Goal: Task Accomplishment & Management: Manage account settings

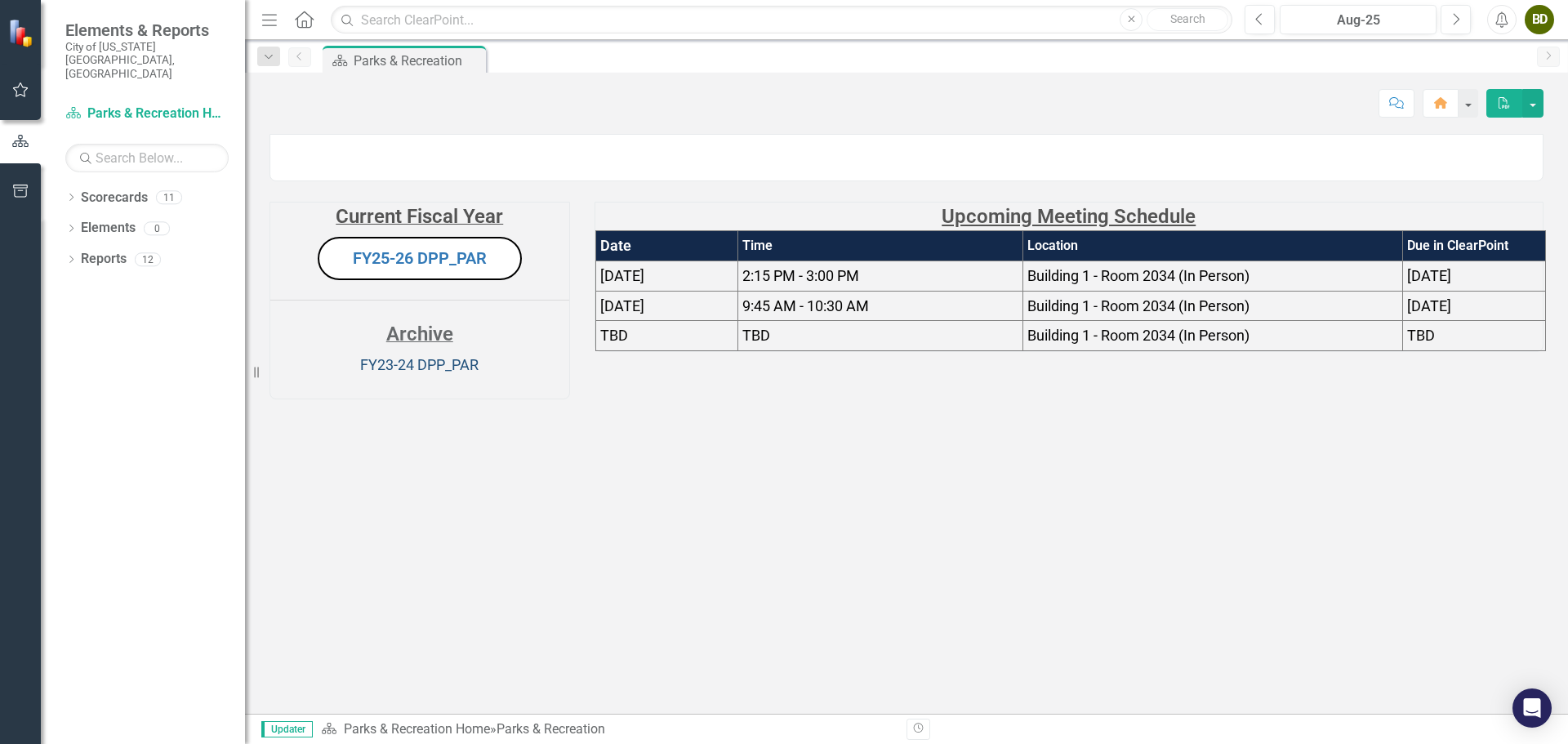
click at [433, 373] on link "FY23-24 DPP_PAR" at bounding box center [419, 364] width 118 height 17
click at [1259, 22] on icon "Previous" at bounding box center [1259, 20] width 9 height 15
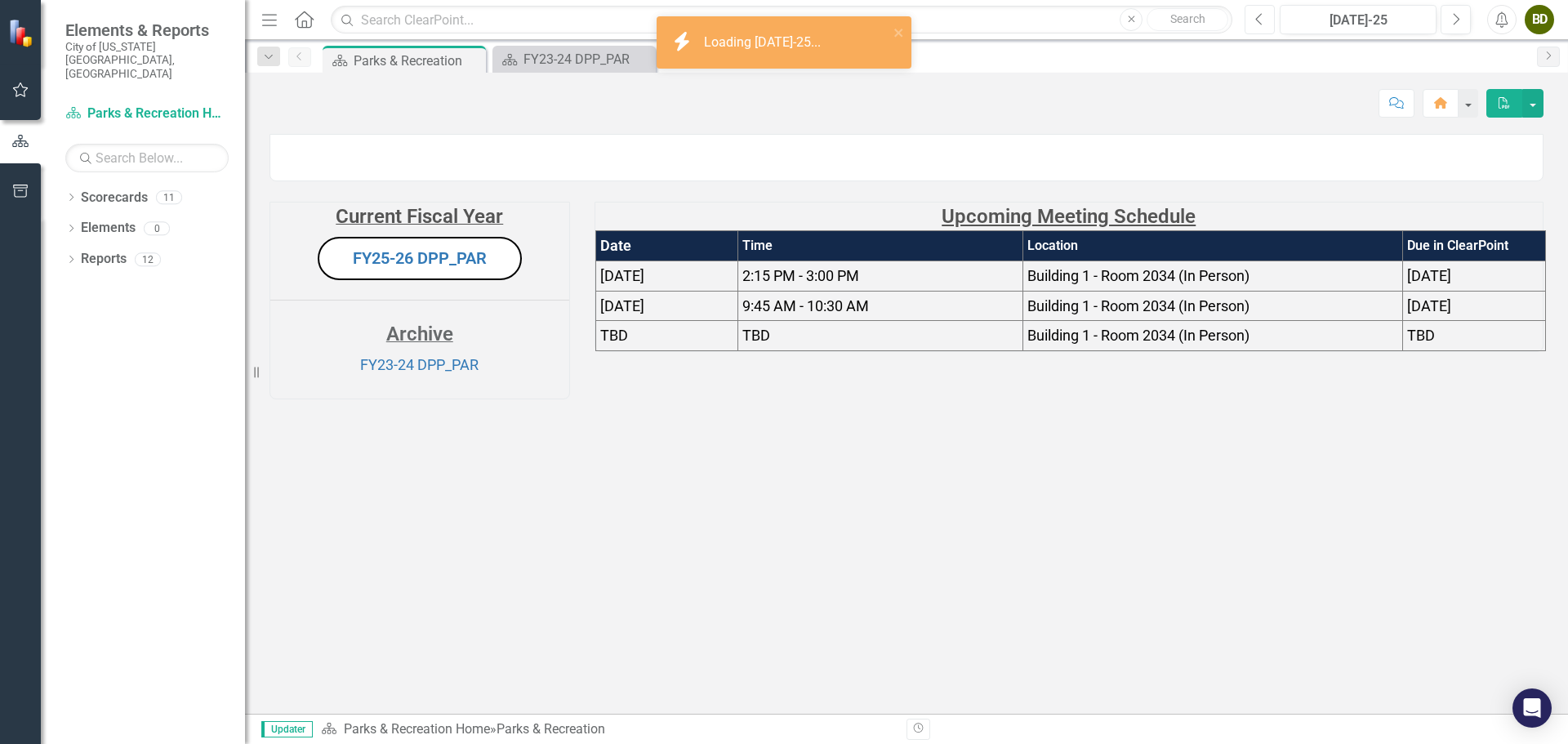
click at [1259, 22] on icon "Previous" at bounding box center [1259, 20] width 9 height 15
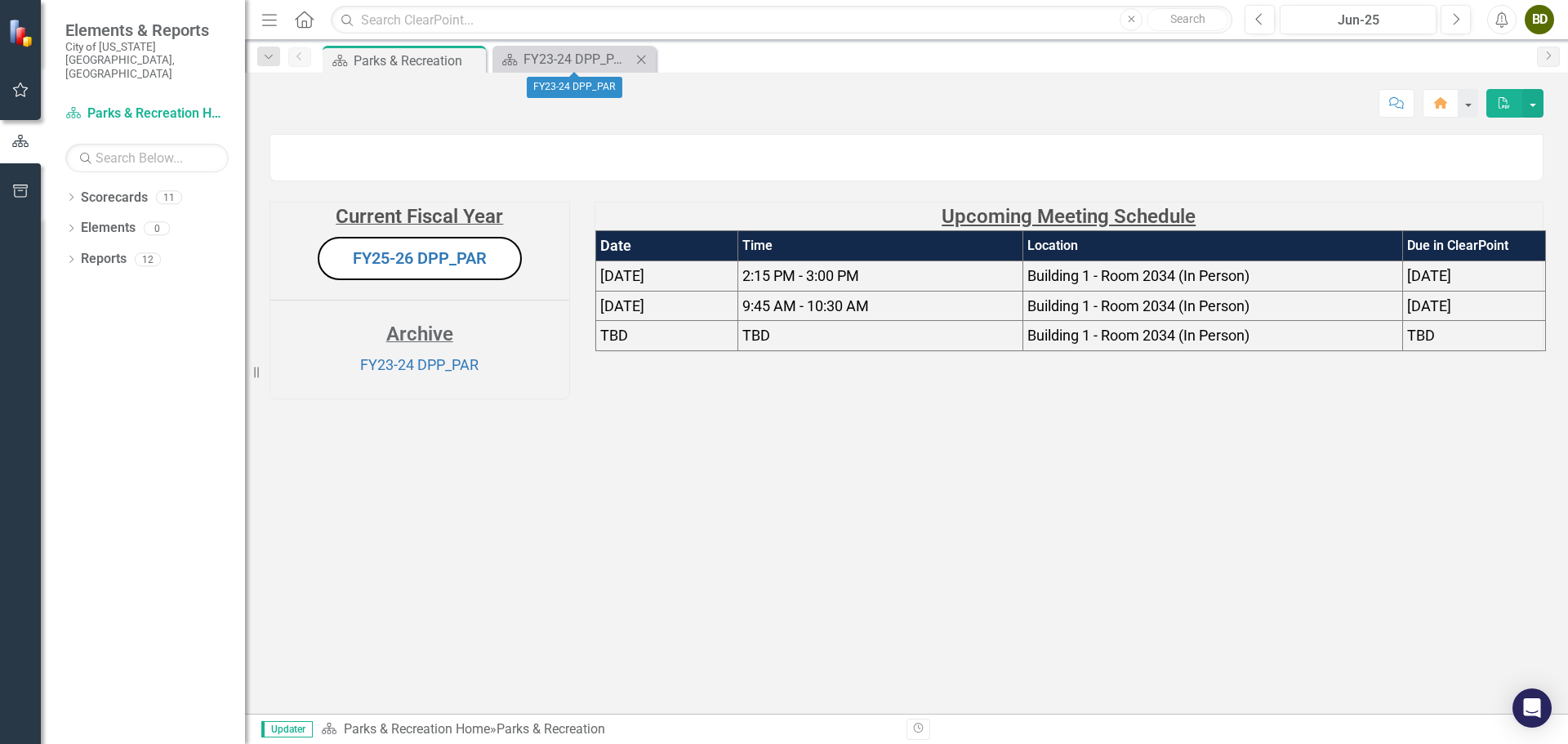
click at [641, 58] on icon at bounding box center [641, 59] width 9 height 9
click at [425, 268] on link "FY25-26 DPP_PAR" at bounding box center [419, 258] width 134 height 20
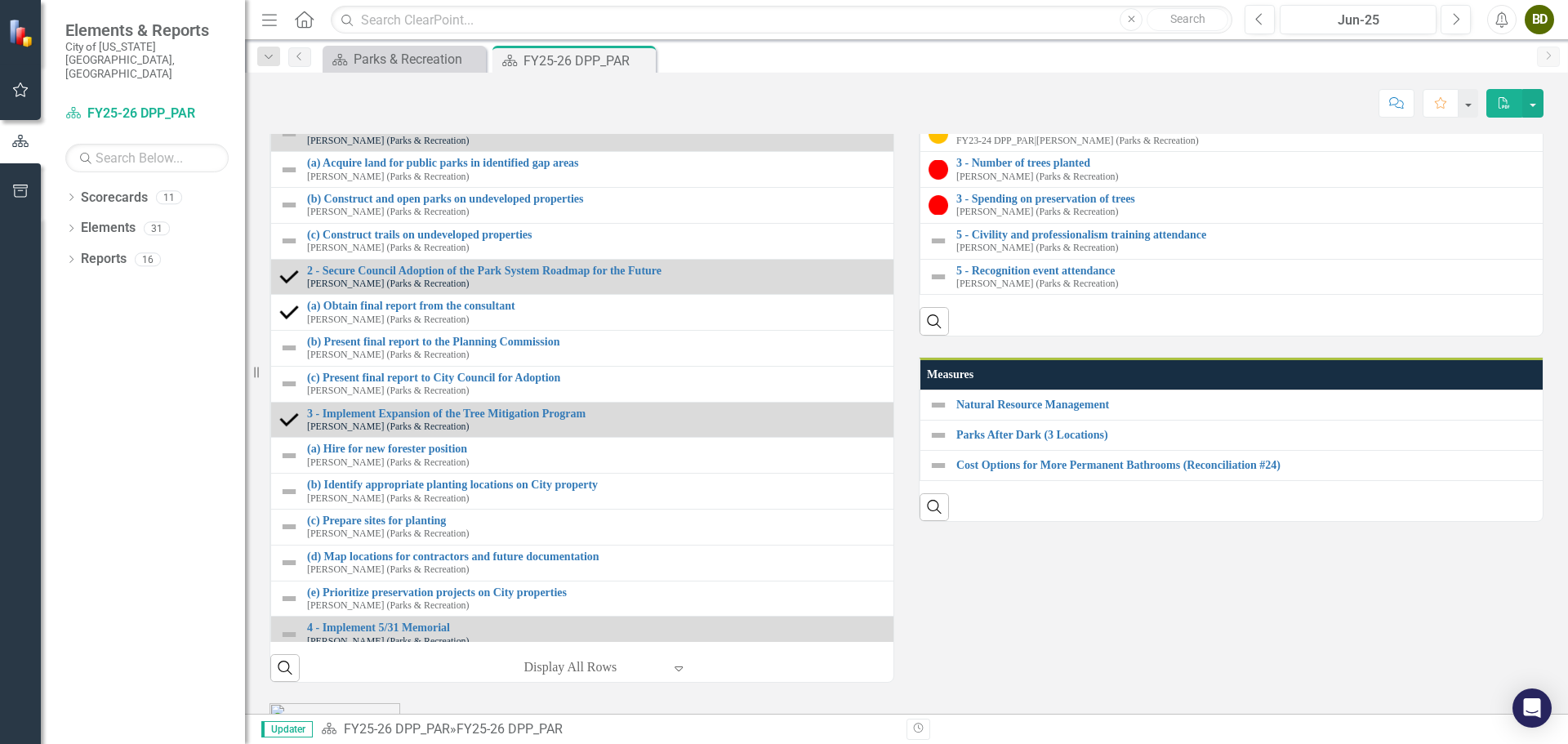
scroll to position [1407, 0]
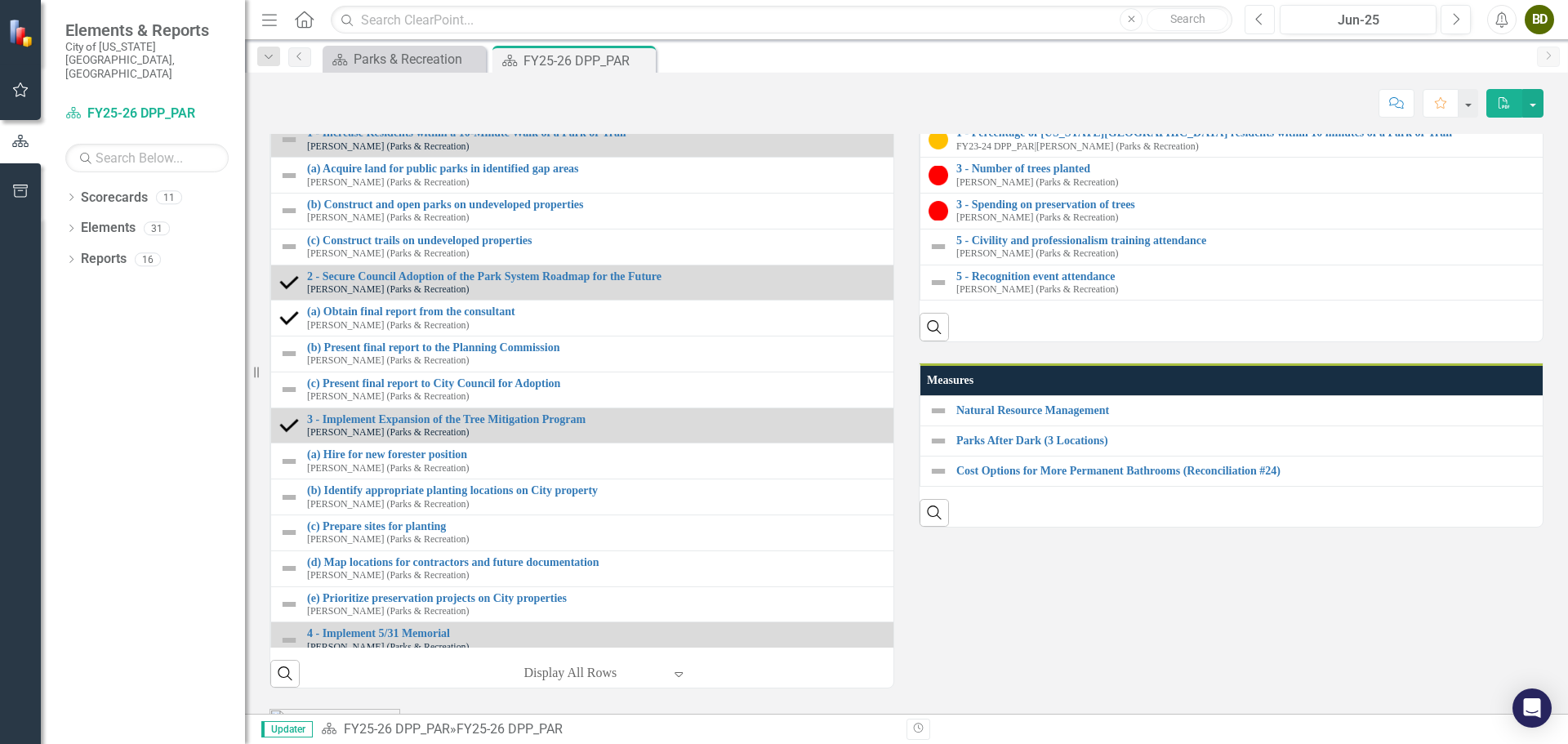
click at [1260, 24] on icon "Previous" at bounding box center [1259, 20] width 9 height 15
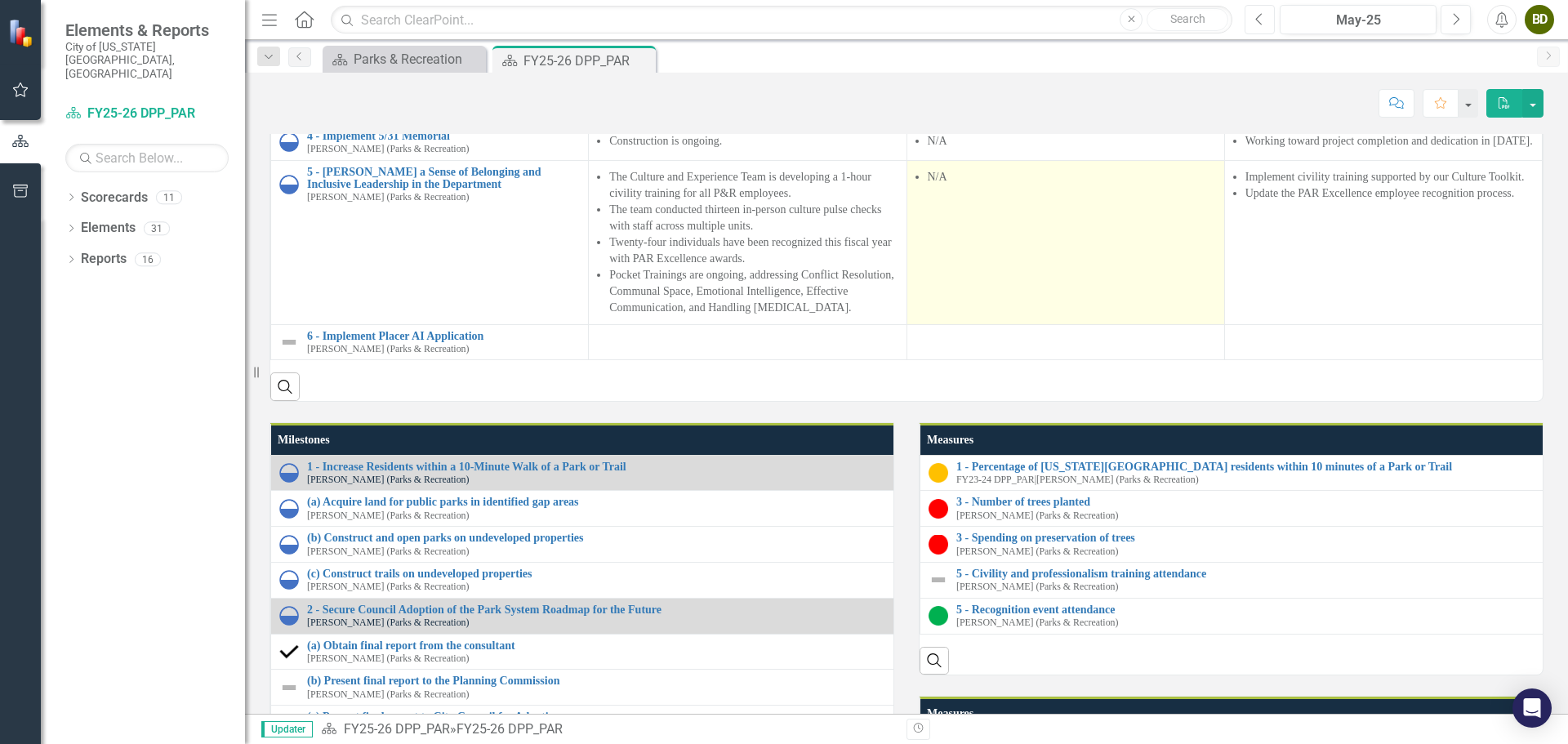
scroll to position [1341, 0]
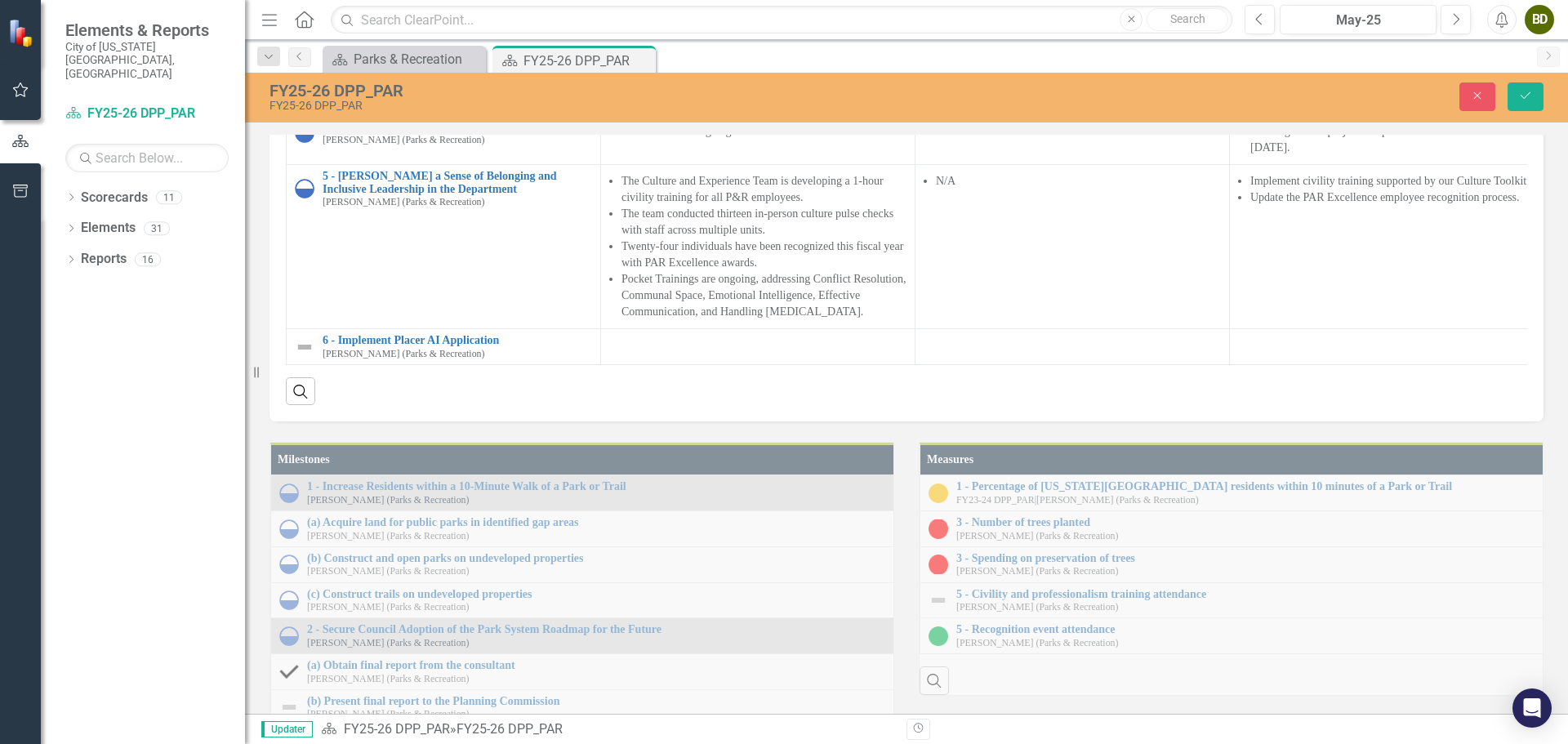
type textarea "<ul> <li>Three Oaks Trail and Thalia Creek Phase III are under construction.&nb…"
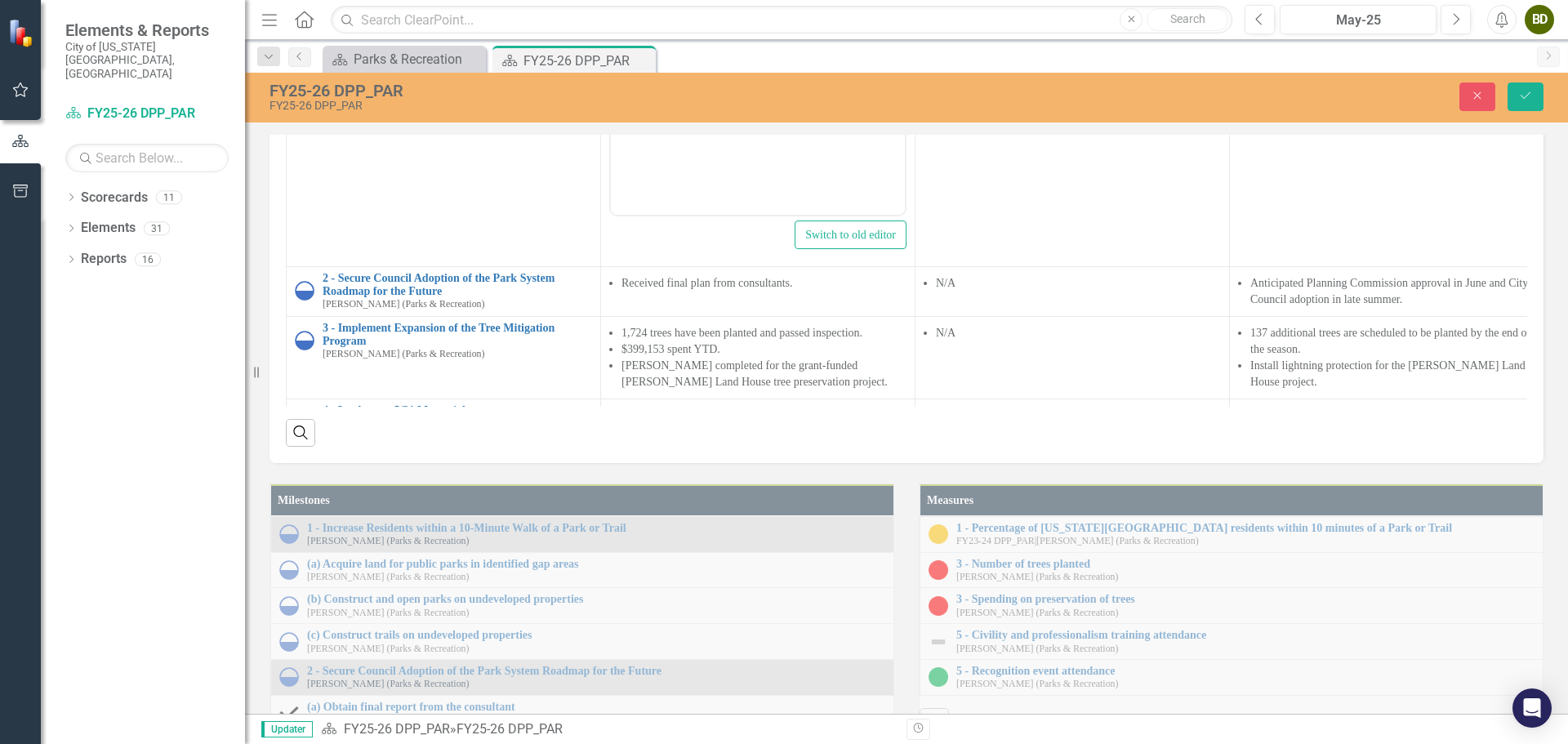
scroll to position [0, 0]
drag, startPoint x: 797, startPoint y: -39, endPoint x: 786, endPoint y: -41, distance: 11.2
drag, startPoint x: 769, startPoint y: -2, endPoint x: 599, endPoint y: -67, distance: 182.0
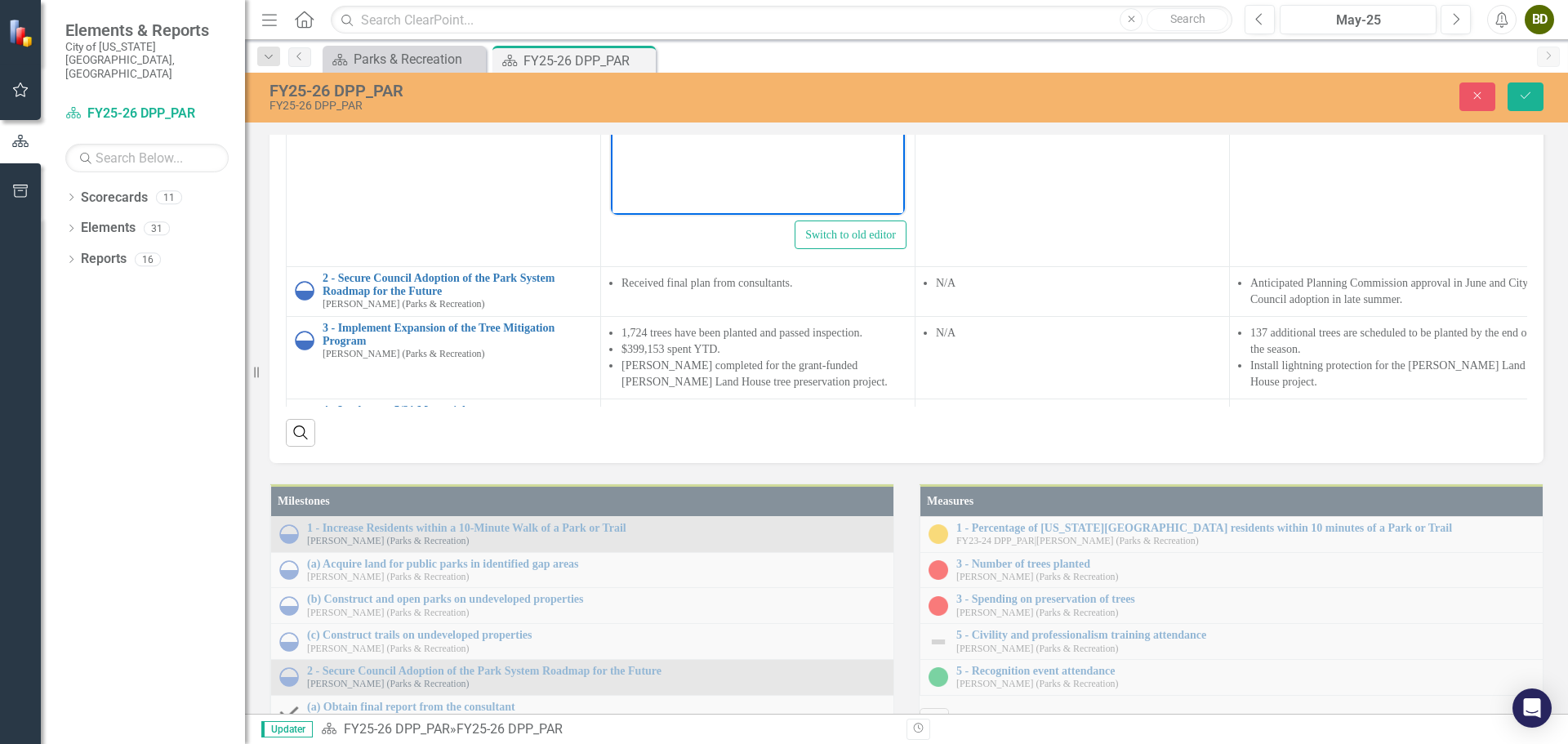
click at [611, 0] on html "Three Oaks Trail and Thalia Creek Phase III are under construction. Awarded $23…" at bounding box center [757, 53] width 294 height 245
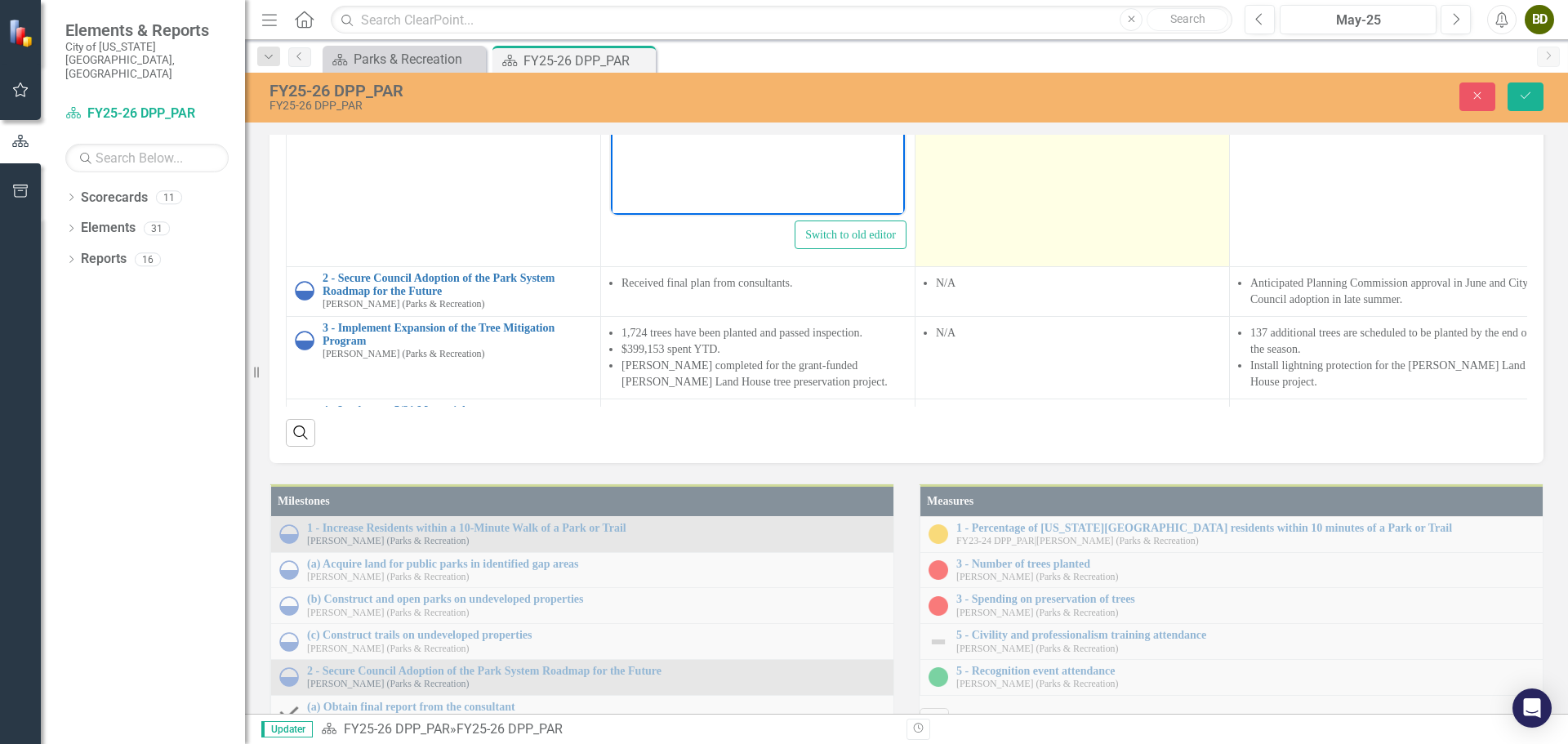
copy ul "Three Oaks Trail and Thalia Creek Phase III are under construction. Awarded $23…"
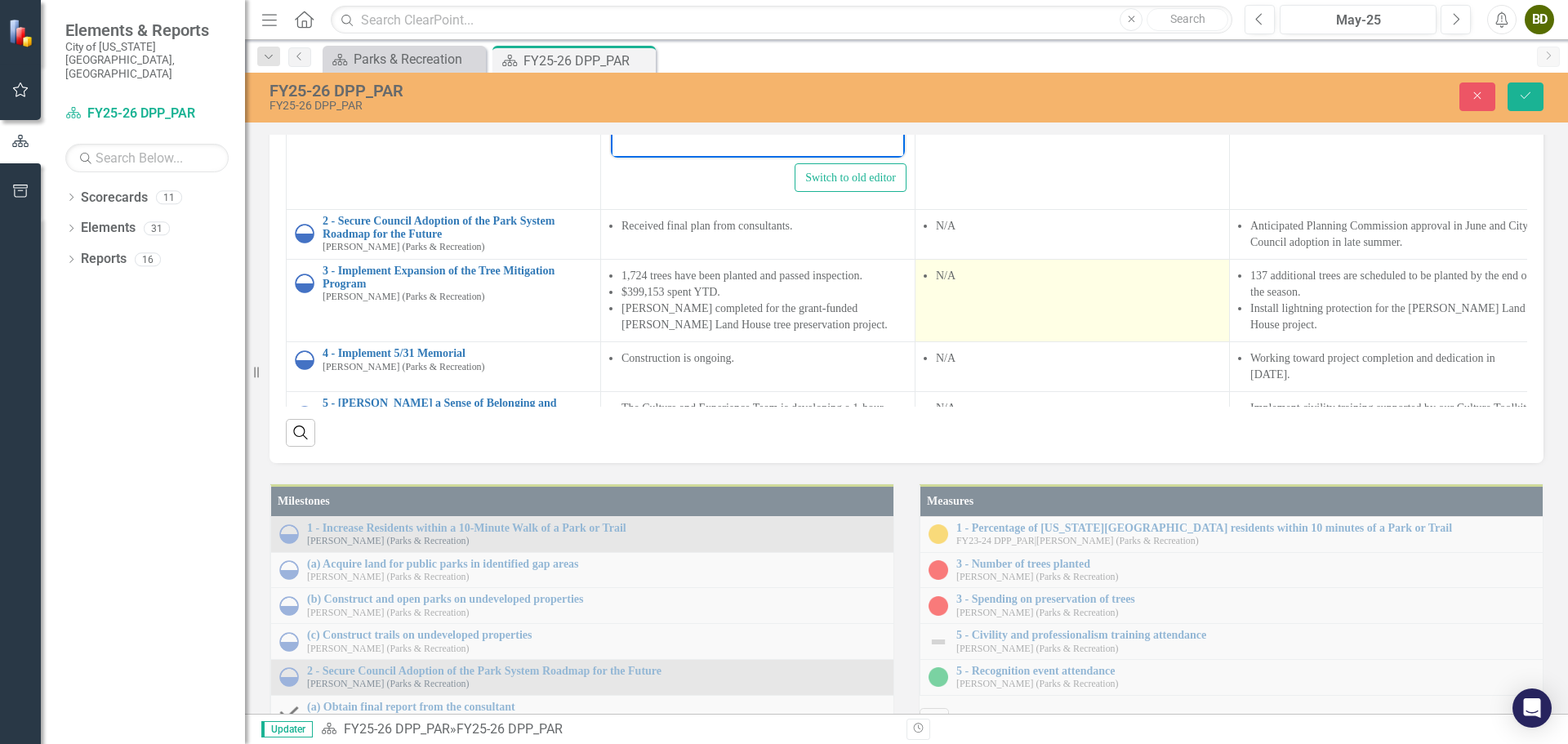
scroll to position [81, 0]
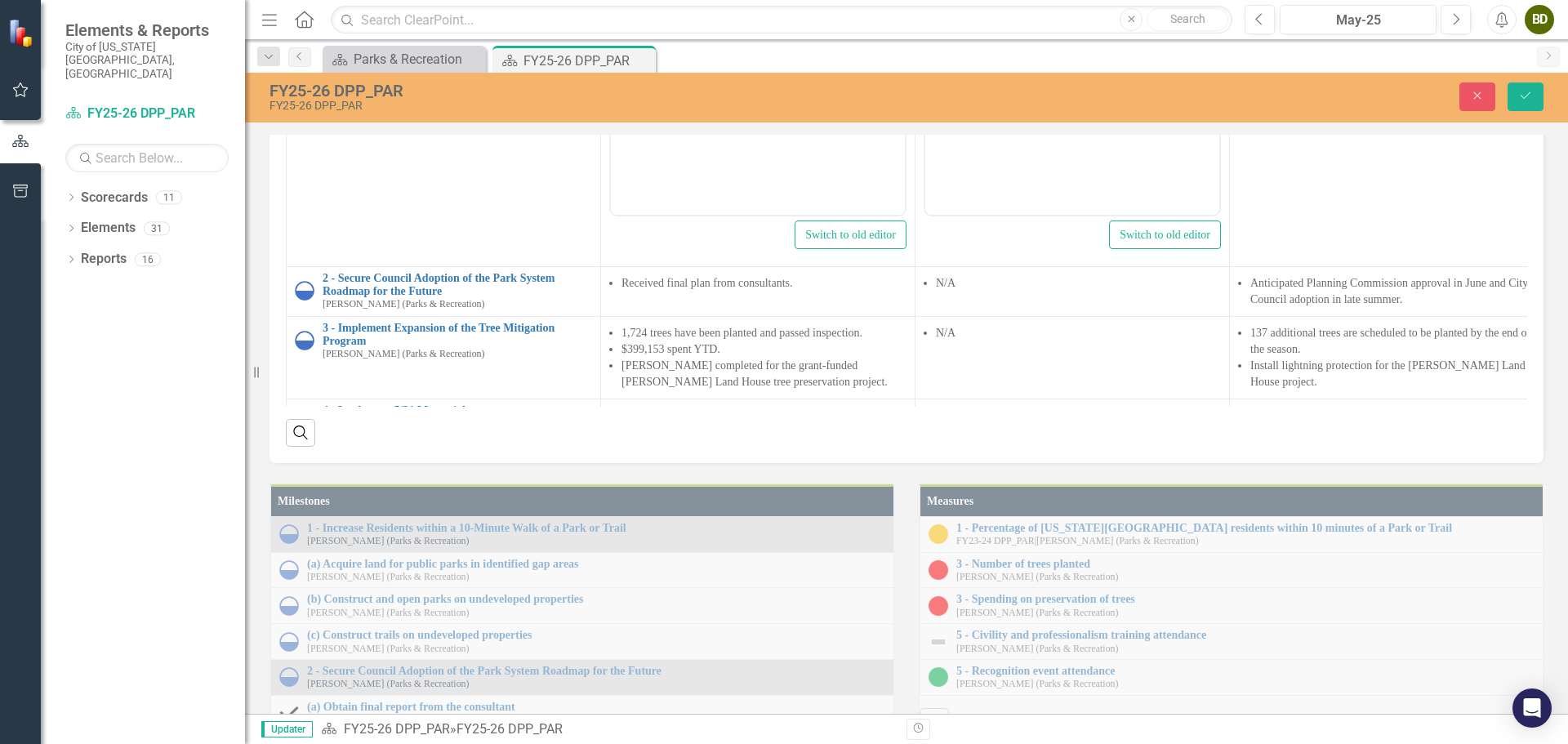
scroll to position [0, 0]
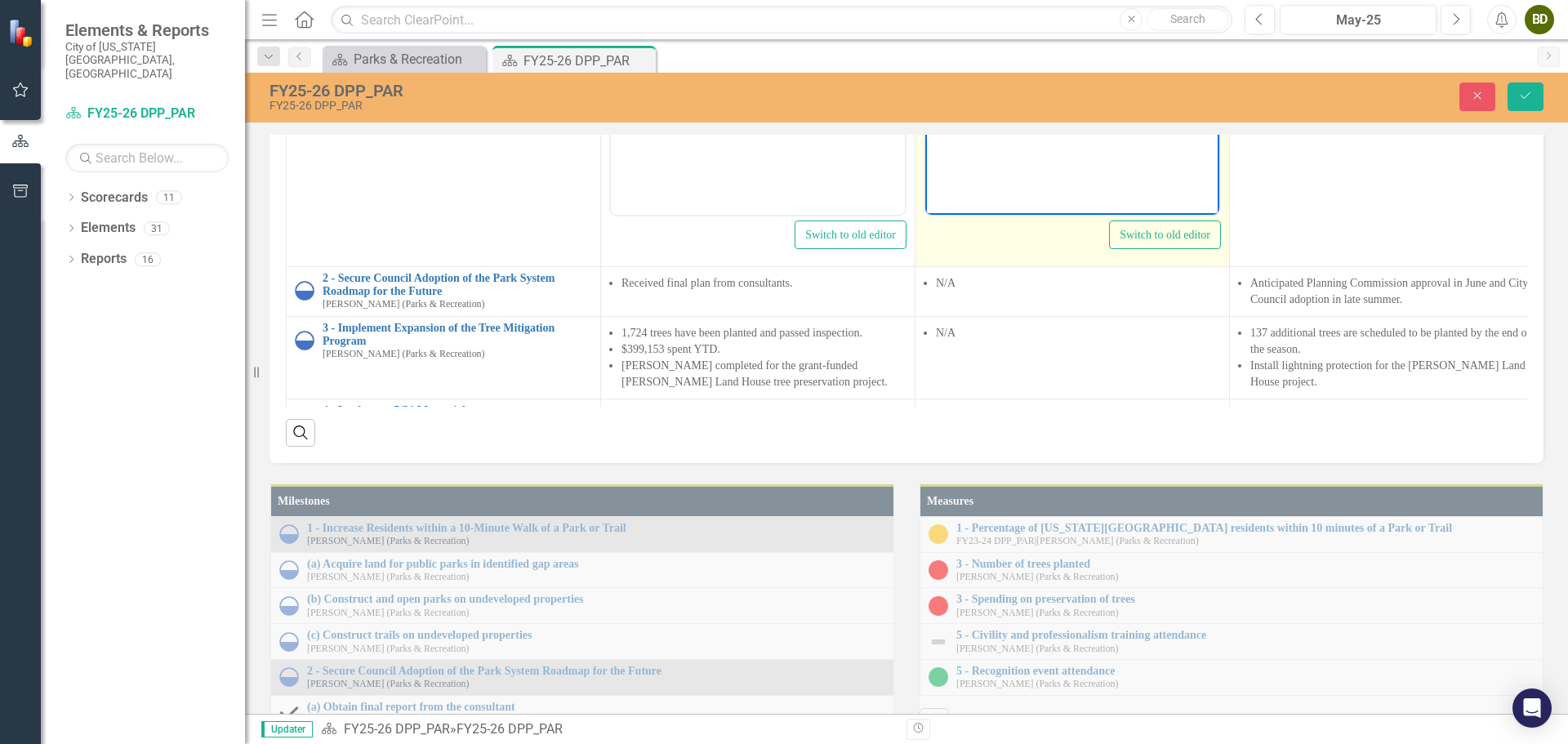
drag, startPoint x: 1083, startPoint y: 44, endPoint x: 957, endPoint y: -56, distance: 160.9
copy ul "Current proposed budget has two project related to this initiative that were re…"
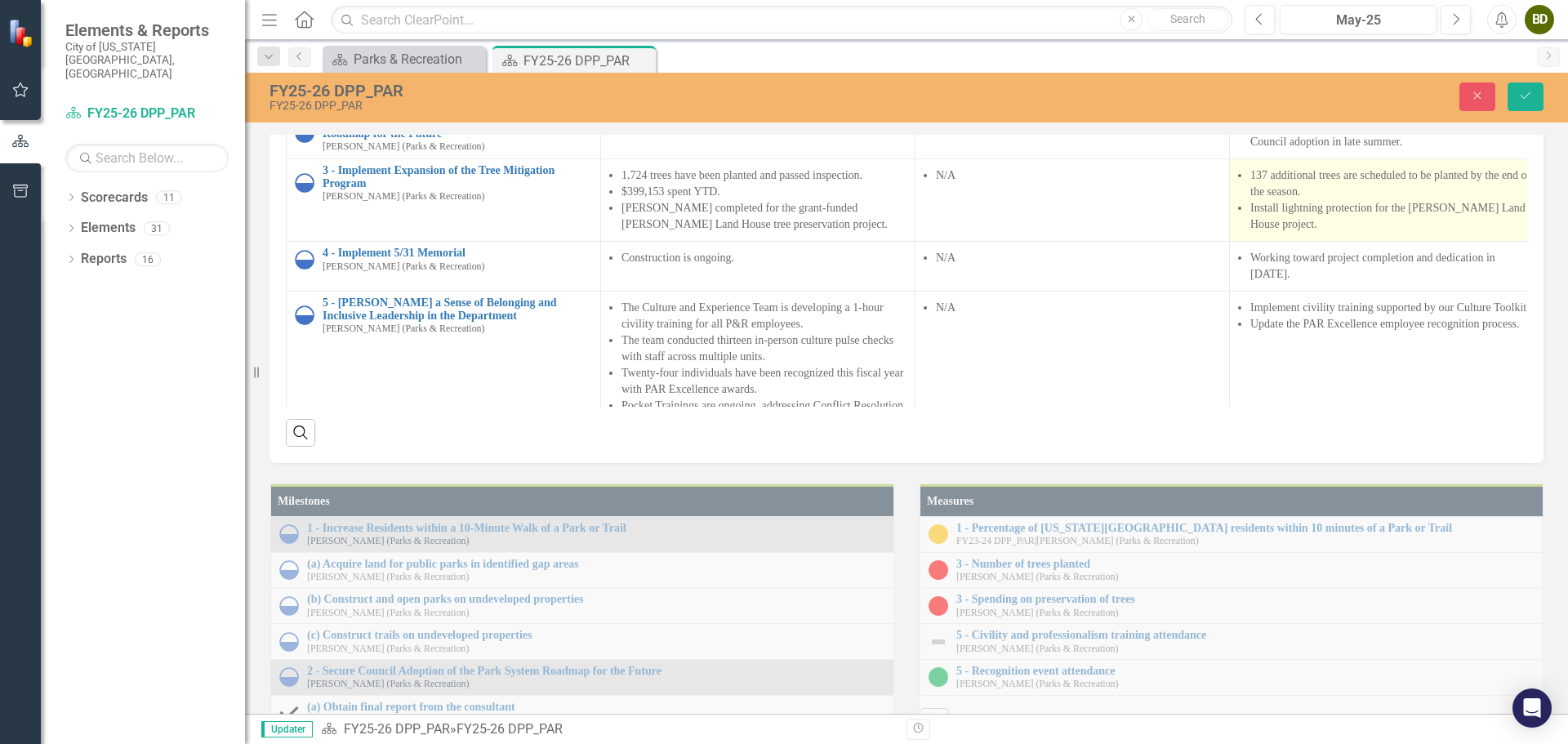
scroll to position [163, 0]
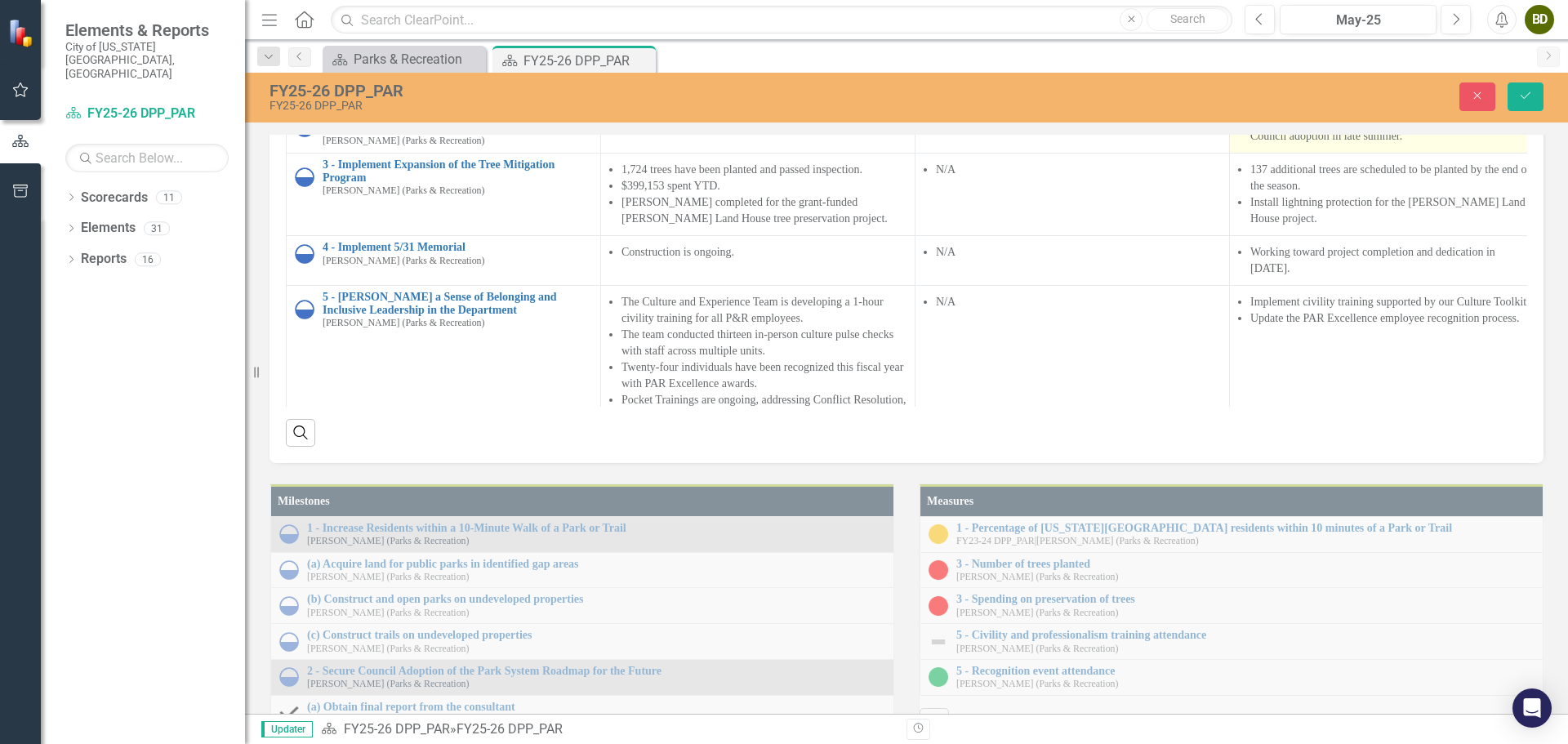
click at [1396, 145] on li "Anticipated Planning Commission approval in June and City Council adoption in l…" at bounding box center [1392, 128] width 285 height 32
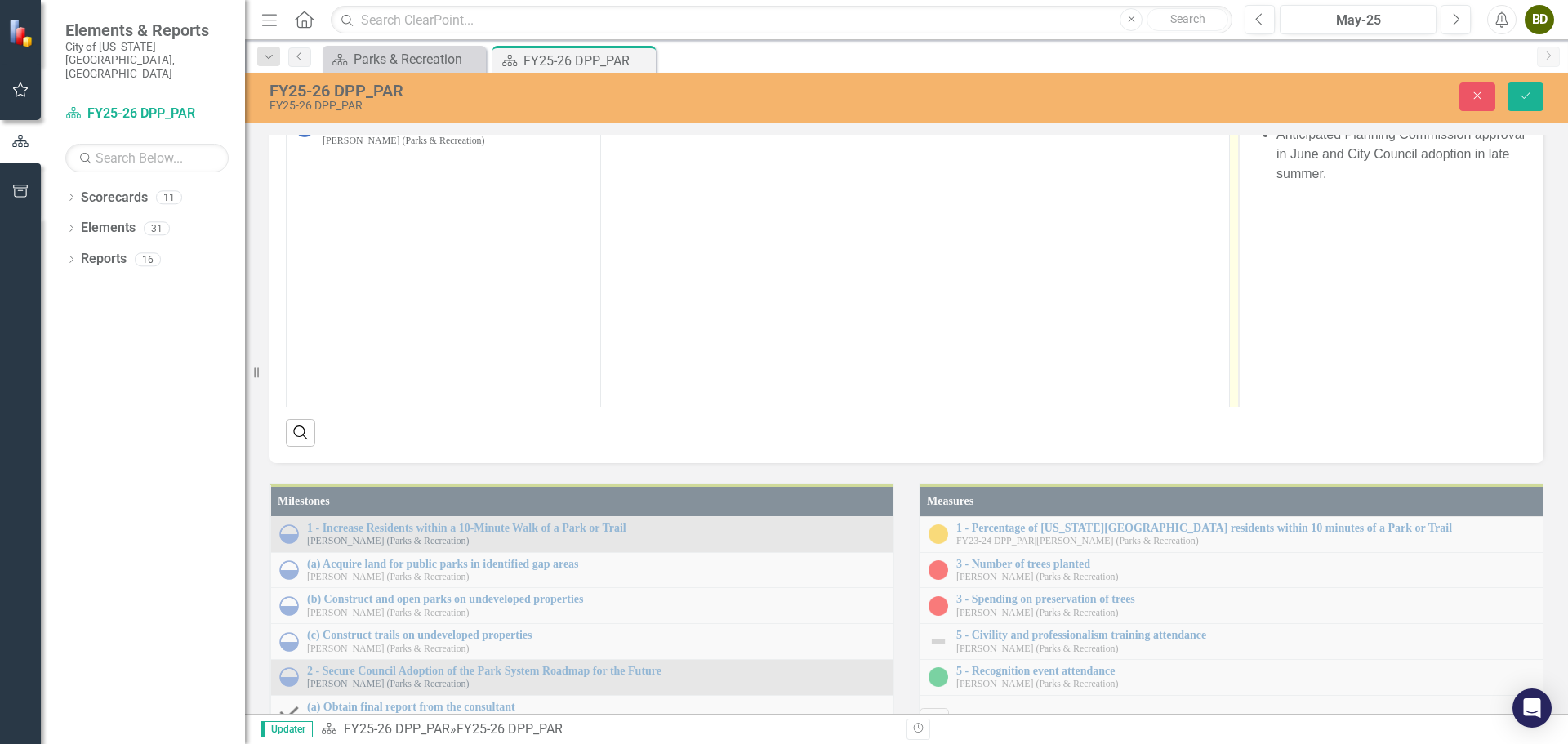
scroll to position [0, 0]
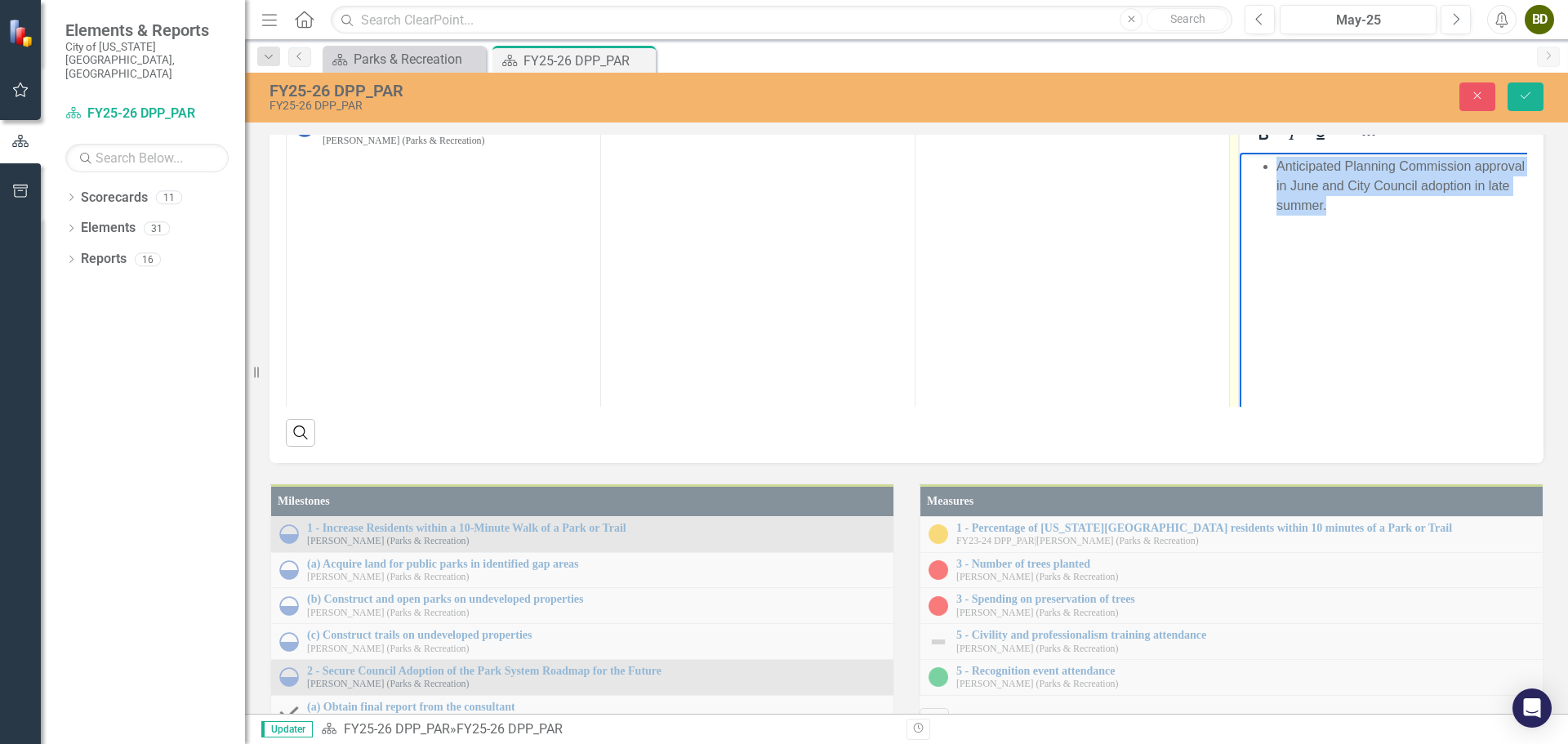
drag, startPoint x: 1361, startPoint y: 205, endPoint x: 1276, endPoint y: 166, distance: 93.5
click at [1276, 166] on ul "Anticipated Planning Commission approval in June and City Council adoption in l…" at bounding box center [1387, 186] width 286 height 59
copy li "Anticipated Planning Commission approval in June and City Council adoption in l…"
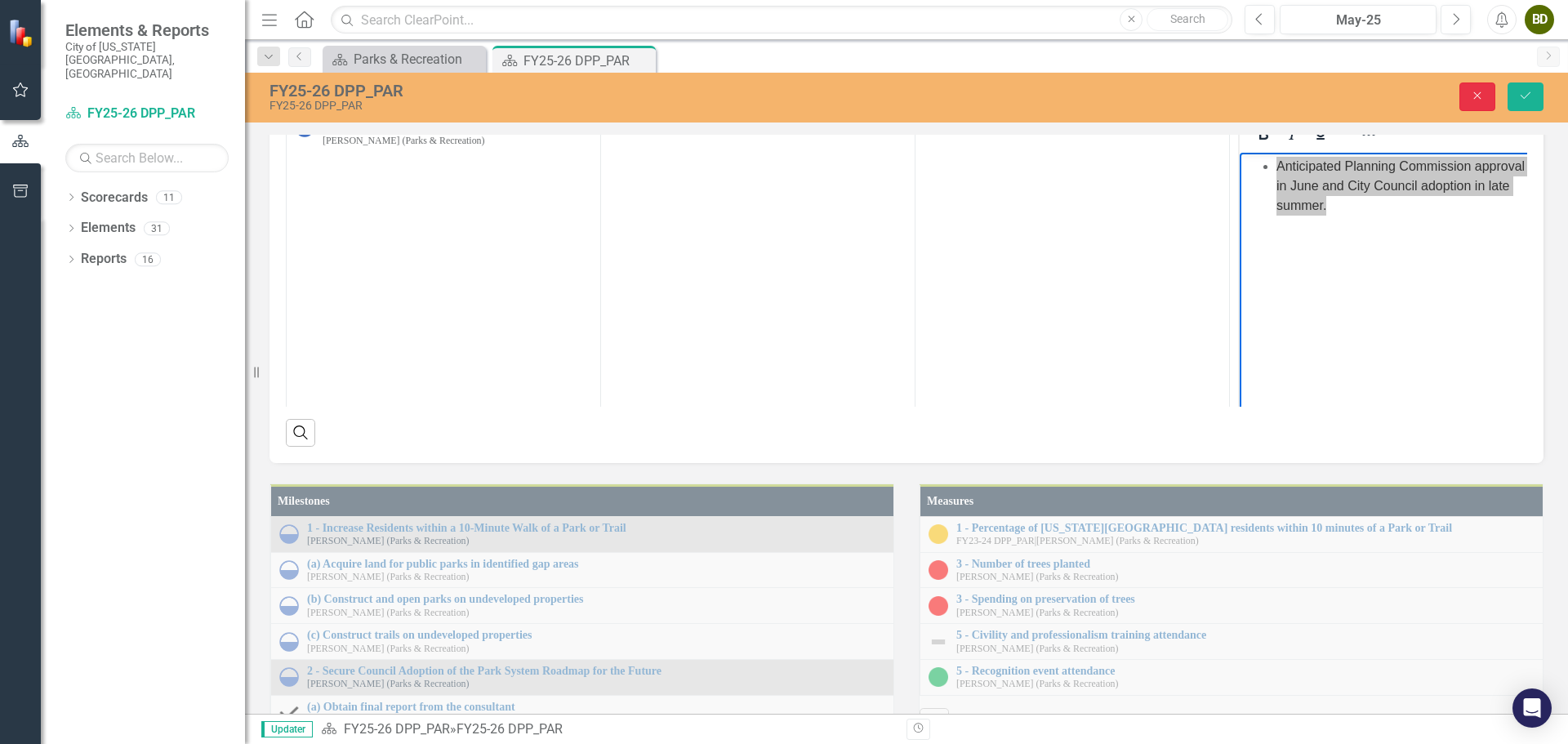
click at [1477, 100] on icon "Close" at bounding box center [1477, 96] width 15 height 12
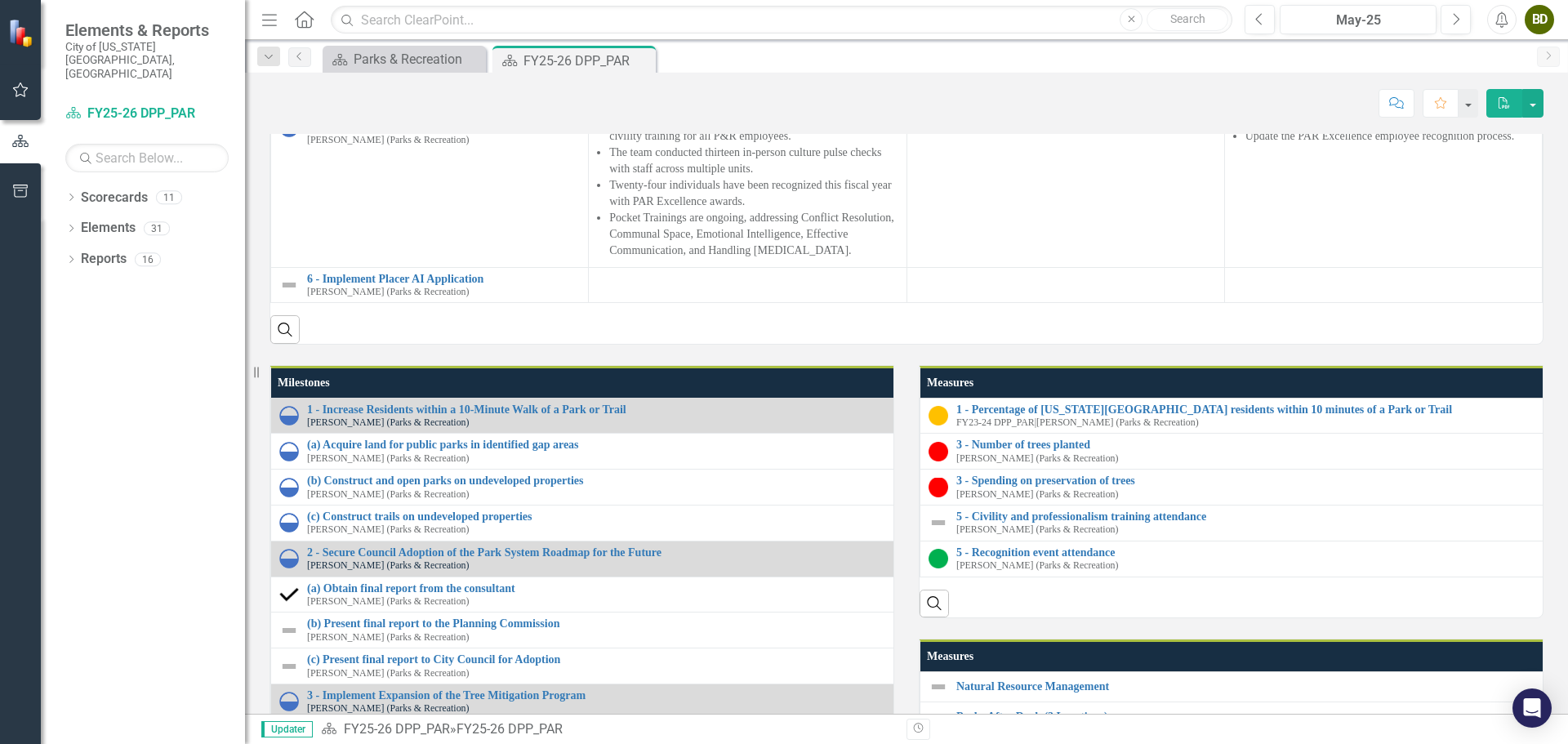
scroll to position [1341, 0]
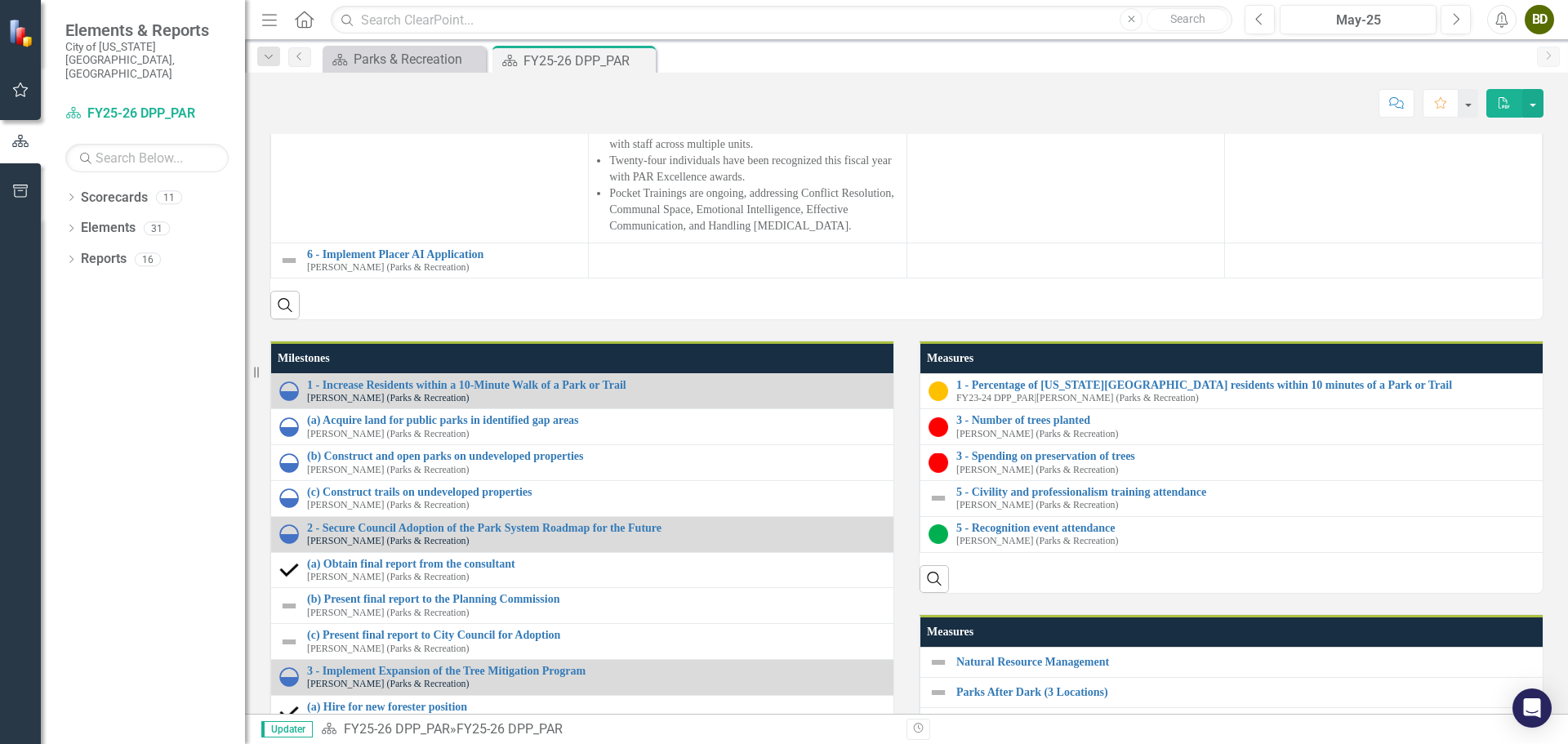
click at [723, 34] on li "Pruning completed for the grant-funded Francis Land House tree preservation pro…" at bounding box center [754, 17] width 289 height 32
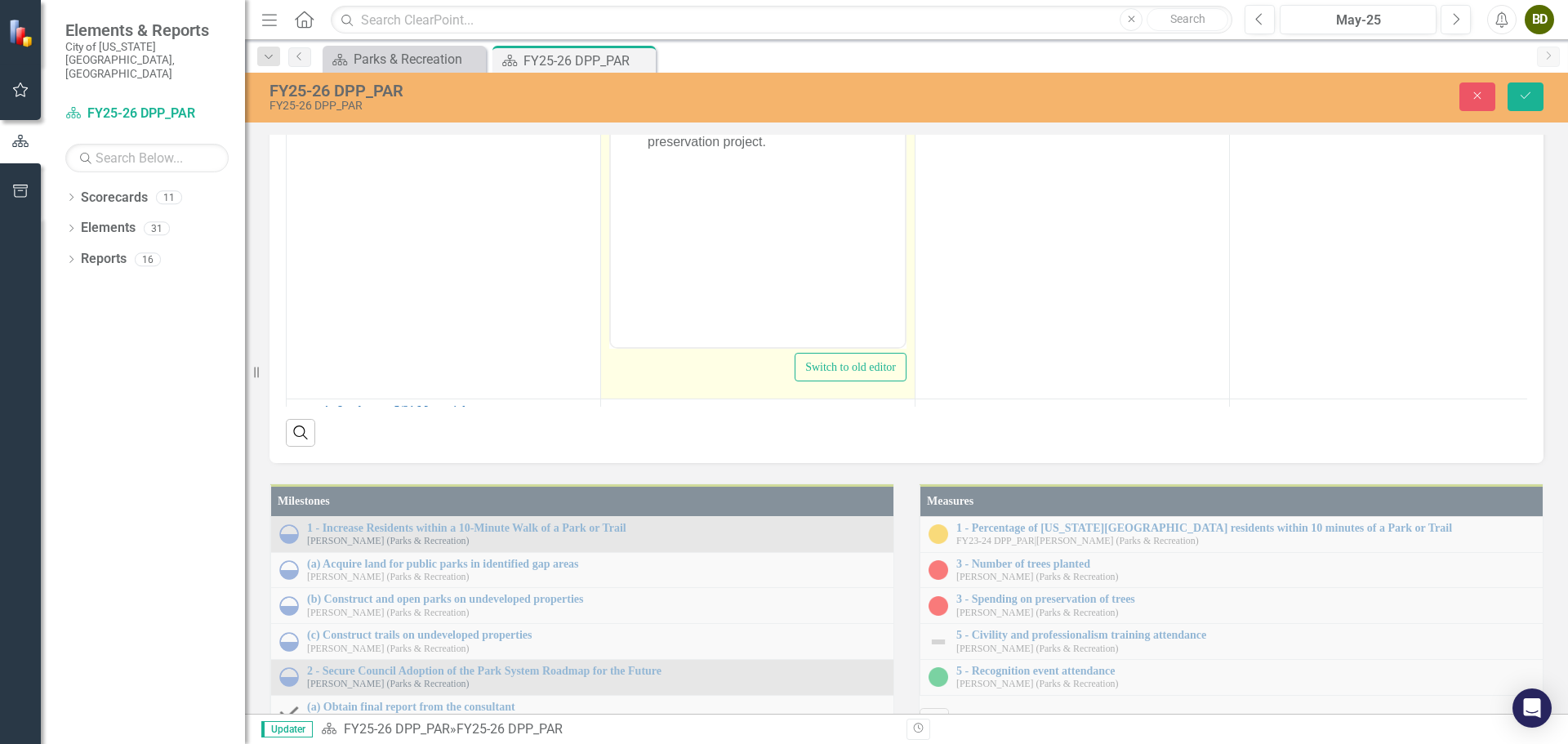
scroll to position [0, 0]
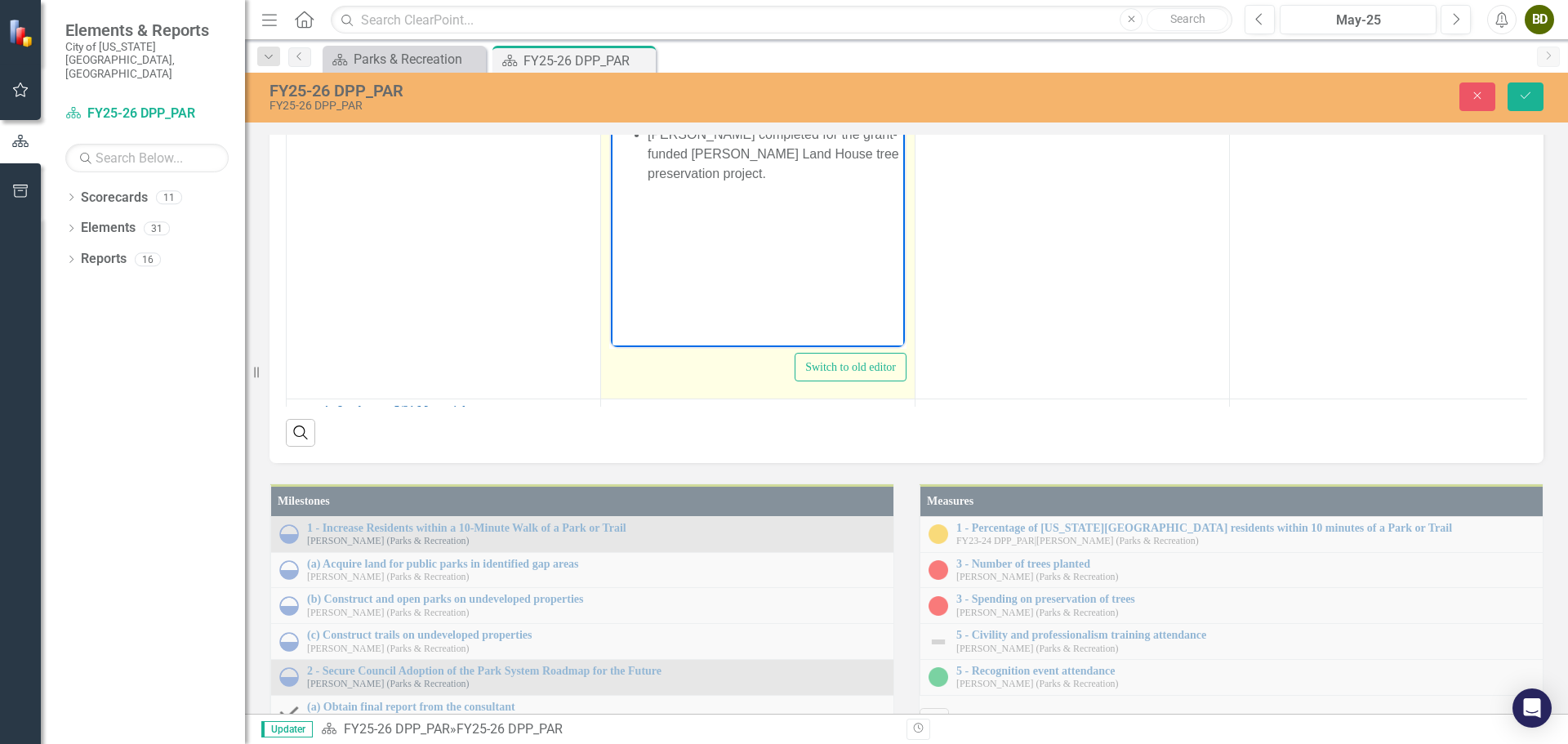
drag, startPoint x: 788, startPoint y: 111, endPoint x: 649, endPoint y: 73, distance: 144.1
click at [649, 73] on ul "1,724 trees have been planted and passed inspection. $399,153 spent YTD. Prunin…" at bounding box center [758, 125] width 286 height 117
copy ul "1,724 trees have been planted and passed inspection. $399,153 spent YTD."
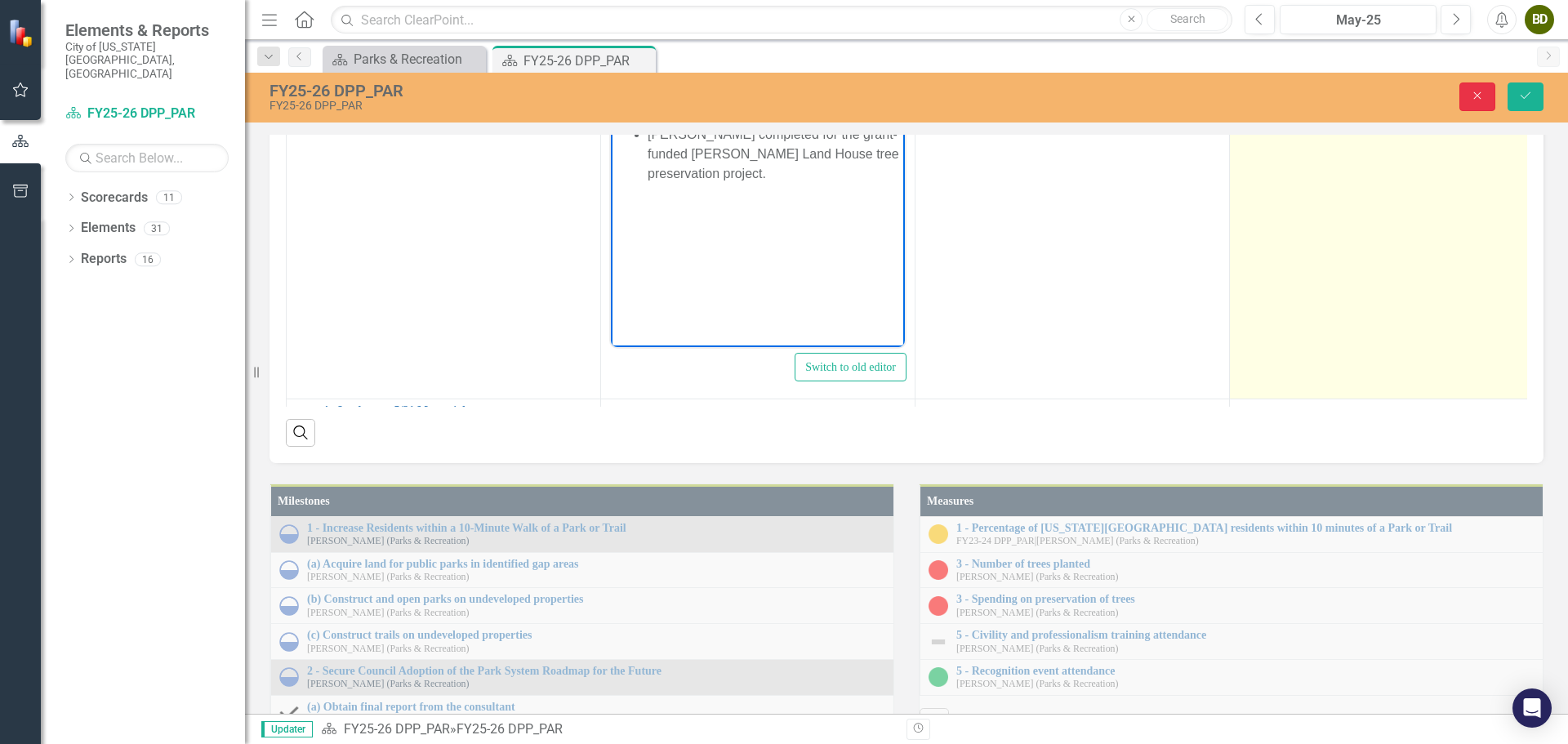
click at [1474, 104] on button "Close" at bounding box center [1477, 96] width 36 height 28
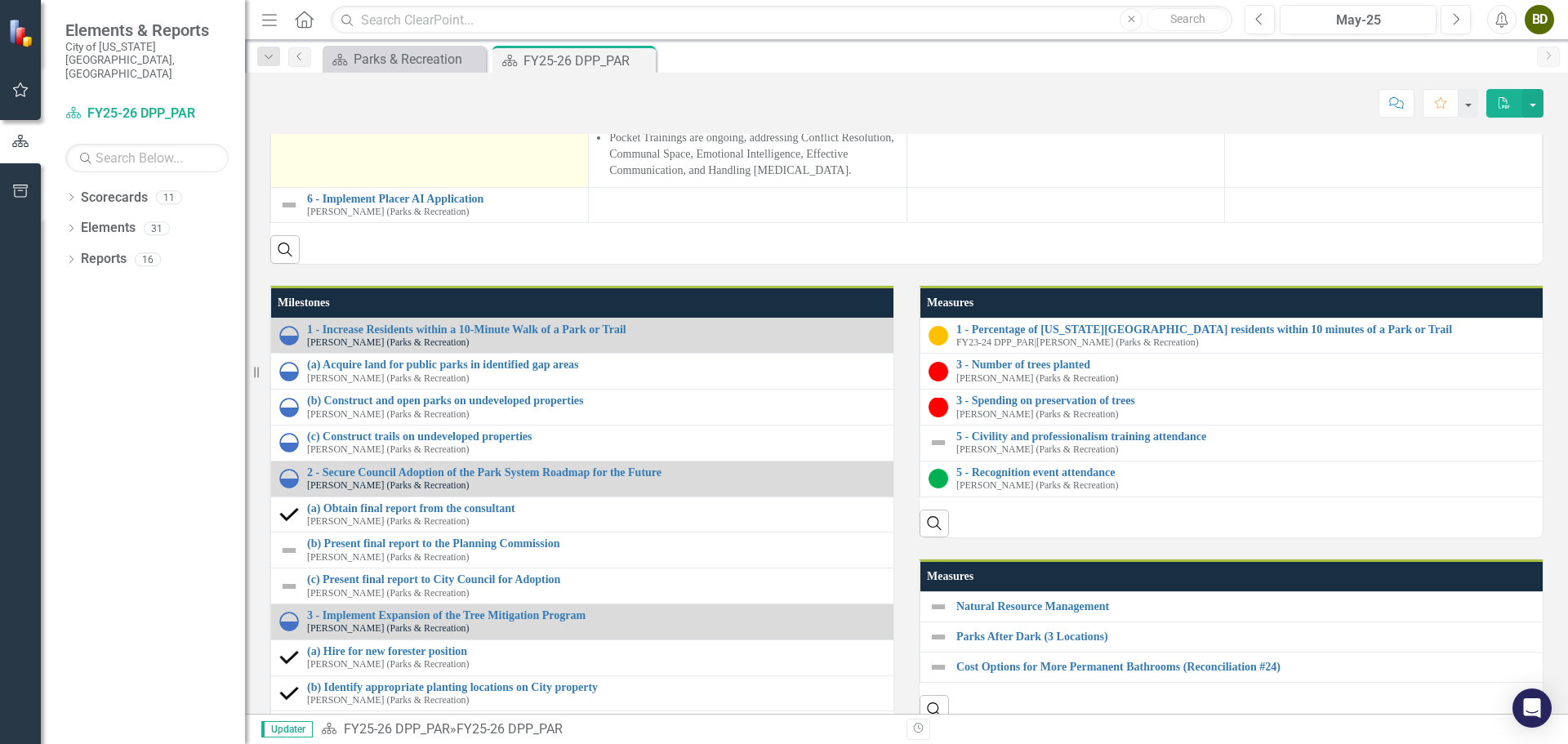
scroll to position [1422, 0]
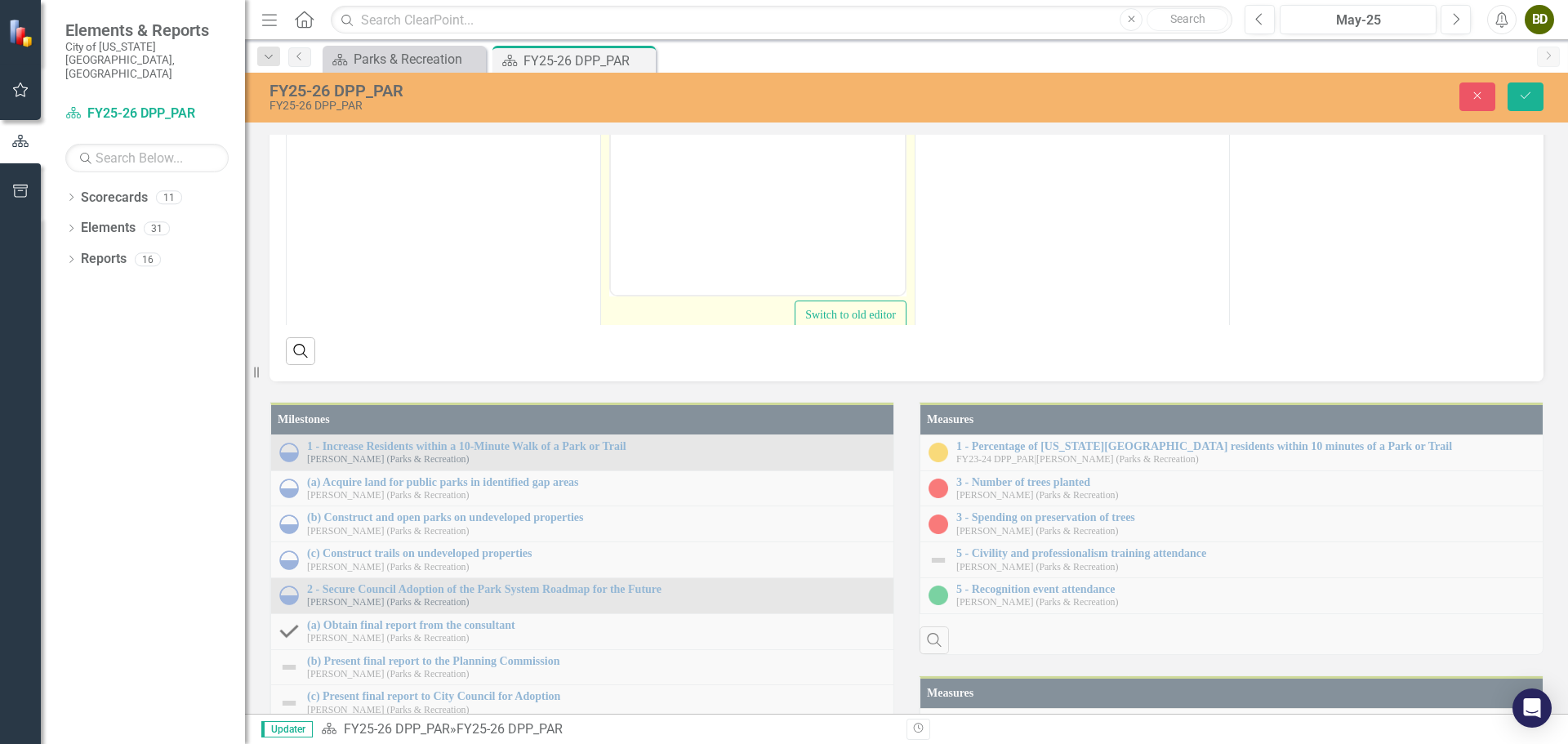
scroll to position [81, 0]
drag, startPoint x: 827, startPoint y: 4, endPoint x: 594, endPoint y: -26, distance: 234.9
click at [611, 0] on html "Construction is ongoing." at bounding box center [757, 104] width 294 height 245
copy li "Construction is ongoing."
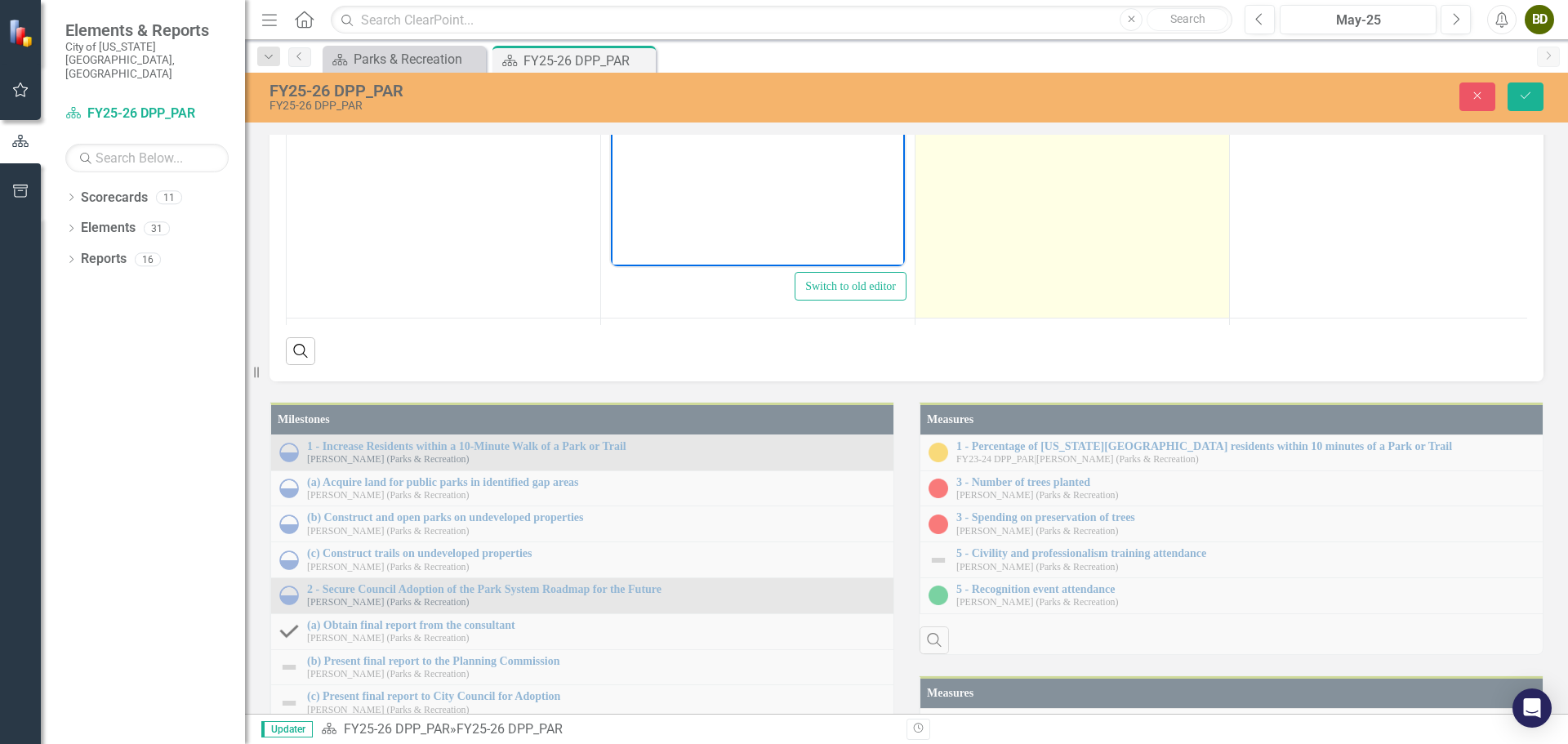
click at [972, 307] on td "N/A" at bounding box center [1073, 126] width 314 height 386
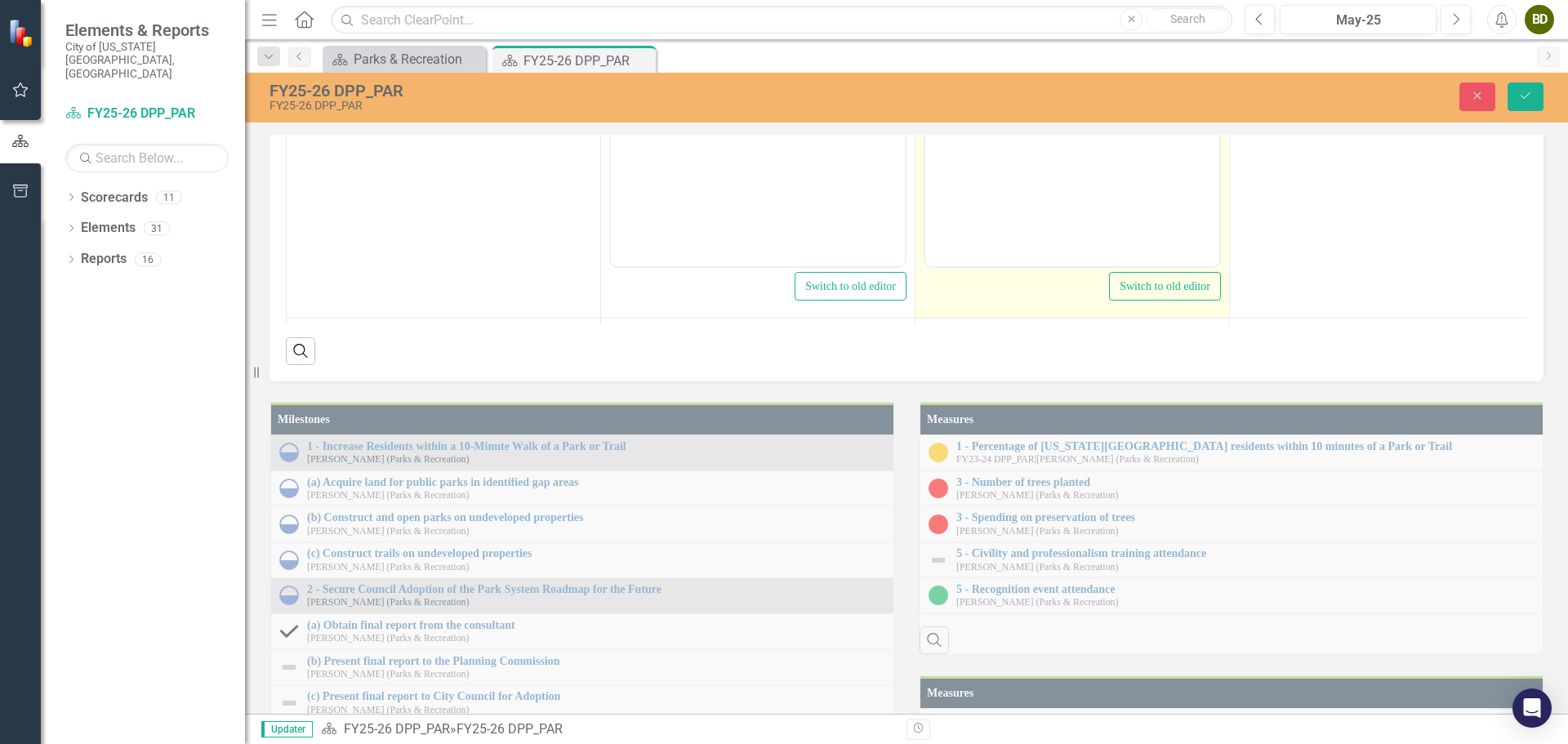
scroll to position [0, 0]
drag, startPoint x: 1004, startPoint y: -2, endPoint x: 934, endPoint y: -7, distance: 70.2
copy li "N/A"
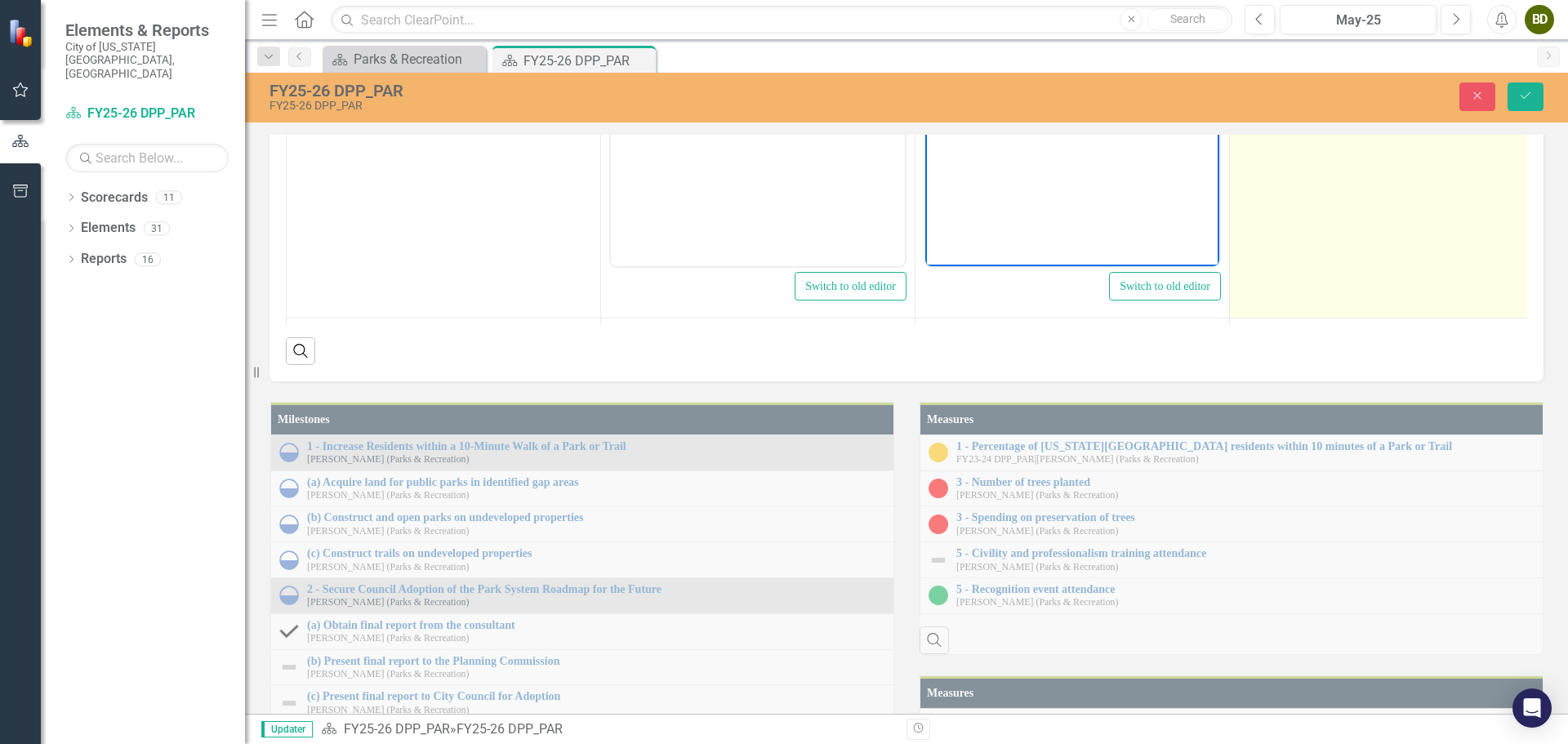
click at [1424, 318] on td "Working toward project completion and dedication in [DATE]." at bounding box center [1387, 126] width 314 height 386
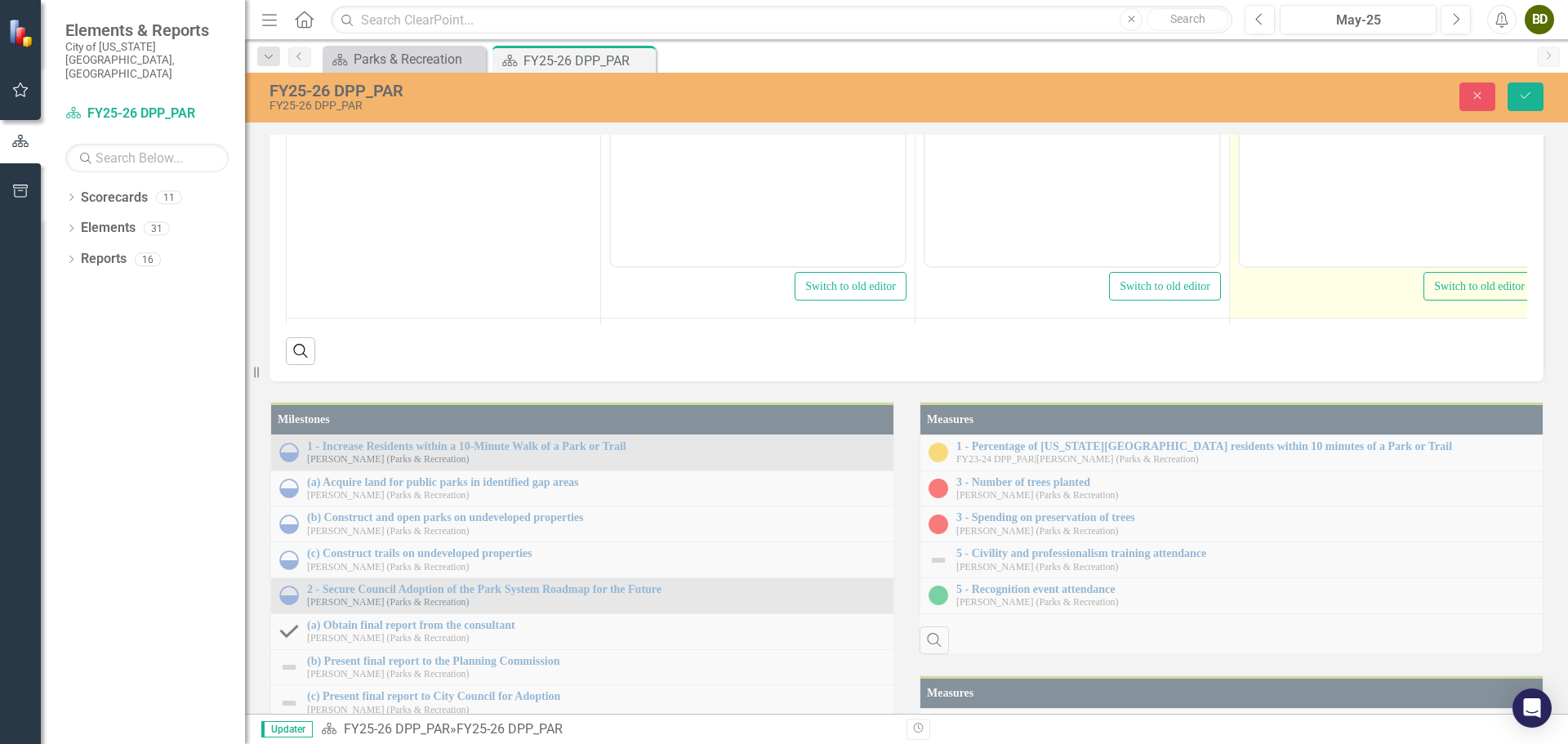
click at [1381, 19] on li "Working toward project completion and dedication in [DATE]." at bounding box center [1403, 5] width 253 height 39
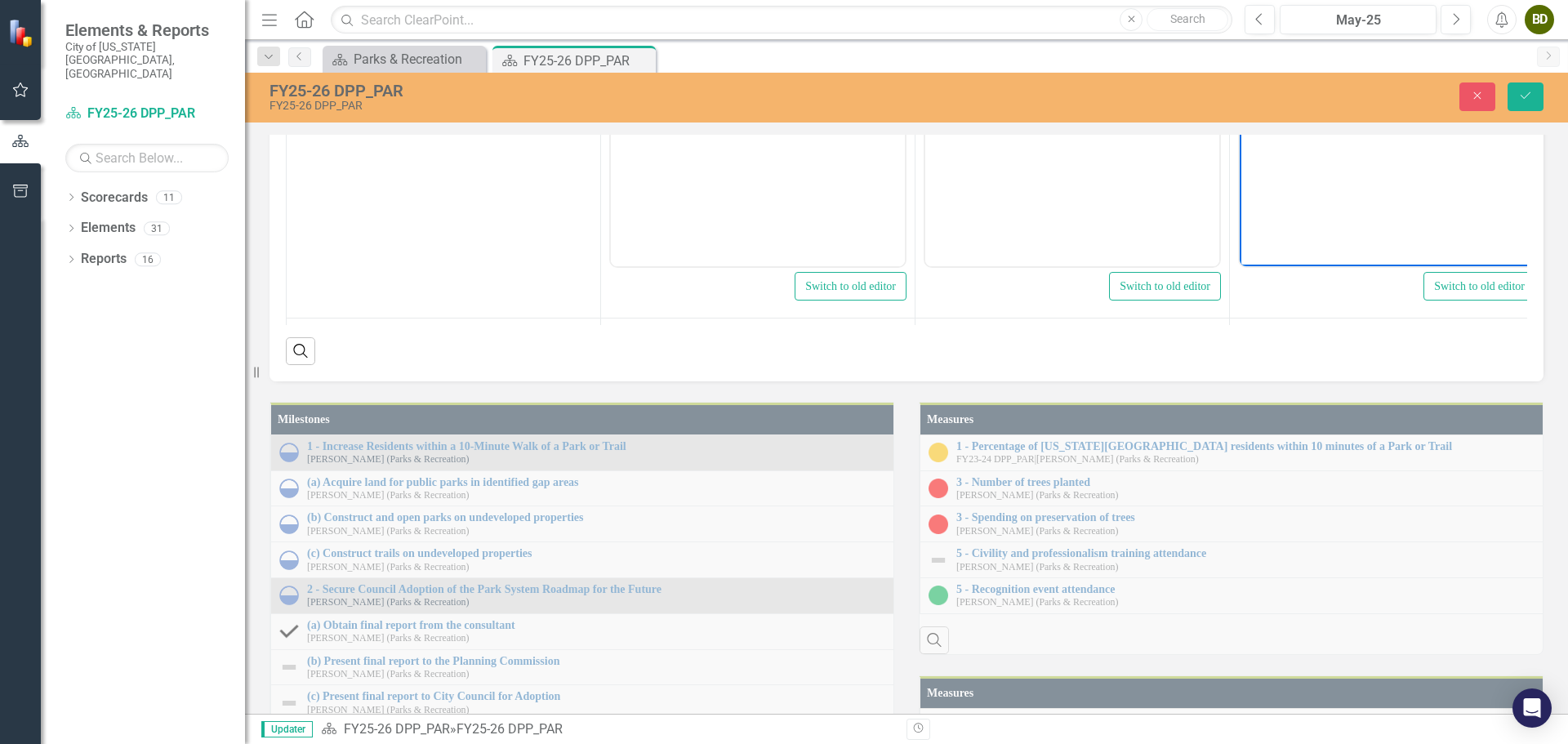
copy li "Working toward project completion and dedication in [DATE]."
click at [1479, 102] on button "Close" at bounding box center [1477, 96] width 36 height 28
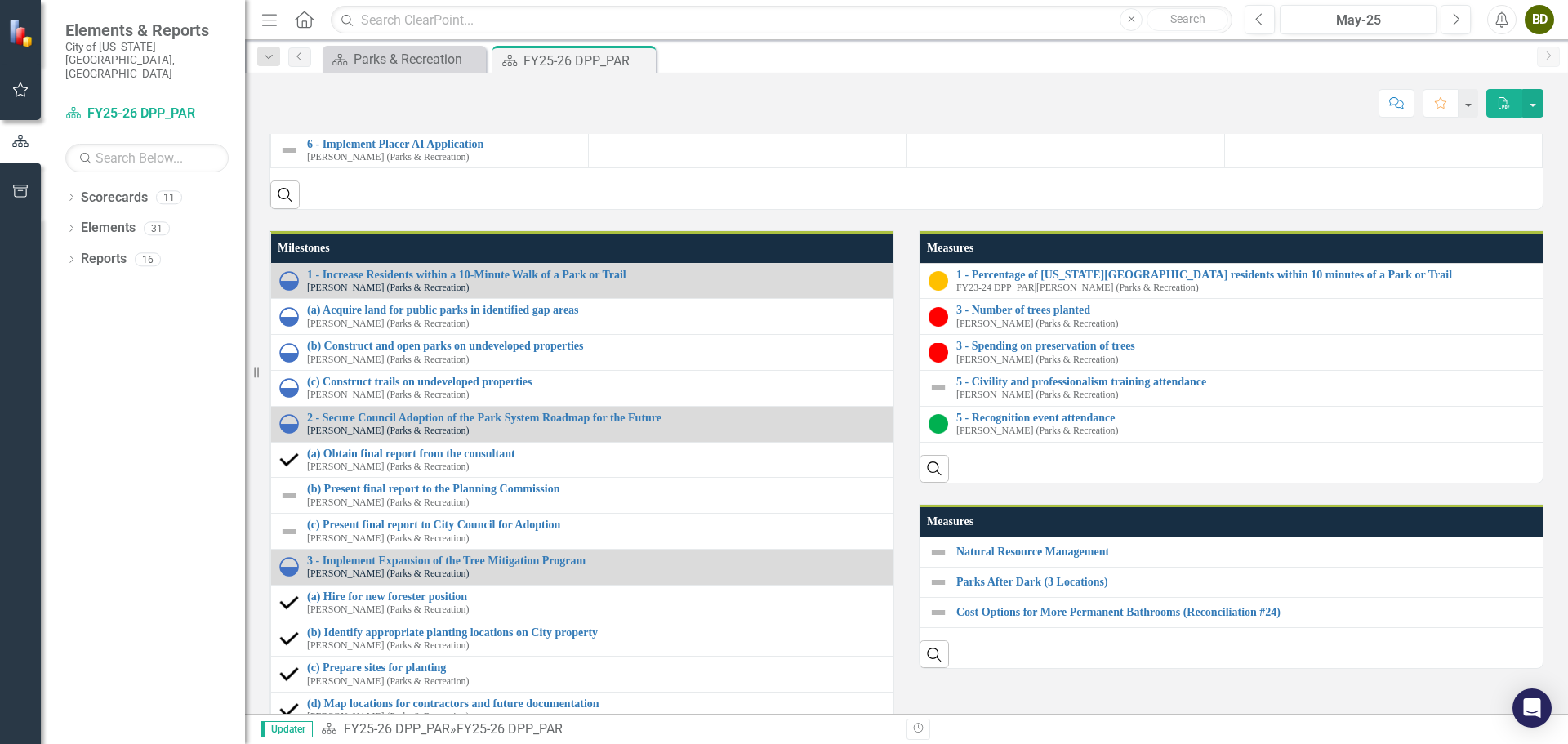
scroll to position [1422, 0]
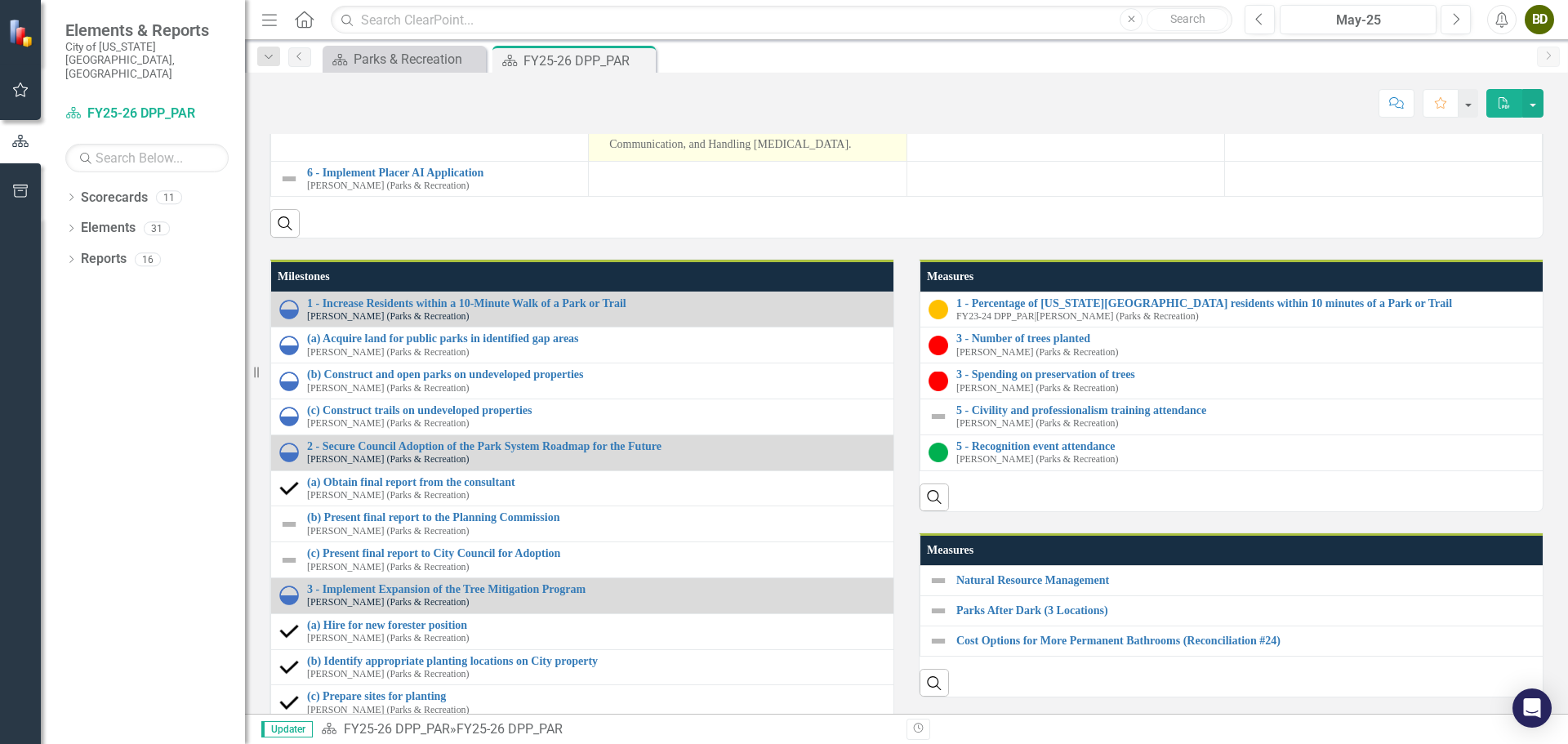
click at [736, 71] on li "The team conducted thirteen in-person culture pulse checks with staff across mu…" at bounding box center [754, 54] width 289 height 32
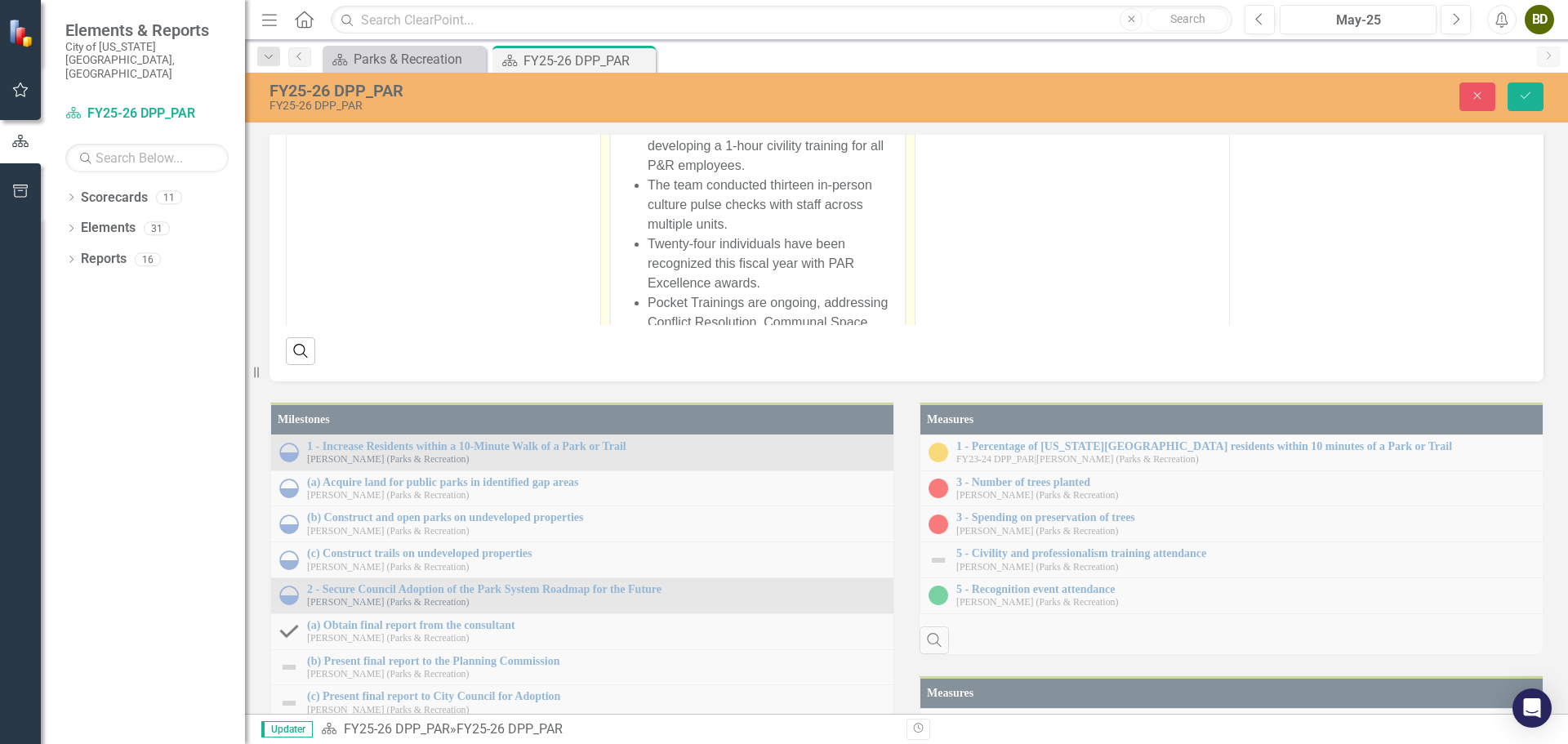
scroll to position [11, 0]
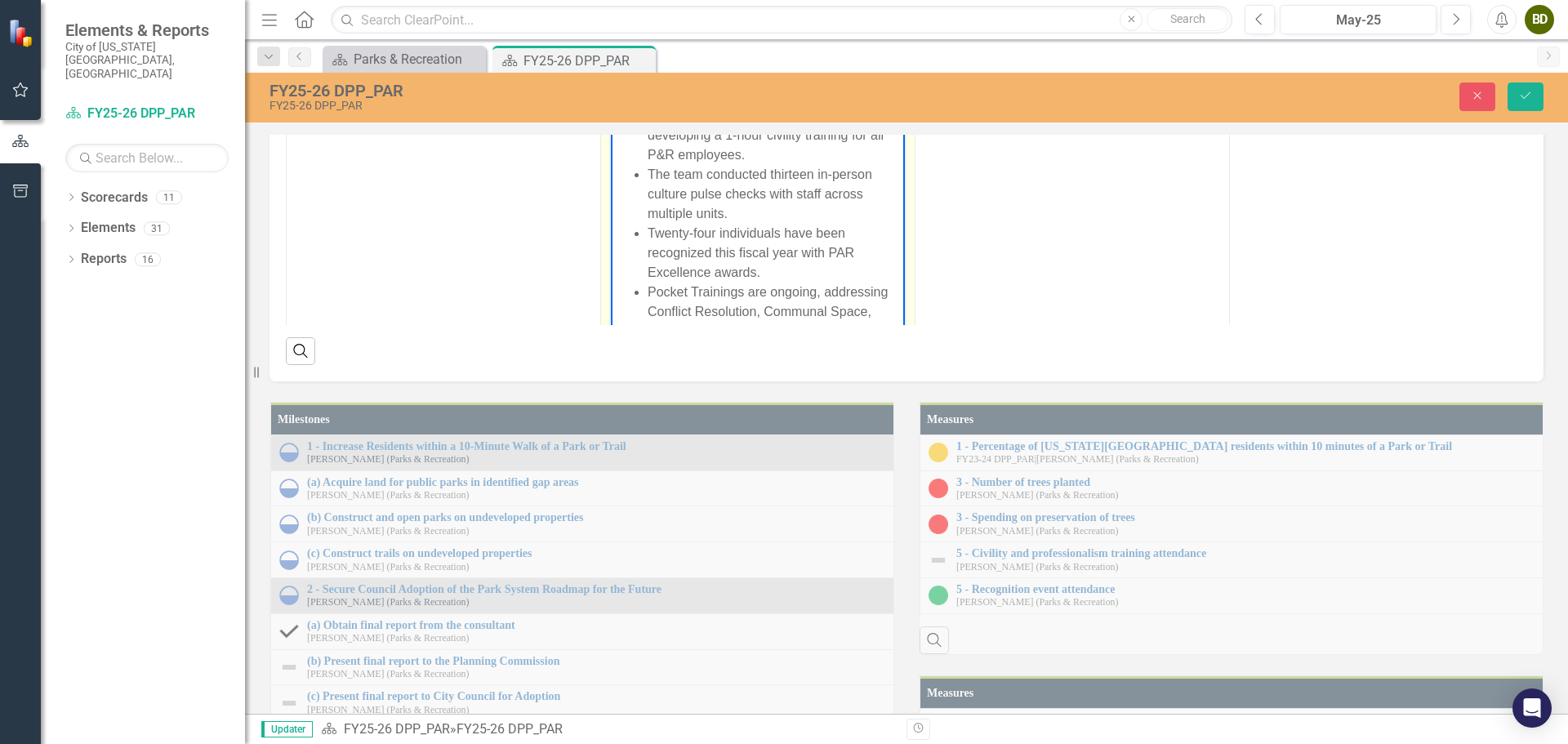
drag, startPoint x: 748, startPoint y: 213, endPoint x: 643, endPoint y: 178, distance: 110.7
click at [643, 178] on ul "The Culture and Experience Team is developing a 1-hour civility training for al…" at bounding box center [758, 244] width 286 height 274
copy li "The team conducted thirteen in-person culture pulse checks with staff across mu…"
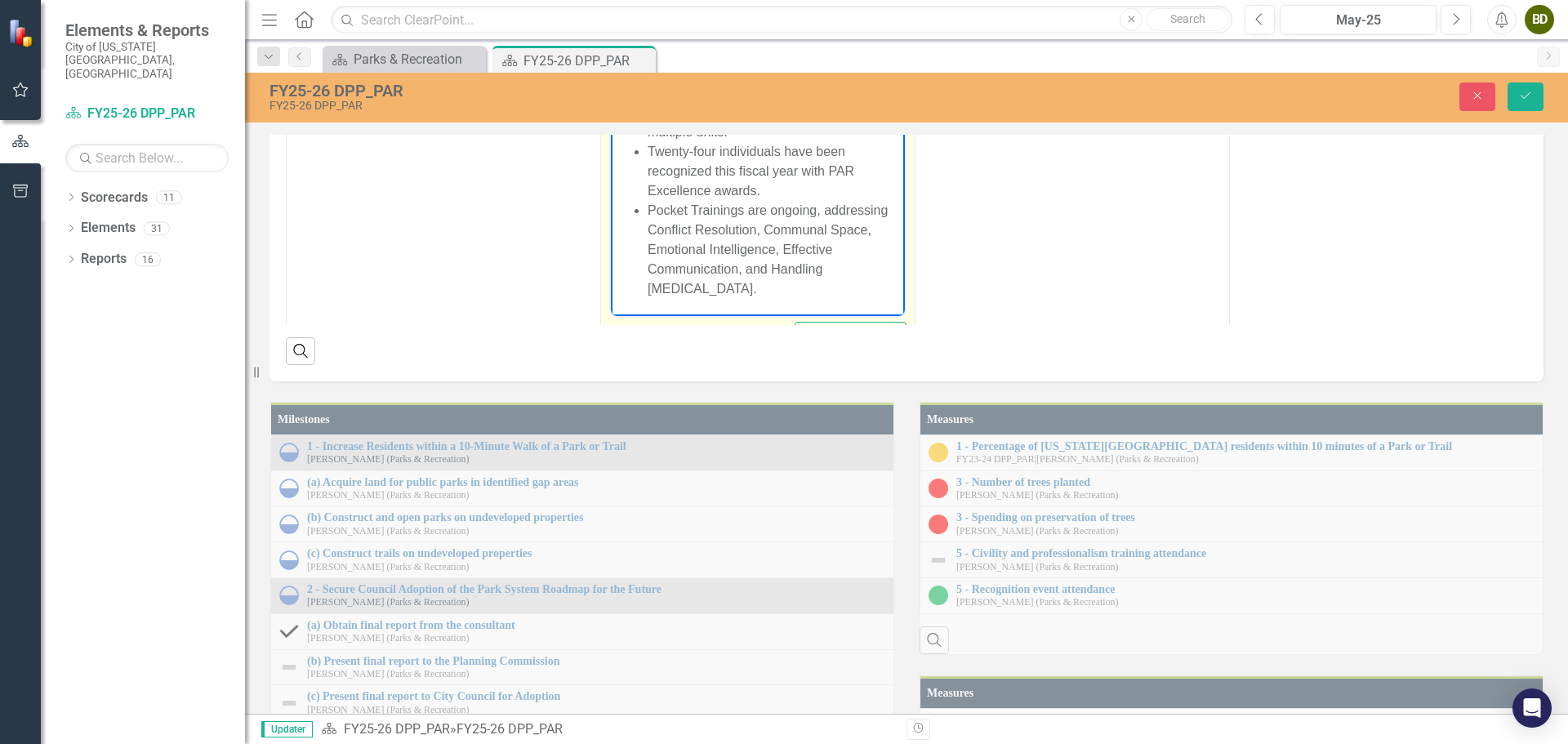
drag, startPoint x: 647, startPoint y: 209, endPoint x: 744, endPoint y: 285, distance: 123.2
click at [744, 285] on ul "The Culture and Experience Team is developing a 1-hour civility training for al…" at bounding box center [758, 161] width 286 height 274
copy li "Pocket Trainings are ongoing, addressing Conflict Resolution, Communal Space, E…"
click at [1479, 99] on icon "Close" at bounding box center [1477, 96] width 15 height 12
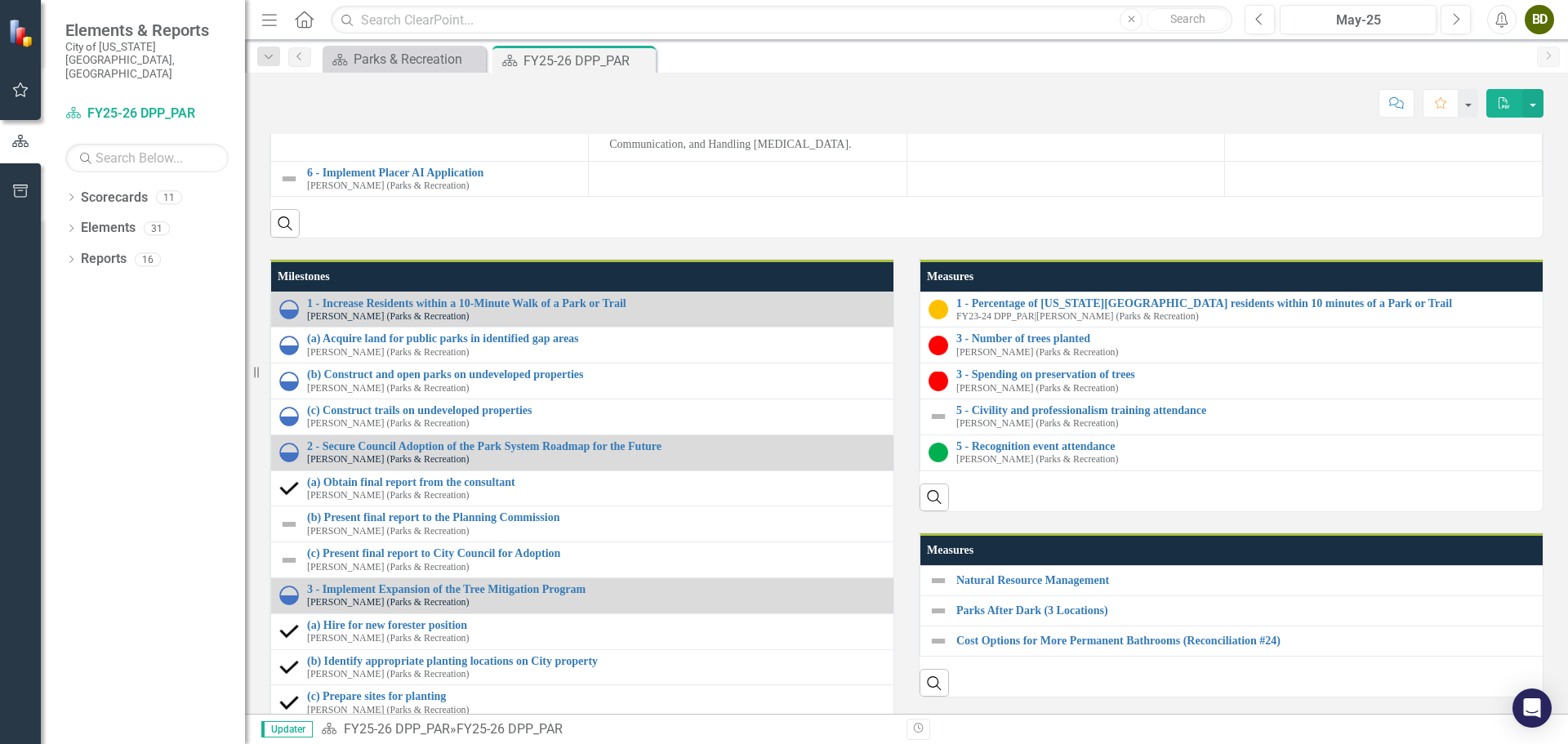
scroll to position [1505, 0]
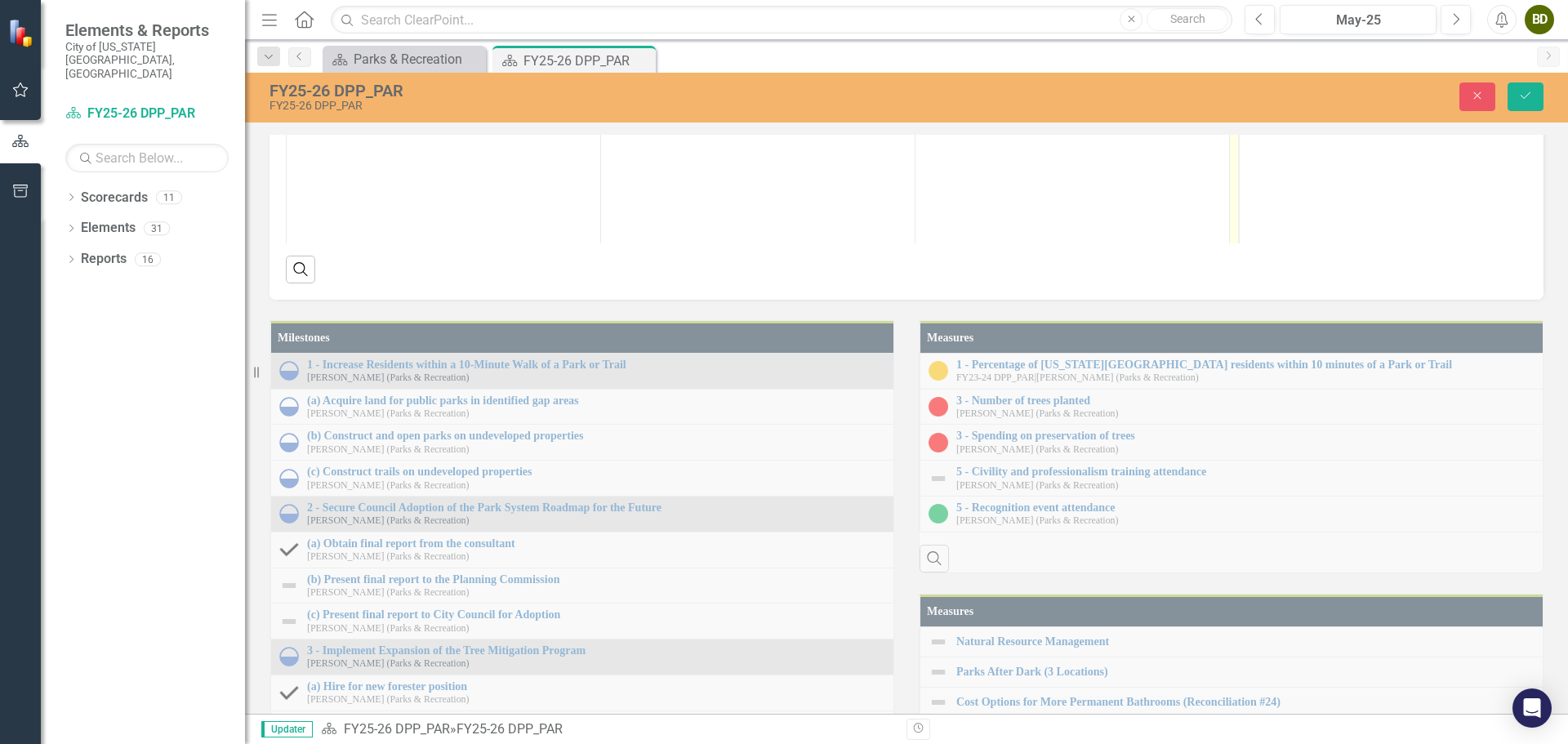
scroll to position [0, 0]
drag, startPoint x: 1405, startPoint y: 106, endPoint x: 1279, endPoint y: 84, distance: 127.9
click at [1279, 84] on li "Update the PAR Excellence employee recognition process." at bounding box center [1403, 93] width 253 height 39
copy li "Update the PAR Excellence employee recognition process."
click at [1481, 96] on icon "Close" at bounding box center [1477, 96] width 15 height 12
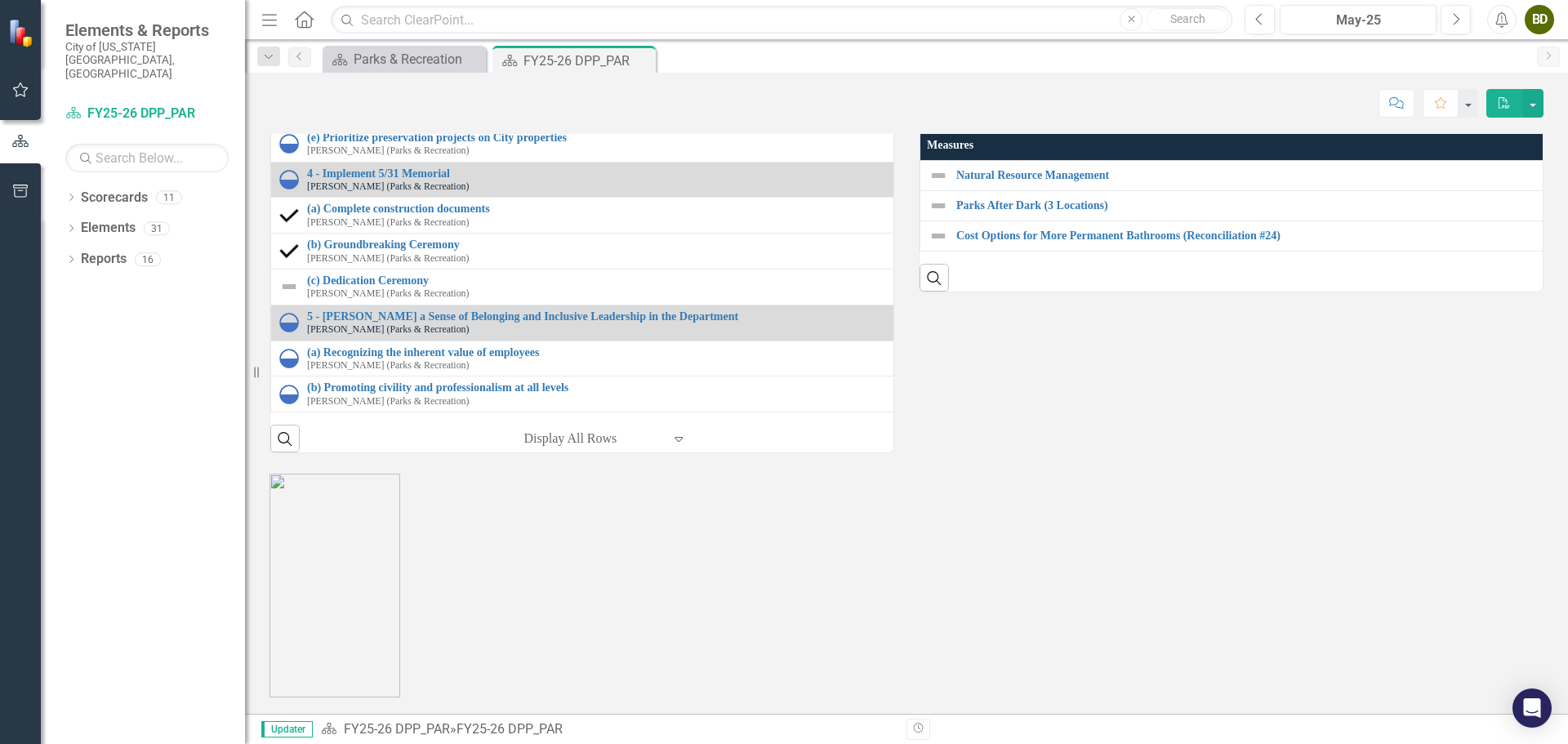
scroll to position [1830, 0]
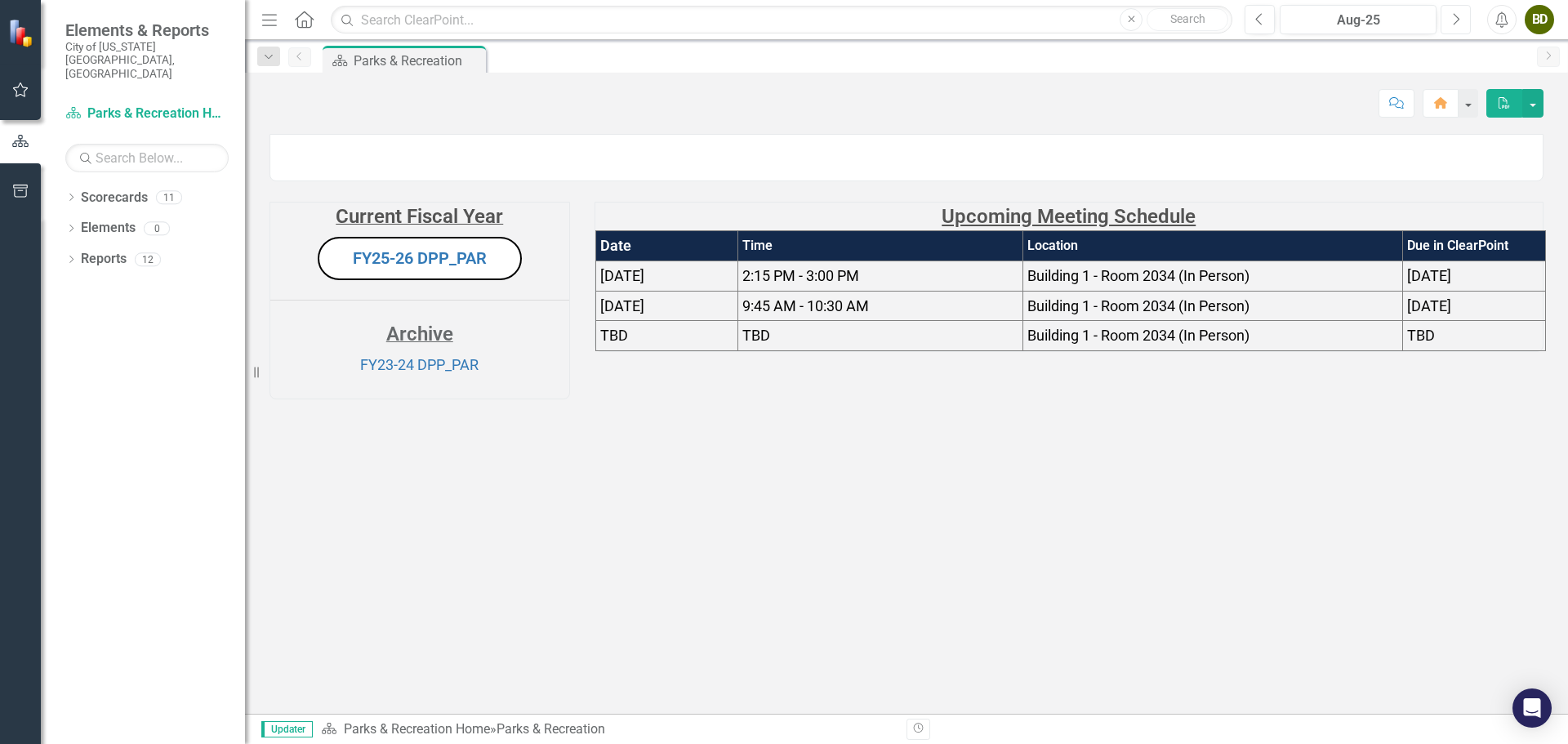
click at [1463, 28] on button "Next" at bounding box center [1456, 19] width 30 height 29
click at [435, 268] on link "FY25-26 DPP_PAR" at bounding box center [419, 258] width 134 height 20
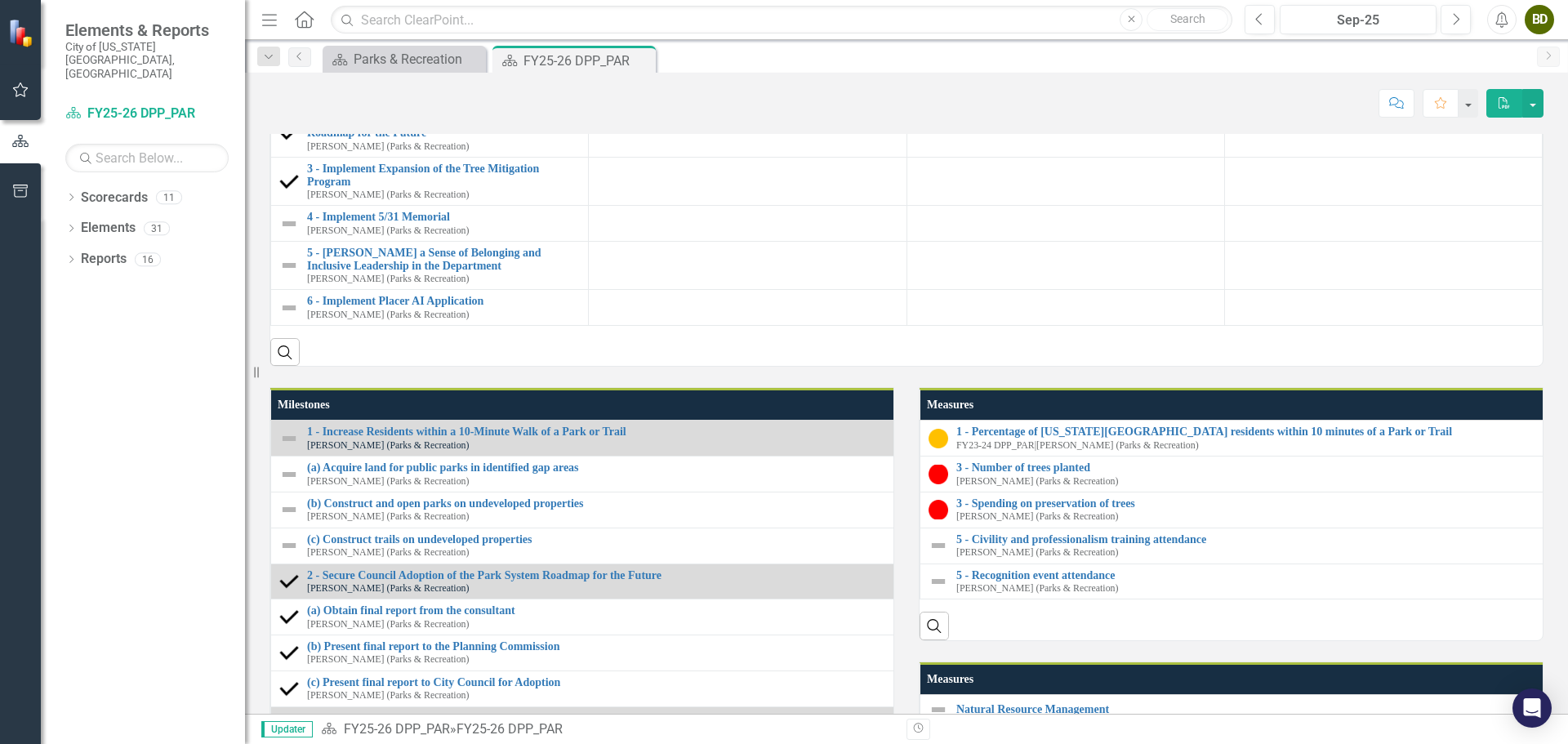
scroll to position [1133, 0]
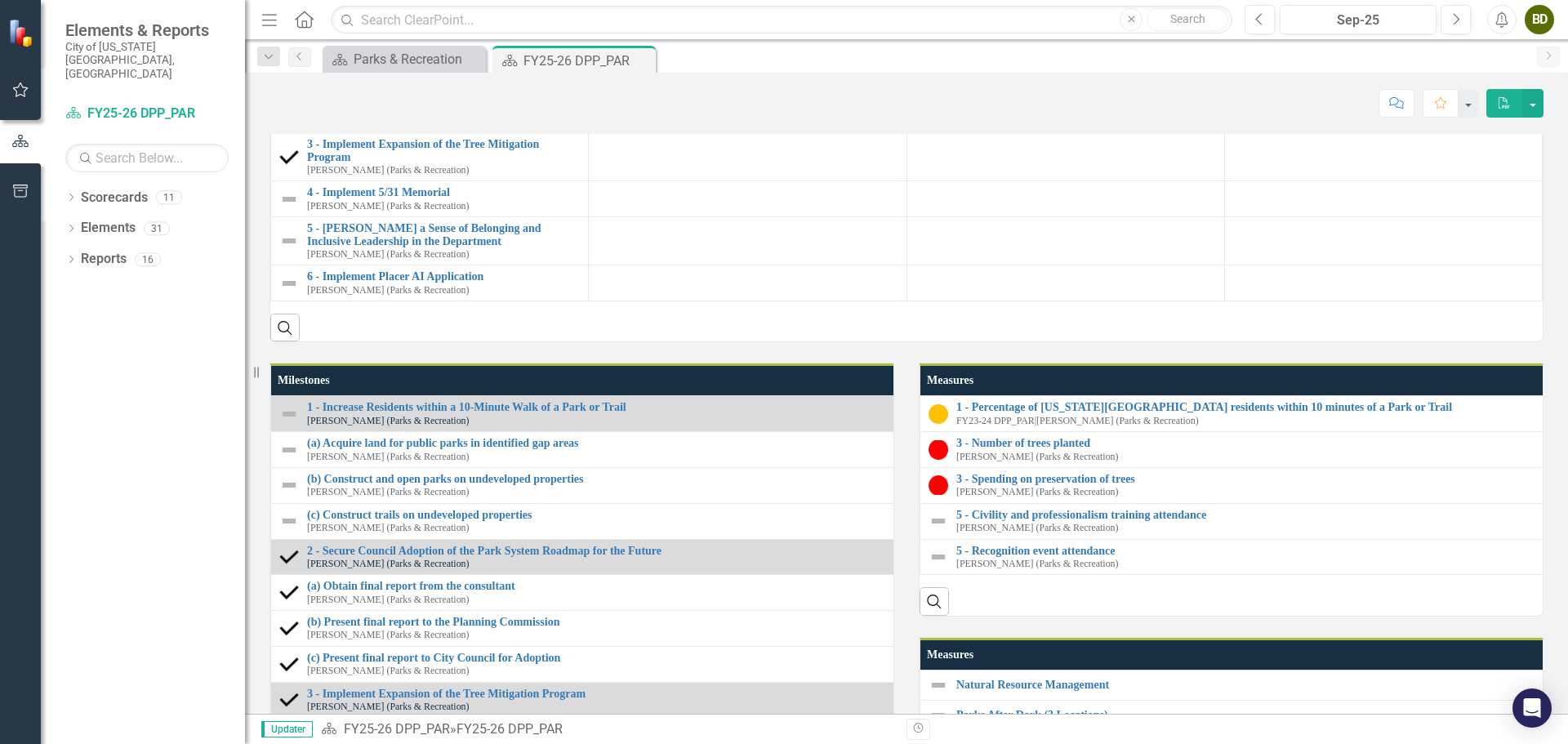
click at [675, 62] on div at bounding box center [747, 52] width 300 height 20
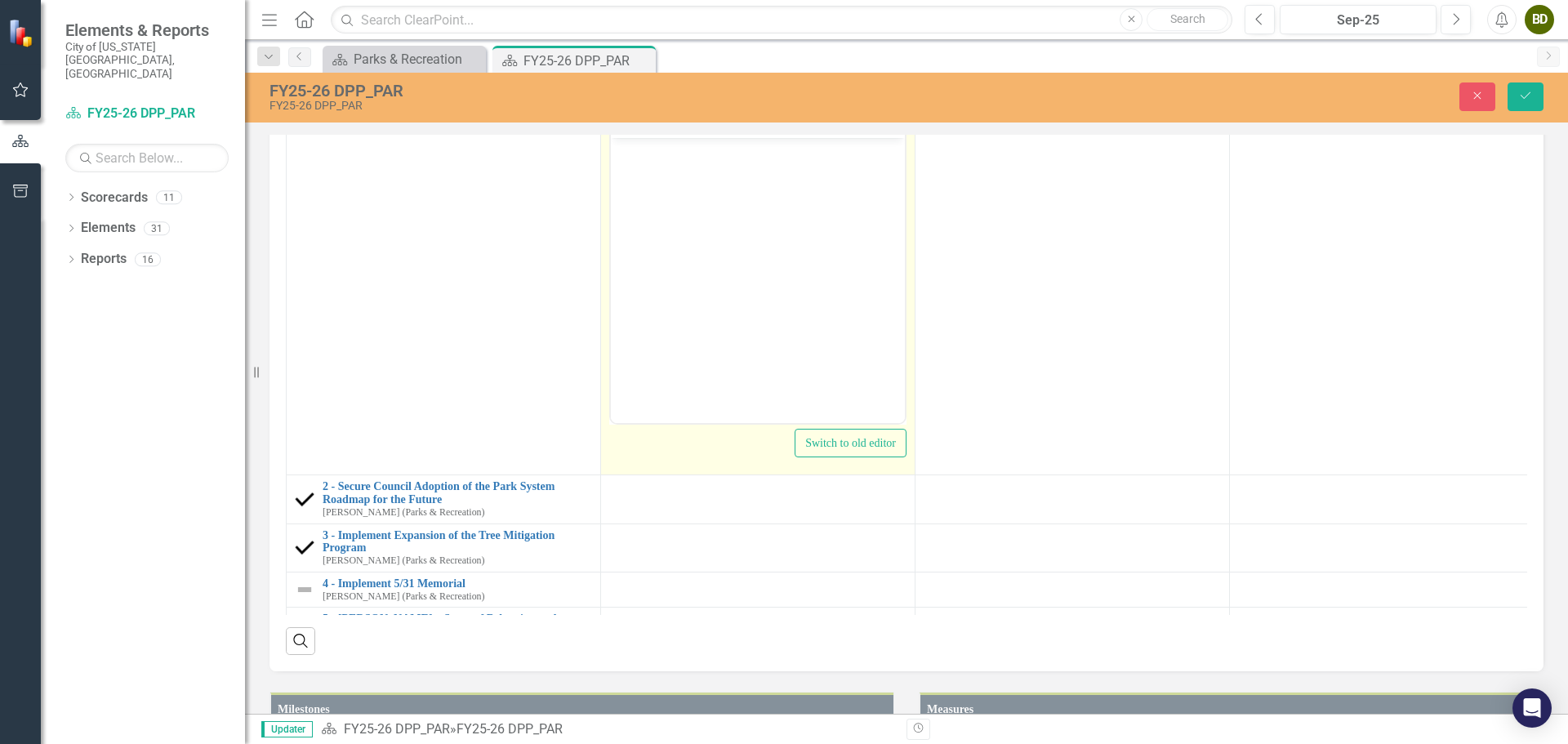
scroll to position [0, 0]
click at [725, 175] on body "Rich Text Area. Press ALT-0 for help." at bounding box center [757, 260] width 294 height 245
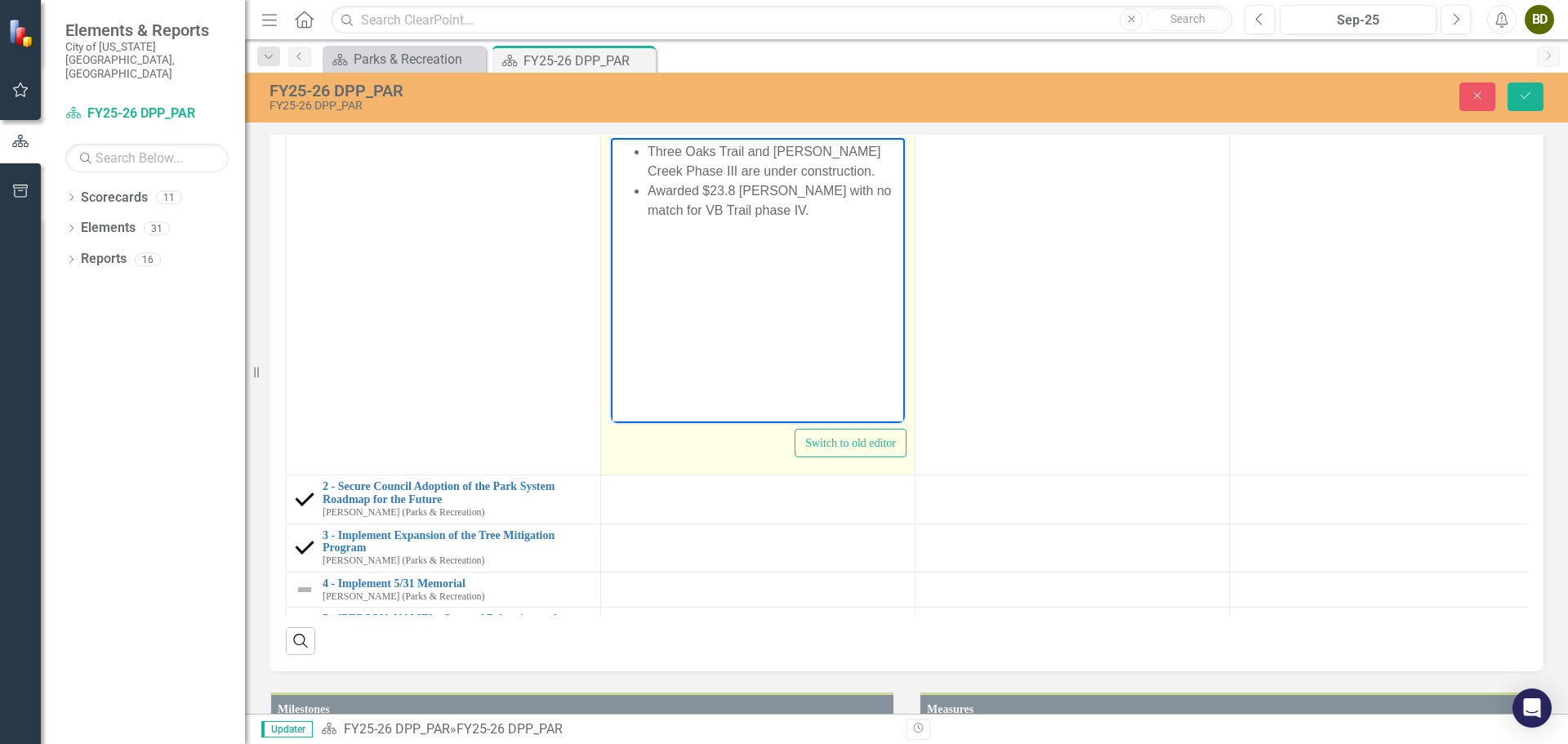
click at [745, 154] on li "Three Oaks Trail and [PERSON_NAME] Creek Phase III are under construction." at bounding box center [774, 161] width 253 height 39
click at [751, 150] on li "[GEOGRAPHIC_DATA] opened. and [PERSON_NAME] Creek Phase III are under construct…" at bounding box center [774, 171] width 253 height 59
click at [878, 154] on li "Three Oaks Trail dedicated and opened. and [PERSON_NAME] Creek Phase III are un…" at bounding box center [774, 171] width 253 height 59
drag, startPoint x: 721, startPoint y: 168, endPoint x: 695, endPoint y: 170, distance: 26.1
click at [695, 170] on li "Three Oaks Trail dedicated and opened [DATE]. and [PERSON_NAME] Creek Phase III…" at bounding box center [774, 171] width 253 height 59
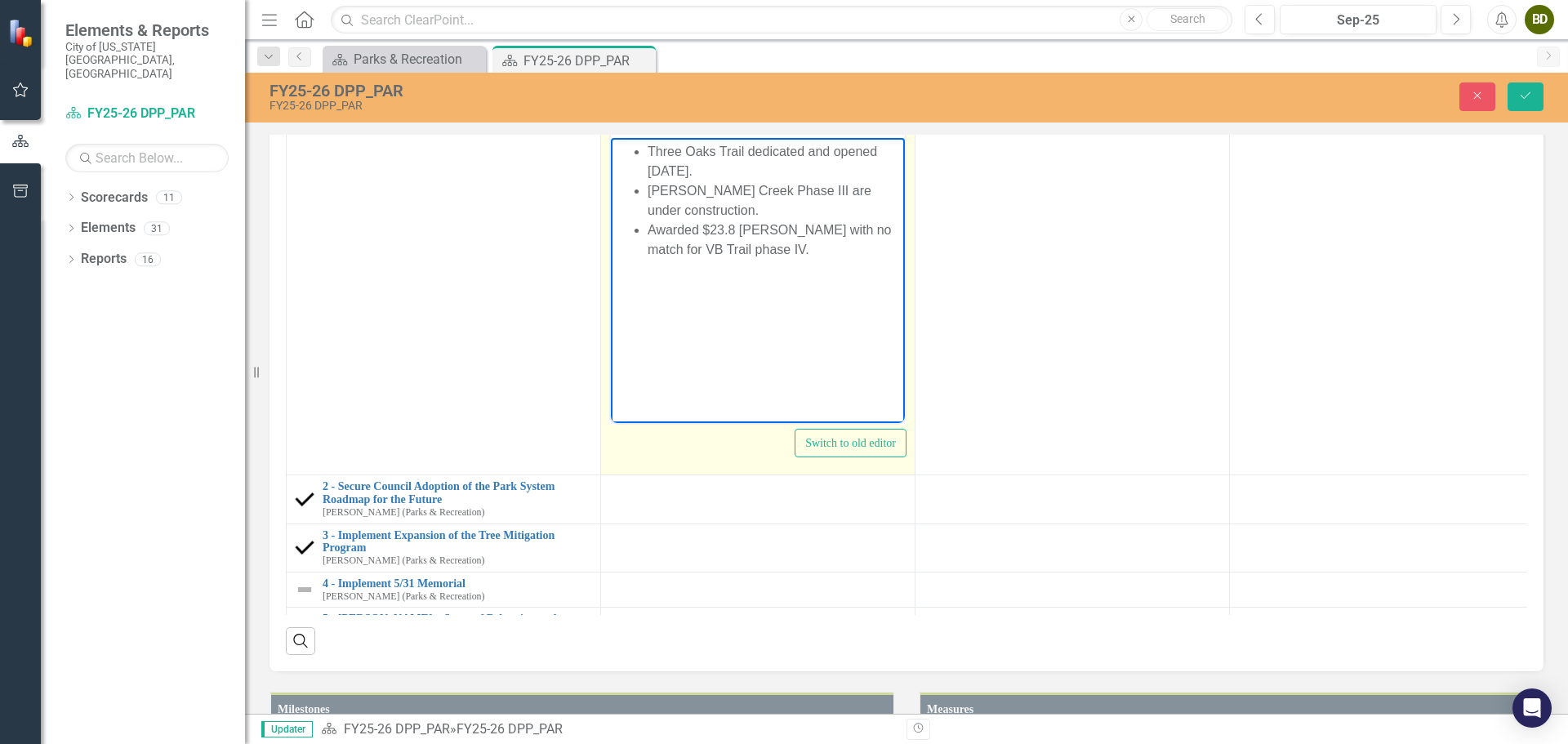
click at [763, 252] on li "Awarded $23.8 [PERSON_NAME] with no match for VB Trail phase IV." at bounding box center [774, 239] width 253 height 39
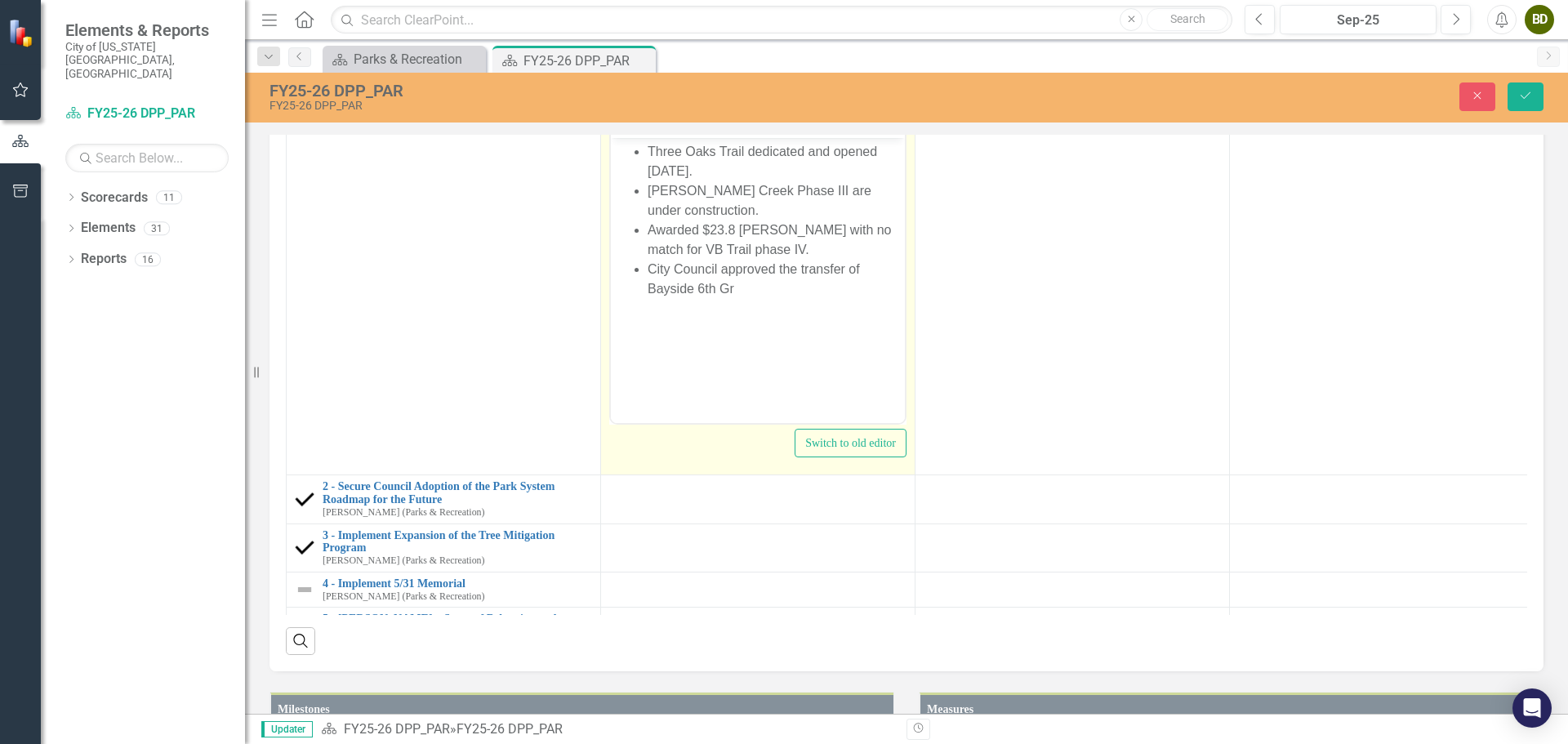
drag, startPoint x: 831, startPoint y: 313, endPoint x: 815, endPoint y: 460, distance: 147.9
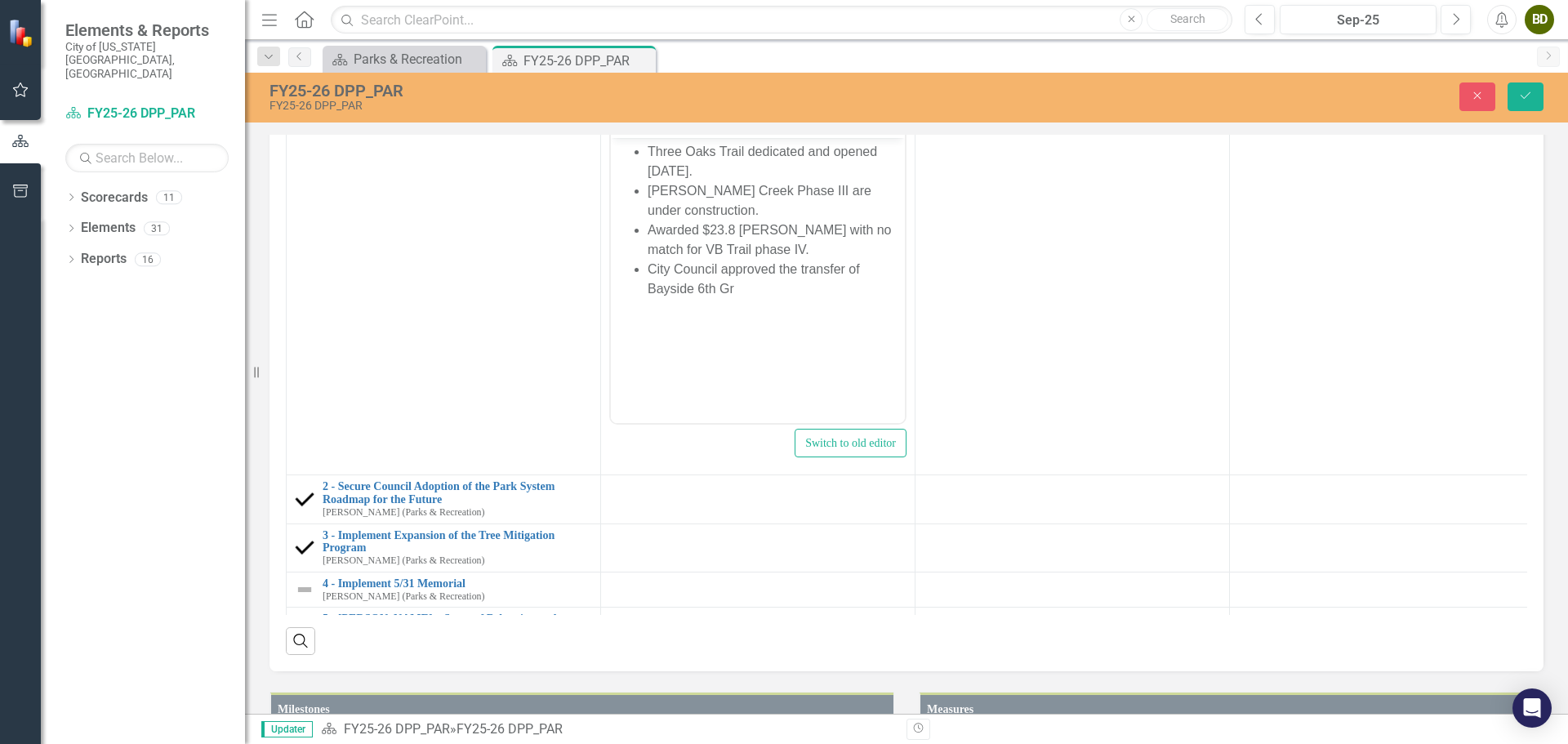
click at [867, 33] on h3 "Performance Updates" at bounding box center [679, 27] width 794 height 15
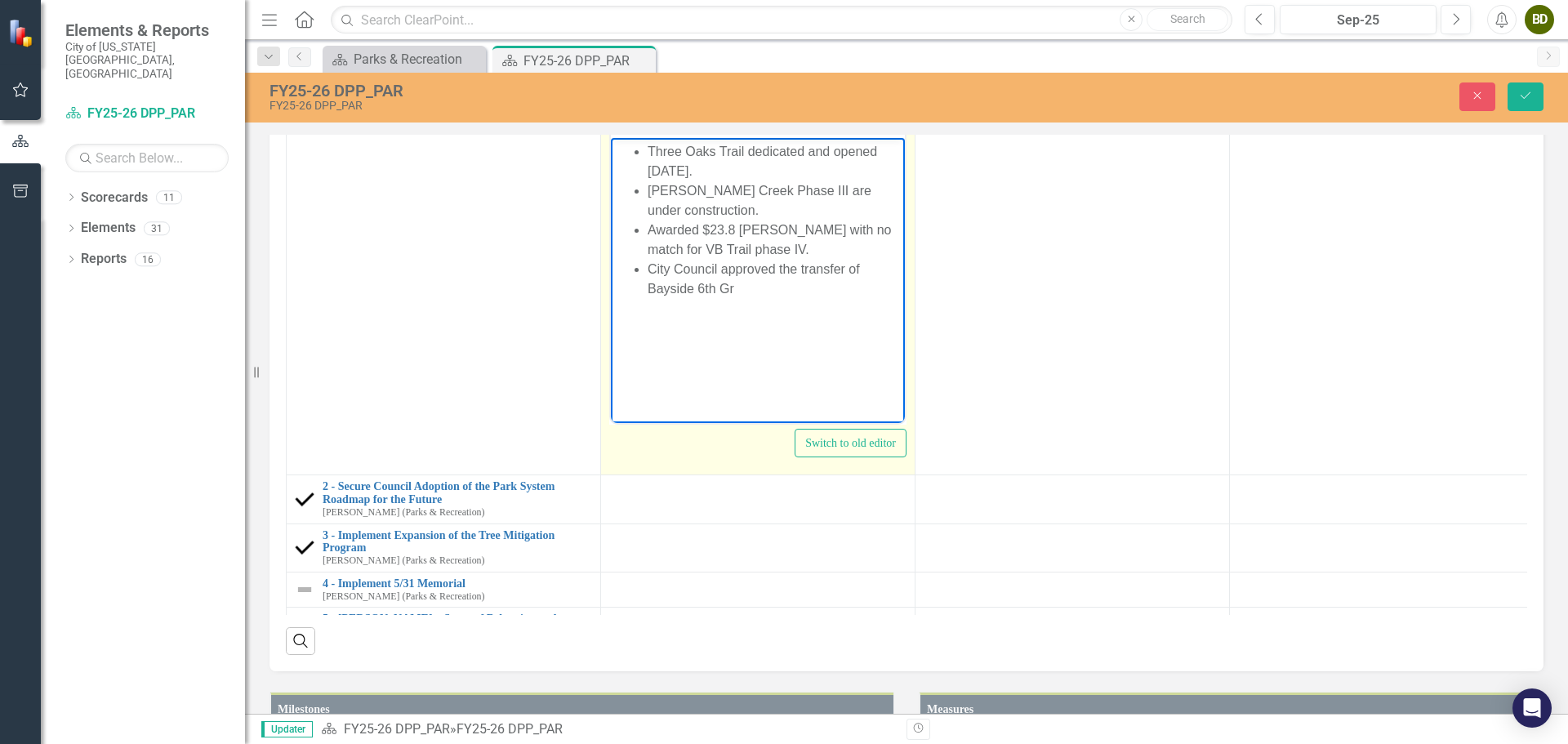
click at [764, 298] on li "City Council approved the transfer of Bayside 6th Gr" at bounding box center [774, 278] width 253 height 39
drag, startPoint x: 675, startPoint y: 270, endPoint x: 646, endPoint y: 270, distance: 29.0
click at [646, 270] on ul "Three Oaks Trail dedicated and opened June 2. Thalia Creek Phase III are under …" at bounding box center [758, 230] width 286 height 176
click at [827, 291] on li "Council approved the transfer of Bayside 6th grade campus to the City" at bounding box center [774, 278] width 253 height 39
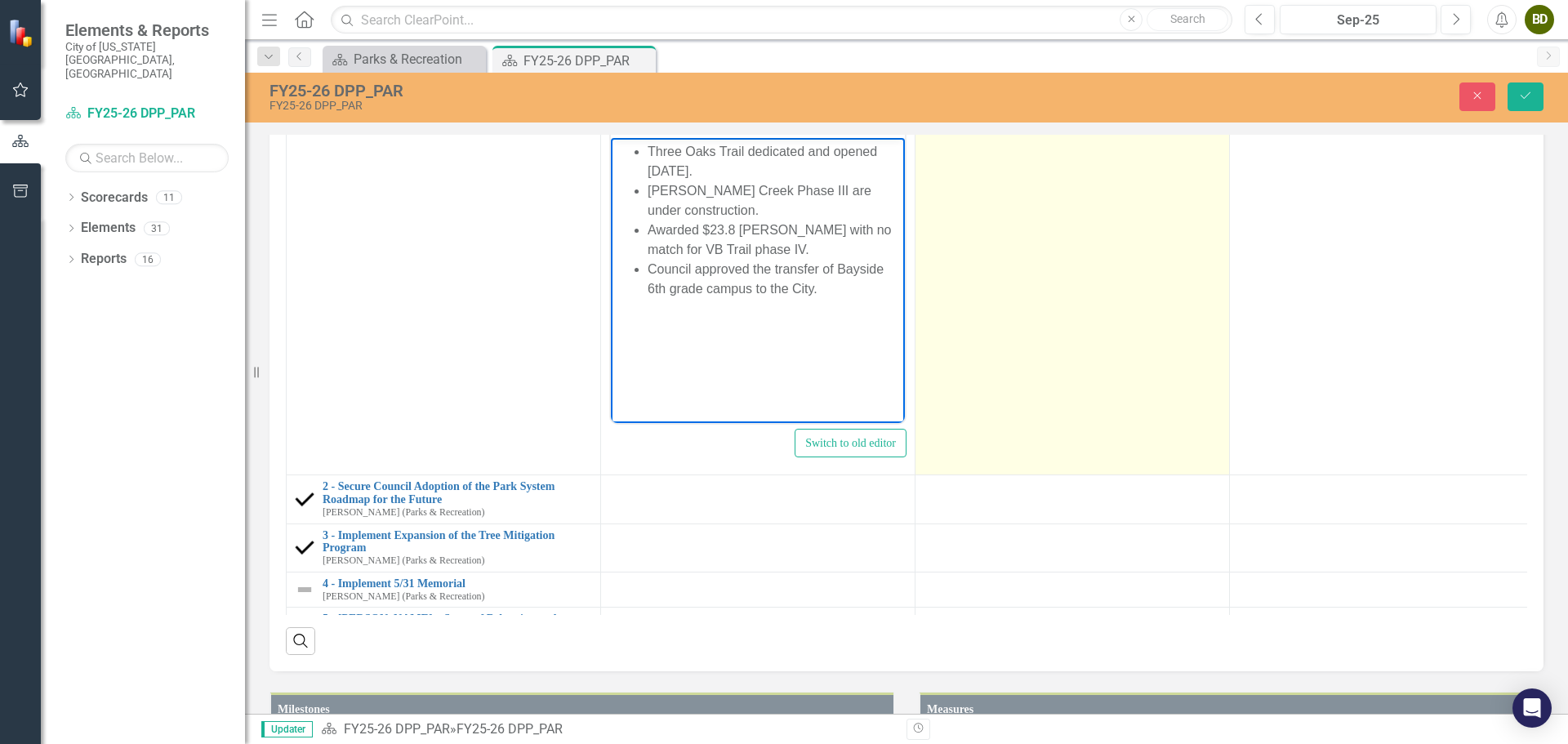
scroll to position [1052, 0]
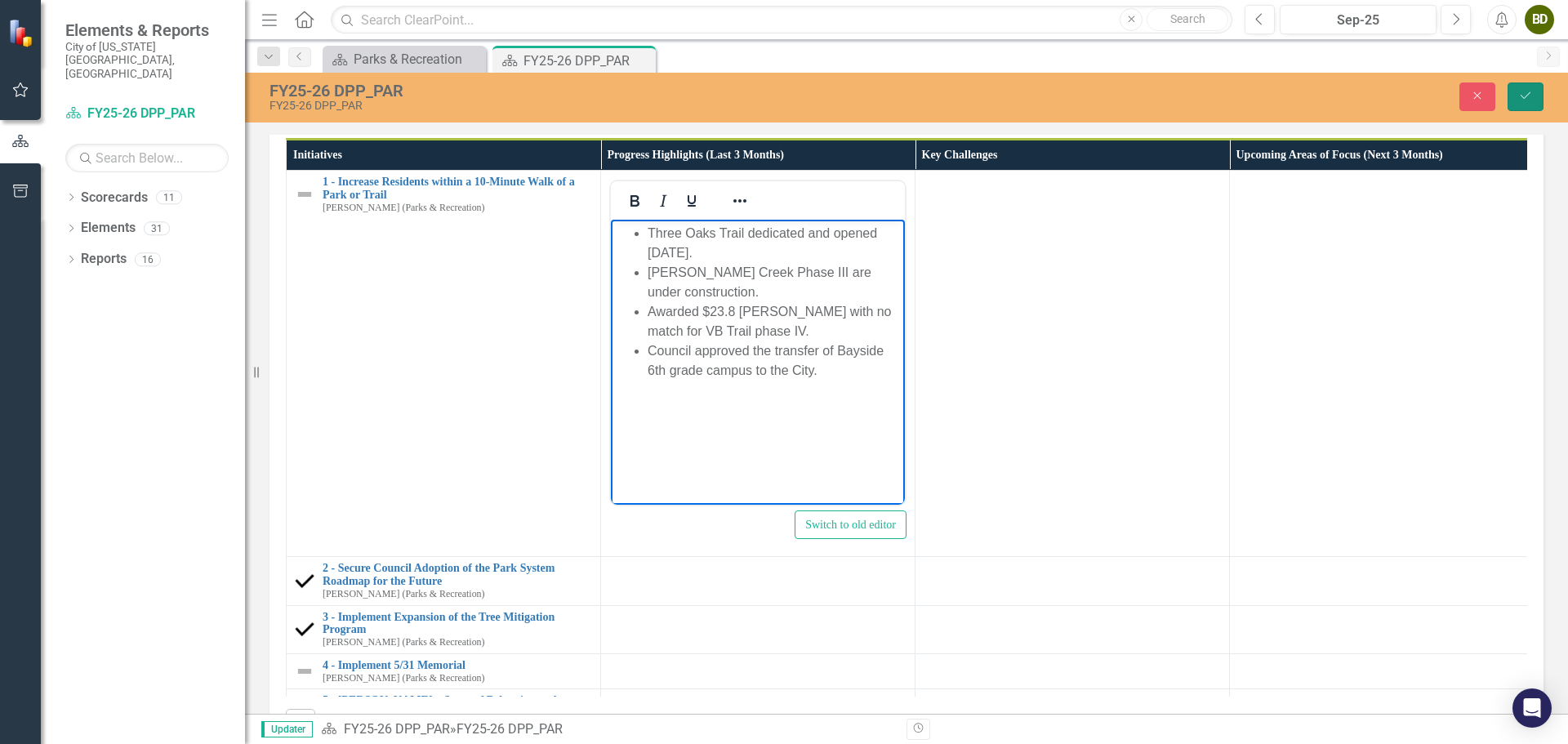
click at [1526, 109] on button "Save" at bounding box center [1526, 96] width 36 height 28
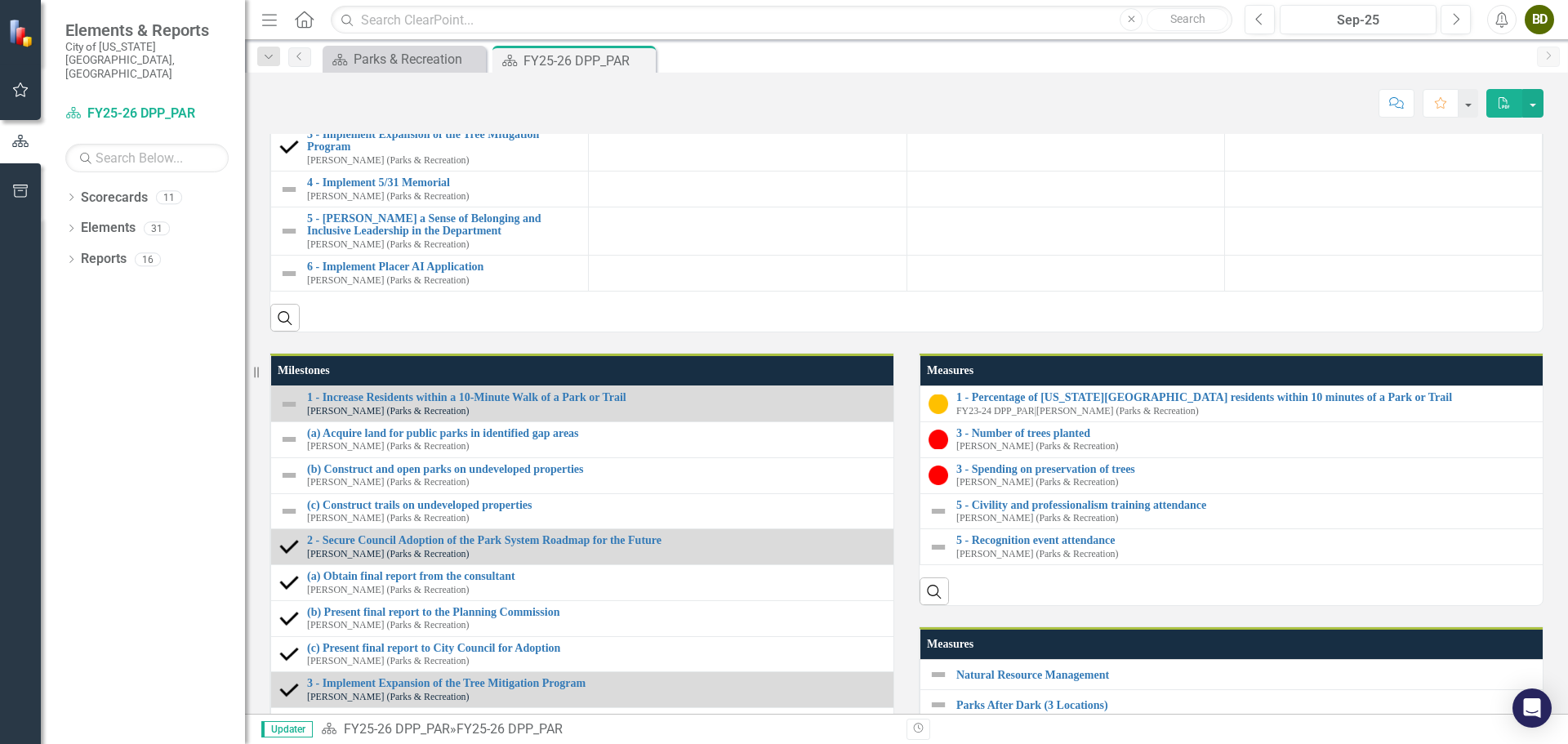
scroll to position [1061, 0]
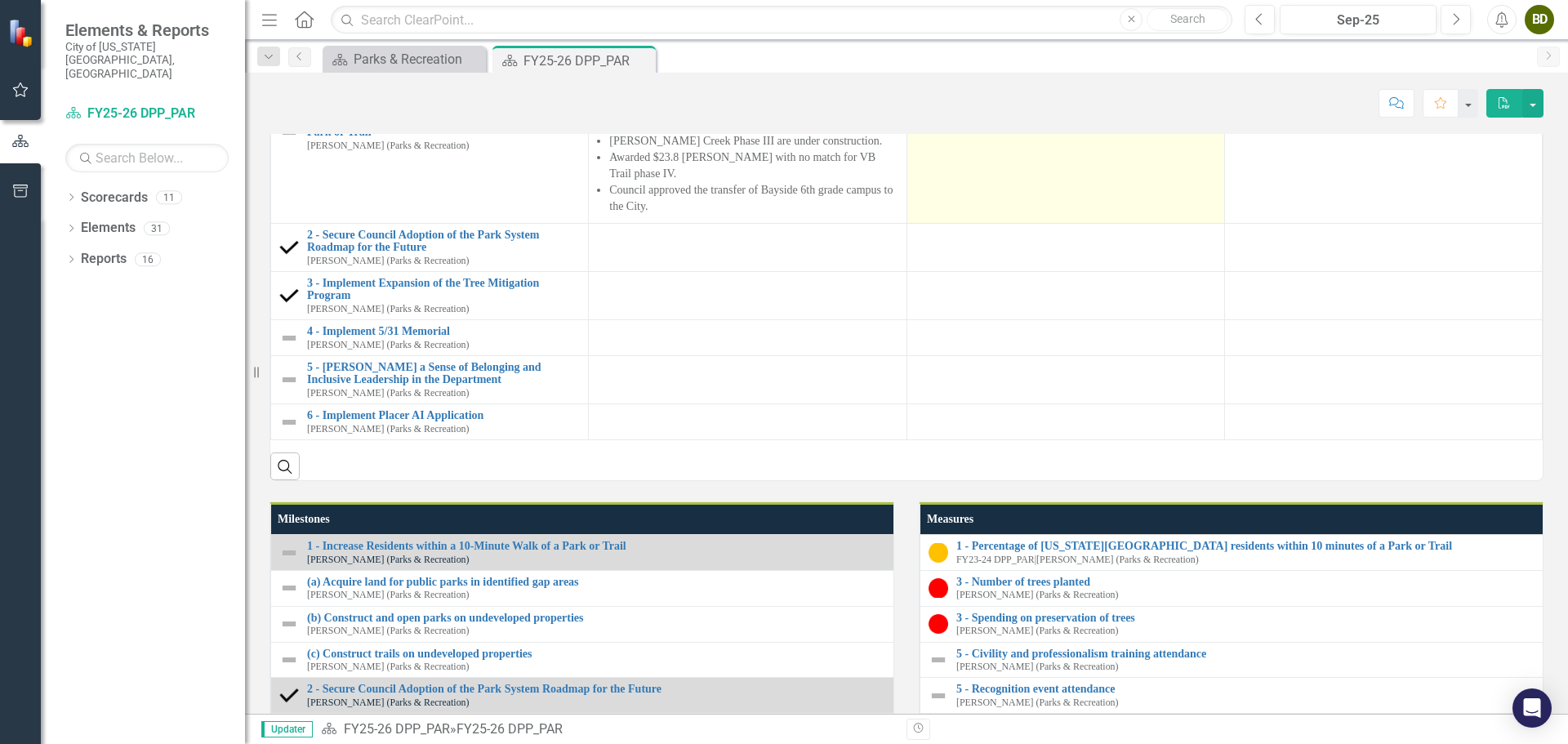
click at [957, 223] on td at bounding box center [1066, 165] width 318 height 115
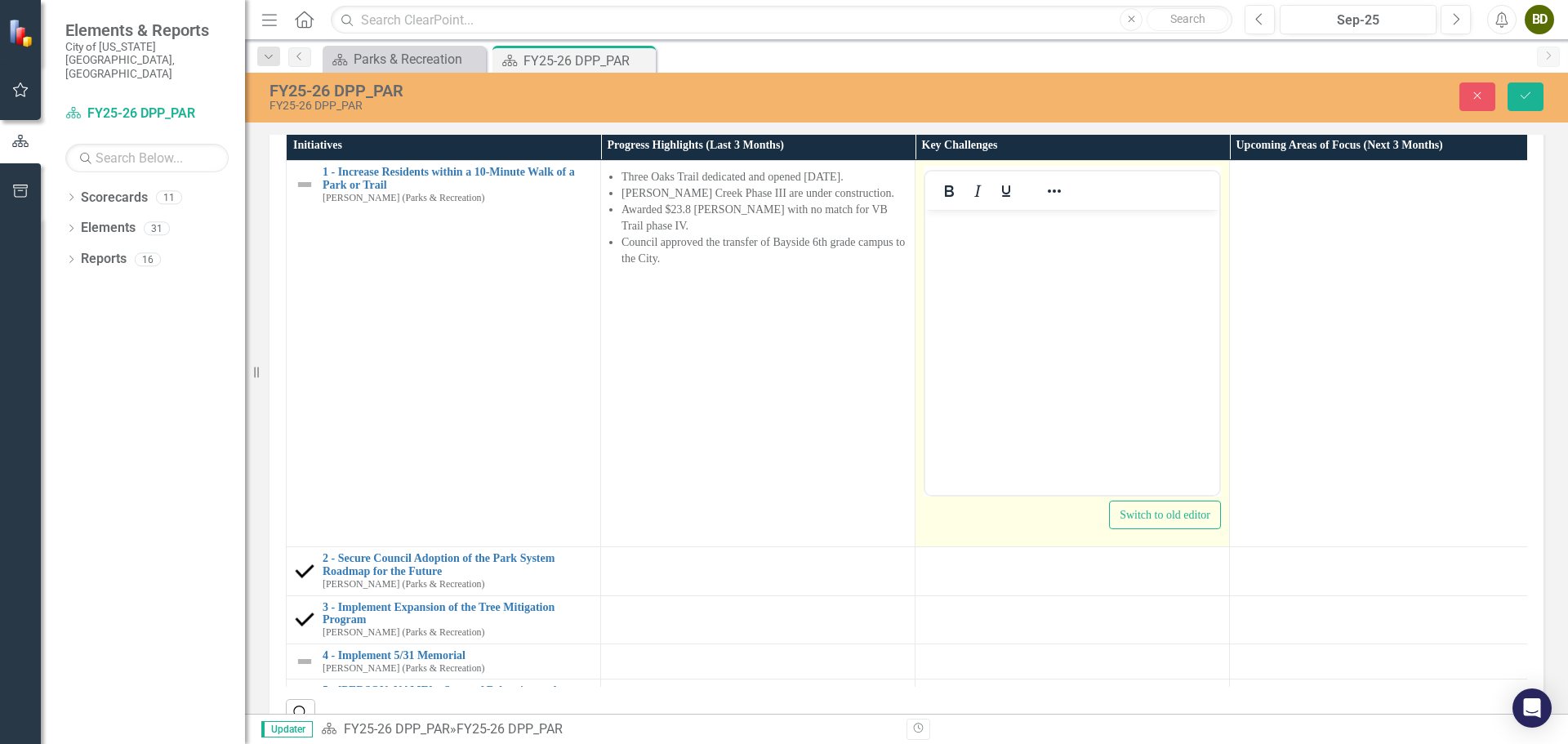
scroll to position [0, 0]
click at [1000, 255] on body "Rich Text Area. Press ALT-0 for help." at bounding box center [1071, 332] width 294 height 245
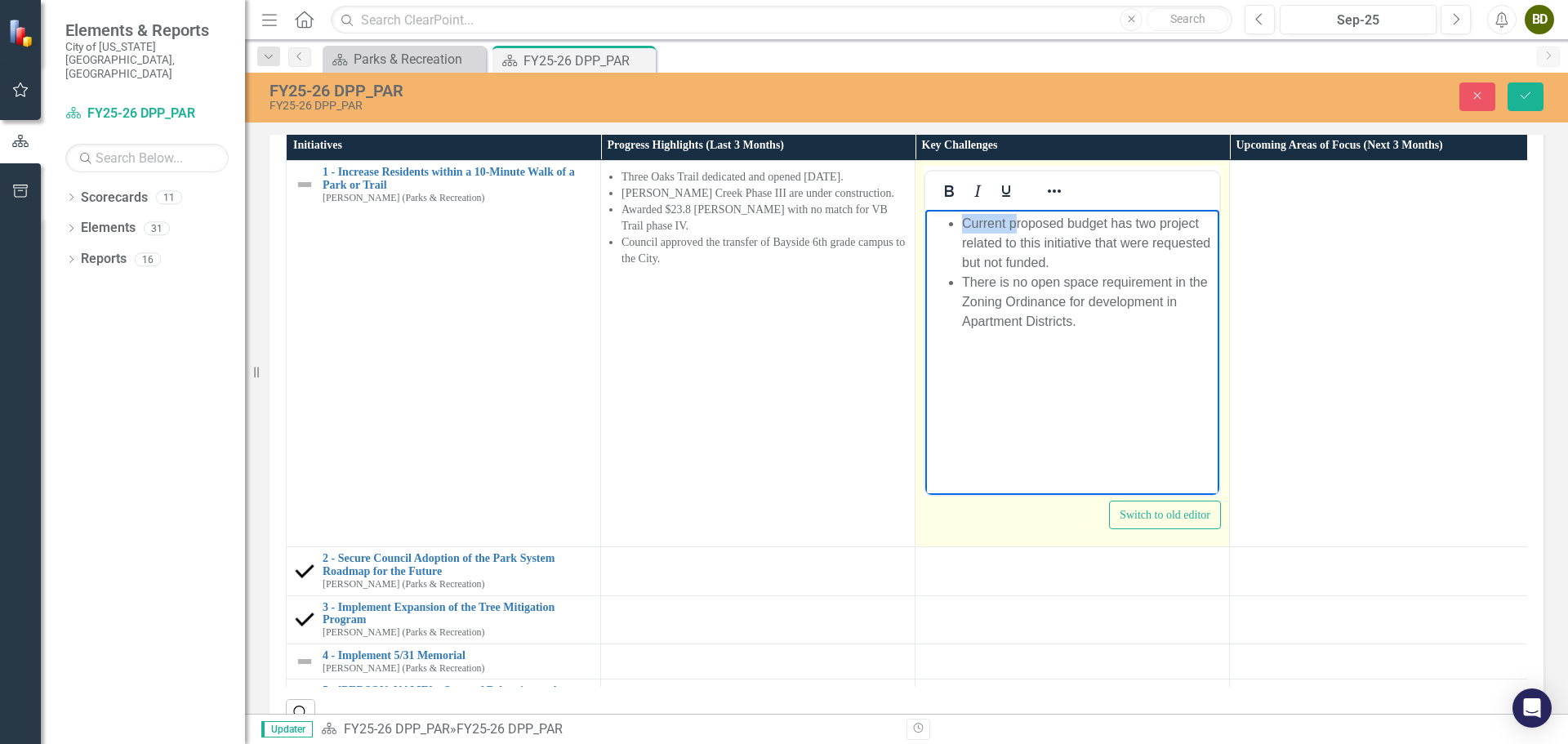
drag, startPoint x: 1016, startPoint y: 221, endPoint x: 965, endPoint y: 221, distance: 51.0
click at [965, 221] on li "Current proposed budget has two project related to this initiative that were re…" at bounding box center [1089, 243] width 253 height 59
drag, startPoint x: 1066, startPoint y: 224, endPoint x: 1015, endPoint y: 225, distance: 51.0
click at [1015, 225] on li "Propose roposed budget has two project related to this initiative that were req…" at bounding box center [1089, 243] width 253 height 59
click at [1012, 226] on li "Propose budget has two project related to this initiative that were requested b…" at bounding box center [1089, 243] width 253 height 59
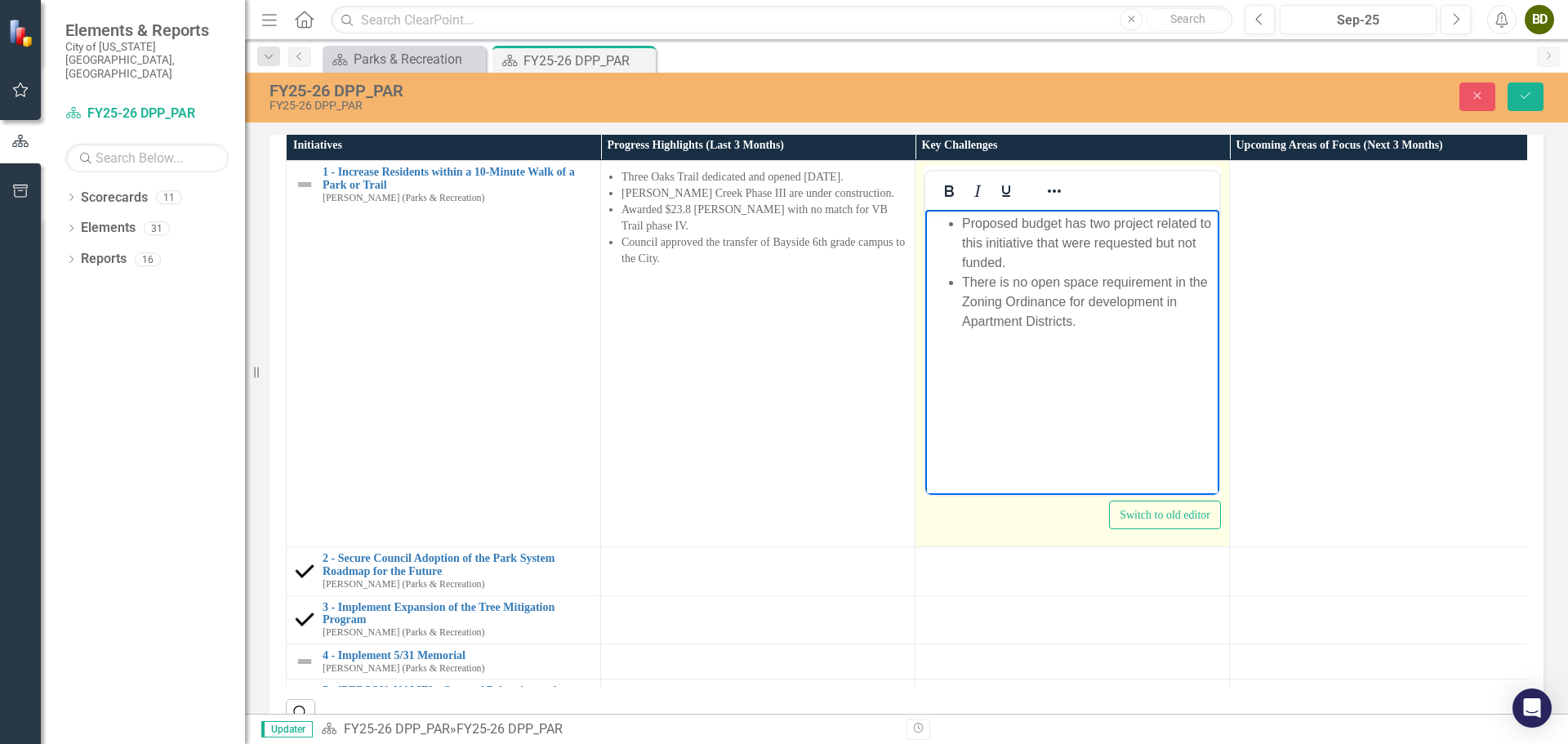
click at [1082, 223] on li "Proposed budget has two project related to this initiative that were requested …" at bounding box center [1089, 243] width 253 height 59
click at [1087, 225] on li "Proposed budget has two project related to this initiative that were requested …" at bounding box center [1089, 243] width 253 height 59
click at [1141, 335] on body "Proposed budget had two project related to this initiative that were requested …" at bounding box center [1071, 332] width 294 height 245
click at [1151, 226] on li "Proposed budget had two project related to this initiative that were requested …" at bounding box center [1089, 243] width 253 height 59
click at [1156, 222] on li "Proposed budget had two project related to this initiative that were requested …" at bounding box center [1089, 243] width 253 height 59
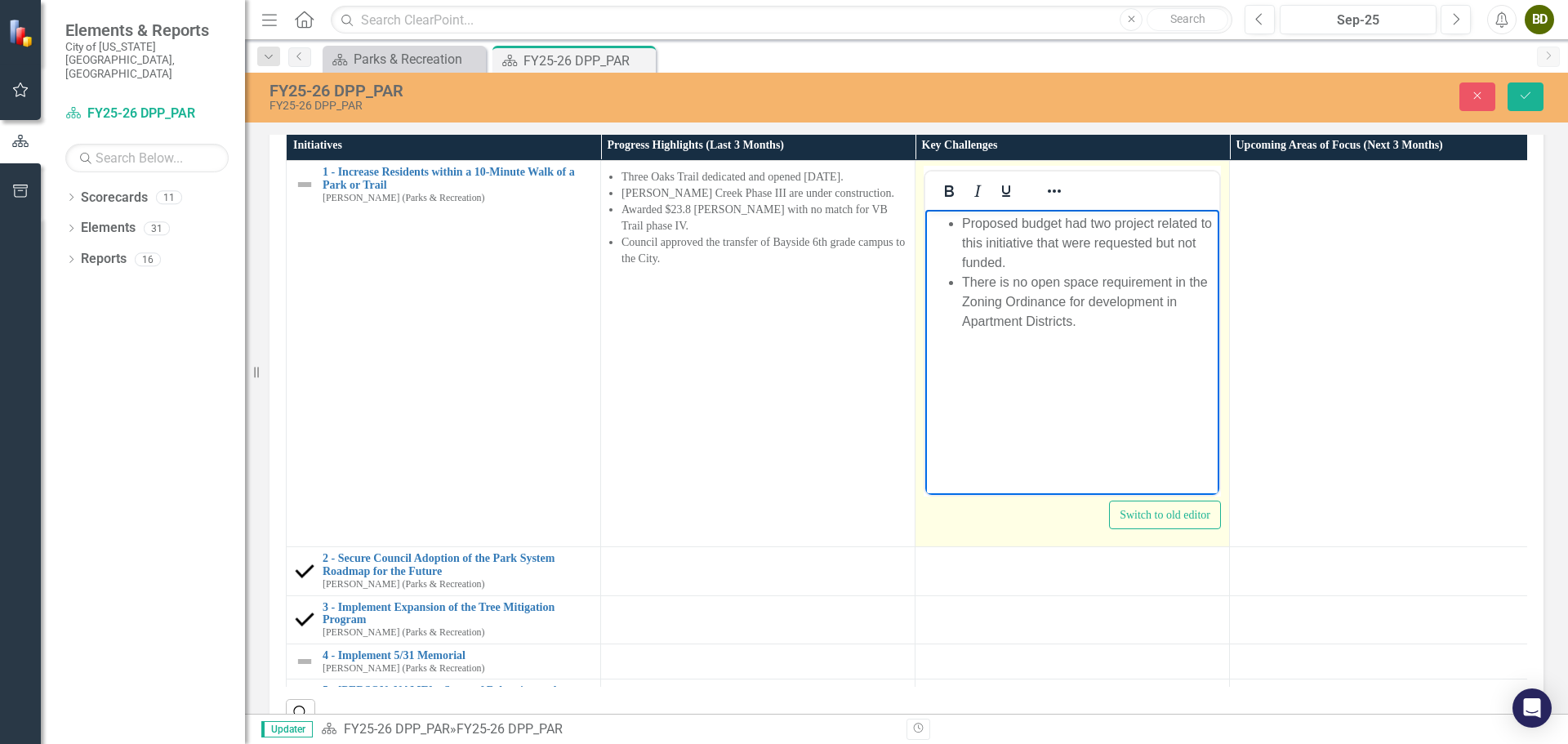
click at [1153, 222] on li "Proposed budget had two project related to this initiative that were requested …" at bounding box center [1089, 243] width 253 height 59
click at [1092, 317] on li "There is no open space requirement in the Zoning Ordinance for development in A…" at bounding box center [1089, 302] width 253 height 59
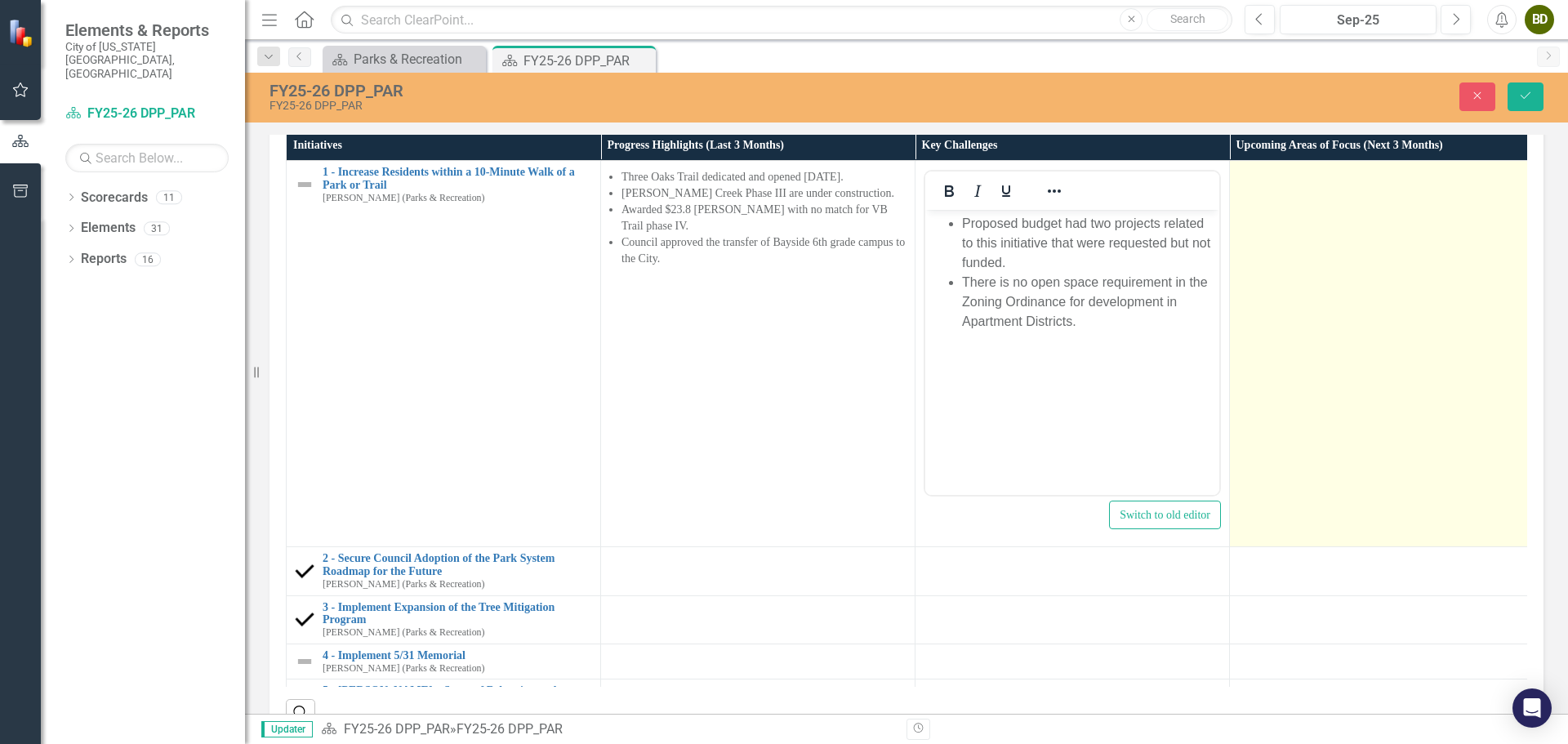
click at [1338, 547] on td at bounding box center [1387, 353] width 314 height 386
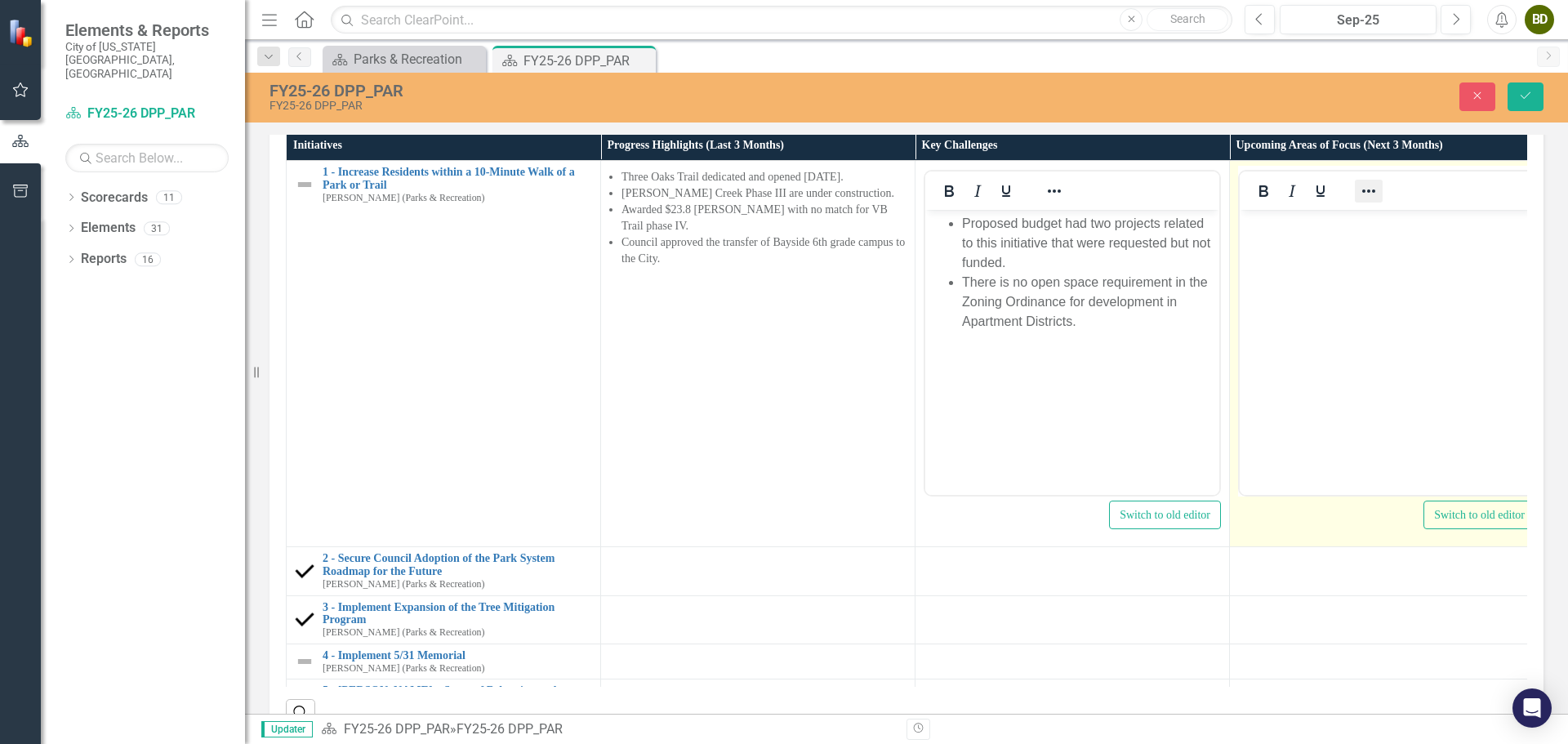
click at [1359, 201] on icon "Reveal or hide additional toolbar items" at bounding box center [1369, 191] width 20 height 20
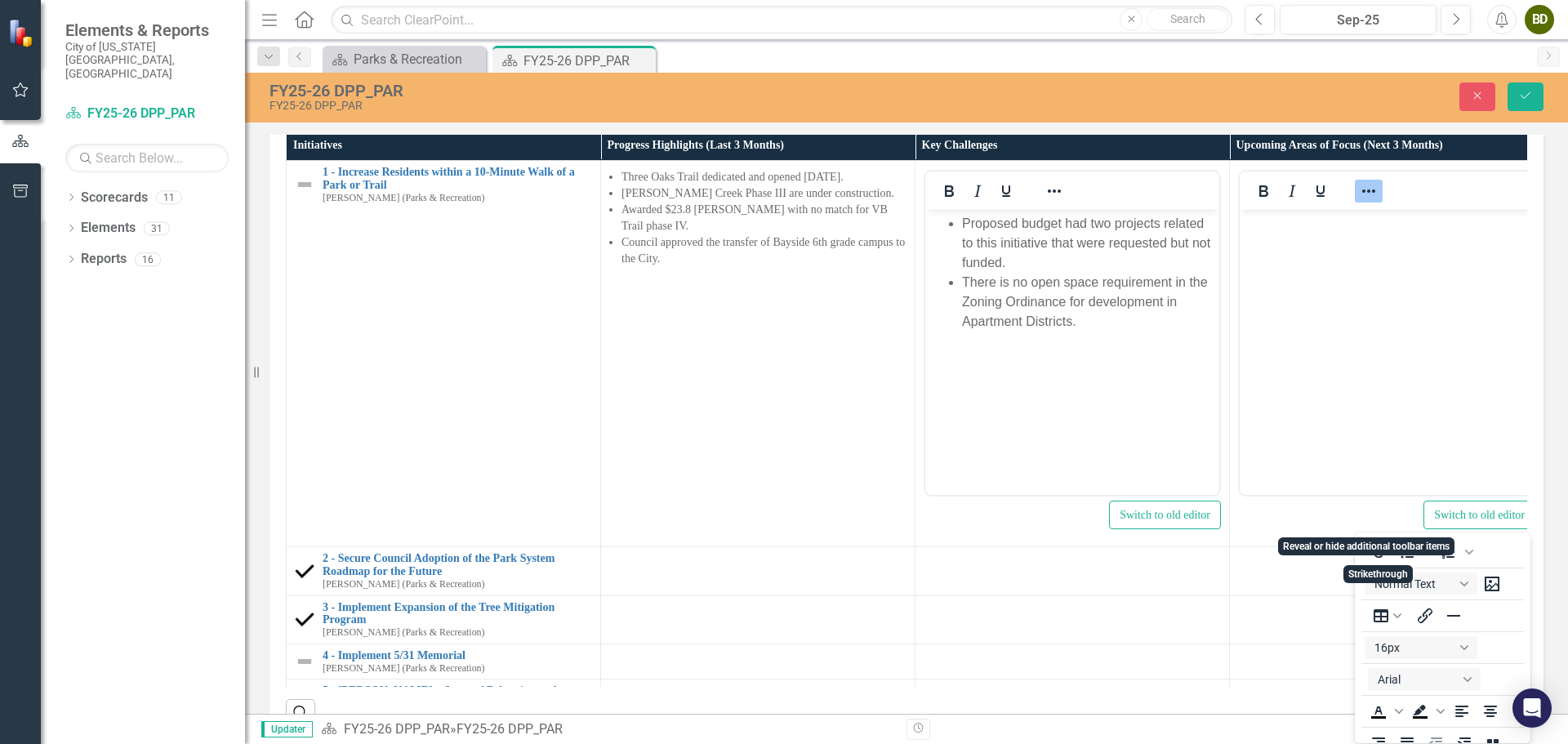
scroll to position [3, 0]
click at [1410, 554] on icon "Bullet list" at bounding box center [1408, 549] width 13 height 12
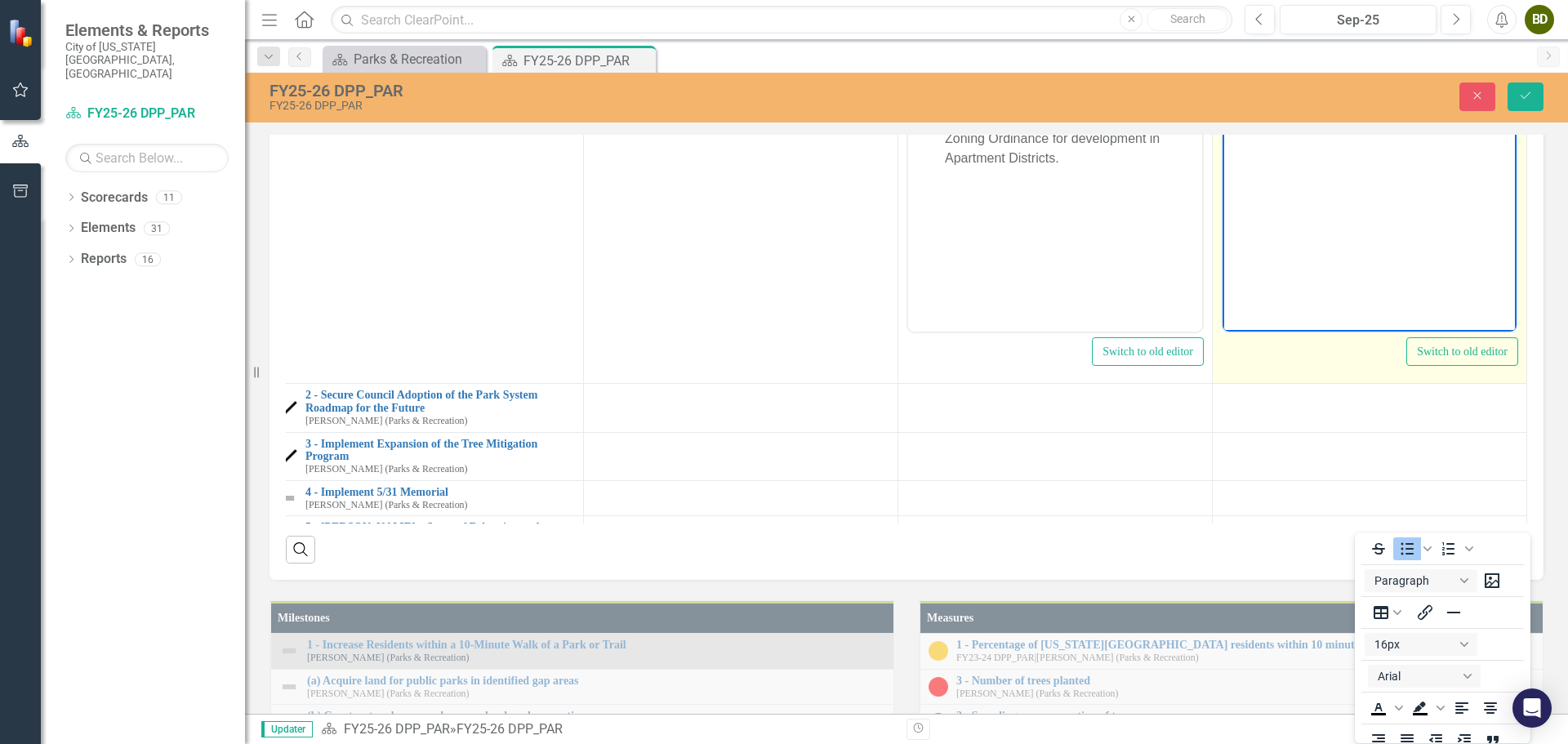
scroll to position [0, 26]
drag, startPoint x: 1444, startPoint y: 57, endPoint x: 1410, endPoint y: 58, distance: 34.0
click at [1410, 58] on li "Council action needed on future Bayside campus." at bounding box center [1386, 70] width 253 height 39
click at [1466, 60] on li "Council action needed on Bayside campus." at bounding box center [1386, 70] width 253 height 39
click at [1464, 62] on li "Council action needed on Bayside campus." at bounding box center [1386, 70] width 253 height 39
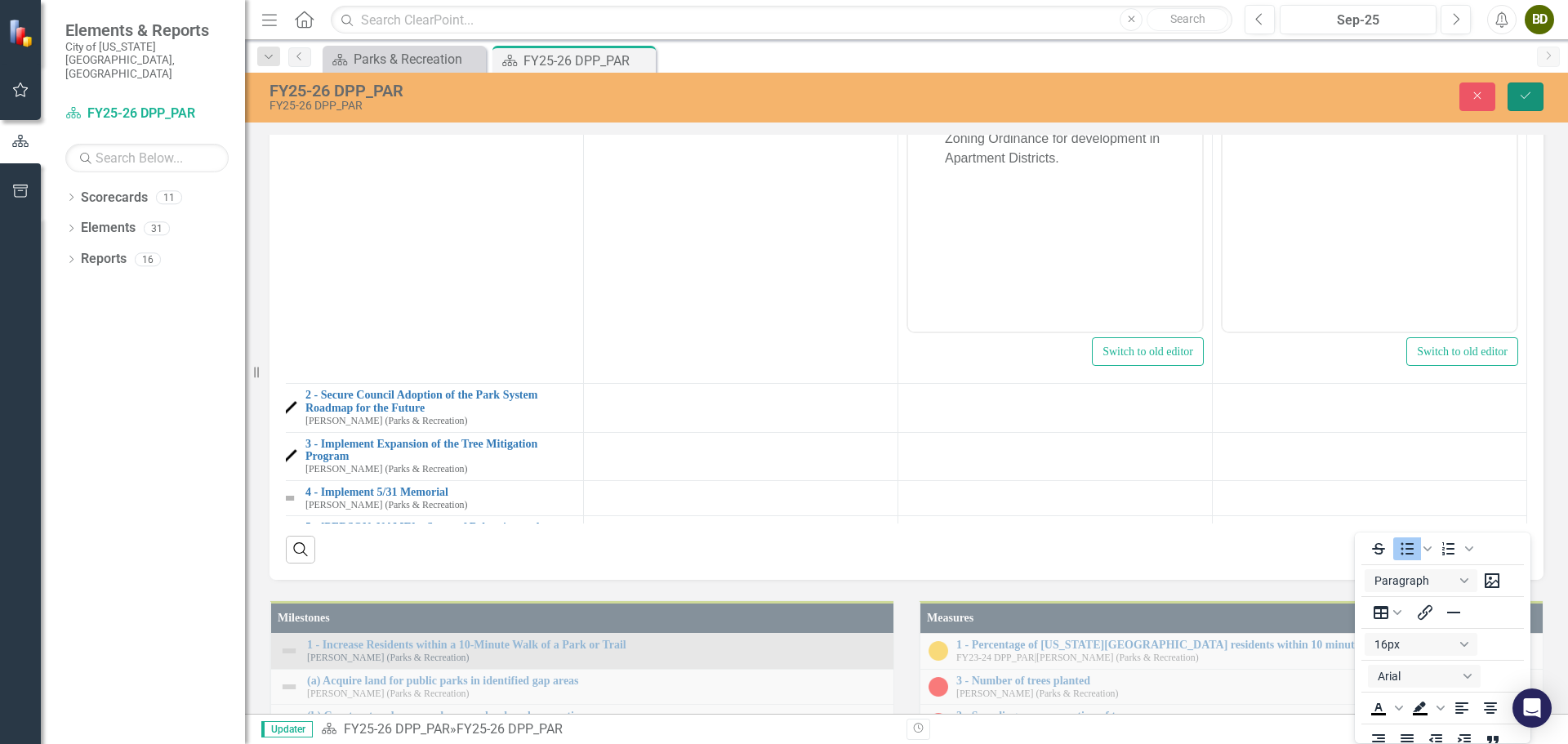
click at [1524, 102] on button "Save" at bounding box center [1526, 96] width 36 height 28
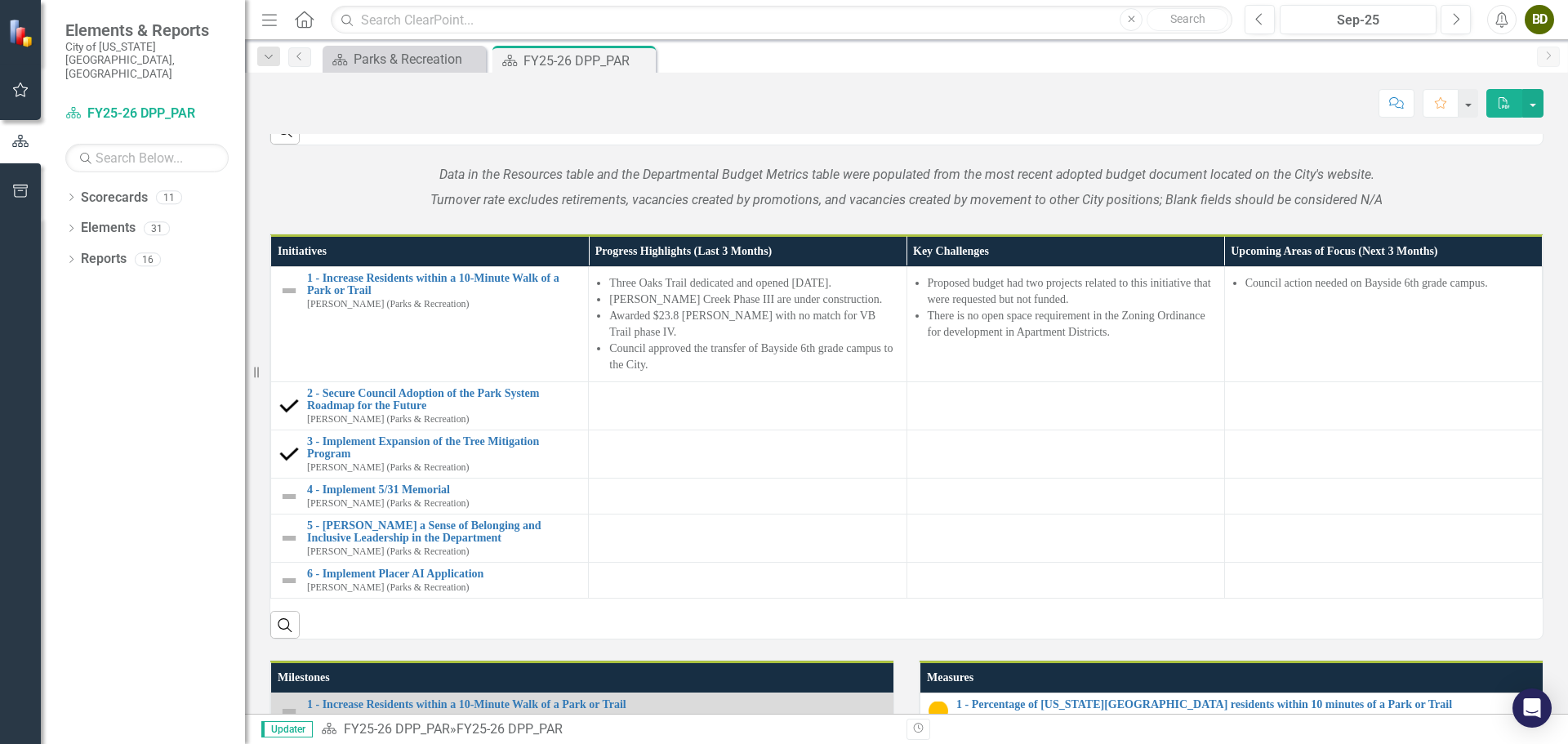
scroll to position [1061, 0]
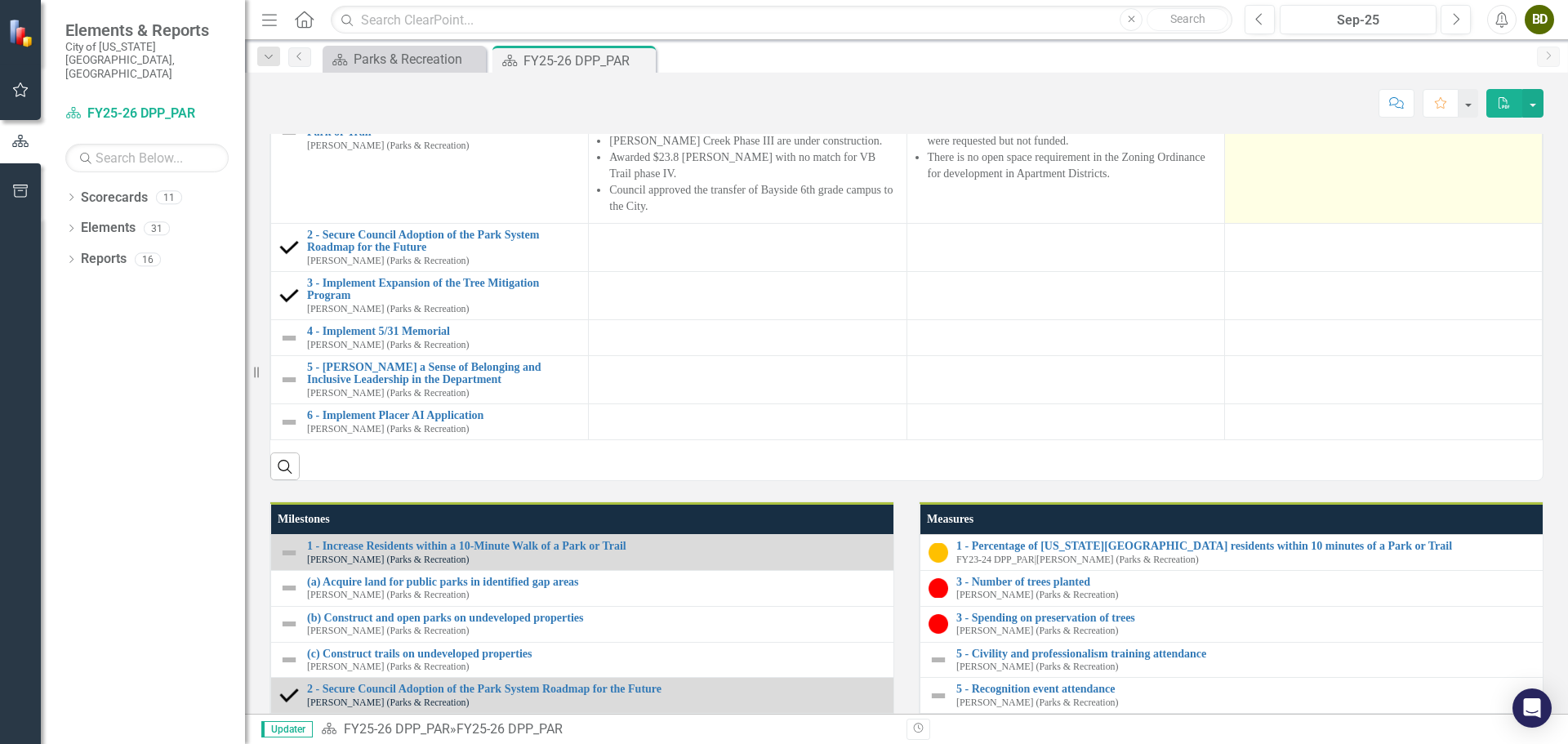
click at [1322, 223] on td "Council action needed on Bayside 6th grade campus." at bounding box center [1383, 165] width 318 height 115
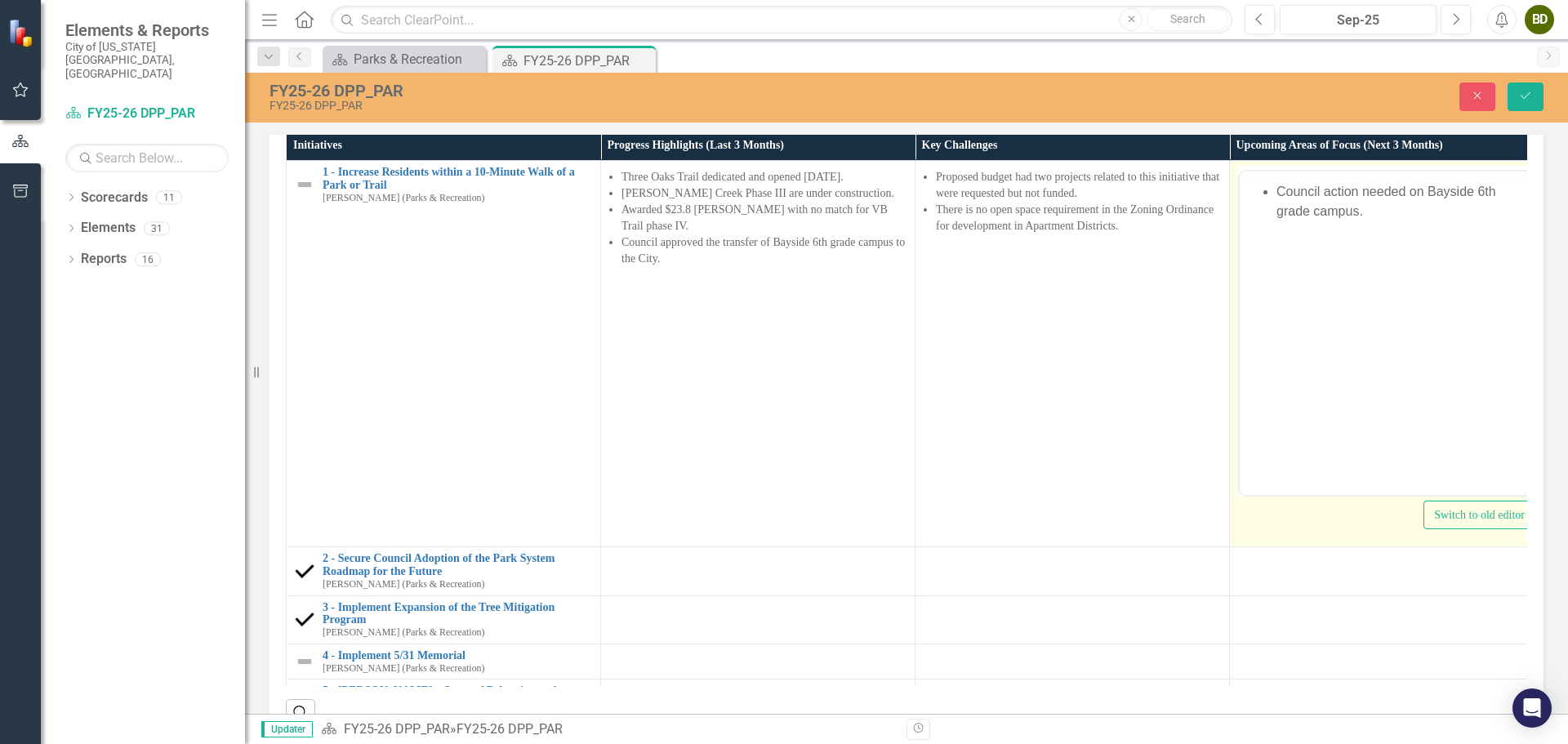
scroll to position [0, 0]
click at [1382, 235] on li "Council action needed on Bayside 6th grade campus." at bounding box center [1403, 233] width 253 height 39
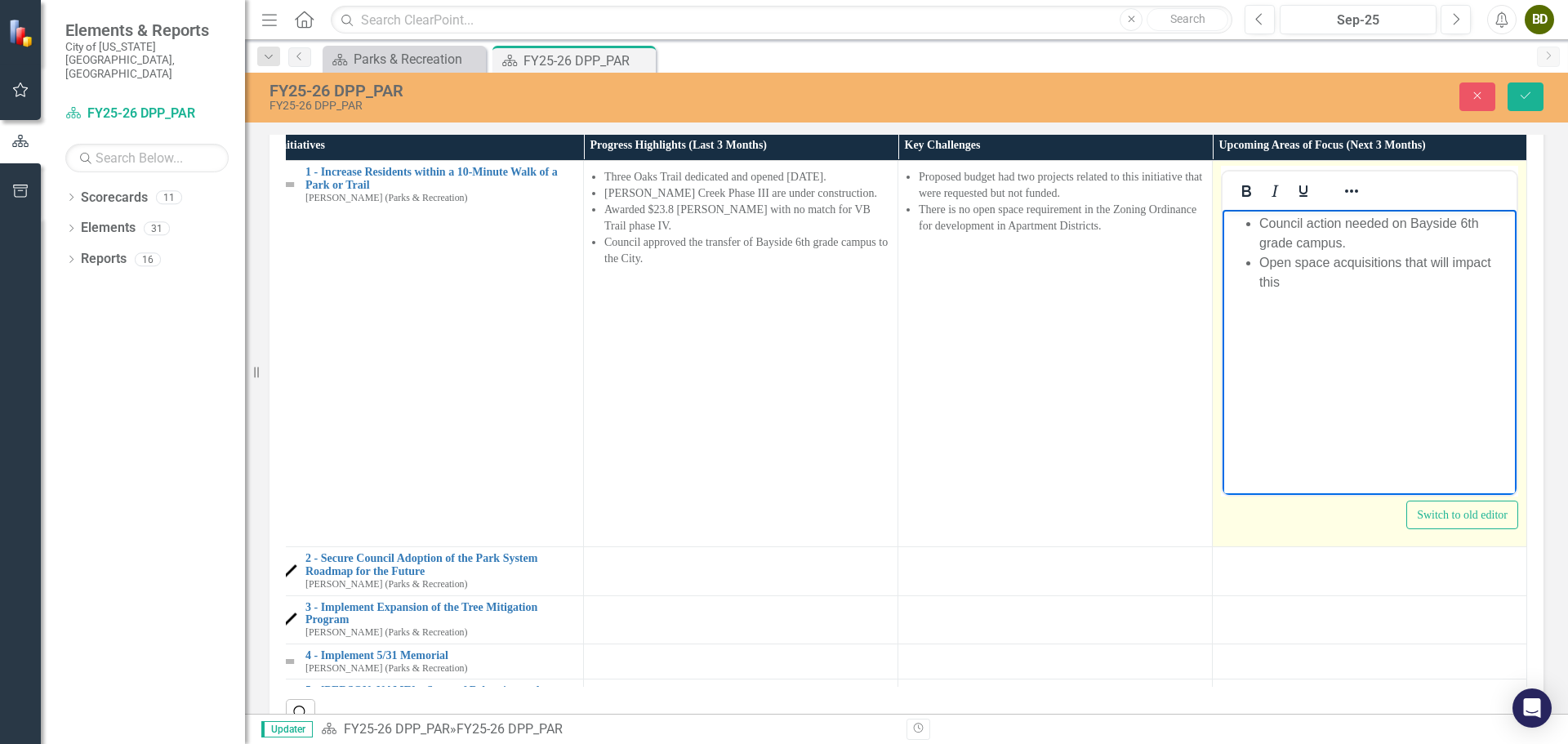
scroll to position [0, 23]
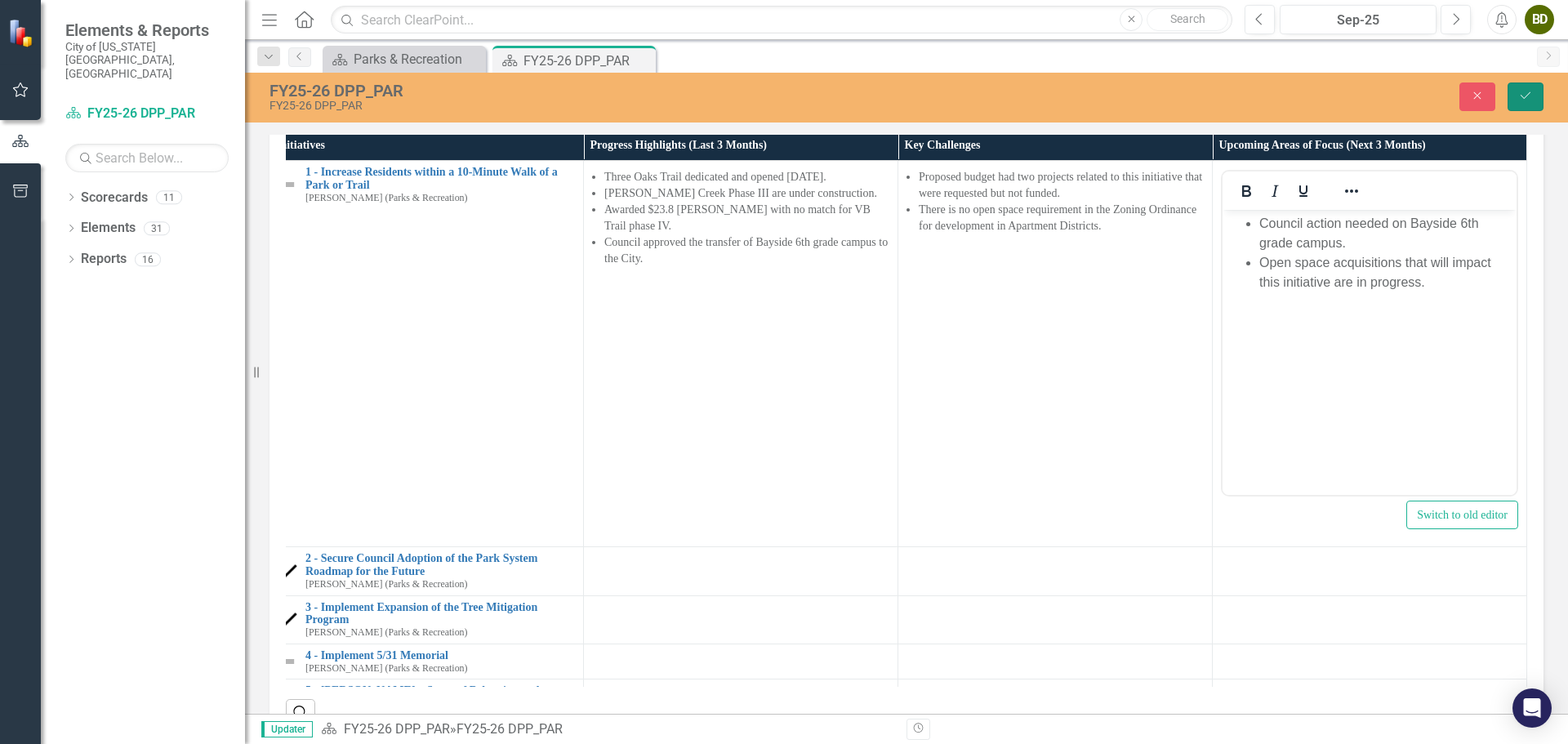
click at [1523, 88] on button "Save" at bounding box center [1526, 96] width 36 height 28
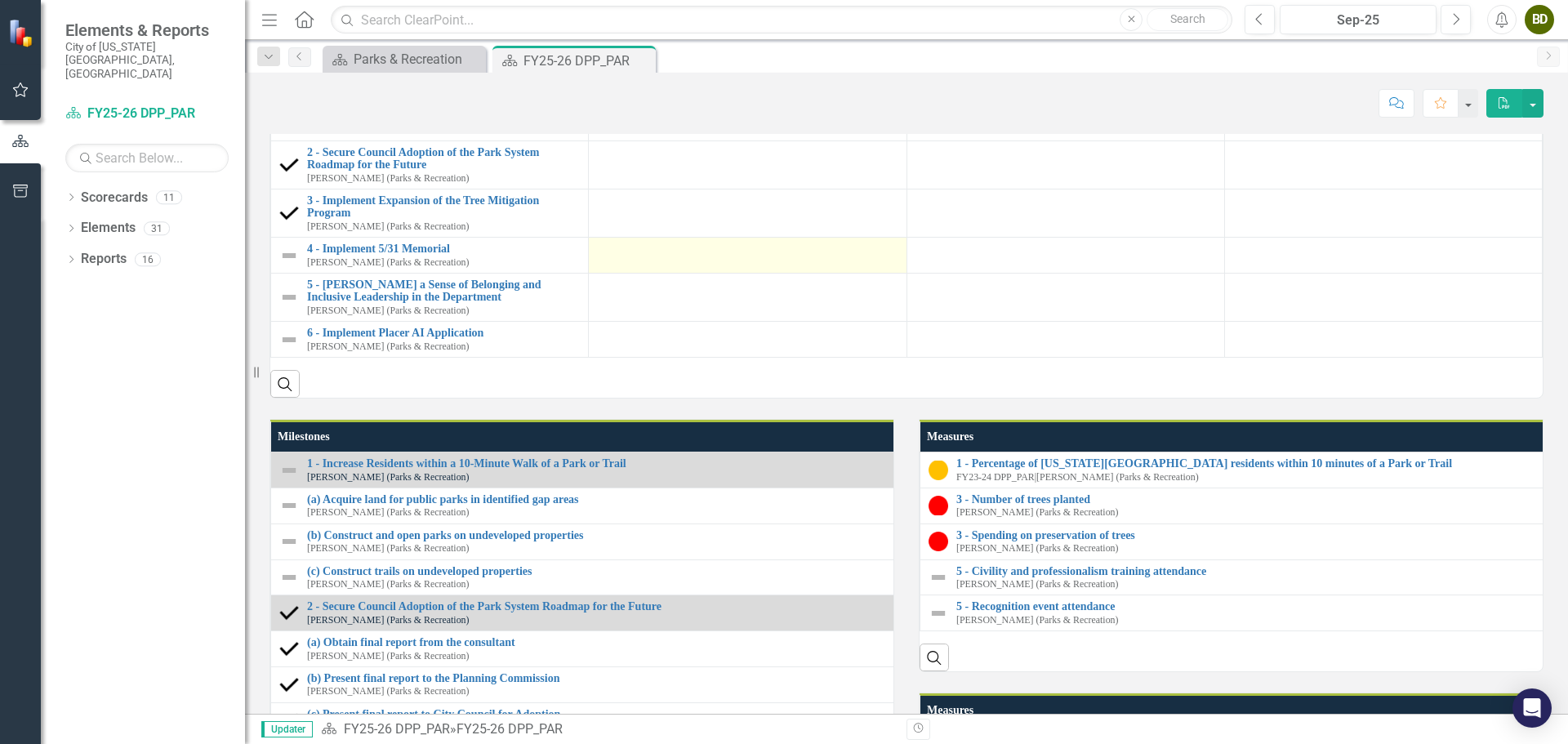
scroll to position [1224, 0]
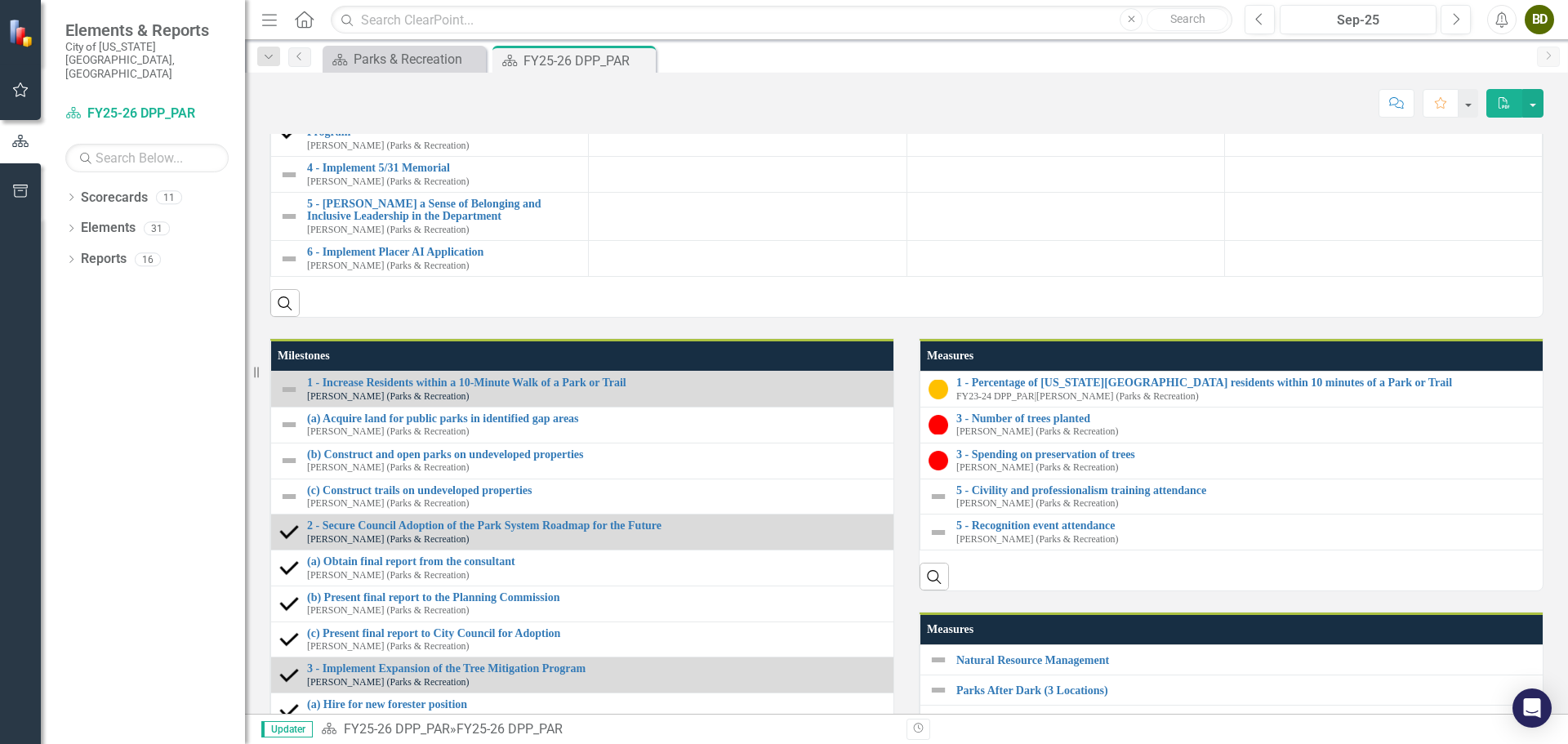
click at [655, 85] on div at bounding box center [747, 76] width 300 height 20
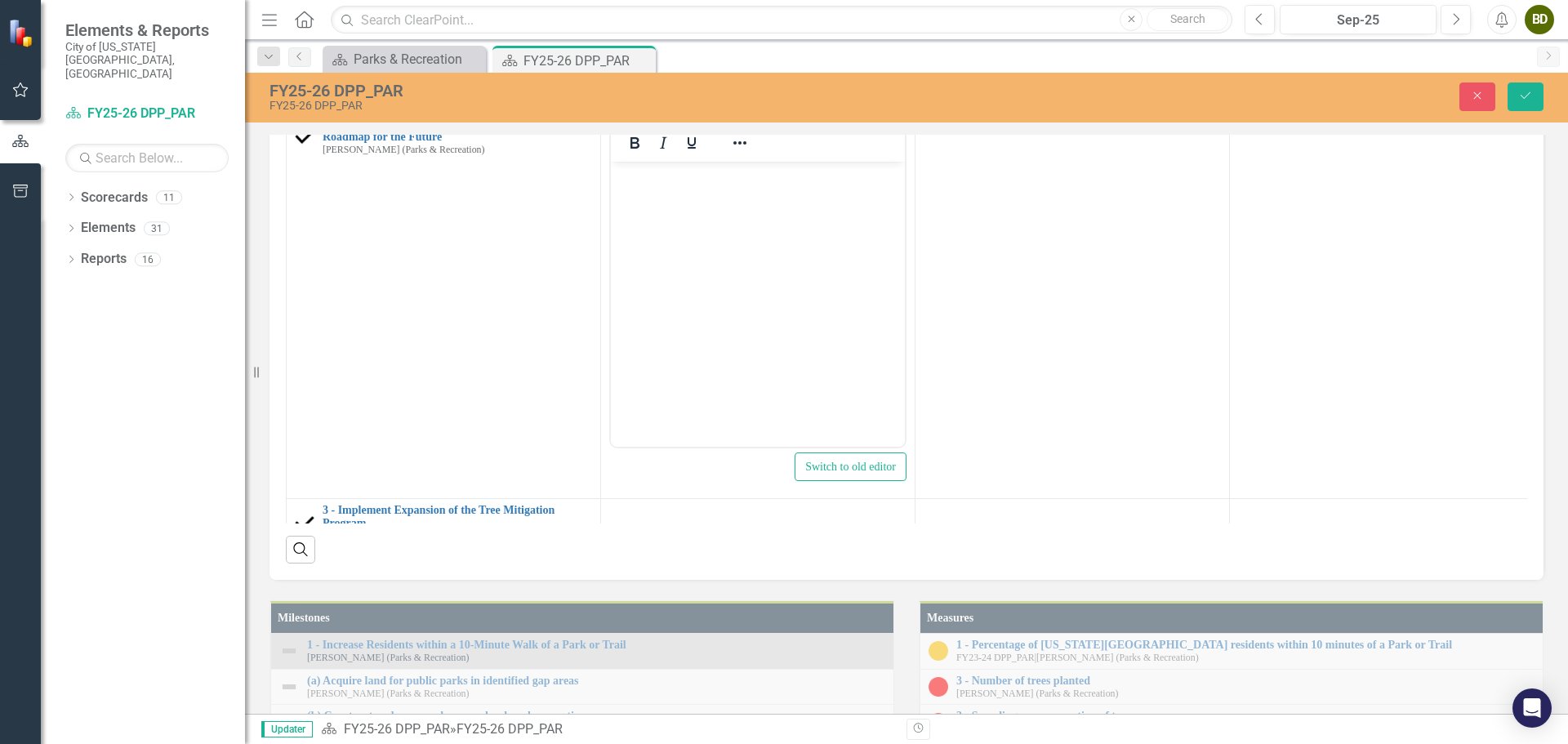
scroll to position [0, 0]
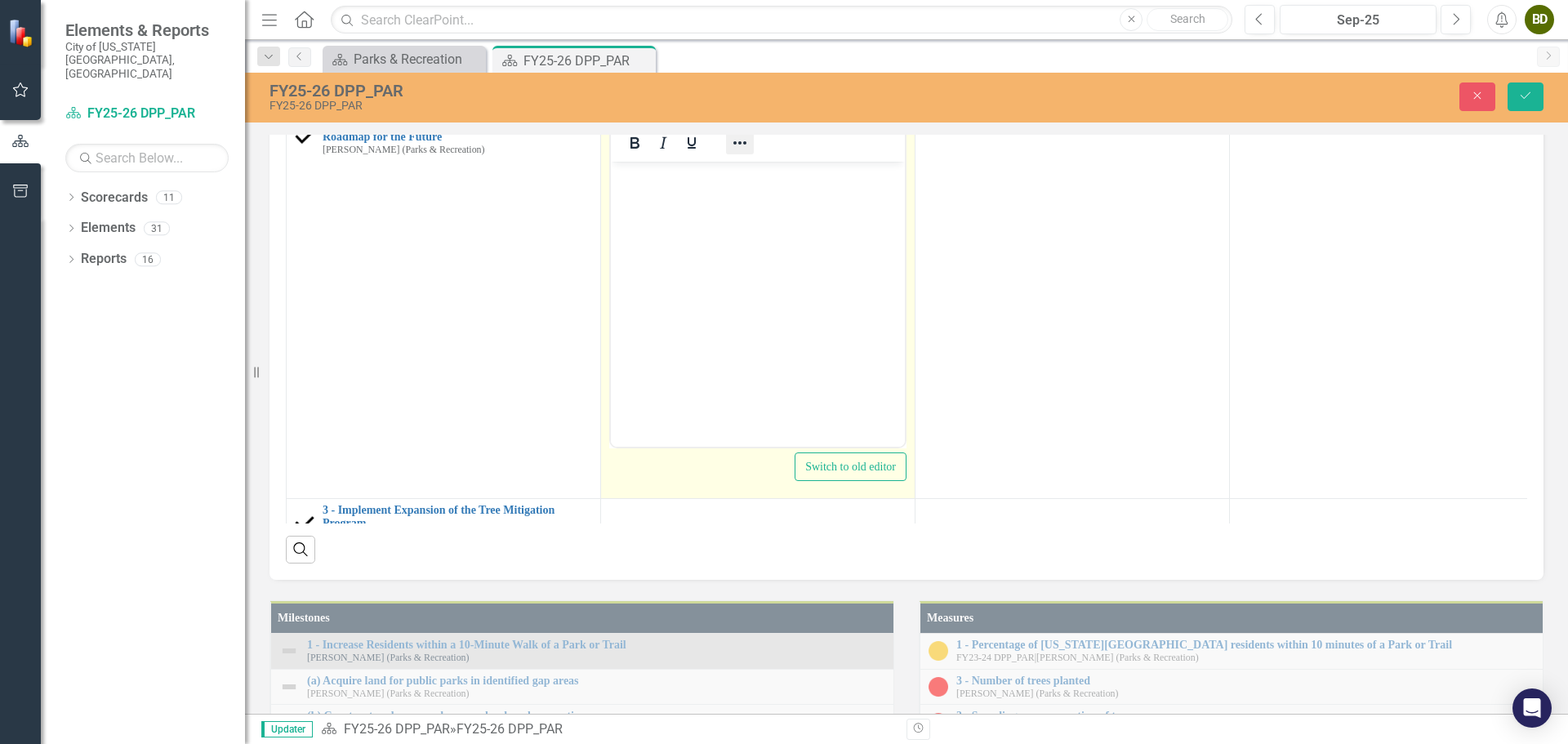
click at [740, 153] on icon "Reveal or hide additional toolbar items" at bounding box center [740, 143] width 20 height 20
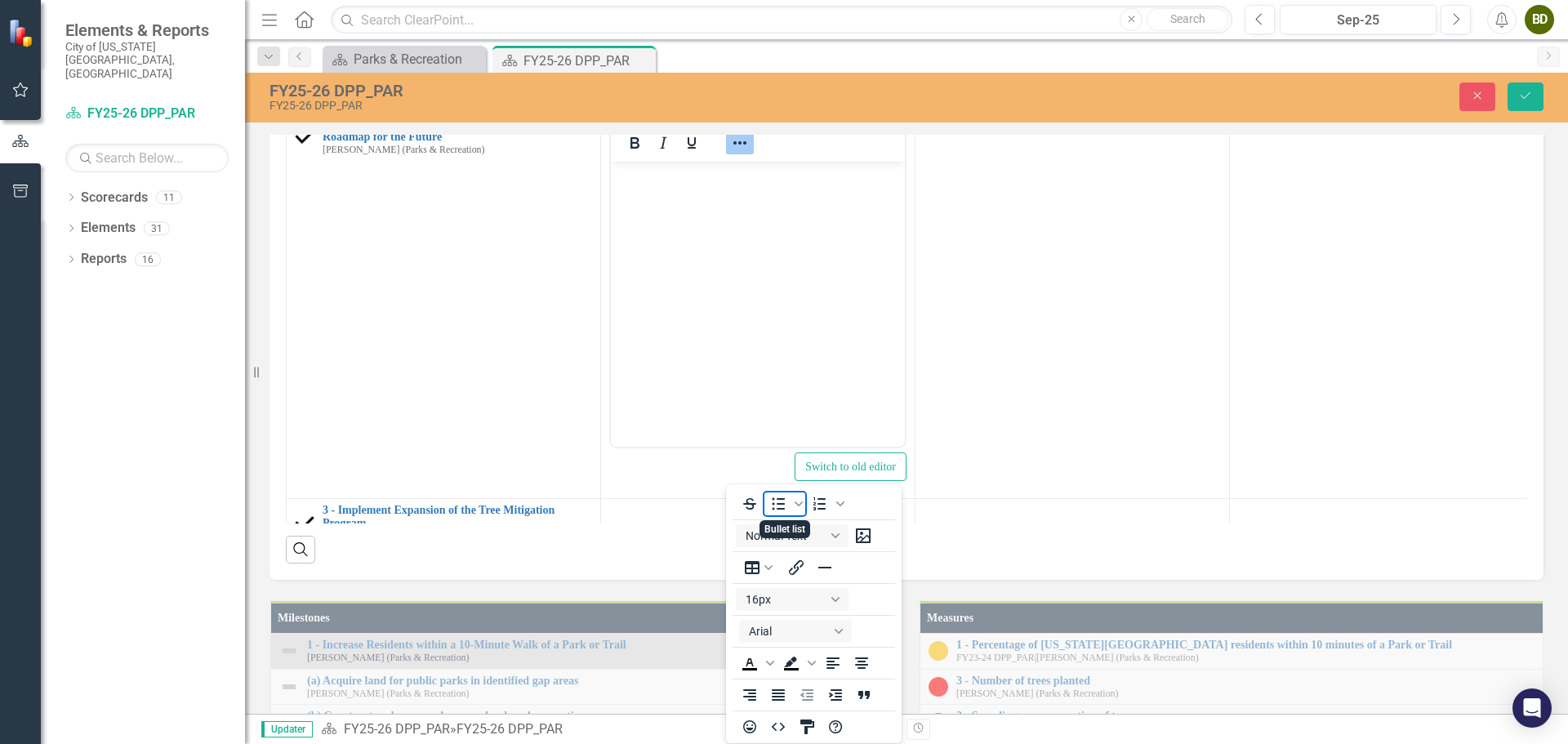
drag, startPoint x: 774, startPoint y: 505, endPoint x: 765, endPoint y: 517, distance: 15.0
click at [774, 505] on icon "Bullet list" at bounding box center [779, 504] width 20 height 20
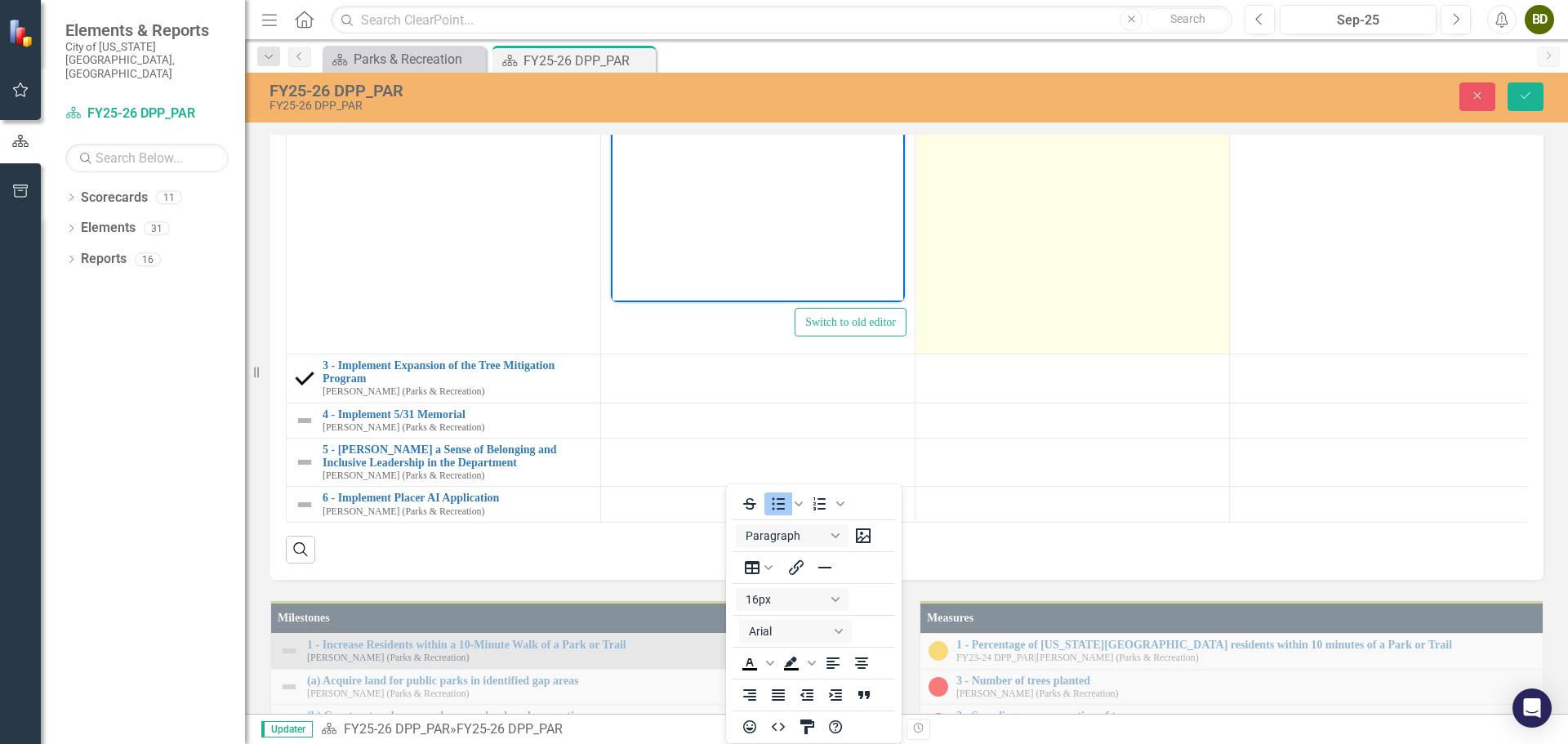
scroll to position [74, 0]
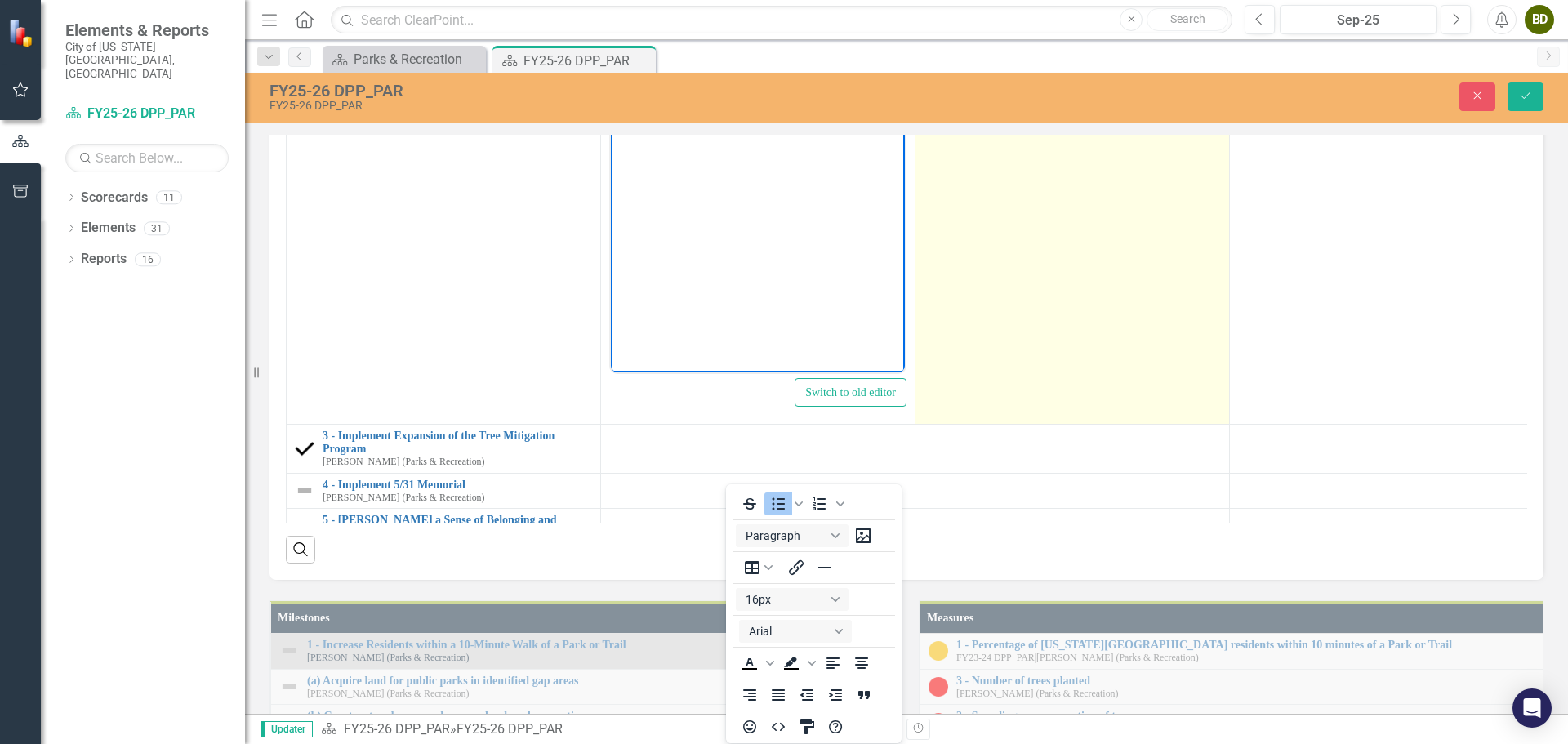
click at [982, 425] on td at bounding box center [1073, 231] width 314 height 386
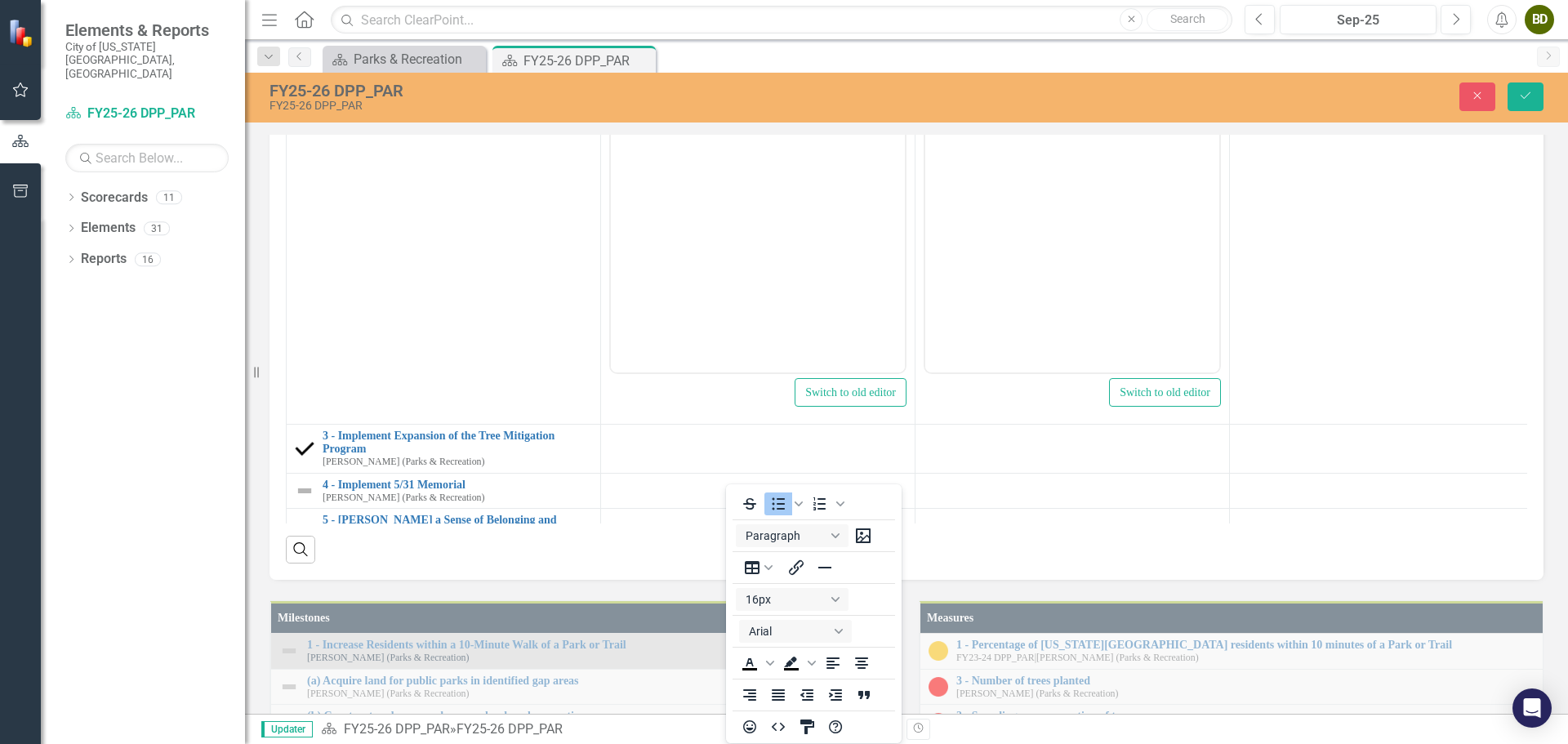
scroll to position [0, 0]
click at [1060, 78] on icon "Reveal or hide additional toolbar items" at bounding box center [1055, 69] width 20 height 20
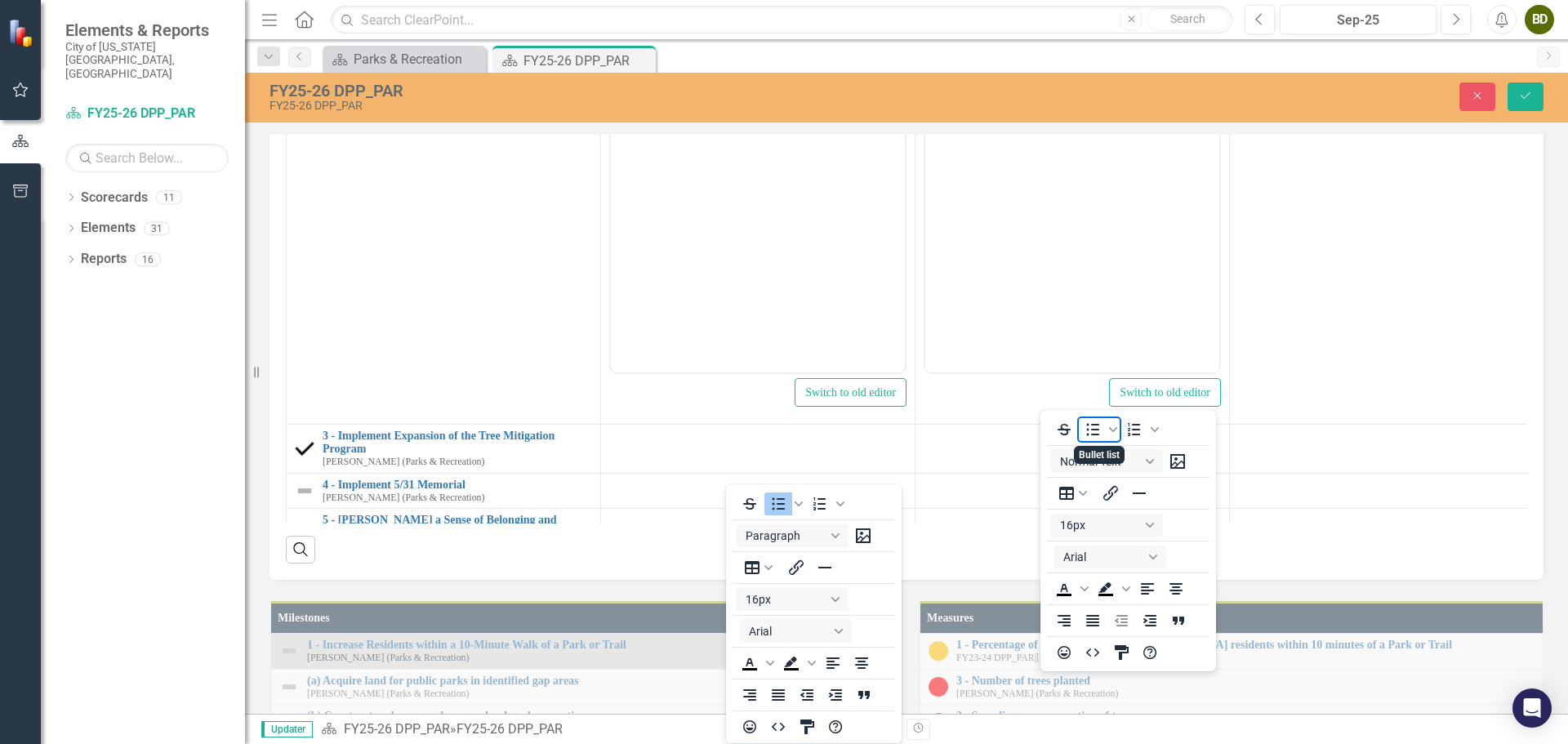
drag, startPoint x: 1089, startPoint y: 427, endPoint x: 109, endPoint y: 75, distance: 1041.3
click at [1089, 427] on icon "Bullet list" at bounding box center [1093, 430] width 20 height 20
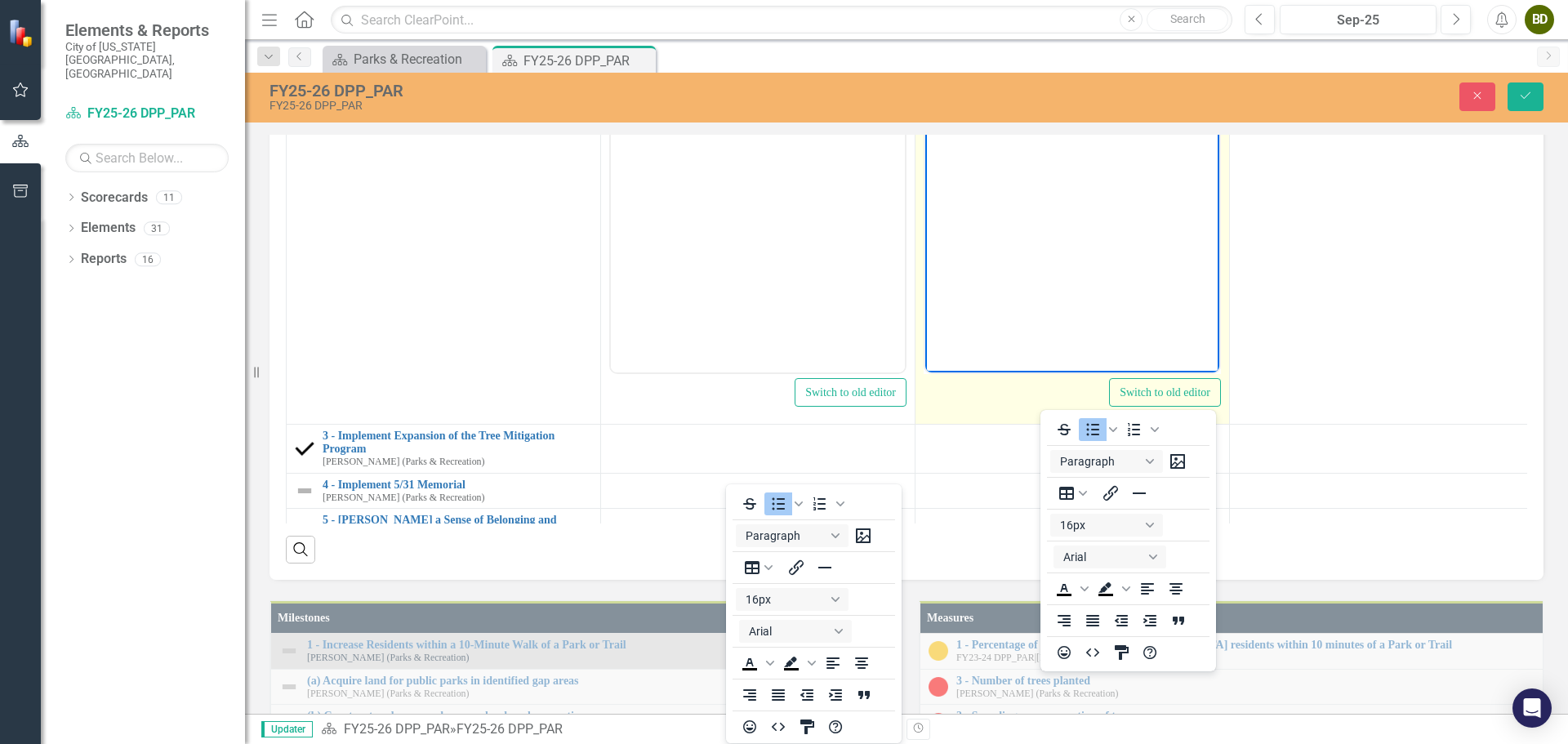
click at [1058, 78] on icon "Reveal or hide additional toolbar items" at bounding box center [1055, 69] width 20 height 20
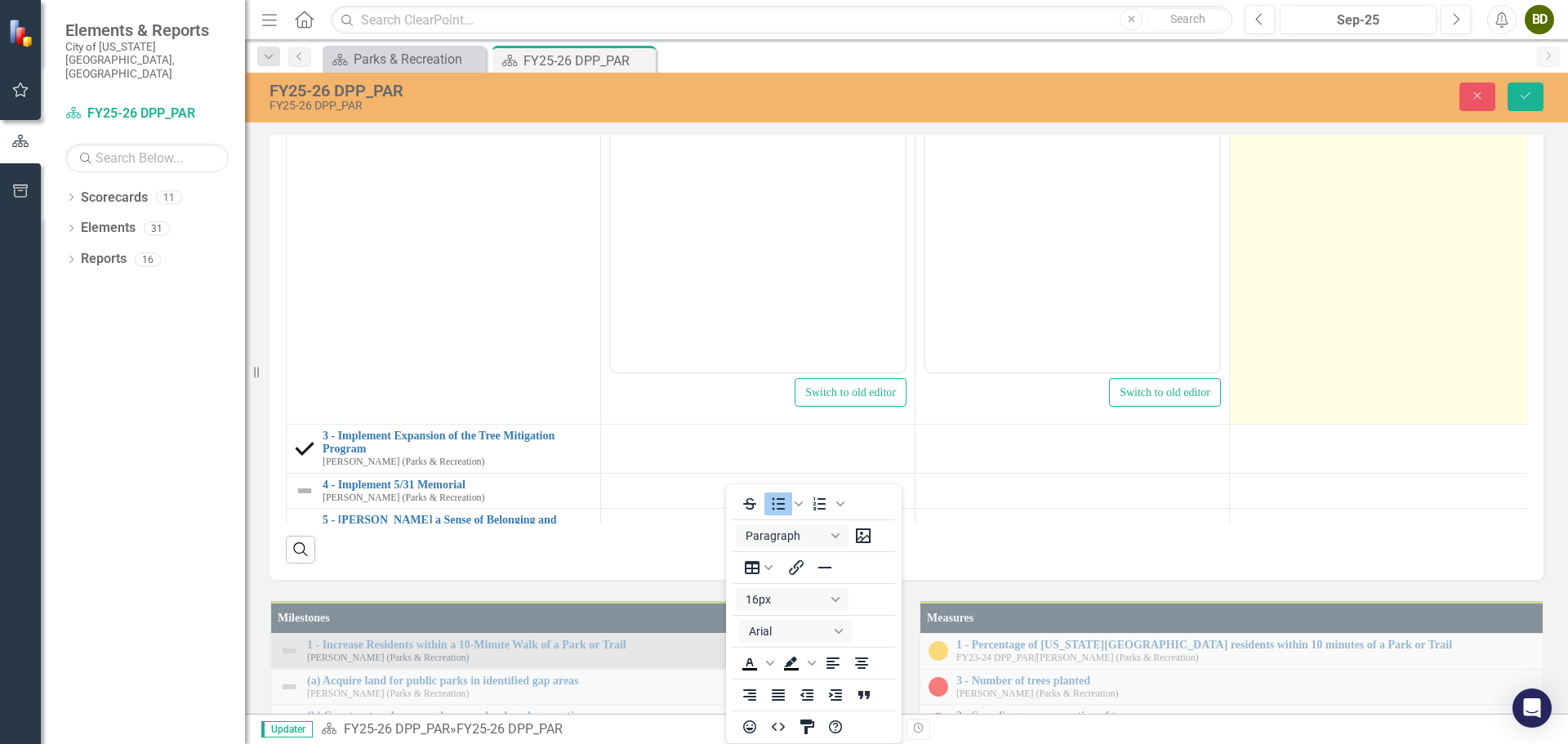
click at [1298, 425] on td at bounding box center [1387, 231] width 314 height 386
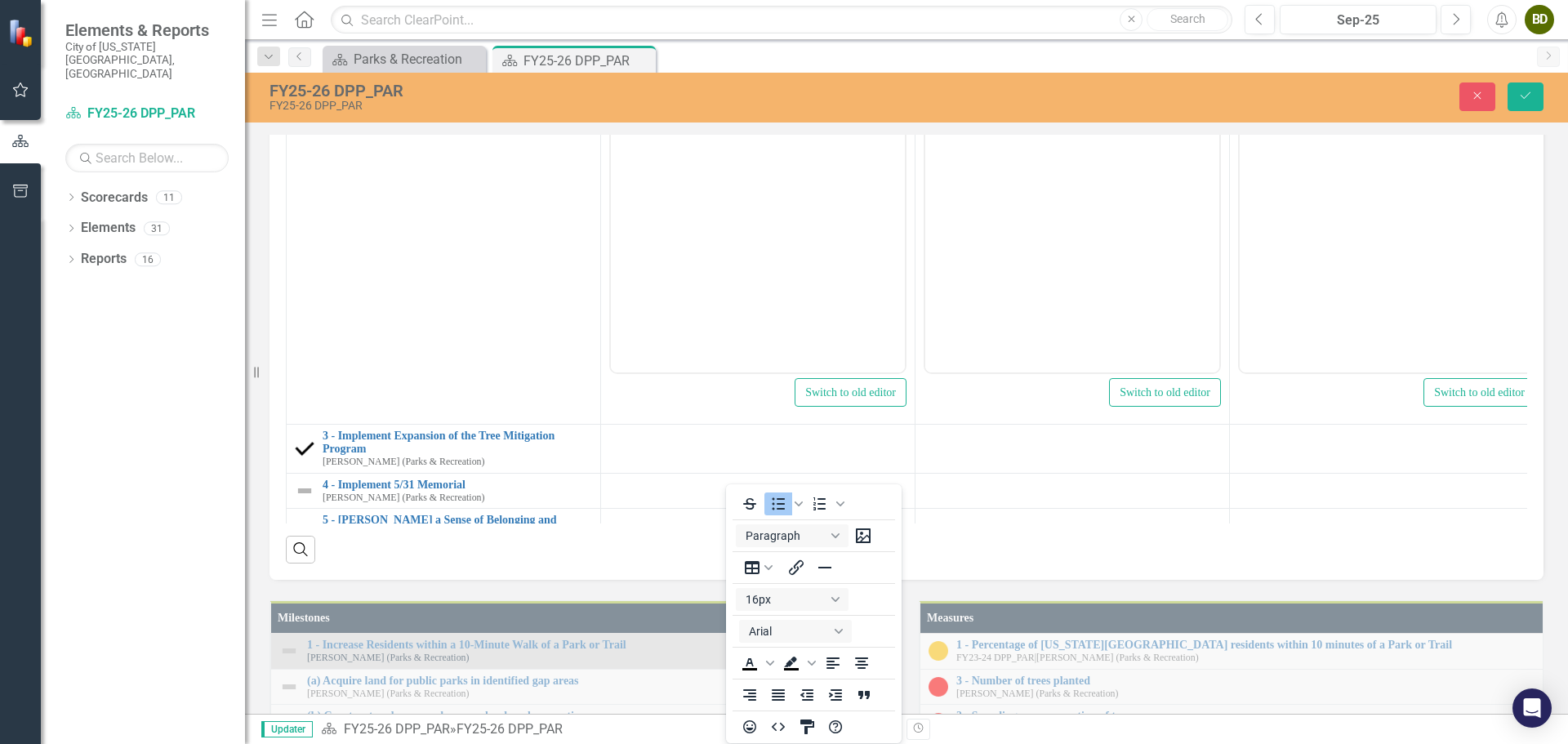
click at [1313, 133] on body "Rich Text Area. Press ALT-0 for help." at bounding box center [1387, 209] width 294 height 245
drag, startPoint x: 1316, startPoint y: 120, endPoint x: 1293, endPoint y: 119, distance: 23.0
click at [1293, 119] on li "Anticipated Planning Commission approval in June and City Council adoption in l…" at bounding box center [1403, 121] width 253 height 59
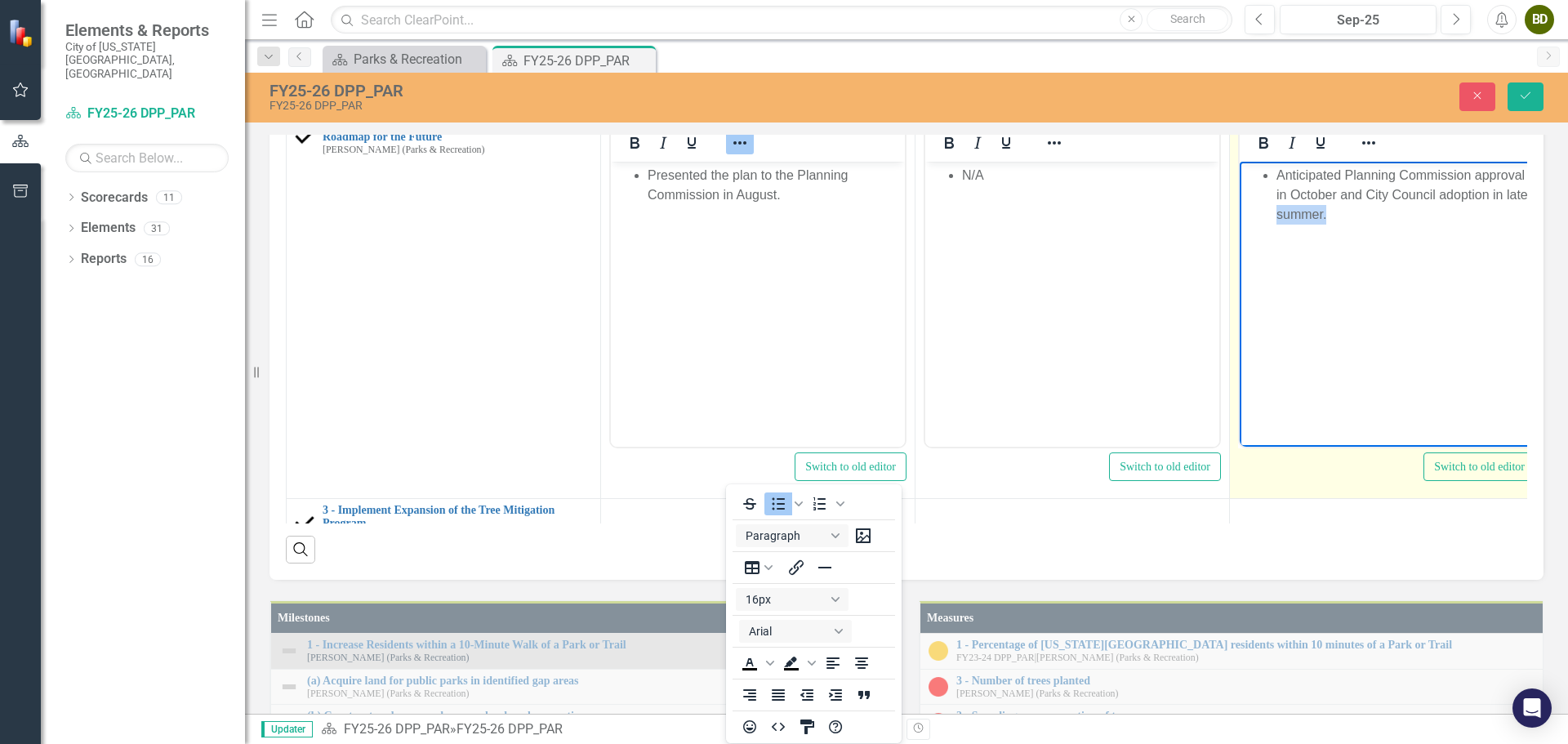
drag, startPoint x: 1327, startPoint y: 218, endPoint x: 1277, endPoint y: 218, distance: 50.0
click at [1277, 218] on li "Anticipated Planning Commission approval in October and City Council adoption i…" at bounding box center [1403, 195] width 253 height 59
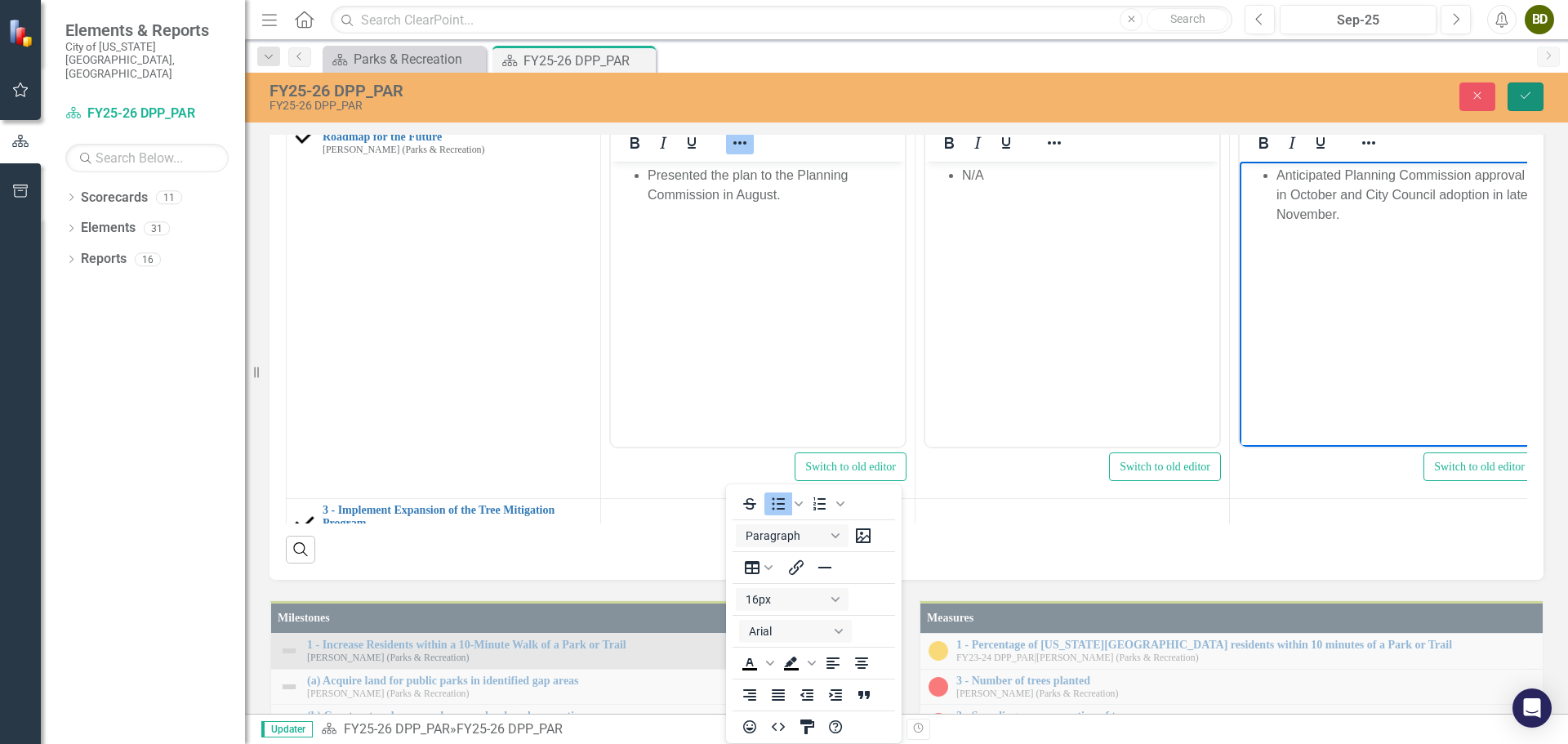
click at [1536, 108] on button "Save" at bounding box center [1526, 96] width 36 height 28
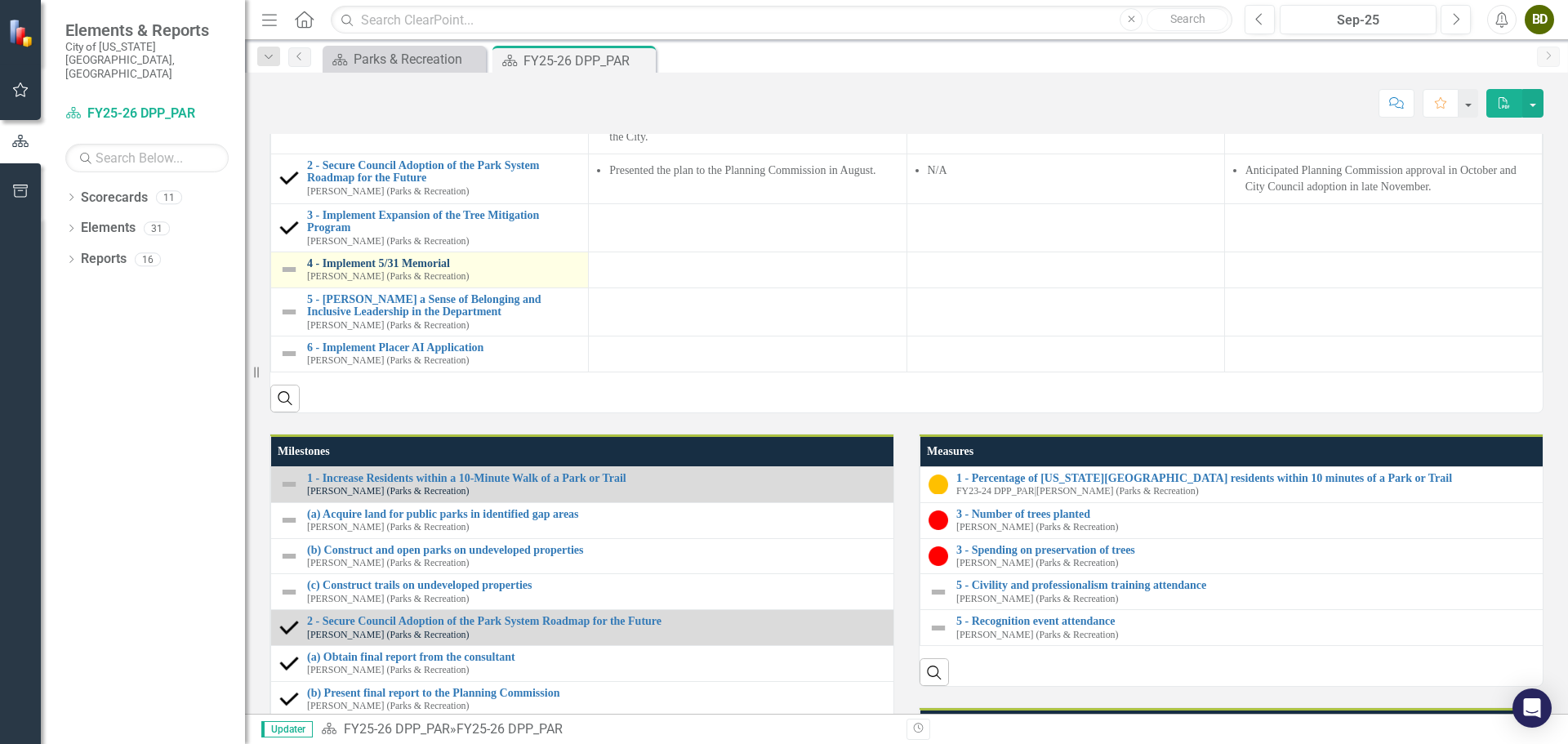
scroll to position [1224, 0]
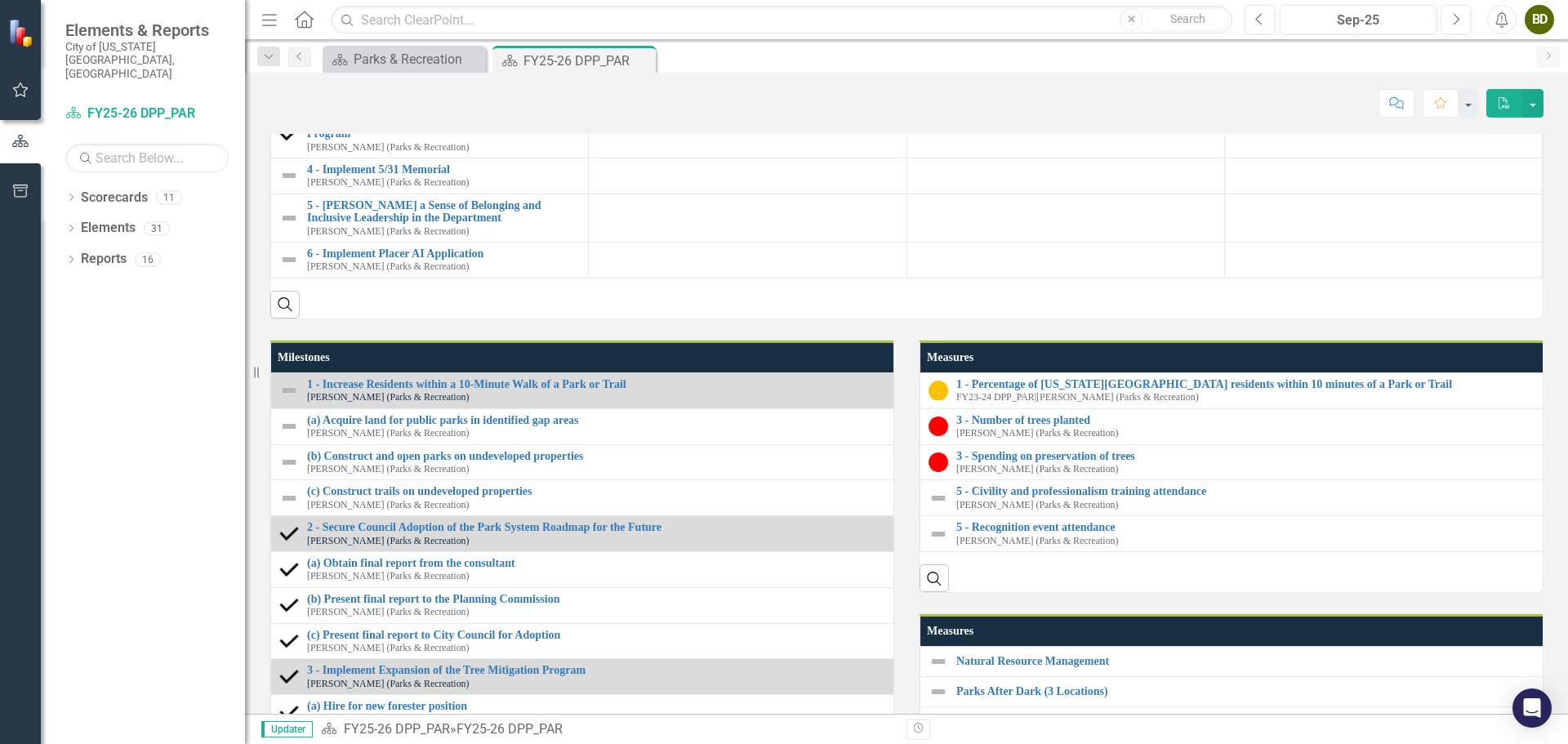
click at [287, 94] on img at bounding box center [289, 84] width 20 height 20
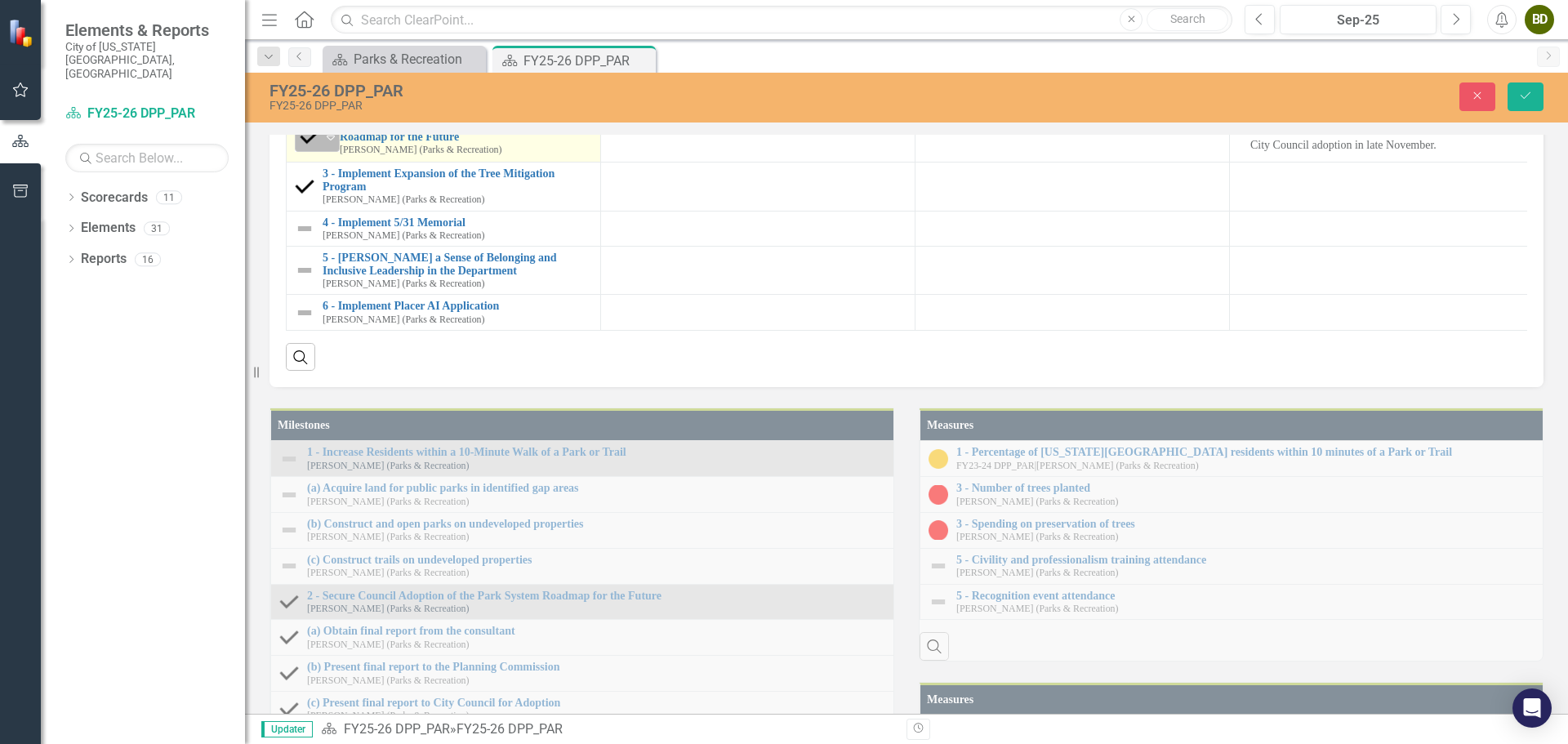
click at [324, 144] on icon "Expand" at bounding box center [331, 137] width 17 height 13
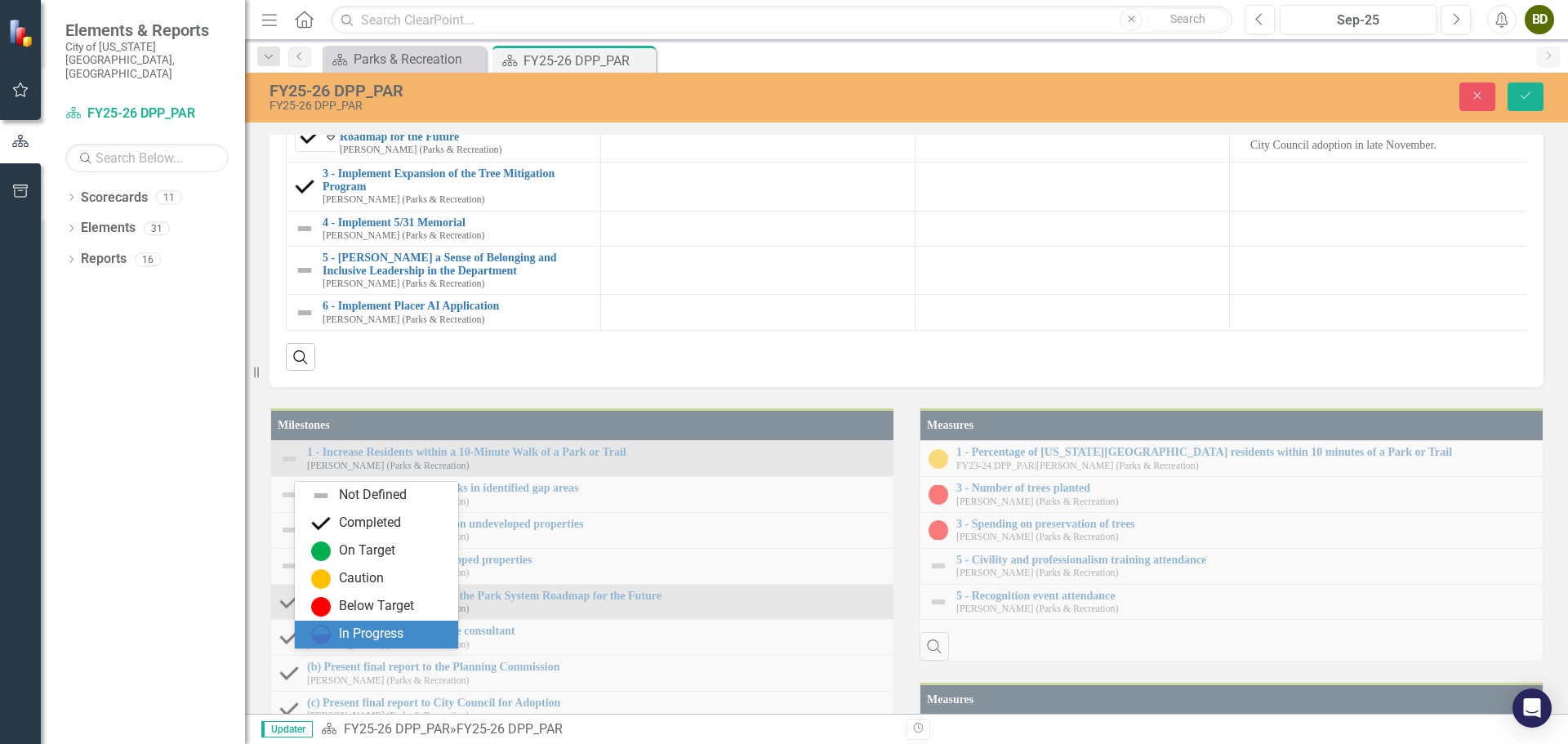
click at [372, 635] on div "In Progress" at bounding box center [371, 633] width 65 height 19
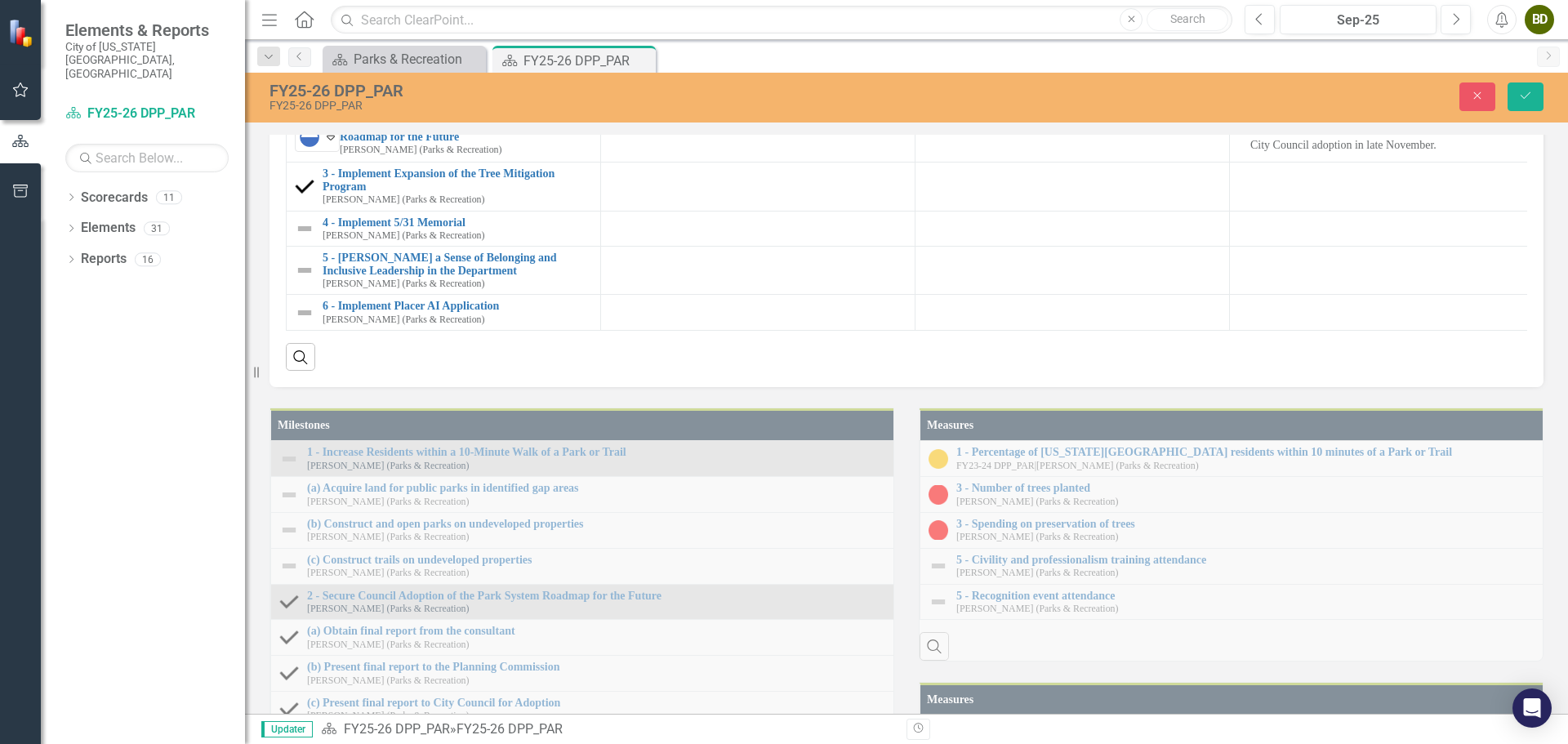
click at [305, 31] on img at bounding box center [304, 22] width 20 height 20
click at [329, 28] on icon "Expand" at bounding box center [331, 22] width 17 height 13
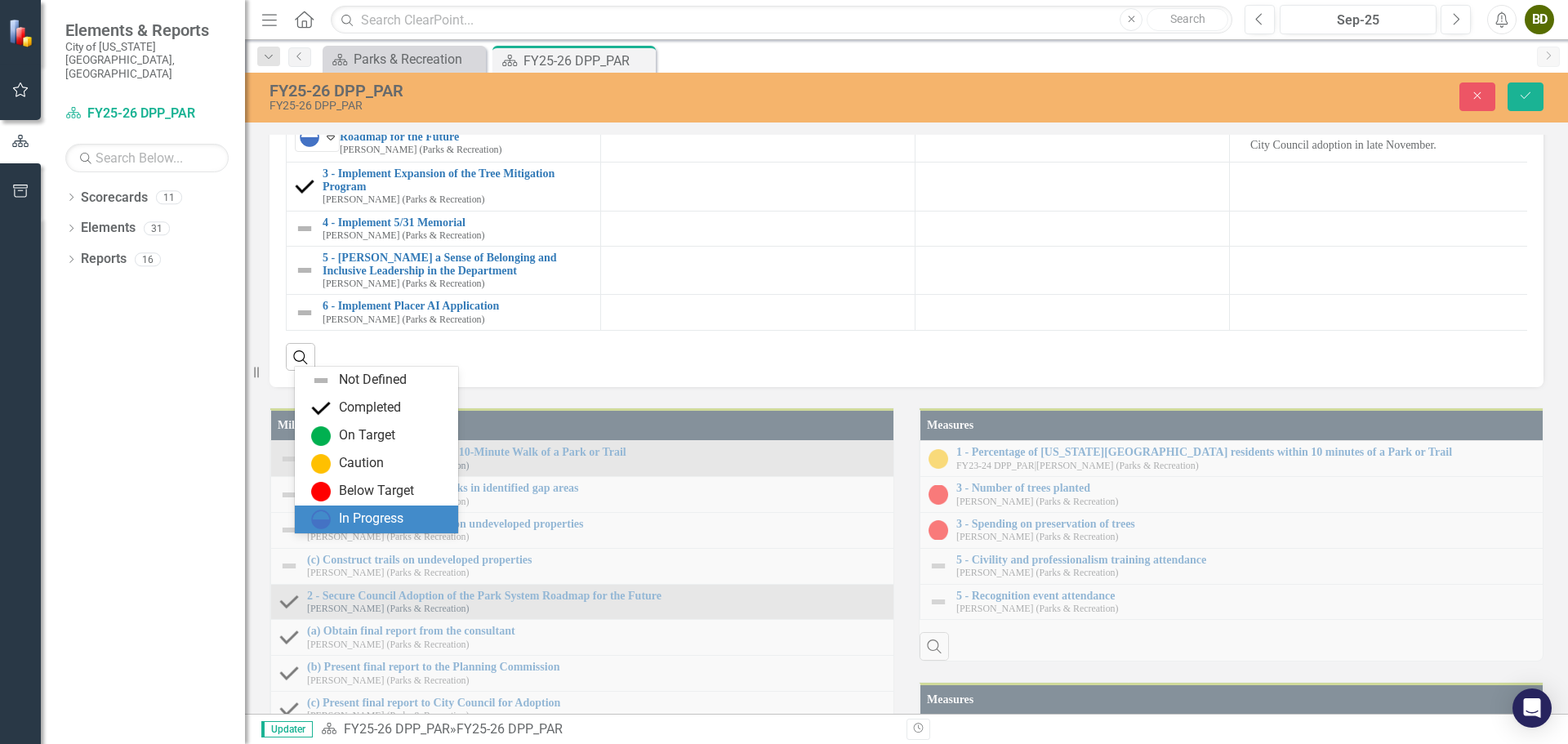
click at [365, 526] on div "In Progress" at bounding box center [371, 519] width 65 height 19
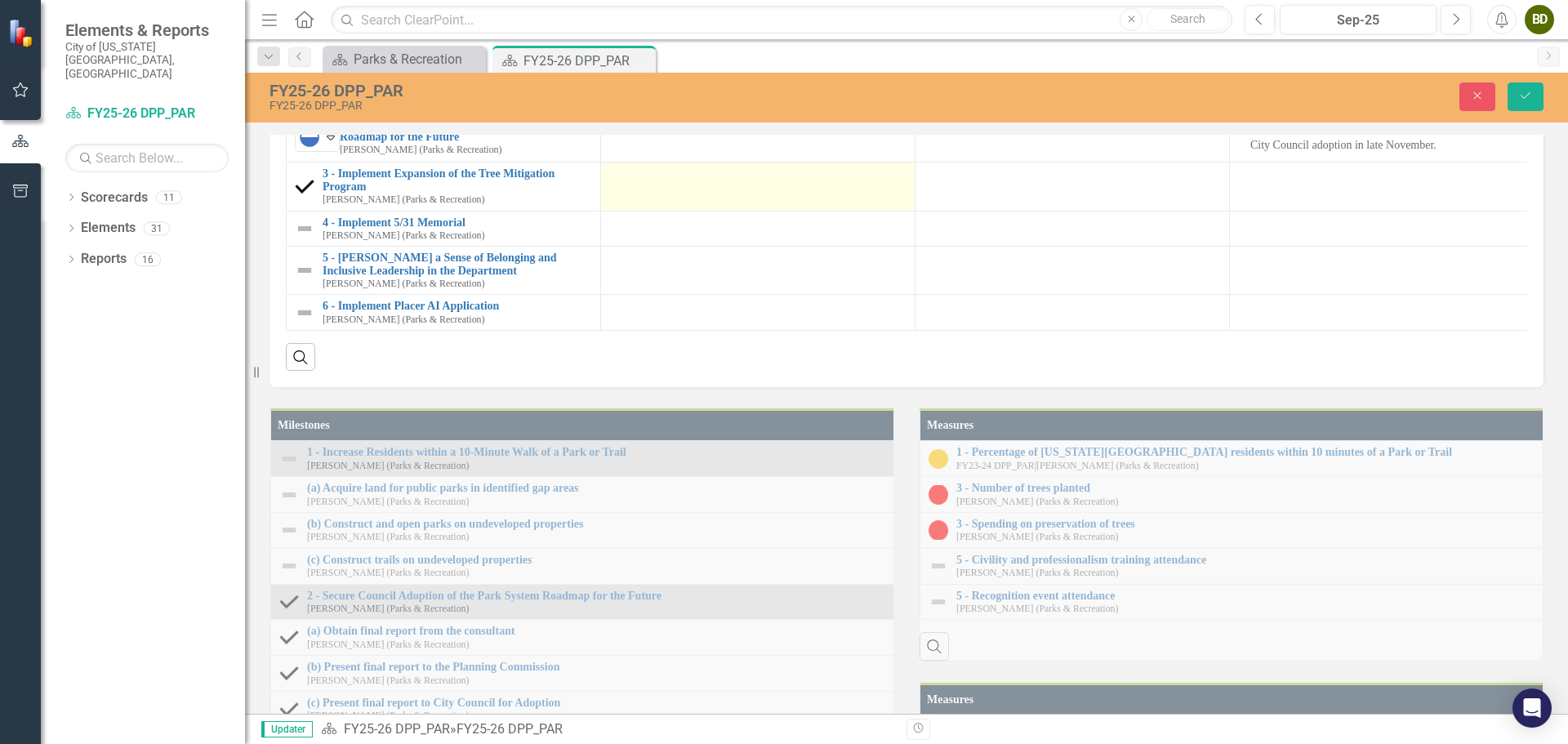
click at [672, 187] on div at bounding box center [758, 177] width 297 height 20
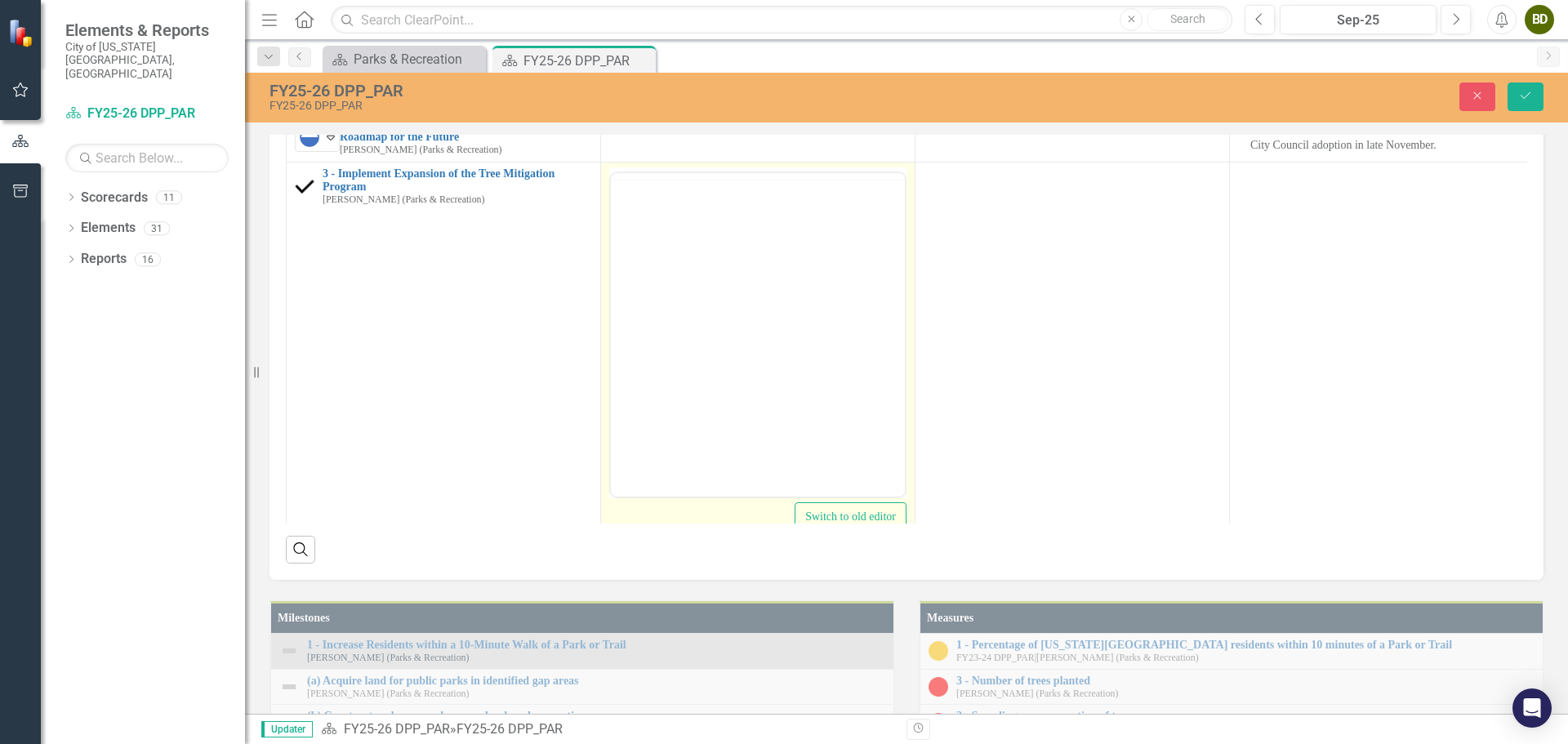
scroll to position [0, 0]
click at [744, 203] on icon "Reveal or hide additional toolbar items" at bounding box center [740, 193] width 20 height 20
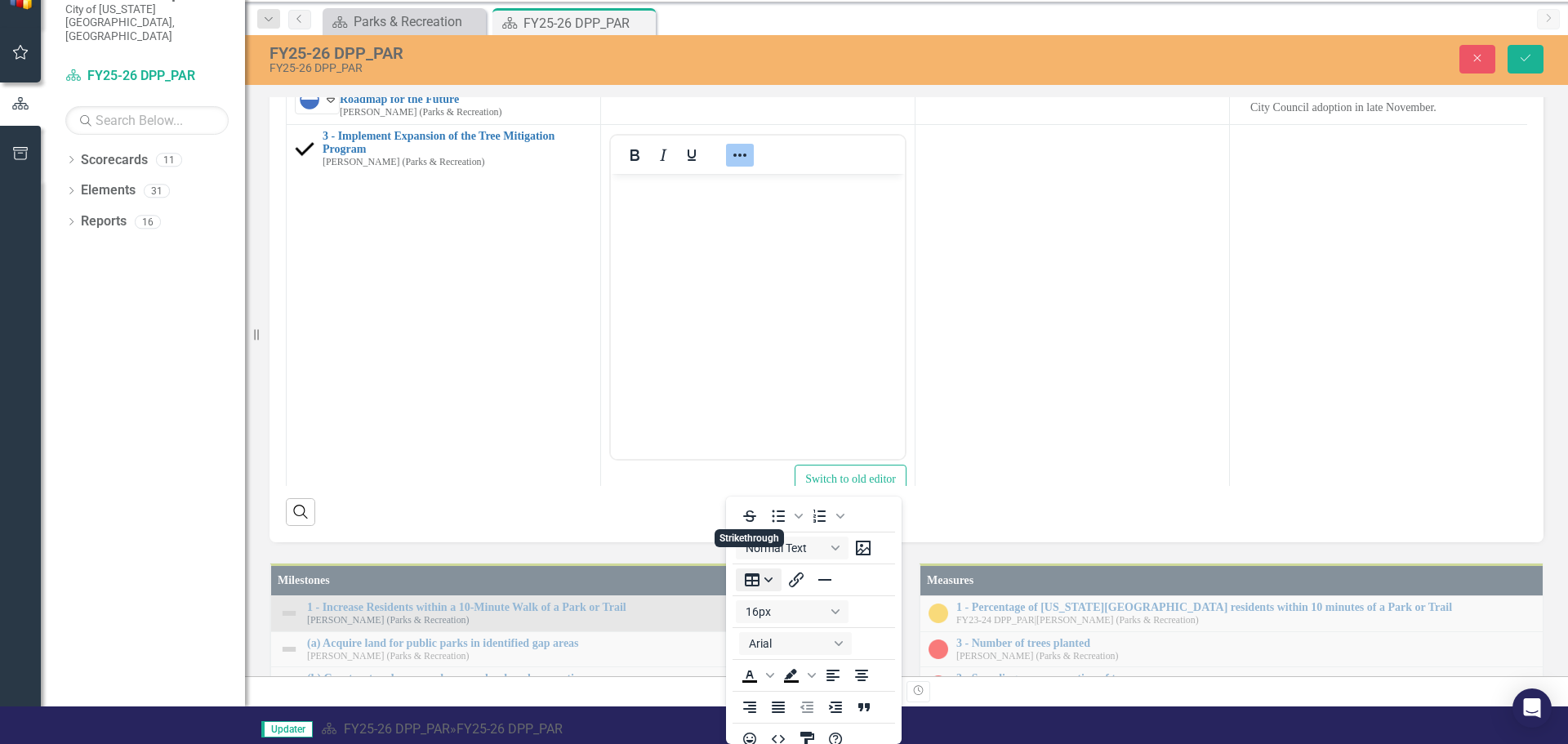
scroll to position [3, 0]
click at [784, 516] on icon "Bullet list" at bounding box center [779, 513] width 20 height 20
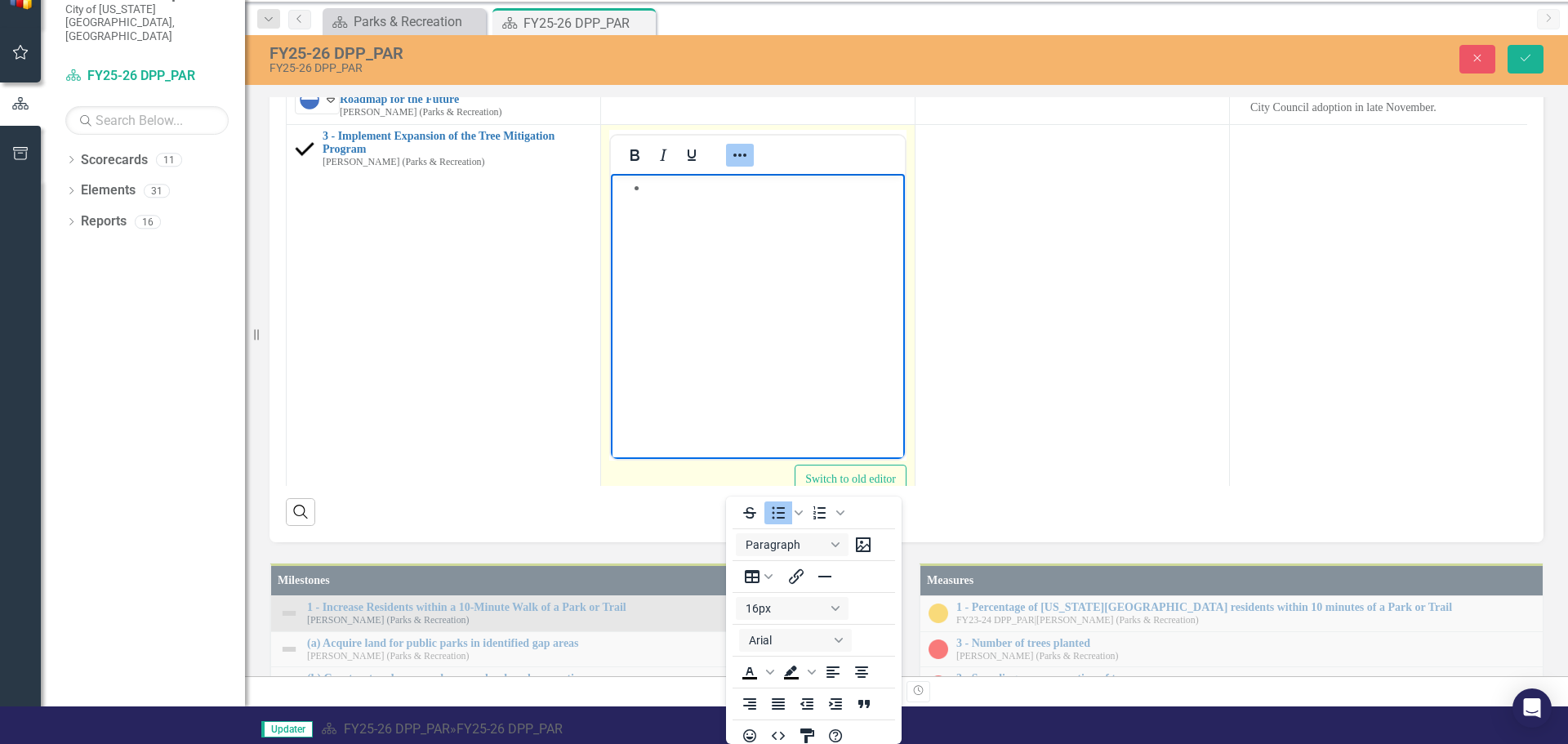
click at [689, 201] on body "Rich Text Area. Press ALT-0 for help." at bounding box center [757, 296] width 294 height 245
click at [679, 185] on li "1,724 trees have been planted and passed inspection." at bounding box center [774, 197] width 253 height 39
click at [674, 278] on body "1,779 trees have been planted and passed inspection. $399,153 spent YTD." at bounding box center [757, 296] width 294 height 245
click at [746, 165] on icon "Reveal or hide additional toolbar items" at bounding box center [740, 155] width 20 height 20
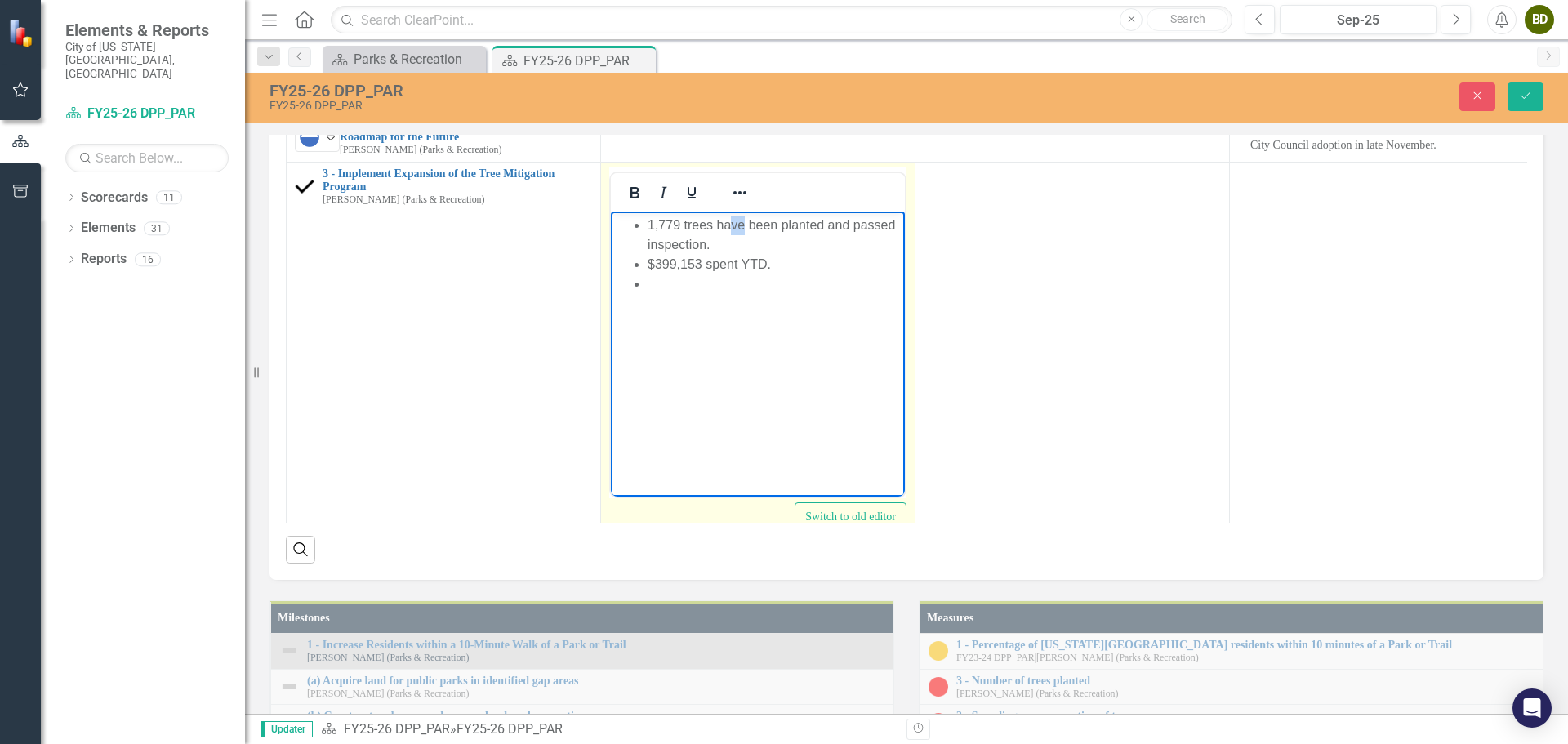
drag, startPoint x: 745, startPoint y: 224, endPoint x: 731, endPoint y: 224, distance: 14.0
click at [731, 224] on li "1,779 trees have been planted and passed inspection." at bounding box center [774, 234] width 253 height 39
drag, startPoint x: 777, startPoint y: 225, endPoint x: 715, endPoint y: 224, distance: 62.0
click at [715, 224] on li "1,779 trees have been planted and passed inspection." at bounding box center [774, 234] width 253 height 39
click at [705, 241] on li "1,779 trees were planted and passed inspection." at bounding box center [774, 234] width 253 height 39
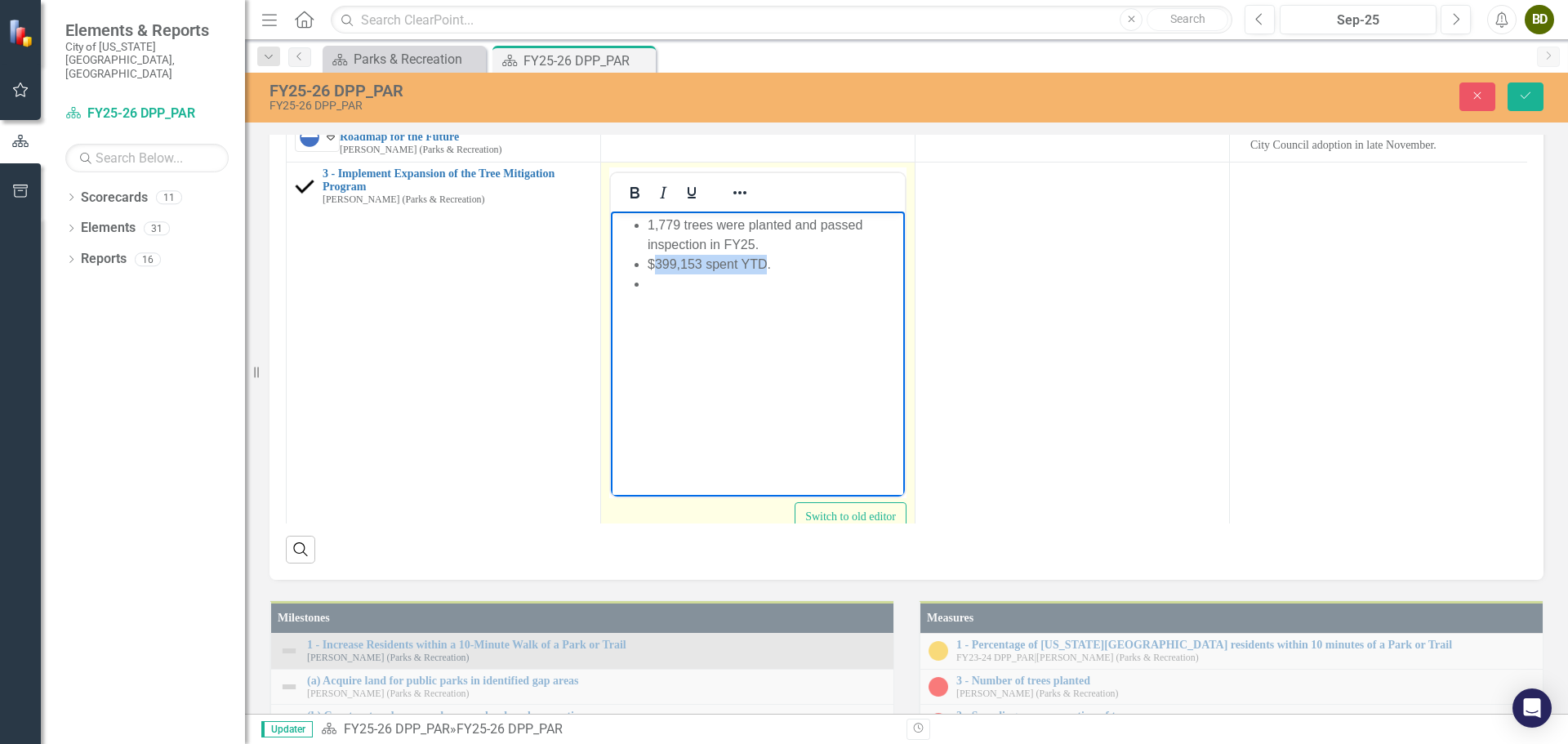
drag, startPoint x: 768, startPoint y: 268, endPoint x: 658, endPoint y: 260, distance: 110.3
click at [658, 260] on li "$399,153 spent YTD." at bounding box center [774, 264] width 253 height 20
click at [707, 280] on li "Rich Text Area. Press ALT-0 for help." at bounding box center [774, 284] width 253 height 20
drag, startPoint x: 685, startPoint y: 306, endPoint x: 750, endPoint y: 368, distance: 89.8
click at [750, 368] on body "1,779 trees were planted and passed inspection in FY25. $458,956 spent in FY25.…" at bounding box center [757, 333] width 294 height 245
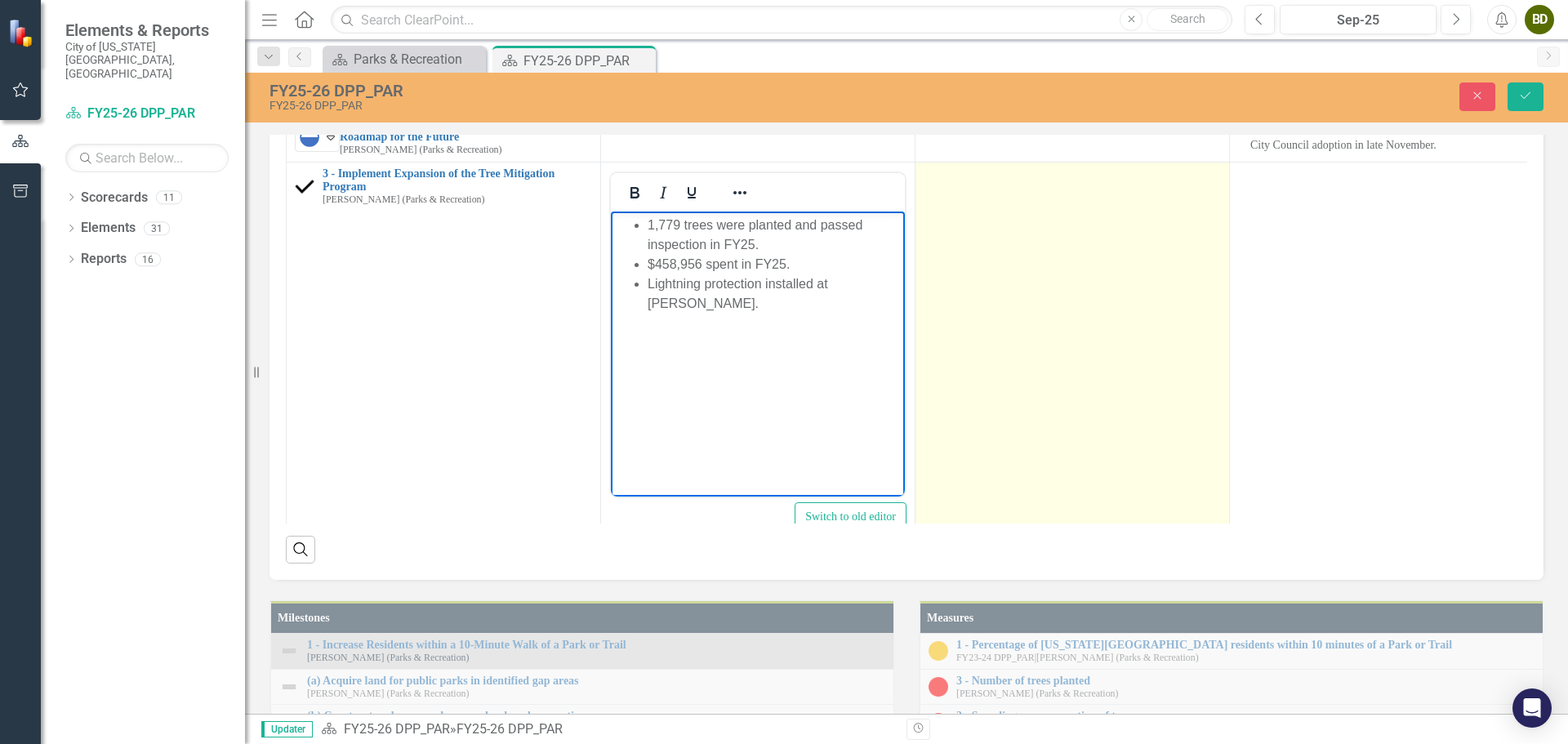
click at [1052, 548] on td at bounding box center [1073, 355] width 314 height 386
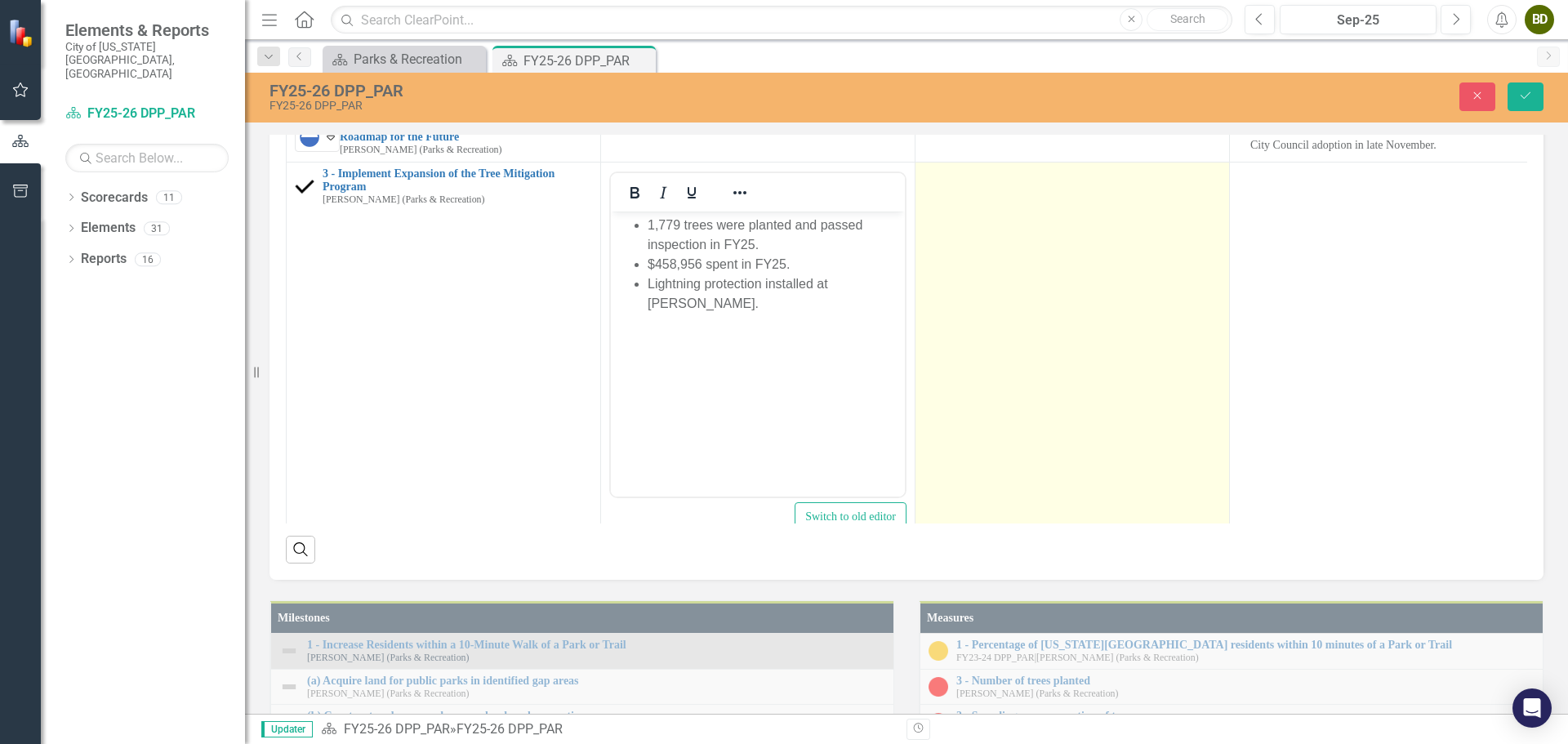
click at [1052, 548] on td at bounding box center [1073, 355] width 314 height 386
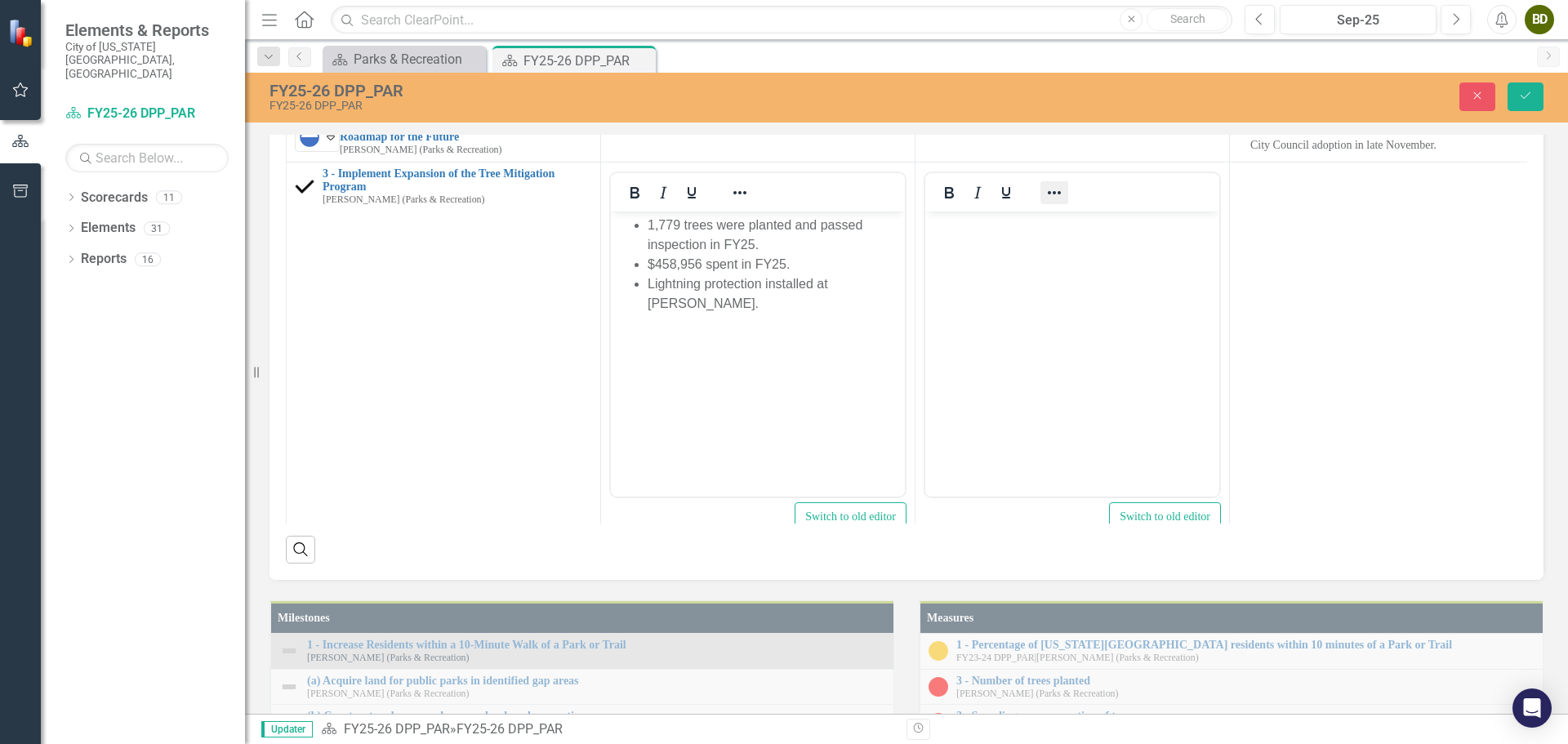
click at [1052, 203] on icon "Reveal or hide additional toolbar items" at bounding box center [1055, 193] width 20 height 20
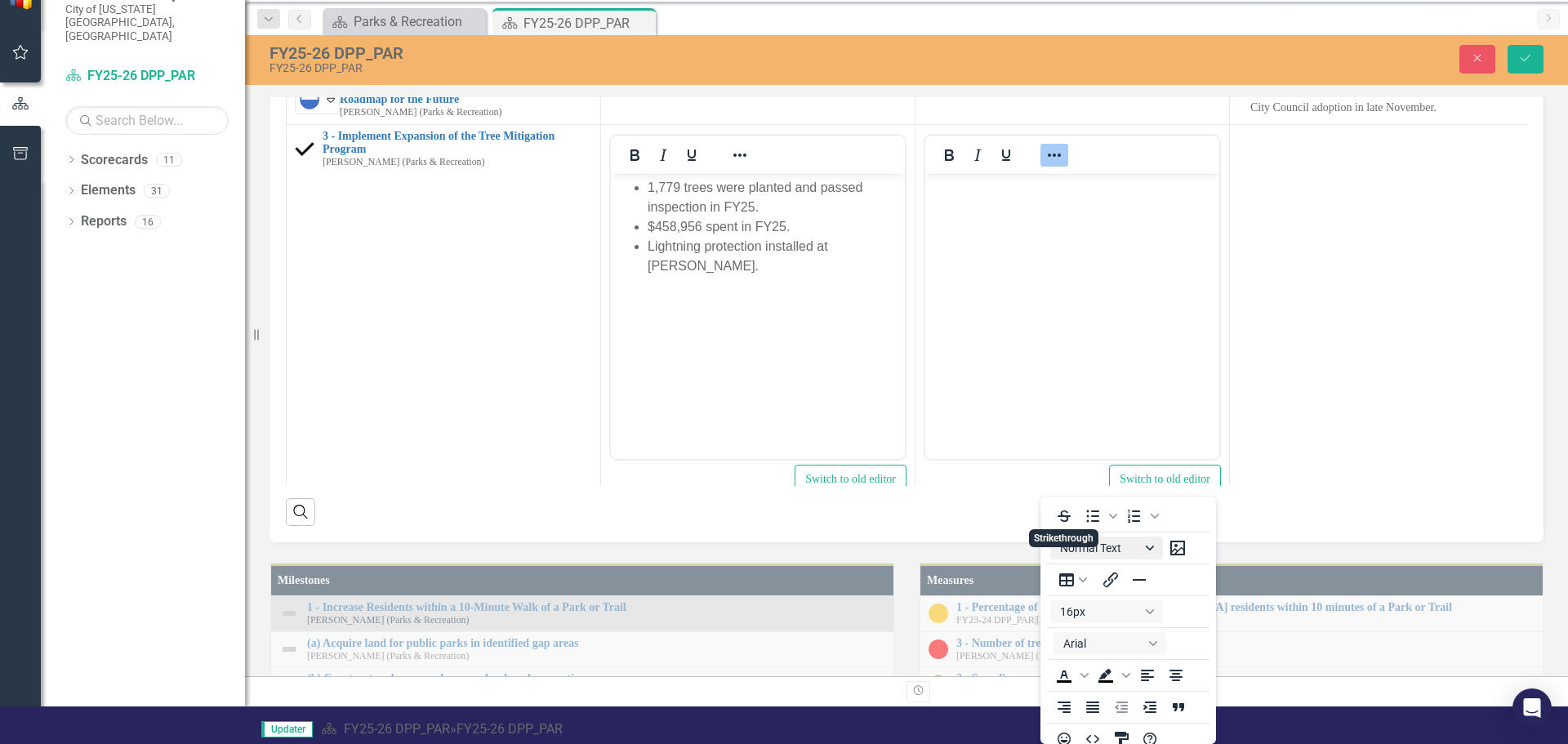
scroll to position [3, 0]
click at [1100, 513] on icon "Bullet list" at bounding box center [1094, 513] width 13 height 12
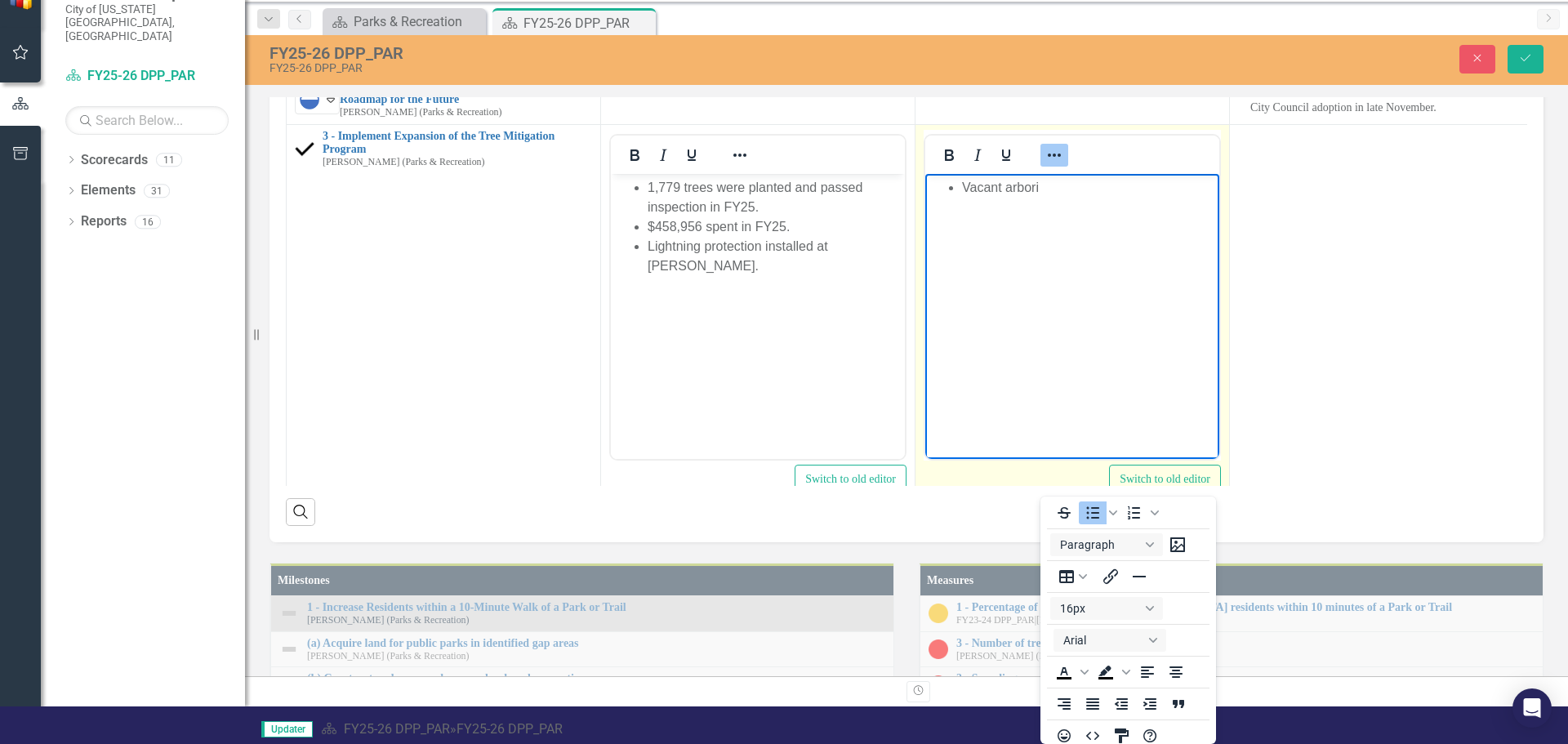
click at [1057, 165] on icon "Reveal or hide additional toolbar items" at bounding box center [1055, 155] width 20 height 20
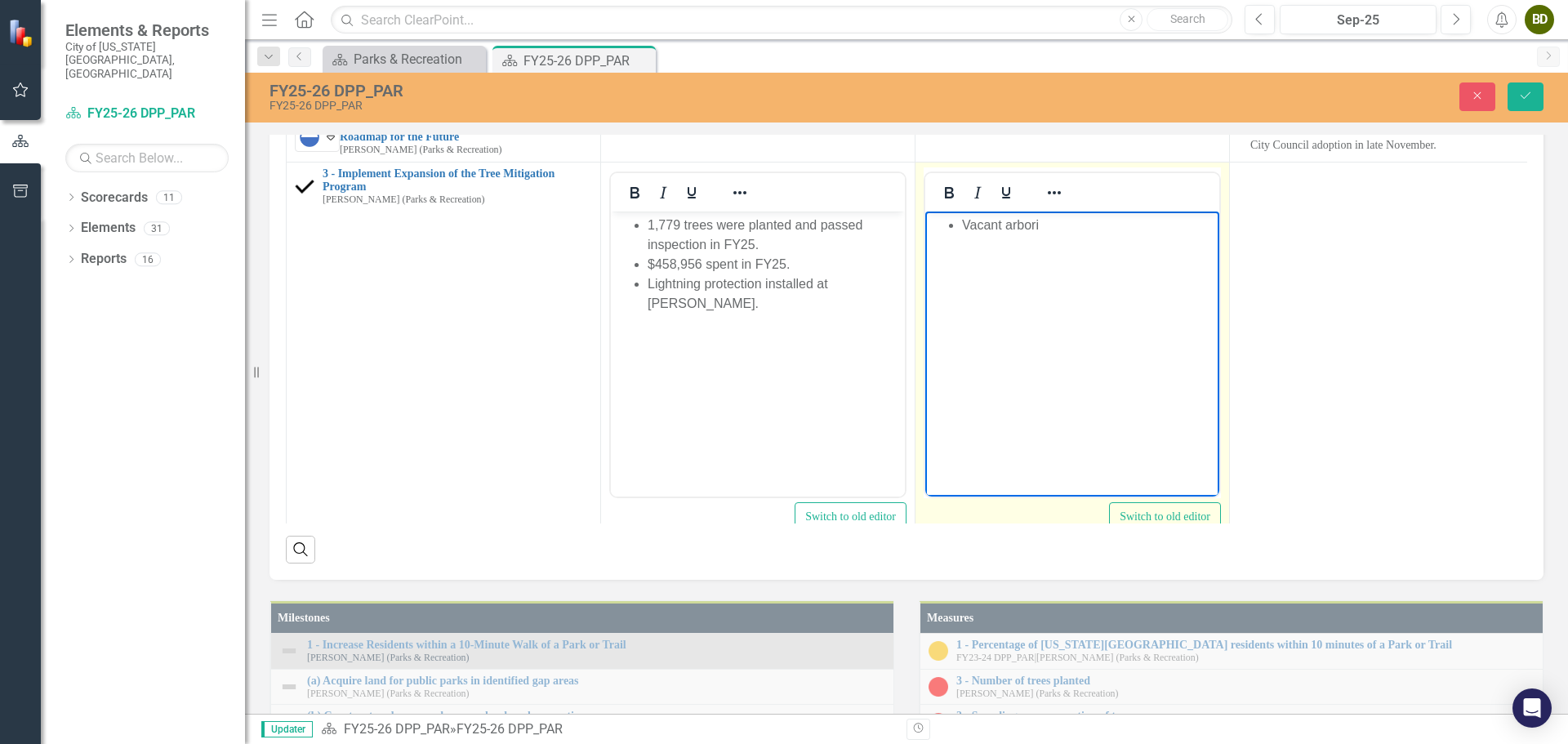
click at [1046, 229] on li "Vacant arbori" at bounding box center [1089, 225] width 253 height 20
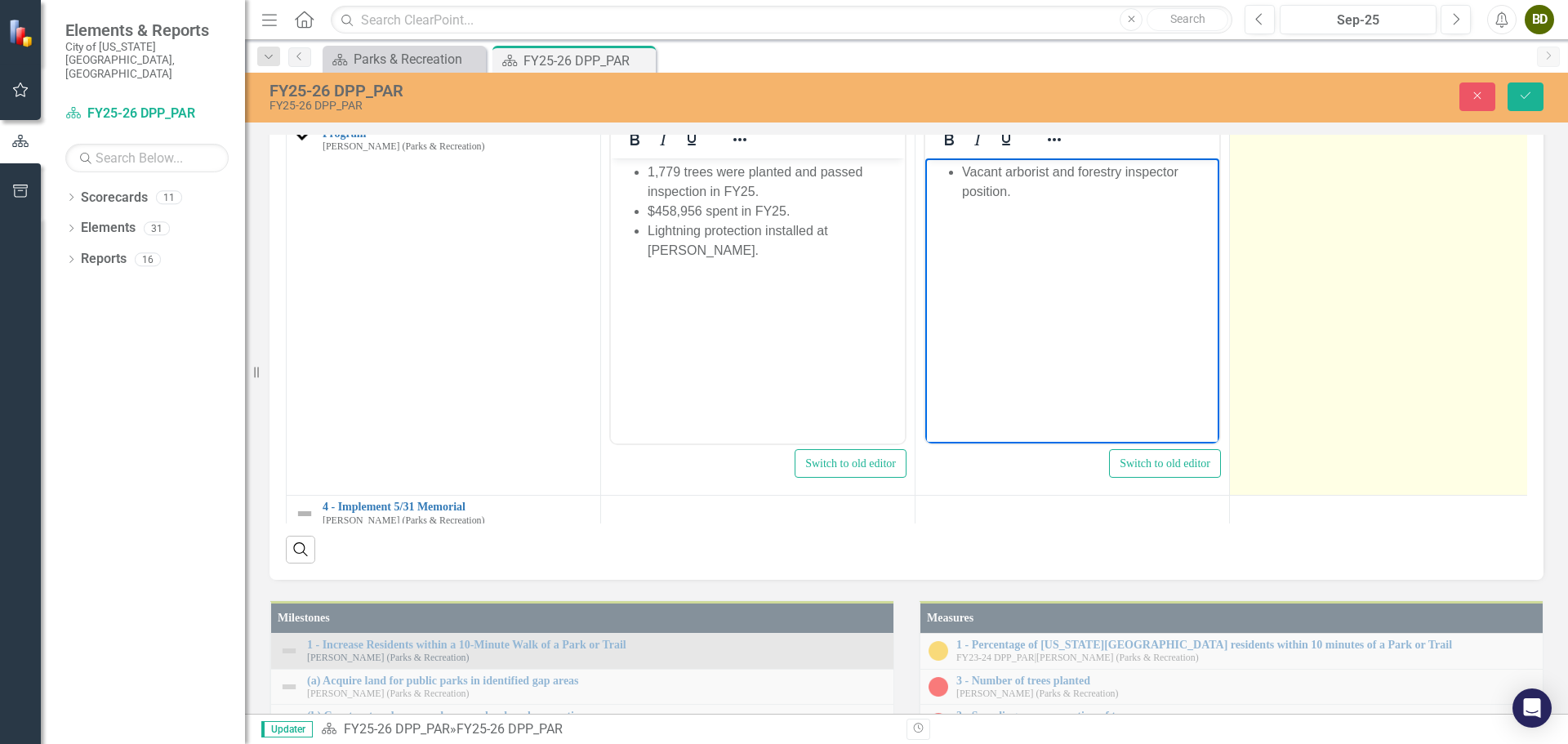
scroll to position [81, 0]
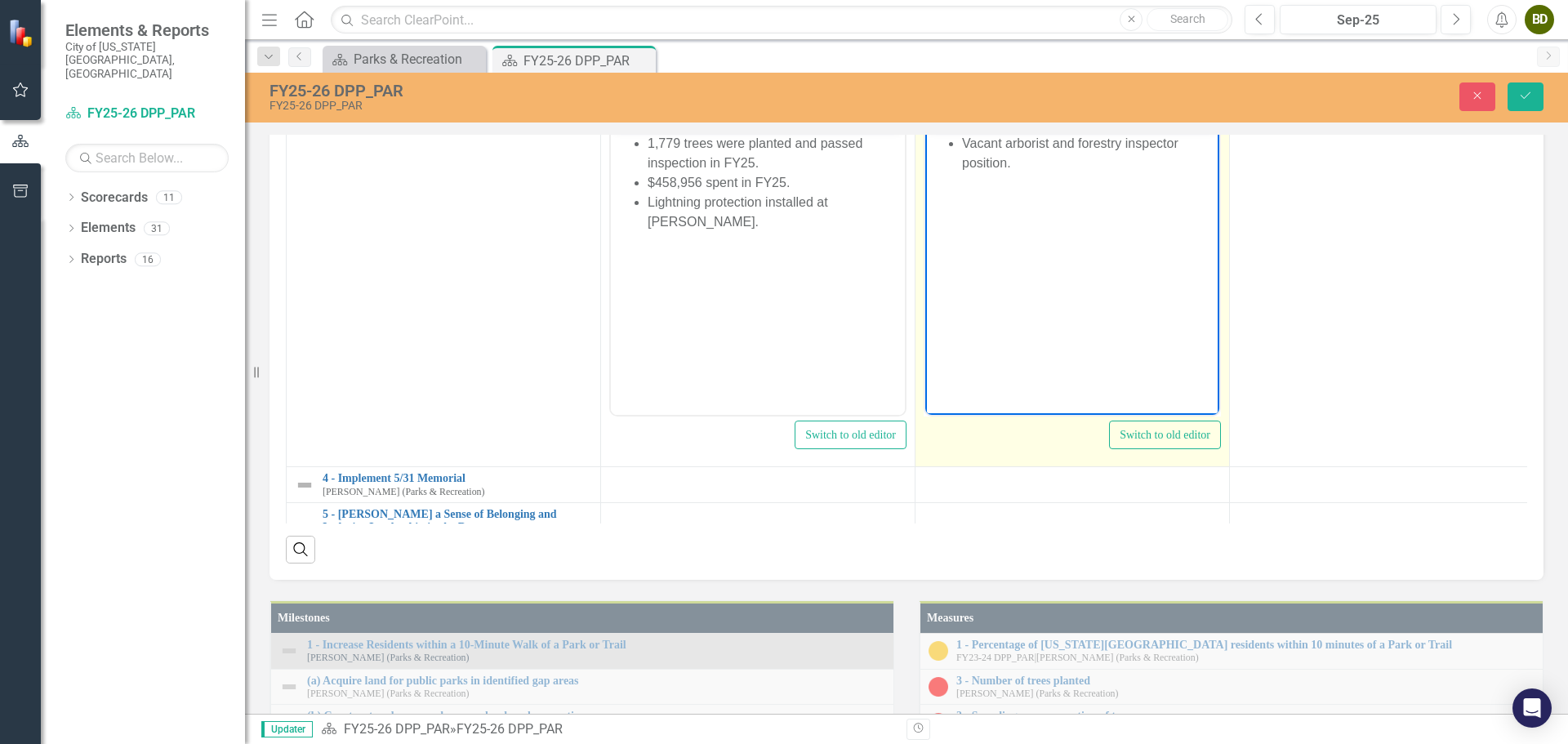
click at [1006, 161] on li "Vacant arborist and forestry inspector position." at bounding box center [1089, 153] width 253 height 39
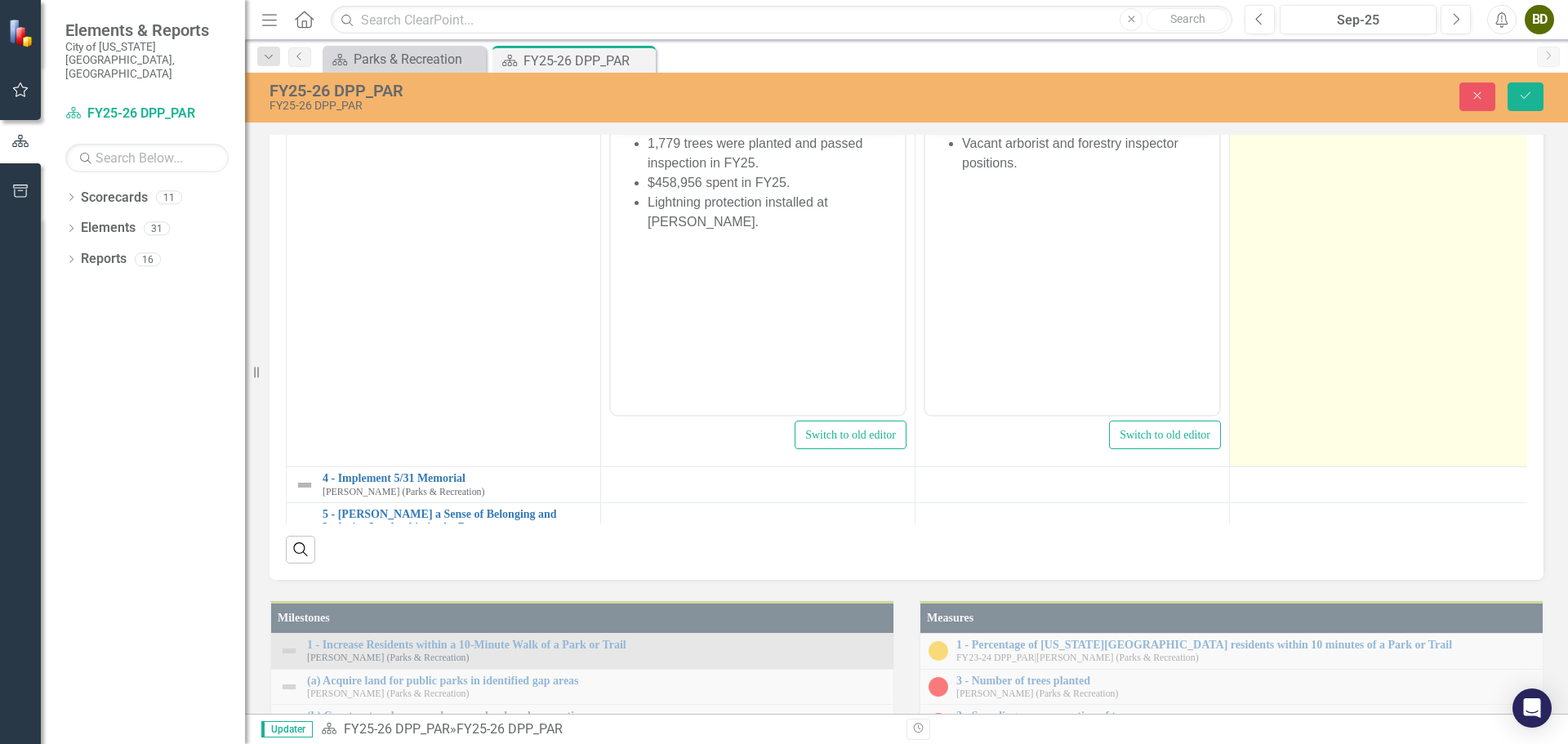
click at [1318, 467] on td at bounding box center [1387, 273] width 314 height 386
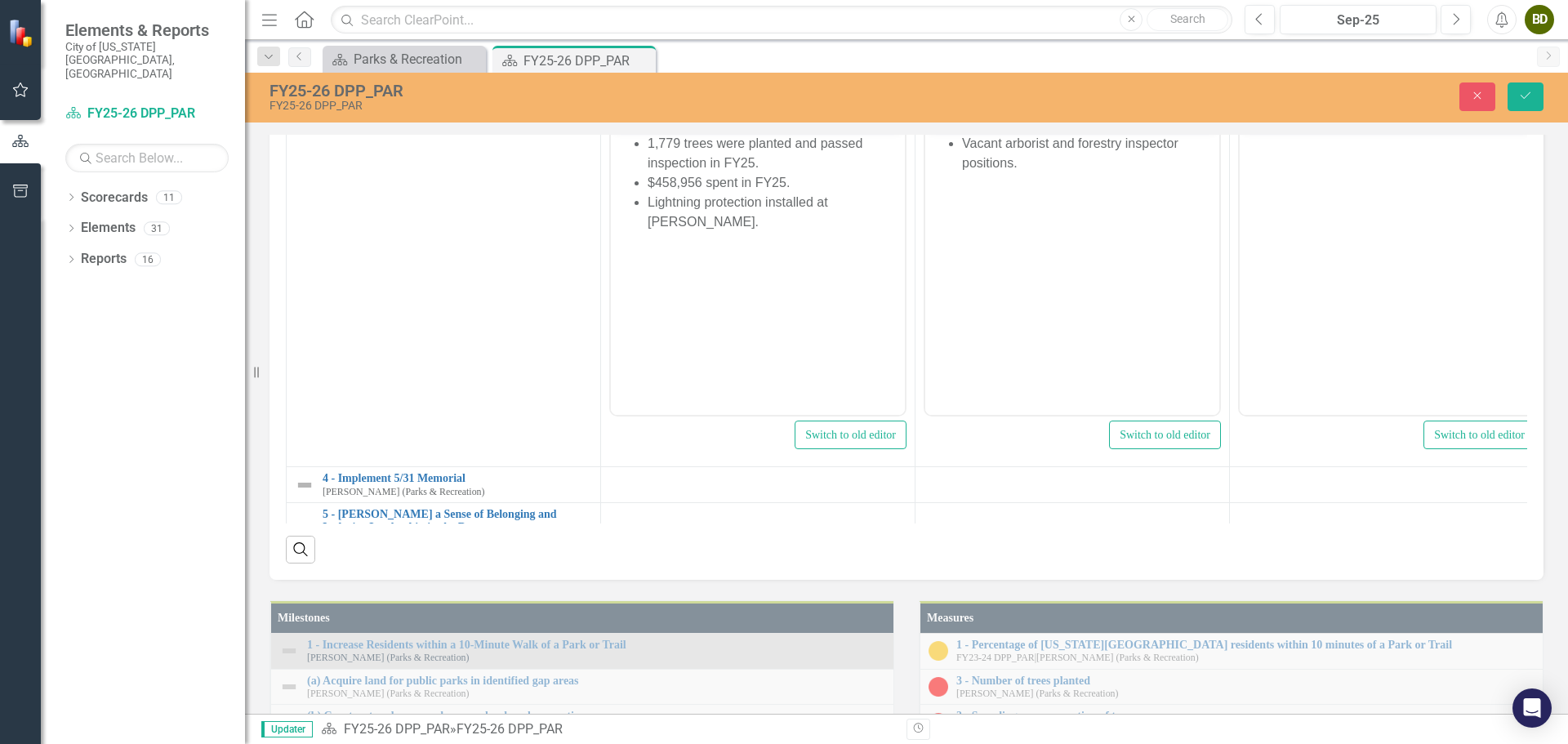
scroll to position [0, 0]
click at [1376, 121] on icon "Reveal or hide additional toolbar items" at bounding box center [1369, 111] width 20 height 20
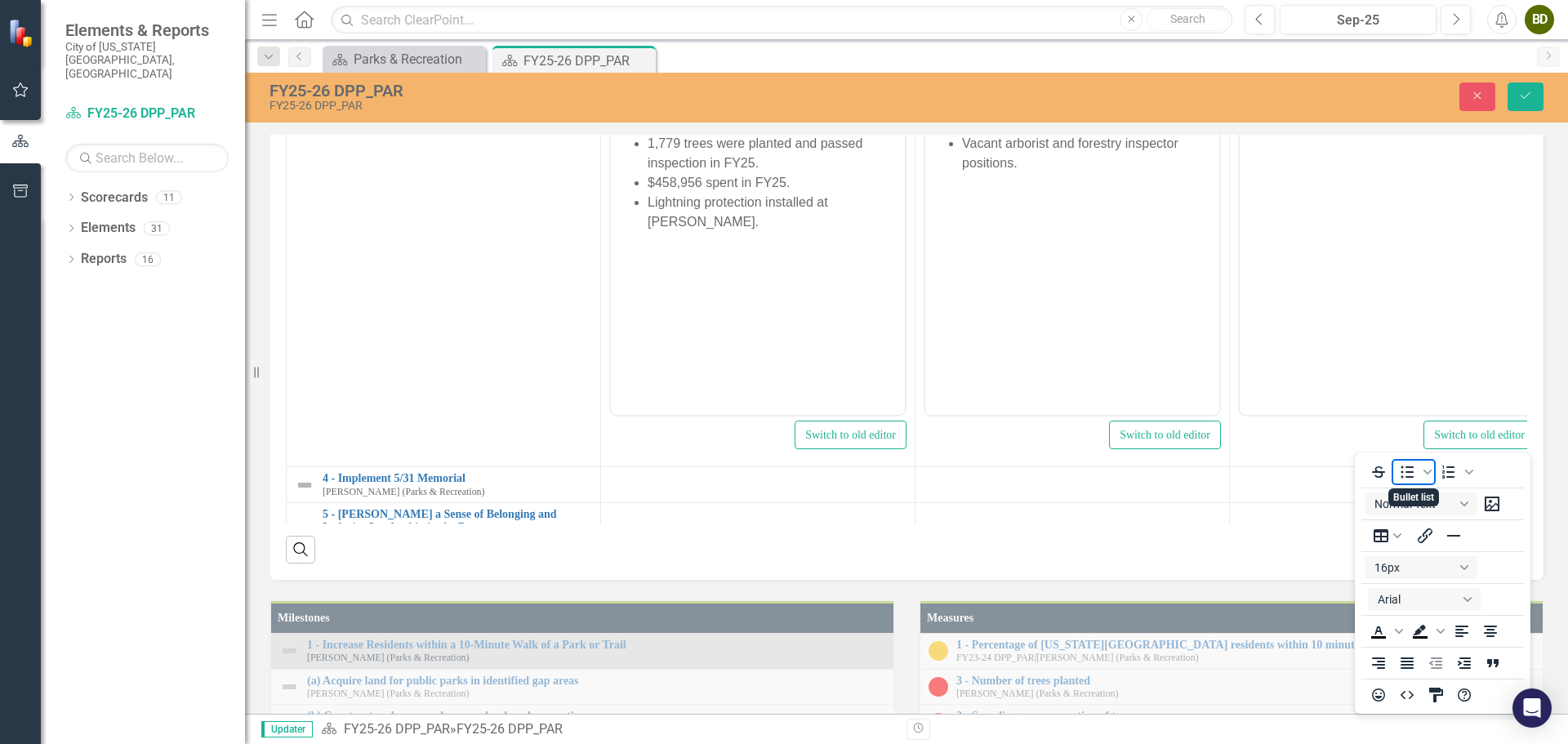
click at [1407, 469] on icon "Bullet list" at bounding box center [1407, 472] width 20 height 20
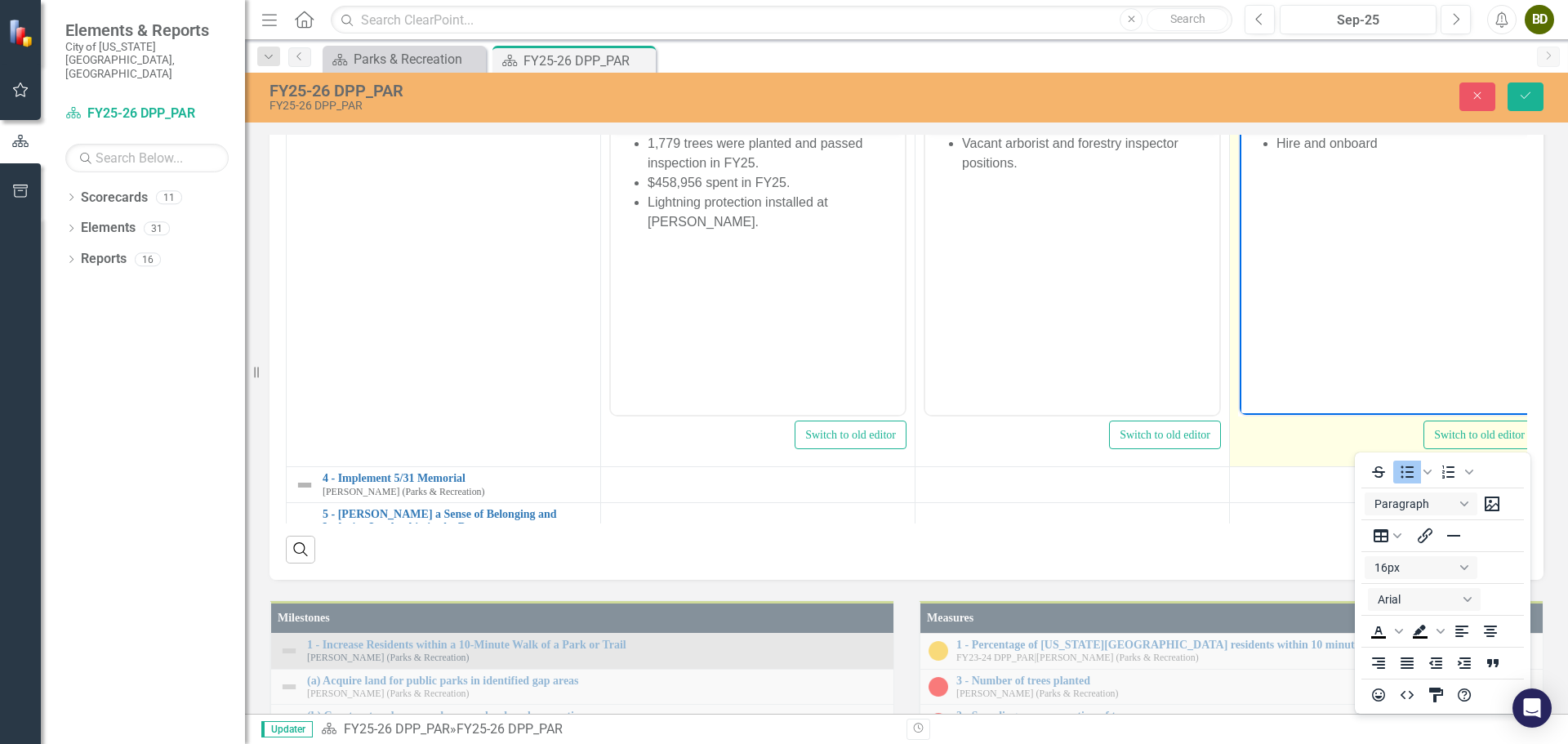
click at [1374, 121] on icon "Reveal or hide additional toolbar items" at bounding box center [1369, 111] width 20 height 20
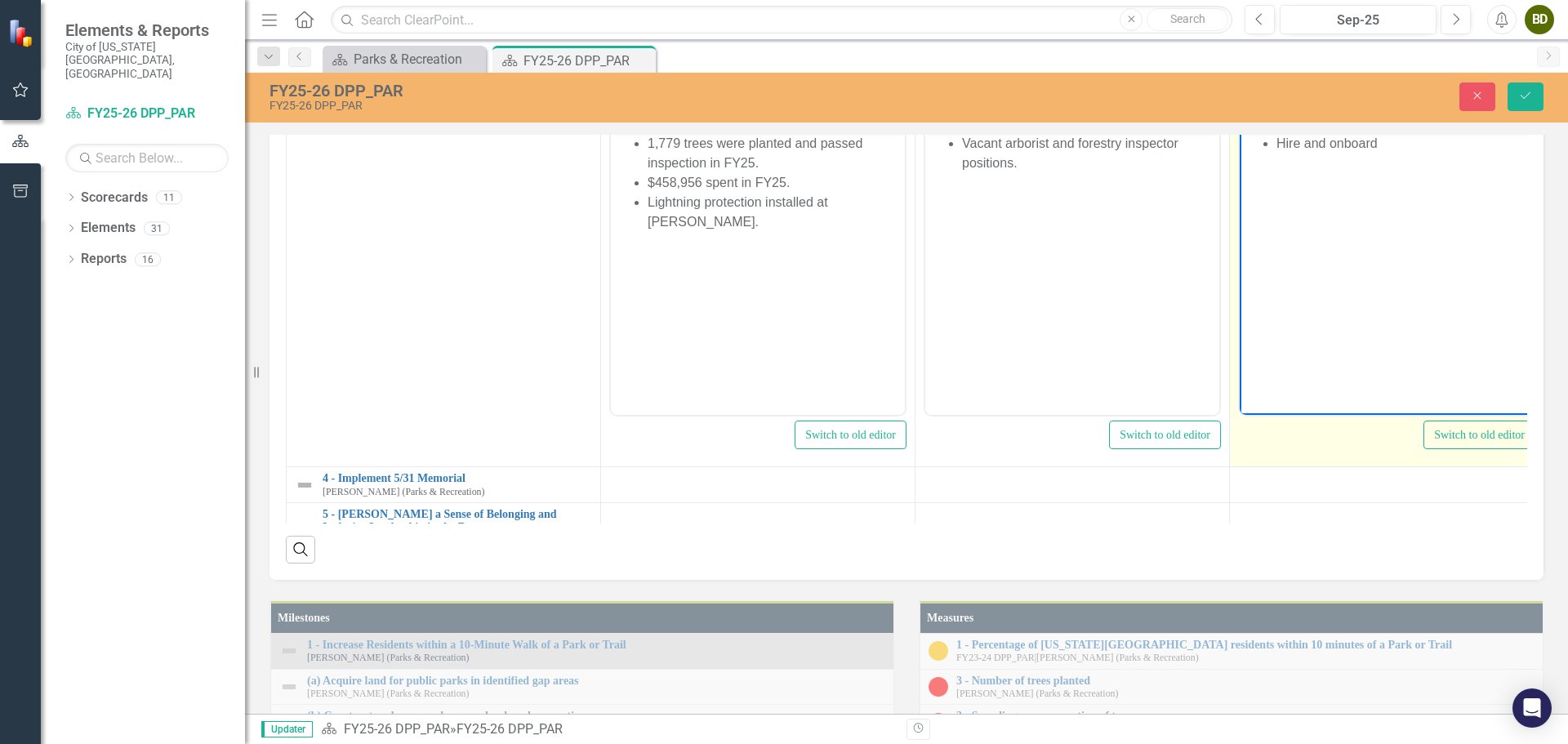
click at [1397, 155] on body "Hire and onboard" at bounding box center [1387, 252] width 294 height 245
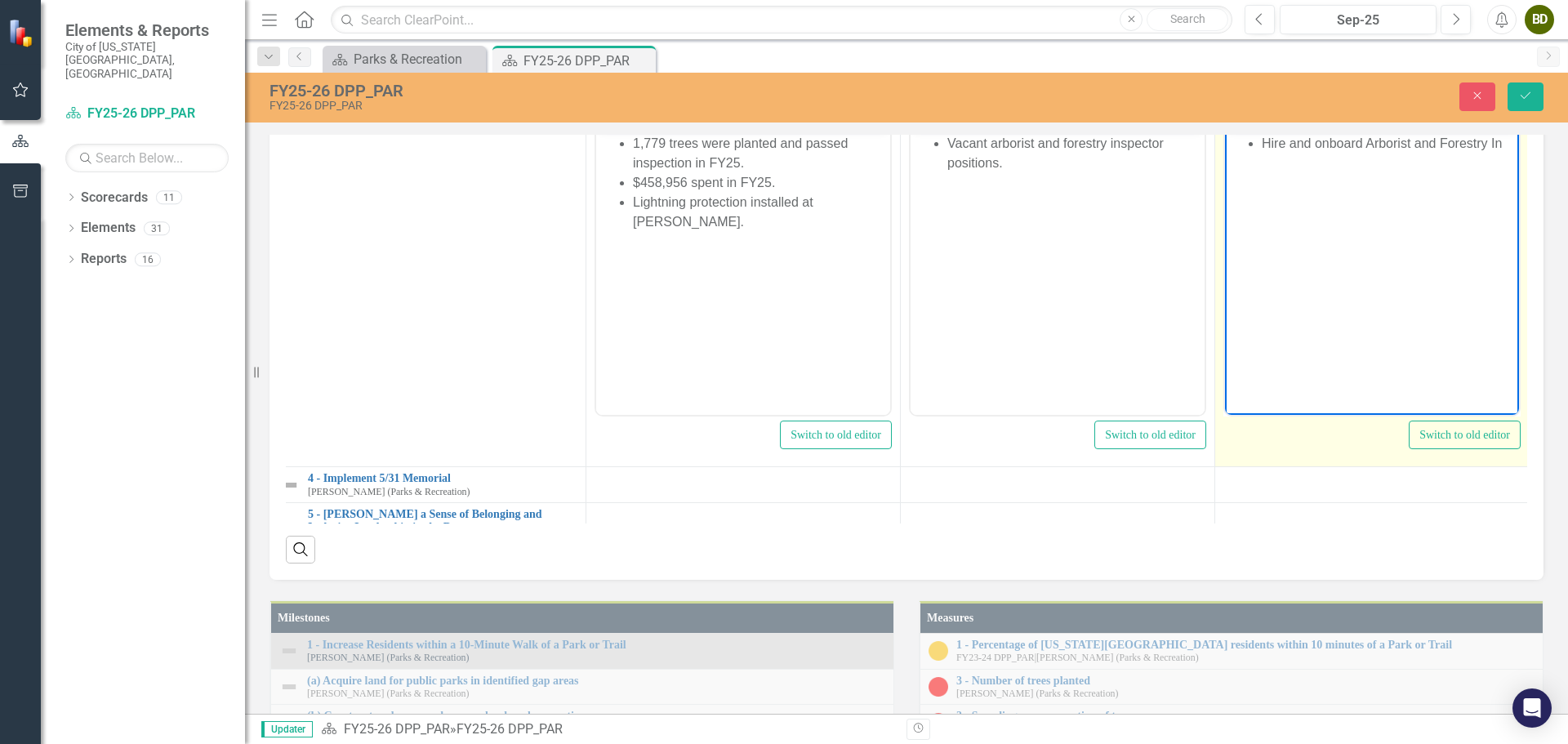
scroll to position [81, 22]
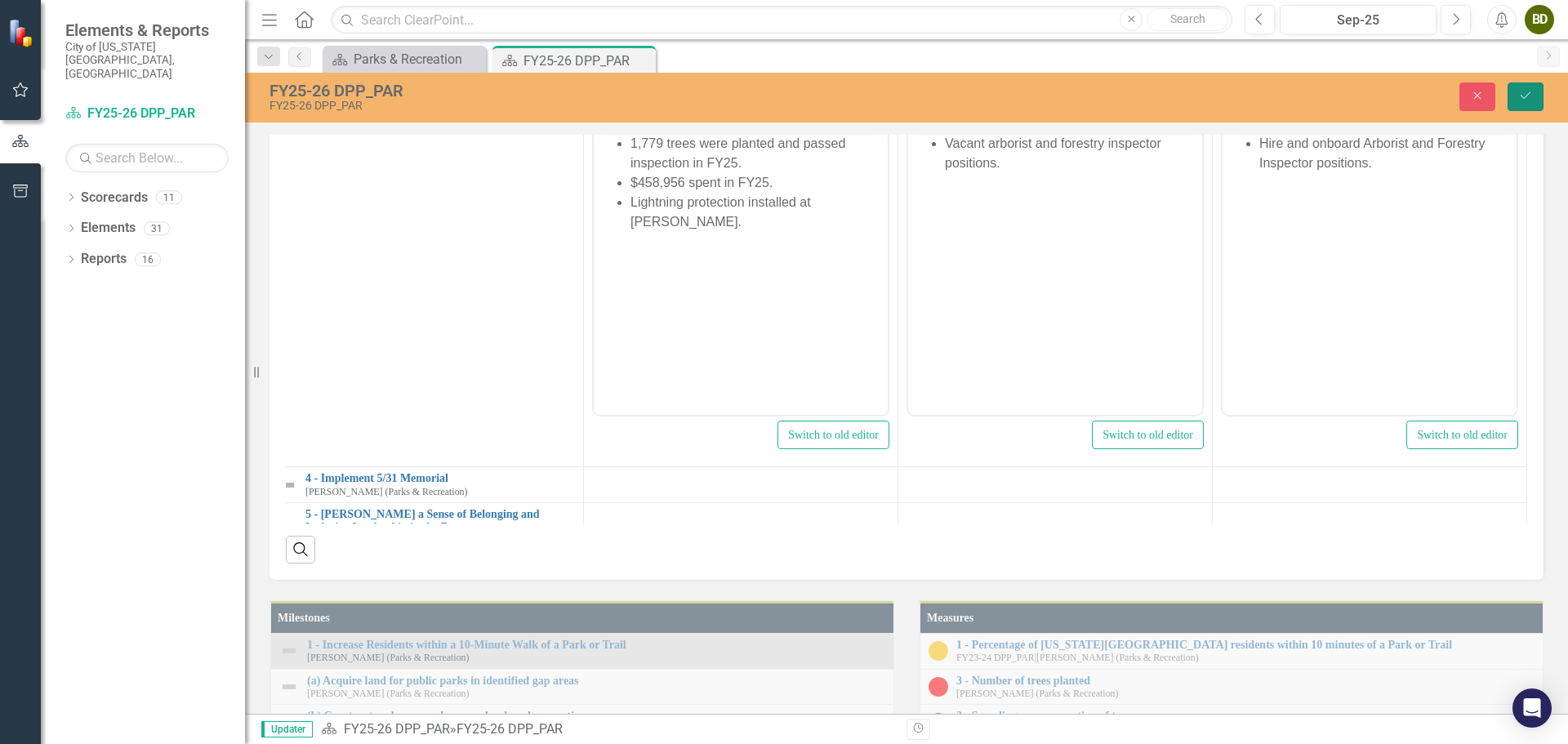
click at [1534, 102] on button "Save" at bounding box center [1526, 96] width 36 height 28
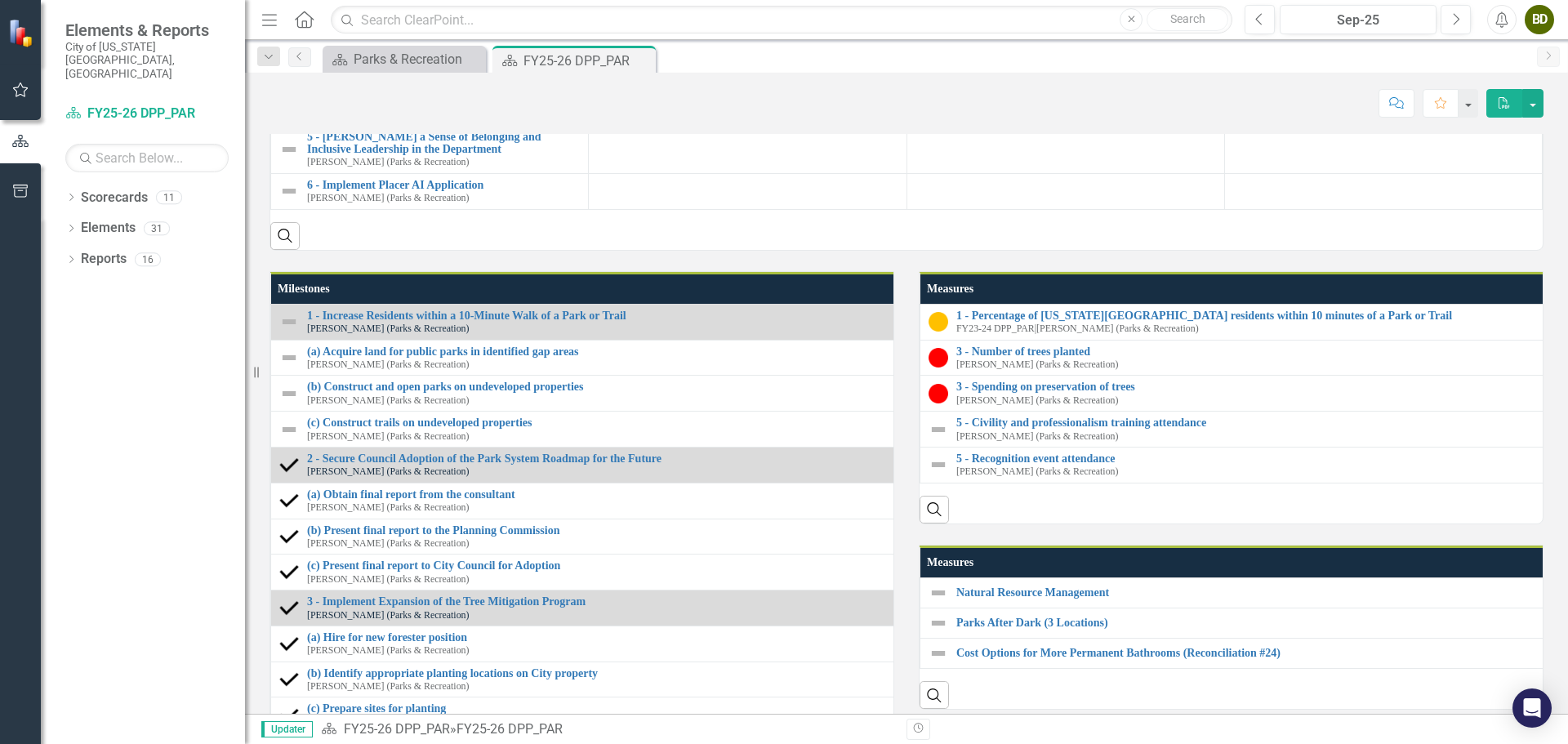
scroll to position [1306, 0]
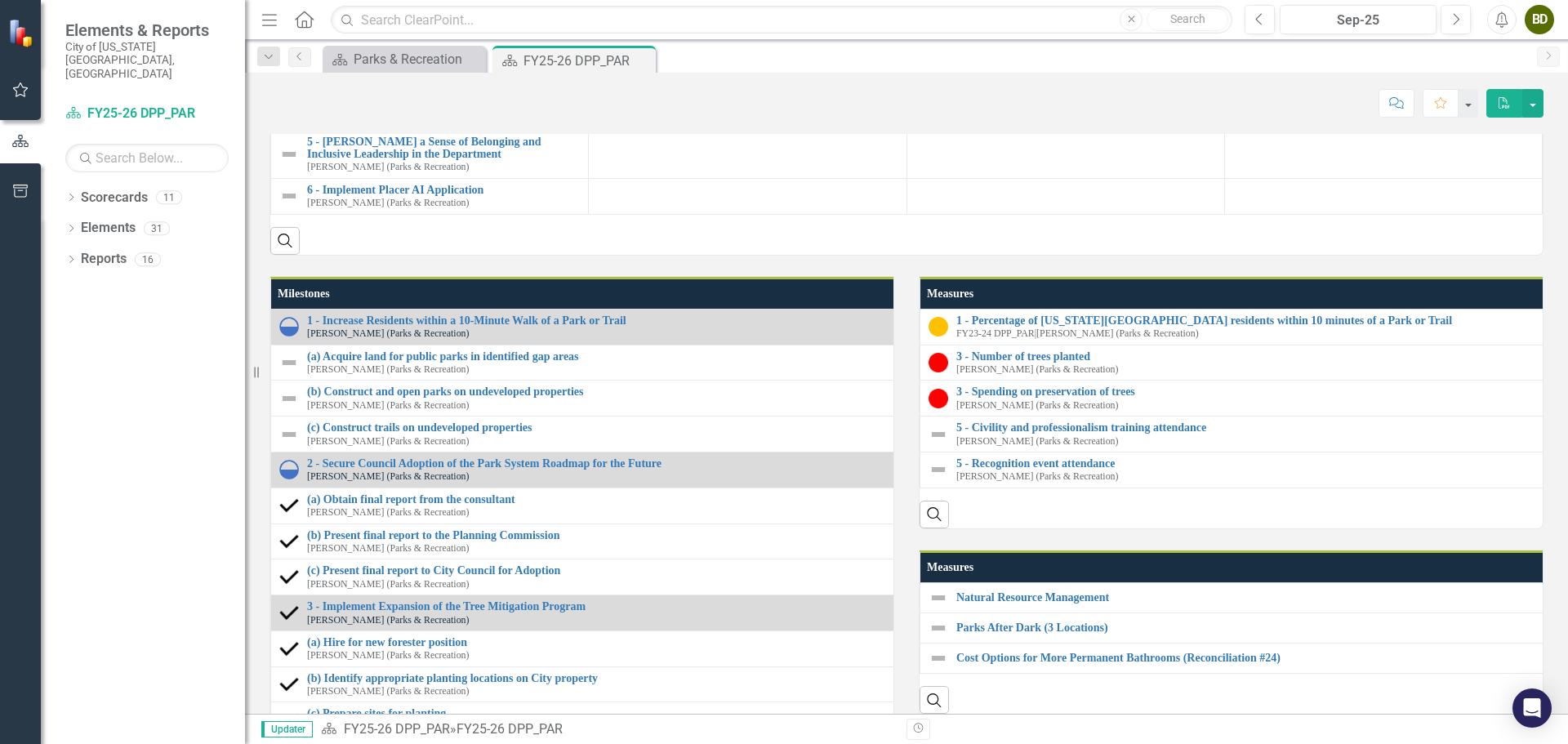
click at [962, 53] on li "Vacant arborist and forestry inspector positions." at bounding box center [1071, 45] width 289 height 17
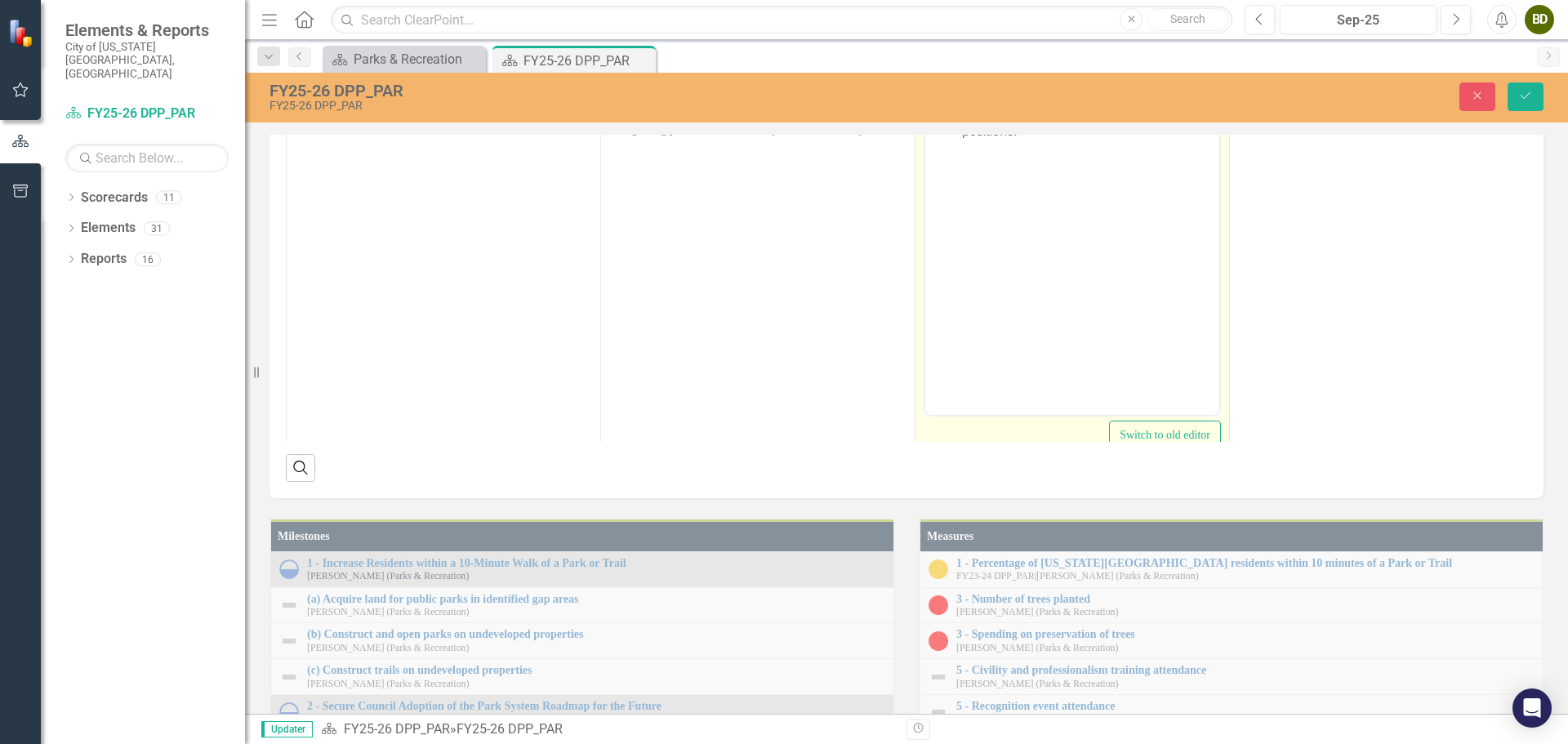
scroll to position [0, 0]
click at [1012, 144] on li "Vacant arborist and forestry inspector positions." at bounding box center [1089, 153] width 253 height 39
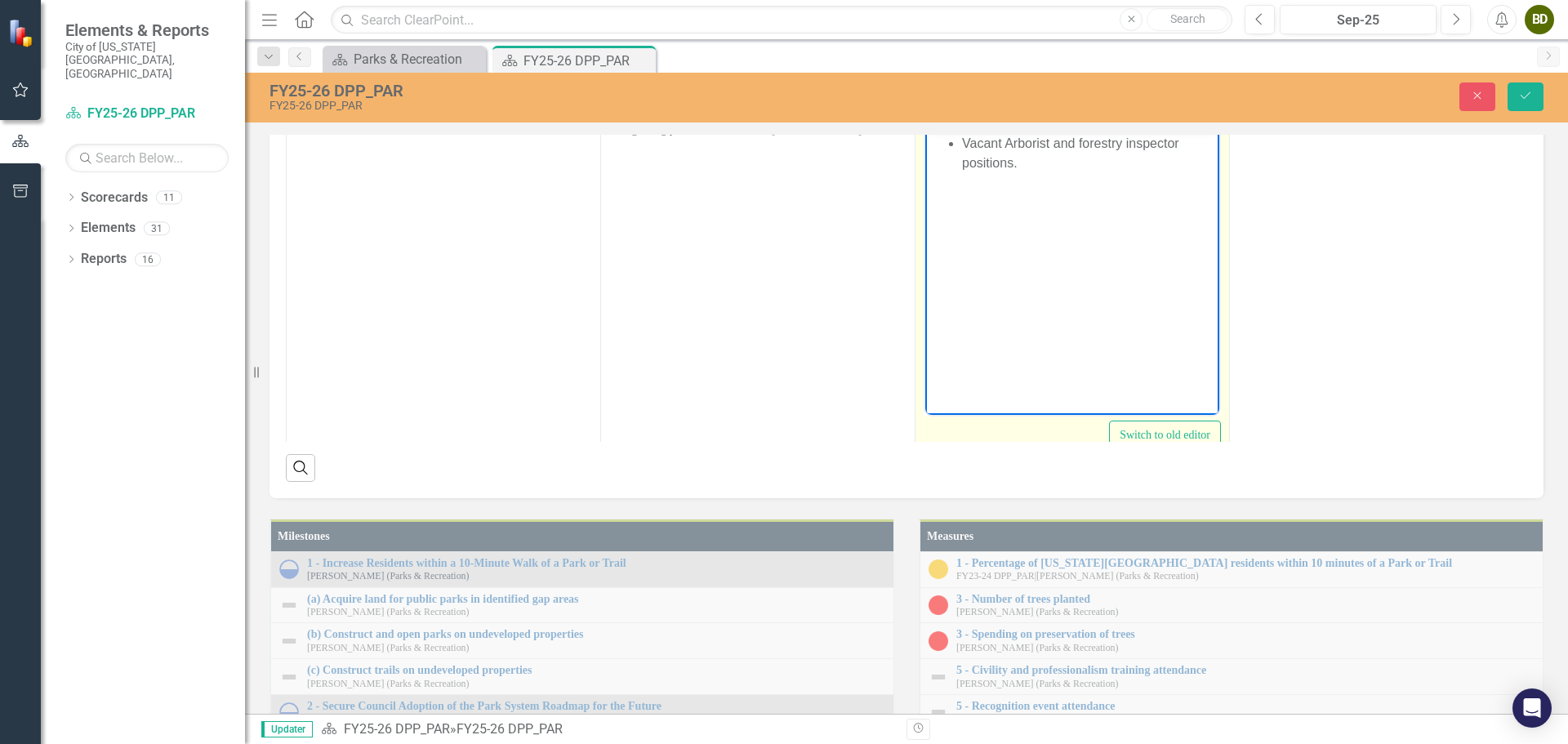
click at [1081, 141] on li "Vacant Arborist and forestry inspector positions." at bounding box center [1089, 153] width 253 height 39
click at [1133, 146] on li "Vacant Arborist and Forestry inspector positions." at bounding box center [1089, 153] width 253 height 39
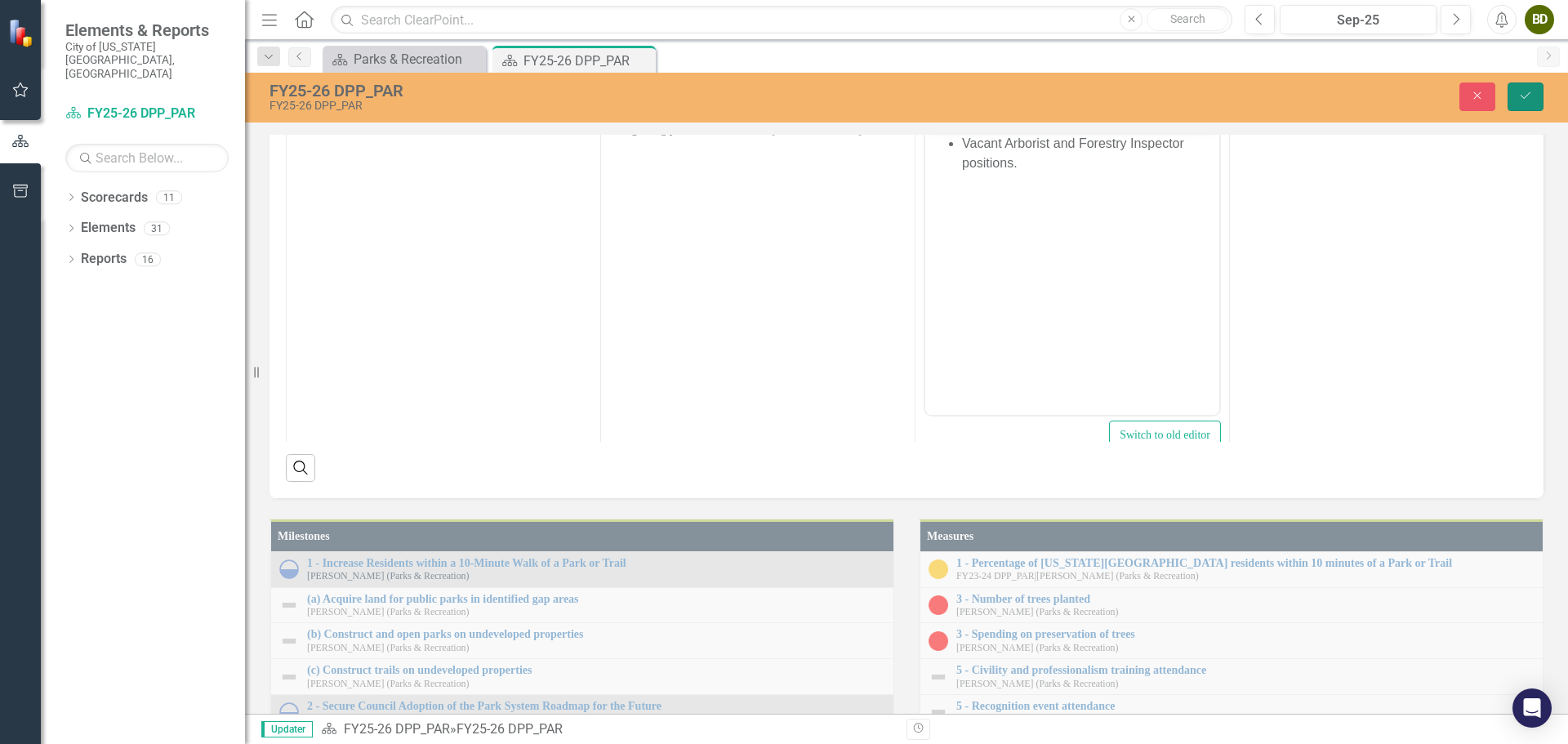
click at [1530, 106] on button "Save" at bounding box center [1526, 96] width 36 height 28
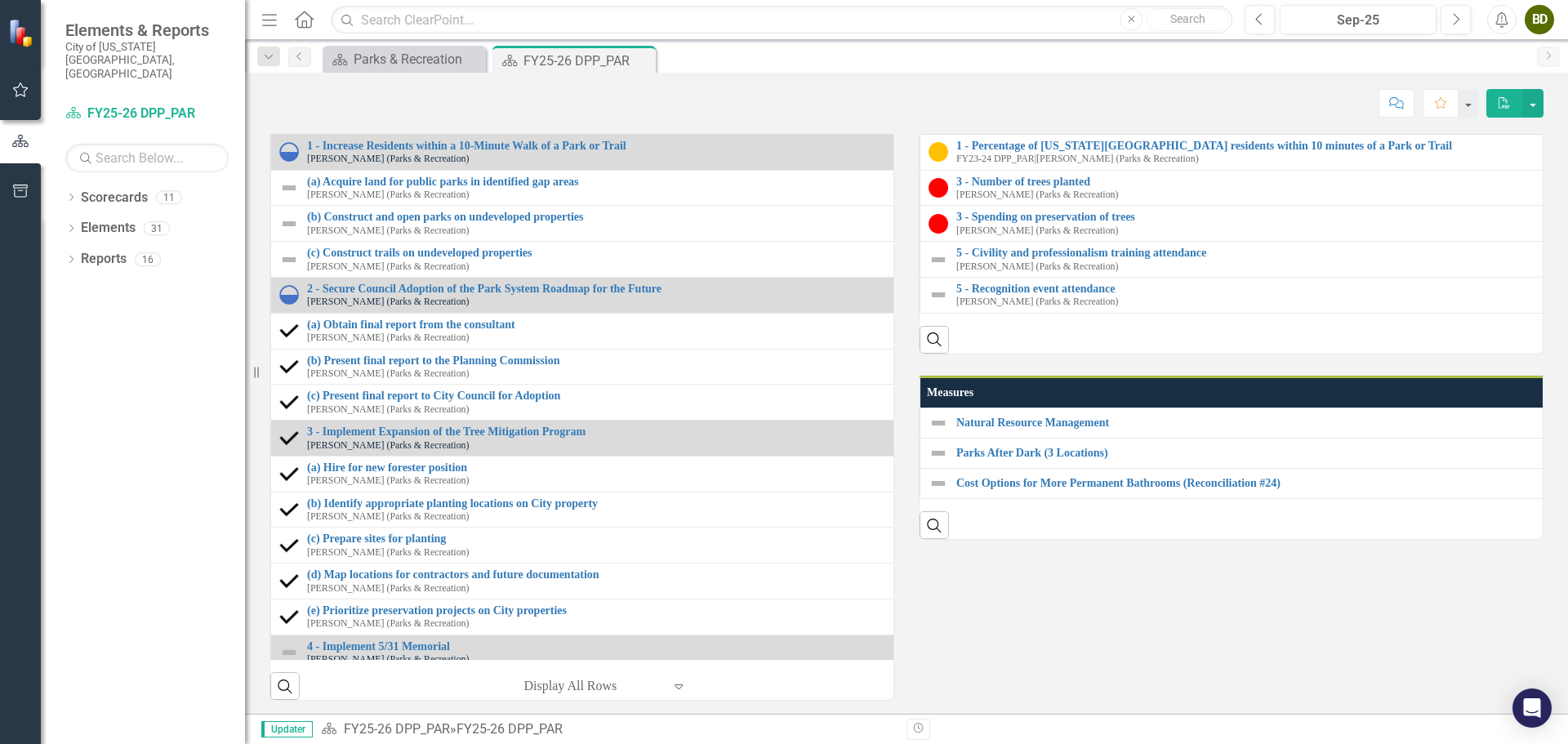
scroll to position [1387, 0]
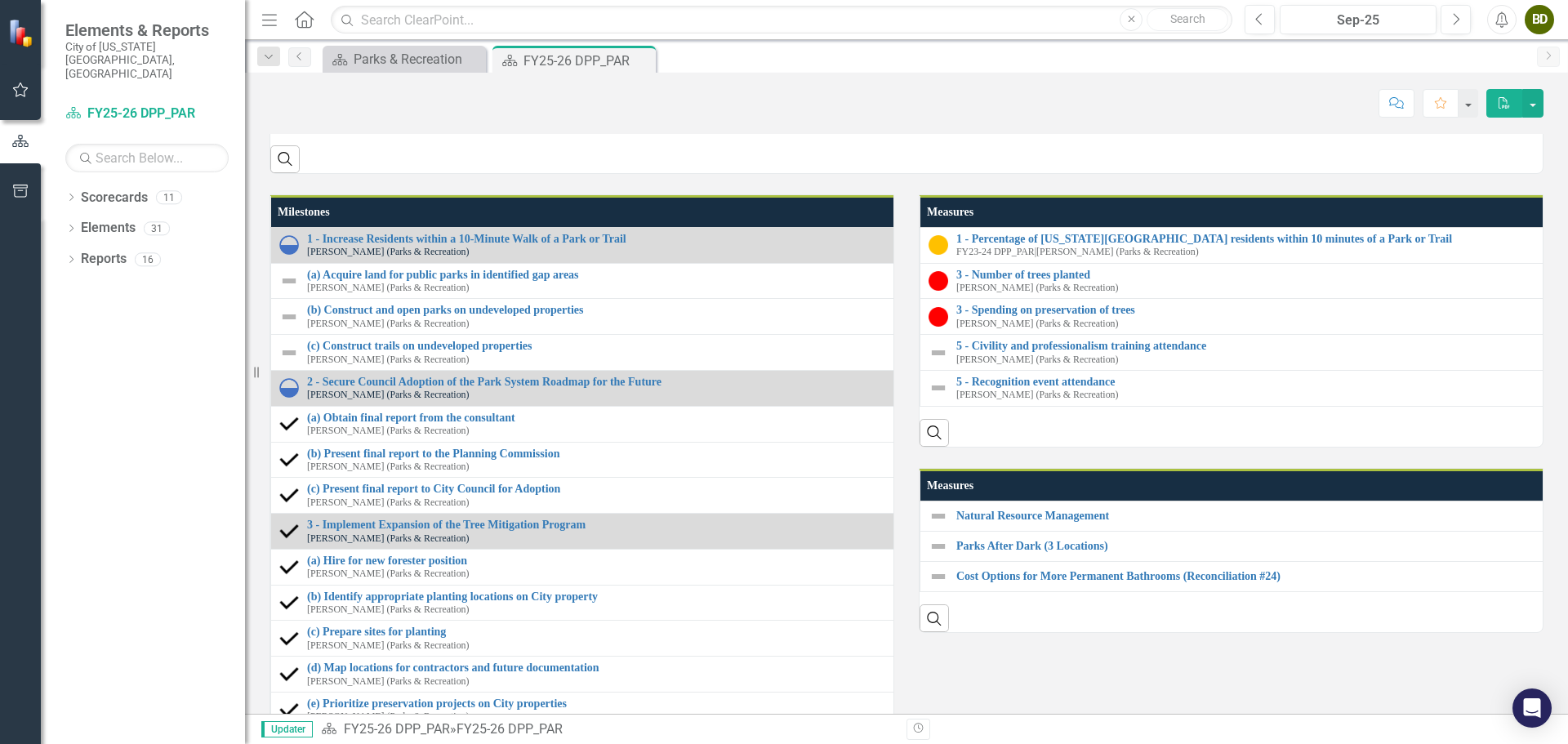
click at [690, 37] on div at bounding box center [747, 28] width 300 height 20
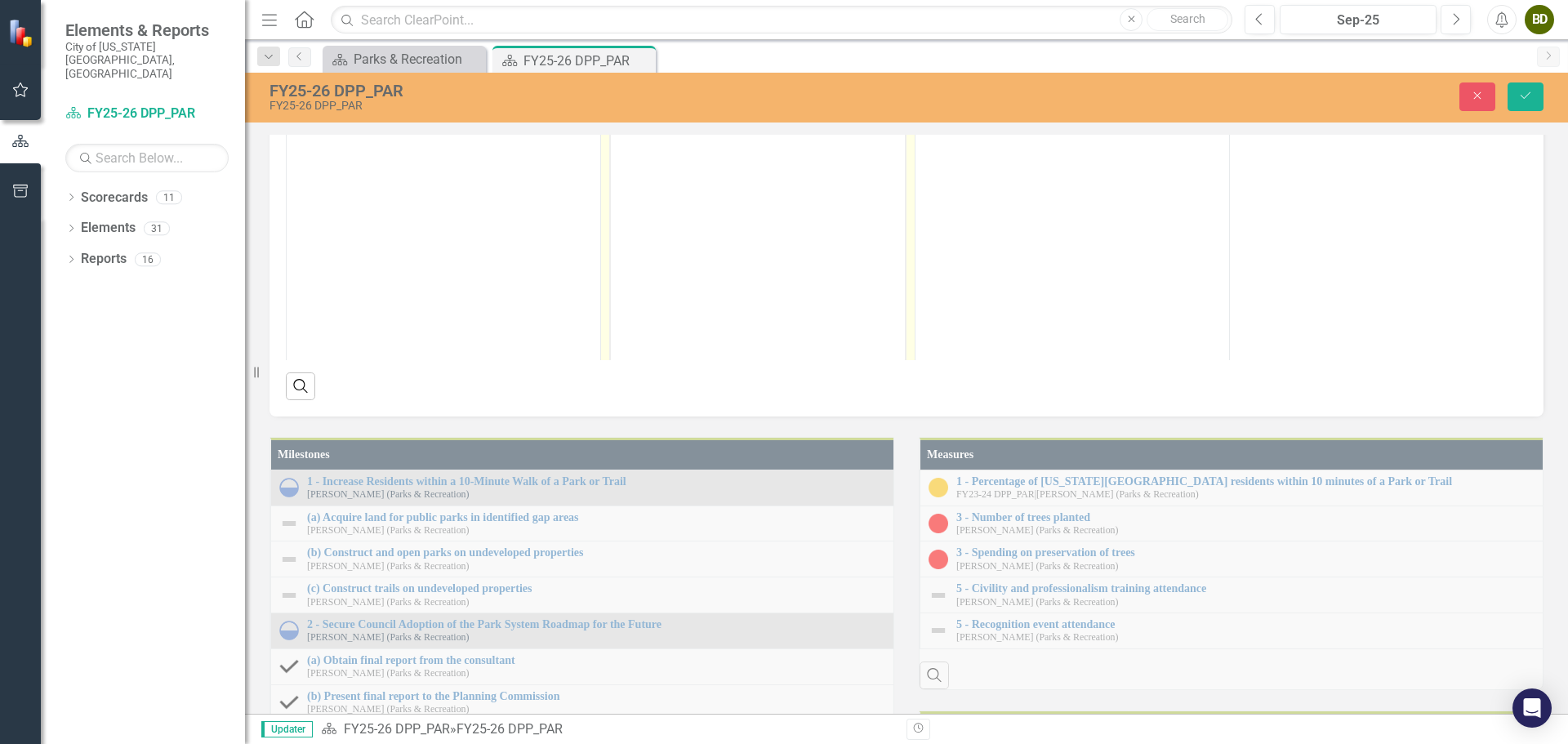
scroll to position [0, 0]
click at [689, 148] on body "Rich Text Area. Press ALT-0 for help." at bounding box center [757, 236] width 294 height 245
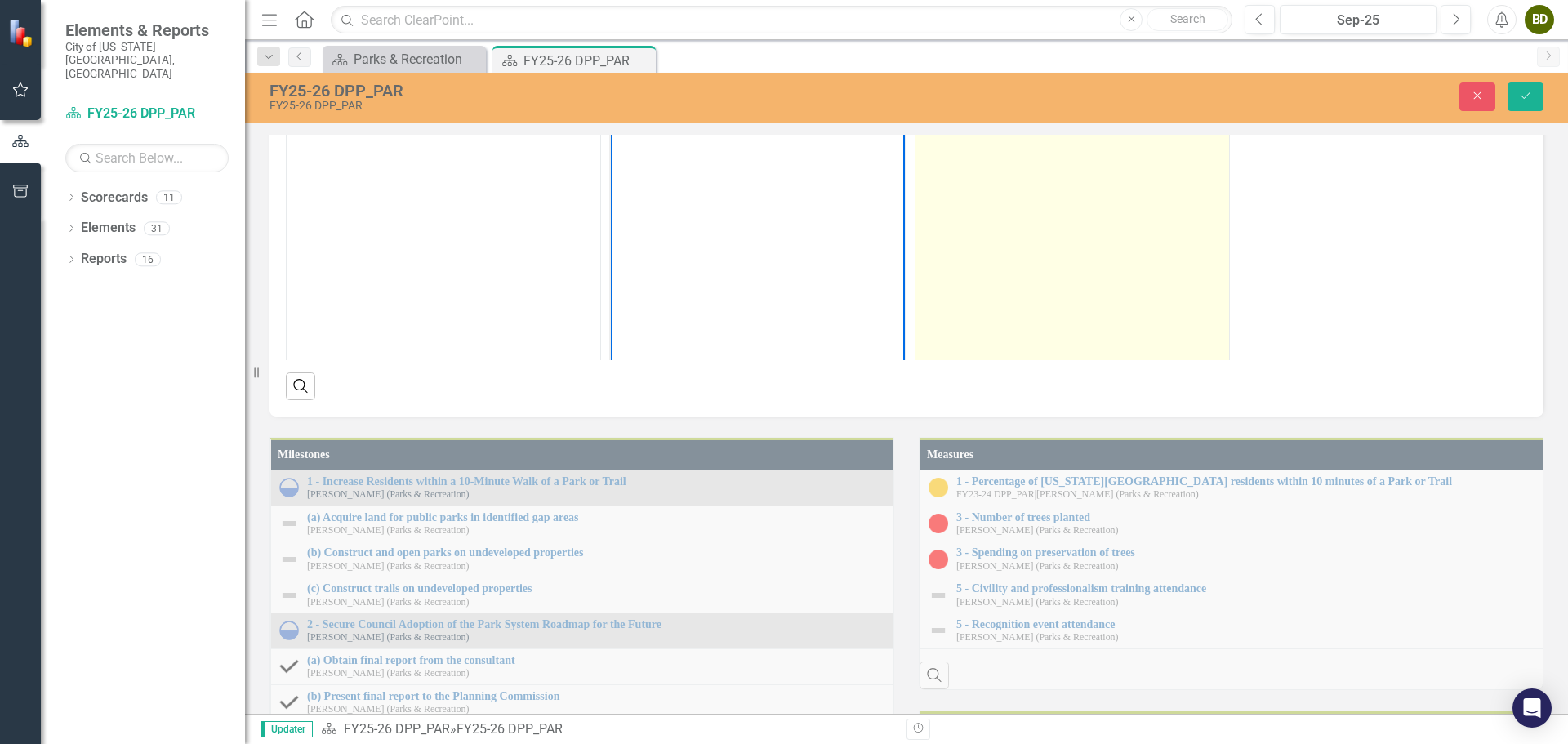
click at [1023, 451] on td at bounding box center [1073, 259] width 314 height 386
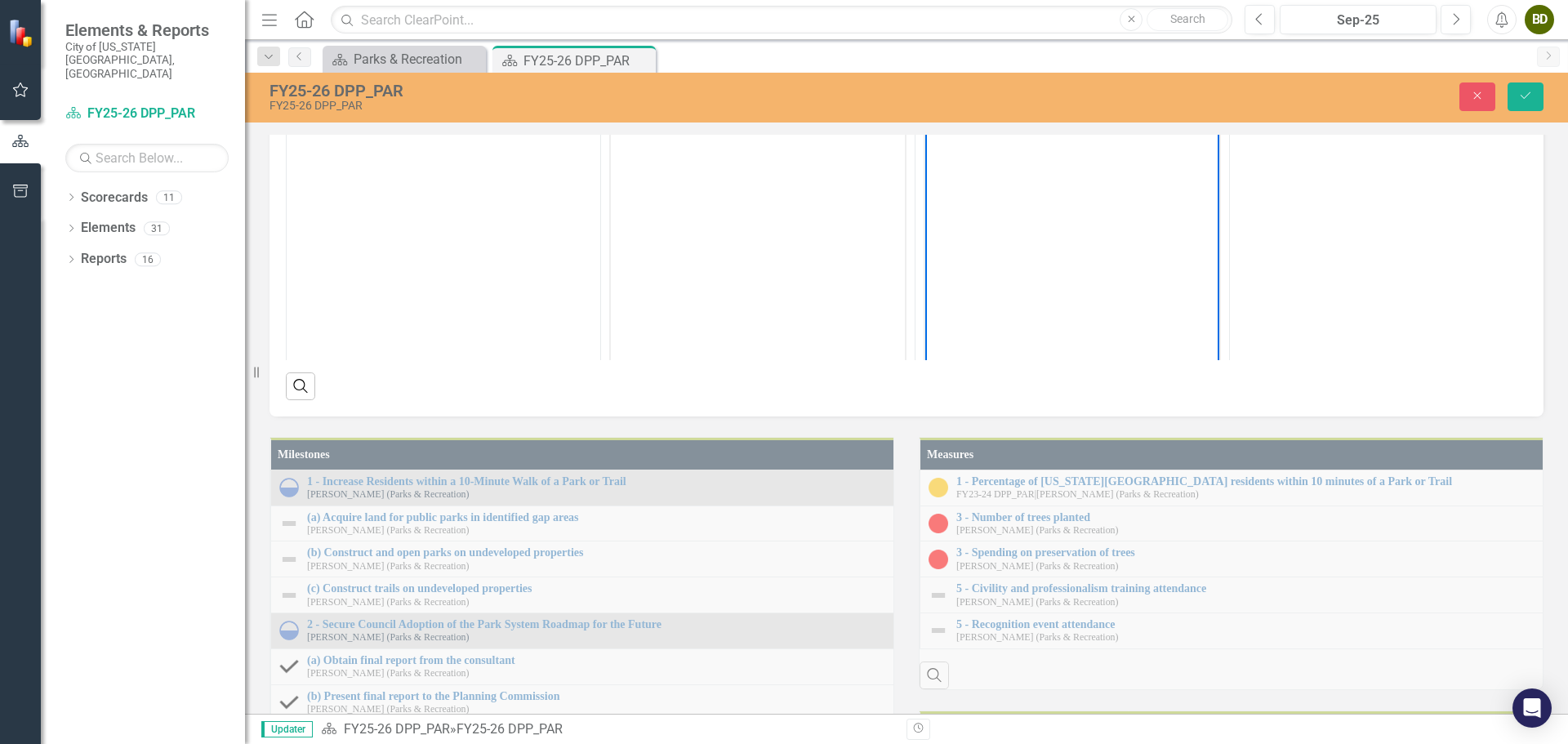
click at [1020, 147] on body "Rich Text Area. Press ALT-0 for help." at bounding box center [1071, 236] width 294 height 245
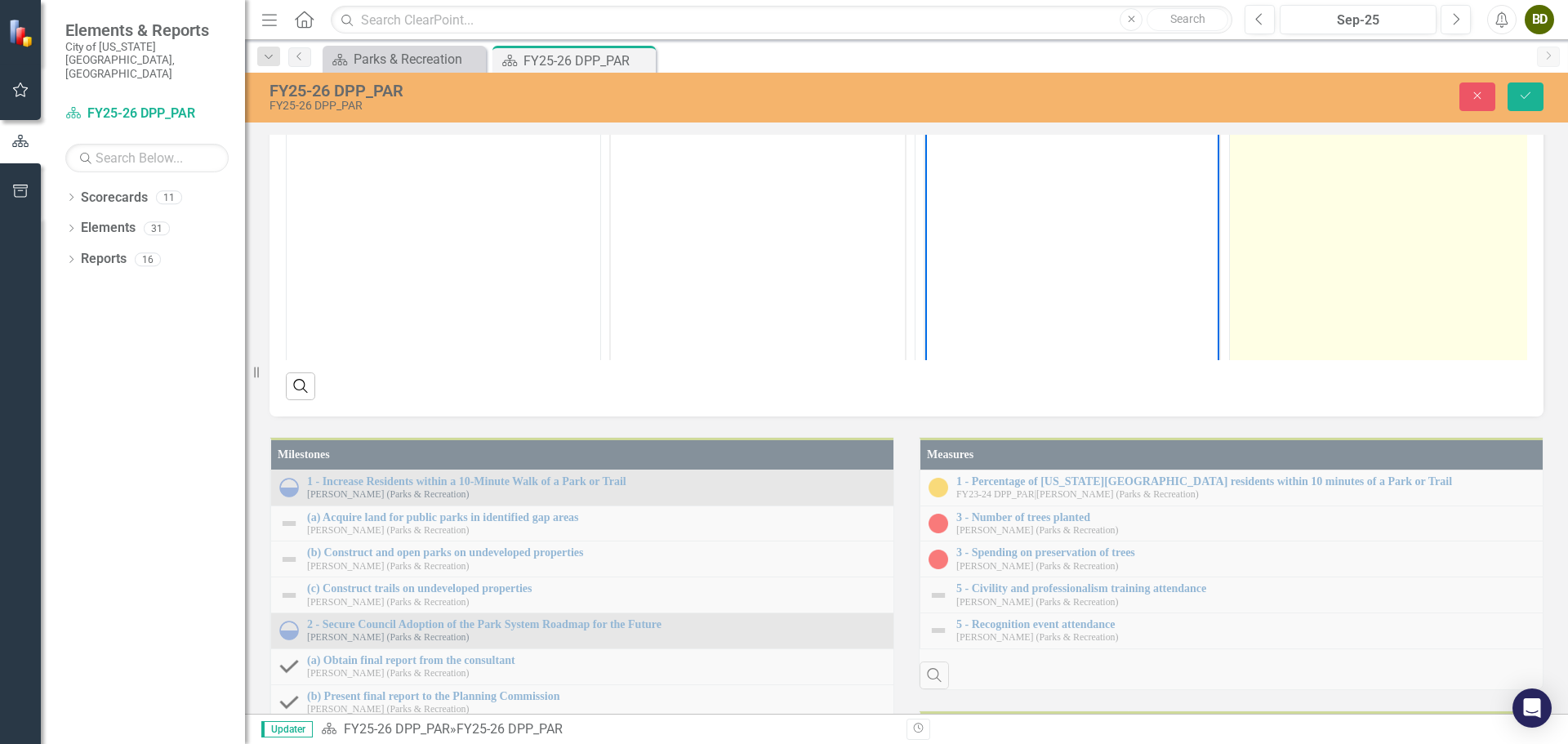
click at [1302, 451] on td at bounding box center [1387, 259] width 314 height 386
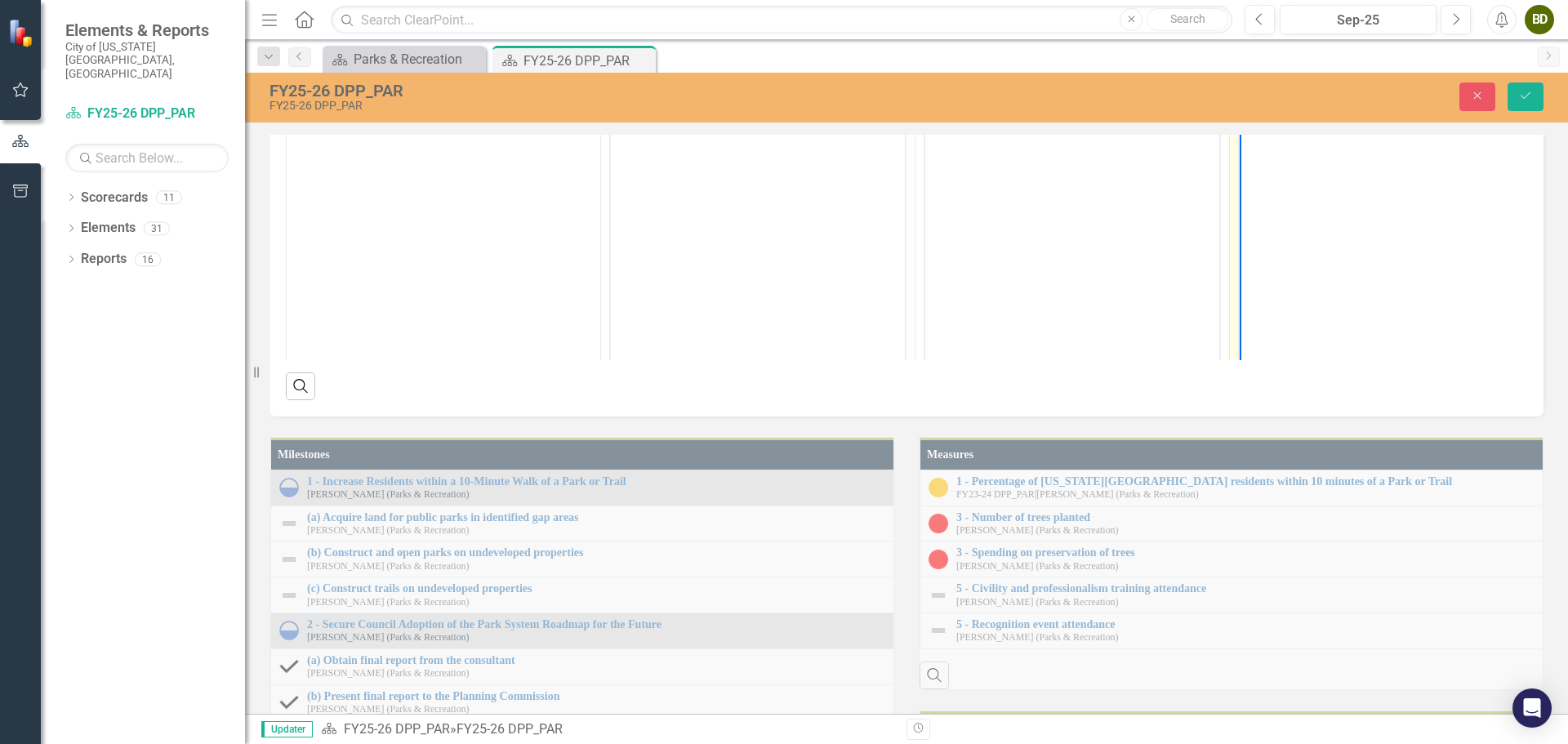
click at [1302, 150] on body "Rich Text Area. Press ALT-0 for help." at bounding box center [1387, 236] width 294 height 245
click at [1521, 91] on icon "Save" at bounding box center [1526, 96] width 15 height 12
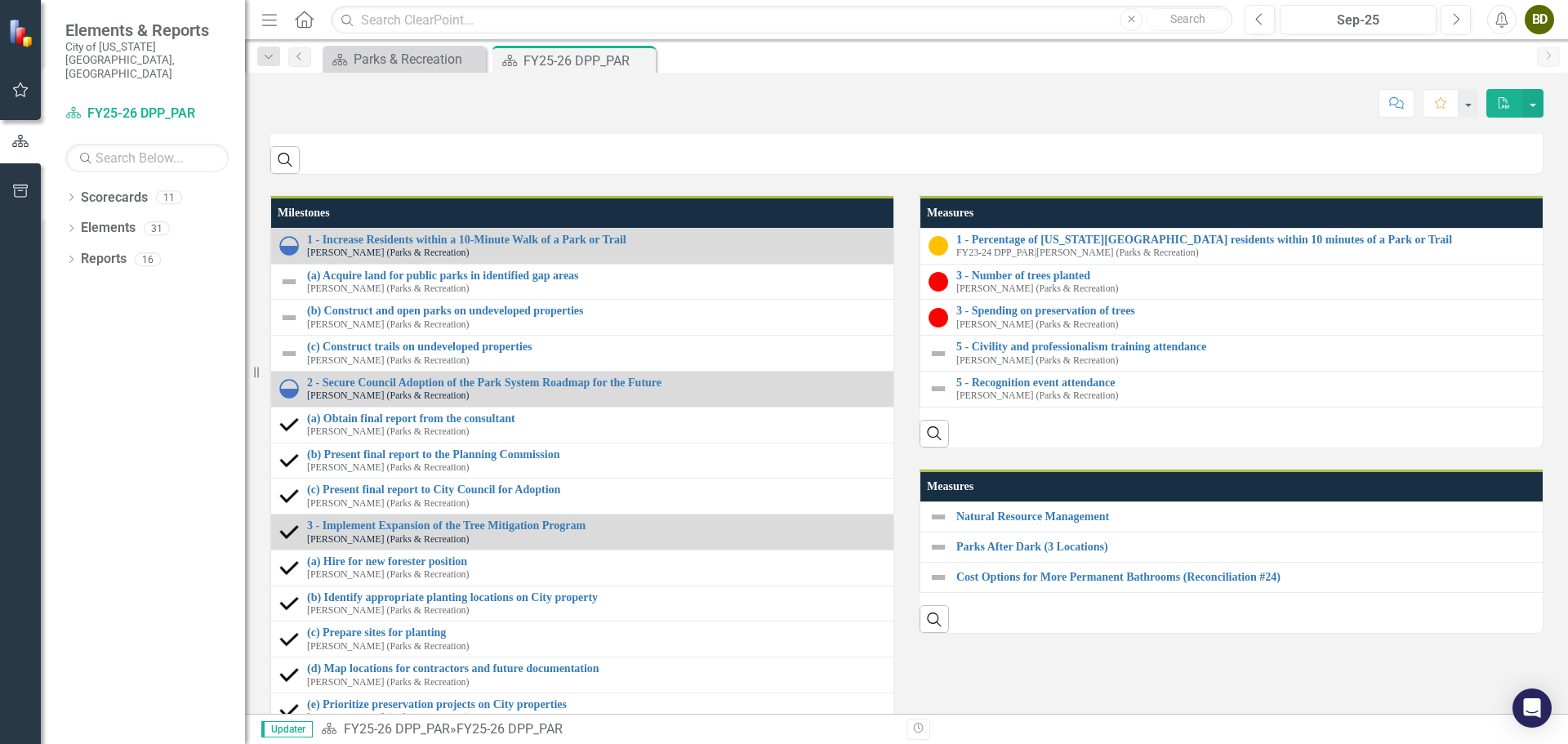
scroll to position [1387, 0]
click at [667, 73] on div at bounding box center [747, 64] width 300 height 20
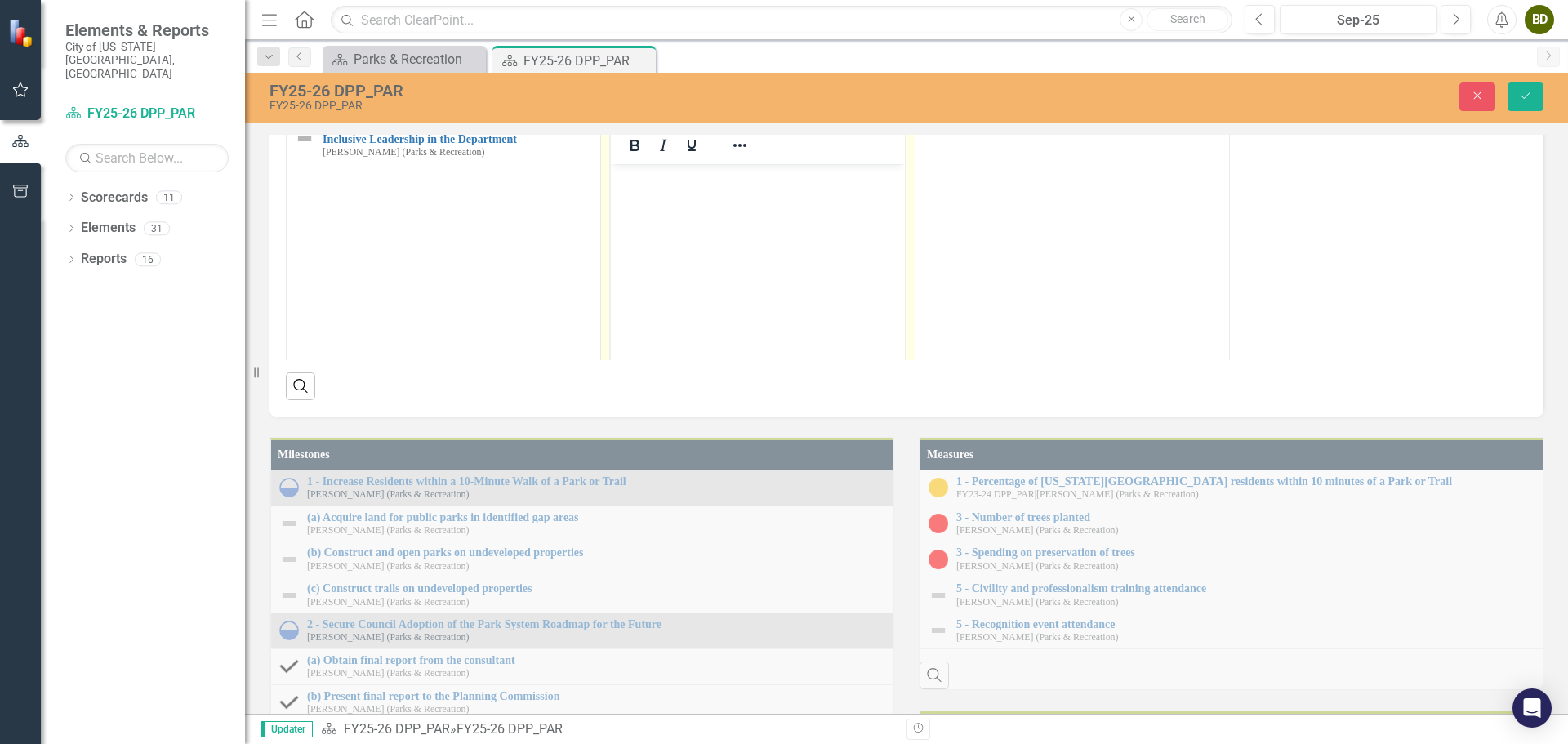
scroll to position [0, 0]
click at [679, 197] on body "Rich Text Area. Press ALT-0 for help." at bounding box center [757, 286] width 294 height 245
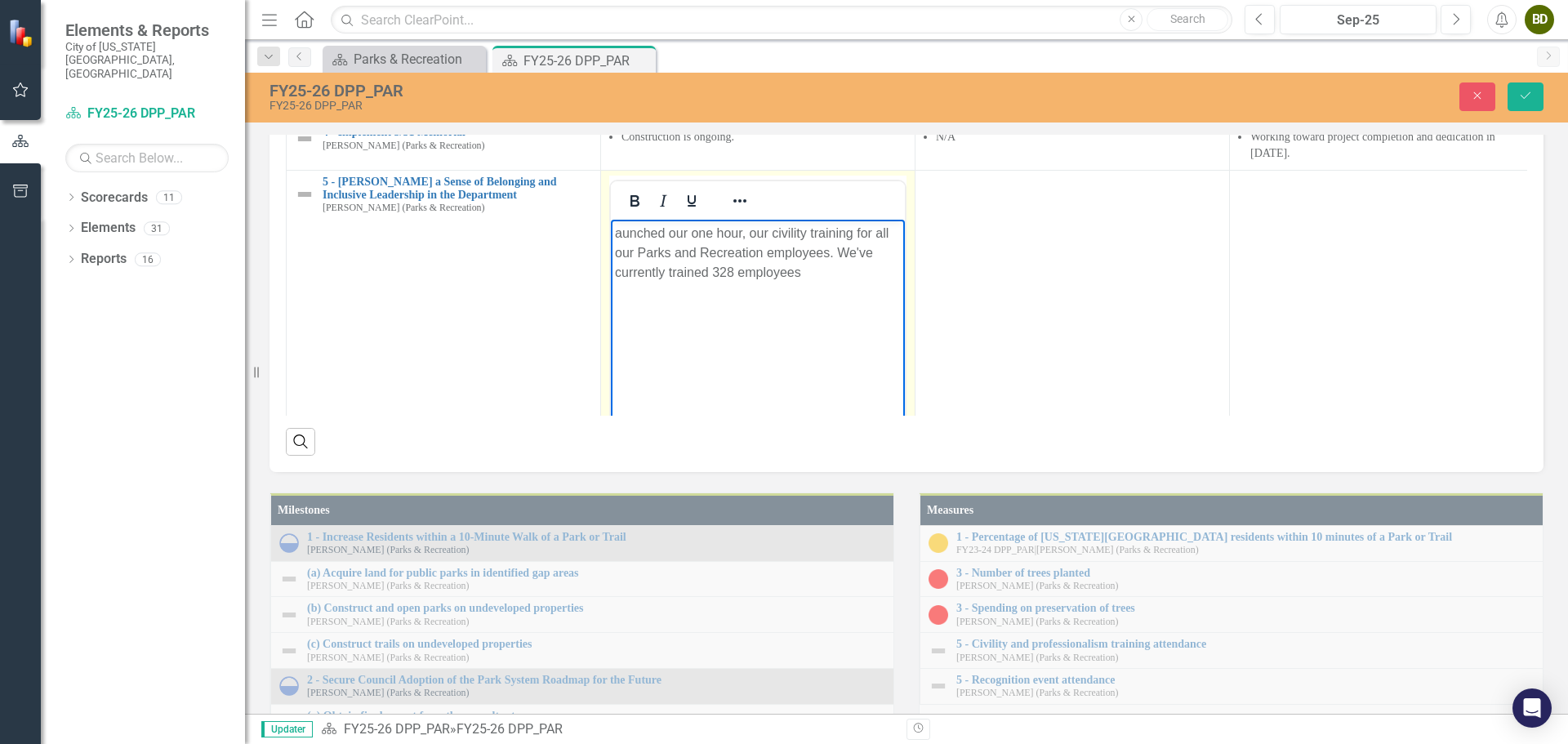
scroll to position [1306, 0]
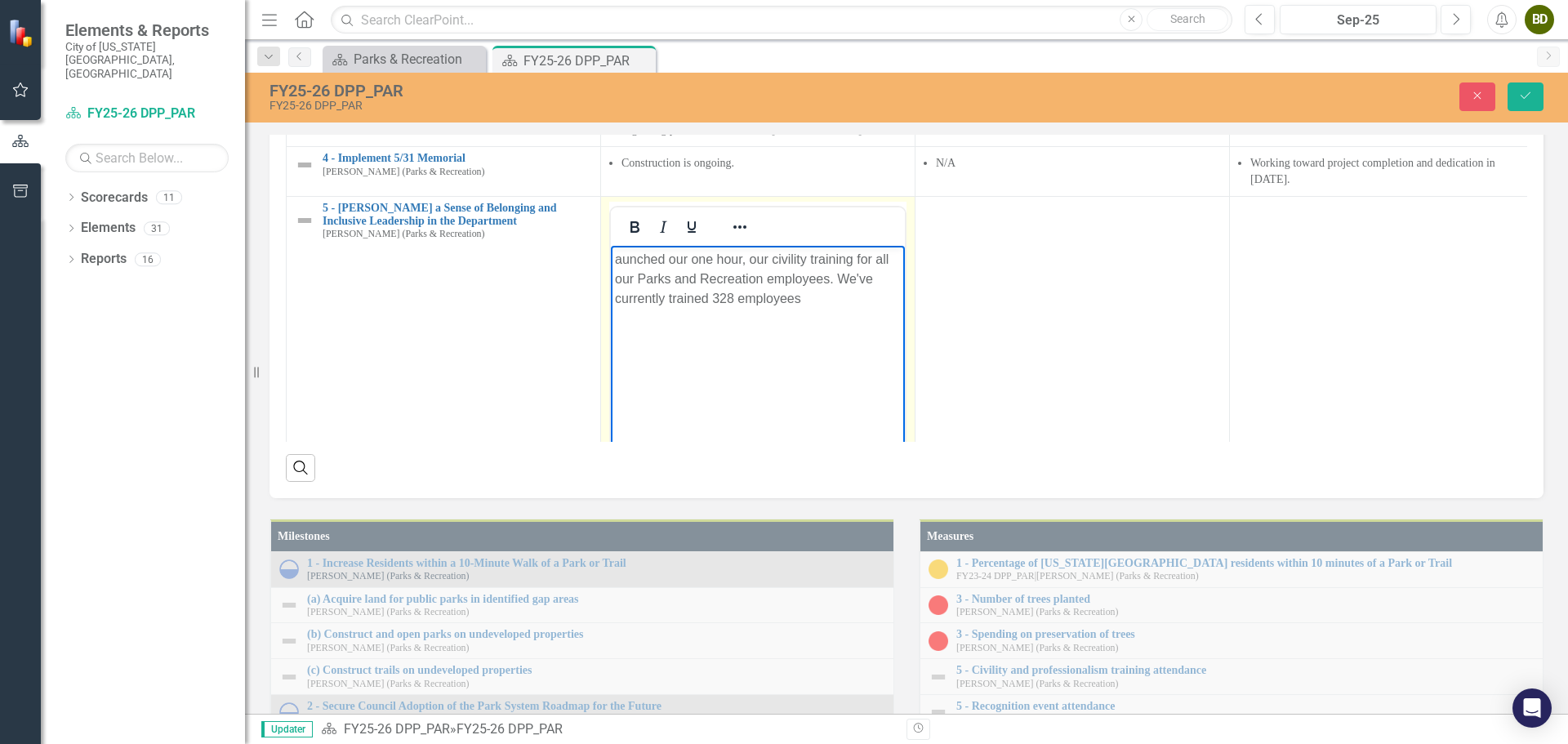
click at [616, 255] on p "aunched our one hour, our civility training for all our Parks and Recreation em…" at bounding box center [758, 278] width 286 height 59
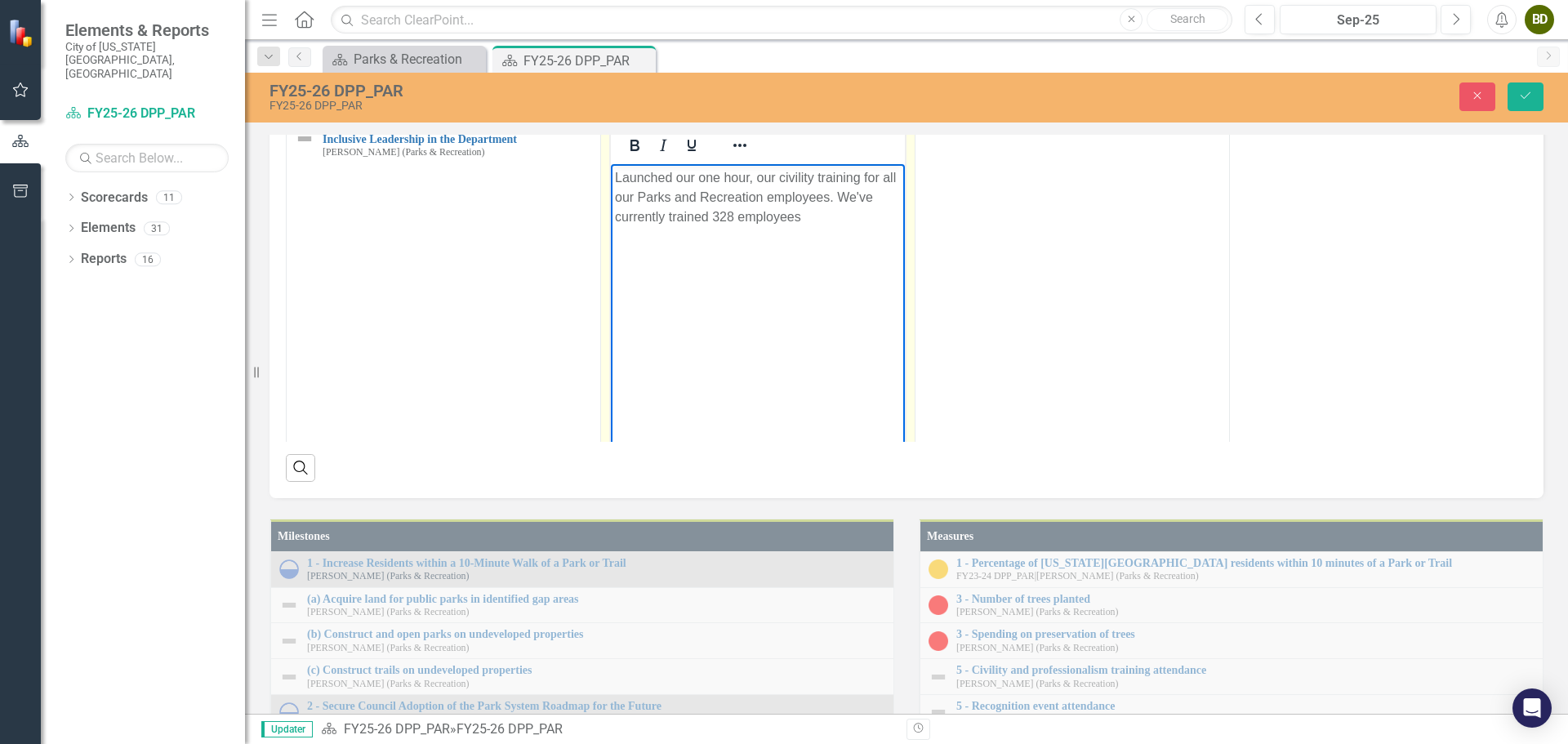
click at [833, 212] on p "Launched our one hour, our civility training for all our Parks and Recreation e…" at bounding box center [758, 197] width 286 height 59
click at [614, 179] on body "Launched our one hour, our civility training for all our Parks and Recreation e…" at bounding box center [757, 286] width 294 height 245
click at [741, 155] on icon "Reveal or hide additional toolbar items" at bounding box center [740, 145] width 20 height 20
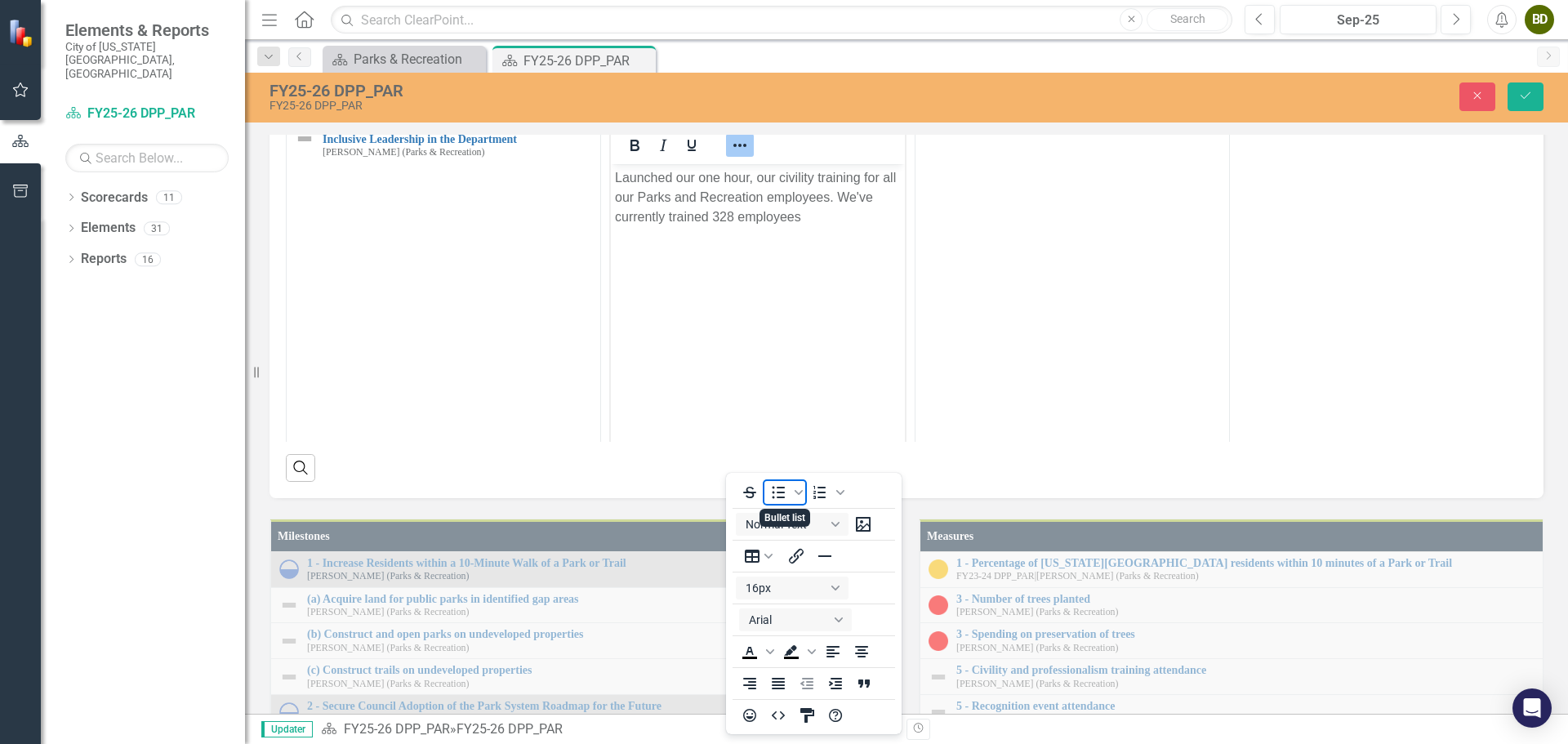
click at [776, 496] on icon "Bullet list" at bounding box center [779, 492] width 20 height 20
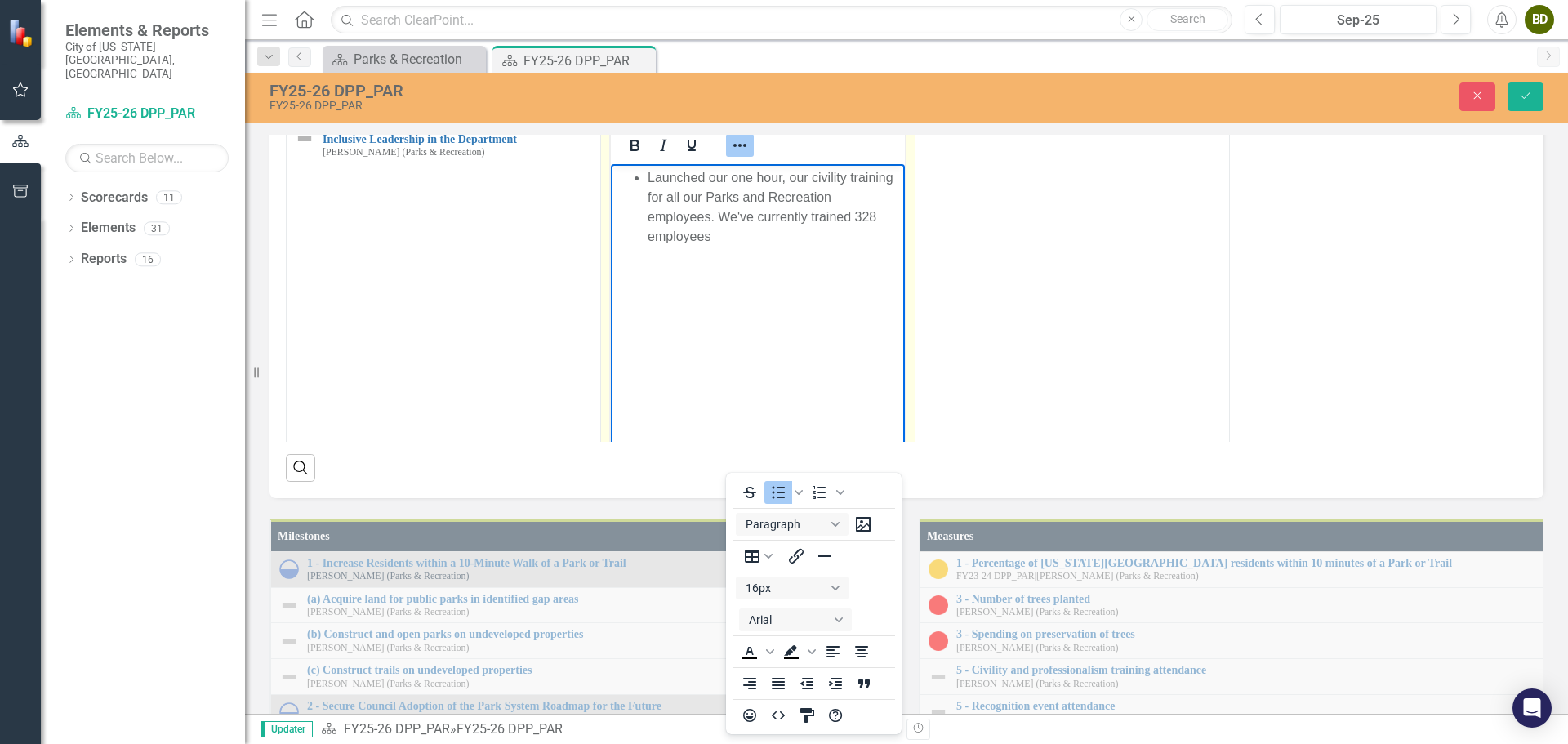
click at [655, 273] on body "Launched our one hour, our civility training for all our Parks and Recreation e…" at bounding box center [757, 286] width 294 height 245
click at [661, 296] on body "Launched our one hour, our civility training for all our Parks and Recreation e…" at bounding box center [757, 286] width 294 height 245
click at [646, 288] on body "Launched our one hour, our civility training for all our Parks and Recreation e…" at bounding box center [757, 286] width 294 height 245
click at [645, 297] on body "Launched our one hour, our civility training for all our Parks and Recreation e…" at bounding box center [757, 286] width 294 height 245
click at [659, 315] on body "Launched our one hour, our civility training for all our Parks and Recreation e…" at bounding box center [757, 286] width 294 height 245
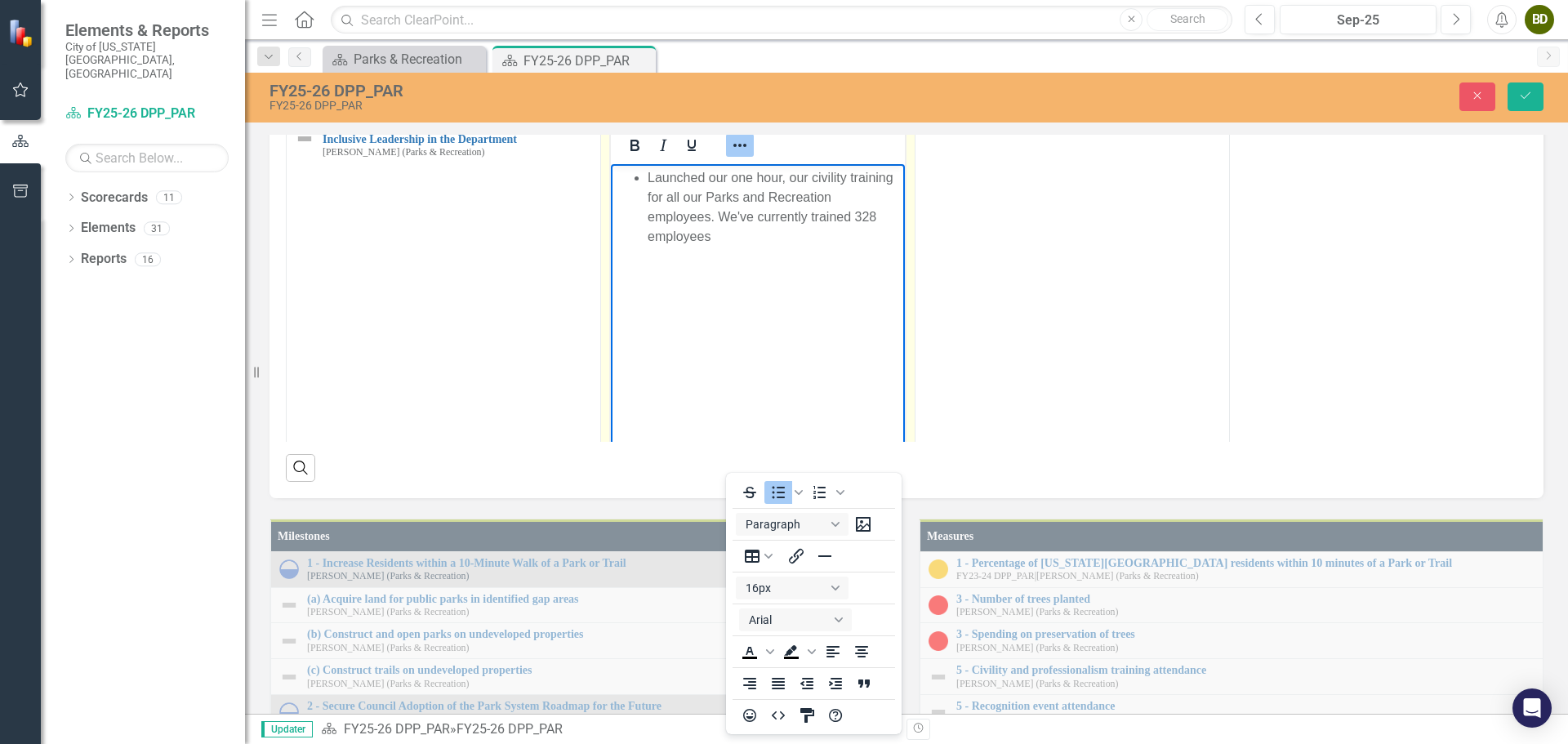
click at [665, 294] on body "Launched our one hour, our civility training for all our Parks and Recreation e…" at bounding box center [757, 286] width 294 height 245
click at [715, 234] on li "Launched our one hour, our civility training for all our Parks and Recreation e…" at bounding box center [774, 207] width 253 height 78
click at [782, 492] on icon "Bullet list" at bounding box center [779, 492] width 13 height 12
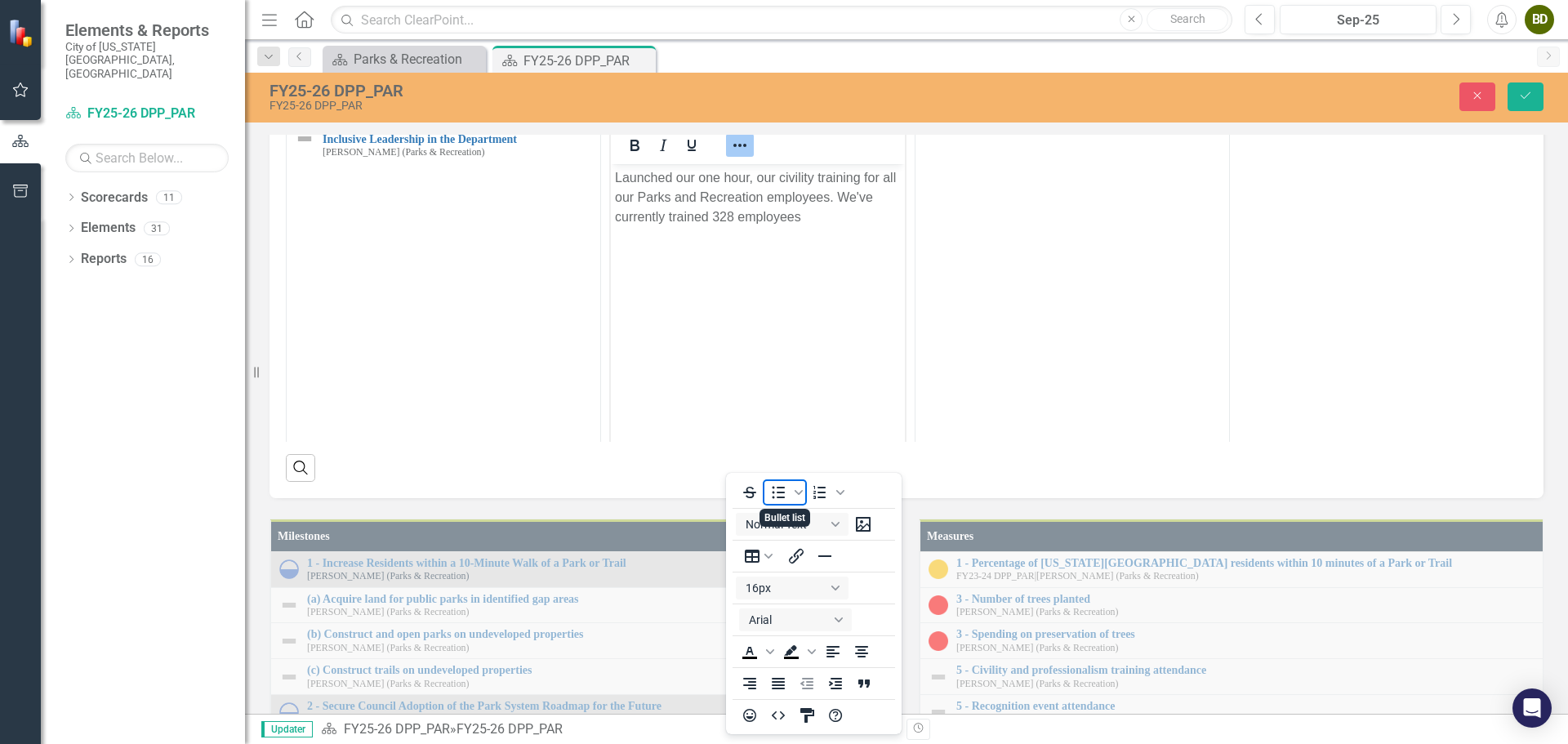
click at [778, 493] on icon "Bullet list" at bounding box center [779, 492] width 13 height 12
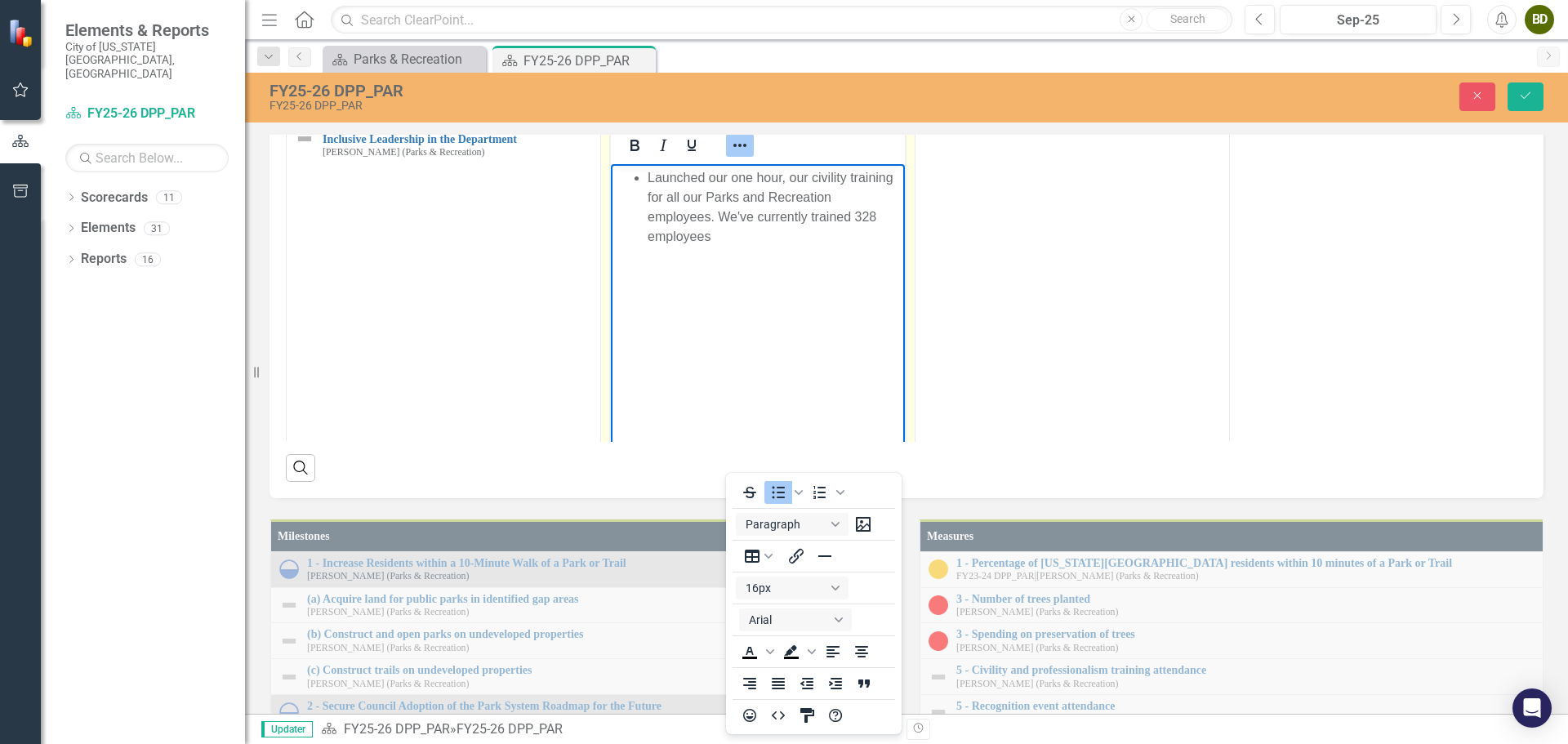
click at [739, 155] on icon "Reveal or hide additional toolbar items" at bounding box center [740, 145] width 20 height 20
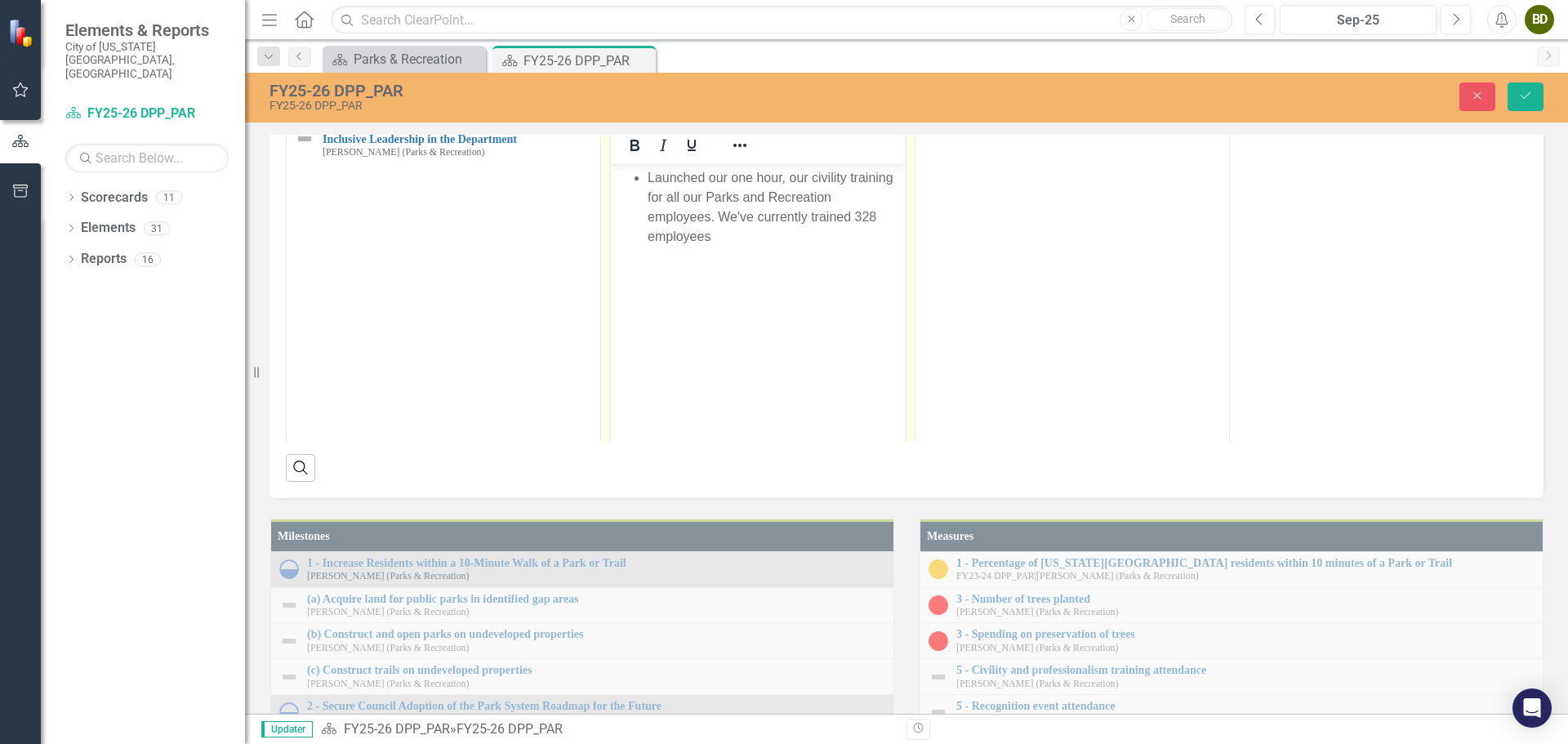
click at [720, 218] on li "Launched our one hour, our civility training for all our Parks and Recreation e…" at bounding box center [774, 207] width 253 height 78
drag, startPoint x: 730, startPoint y: 176, endPoint x: 710, endPoint y: 176, distance: 20.0
click at [710, 176] on li "Launched our one hour, our civility training for all our Parks and Recreation e…" at bounding box center [774, 207] width 253 height 78
click at [779, 235] on body "Launched a one hour, our civility training for all our Parks and Recreation emp…" at bounding box center [757, 286] width 294 height 245
drag, startPoint x: 799, startPoint y: 175, endPoint x: 771, endPoint y: 175, distance: 28.0
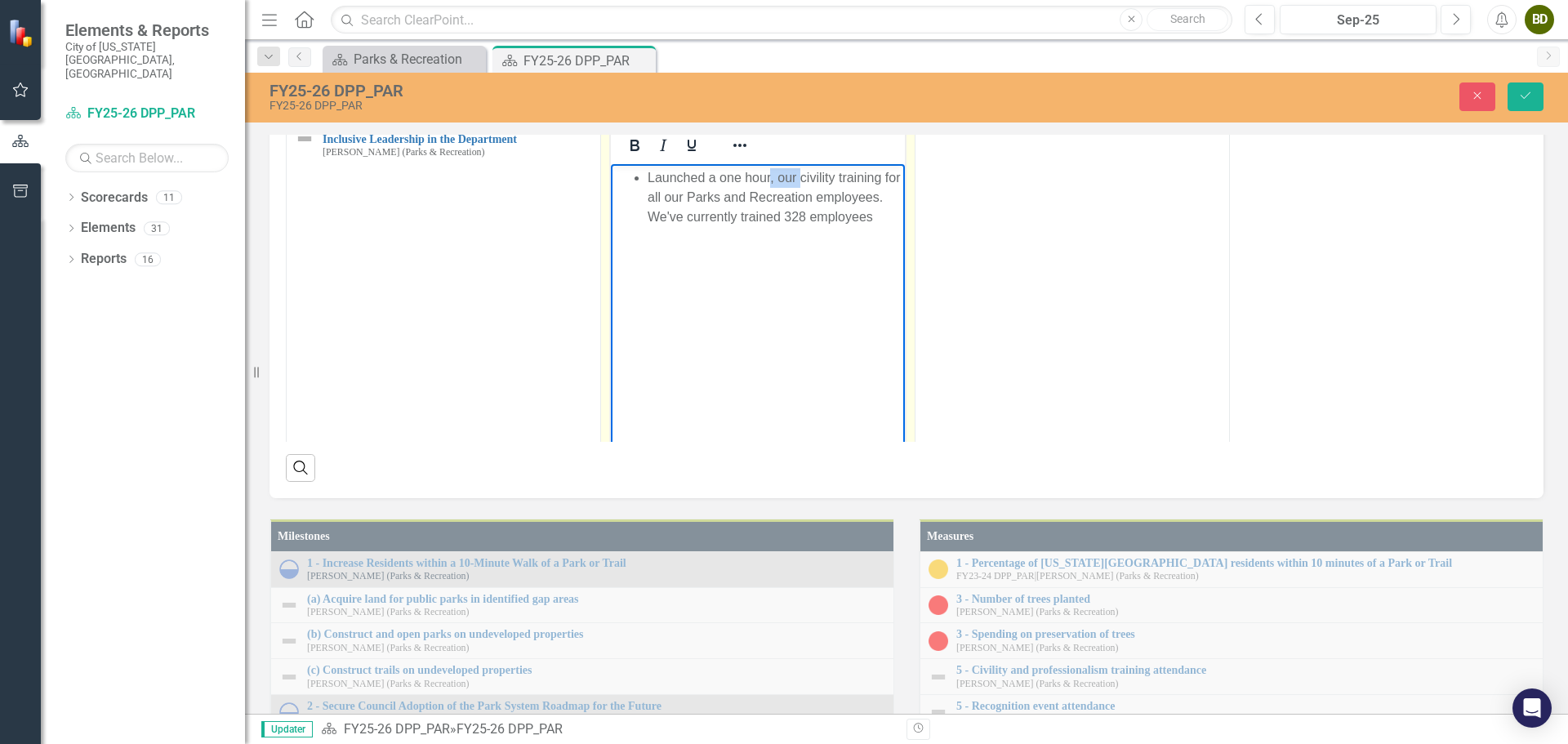
click at [771, 175] on li "Launched a one hour, our civility training for all our Parks and Recreation emp…" at bounding box center [774, 197] width 253 height 59
drag, startPoint x: 665, startPoint y: 196, endPoint x: 650, endPoint y: 195, distance: 15.0
click at [650, 195] on li "Launched a one hour civility training for all our Parks and Recreation employee…" at bounding box center [774, 197] width 253 height 59
click at [848, 196] on li "Launched a one hour civility training for all Parks and Recreation employees. W…" at bounding box center [774, 197] width 253 height 59
drag, startPoint x: 688, startPoint y: 214, endPoint x: 640, endPoint y: 212, distance: 48.0
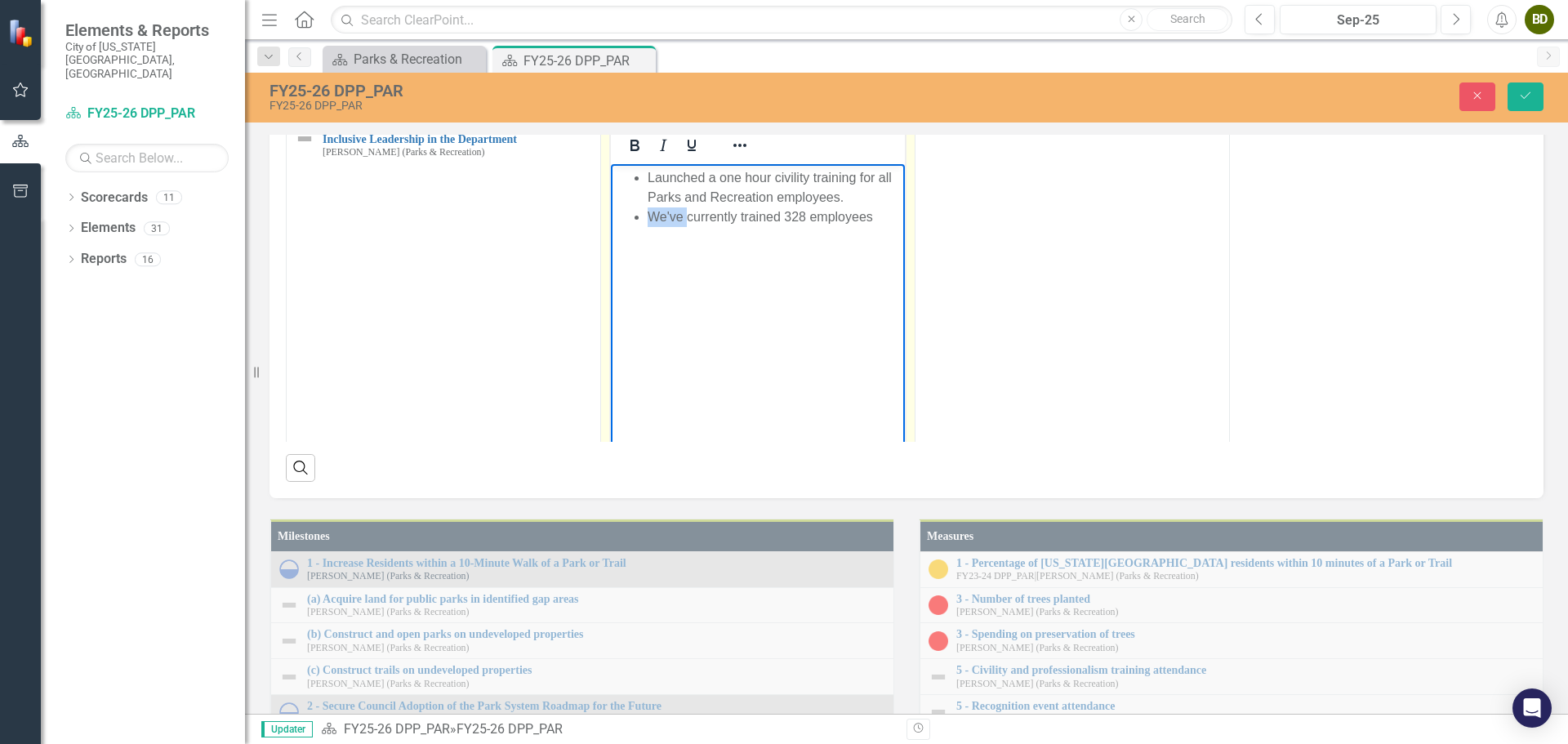
click at [640, 212] on ul "Launched a one hour civility training for all Parks and Recreation employees. W…" at bounding box center [758, 197] width 286 height 59
click at [855, 214] on li "Currently trained 328 employees" at bounding box center [774, 217] width 253 height 20
click at [853, 199] on li "Launched a one hour civility training for all Parks and Recreation employees." at bounding box center [774, 187] width 253 height 39
click at [837, 219] on li "Currently trained 328 employees" at bounding box center [774, 217] width 253 height 20
click at [843, 200] on li "Launched a one hour civility training for all Parks and Recreation employees." at bounding box center [774, 187] width 253 height 39
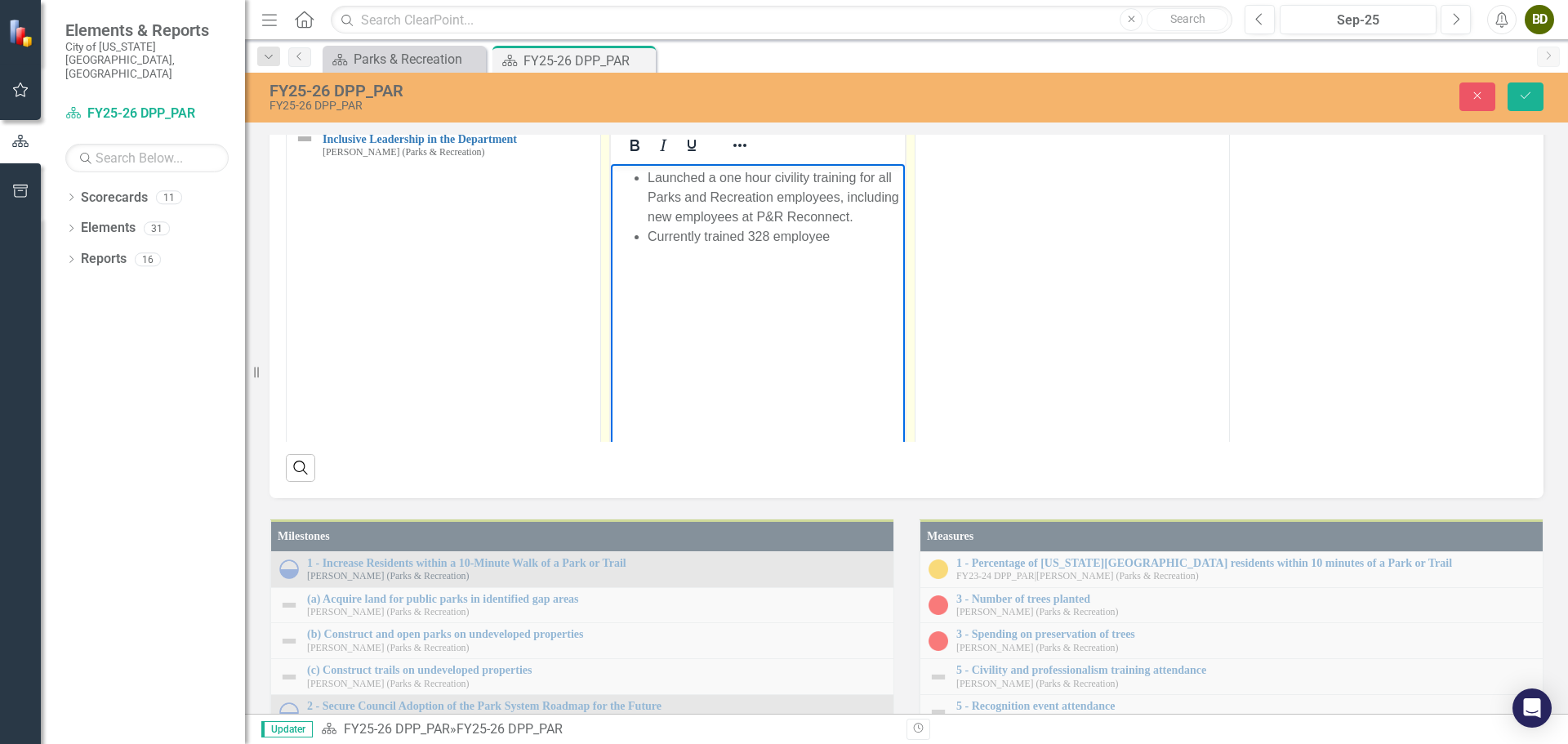
click at [838, 230] on li "Currently trained 328 employee" at bounding box center [774, 237] width 253 height 20
drag, startPoint x: 702, startPoint y: 237, endPoint x: 648, endPoint y: 234, distance: 54.1
click at [648, 234] on li "Currently trained 328 employee" at bounding box center [774, 237] width 253 height 20
click at [774, 239] on li "Trained 328 employee" at bounding box center [774, 237] width 253 height 20
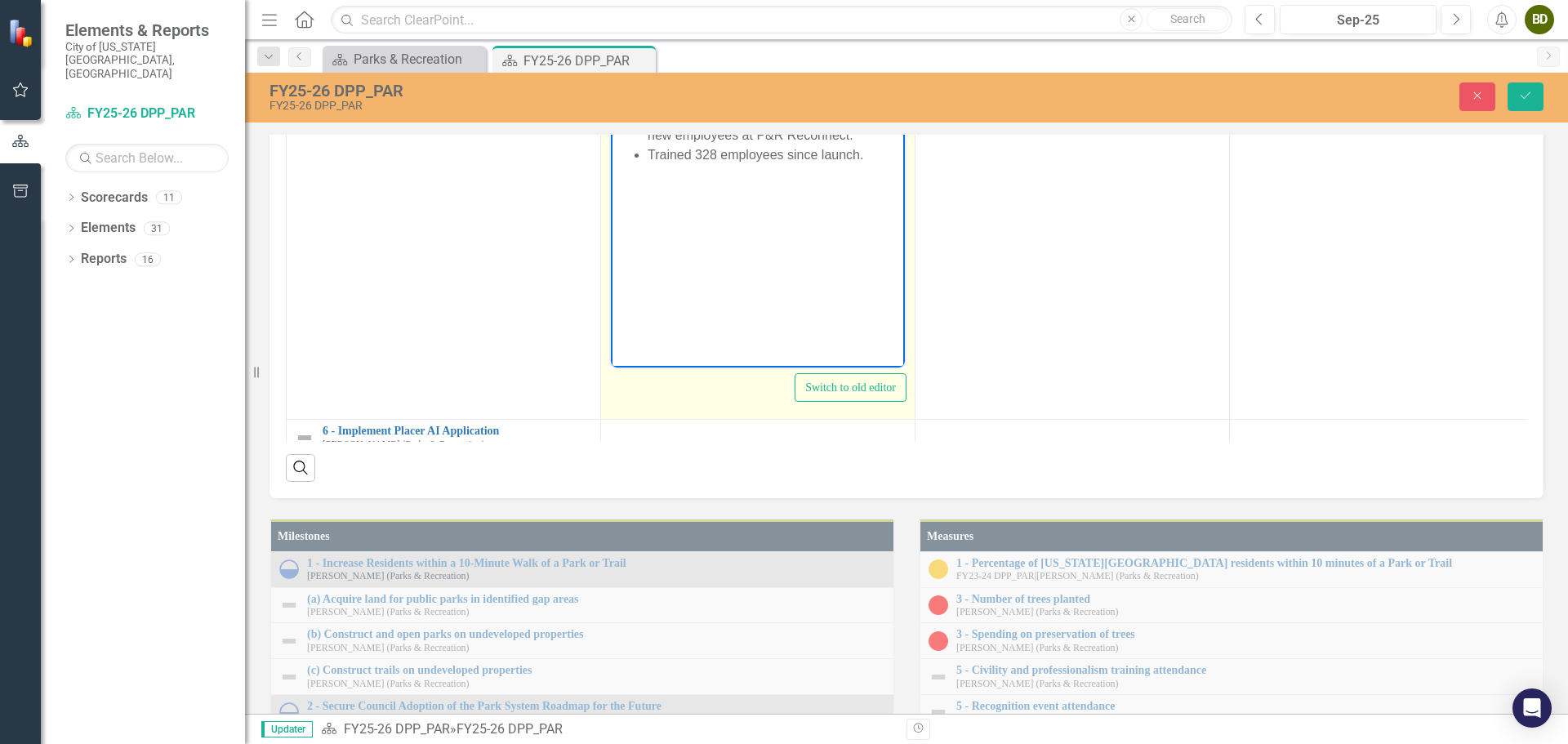
click at [877, 153] on li "Trained 328 employees since launch." at bounding box center [774, 155] width 253 height 20
drag, startPoint x: 745, startPoint y: 93, endPoint x: 718, endPoint y: 93, distance: 27.0
click at [718, 93] on li "Launched a one hour civility training for all Parks and Recreation employees, i…" at bounding box center [774, 116] width 253 height 59
click at [730, 180] on body "Launched a 1-hour civility training for all Parks and Recreation employees, inc…" at bounding box center [757, 204] width 294 height 245
click at [867, 155] on li "Trained 328 employees since launch." at bounding box center [774, 155] width 253 height 20
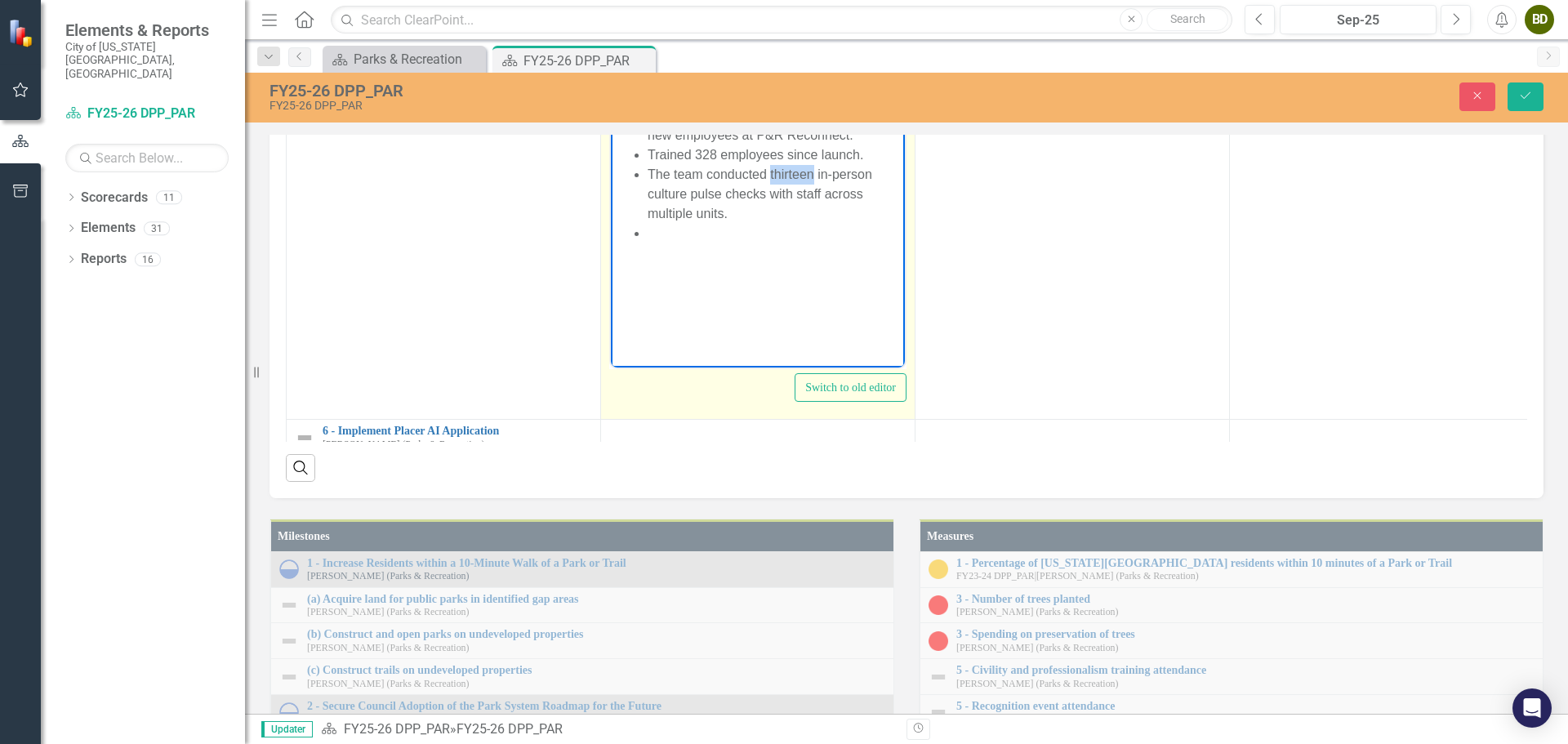
drag, startPoint x: 813, startPoint y: 170, endPoint x: 770, endPoint y: 169, distance: 43.0
click at [770, 169] on li "The team conducted thirteen in-person culture pulse checks with staff across mu…" at bounding box center [774, 194] width 253 height 59
click at [680, 254] on body "Launched a 1-hour civility training for all Parks and Recreation employees, inc…" at bounding box center [757, 204] width 294 height 245
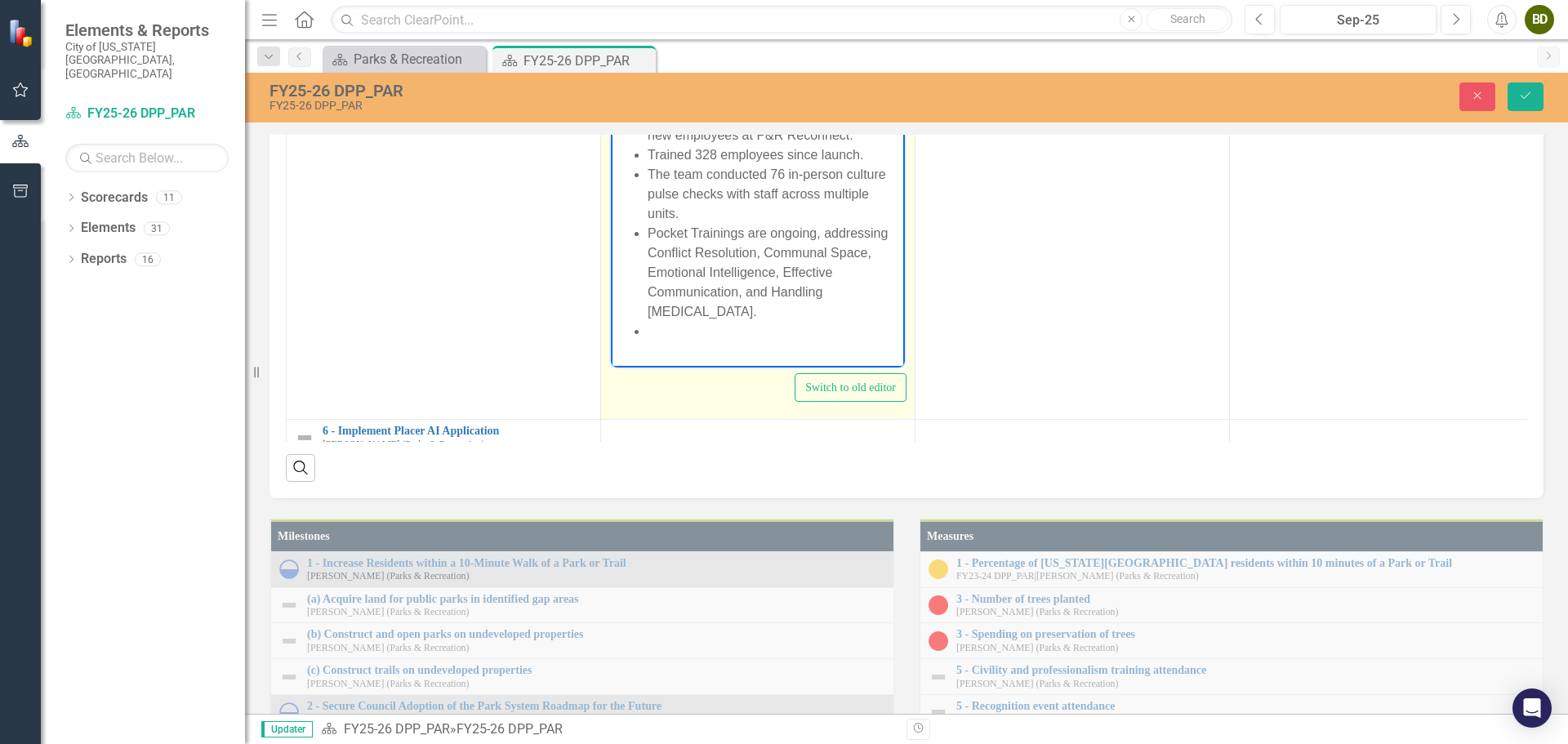
click at [677, 341] on body "Launched a 1-hour civility training for all Parks and Recreation employees, inc…" at bounding box center [757, 220] width 294 height 276
click at [791, 338] on html "Launched a 1-hour civility training for all Parks and Recreation employees, inc…" at bounding box center [757, 210] width 294 height 256
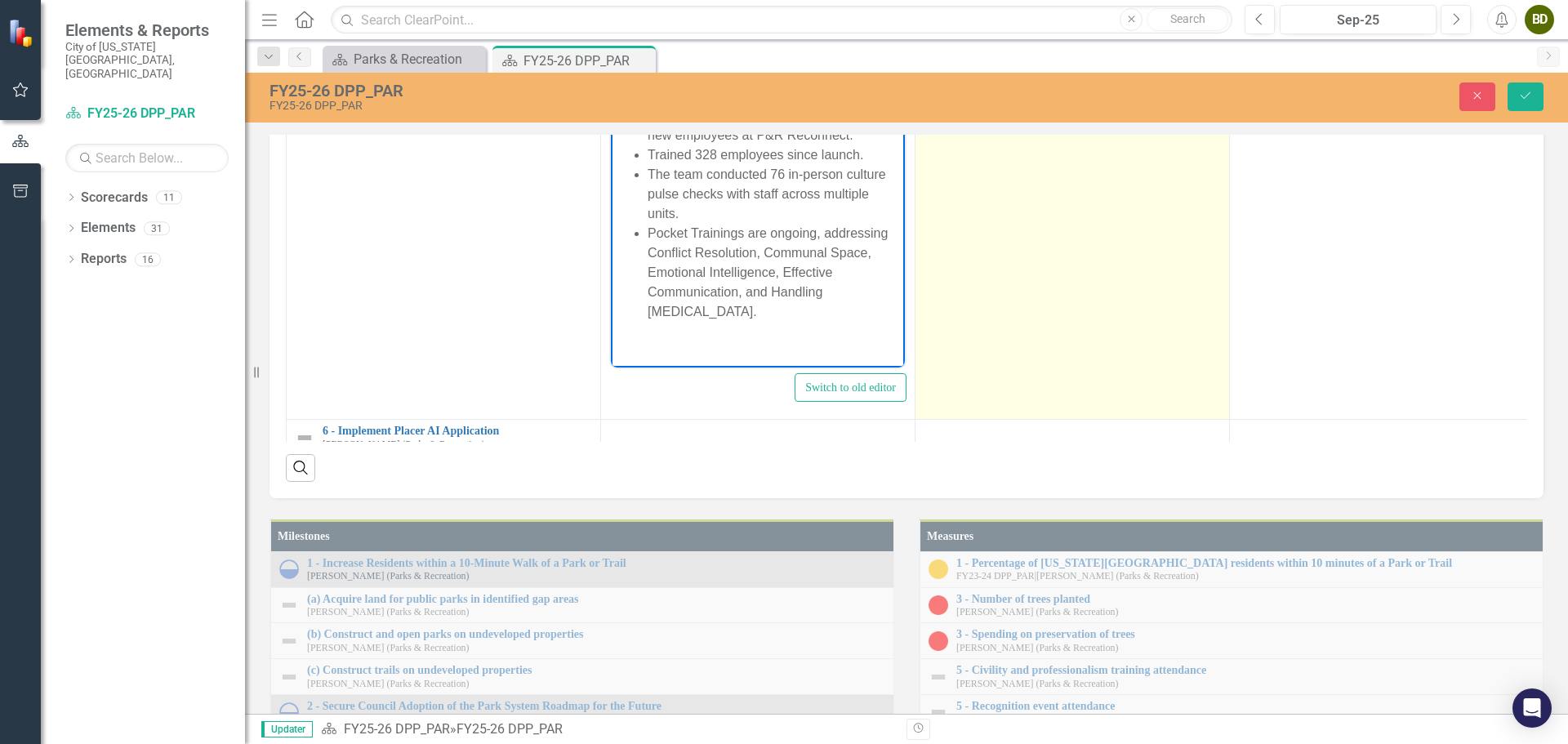
click at [1051, 420] on td at bounding box center [1073, 226] width 314 height 386
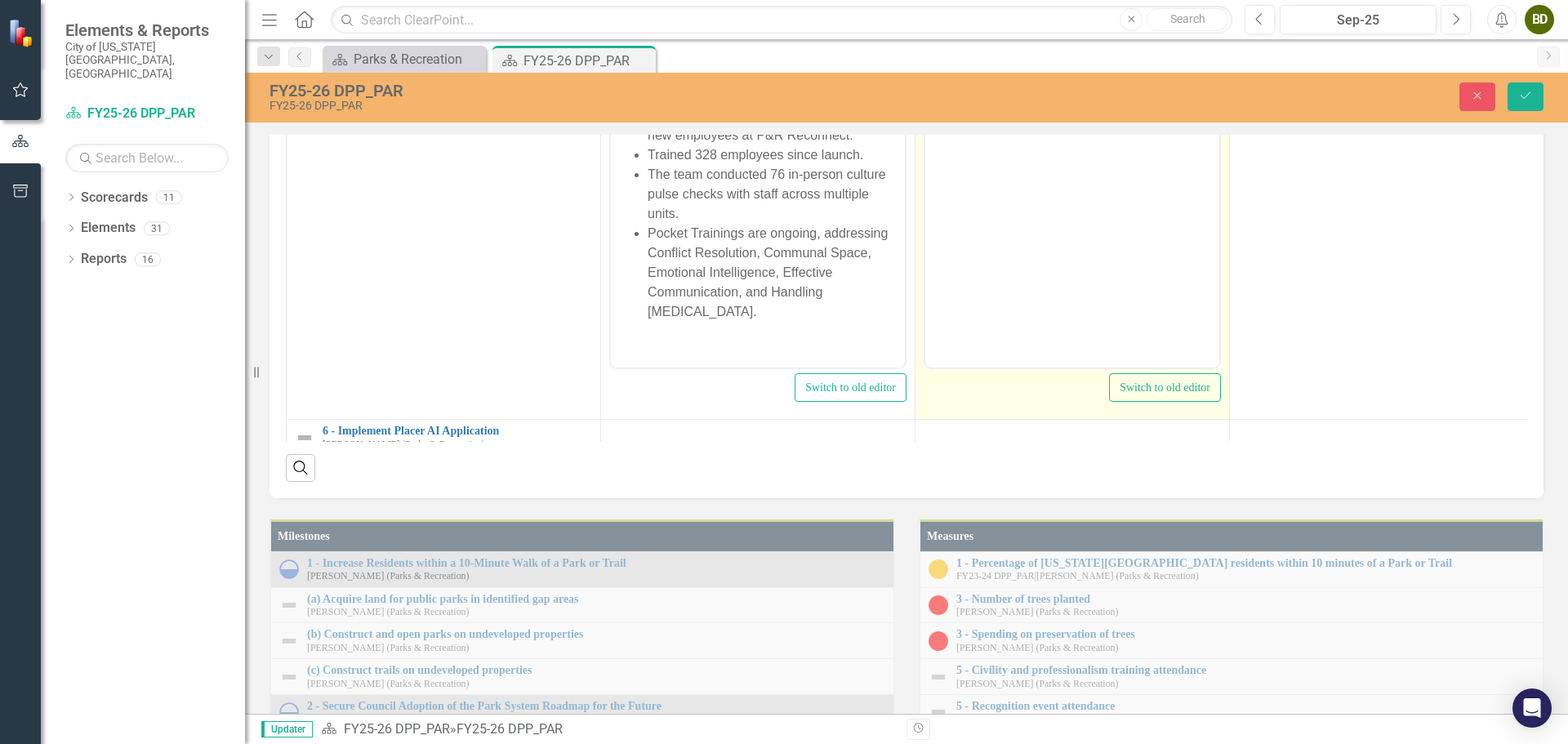
scroll to position [0, 0]
click at [1009, 125] on body "Rich Text Area. Press ALT-0 for help." at bounding box center [1071, 204] width 294 height 245
click at [1066, 75] on button "Reveal or hide additional toolbar items" at bounding box center [1054, 63] width 27 height 22
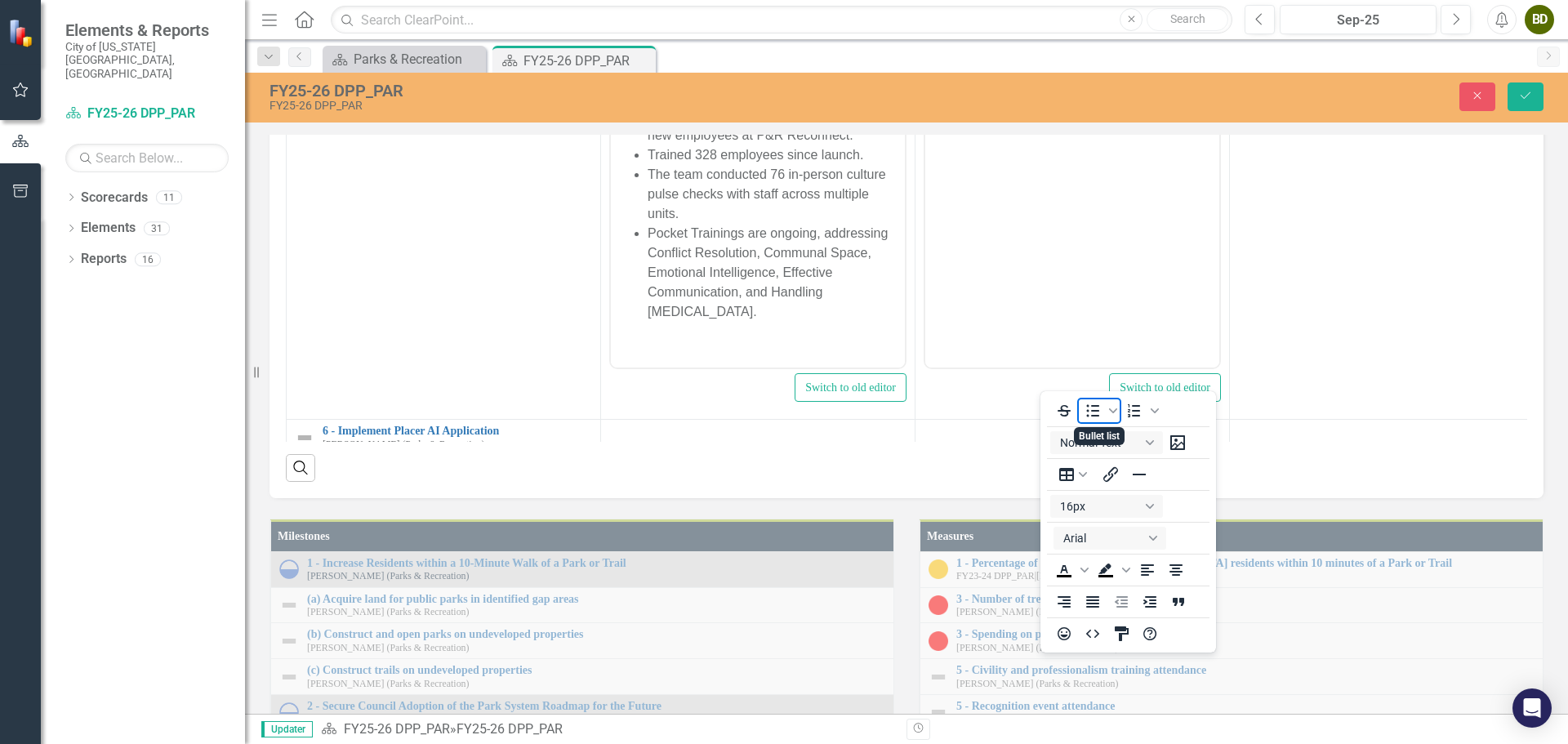
click at [1096, 406] on icon "Bullet list" at bounding box center [1094, 411] width 13 height 12
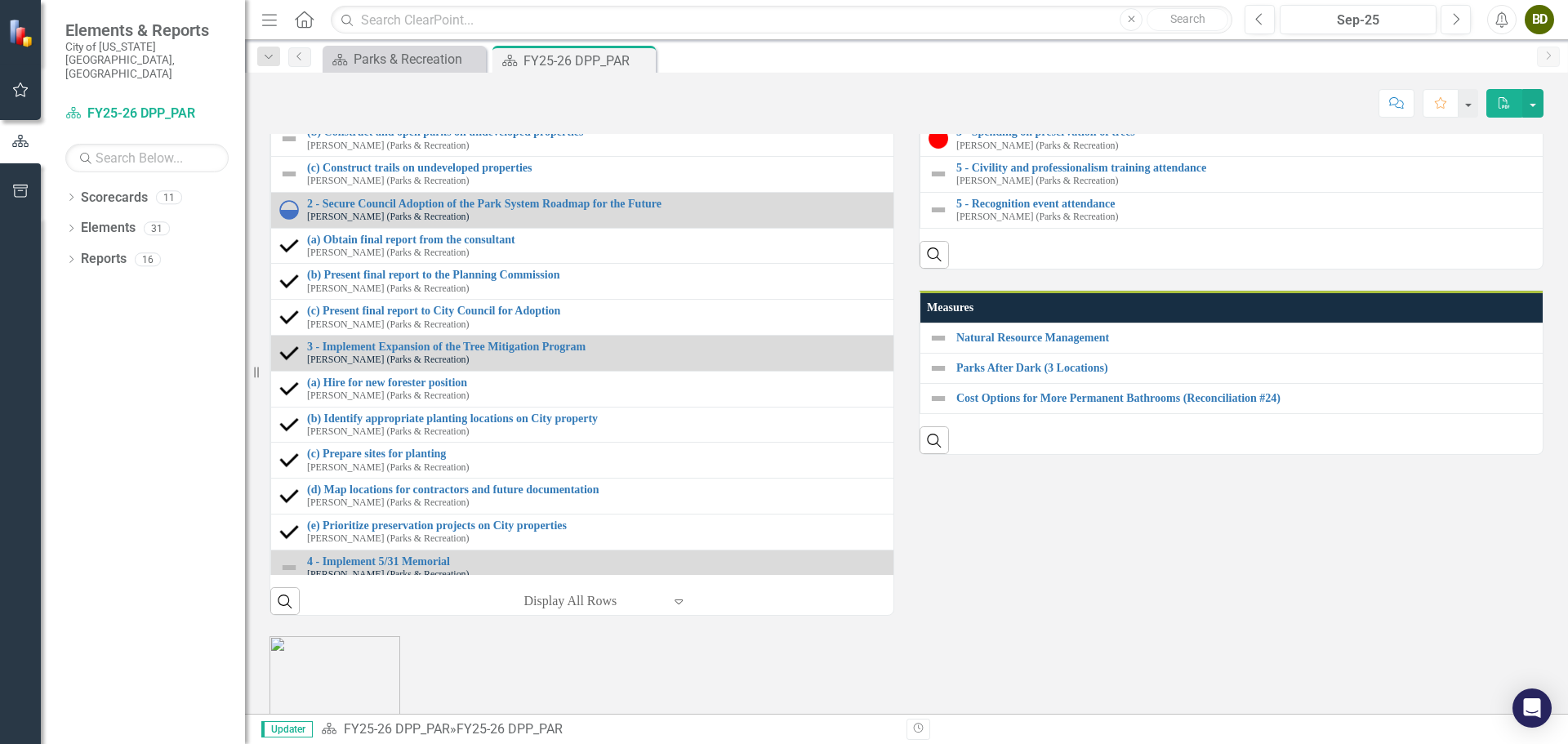
scroll to position [1551, 0]
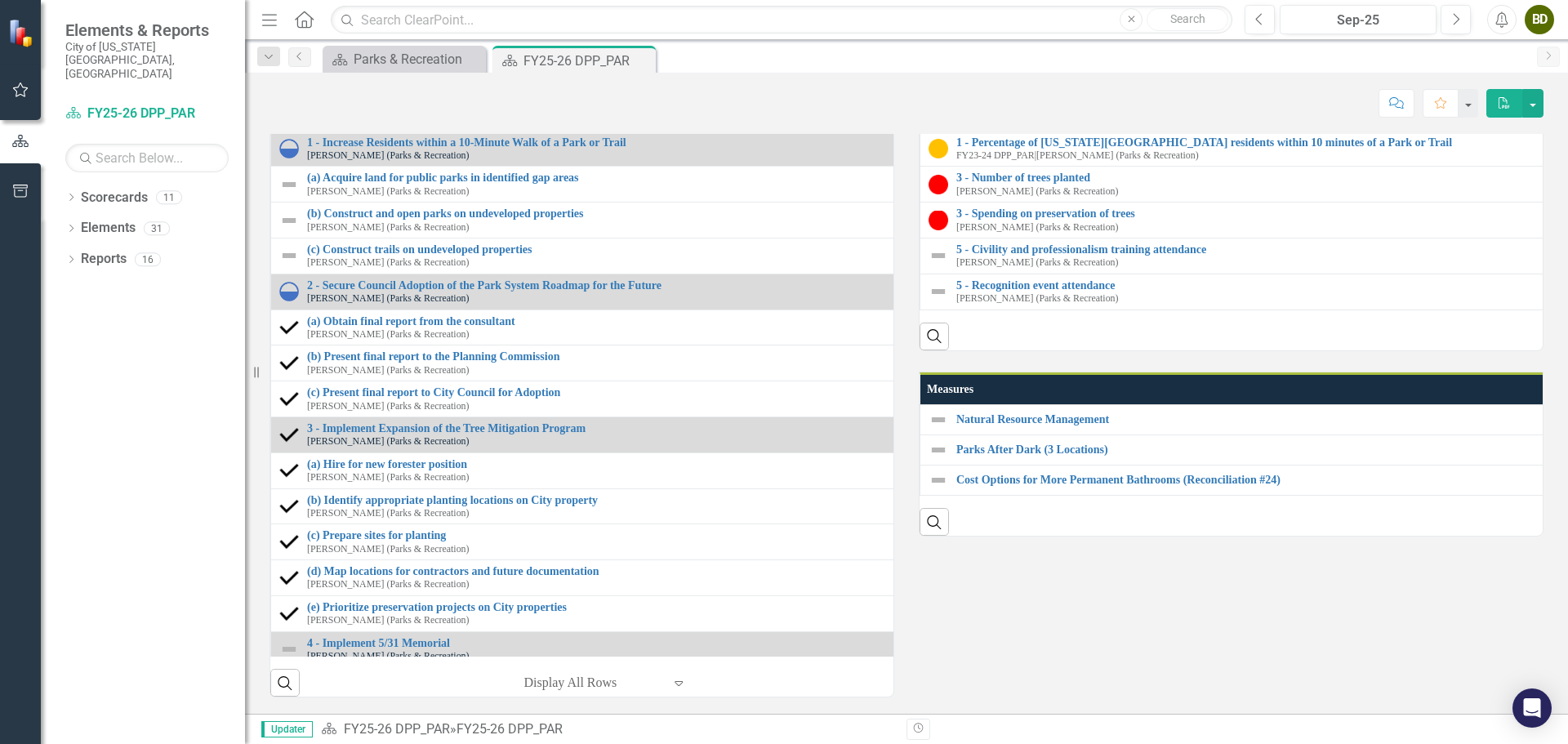
click at [624, 25] on div at bounding box center [747, 16] width 300 height 20
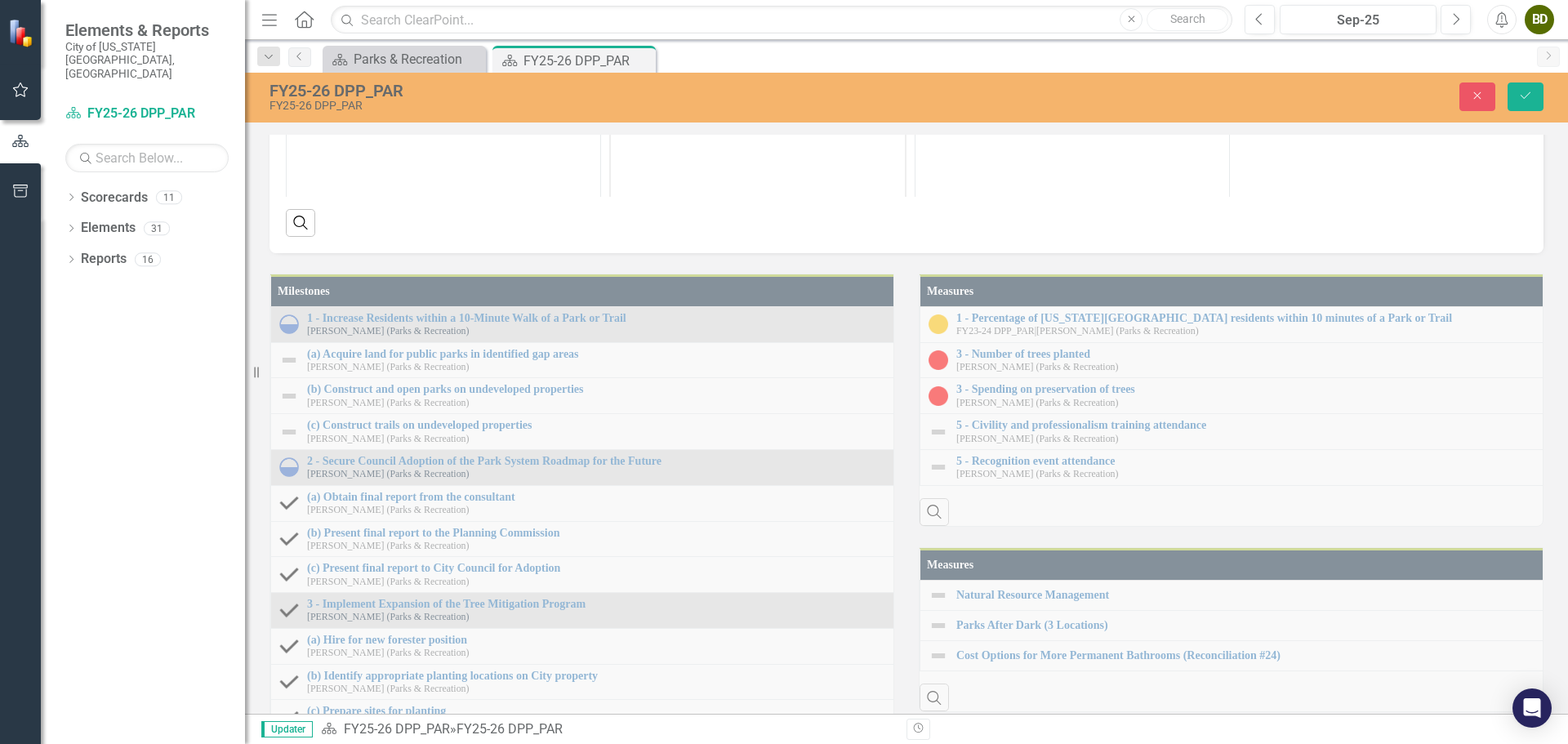
scroll to position [0, 0]
click at [741, 107] on icon "Reveal or hide additional toolbar items" at bounding box center [740, 97] width 20 height 20
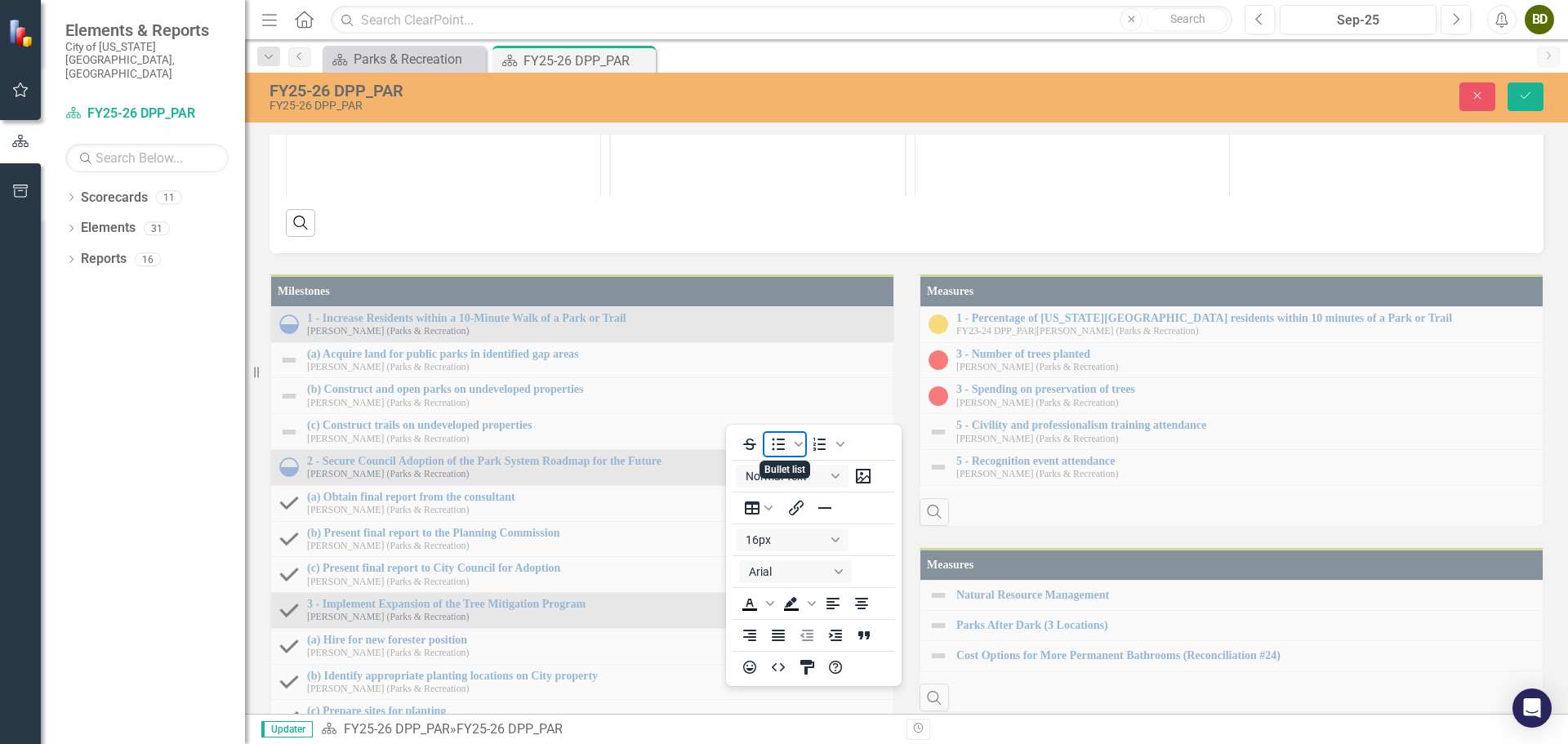
click at [779, 447] on icon "Bullet list" at bounding box center [779, 444] width 20 height 20
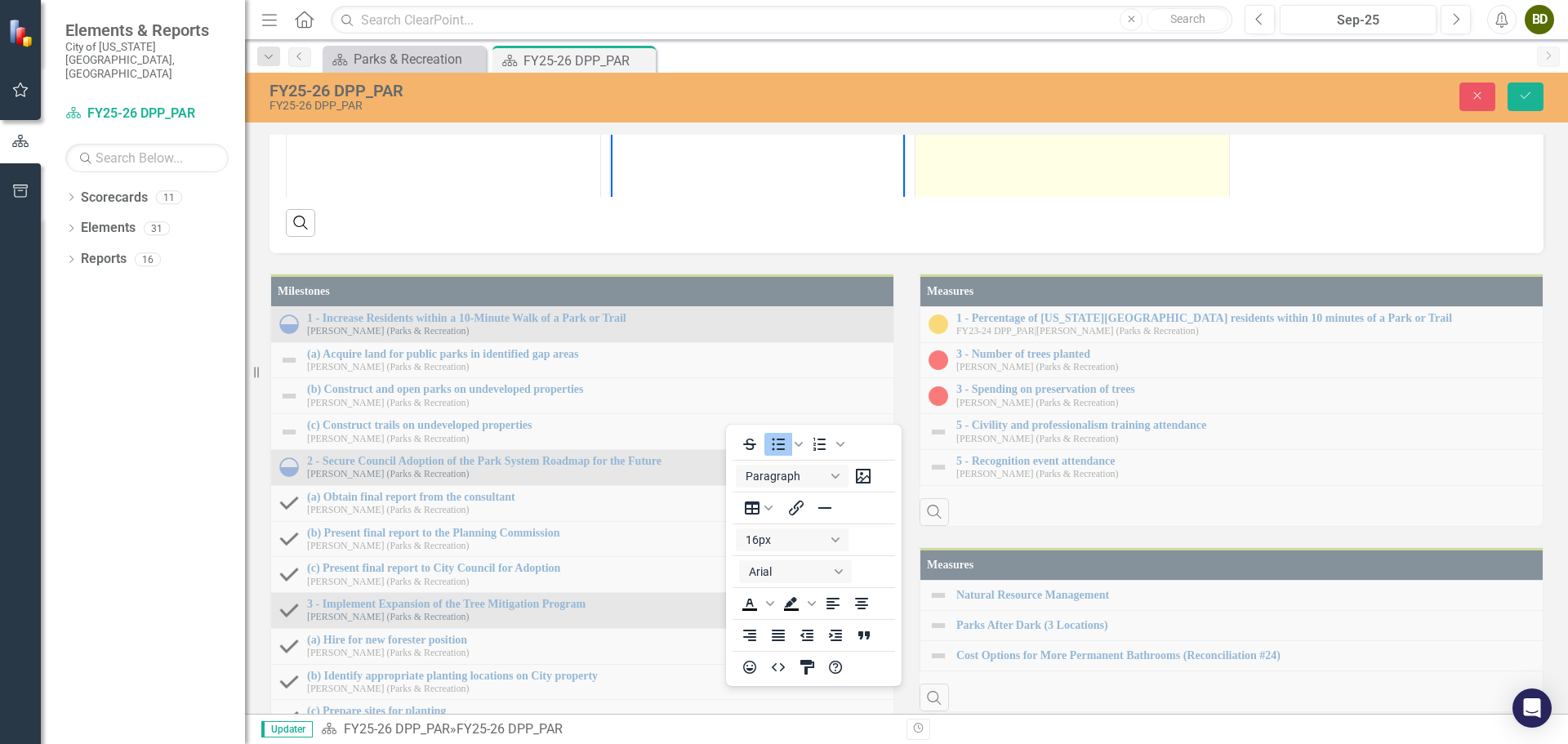
scroll to position [81, 0]
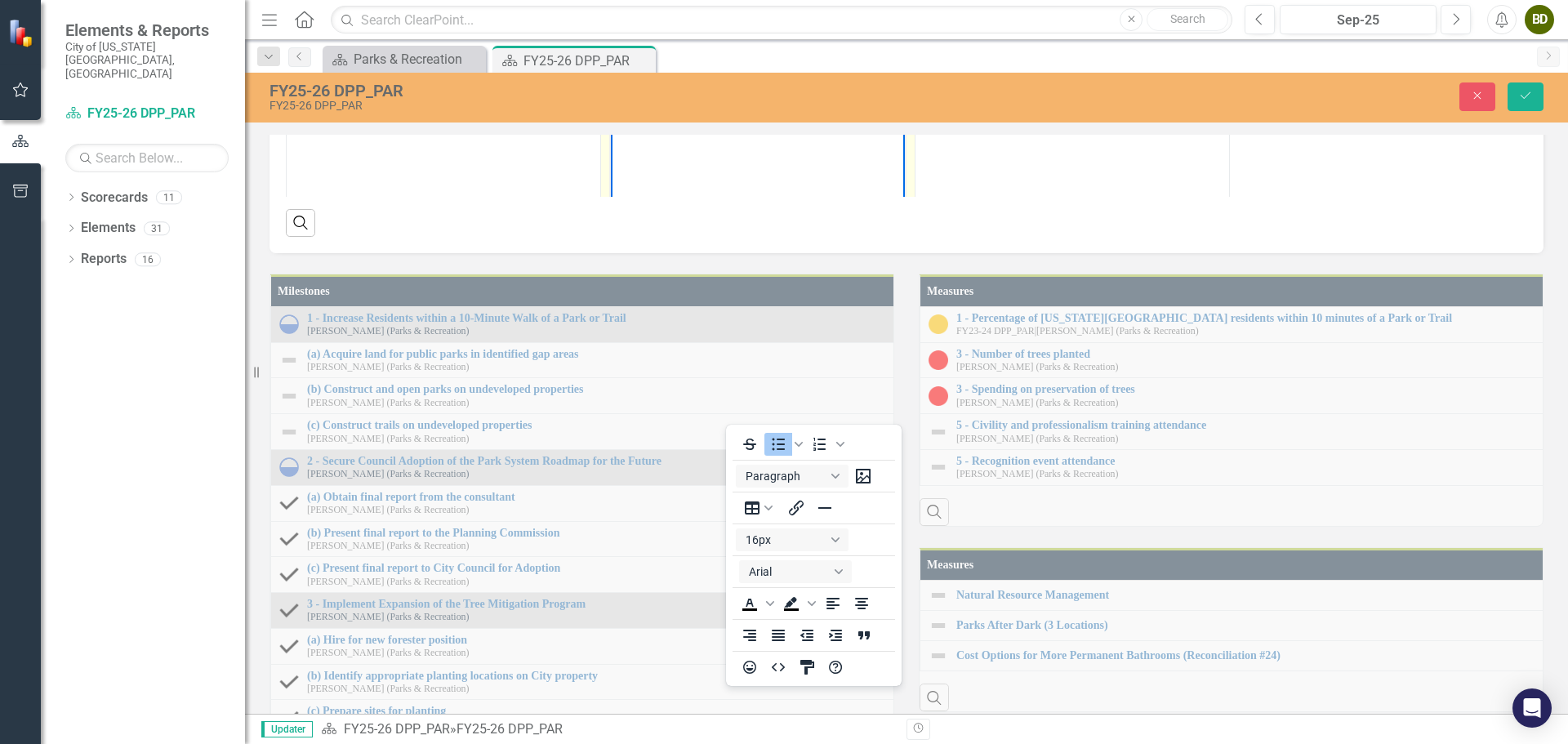
click at [804, 44] on li "Completed onboarding" at bounding box center [774, 48] width 253 height 20
click at [804, 44] on li "Completed onboarding withh Placer account representative." at bounding box center [774, 57] width 253 height 39
click at [669, 89] on li "Rich Text Area. Press ALT-0 for help." at bounding box center [774, 87] width 253 height 20
drag, startPoint x: 674, startPoint y: 92, endPoint x: 649, endPoint y: 91, distance: 25.0
click at [649, 91] on li "Tec" at bounding box center [774, 87] width 253 height 20
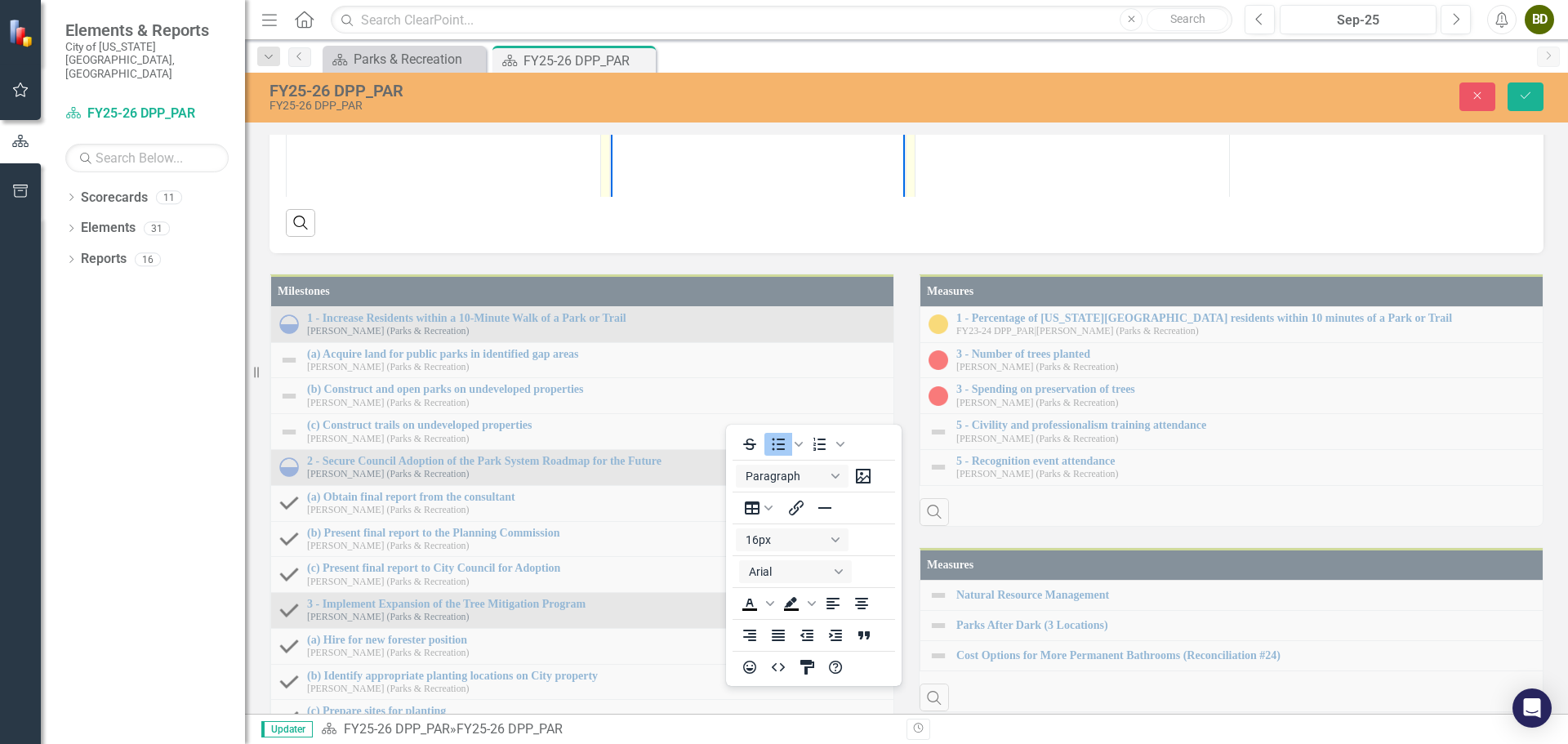
click at [705, 92] on li "P&R" at bounding box center [774, 87] width 253 height 20
drag, startPoint x: 720, startPoint y: 110, endPoint x: 700, endPoint y: 109, distance: 20.0
click at [700, 109] on li "P&R Technology Services Manager is coordinating onboarding for CVB" at bounding box center [774, 96] width 253 height 39
click at [848, 100] on li "P&R Technology Services Manager is coordinated onboarding for CVB" at bounding box center [774, 96] width 253 height 39
click at [695, 132] on li "P&R Technology Services Manager is coordinated onboarding for CVB, OPA, and Lib…" at bounding box center [774, 106] width 253 height 59
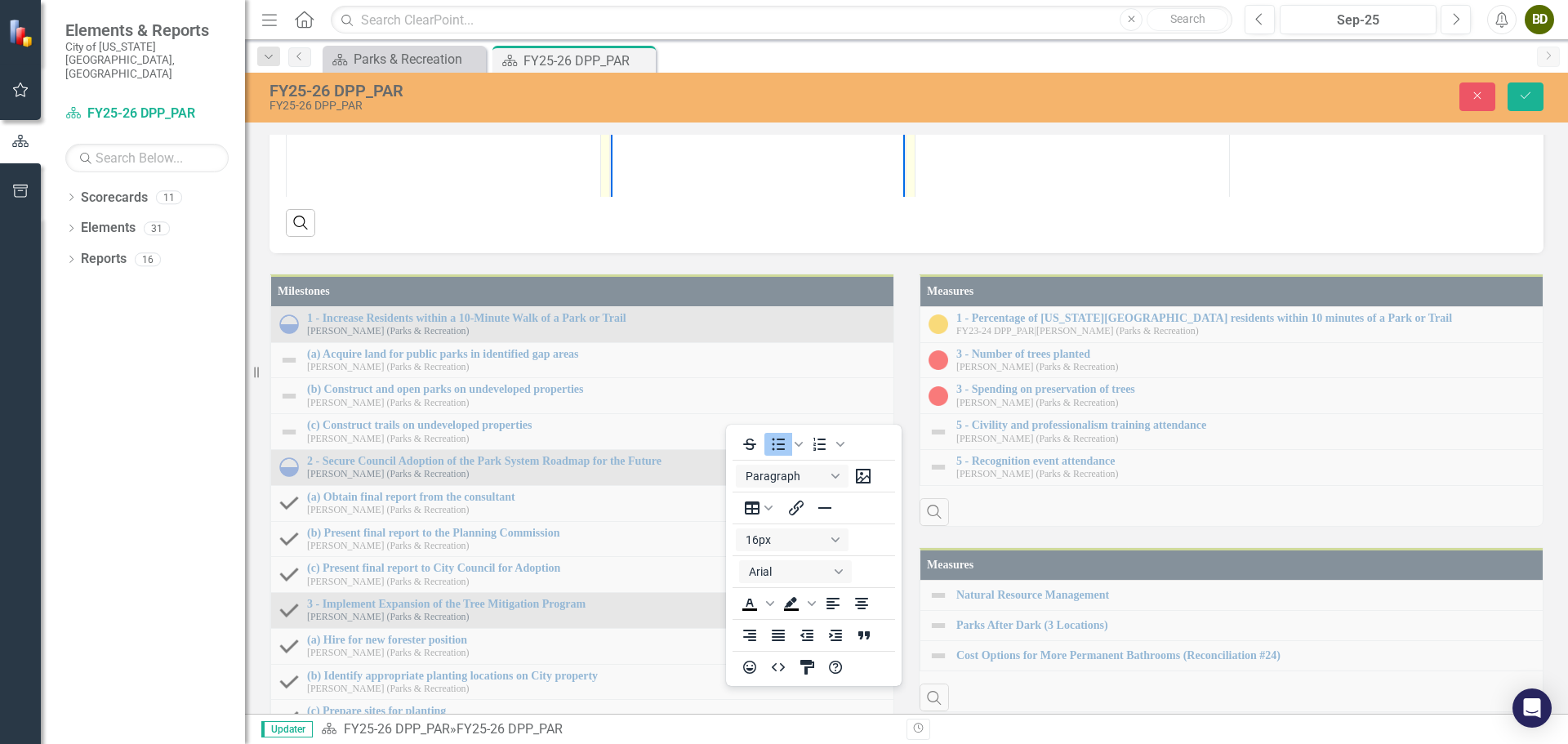
click at [706, 125] on li "P&R Technology Services Manager is coordinated onboarding for CVB, OPA, and Lib…" at bounding box center [774, 106] width 253 height 59
drag, startPoint x: 871, startPoint y: 84, endPoint x: 856, endPoint y: 84, distance: 15.0
click at [856, 84] on li "P&R Technology Services Manager is coordinated onboarding for CVB, OPA, and Lib…" at bounding box center [774, 106] width 253 height 59
click at [714, 140] on body "Completed onboarding with Placer account representative. P&R Technology Service…" at bounding box center [757, 156] width 294 height 245
click at [745, 70] on li "Completed onboarding with Placer account representative." at bounding box center [774, 57] width 253 height 39
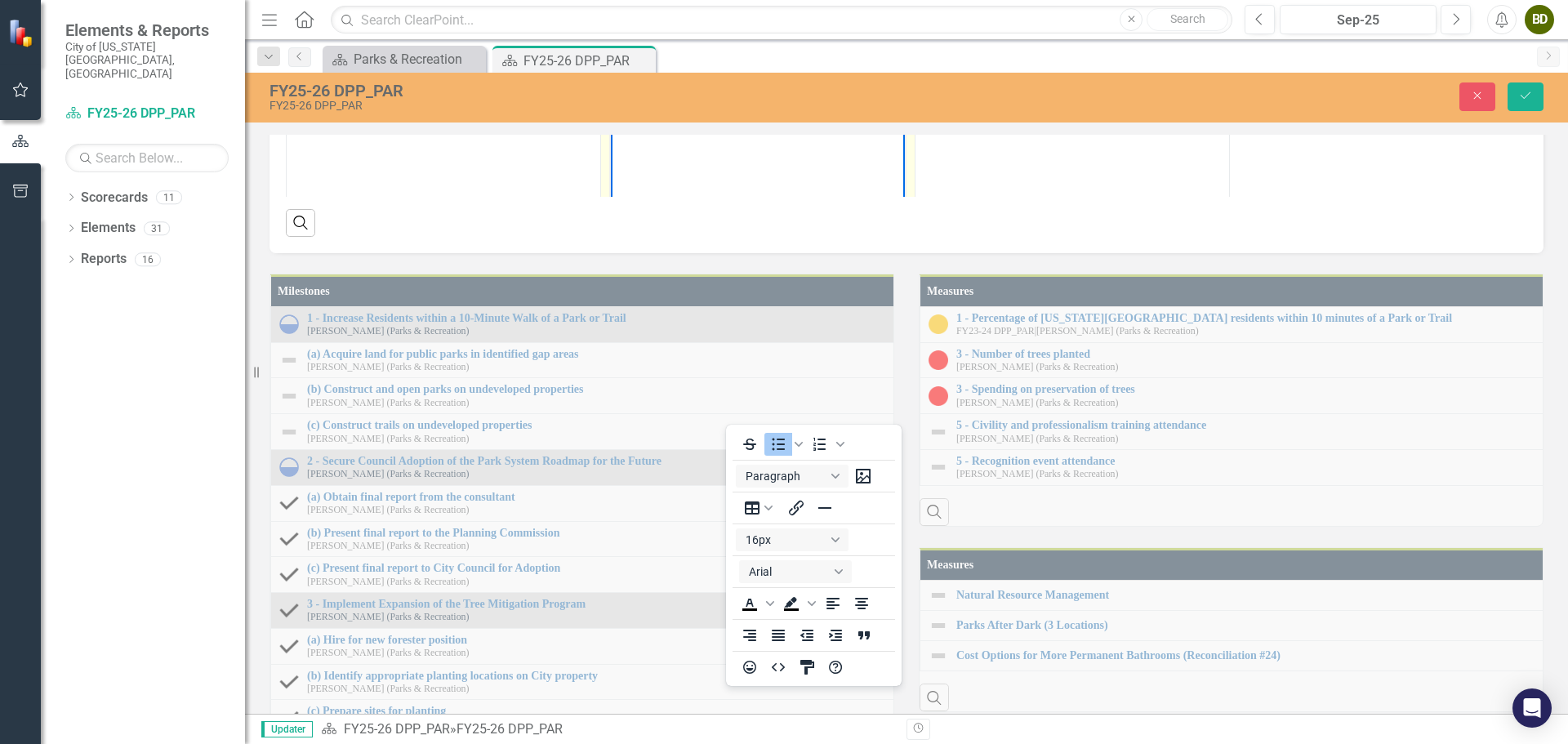
click at [714, 45] on li "Completed onboarding with Placer account representative." at bounding box center [774, 57] width 253 height 39
click at [698, 142] on body "Completed P&R onboarding with Placer account representative. P&R Technology Ser…" at bounding box center [757, 156] width 294 height 245
click at [707, 126] on li "P&R Technology Services Manager coordinated onboarding for CVB, OPA, and Librar…" at bounding box center [774, 106] width 253 height 59
click at [733, 25] on icon "Reveal or hide additional toolbar items" at bounding box center [740, 16] width 20 height 20
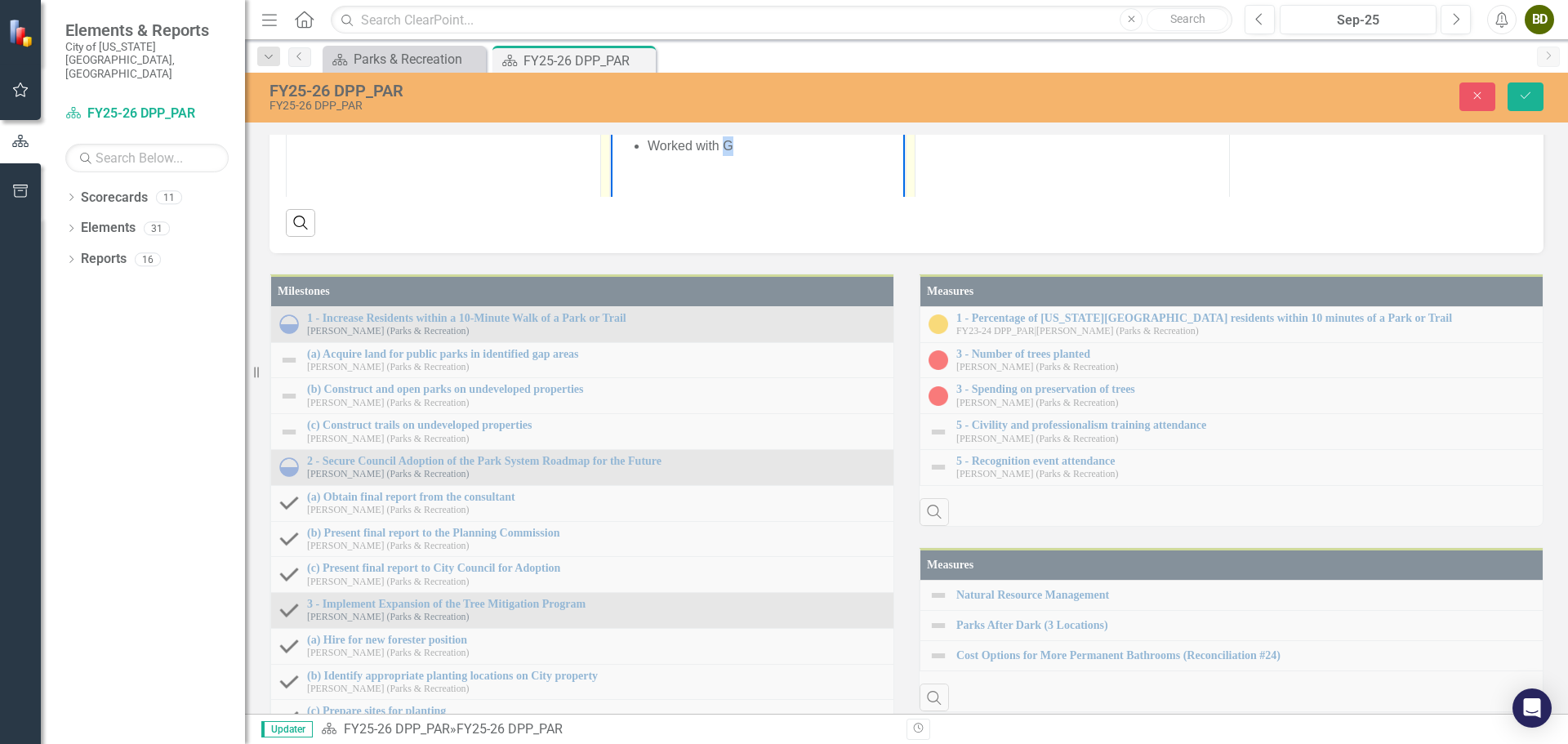
drag, startPoint x: 743, startPoint y: 144, endPoint x: 727, endPoint y: 145, distance: 16.0
click at [727, 145] on li "Worked with G" at bounding box center [774, 146] width 253 height 20
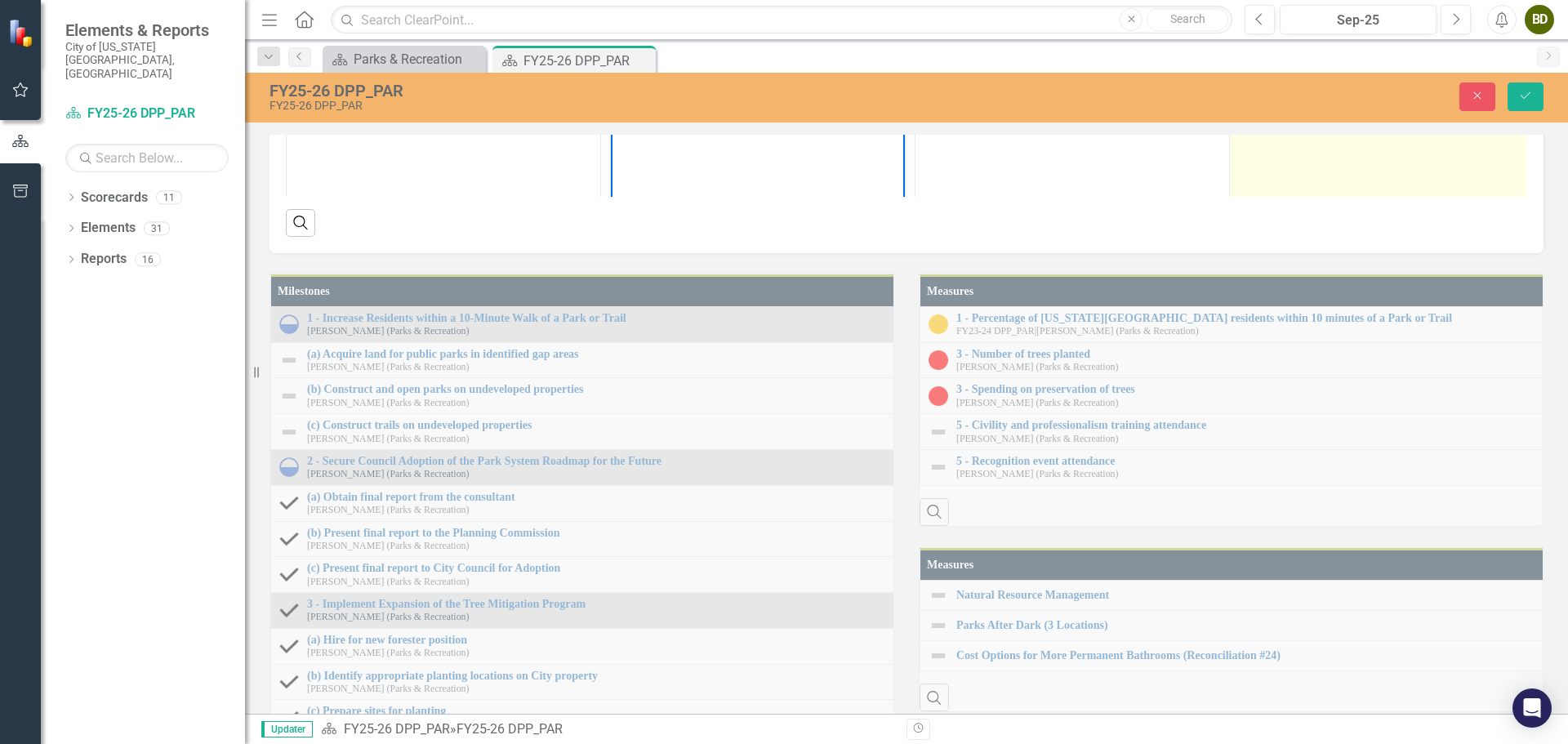
click at [1318, 290] on td at bounding box center [1387, 96] width 314 height 386
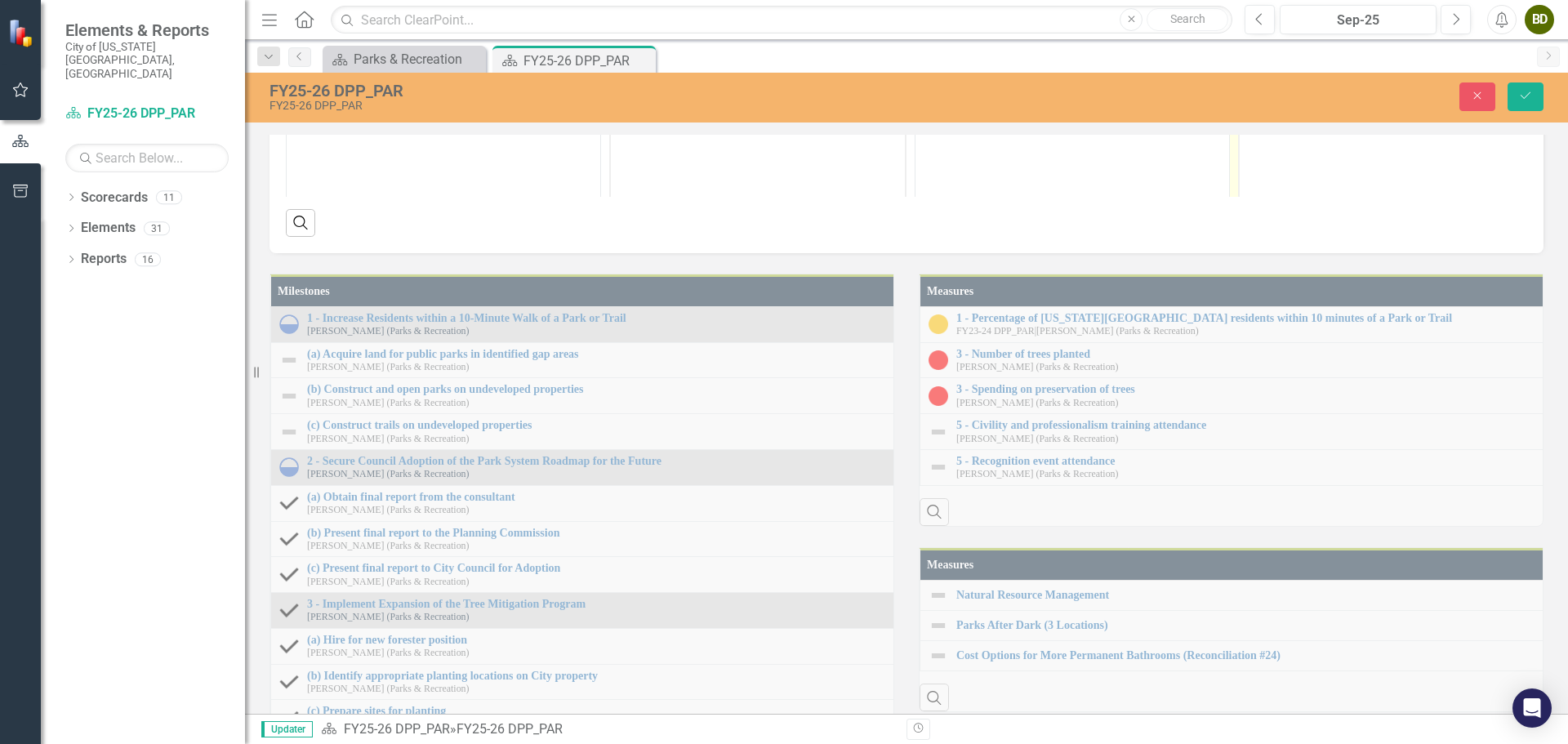
scroll to position [0, 0]
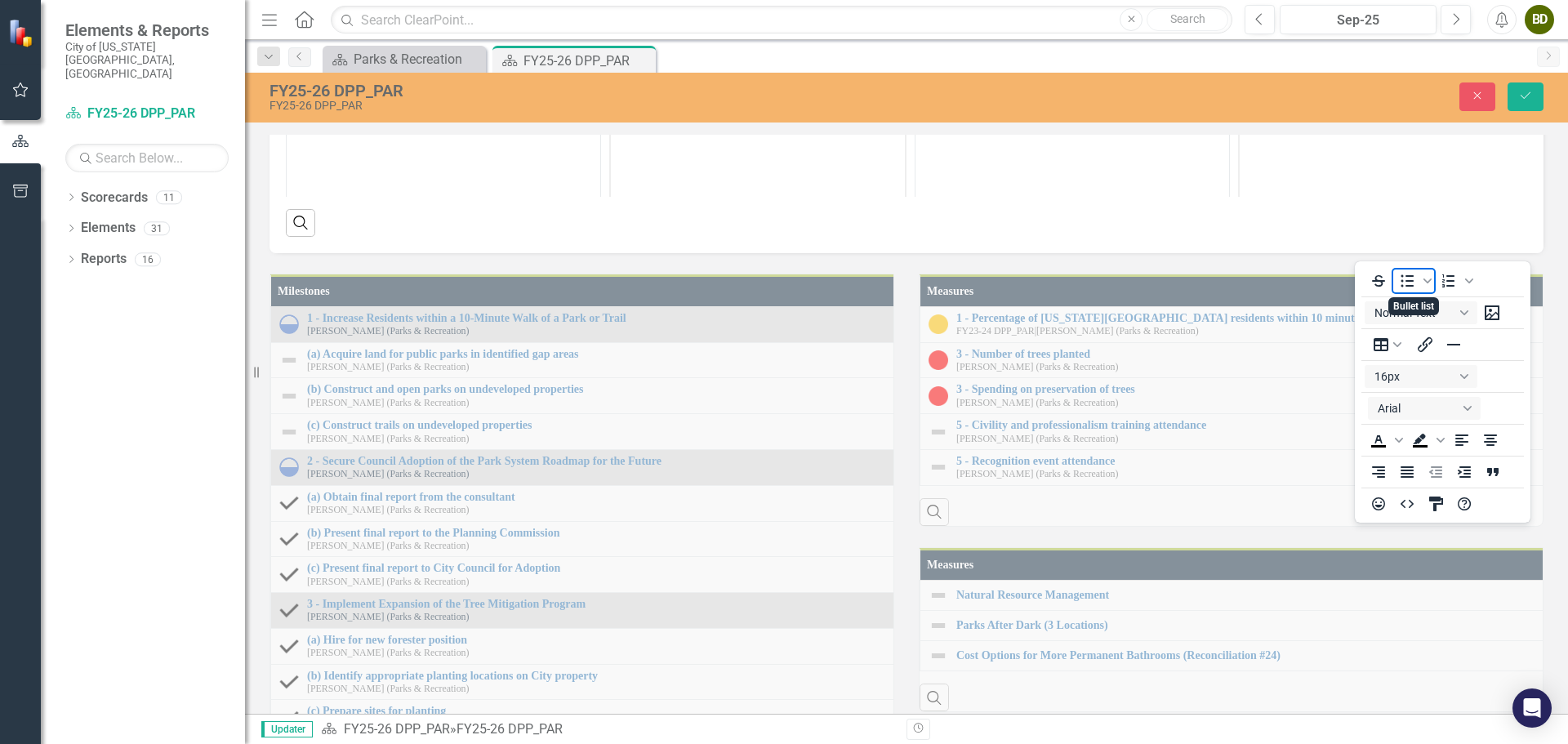
click at [1410, 276] on icon "Bullet list" at bounding box center [1408, 281] width 13 height 12
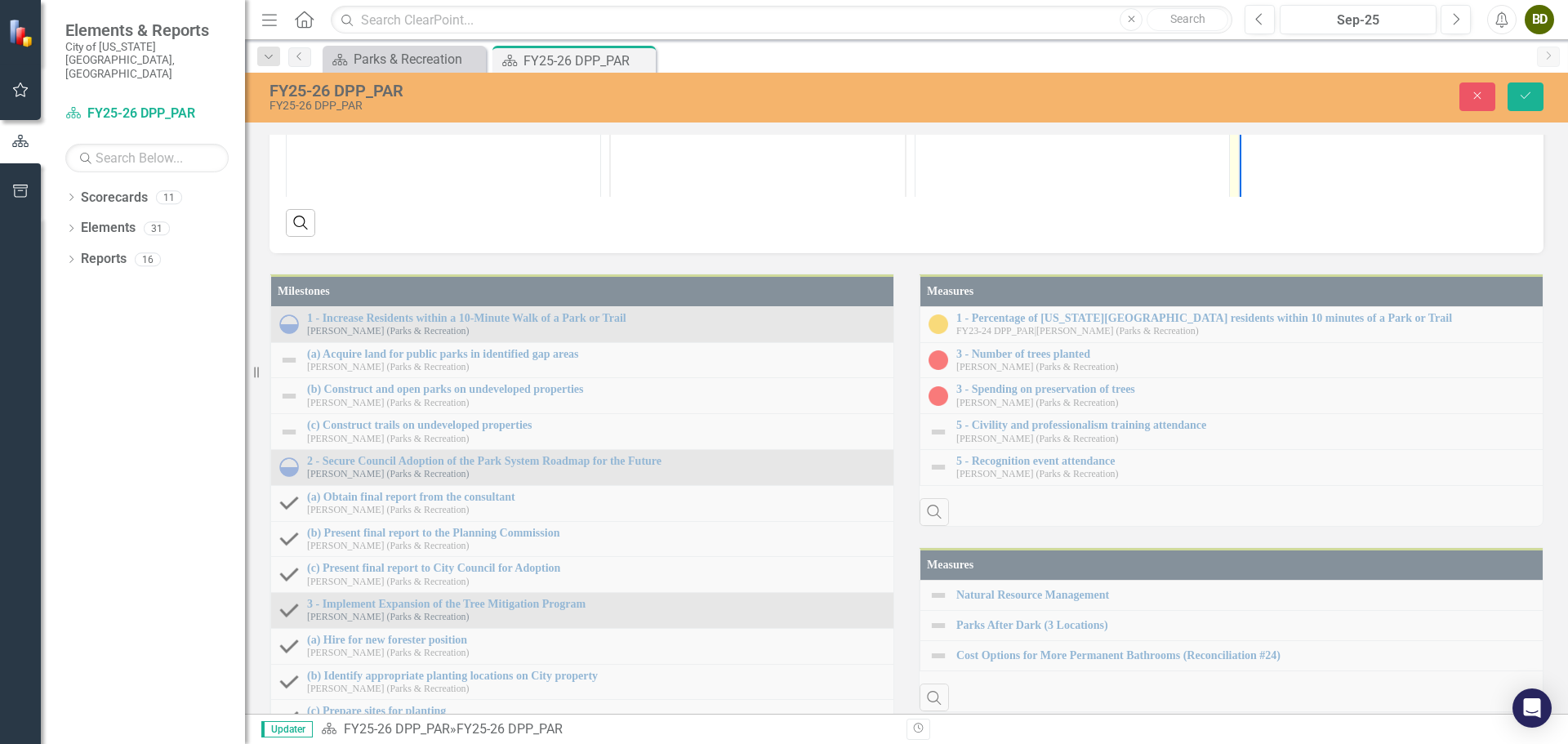
drag, startPoint x: 1324, startPoint y: 27, endPoint x: 1259, endPoint y: -1, distance: 70.8
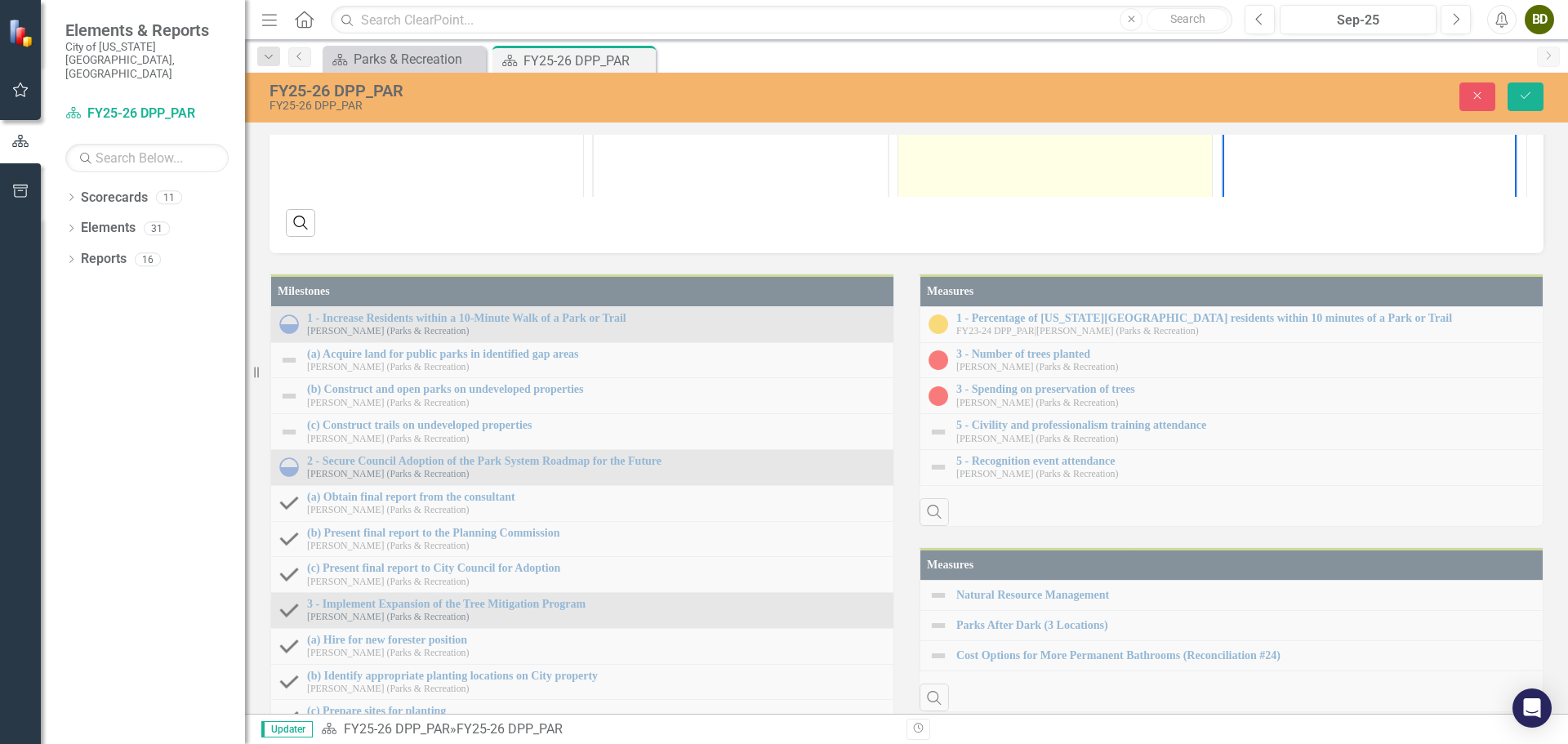
click at [958, 253] on td at bounding box center [1056, 96] width 314 height 386
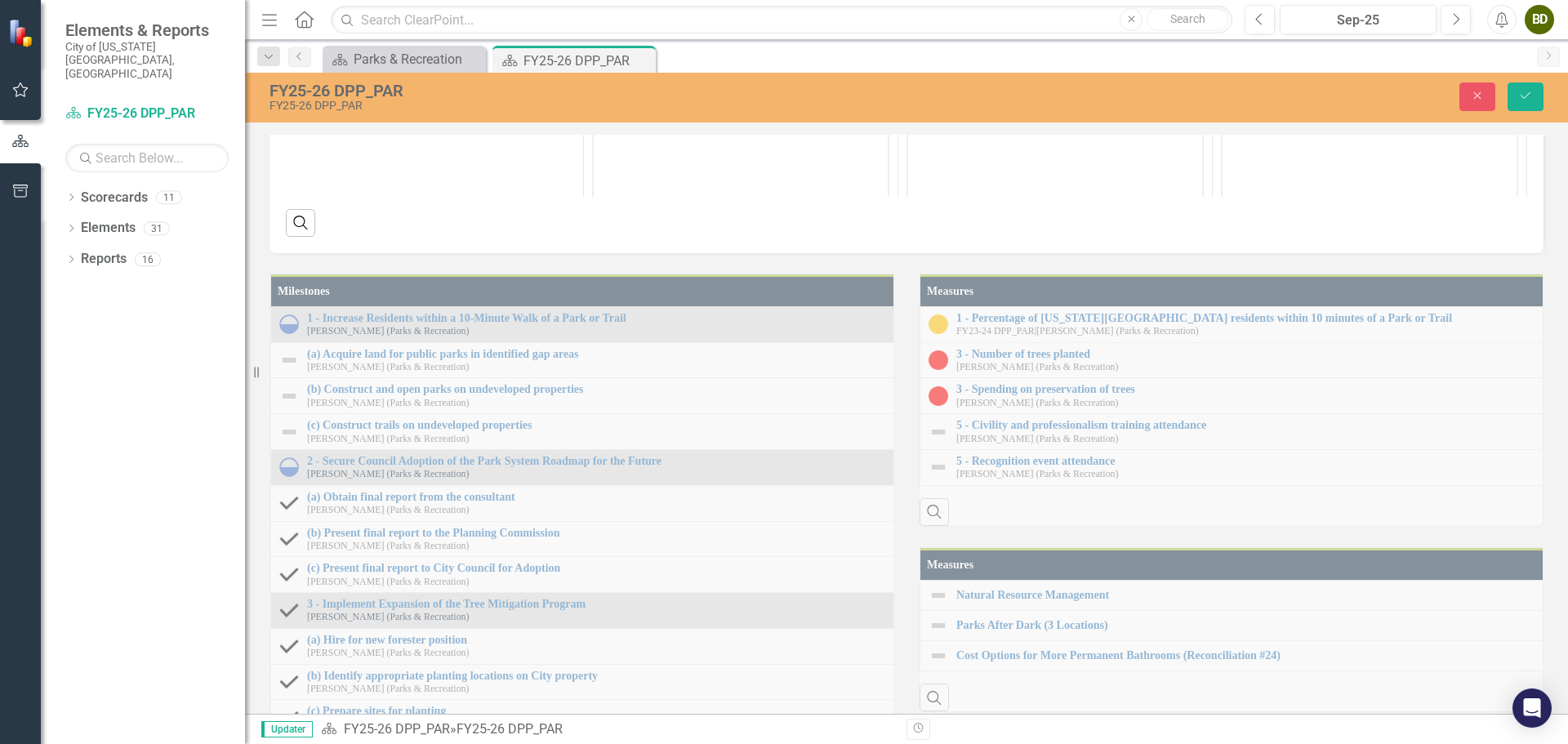
scroll to position [0, 0]
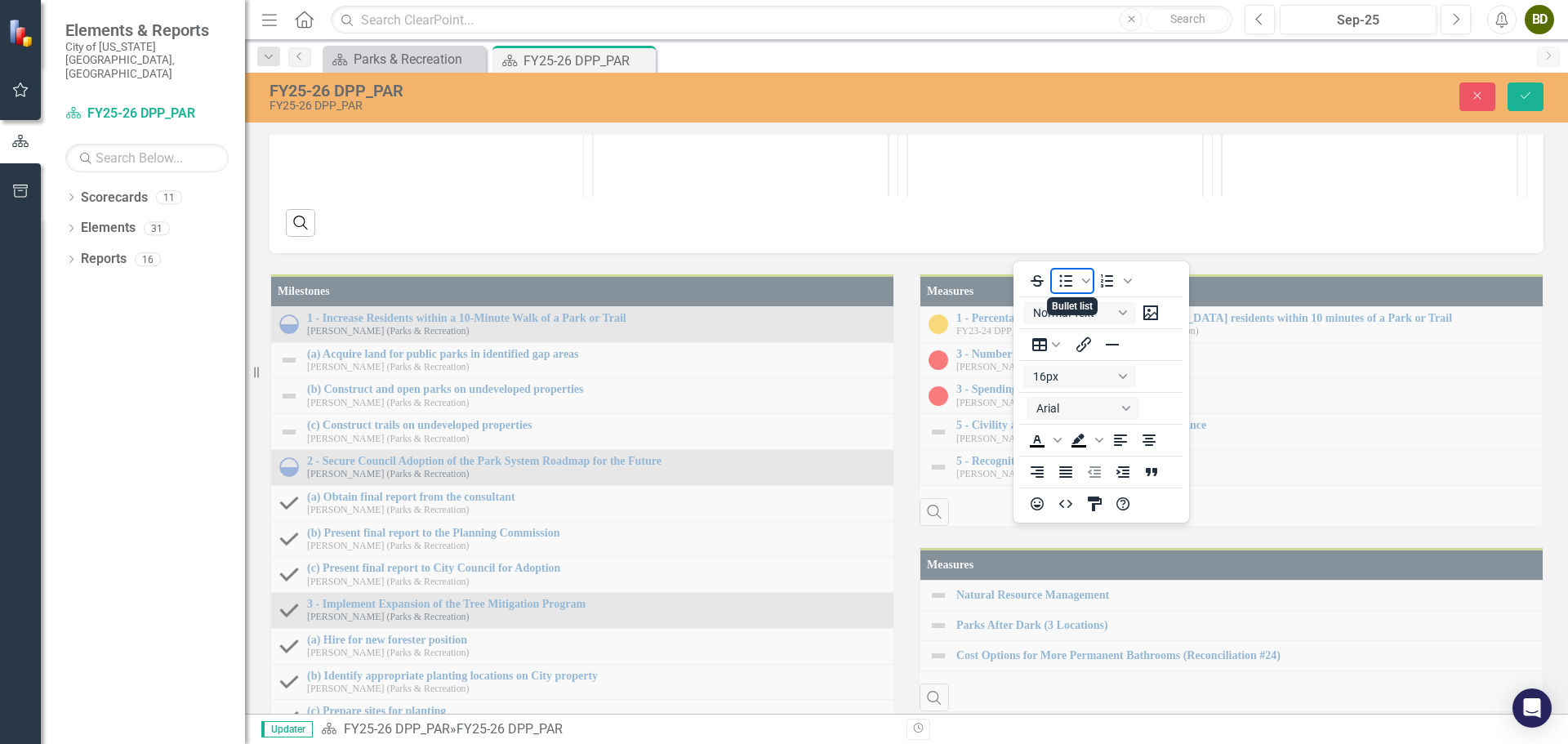
click at [1063, 282] on icon "Bullet list" at bounding box center [1066, 281] width 20 height 20
click at [1533, 97] on button "Save" at bounding box center [1526, 96] width 36 height 28
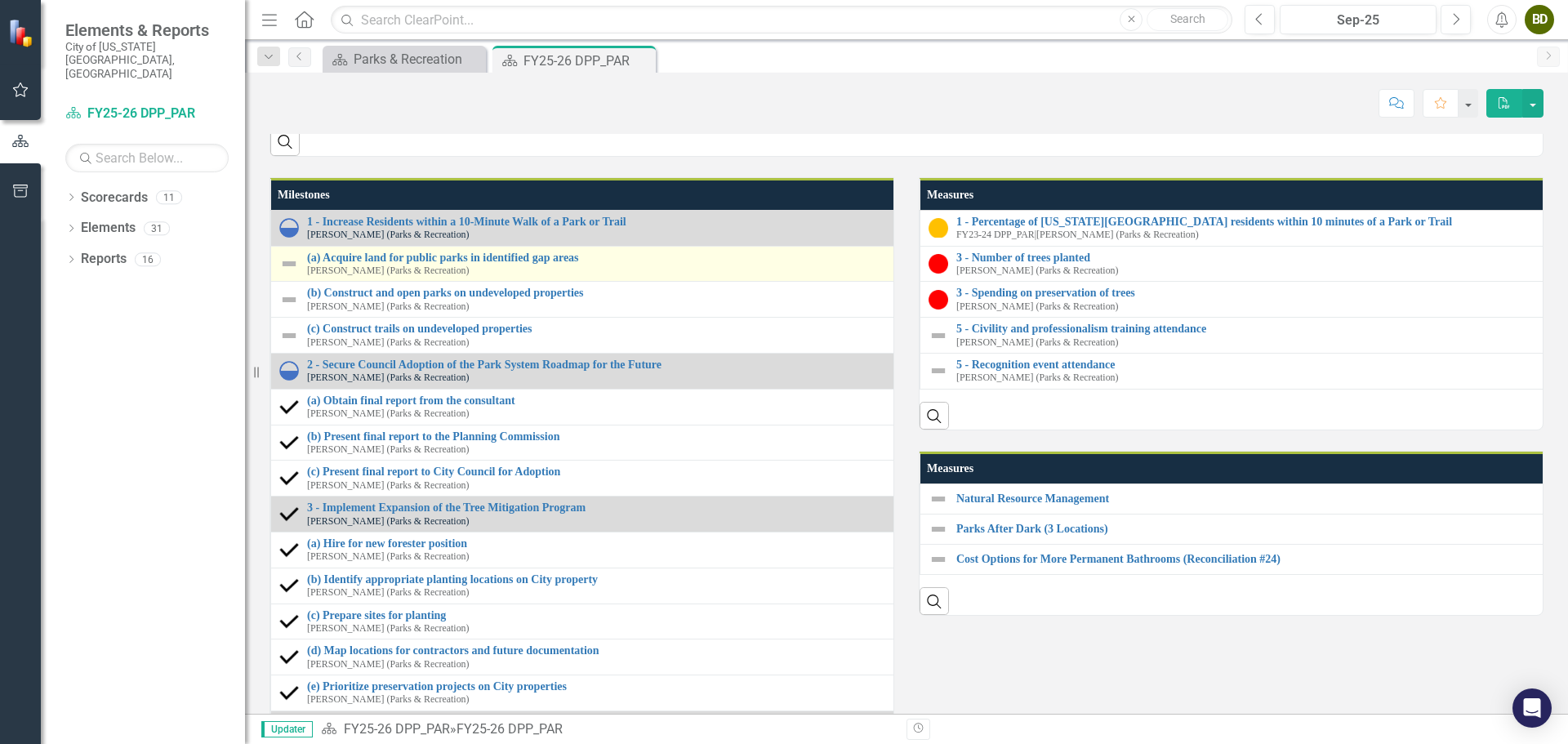
click at [284, 273] on img at bounding box center [289, 264] width 20 height 20
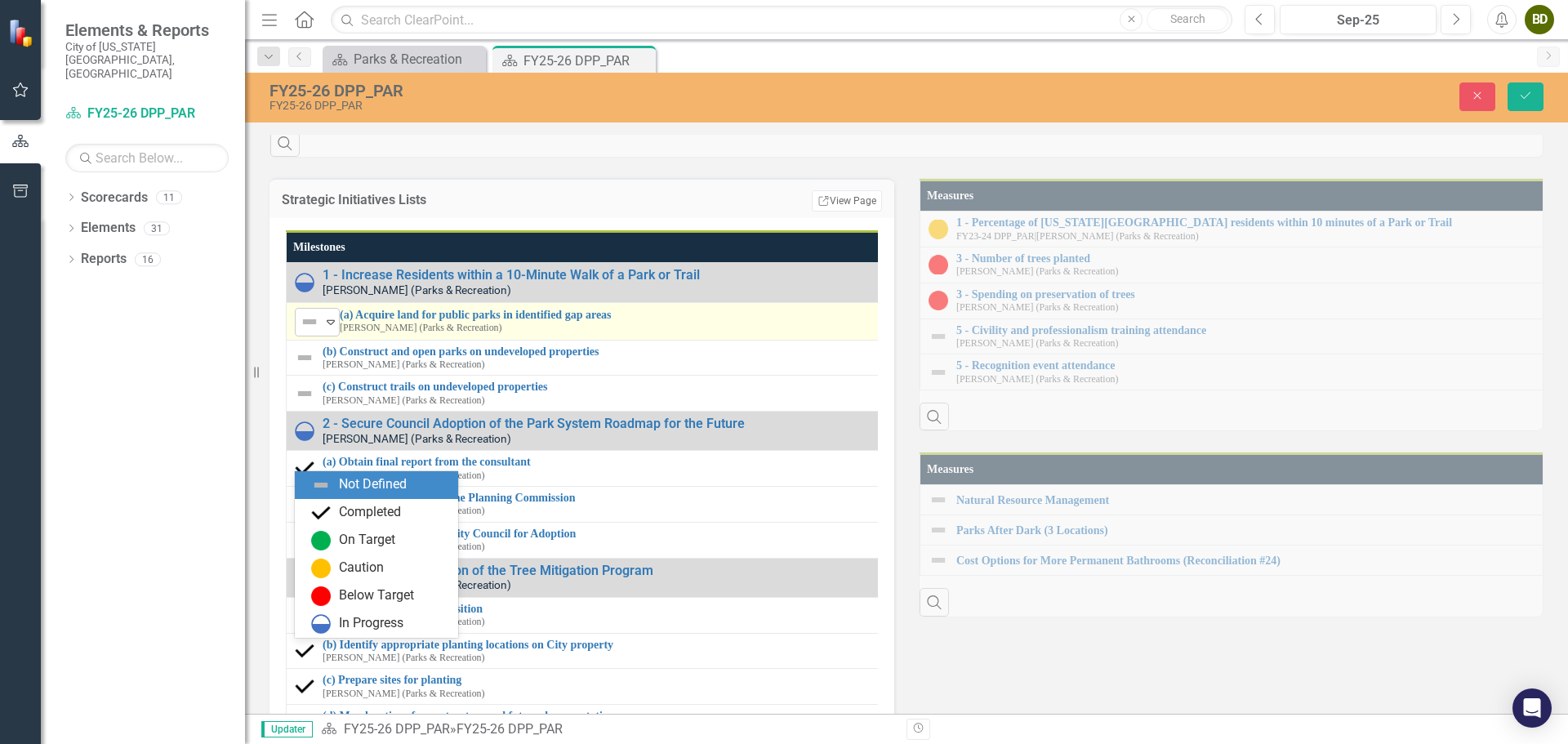
click at [326, 328] on icon "Expand" at bounding box center [331, 322] width 17 height 13
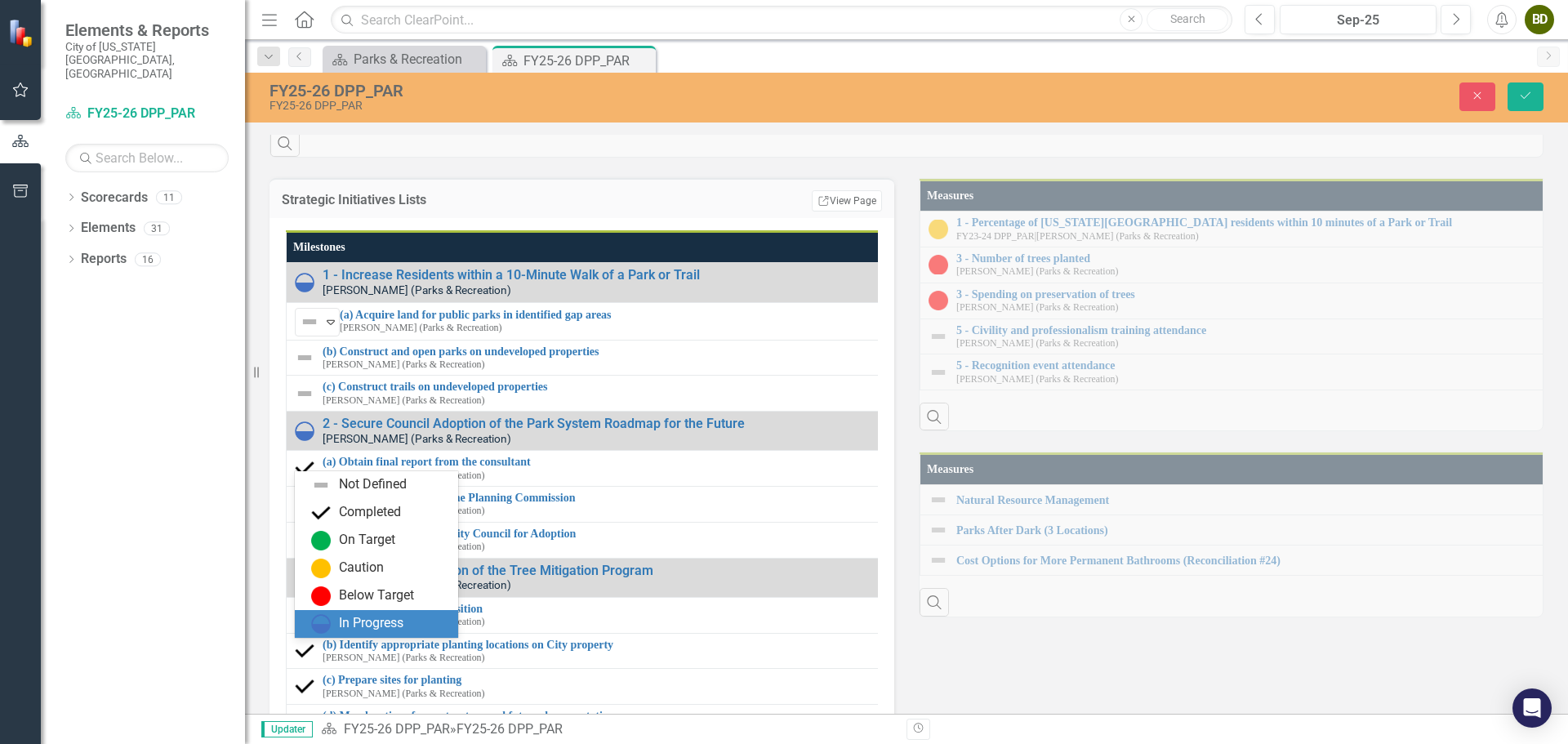
click at [364, 618] on div "In Progress" at bounding box center [371, 623] width 65 height 19
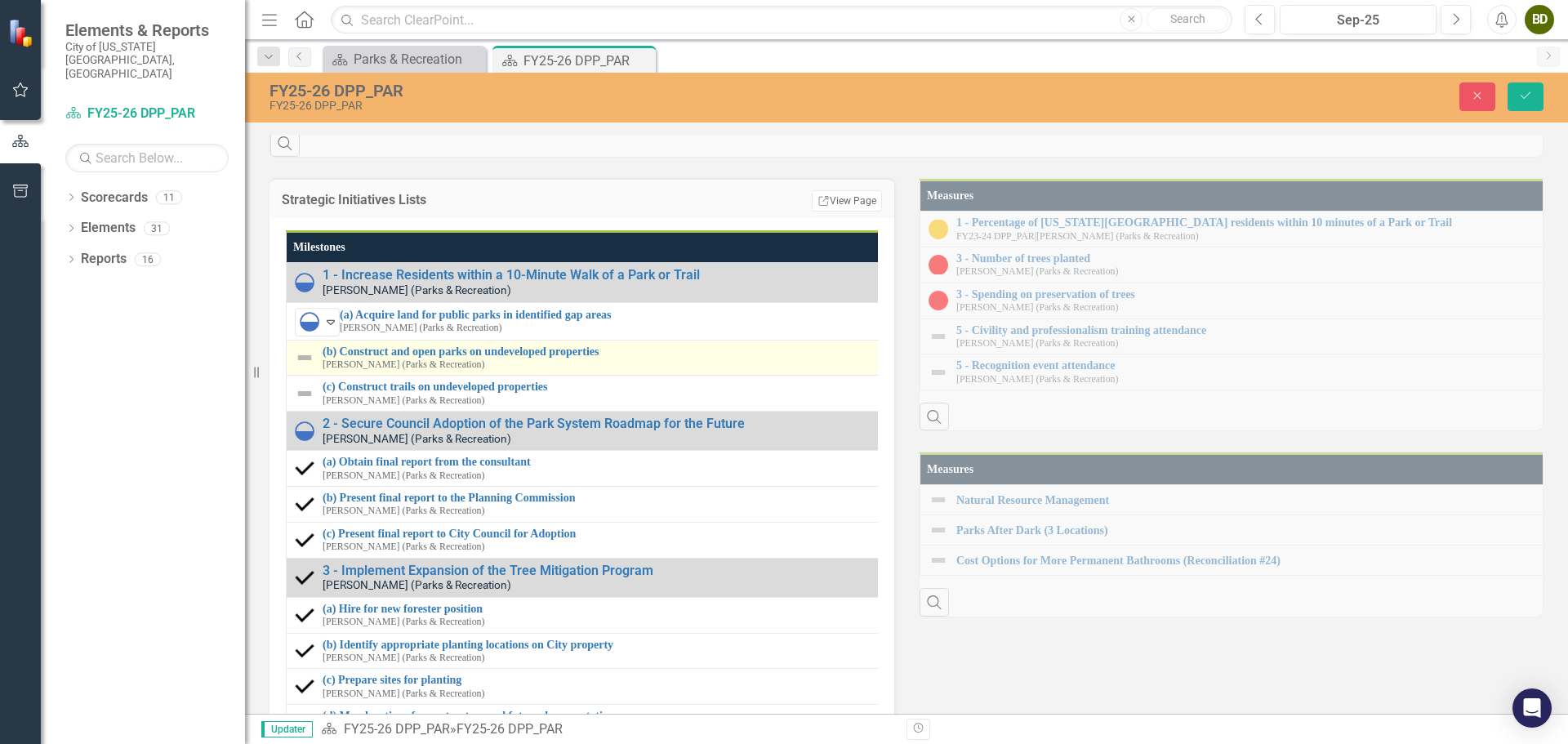
click at [302, 367] on img at bounding box center [304, 357] width 20 height 20
click at [324, 366] on icon "Expand" at bounding box center [331, 359] width 17 height 13
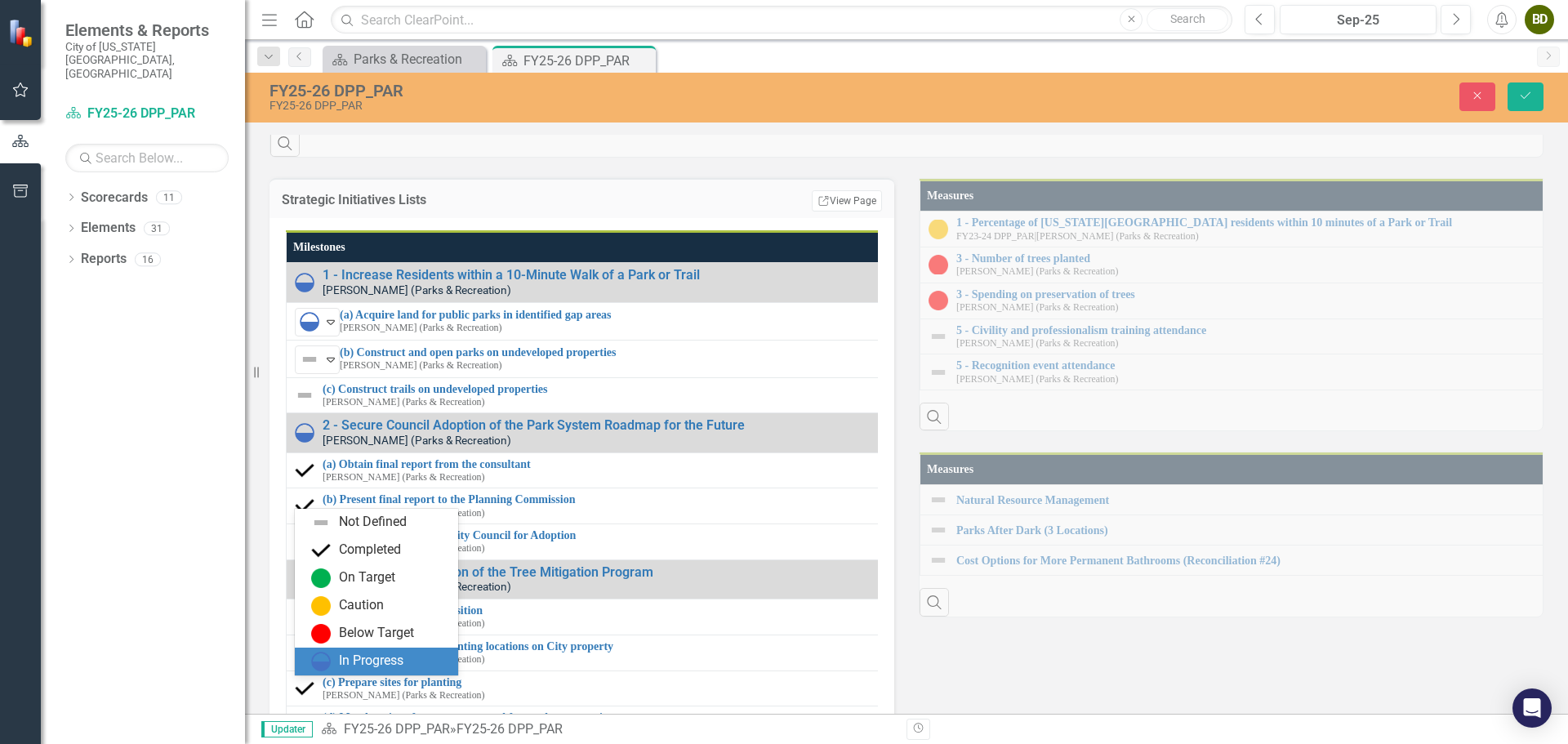
click at [344, 656] on div "In Progress" at bounding box center [371, 661] width 65 height 19
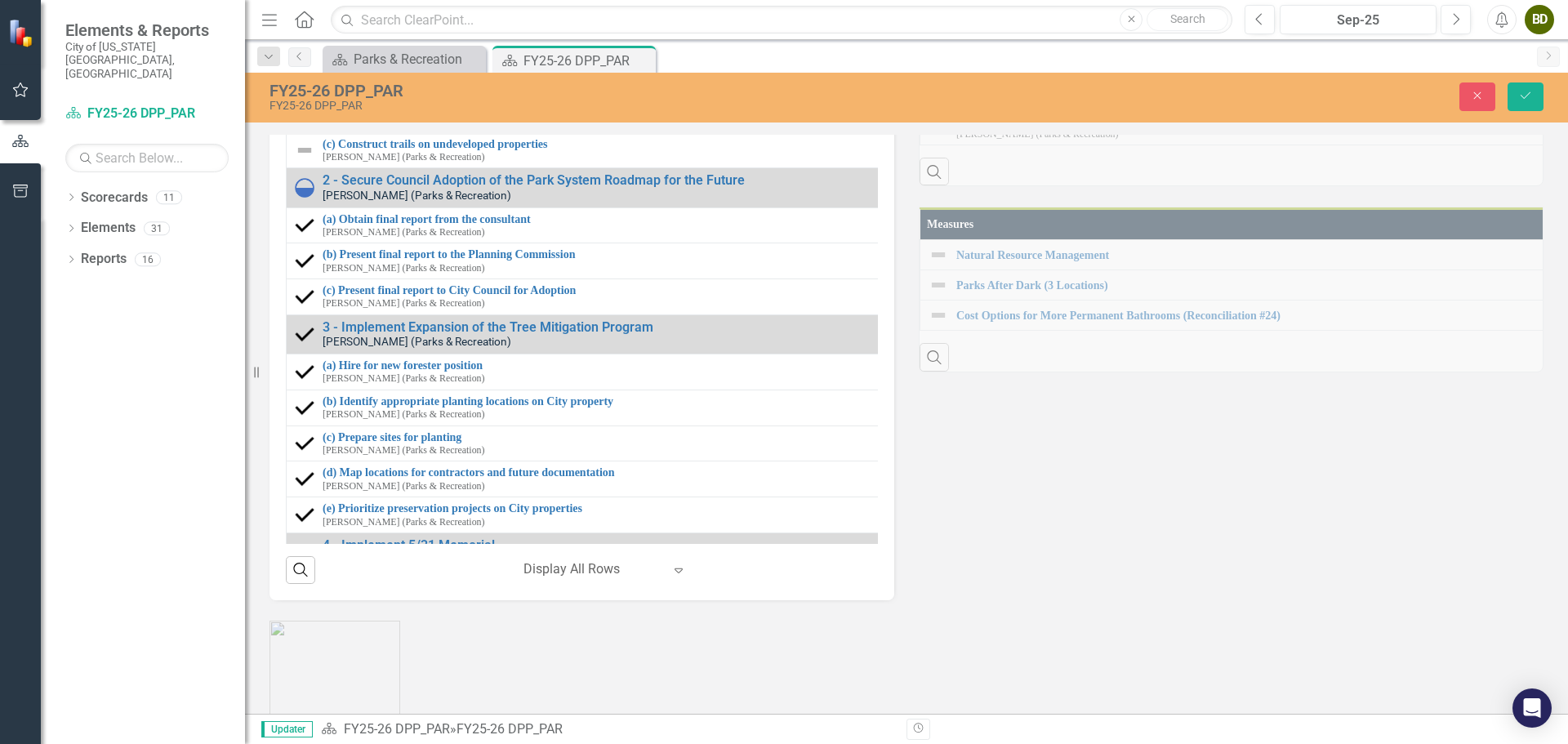
scroll to position [1877, 0]
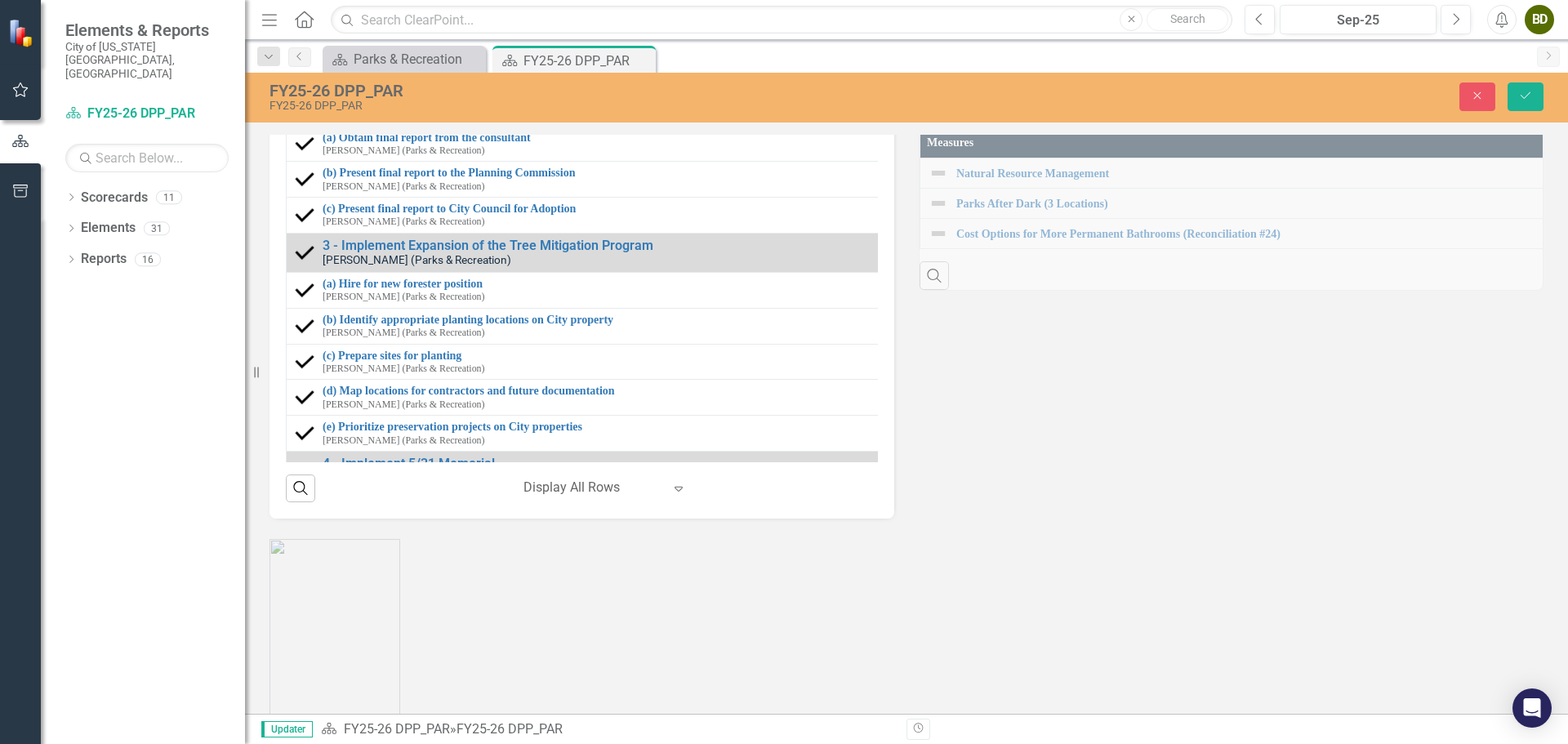
click at [302, 78] on img at bounding box center [304, 69] width 20 height 20
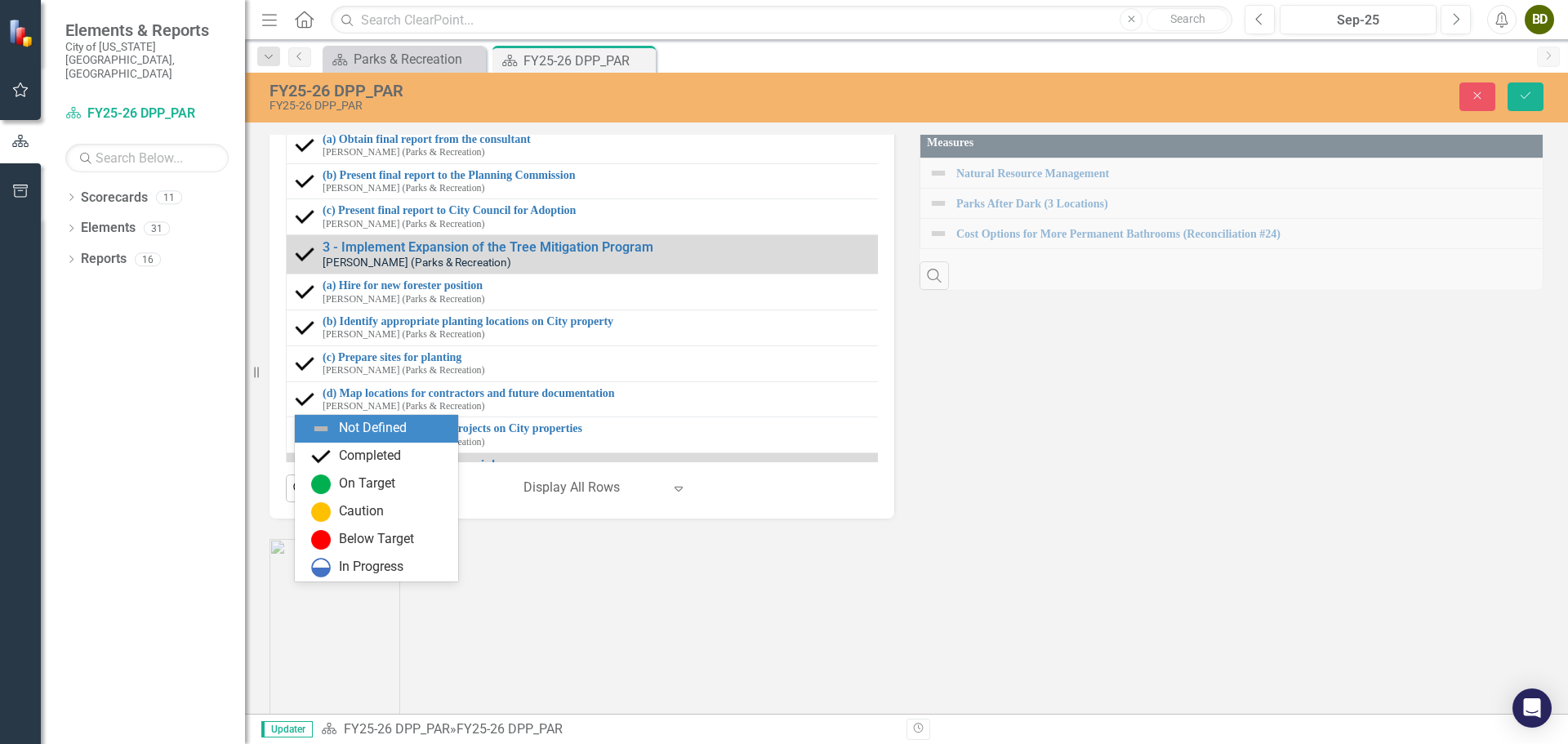
click at [327, 76] on icon "Expand" at bounding box center [331, 71] width 17 height 13
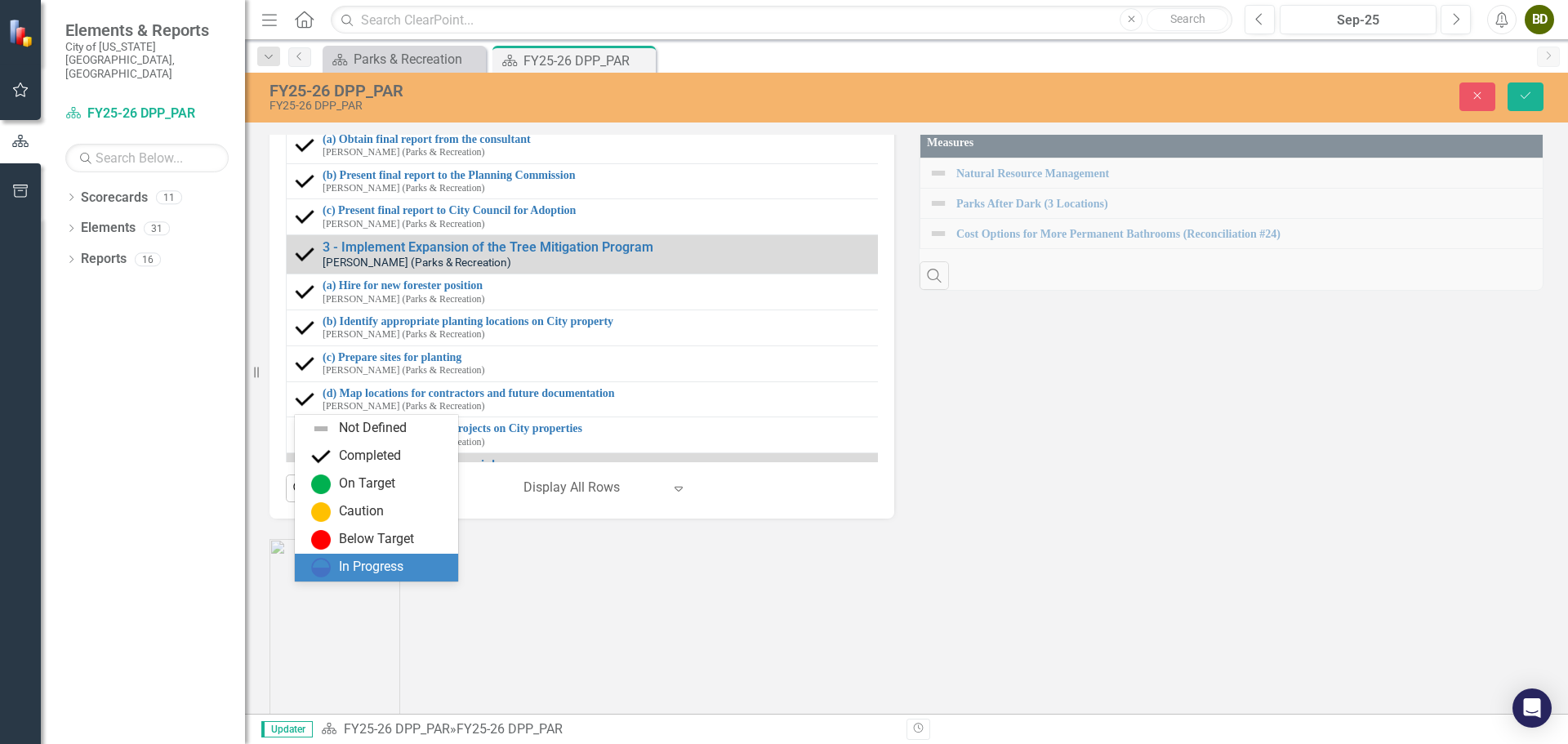
click at [365, 564] on div "In Progress" at bounding box center [371, 567] width 65 height 19
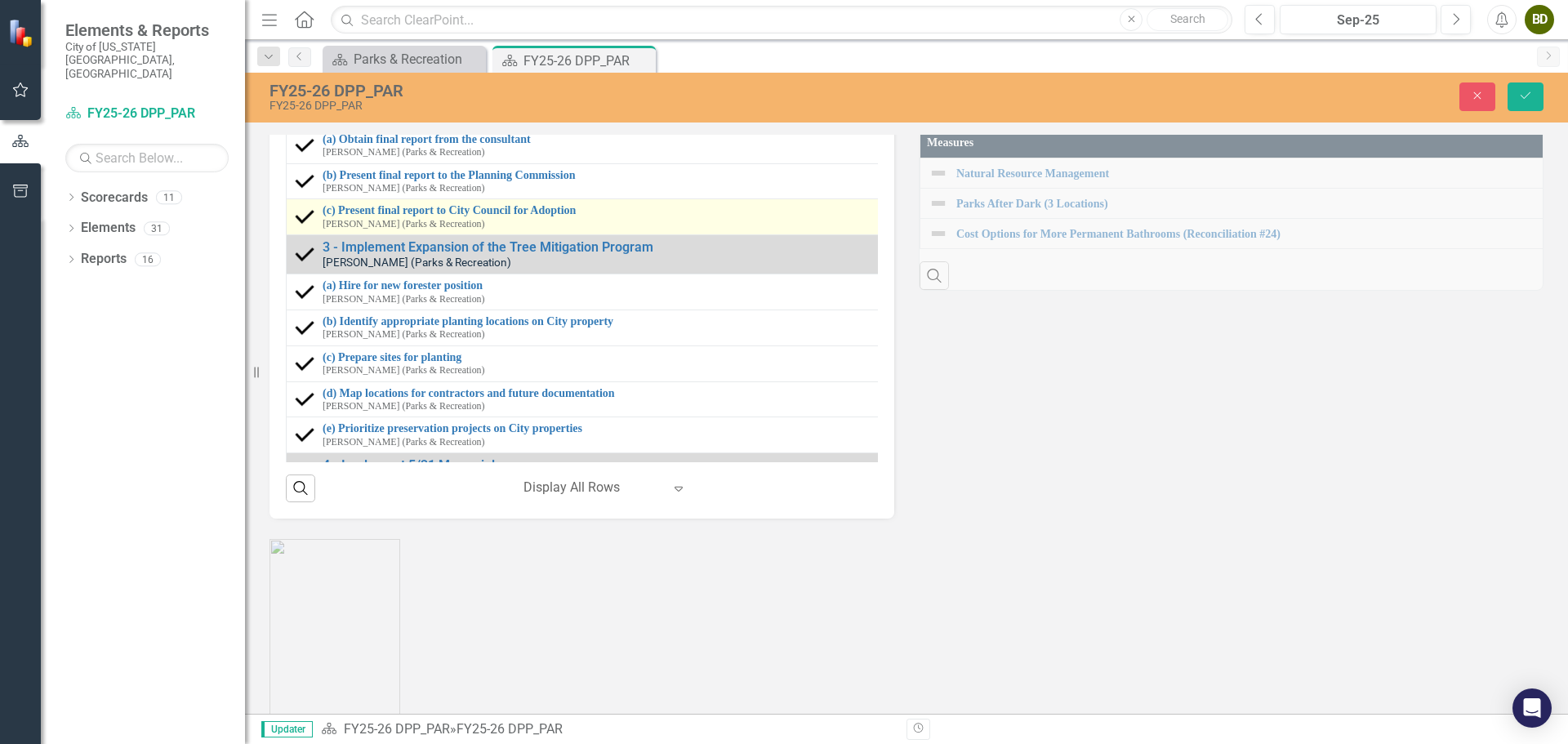
click at [304, 227] on img at bounding box center [304, 217] width 20 height 20
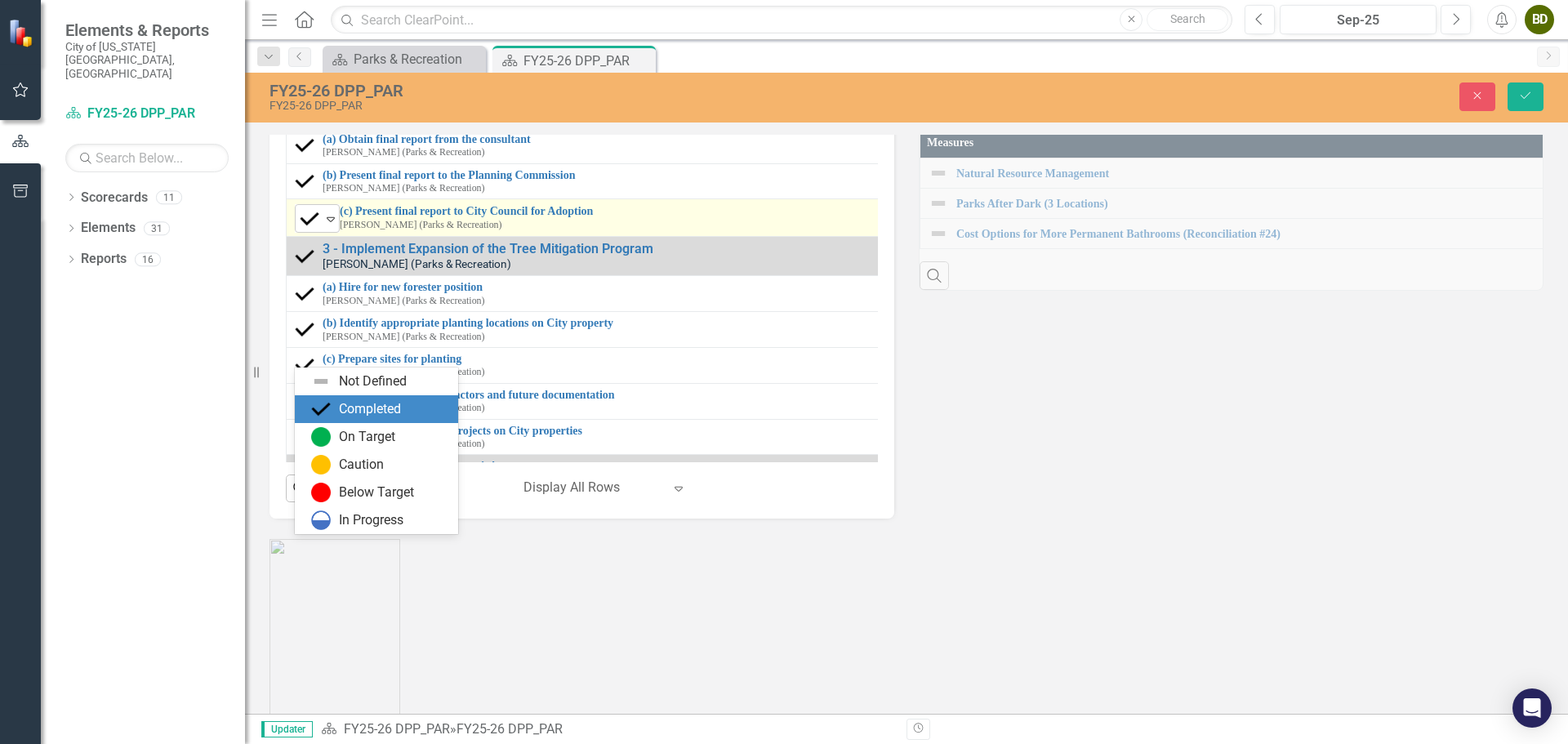
click at [331, 225] on icon "Expand" at bounding box center [331, 219] width 17 height 13
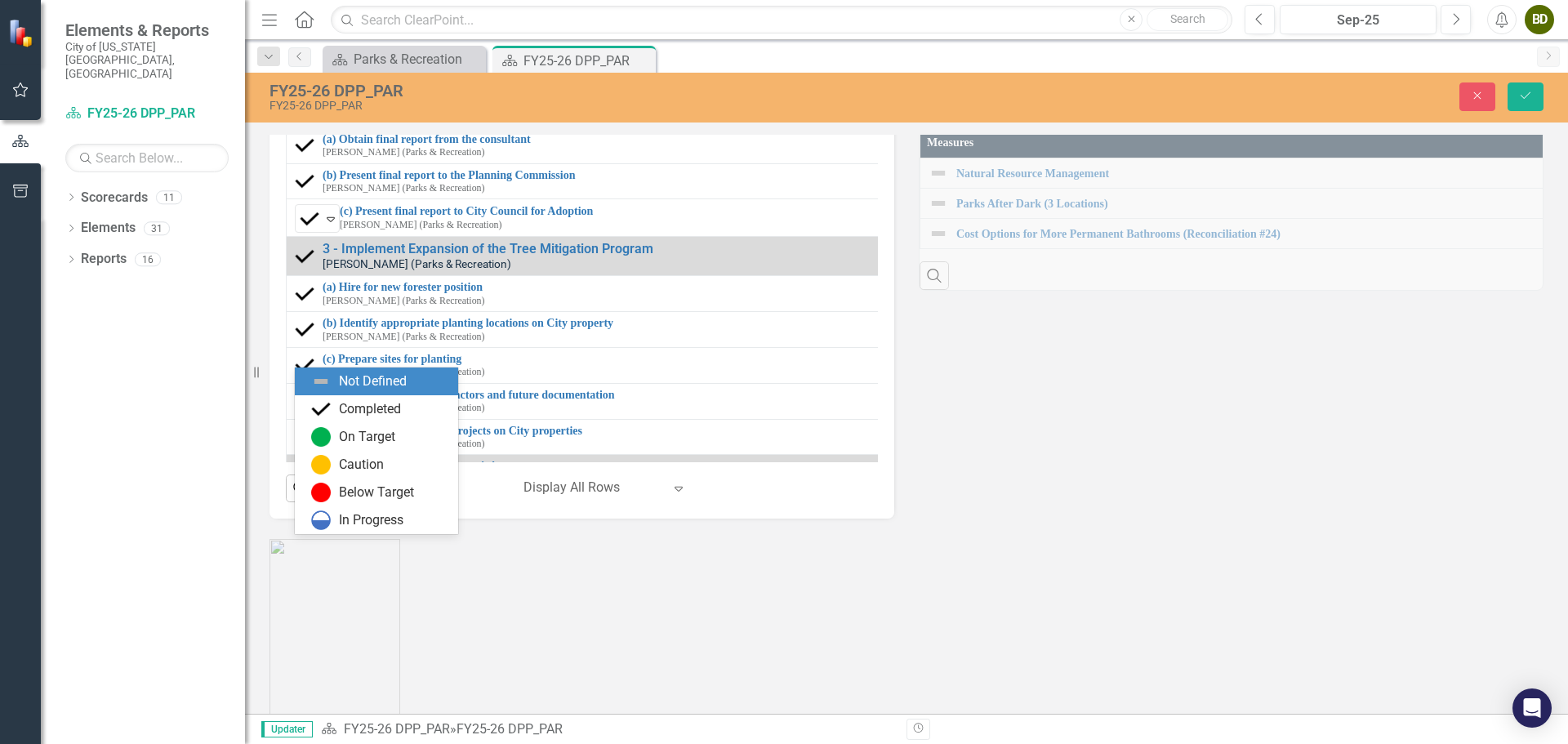
click at [396, 385] on div "Not Defined" at bounding box center [372, 382] width 67 height 19
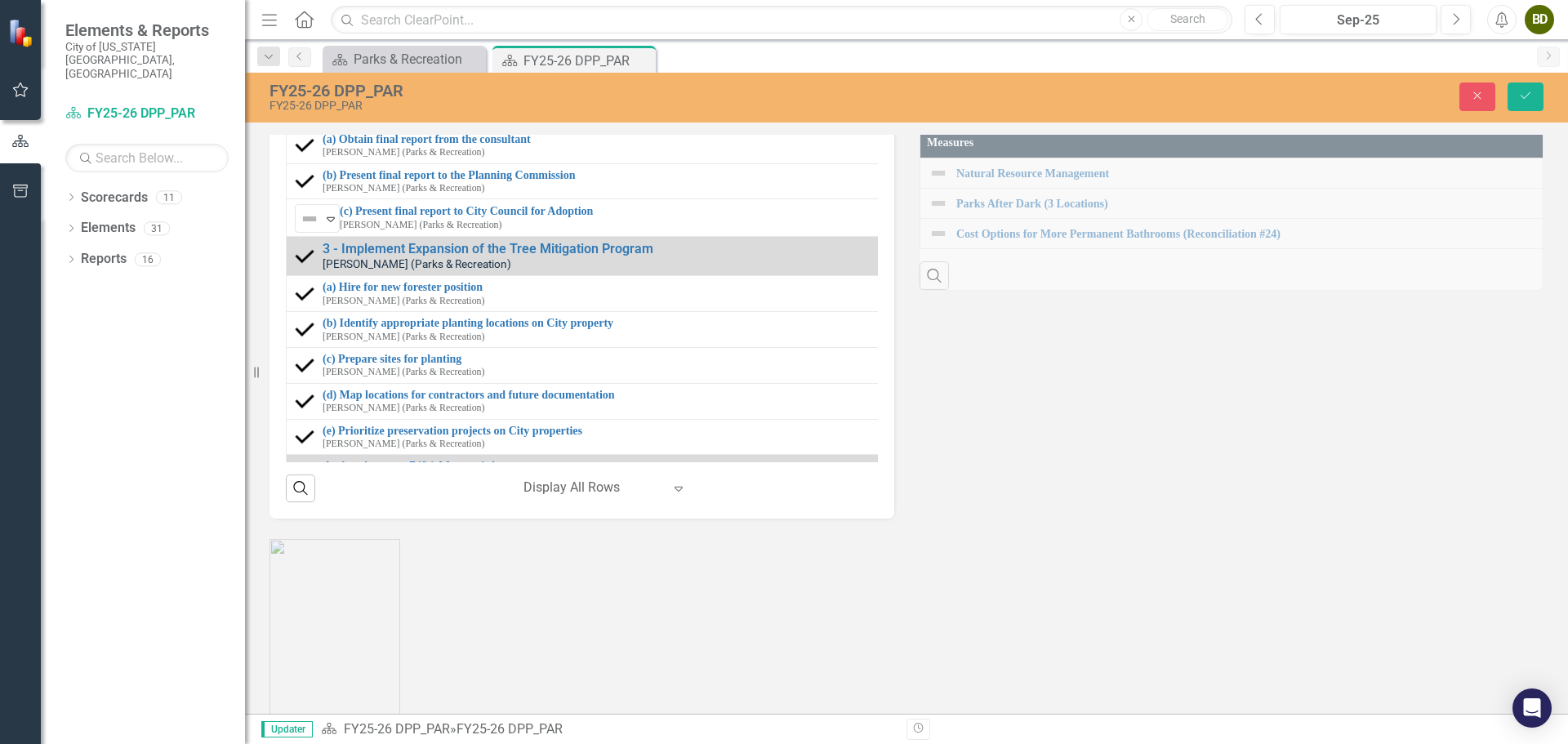
click at [225, 544] on div "Dropdown Scorecards 11 Dropdown Budget Tracker FY24 Budget Items FY25 Budget It…" at bounding box center [142, 464] width 204 height 559
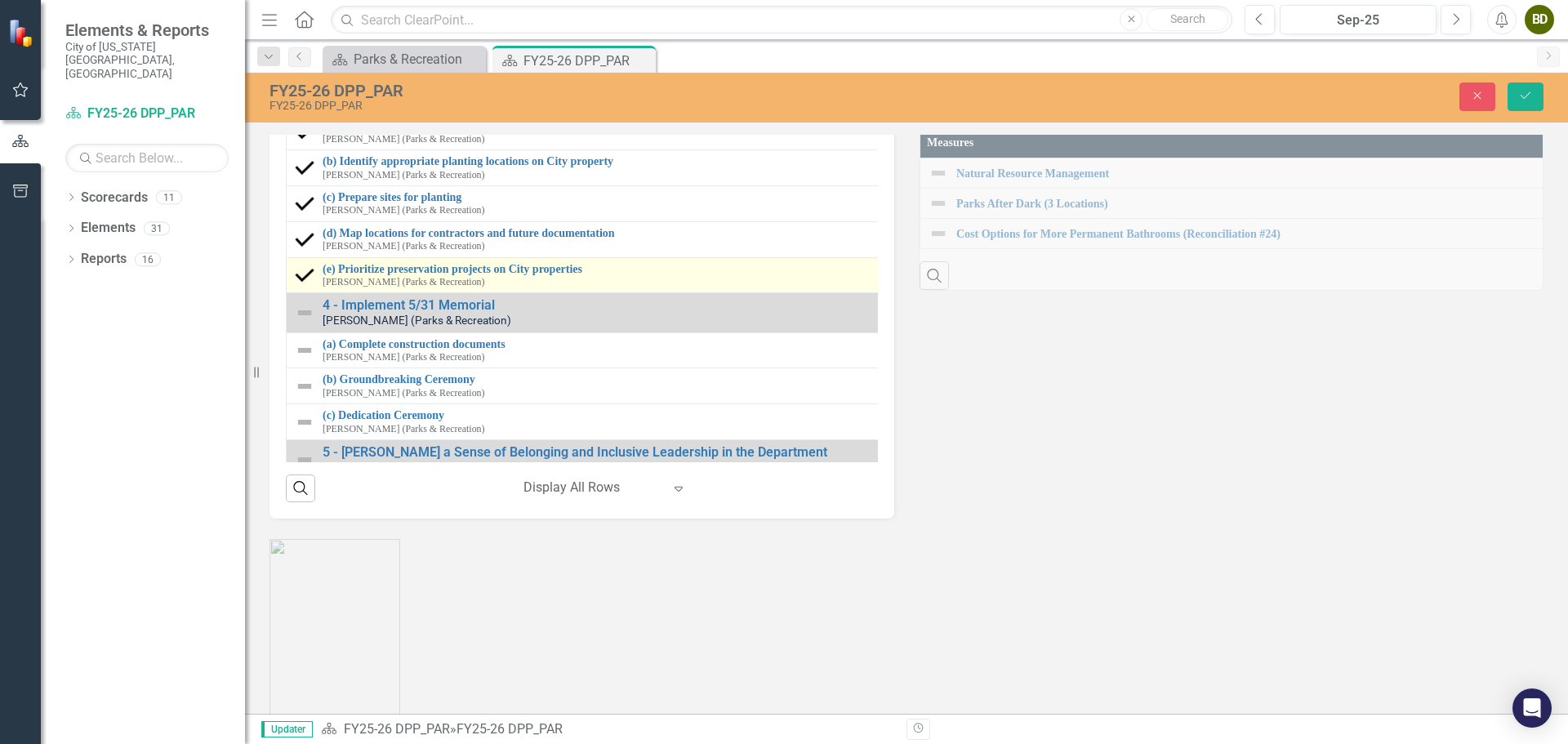
scroll to position [163, 0]
click at [304, 283] on img at bounding box center [304, 273] width 20 height 20
click at [327, 282] on icon "Expand" at bounding box center [331, 275] width 17 height 13
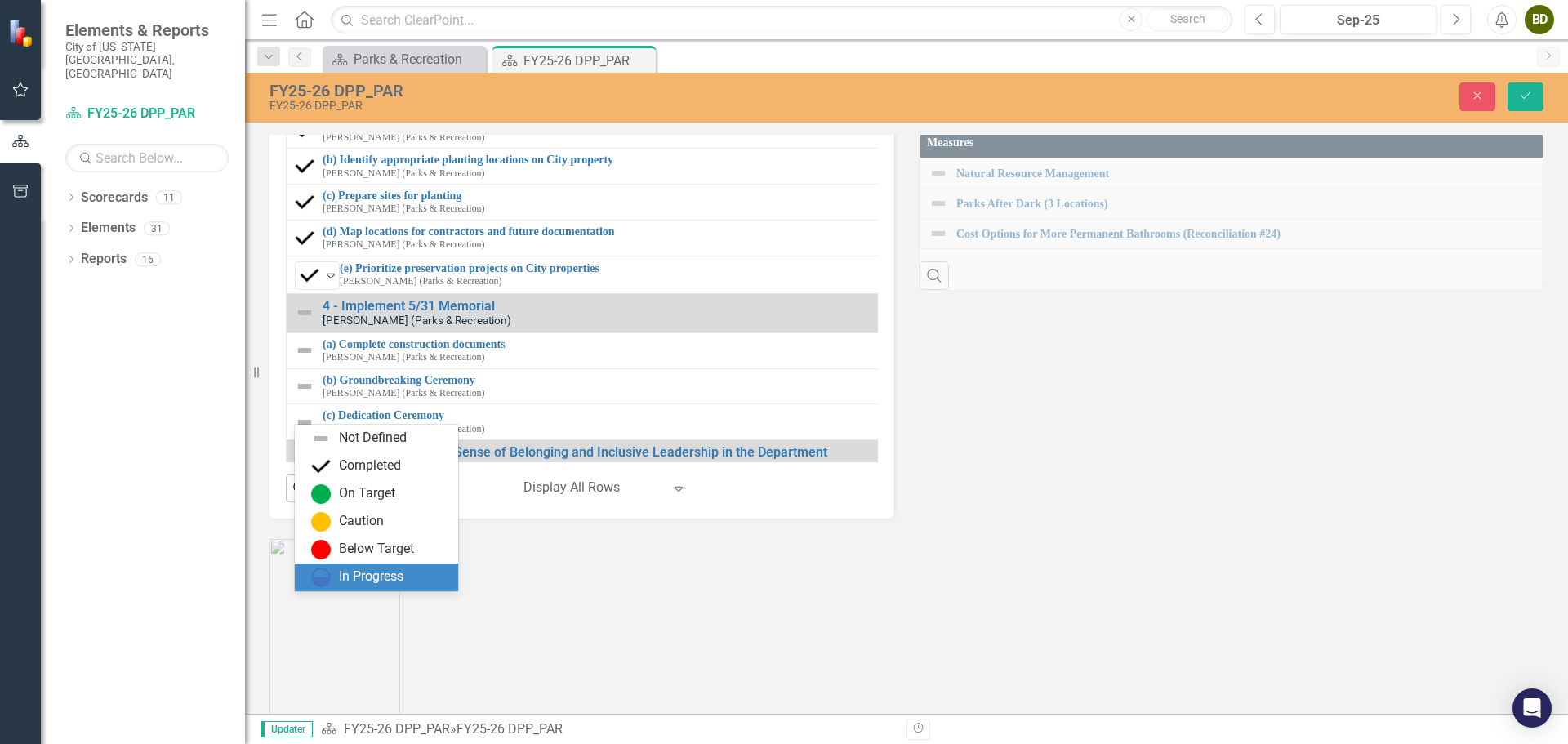
click at [337, 576] on div "In Progress" at bounding box center [379, 577] width 137 height 20
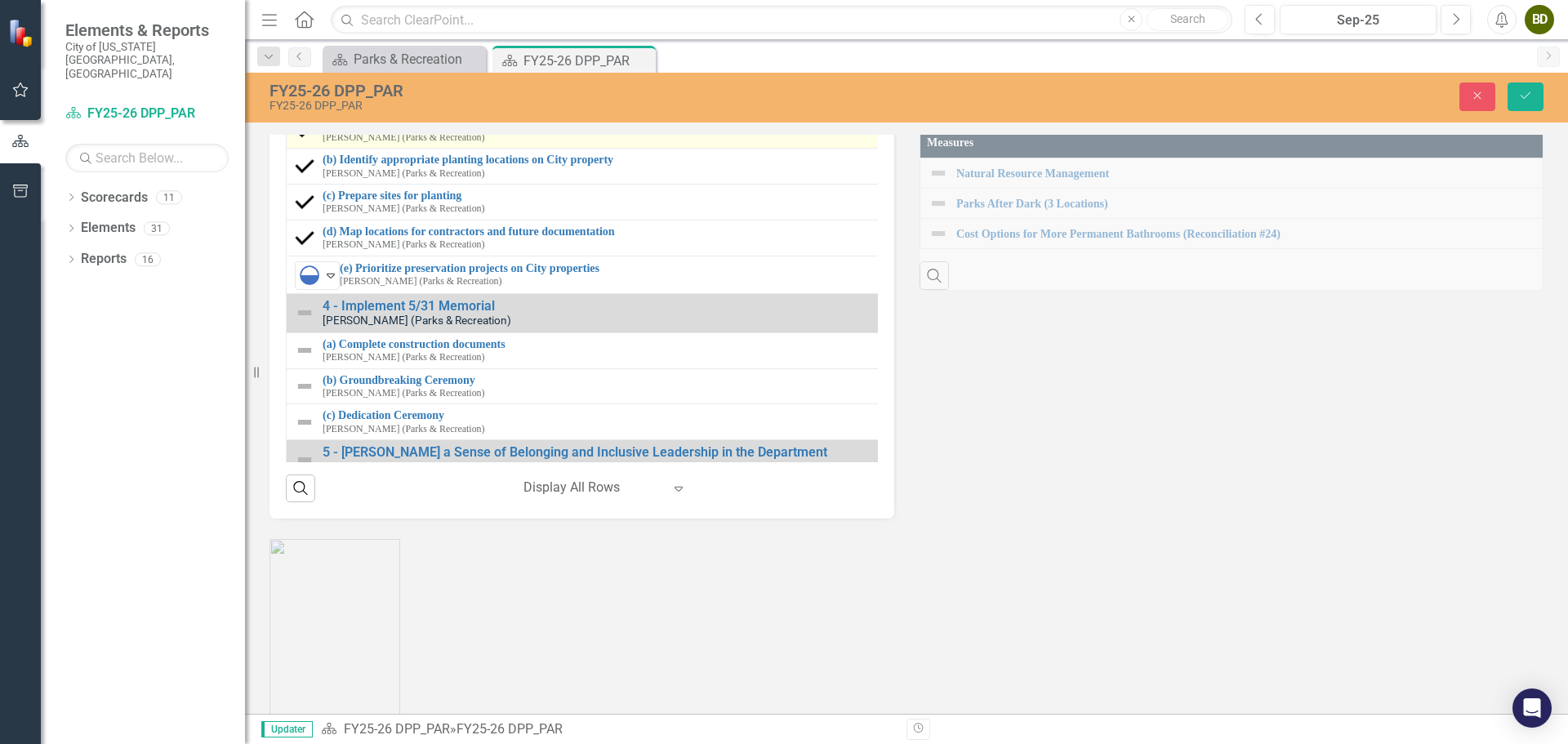
click at [309, 140] on img at bounding box center [304, 131] width 20 height 20
click at [325, 139] on icon "Expand" at bounding box center [331, 132] width 17 height 13
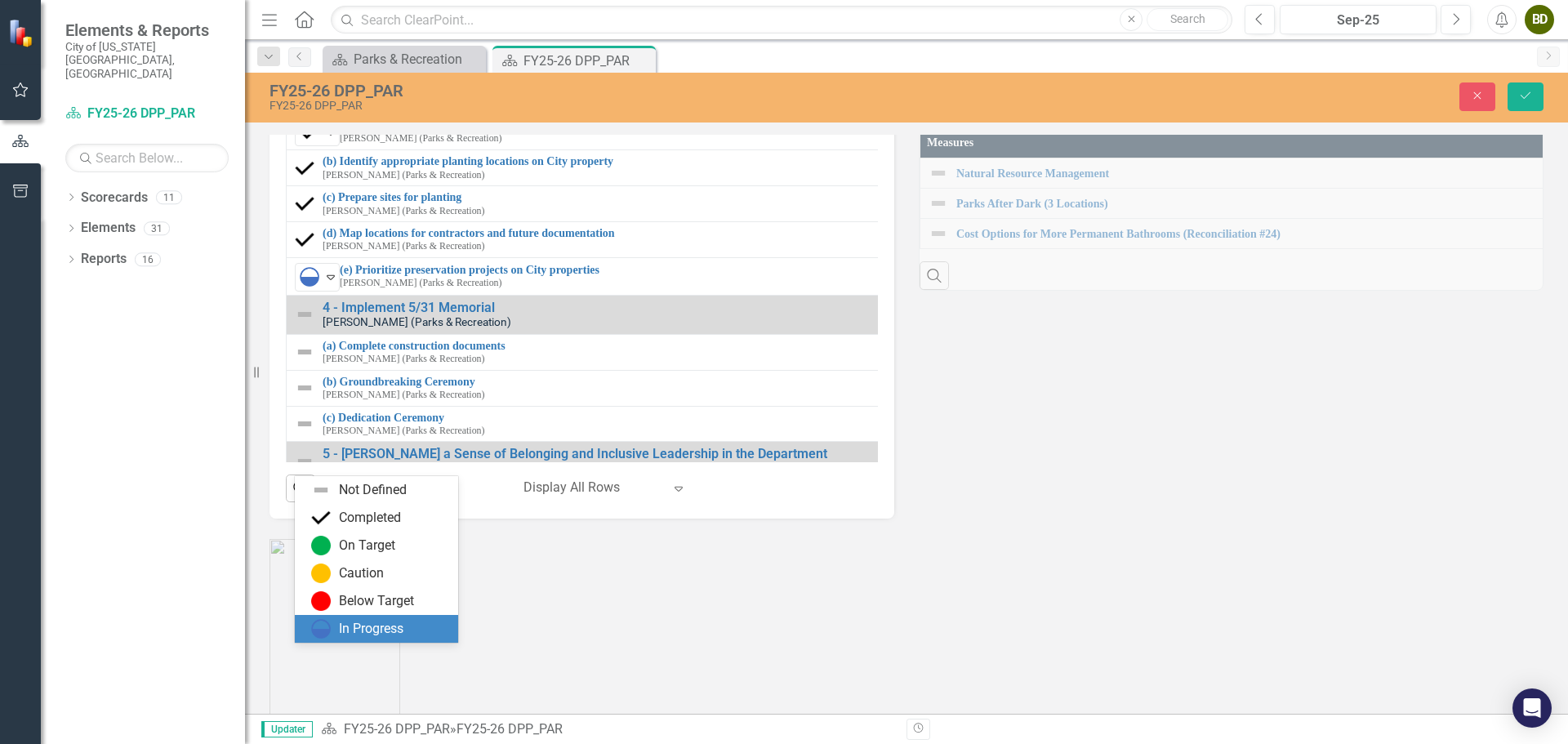
click at [395, 628] on div "In Progress" at bounding box center [371, 628] width 65 height 19
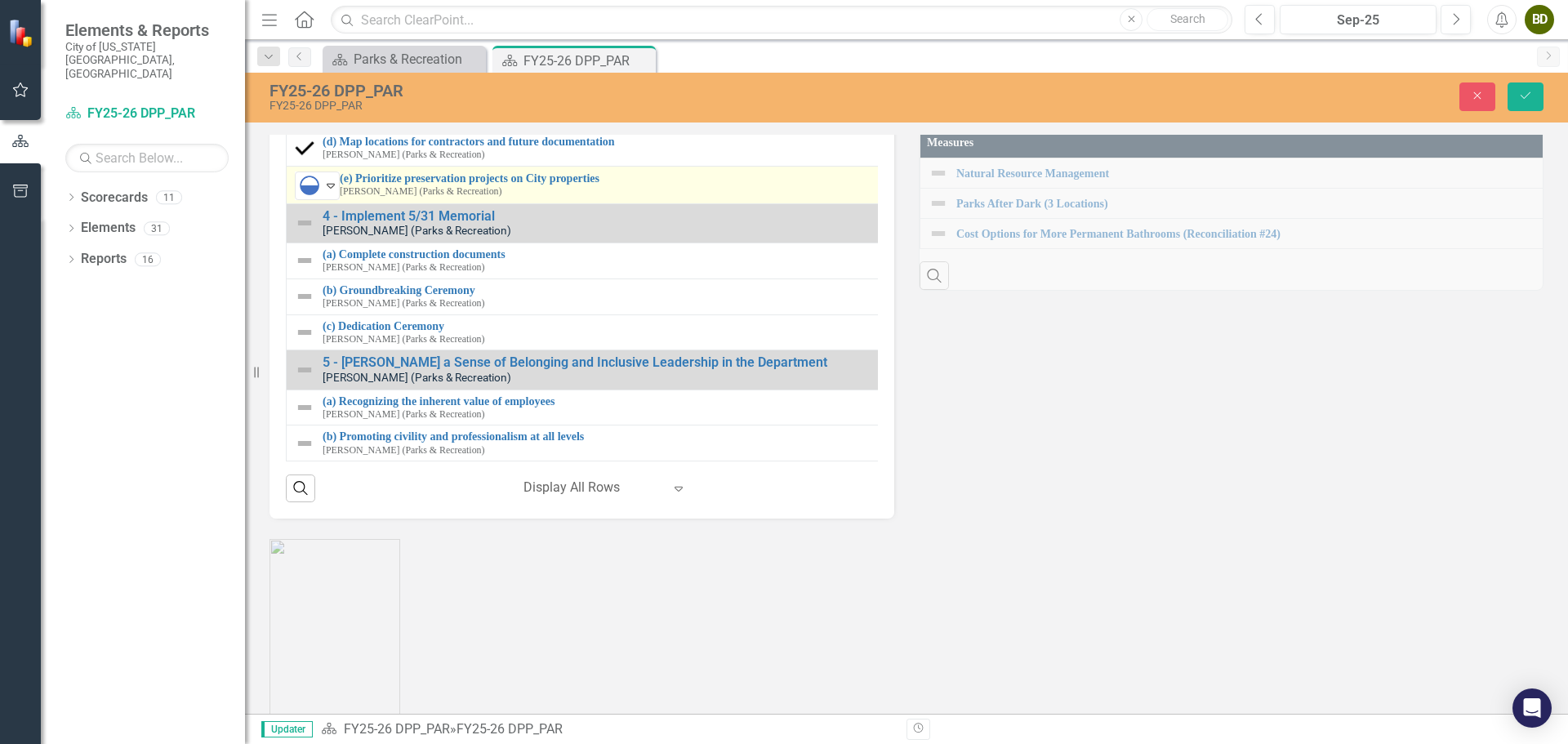
scroll to position [1959, 0]
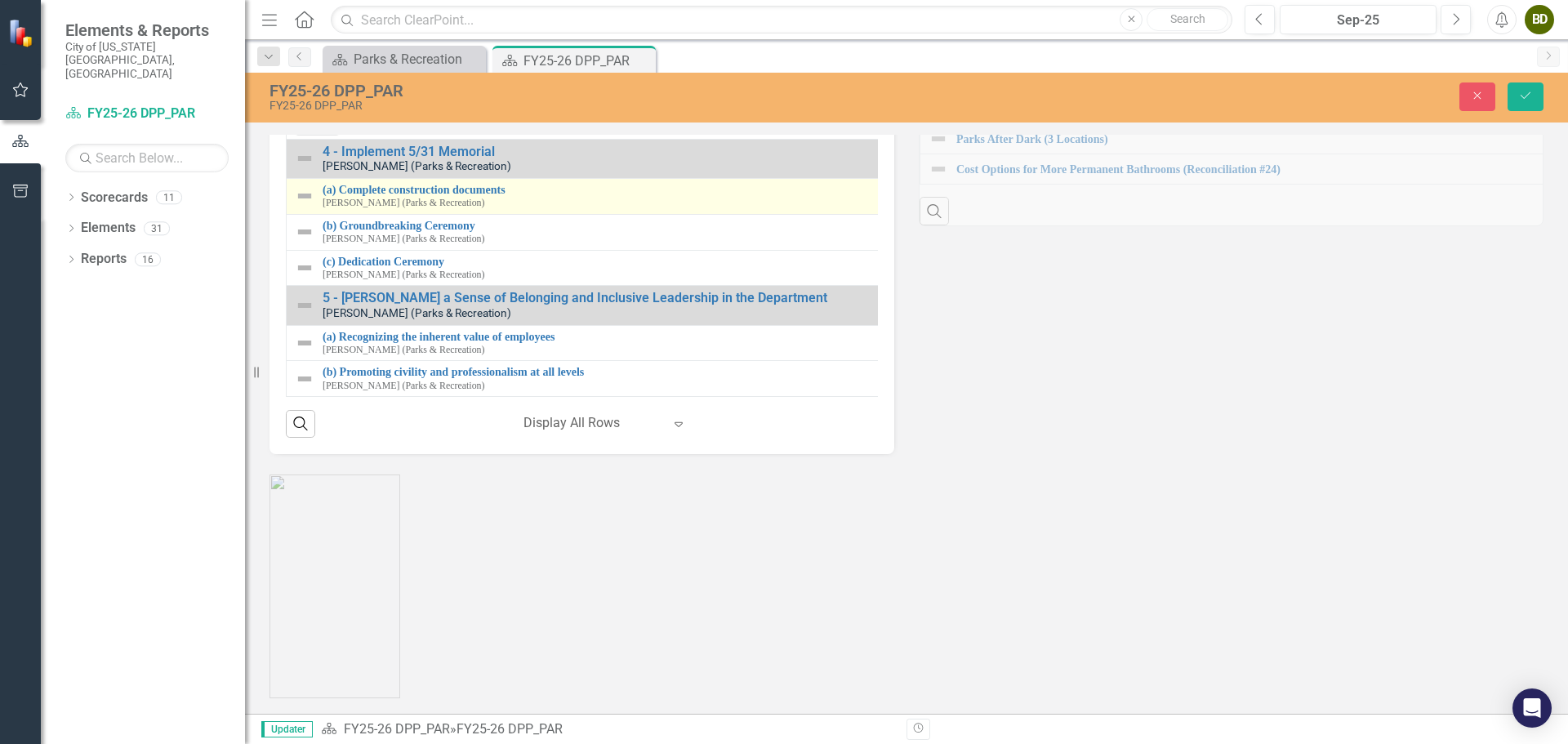
click at [304, 205] on img at bounding box center [304, 196] width 20 height 20
click at [335, 203] on icon "Expand" at bounding box center [331, 197] width 17 height 13
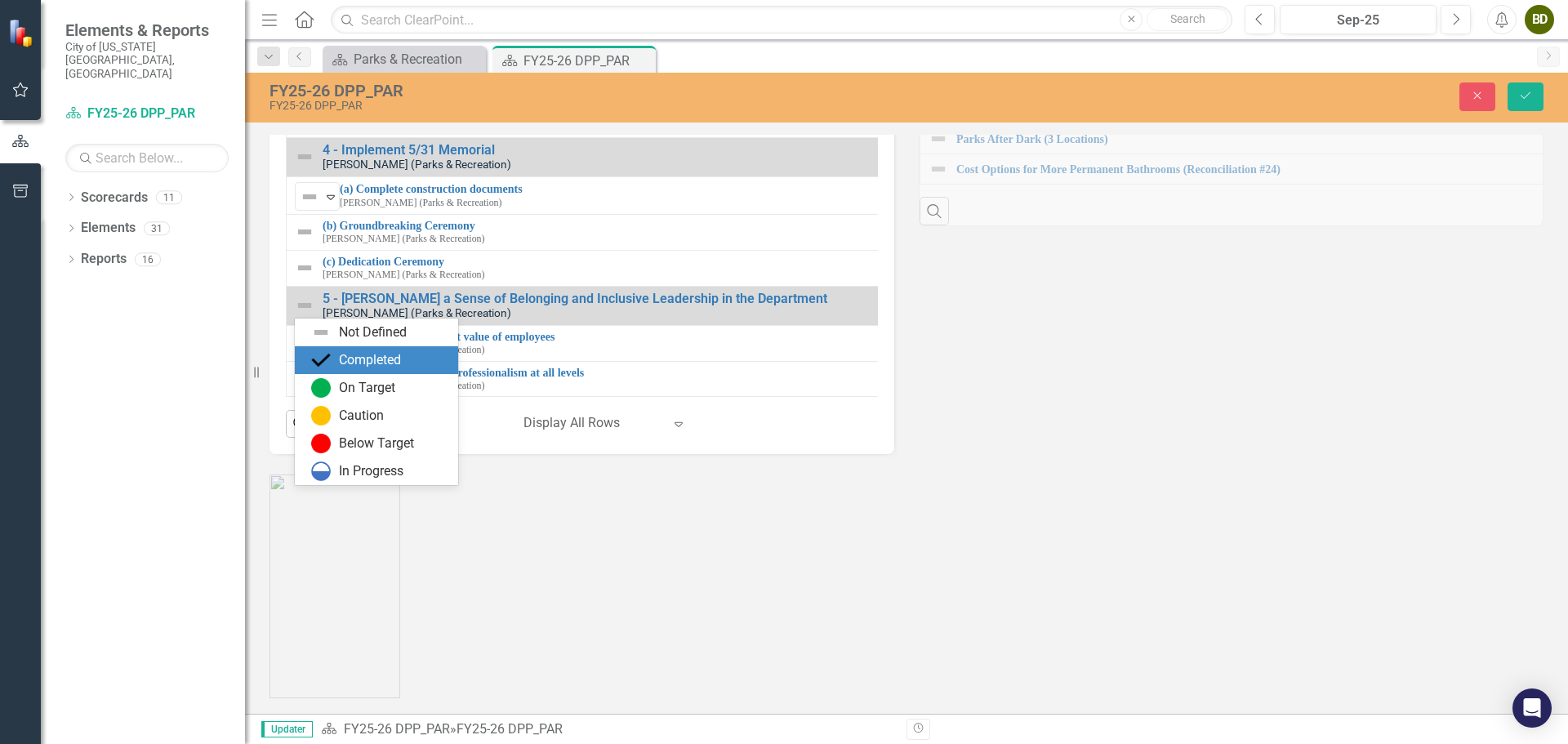
click at [362, 363] on div "Completed" at bounding box center [369, 360] width 62 height 19
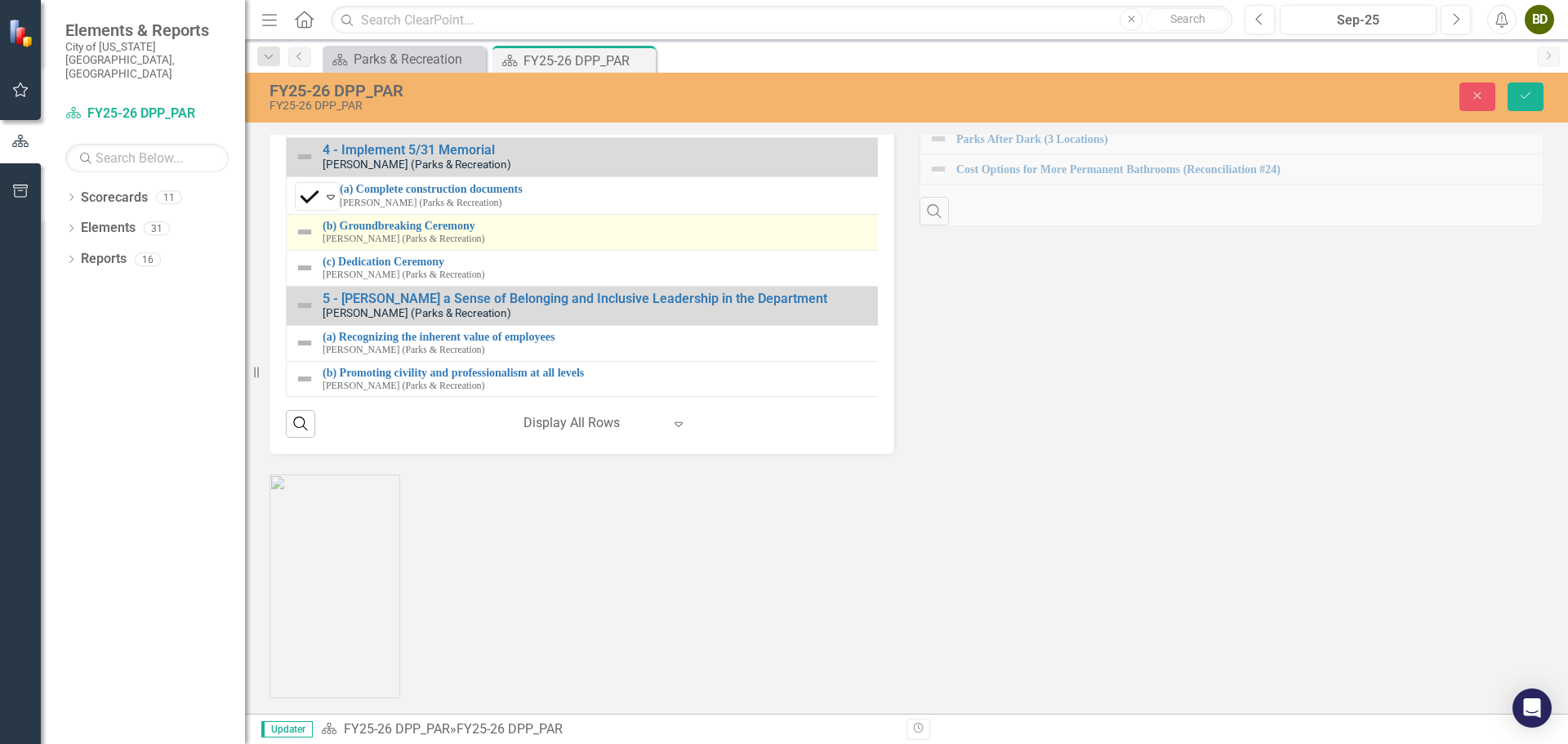
click at [305, 242] on img at bounding box center [304, 232] width 20 height 20
click at [326, 239] on icon "Expand" at bounding box center [331, 233] width 17 height 13
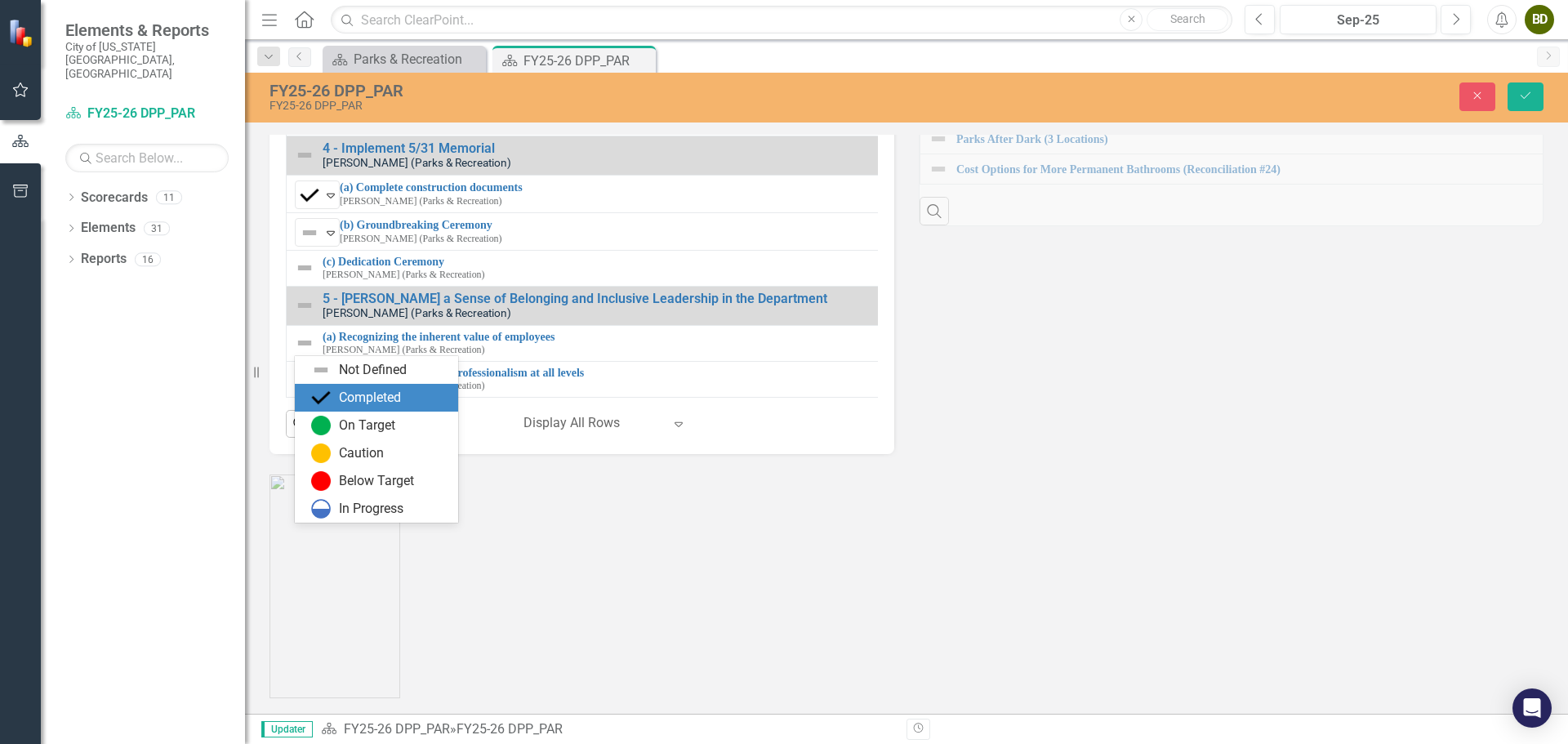
click at [370, 402] on div "Completed" at bounding box center [369, 397] width 62 height 19
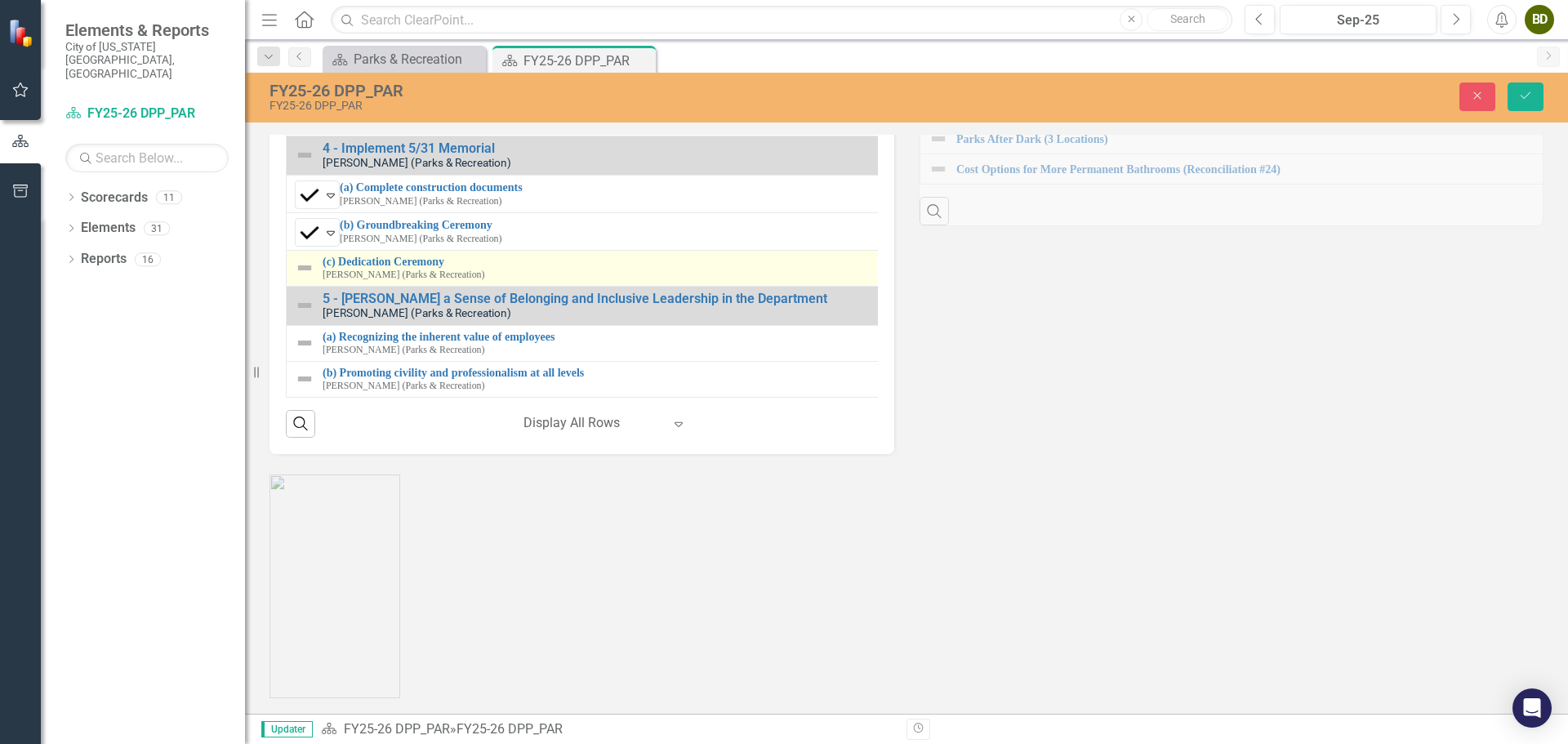
click at [311, 278] on img at bounding box center [304, 268] width 20 height 20
click at [133, 564] on div "Dropdown Scorecards 11 Dropdown Budget Tracker FY24 Budget Items FY25 Budget It…" at bounding box center [142, 464] width 204 height 559
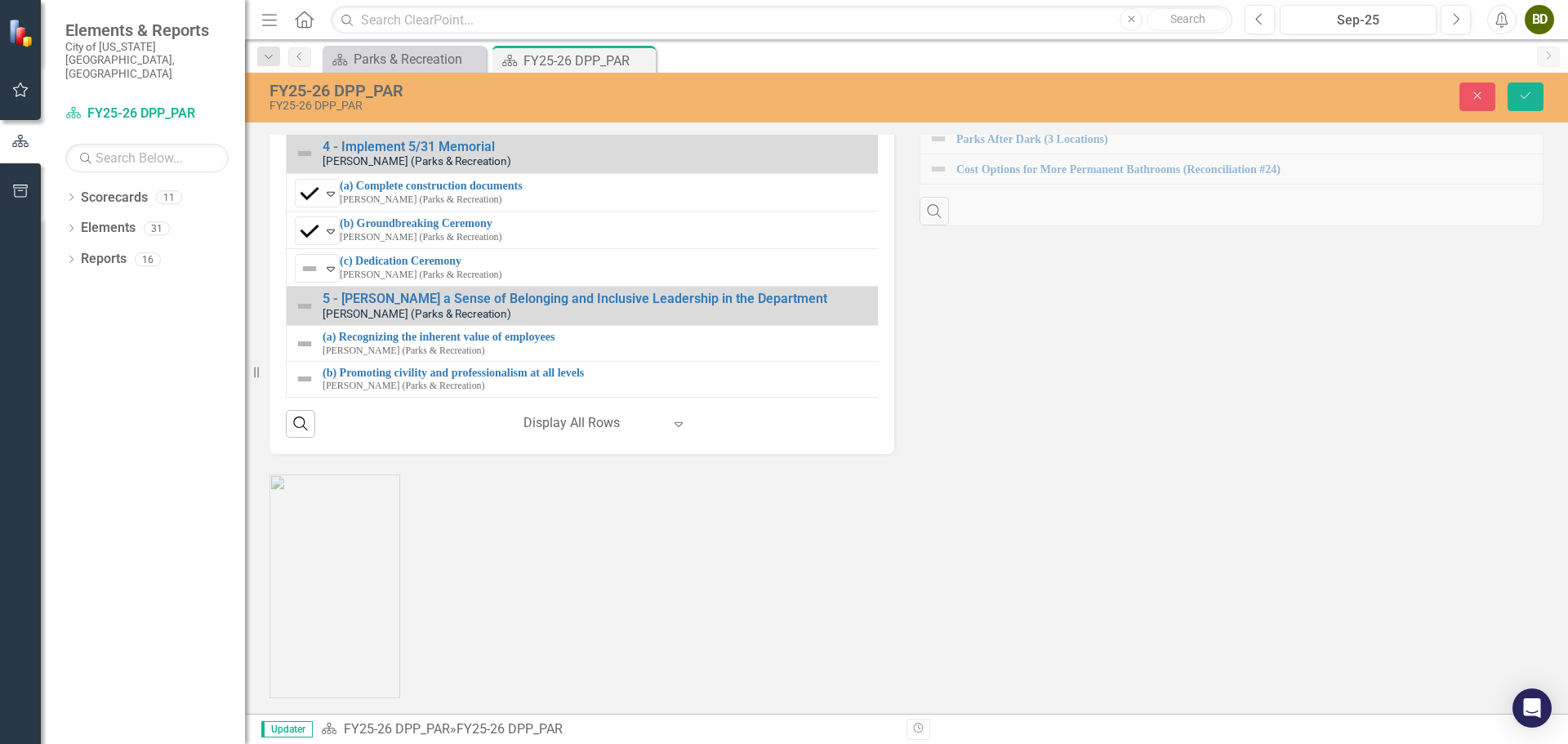
scroll to position [2204, 0]
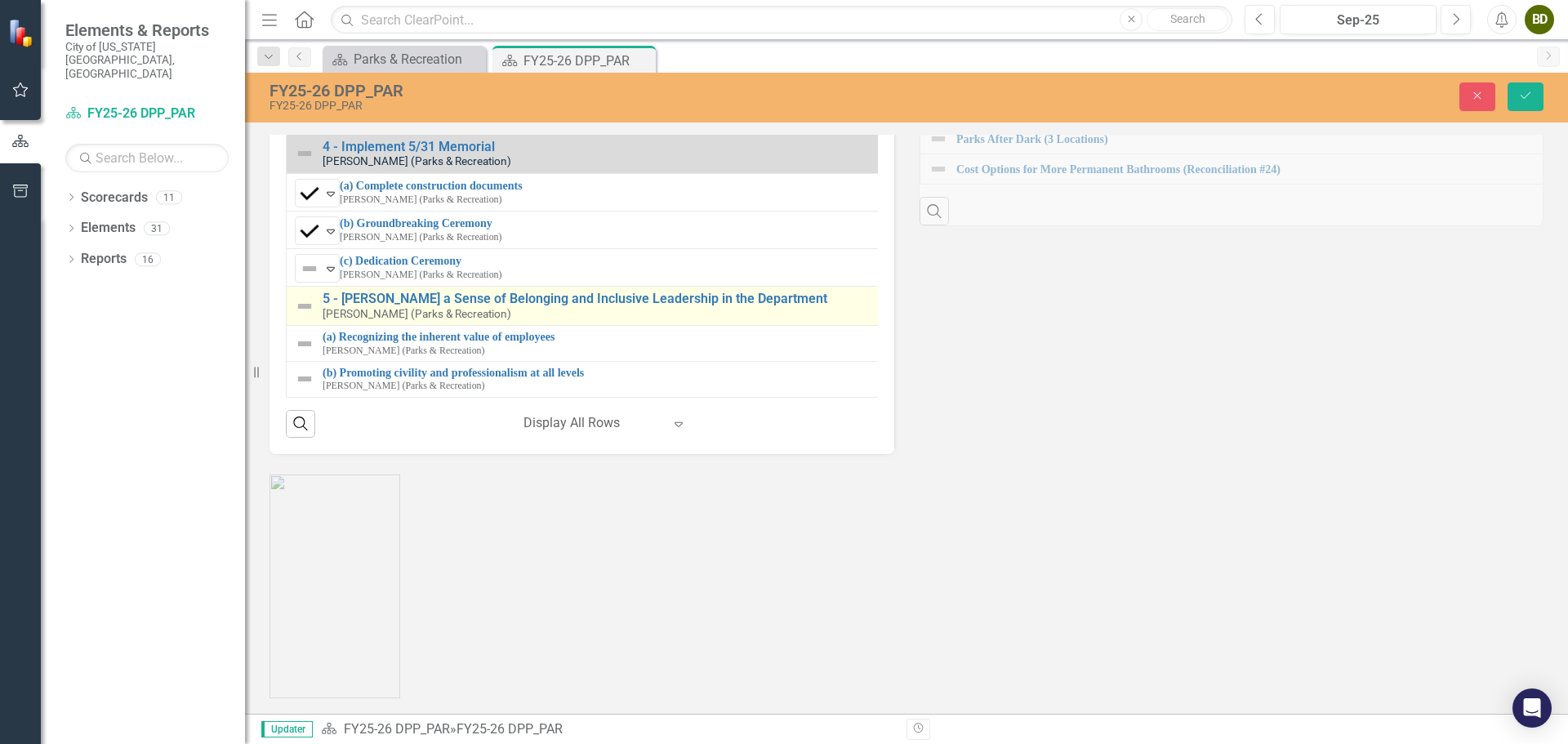
click at [304, 316] on img at bounding box center [304, 306] width 20 height 20
click at [314, 320] on div "5 - Foster a Sense of Belonging and Inclusive Leadership in the Department Anna…" at bounding box center [927, 306] width 1265 height 28
click at [309, 316] on img at bounding box center [304, 306] width 20 height 20
click at [327, 313] on icon "Expand" at bounding box center [331, 307] width 17 height 13
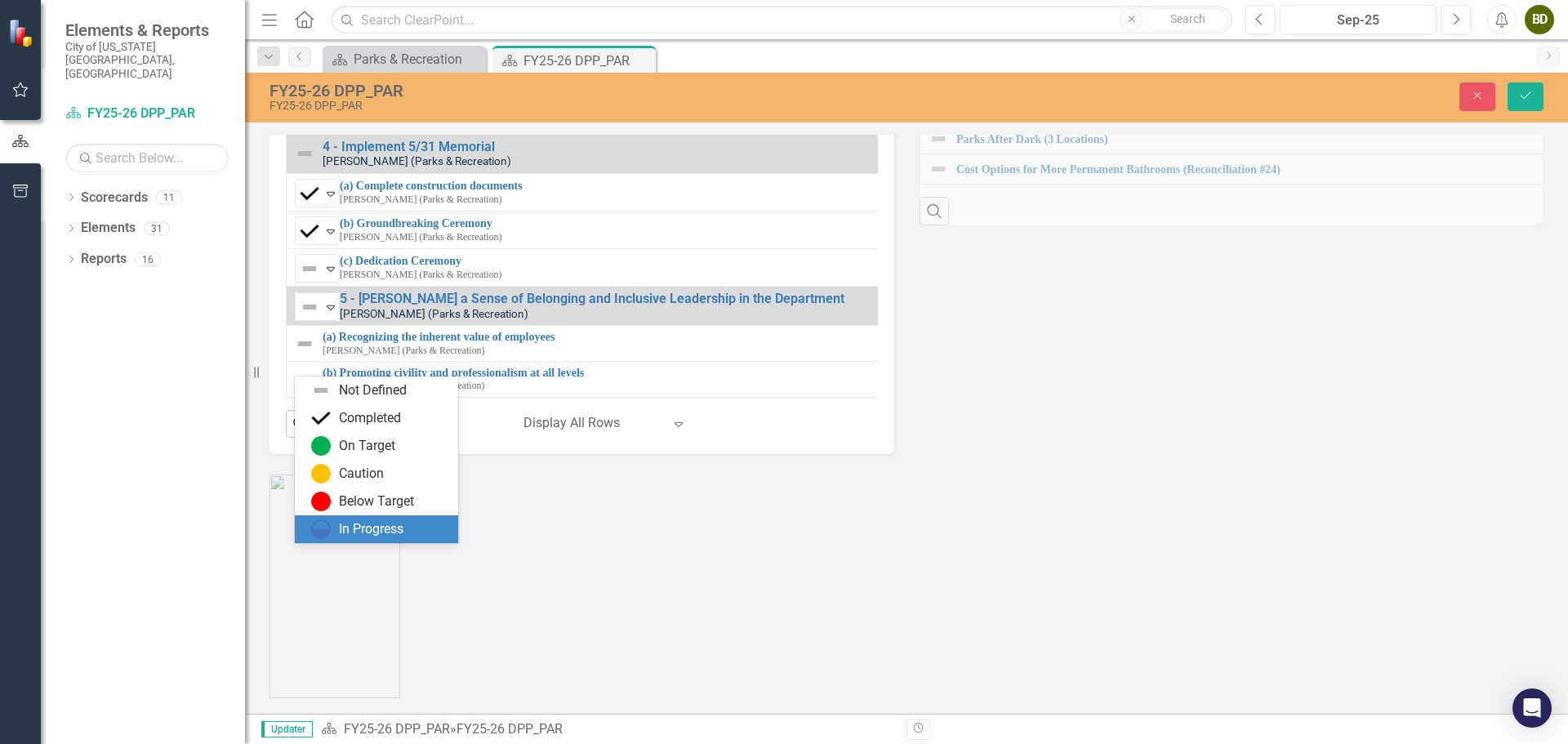
click at [386, 527] on div "In Progress" at bounding box center [371, 529] width 65 height 19
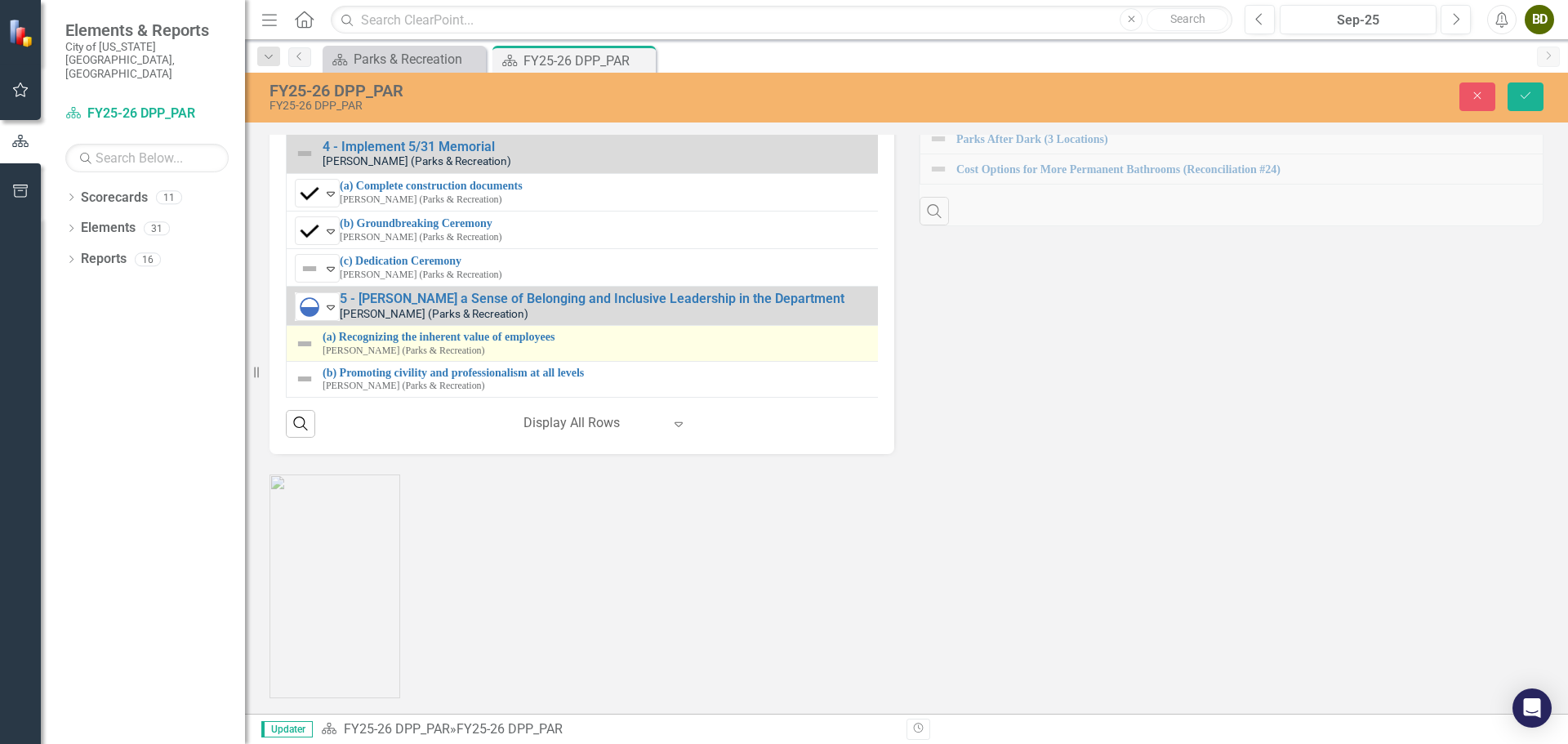
click at [306, 353] on img at bounding box center [304, 344] width 20 height 20
click at [329, 349] on icon "Expand" at bounding box center [331, 343] width 17 height 13
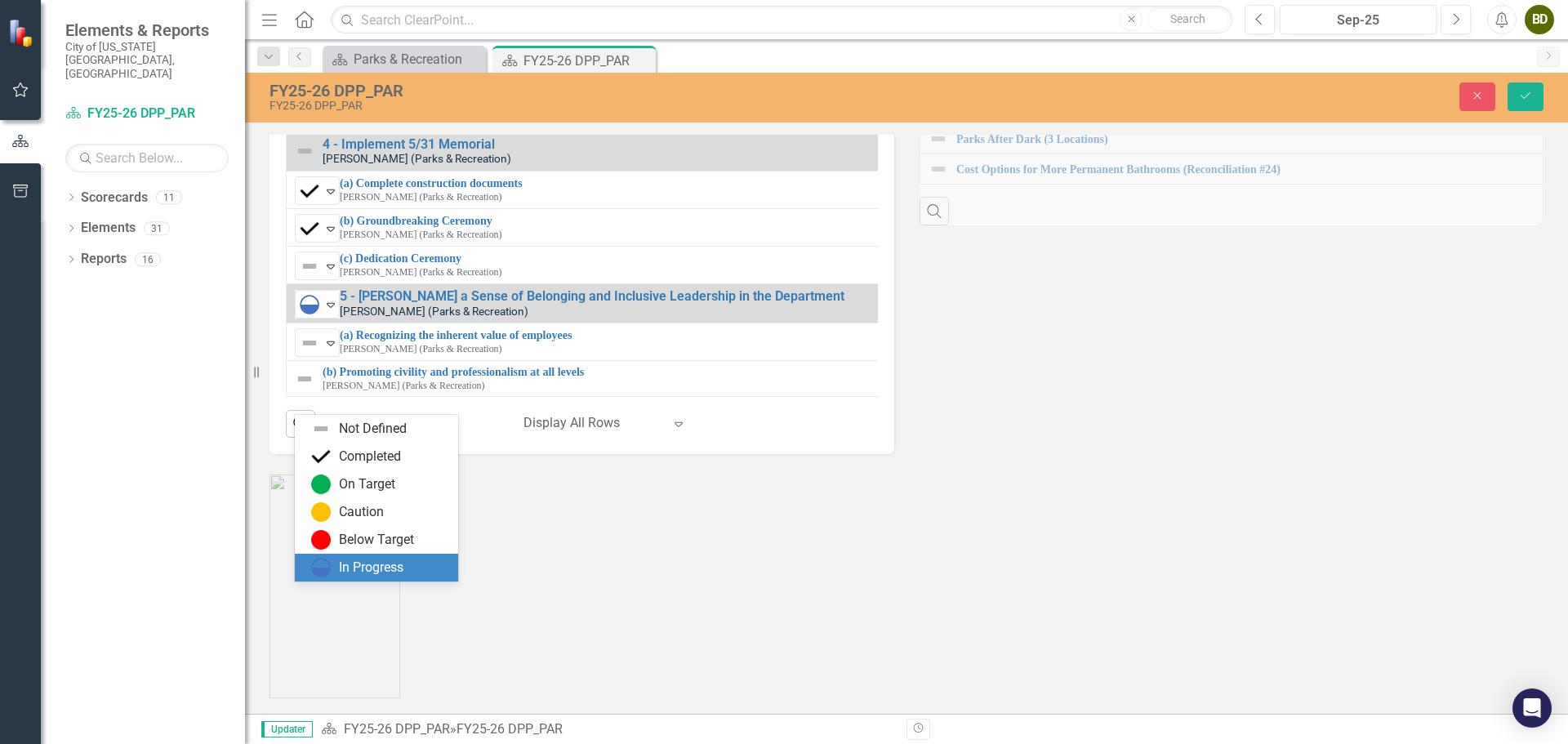
click at [379, 563] on div "In Progress" at bounding box center [371, 568] width 65 height 19
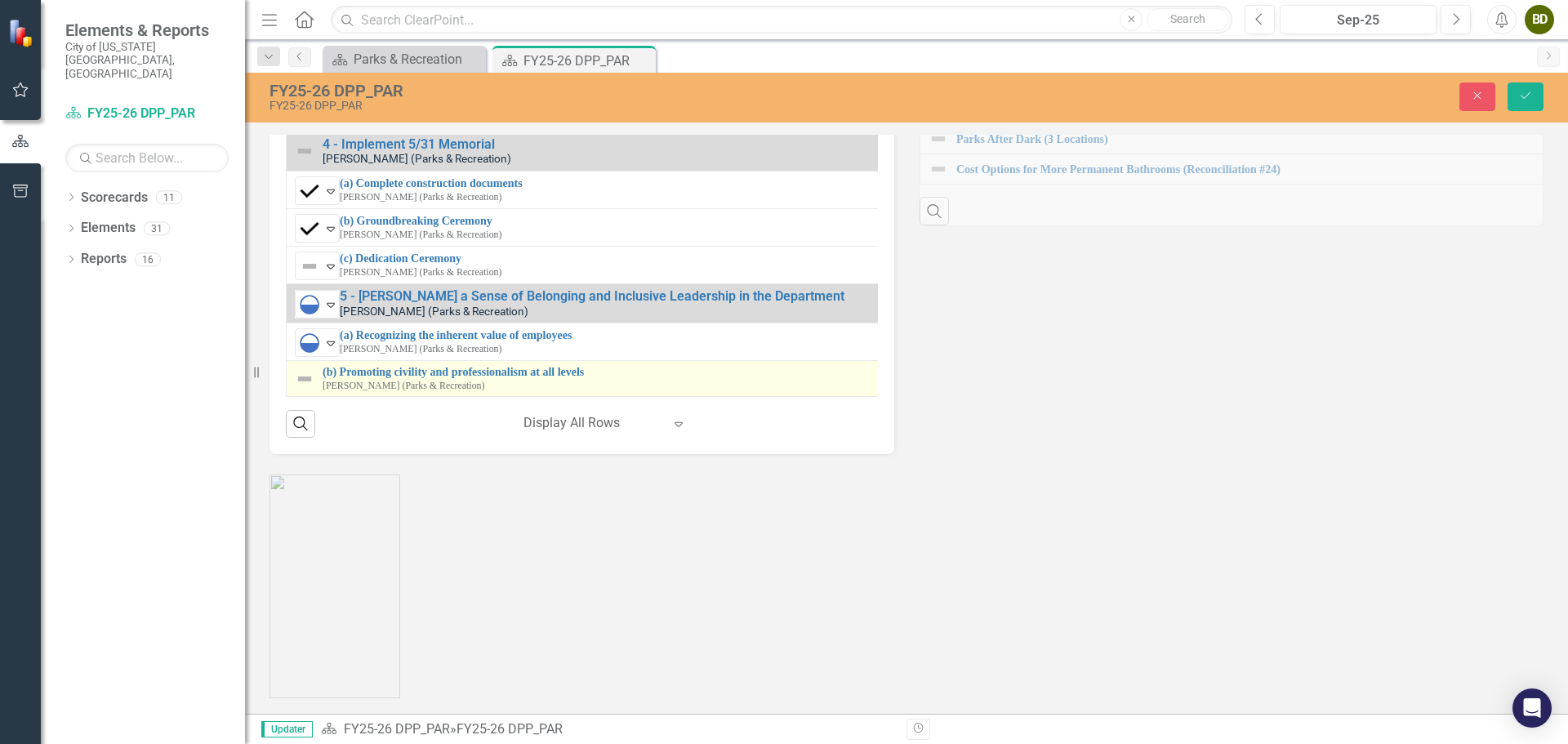
click at [307, 388] on img at bounding box center [304, 379] width 20 height 20
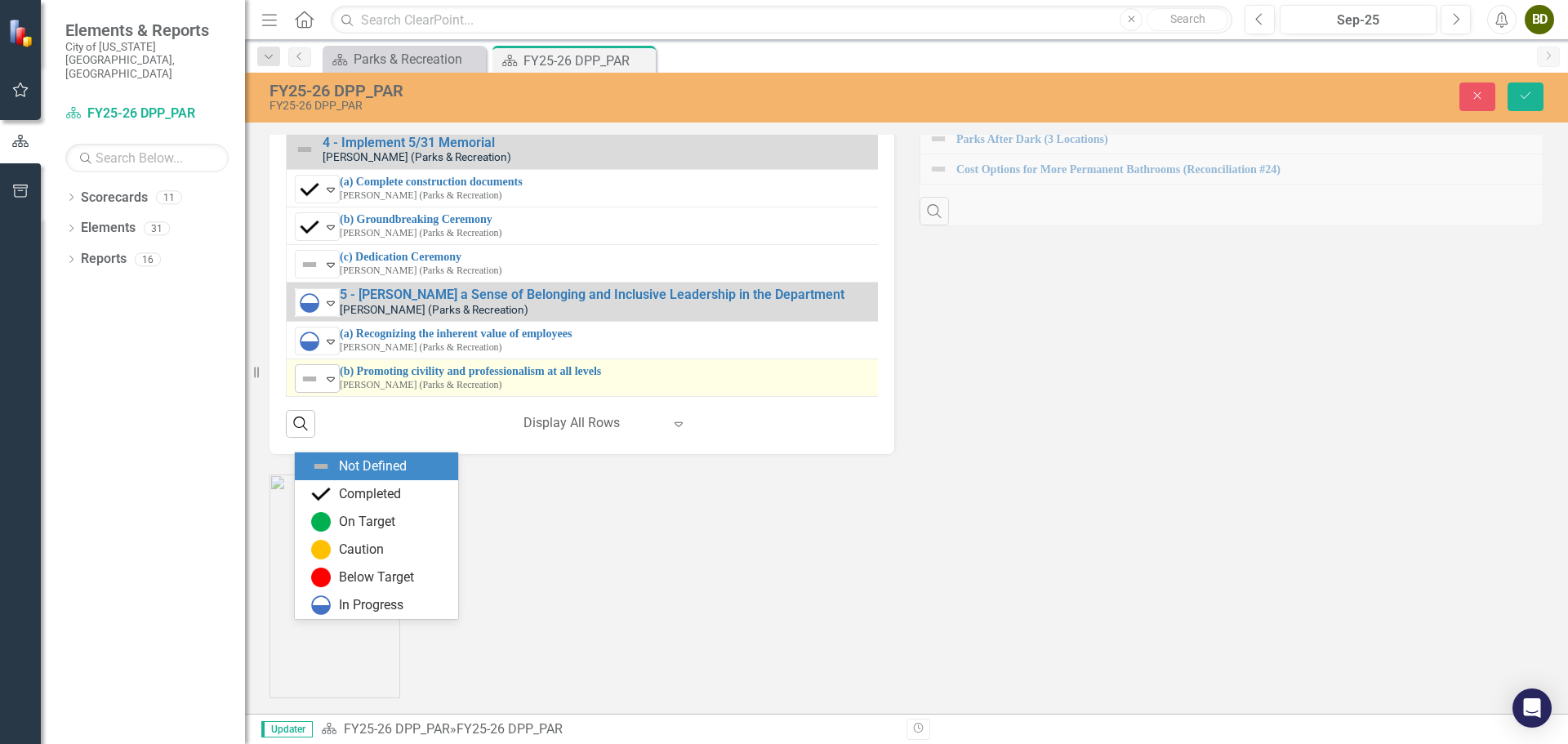
click at [334, 385] on icon "Expand" at bounding box center [331, 379] width 17 height 13
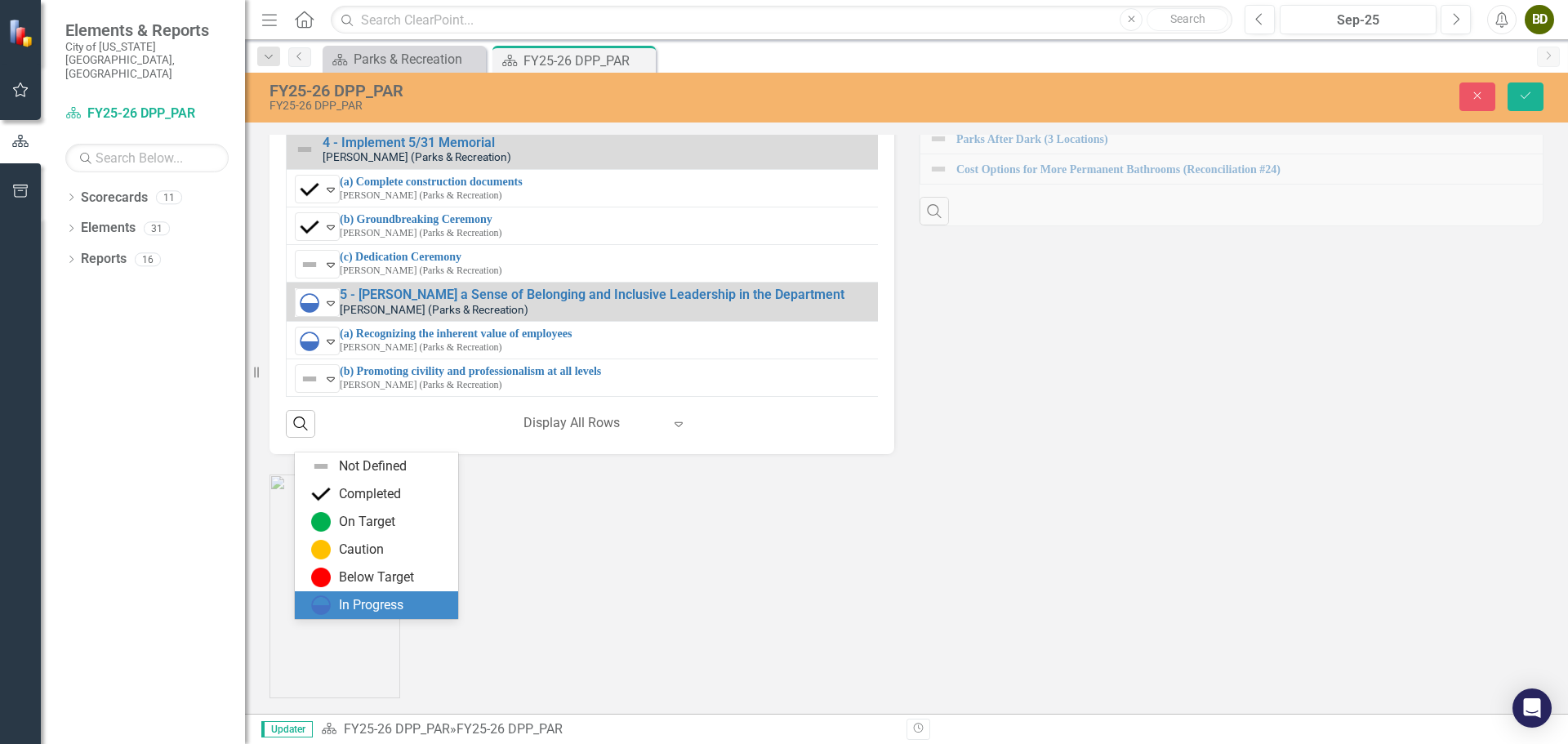
click at [378, 604] on div "In Progress" at bounding box center [371, 605] width 65 height 19
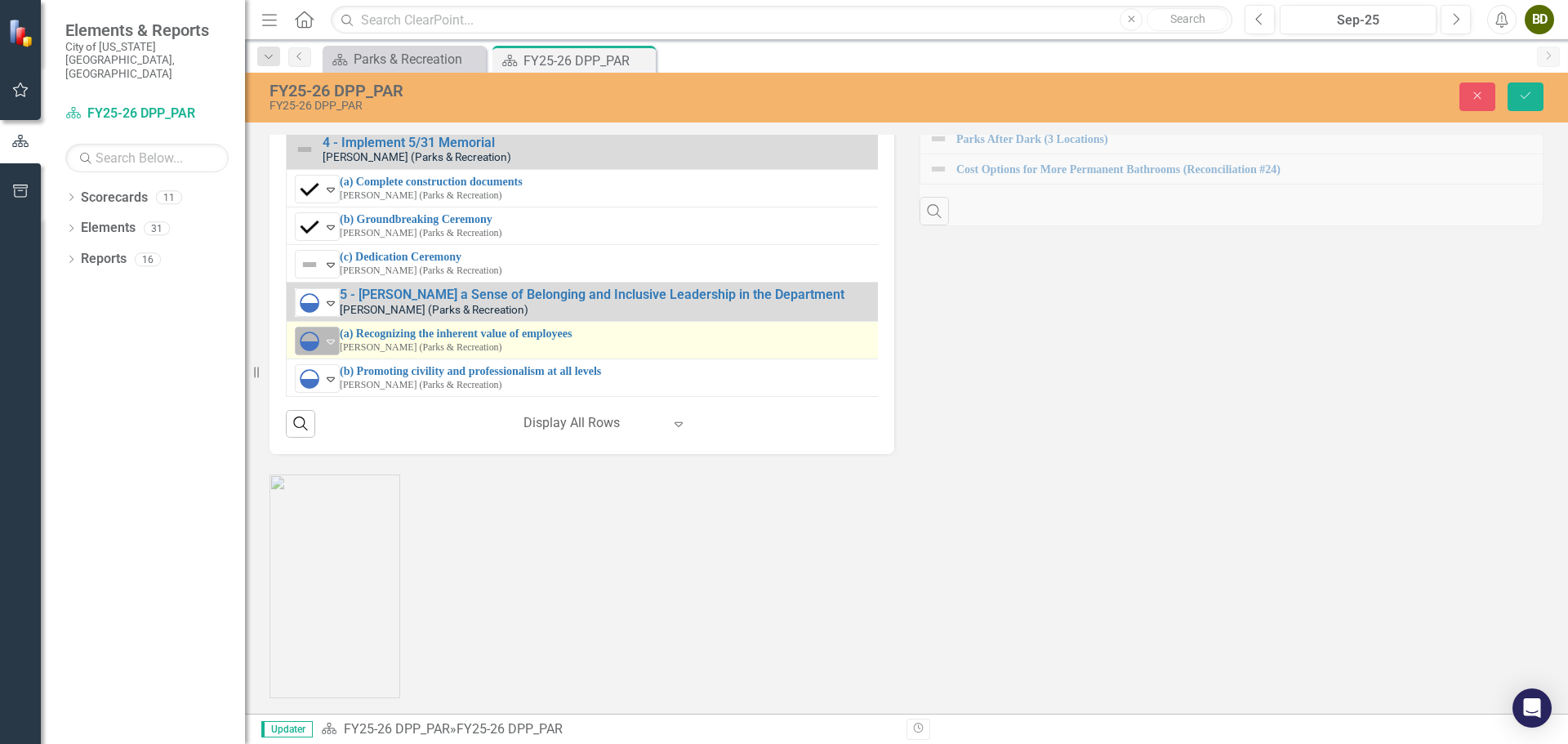
click at [327, 347] on icon "Expand" at bounding box center [331, 342] width 17 height 13
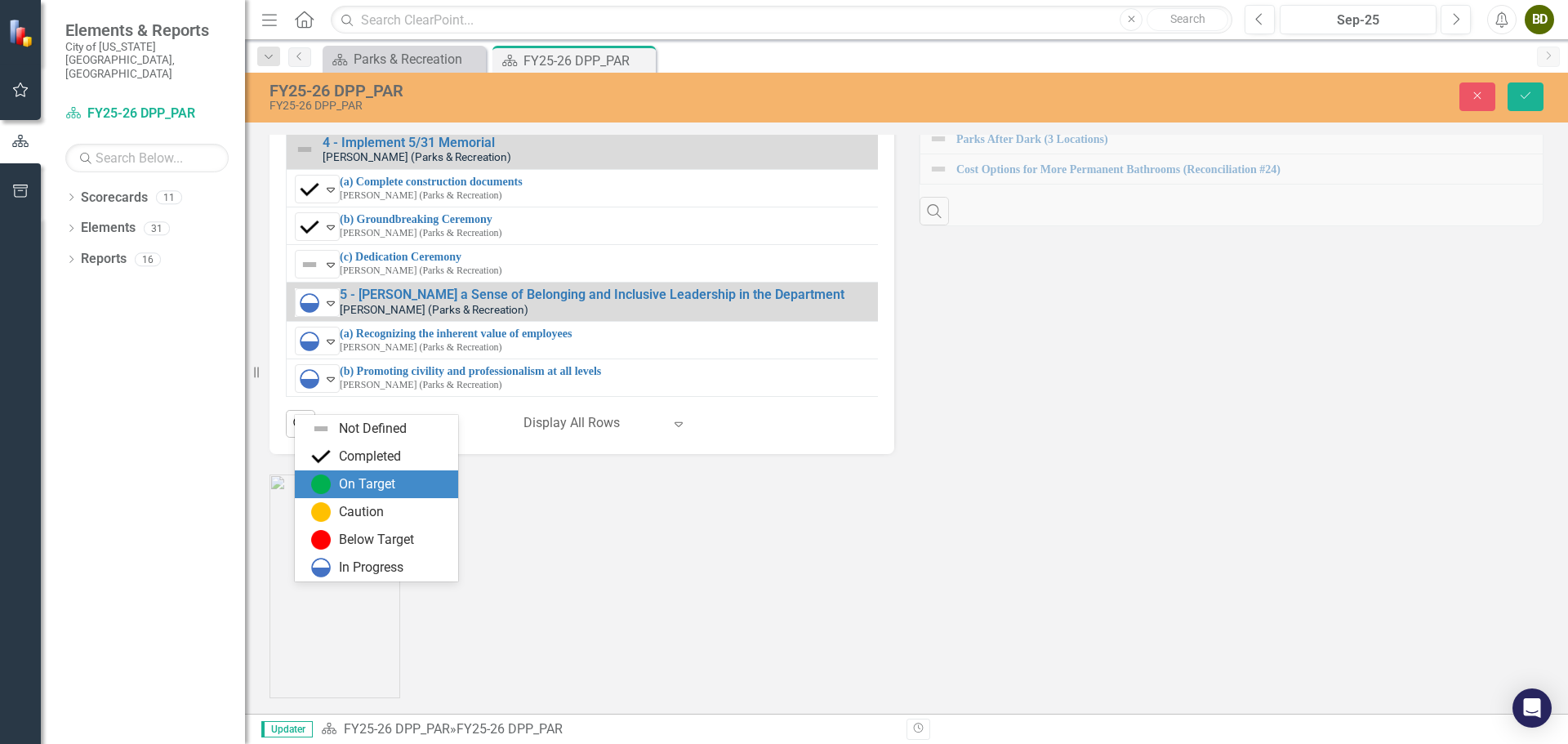
click at [372, 483] on div "On Target" at bounding box center [367, 484] width 57 height 19
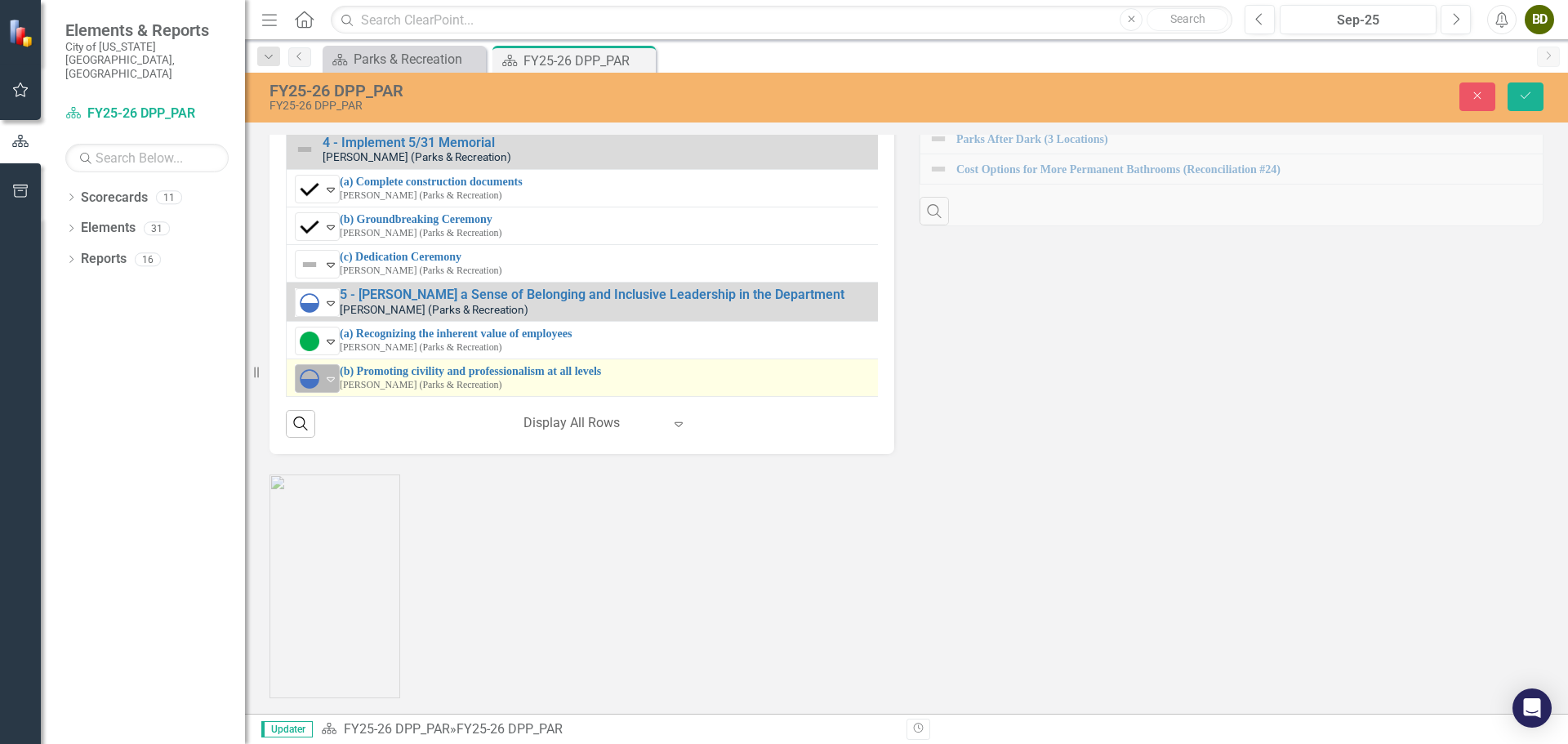
click at [321, 390] on div "In Progress" at bounding box center [309, 378] width 24 height 22
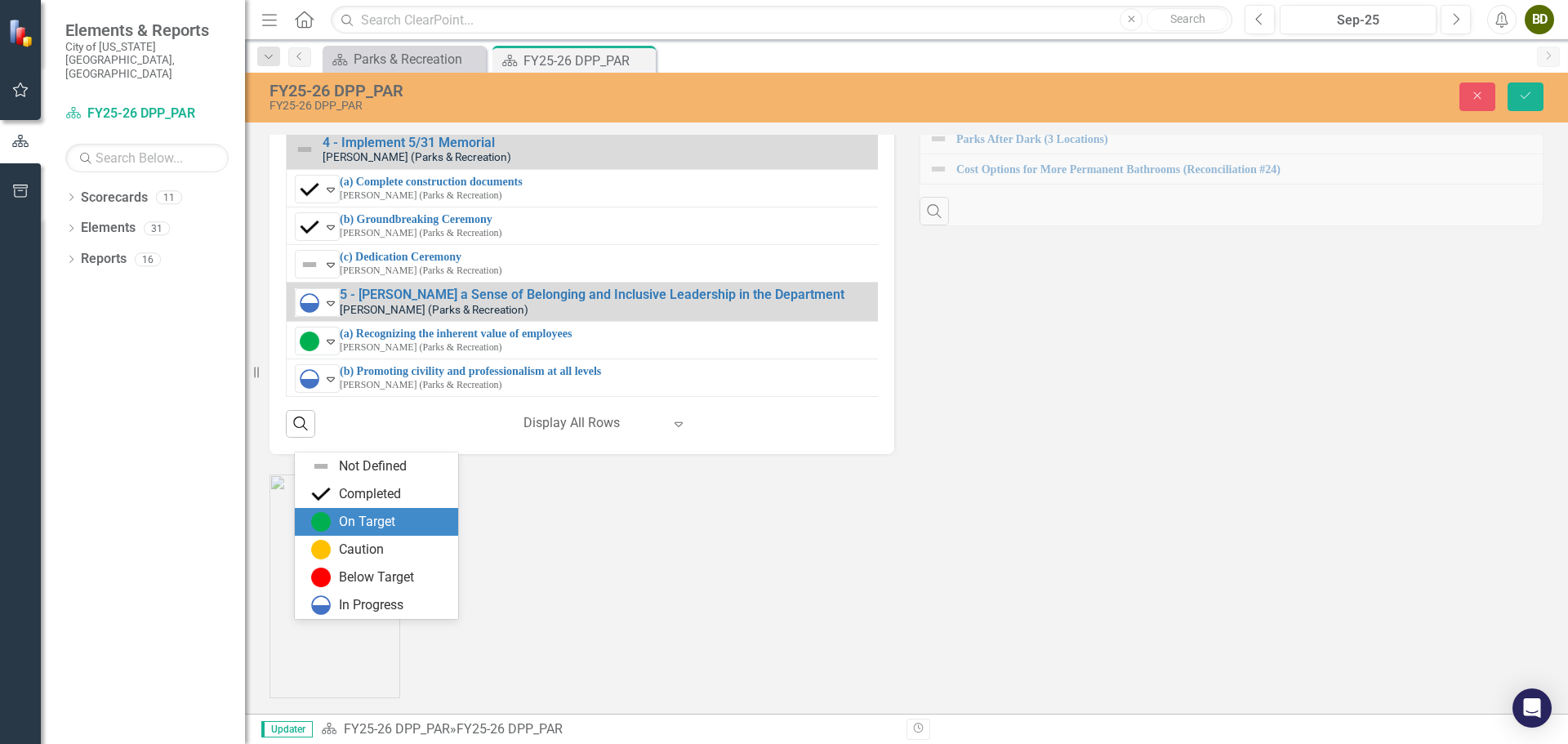
click at [376, 523] on div "On Target" at bounding box center [367, 522] width 57 height 19
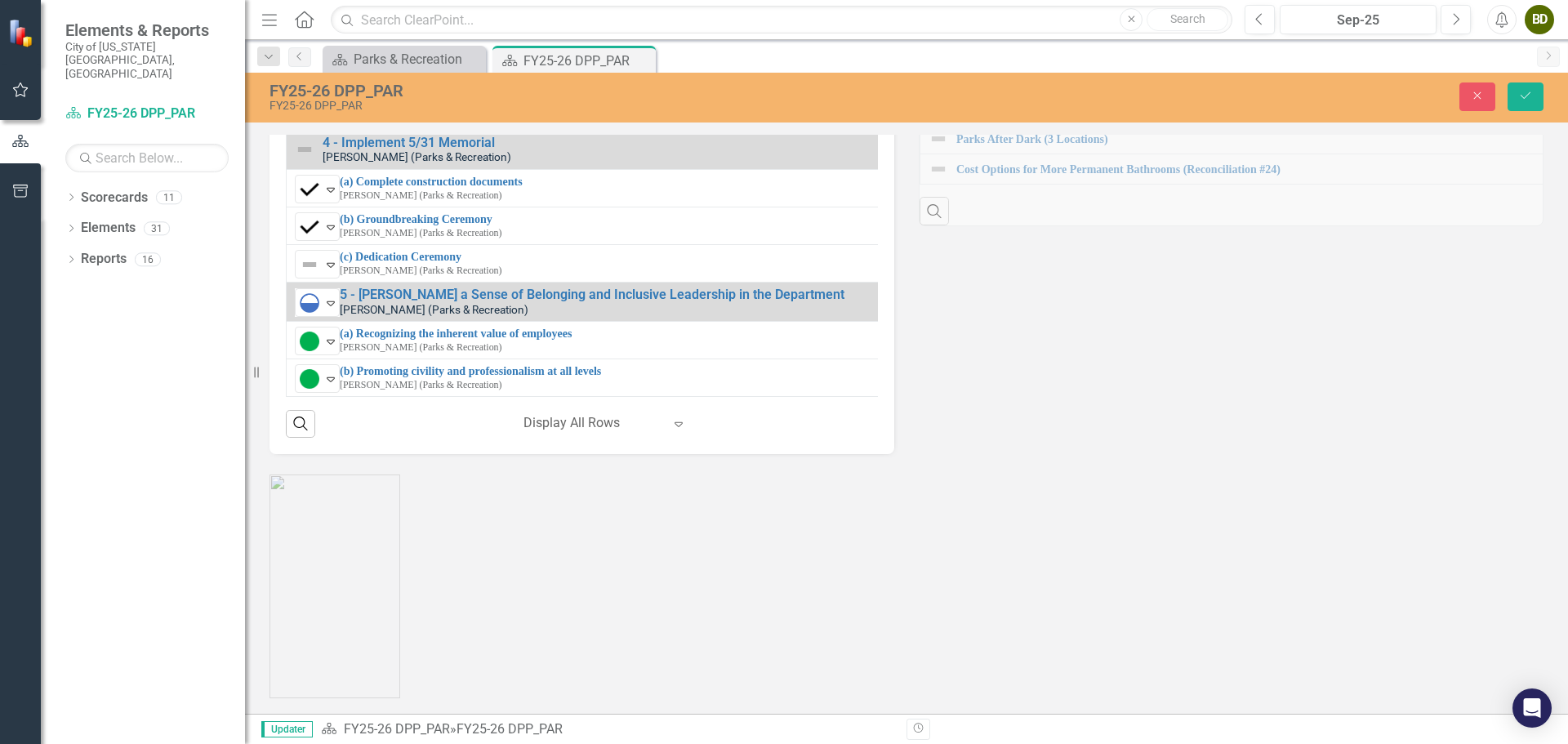
click at [581, 434] on div at bounding box center [592, 423] width 139 height 22
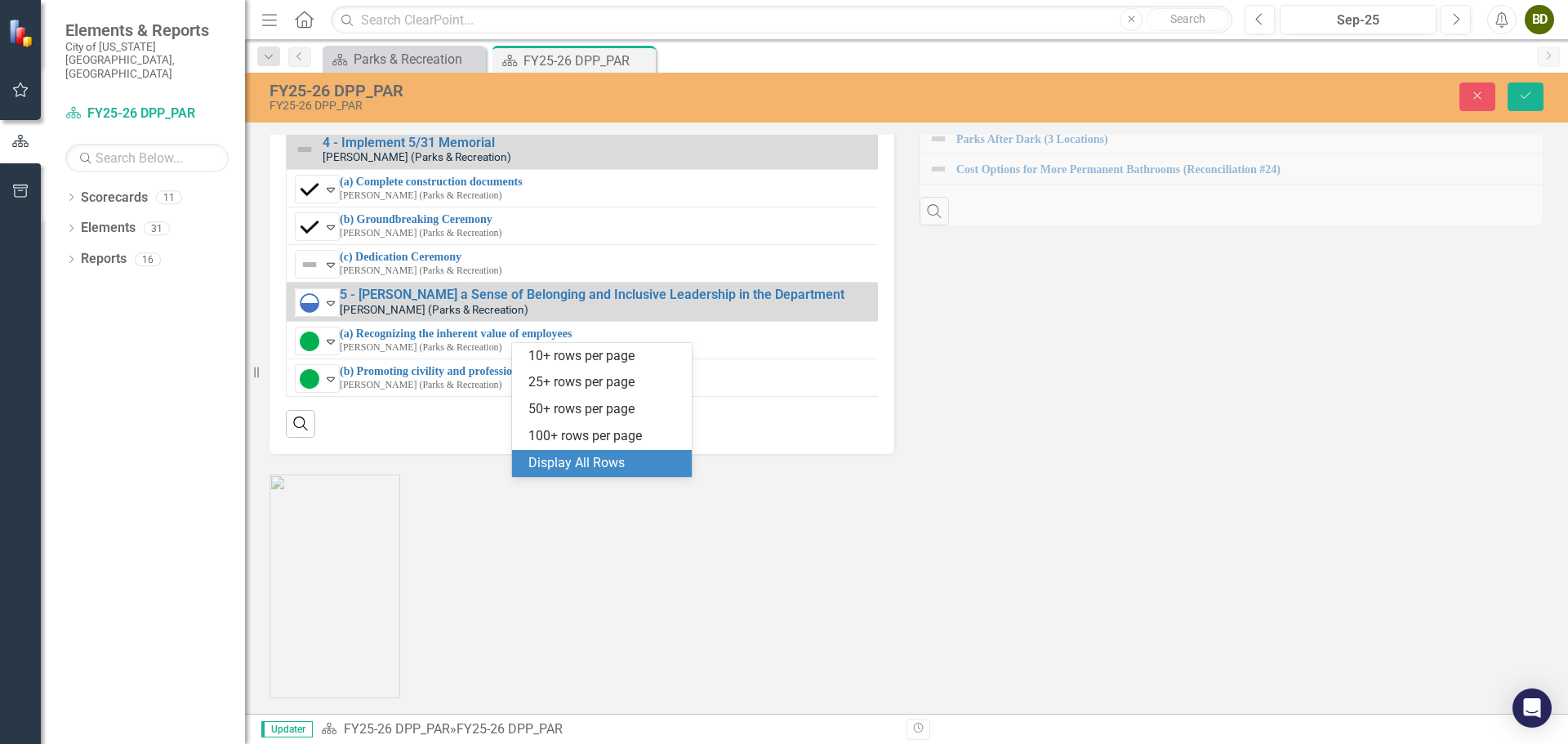
click at [610, 461] on div "Display All Rows" at bounding box center [605, 463] width 154 height 19
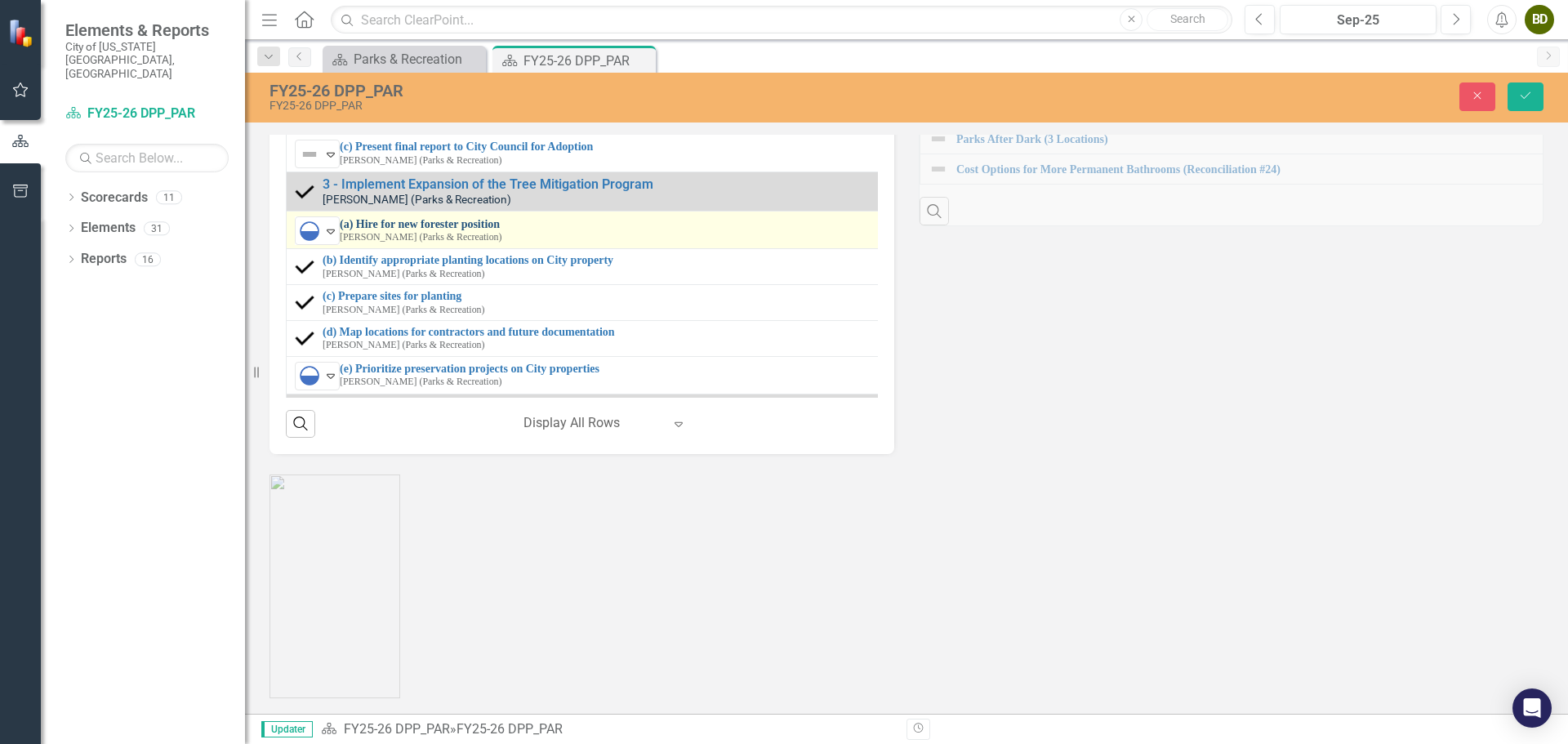
scroll to position [1865, 0]
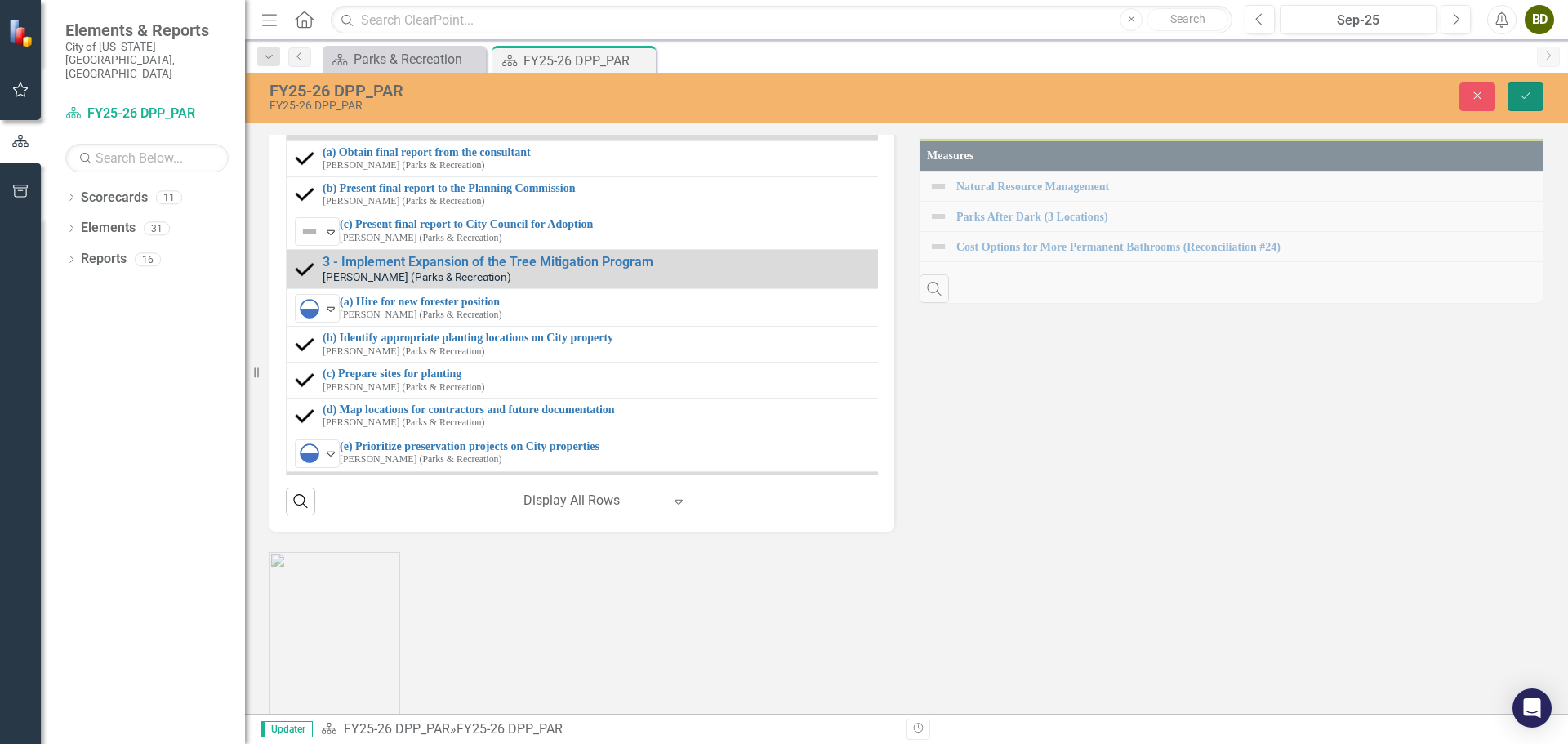
click at [1519, 95] on icon "Save" at bounding box center [1526, 96] width 15 height 12
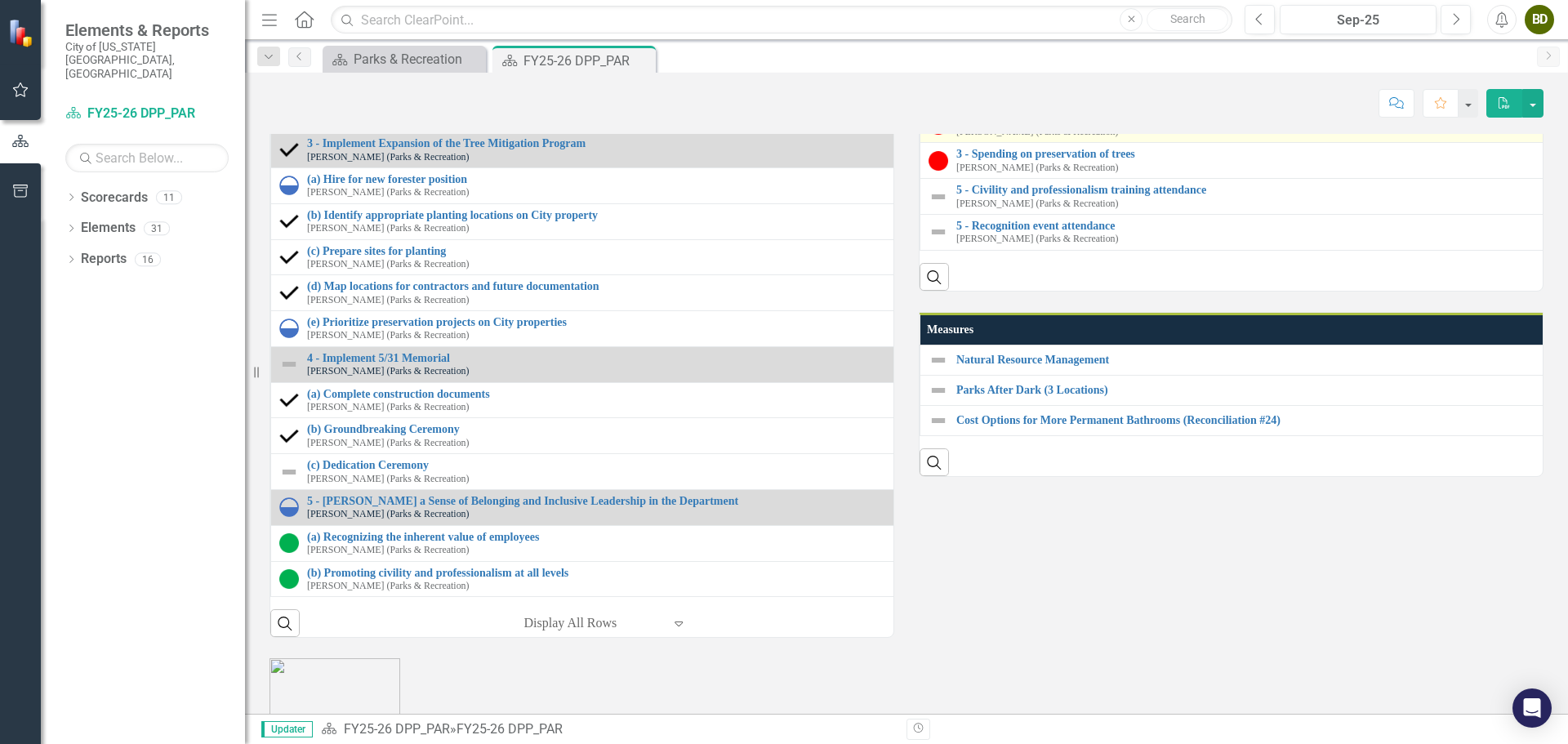
scroll to position [1796, 0]
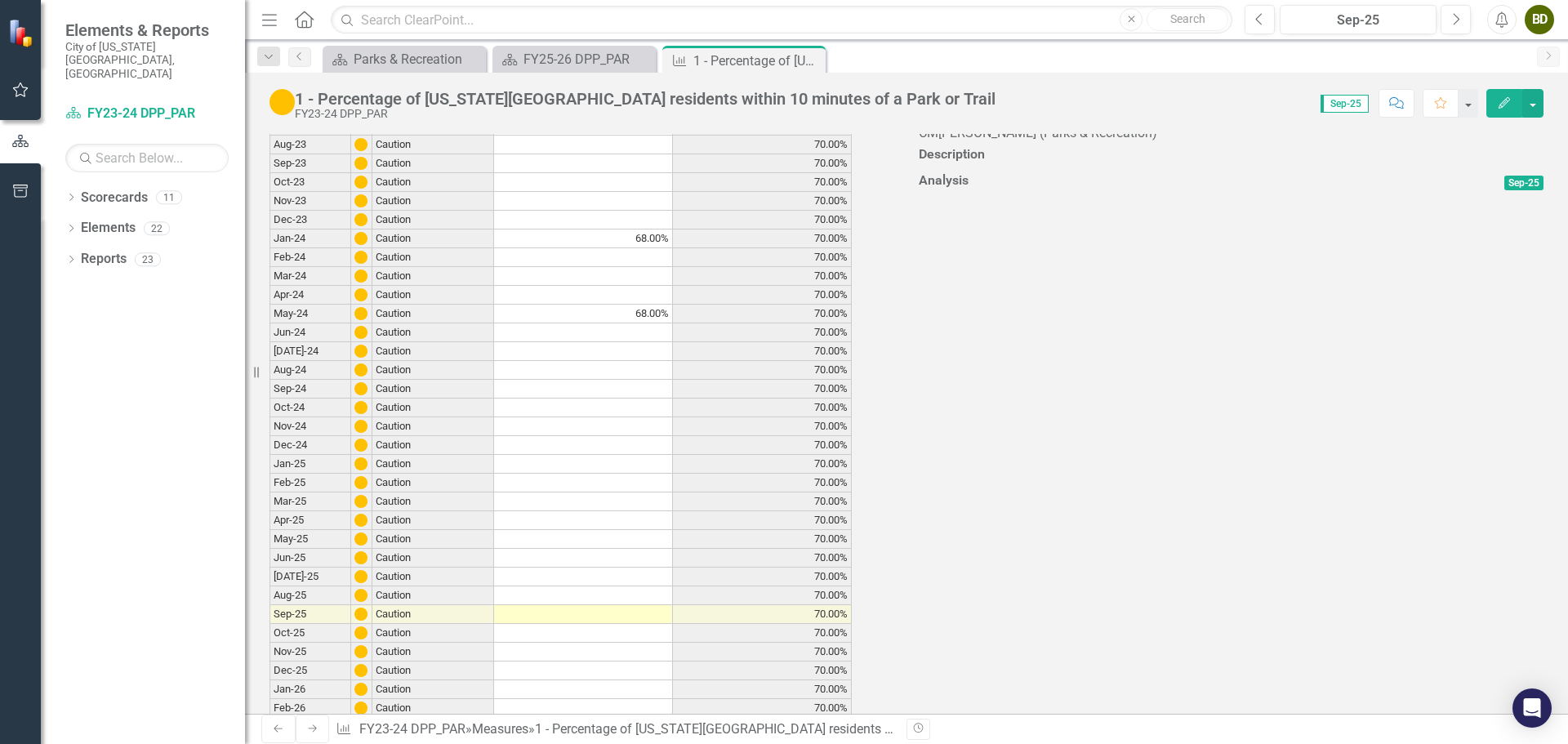
scroll to position [327, 0]
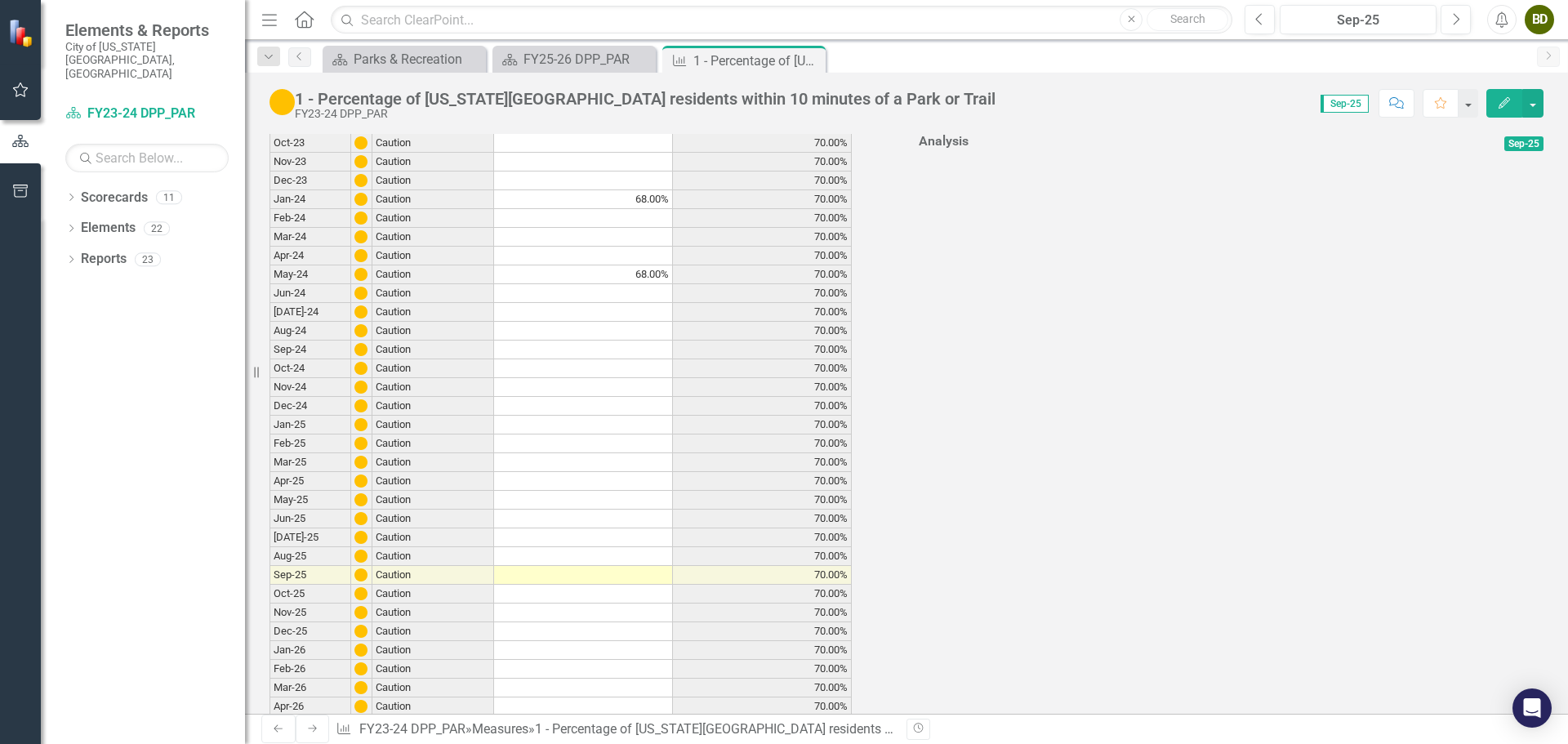
click at [617, 472] on td at bounding box center [583, 462] width 179 height 19
click at [571, 510] on td at bounding box center [583, 500] width 179 height 19
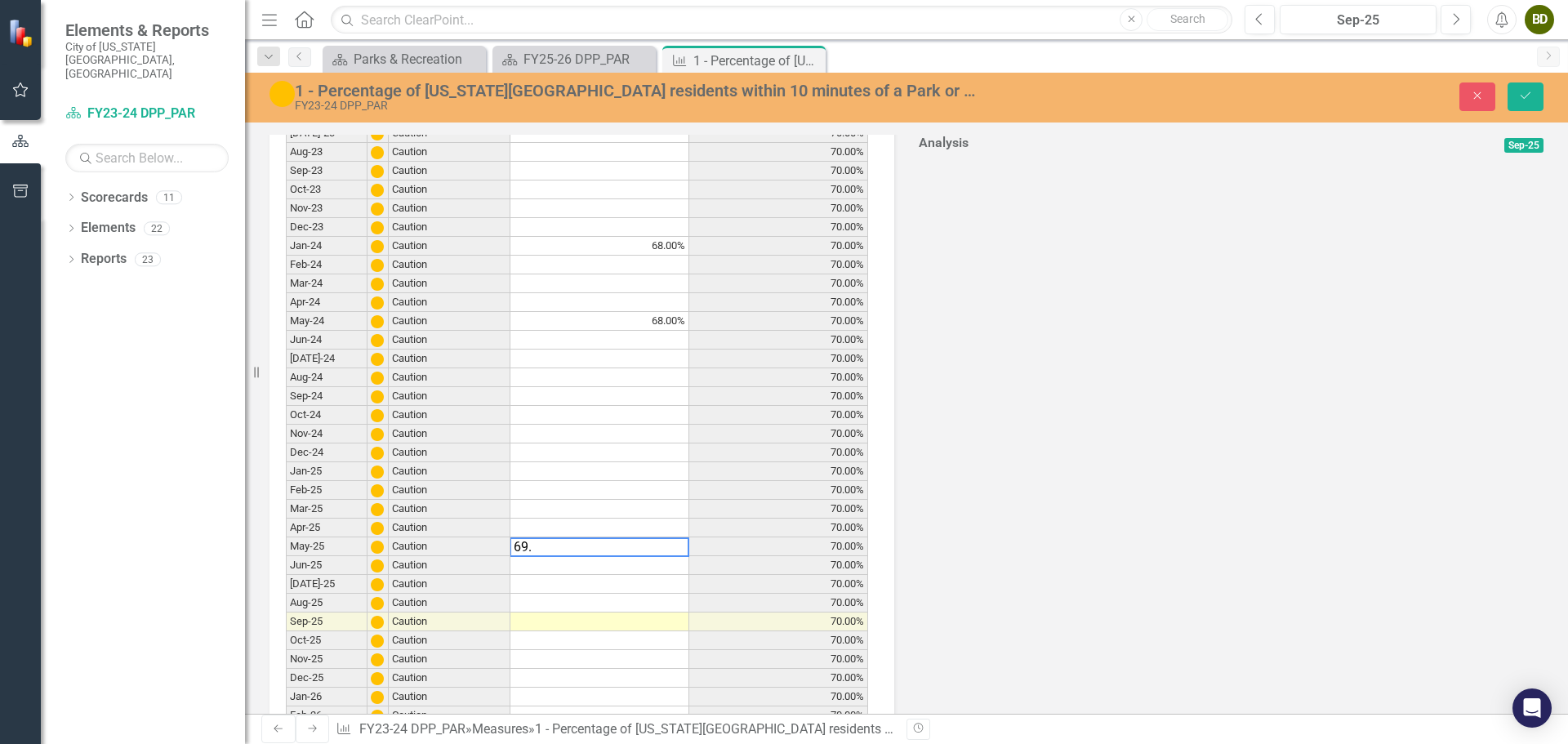
scroll to position [333, 0]
type textarea "69.00"
click at [1535, 88] on button "Save" at bounding box center [1526, 96] width 36 height 28
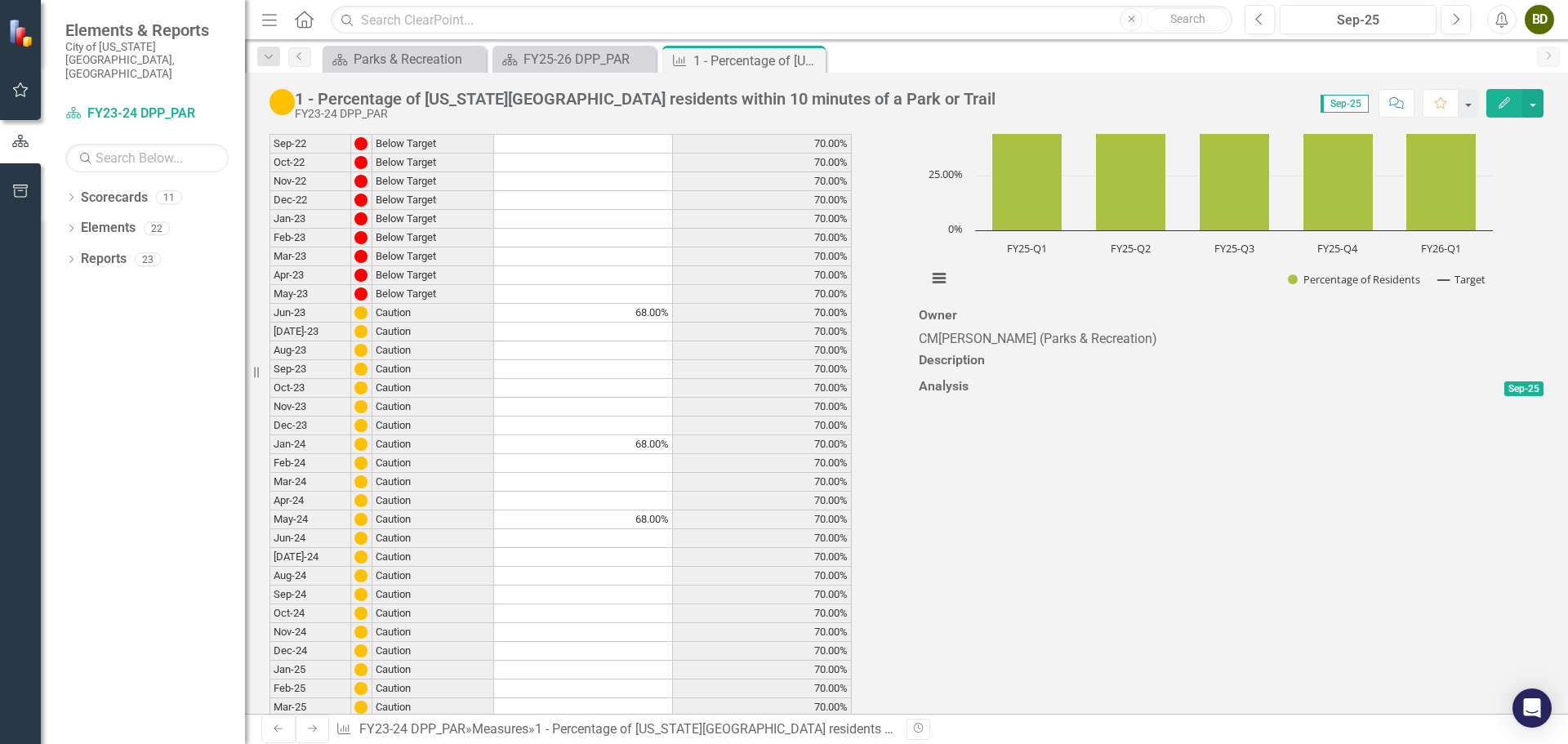
scroll to position [0, 0]
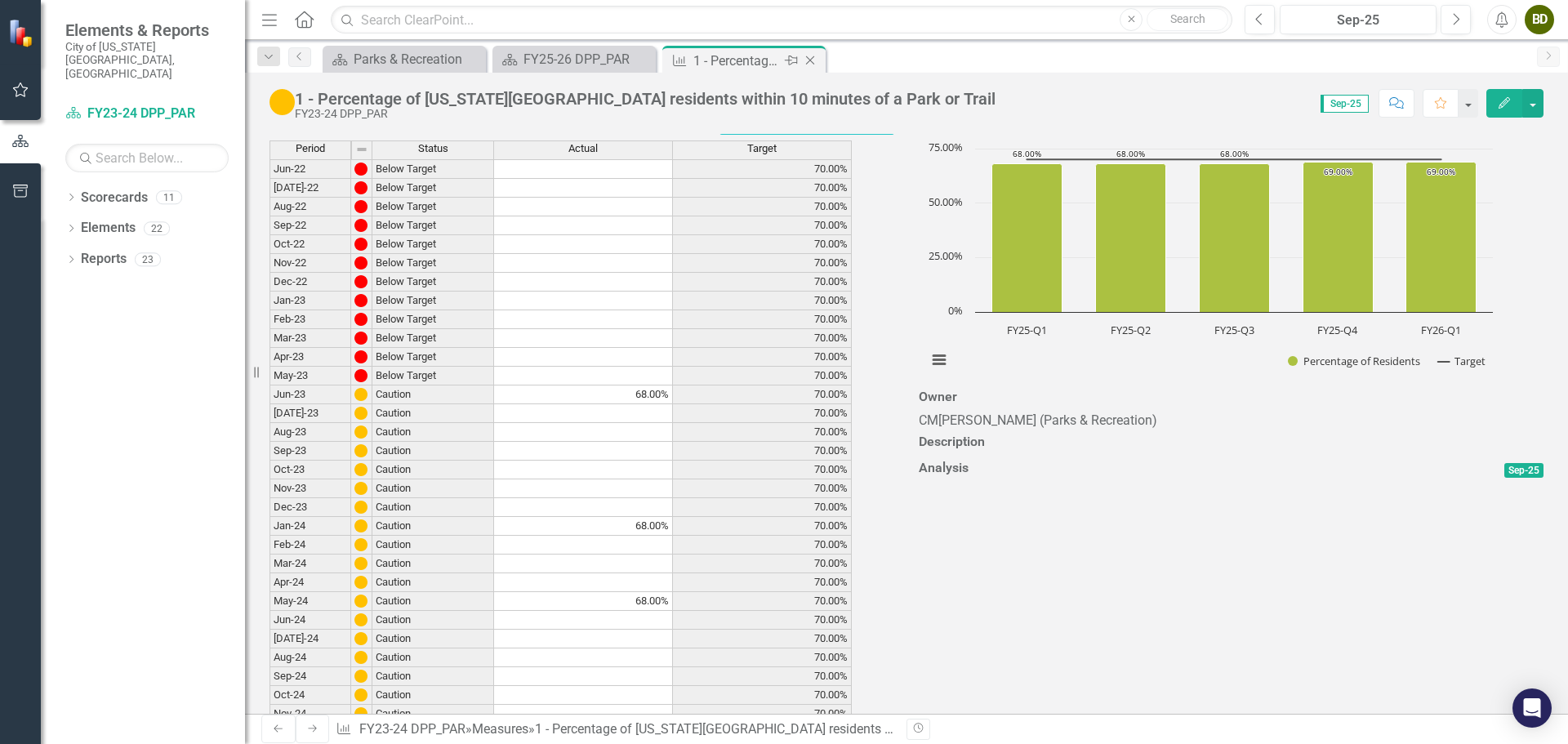
click at [813, 64] on icon "Close" at bounding box center [810, 61] width 17 height 13
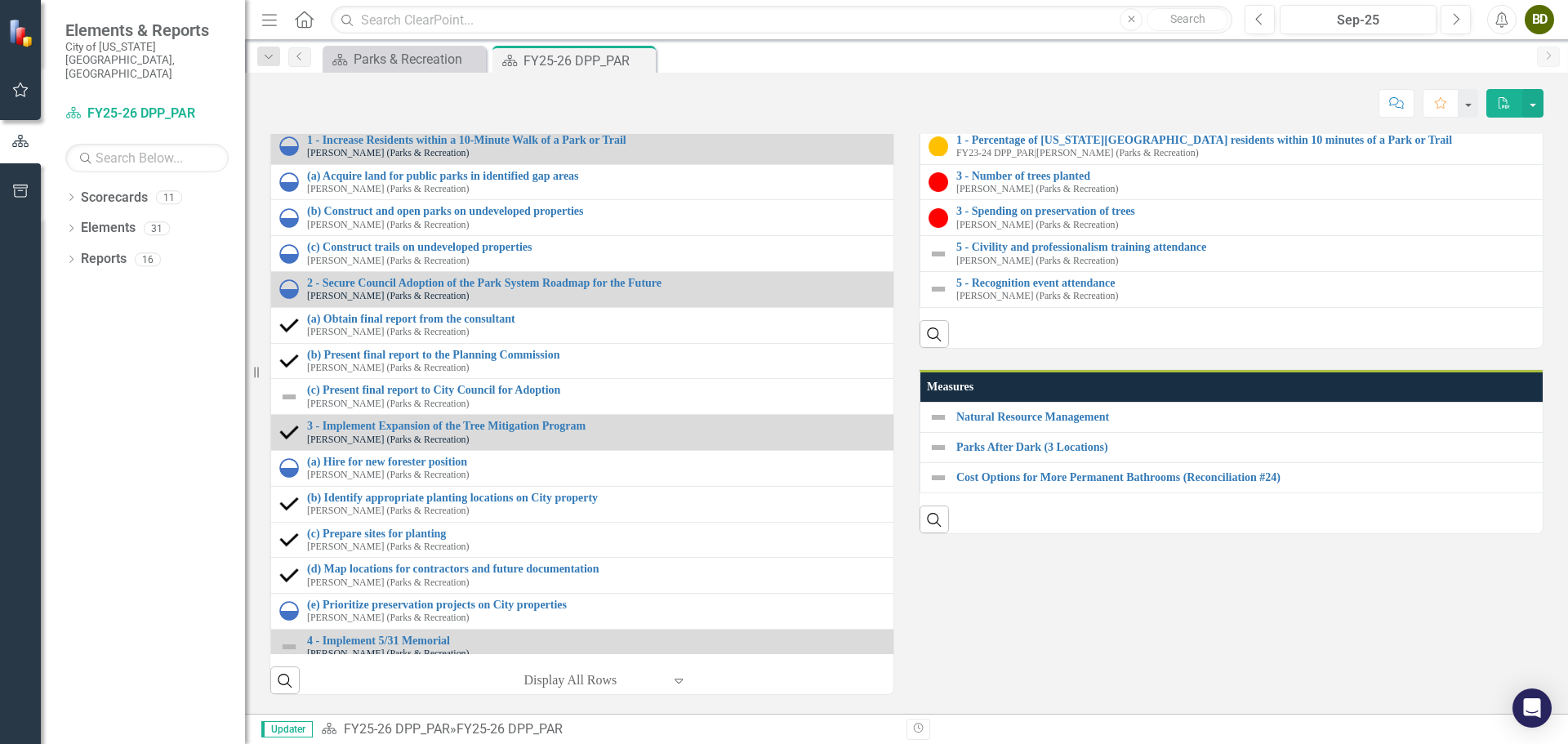
scroll to position [1714, 0]
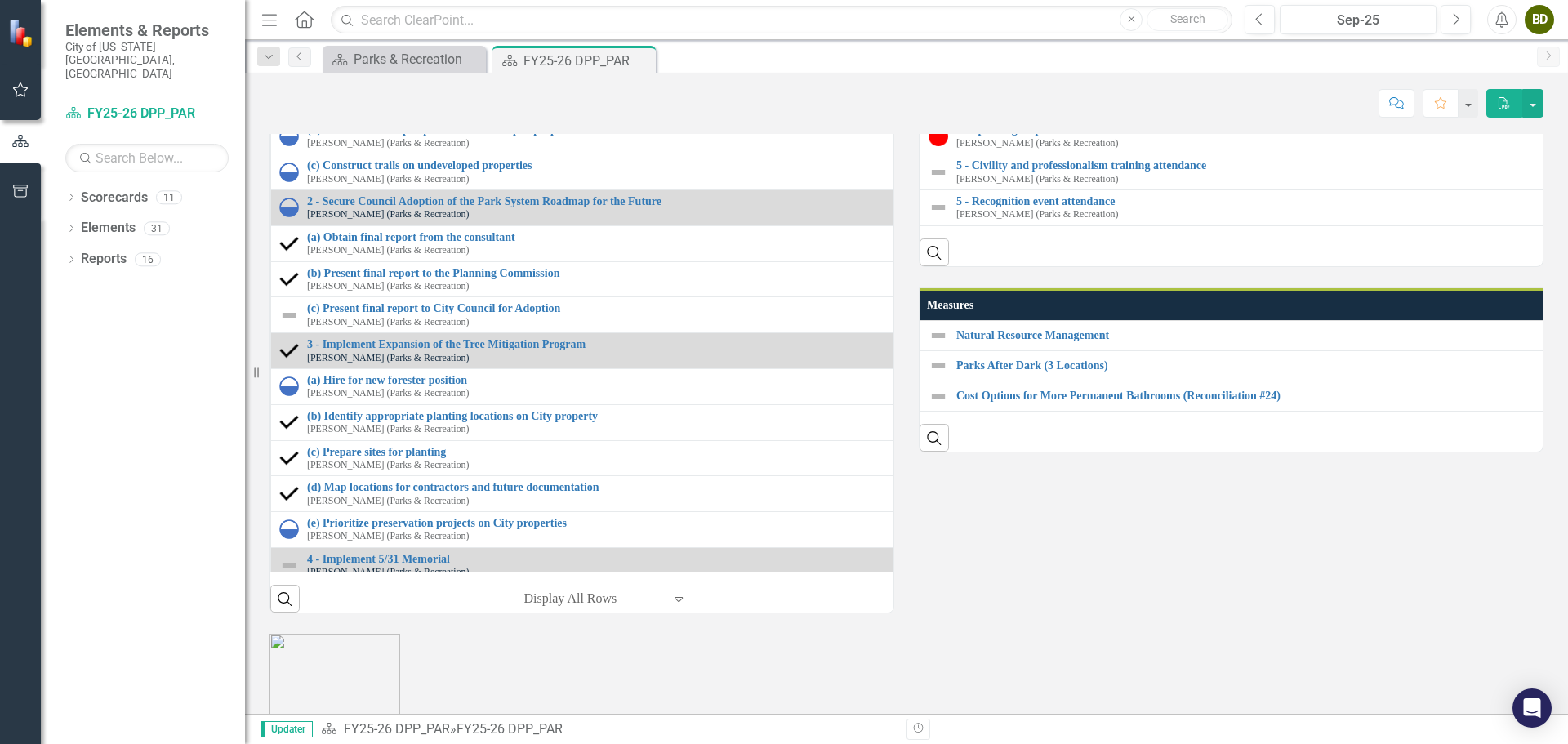
click at [1034, 101] on link "3 - Number of trees planted" at bounding box center [1575, 94] width 1237 height 12
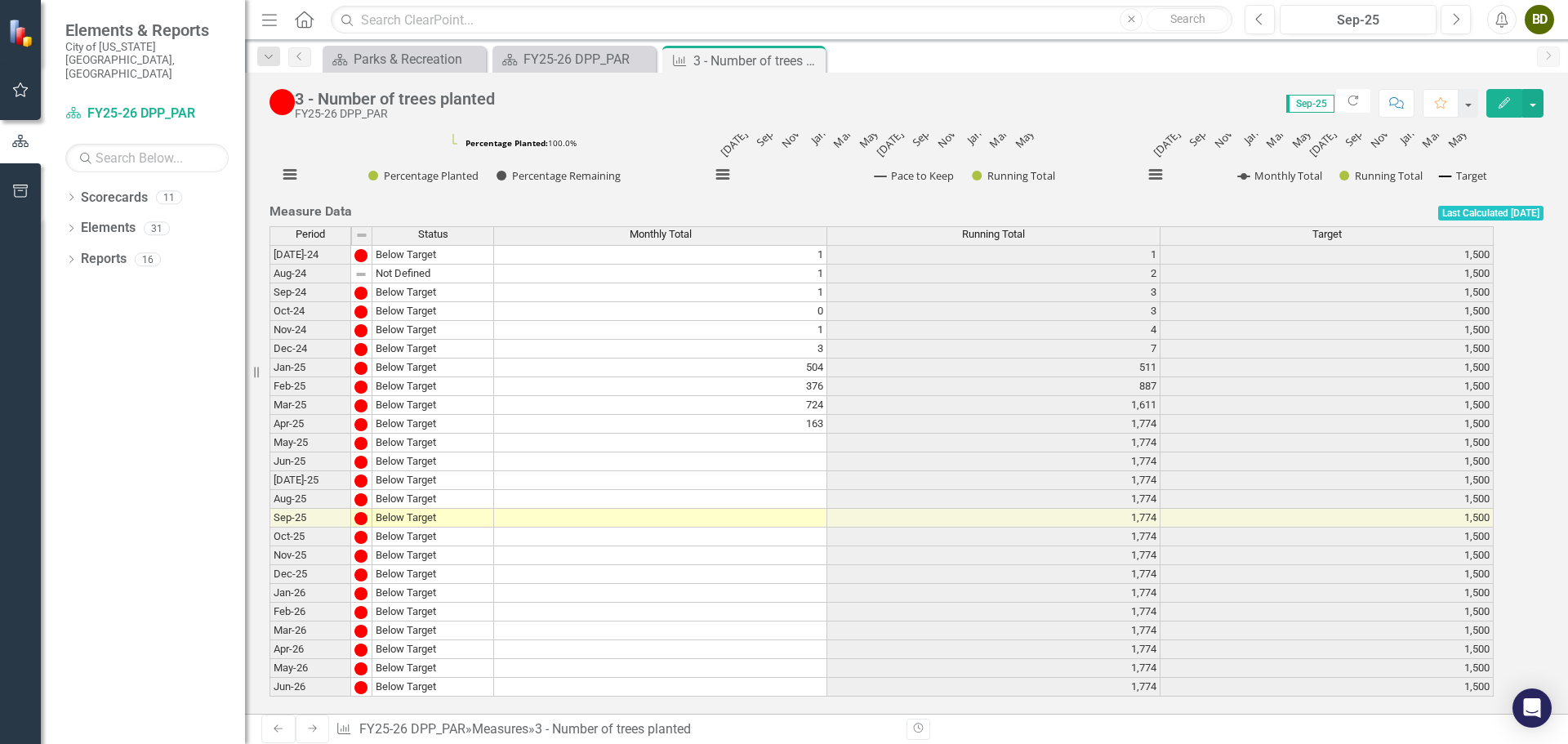
scroll to position [640, 0]
click at [819, 433] on td at bounding box center [660, 442] width 334 height 19
click at [809, 433] on td at bounding box center [660, 442] width 334 height 19
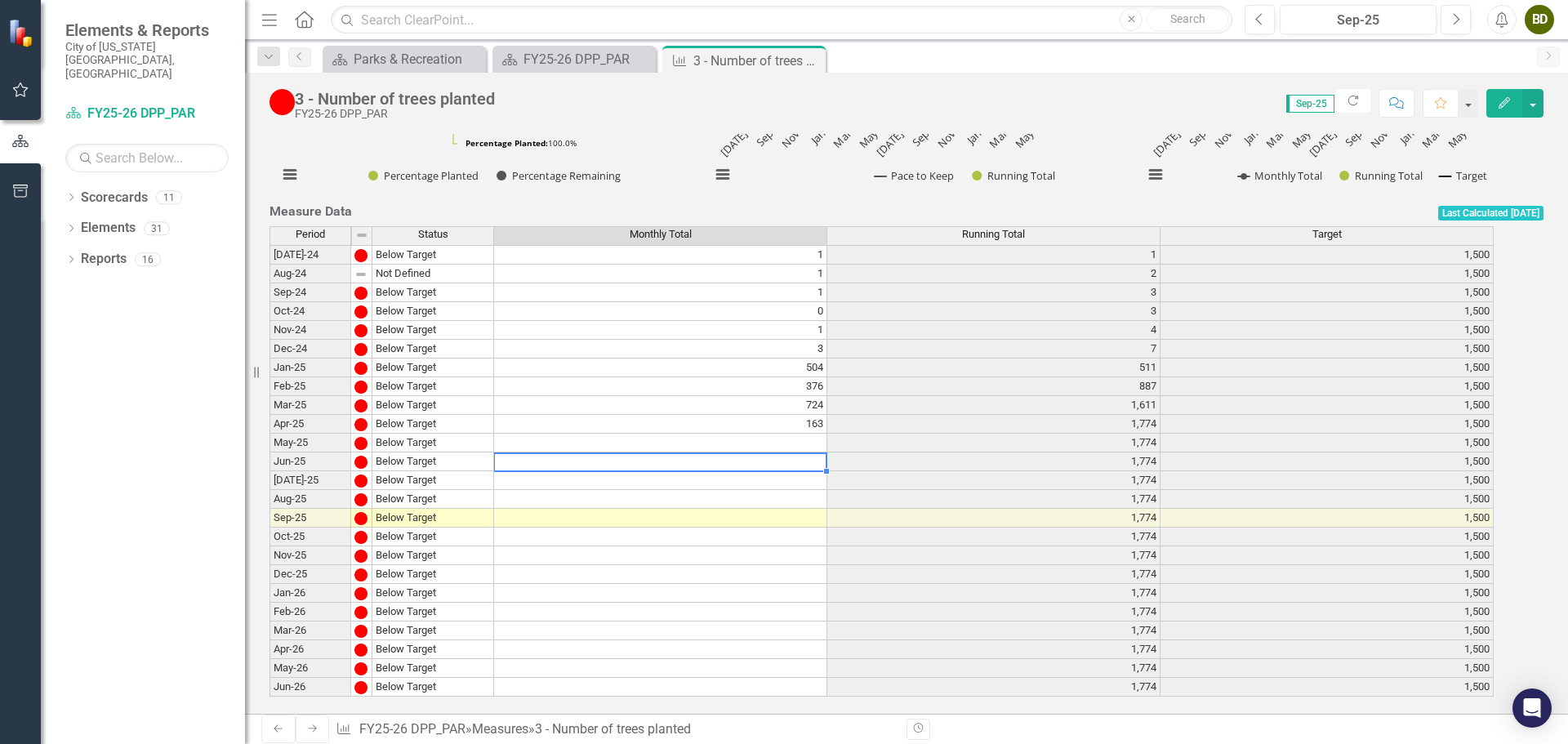
click at [819, 452] on td at bounding box center [660, 461] width 334 height 19
click at [808, 433] on td at bounding box center [660, 442] width 334 height 19
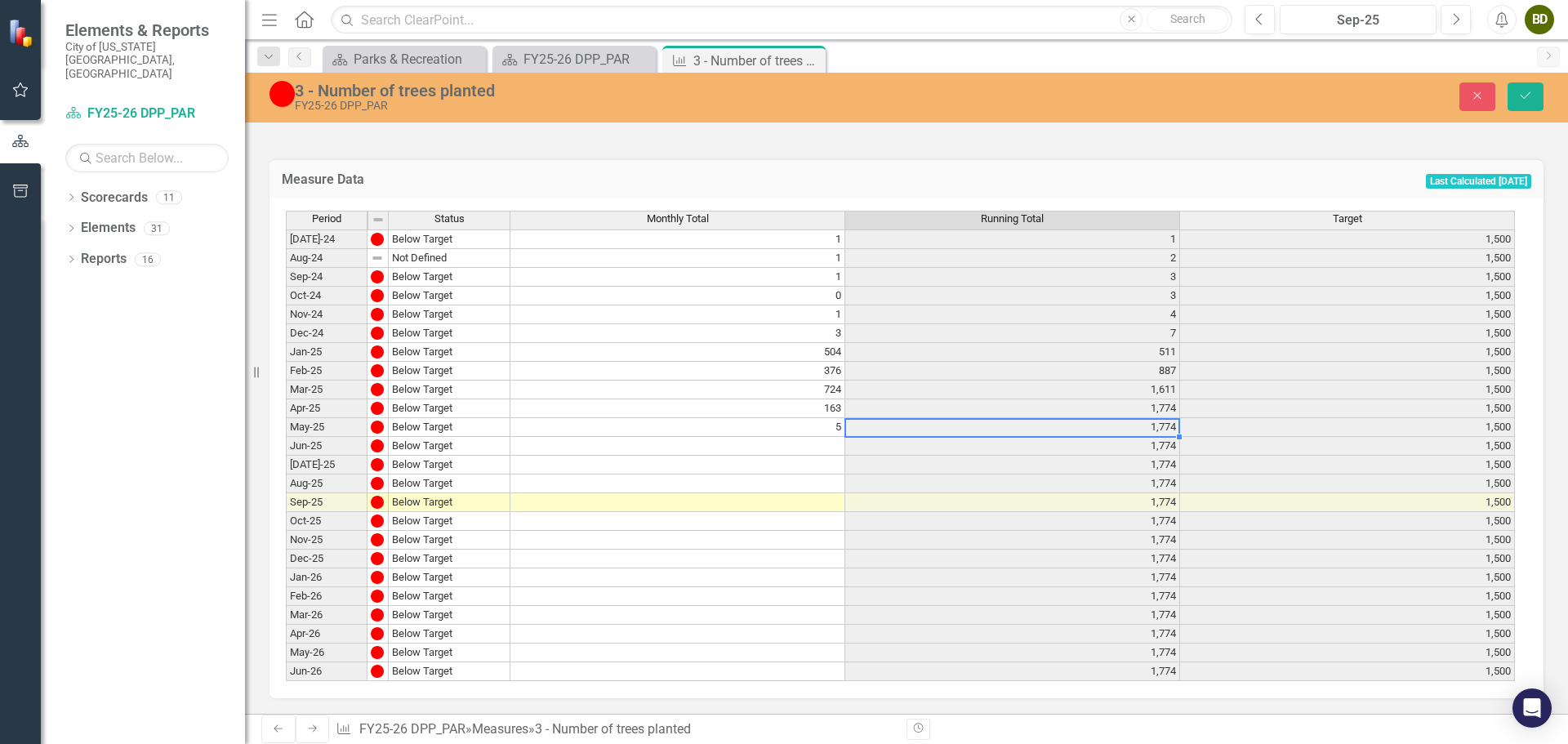
type textarea "5"
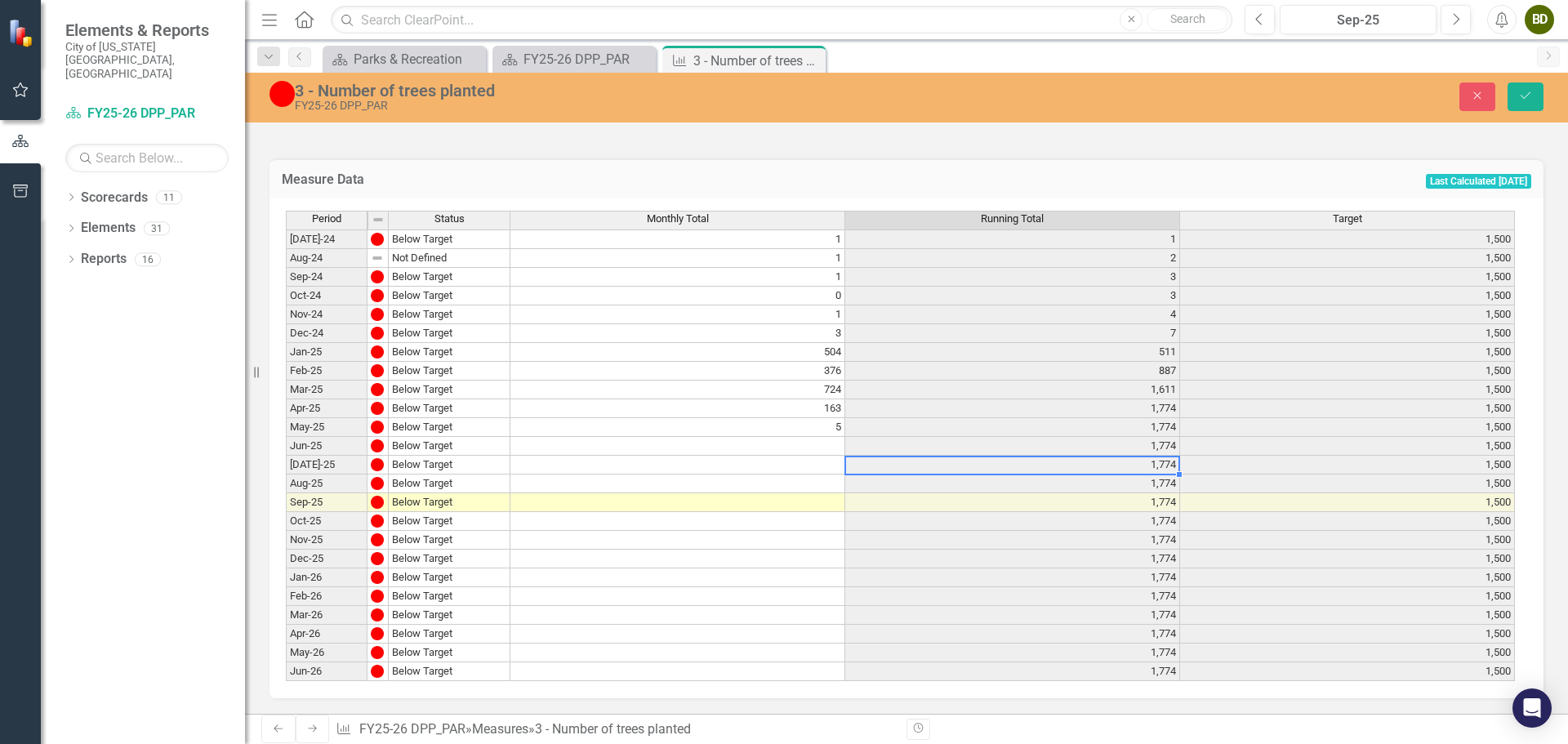
click at [286, 454] on div "Period Status Monthly Total Running Total Target Jul-24 Below Target 1 1 1,500 …" at bounding box center [286, 446] width 0 height 471
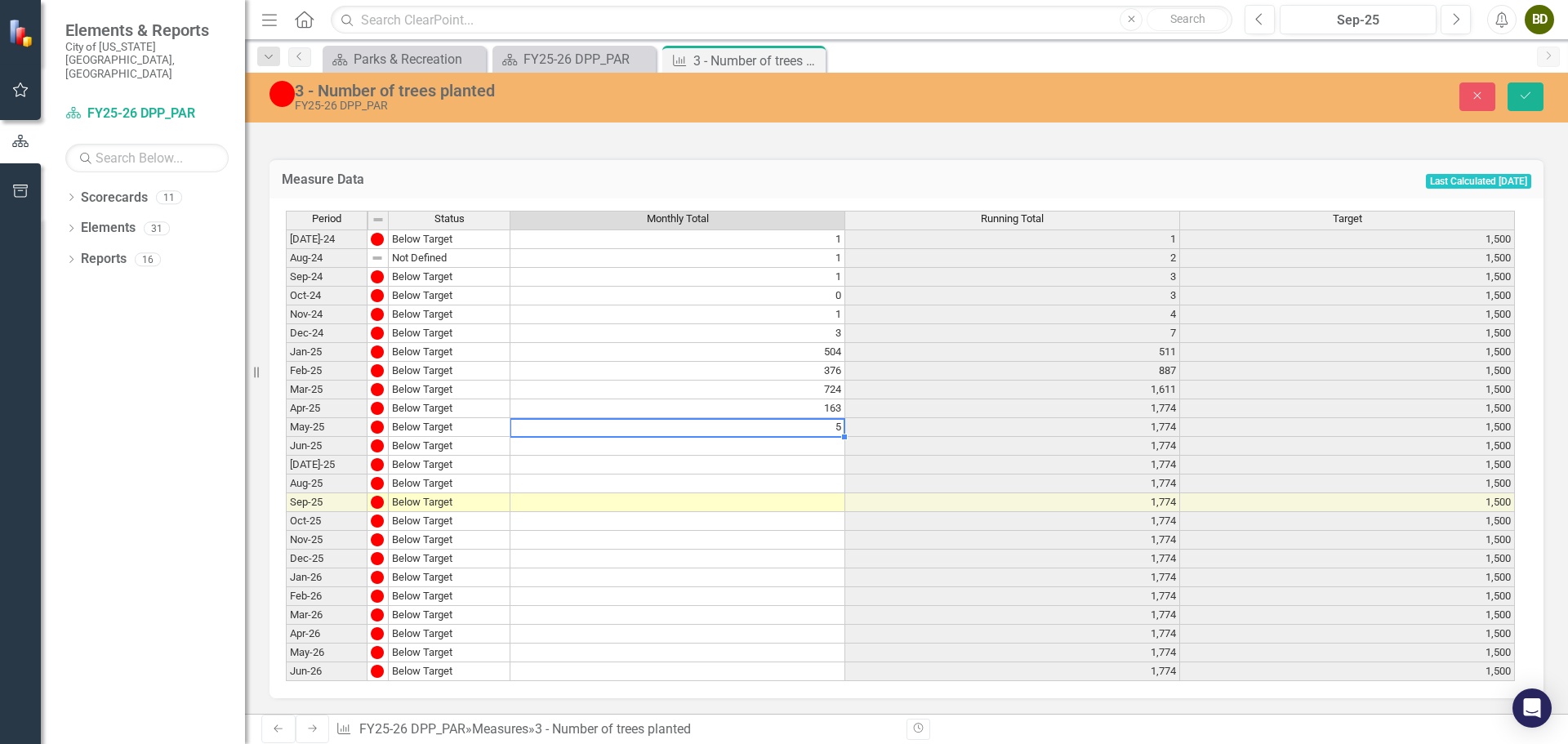
click at [816, 427] on td "5" at bounding box center [678, 427] width 335 height 19
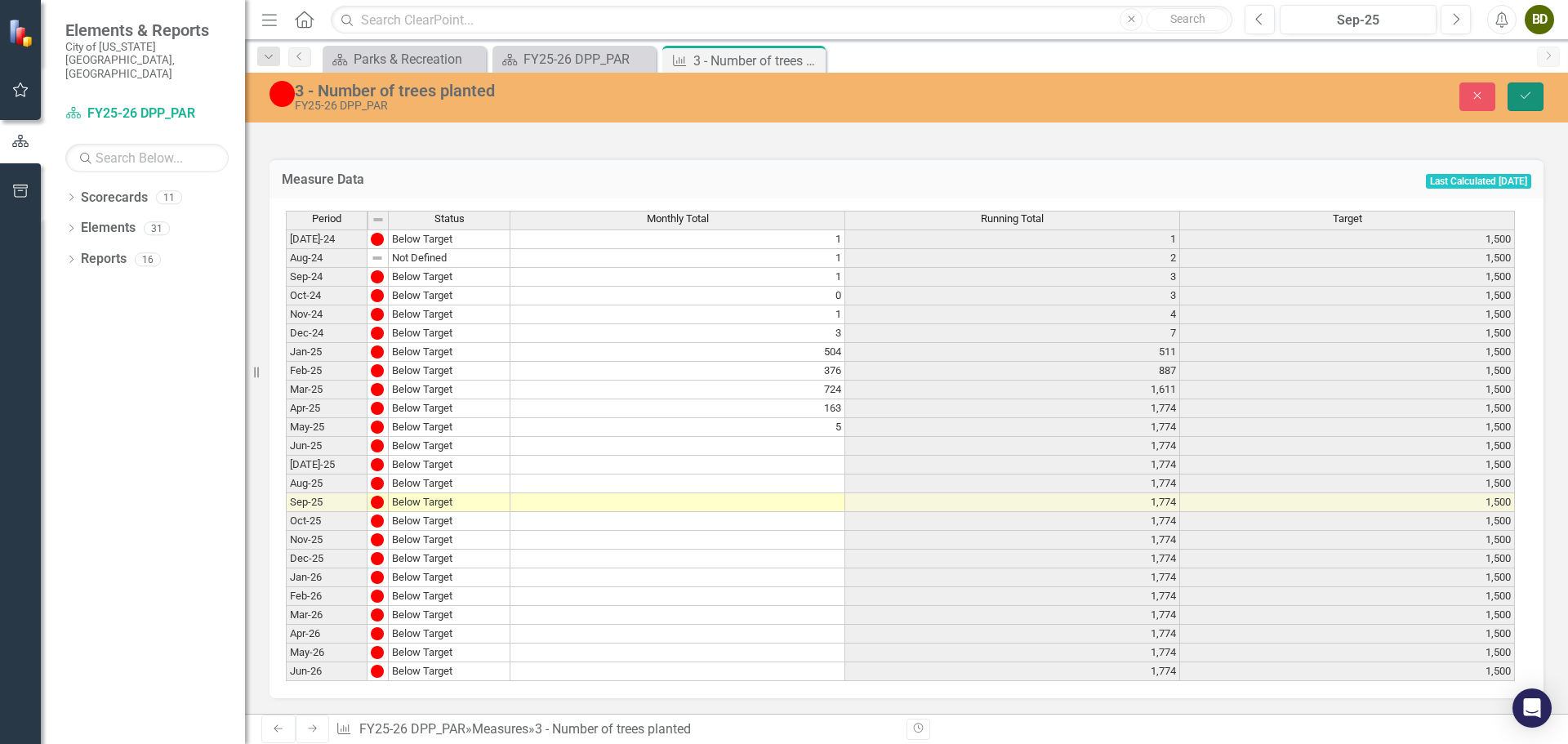
click at [1521, 101] on icon "Save" at bounding box center [1526, 96] width 15 height 12
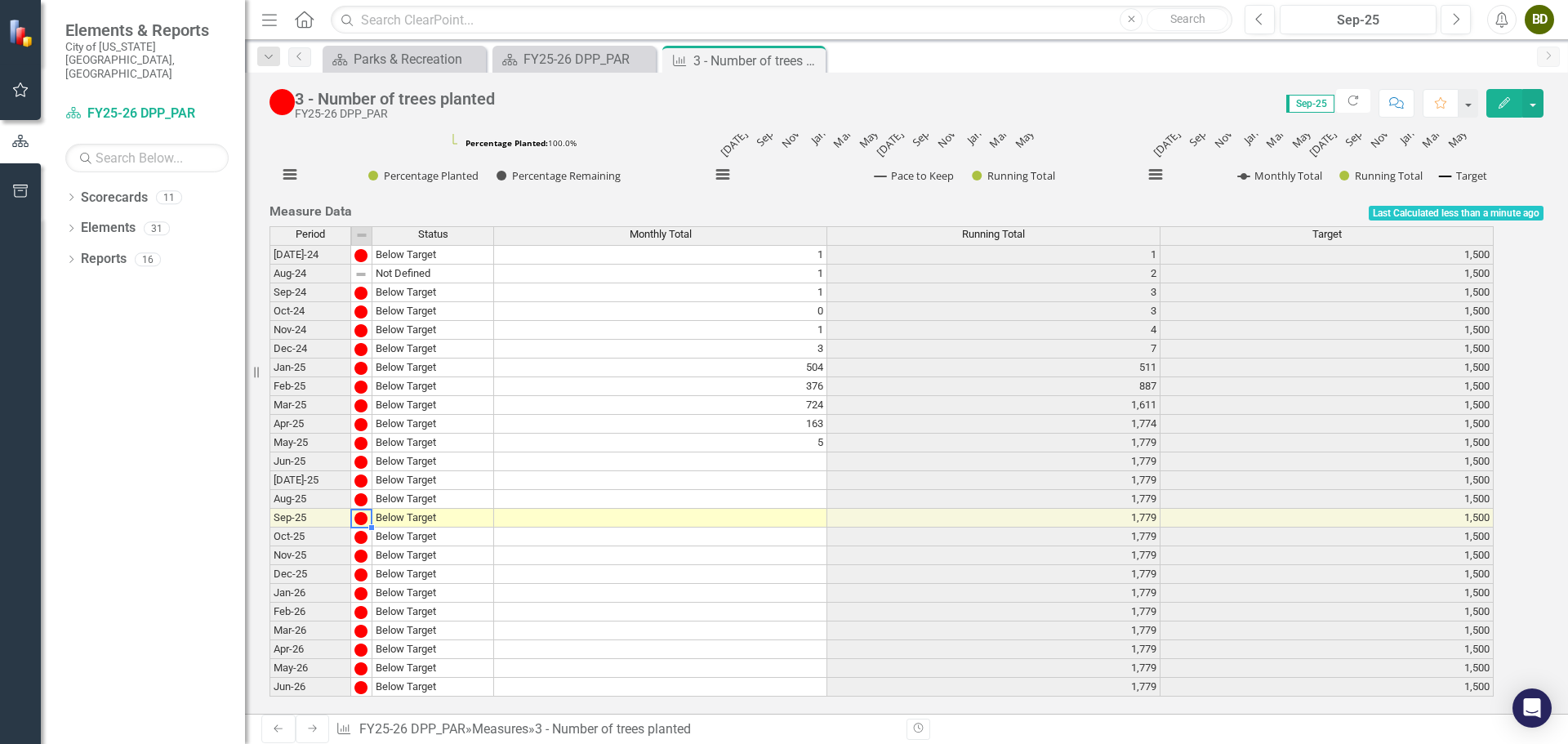
click at [368, 512] on img at bounding box center [361, 519] width 13 height 13
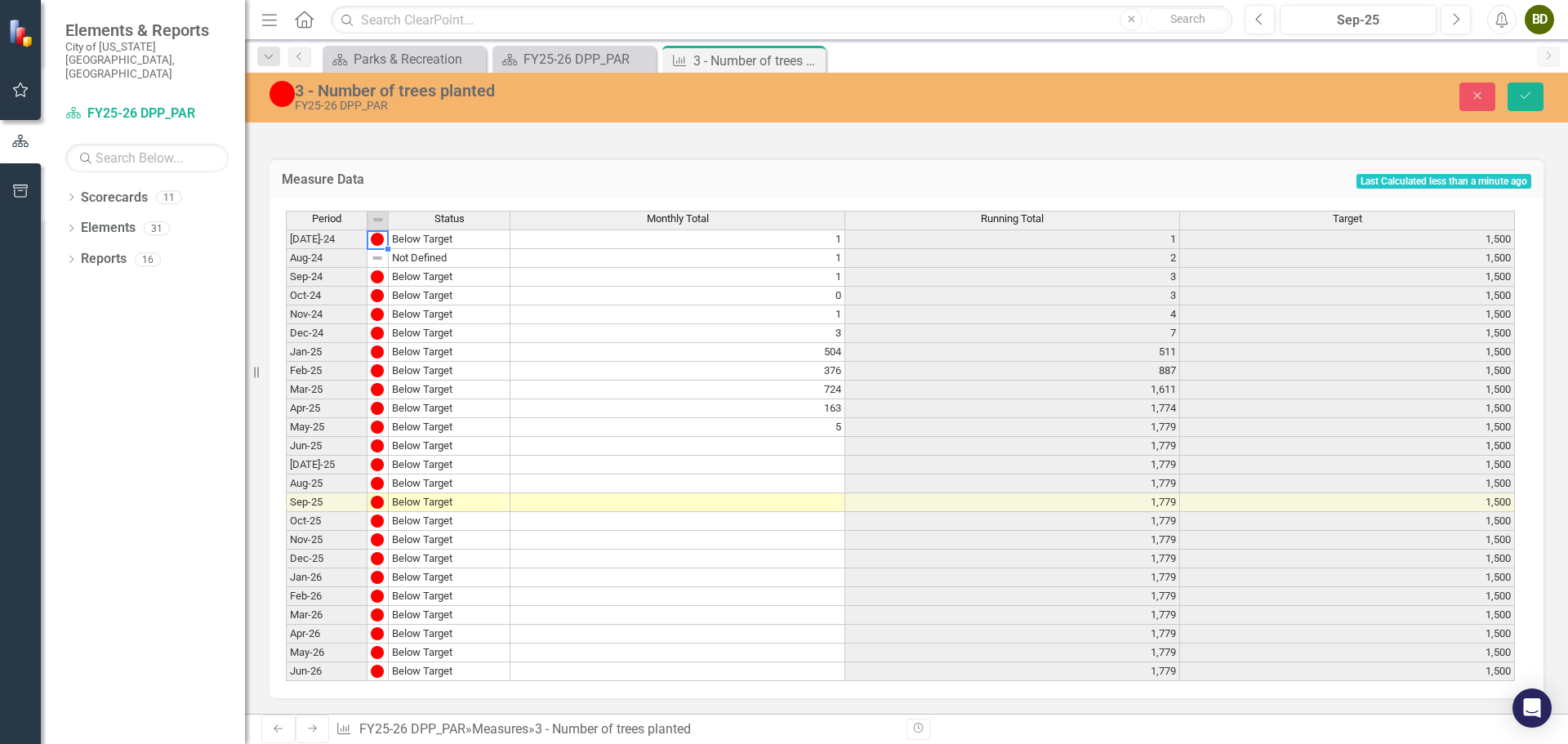
click at [378, 230] on td at bounding box center [378, 239] width 22 height 20
click at [286, 490] on div "Period Status Jul-24 Below Target Aug-24 Not Defined Sep-24 Below Target Oct-24…" at bounding box center [286, 446] width 0 height 471
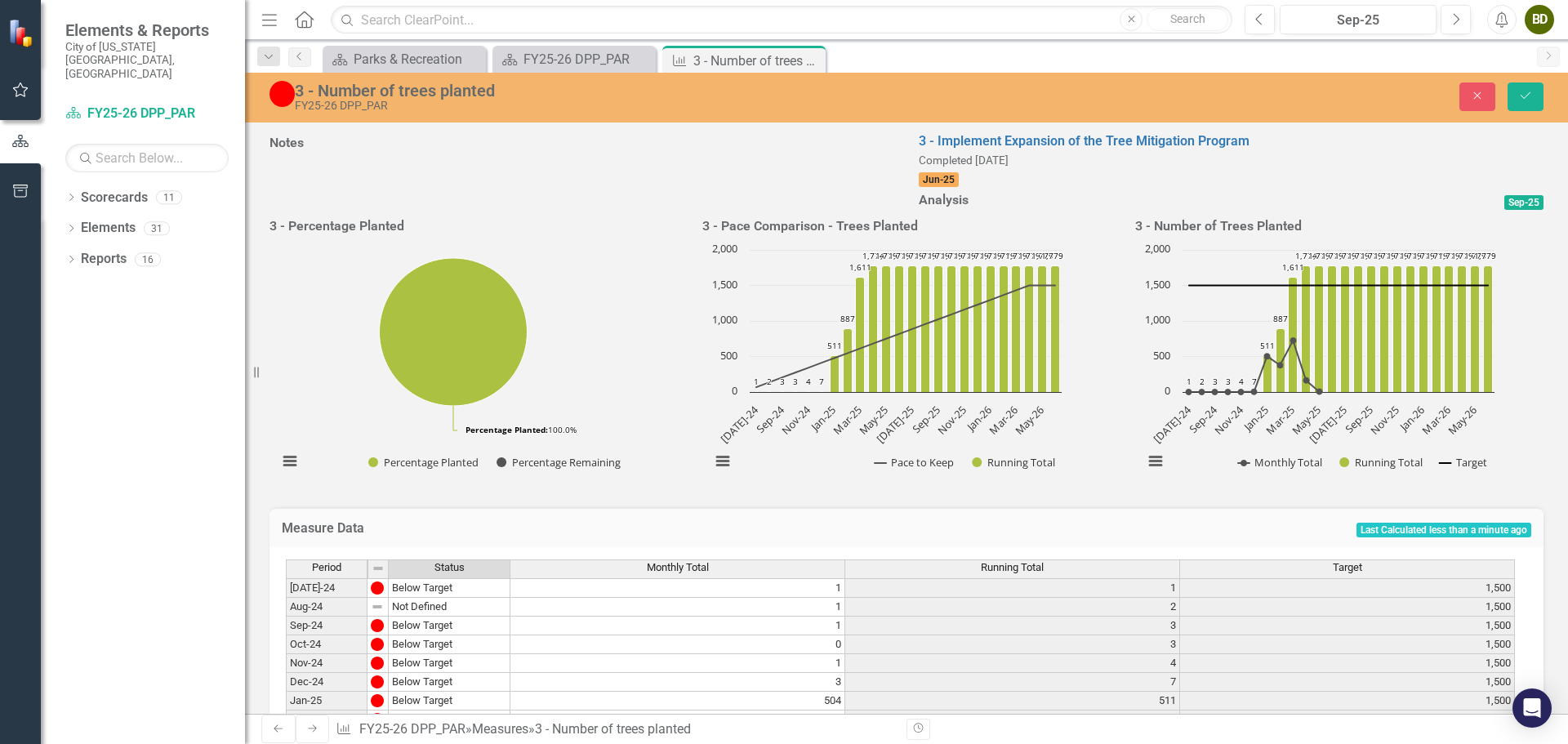
scroll to position [0, 0]
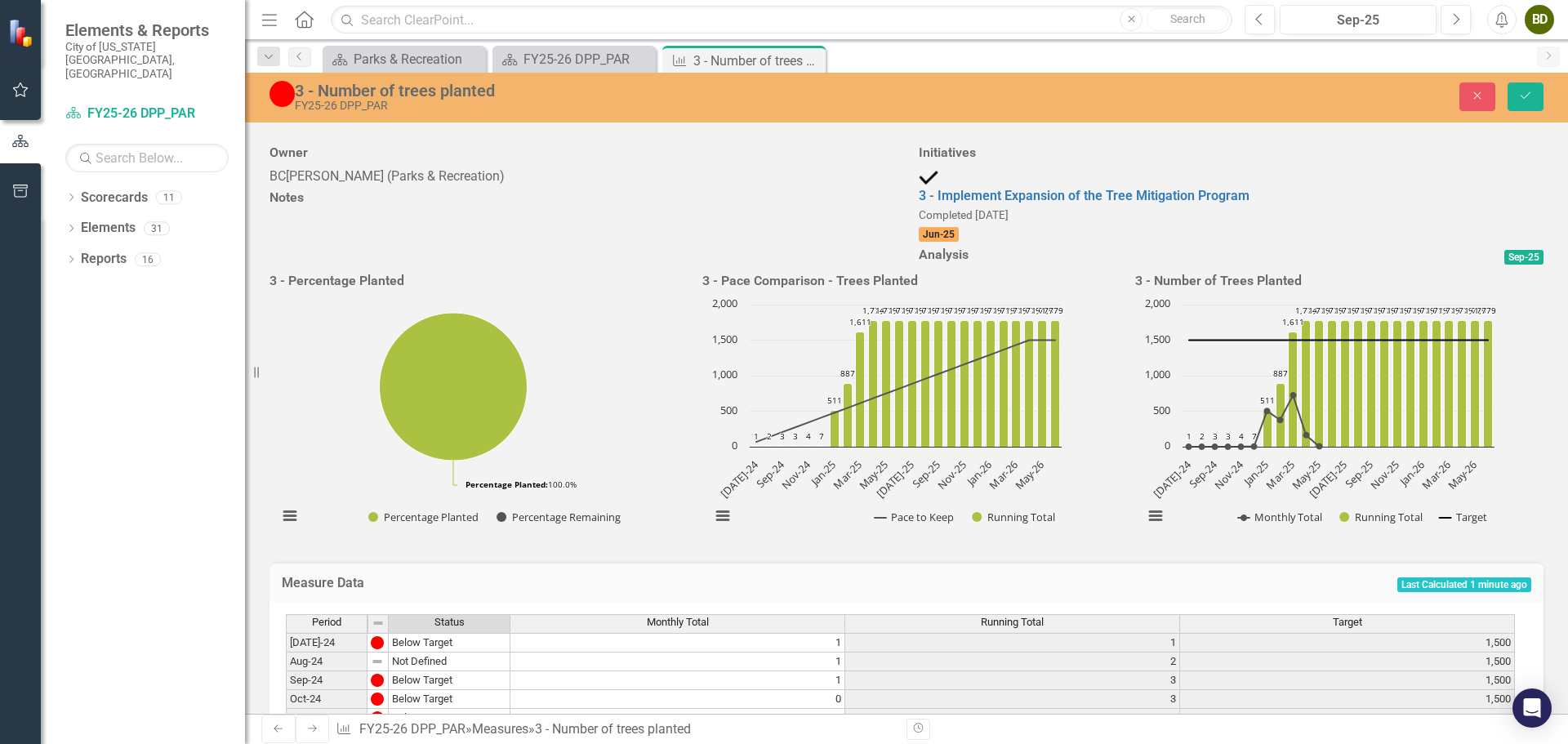
click at [283, 92] on img at bounding box center [282, 93] width 25 height 26
click at [1531, 100] on icon "Save" at bounding box center [1526, 96] width 15 height 12
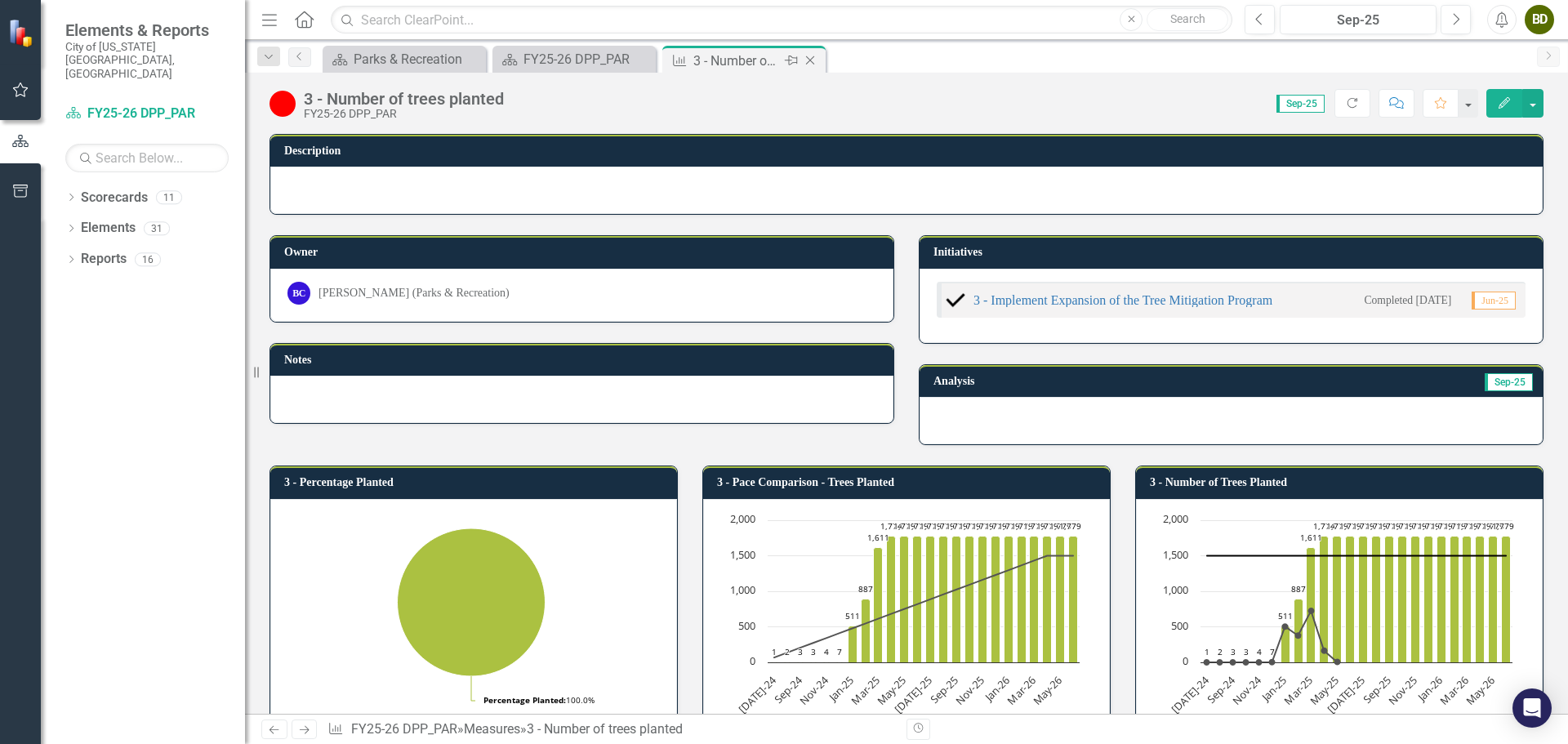
click at [813, 58] on icon at bounding box center [810, 61] width 9 height 9
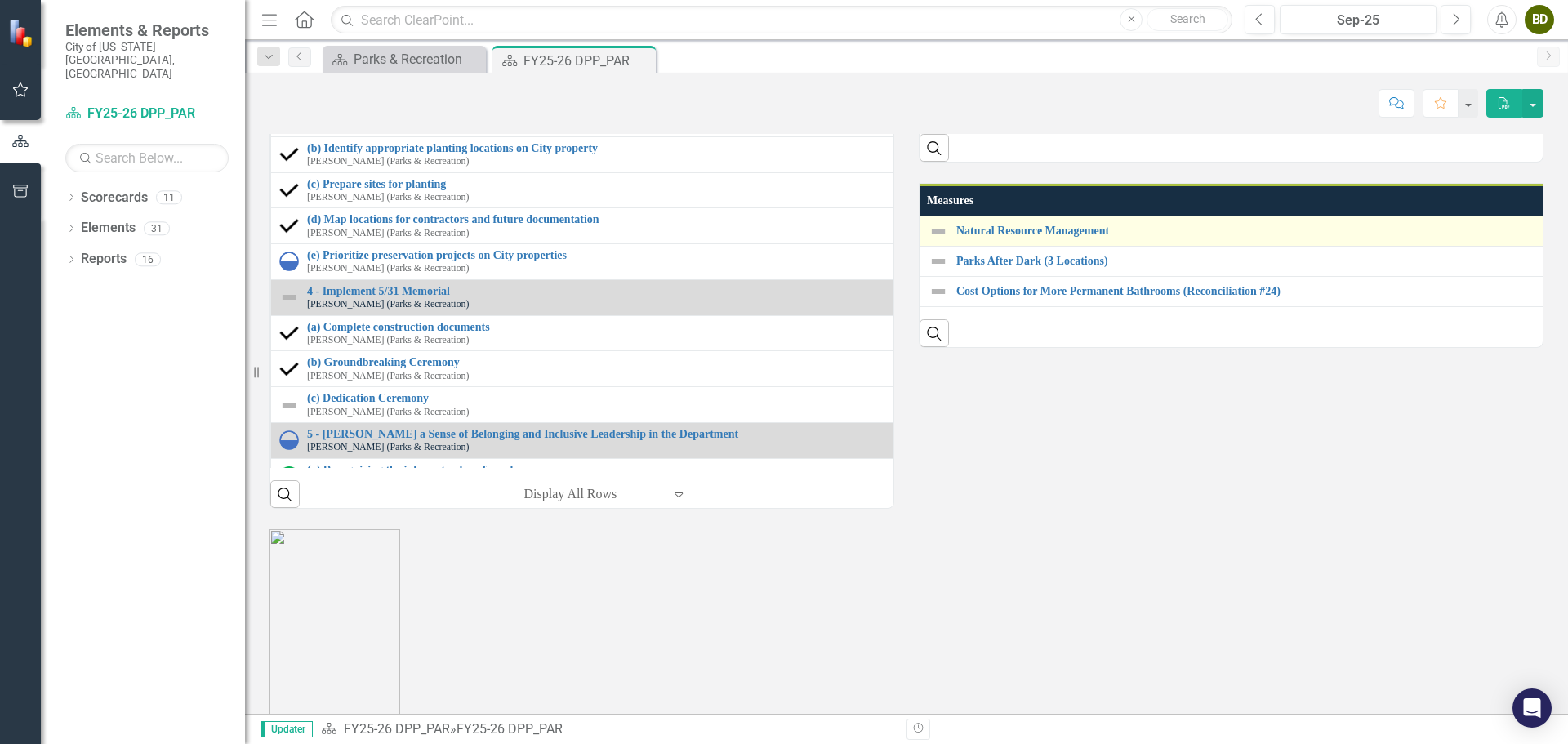
scroll to position [1796, 0]
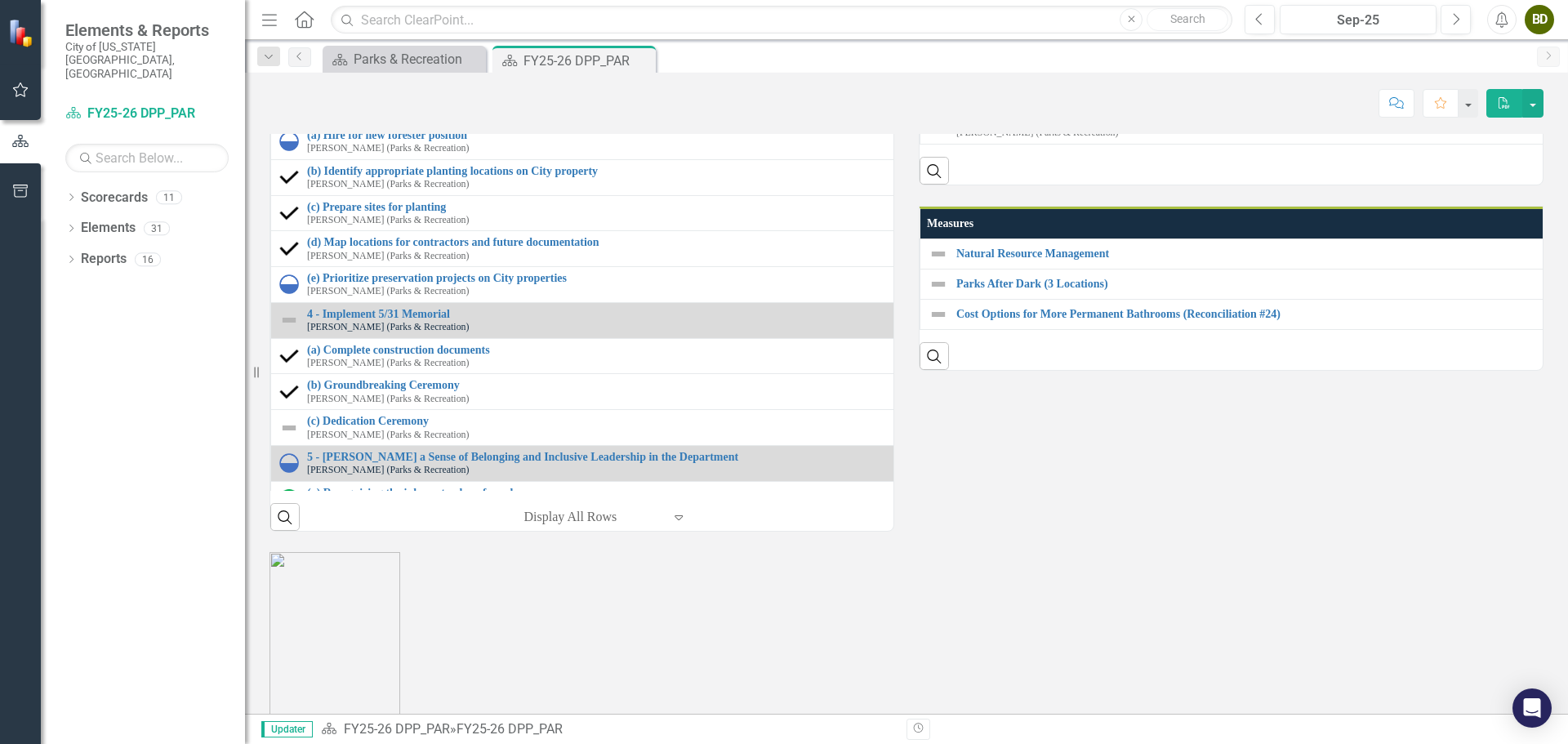
click at [1009, 54] on link "3 - Spending on preservation of trees" at bounding box center [1574, 47] width 1235 height 12
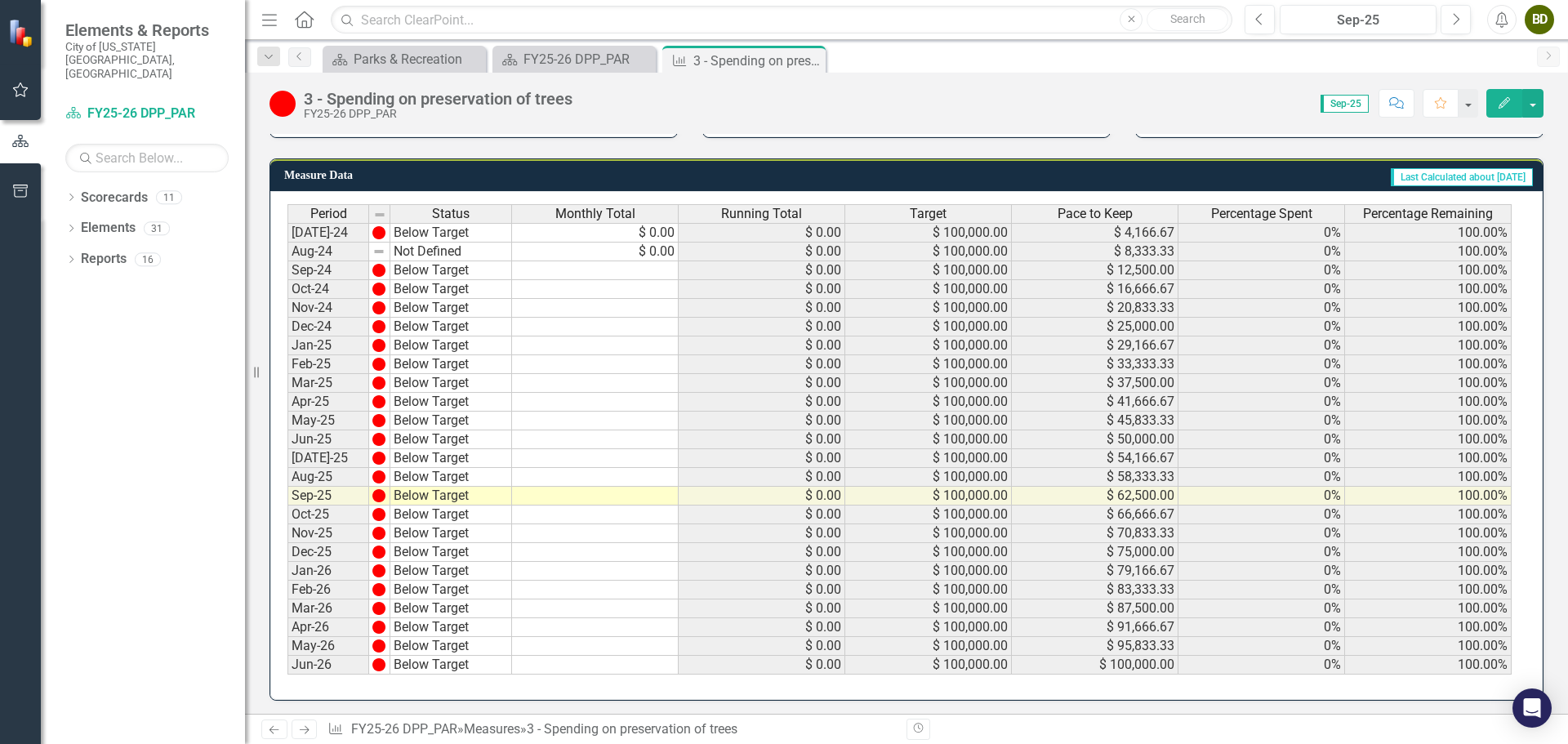
scroll to position [618, 0]
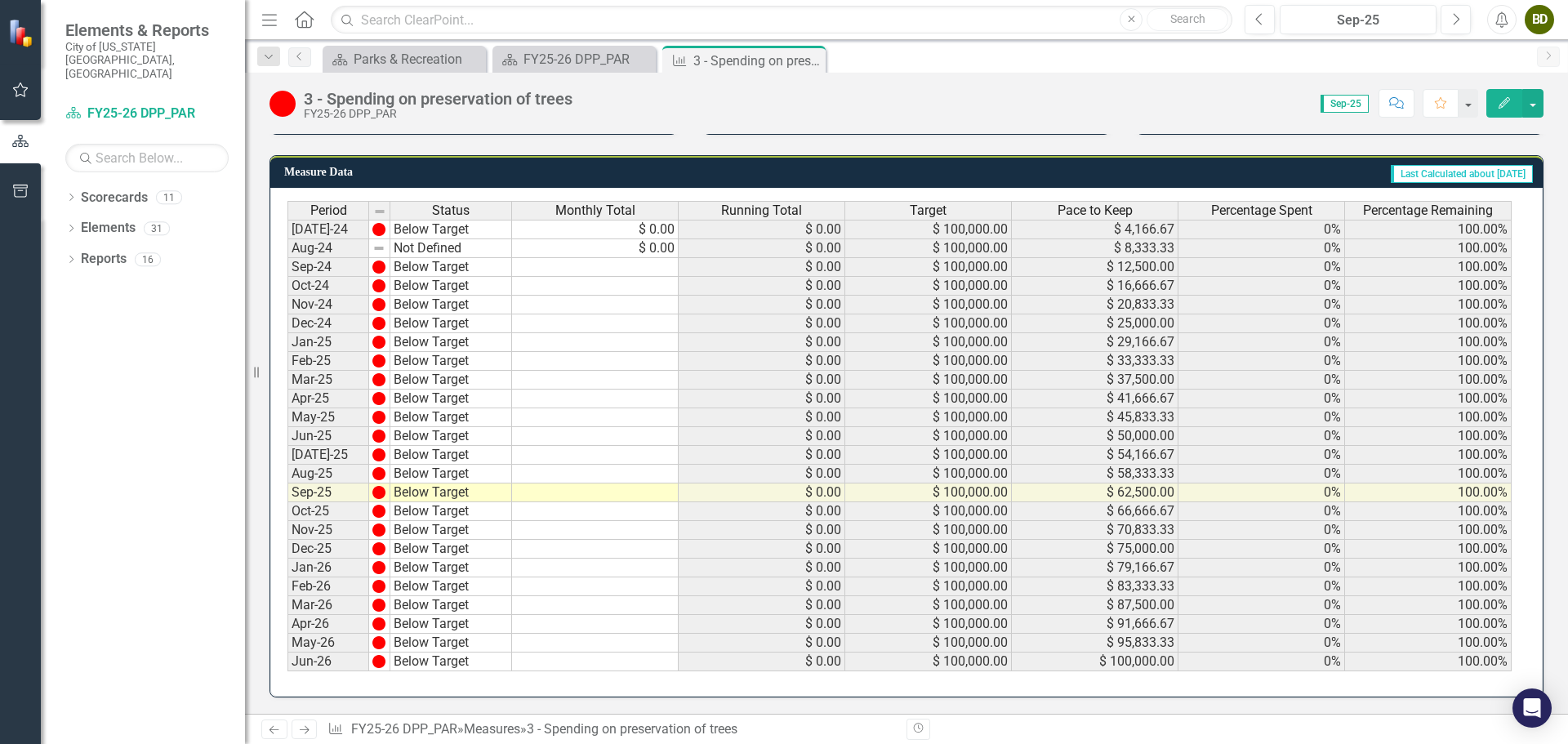
click at [611, 439] on td at bounding box center [596, 436] width 166 height 19
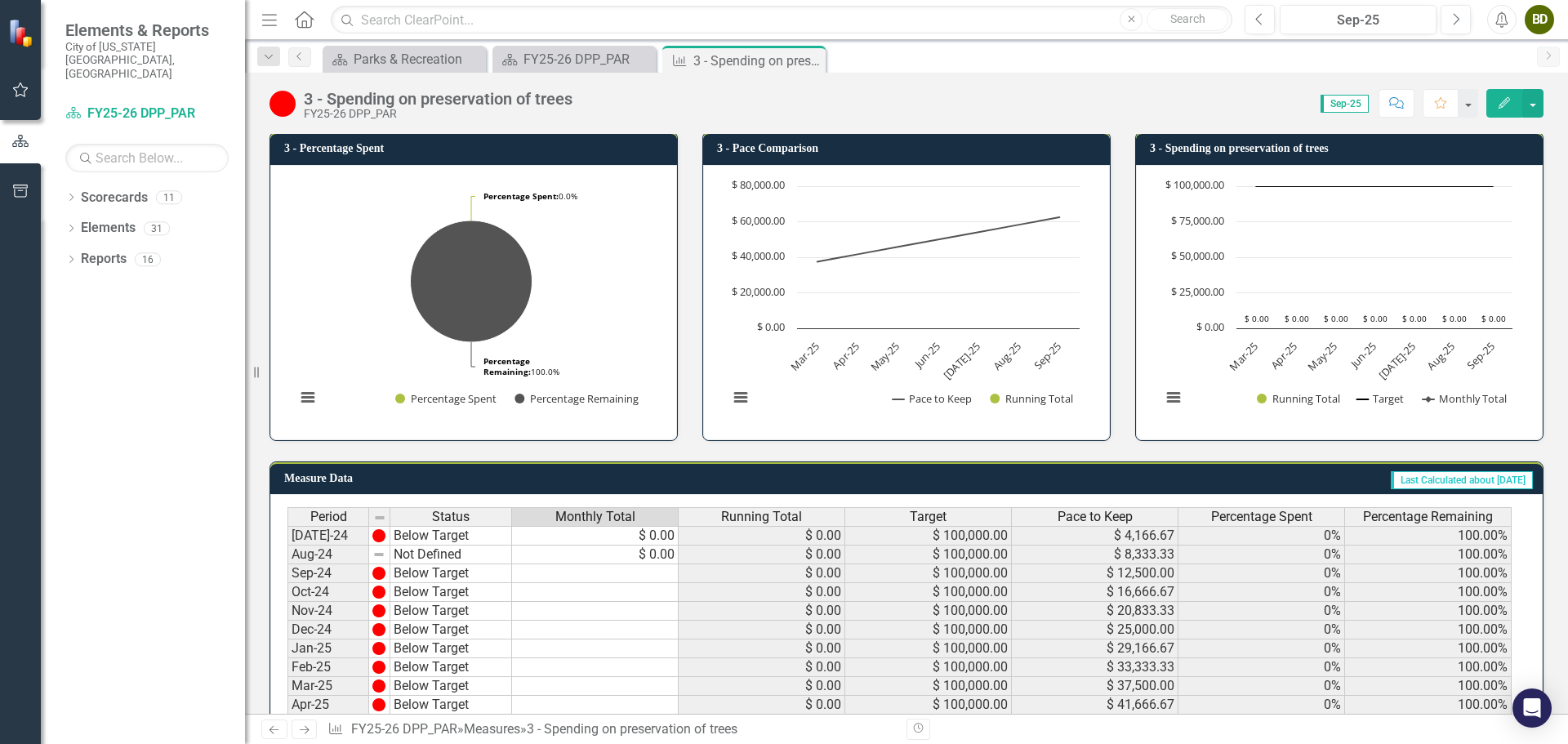
scroll to position [327, 0]
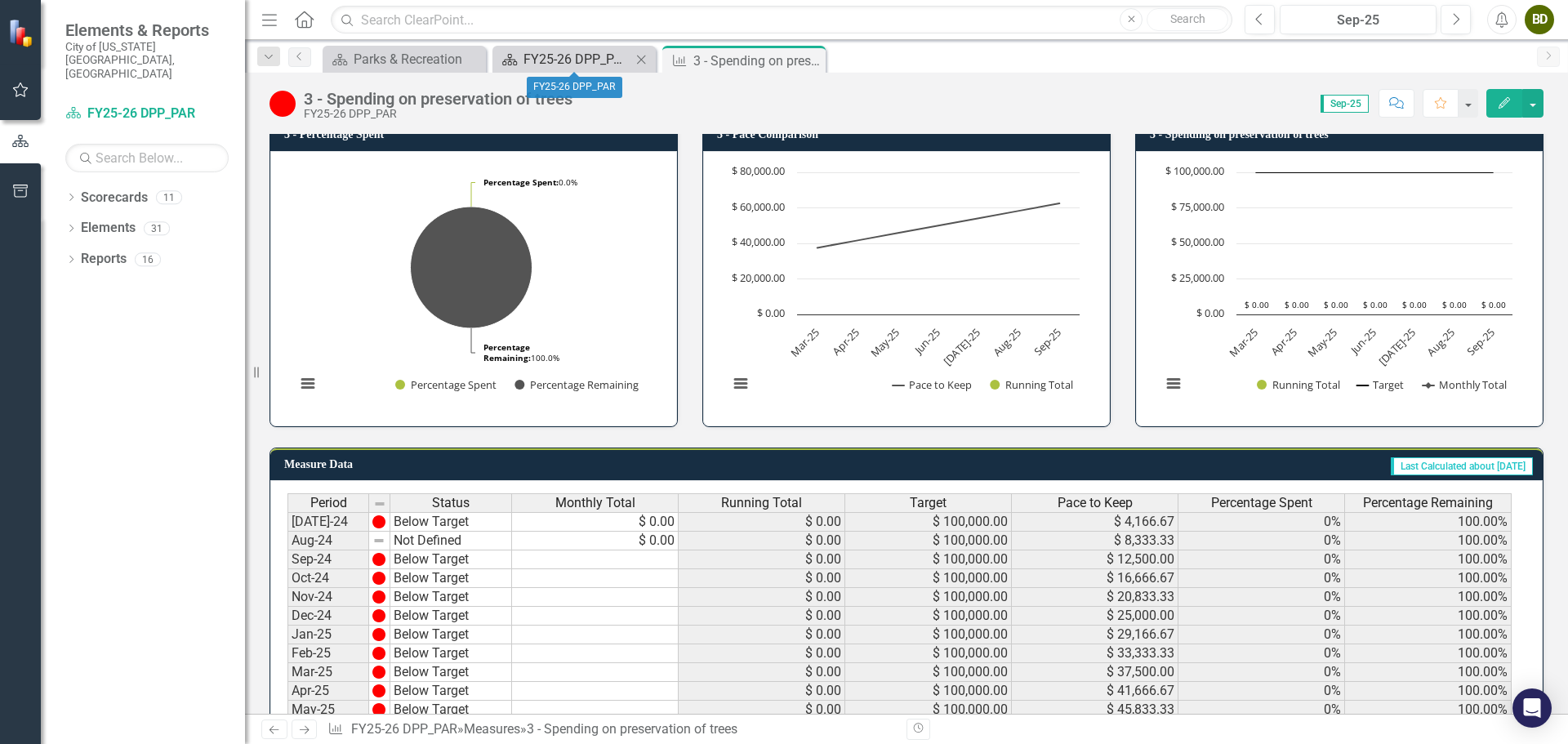
click at [574, 62] on div "FY25-26 DPP_PAR" at bounding box center [577, 59] width 108 height 21
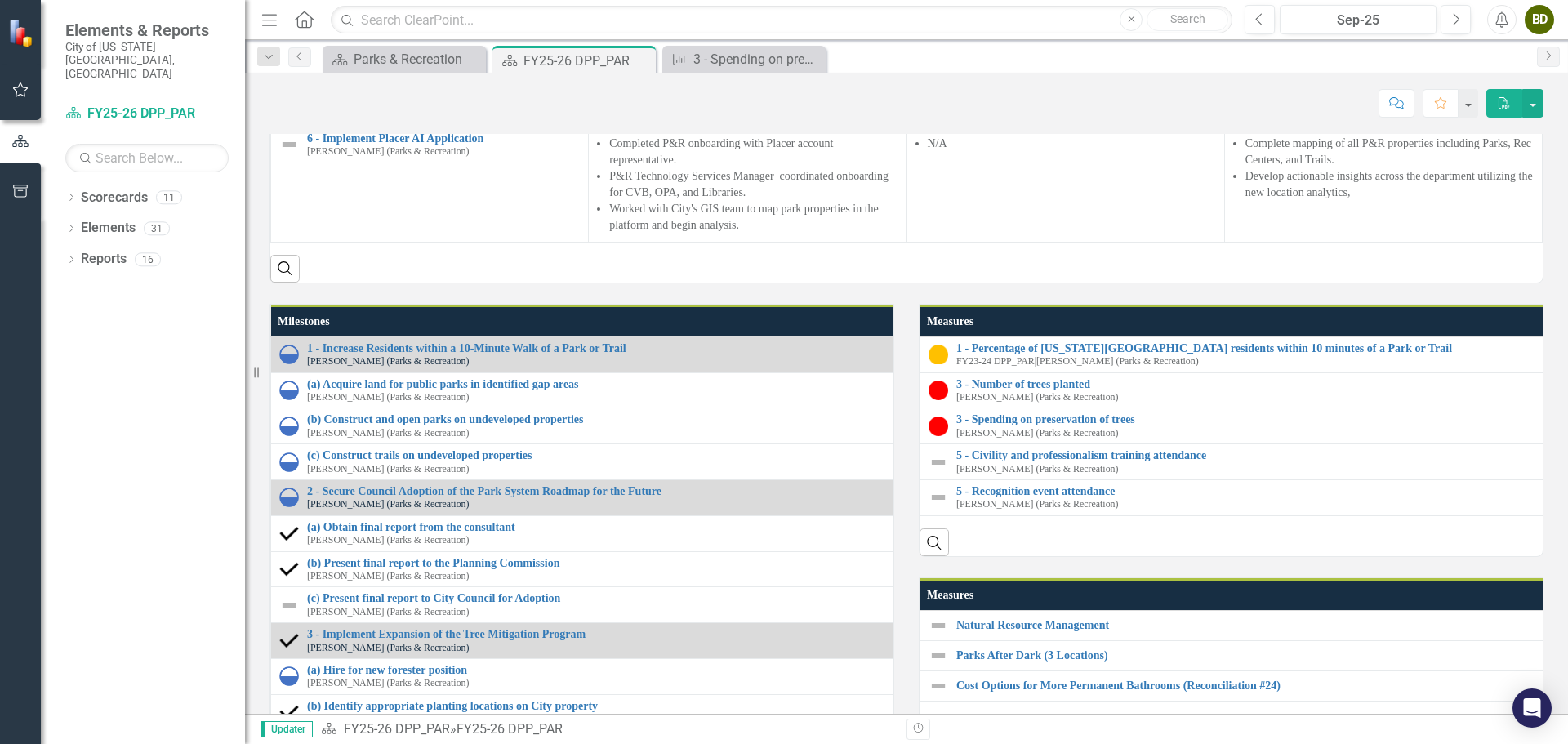
scroll to position [1387, 0]
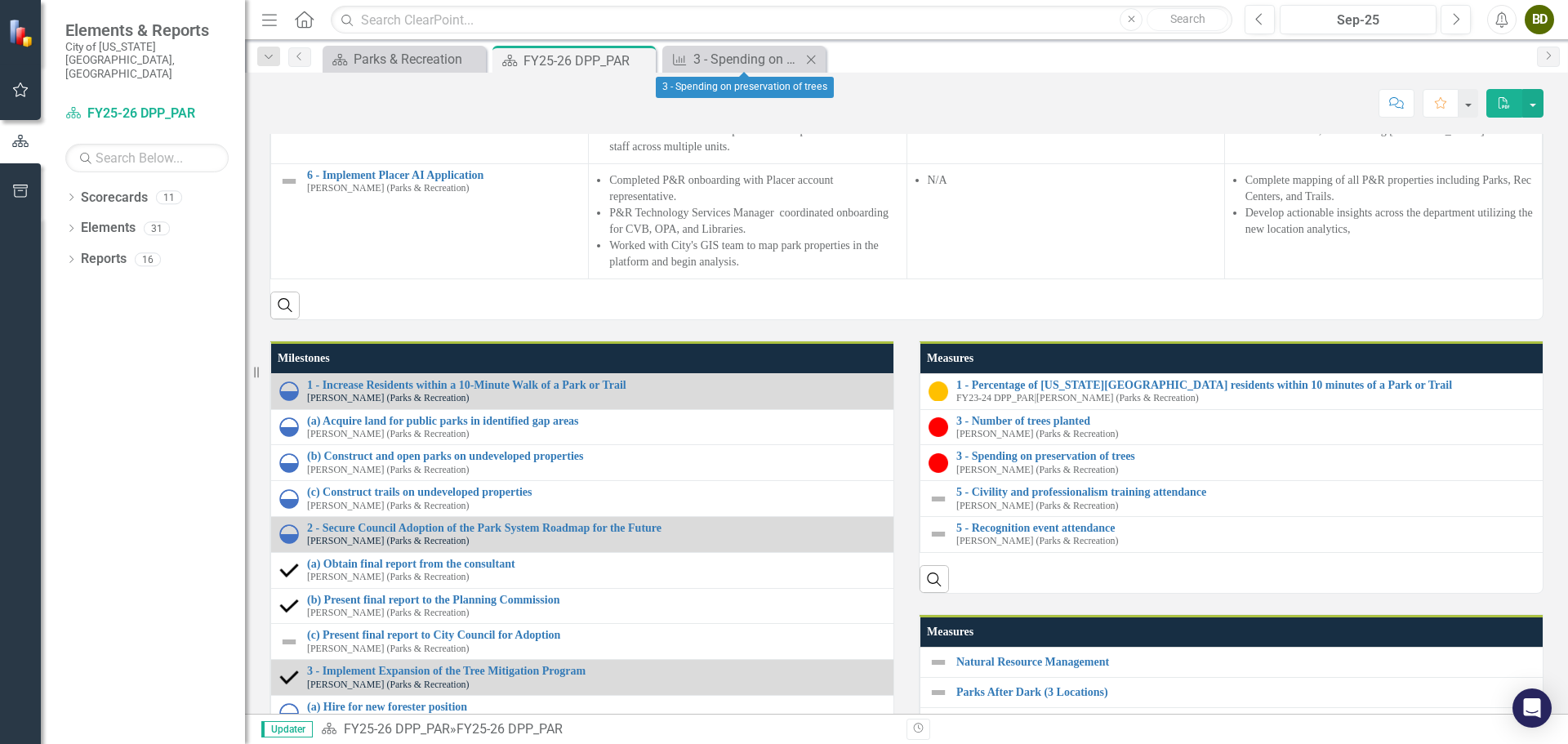
click at [726, 47] on div "Measure 3 - Spending on preservation of trees Close" at bounding box center [744, 59] width 163 height 27
click at [730, 57] on div "3 - Spending on preservation of trees" at bounding box center [748, 59] width 108 height 21
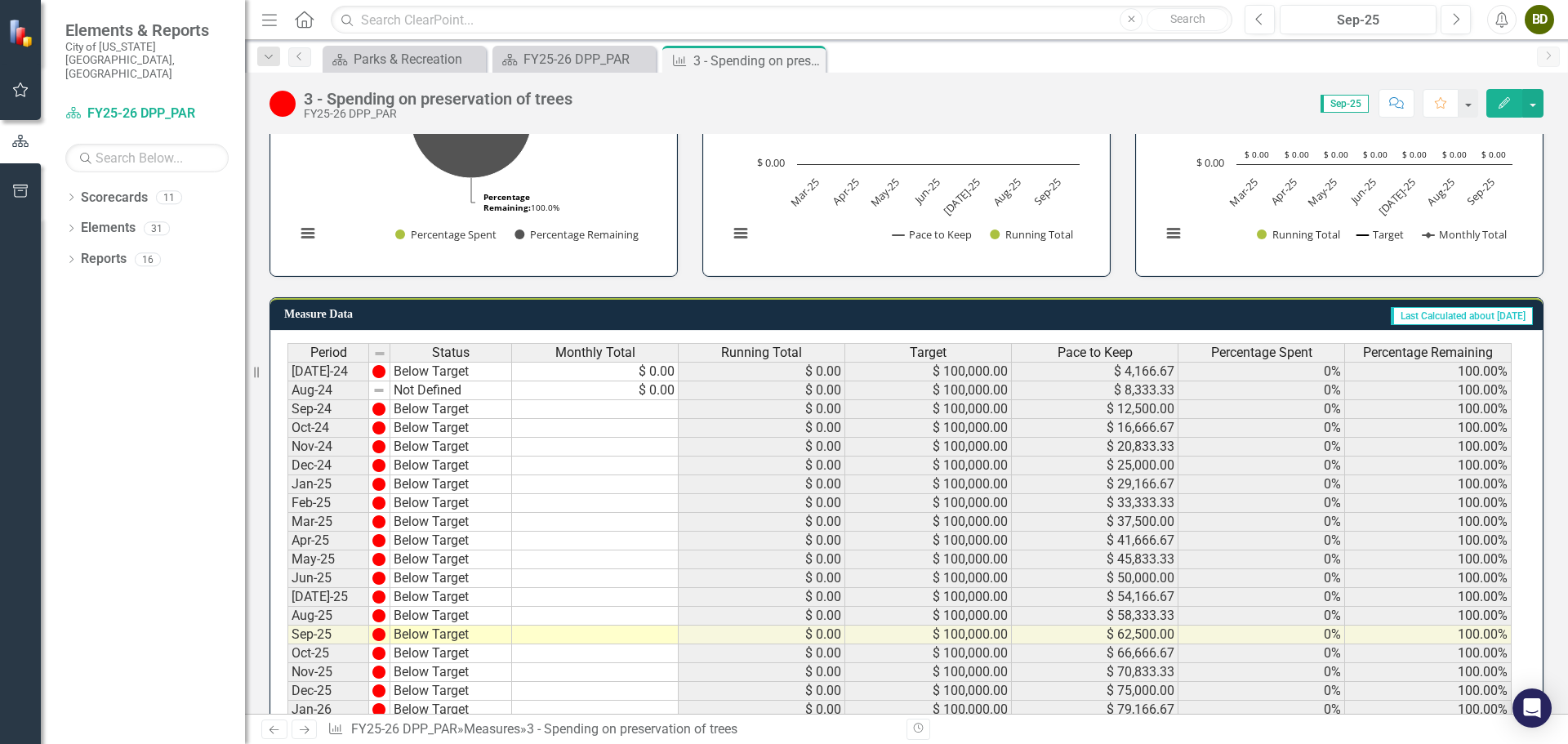
scroll to position [618, 0]
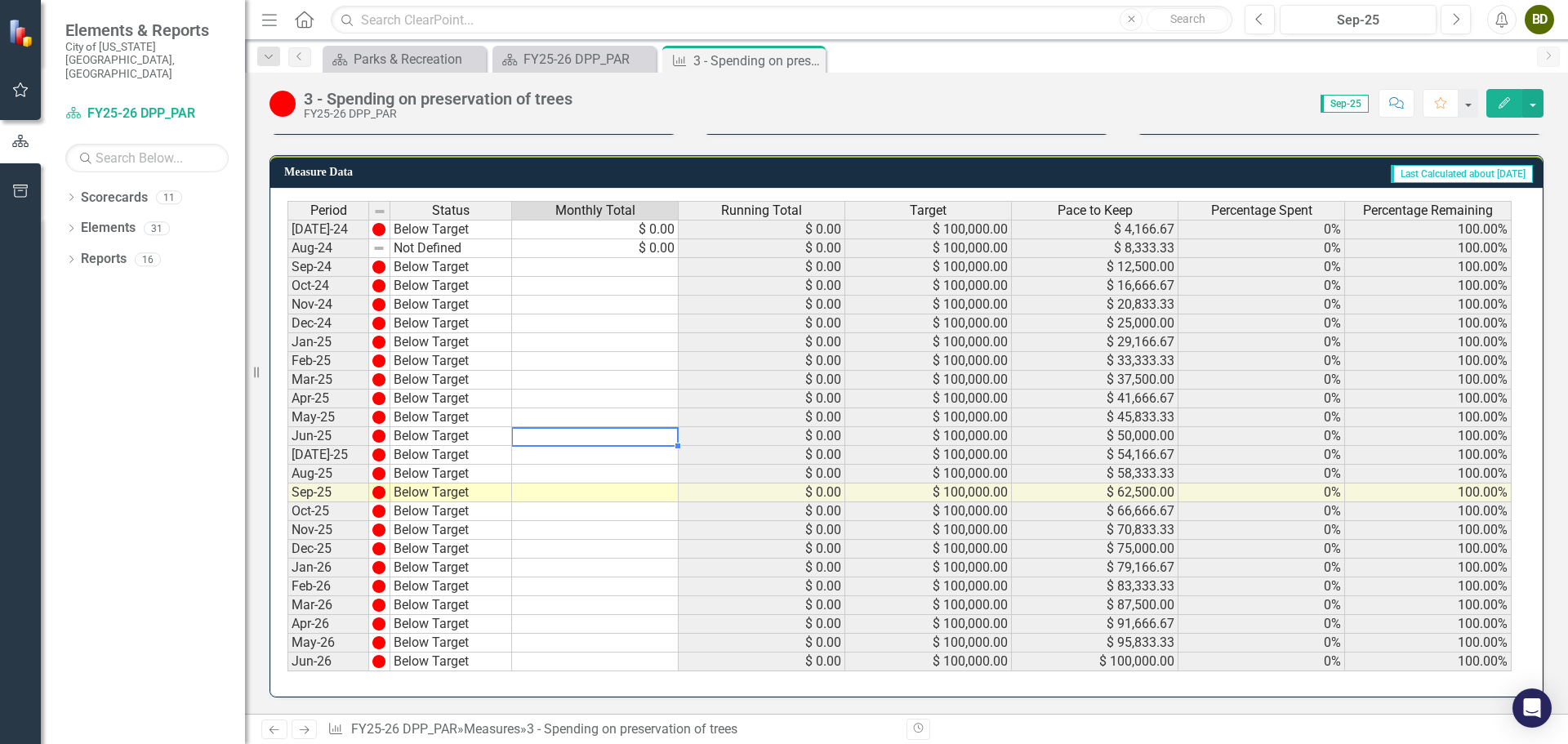
click at [621, 436] on td at bounding box center [596, 436] width 166 height 19
click at [623, 459] on td at bounding box center [596, 455] width 166 height 19
click at [637, 441] on td at bounding box center [596, 436] width 166 height 19
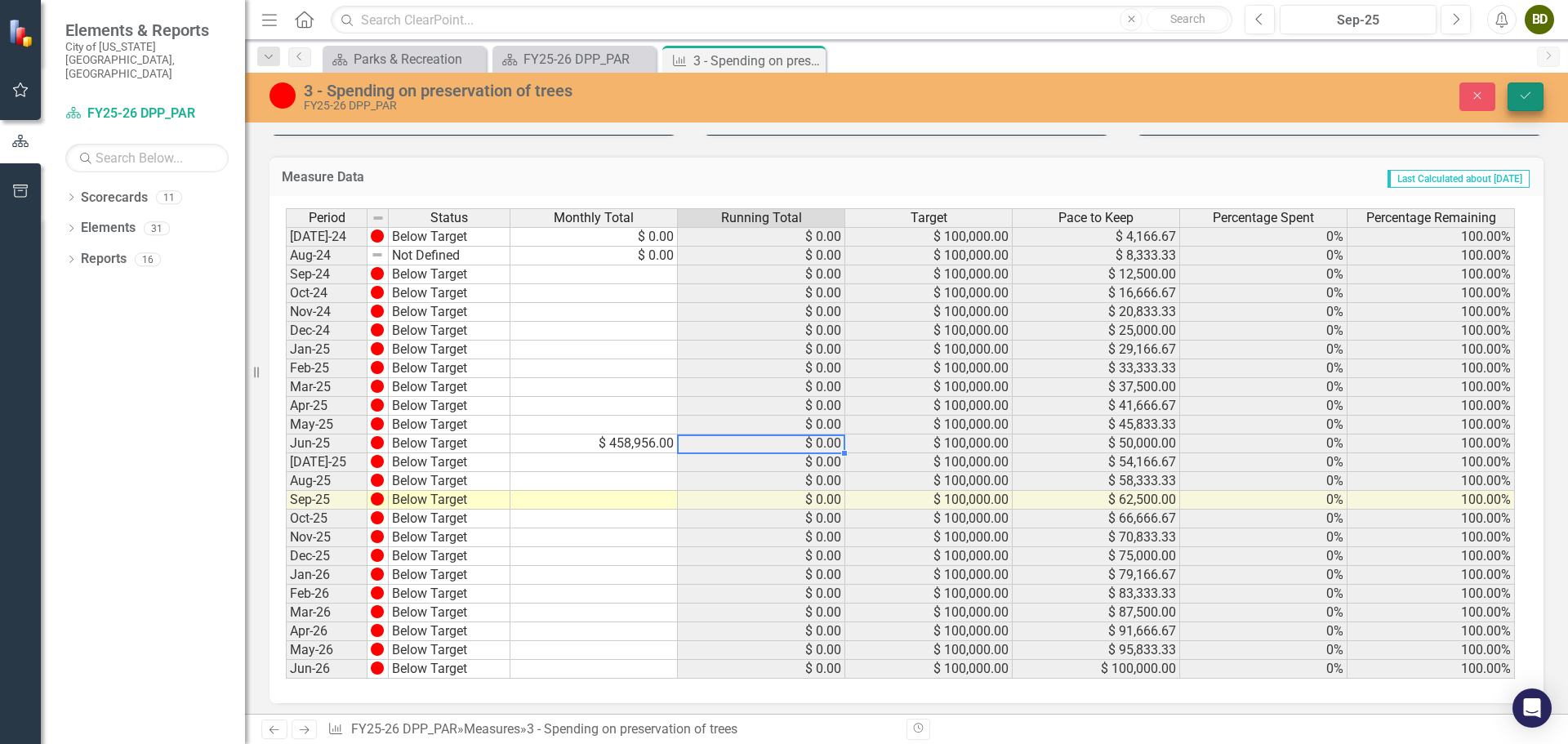
type textarea "458956"
click at [1513, 95] on button "Save" at bounding box center [1526, 96] width 36 height 28
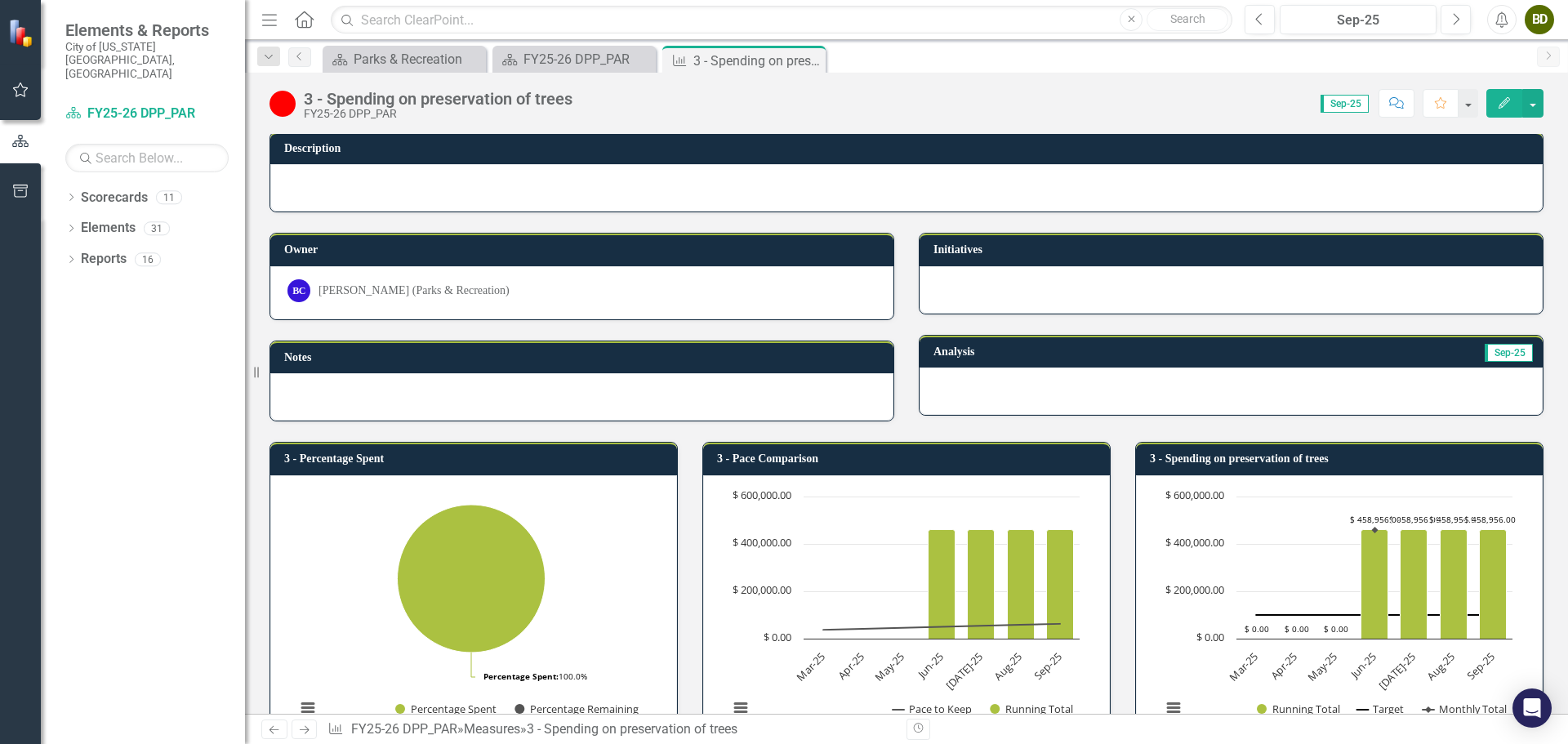
scroll to position [0, 0]
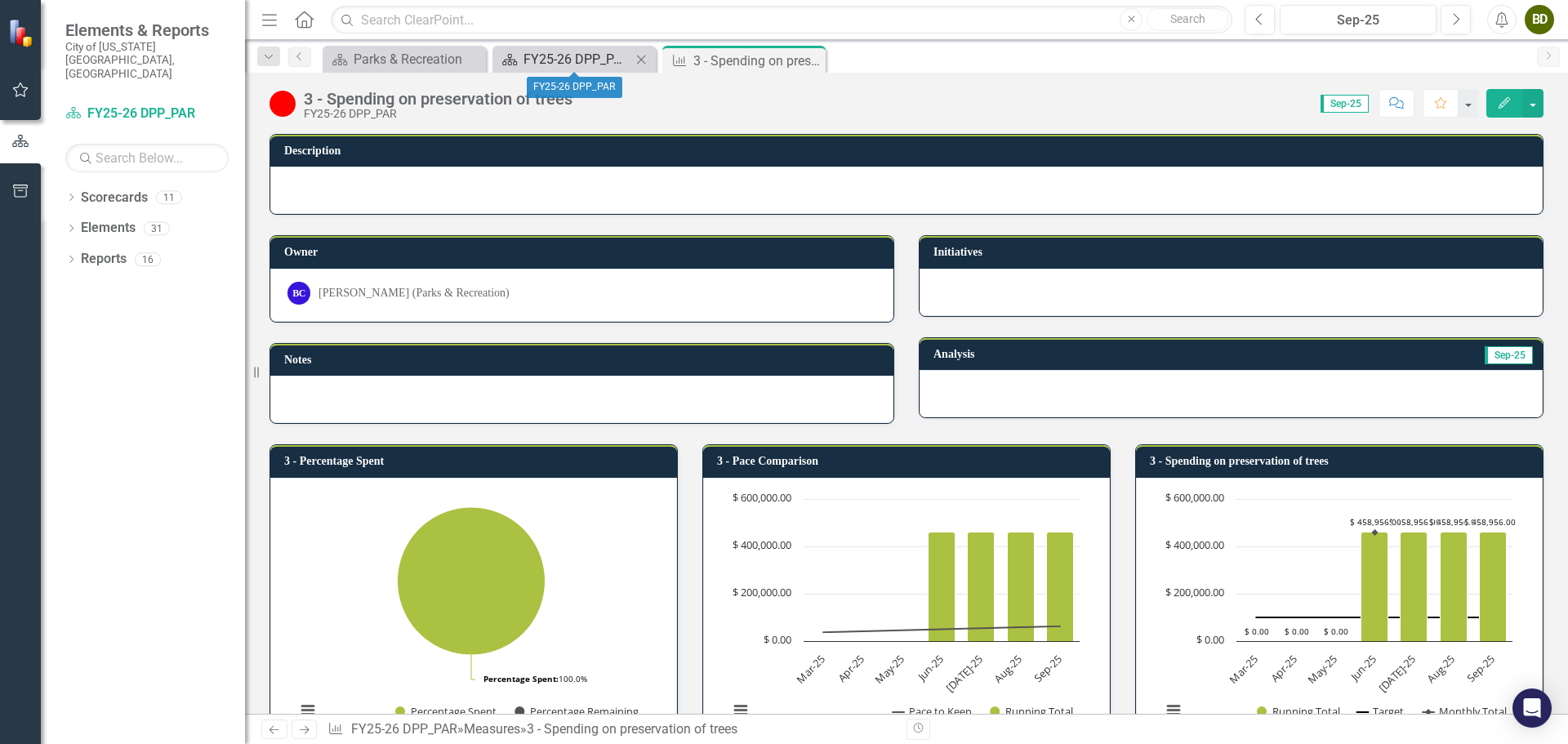
click at [587, 64] on div "FY25-26 DPP_PAR" at bounding box center [577, 59] width 108 height 21
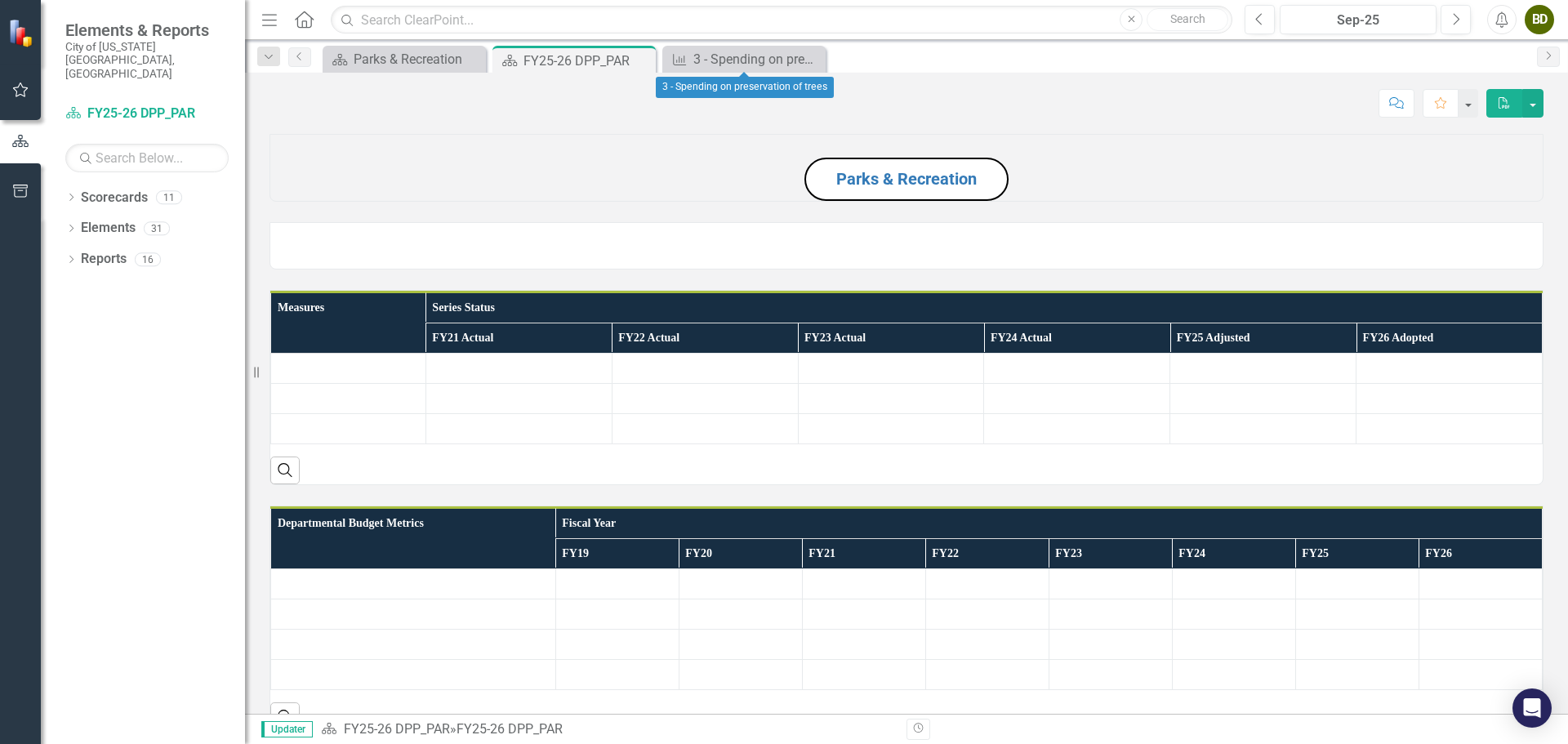
click at [0, 0] on icon "Close" at bounding box center [0, 0] width 0 height 0
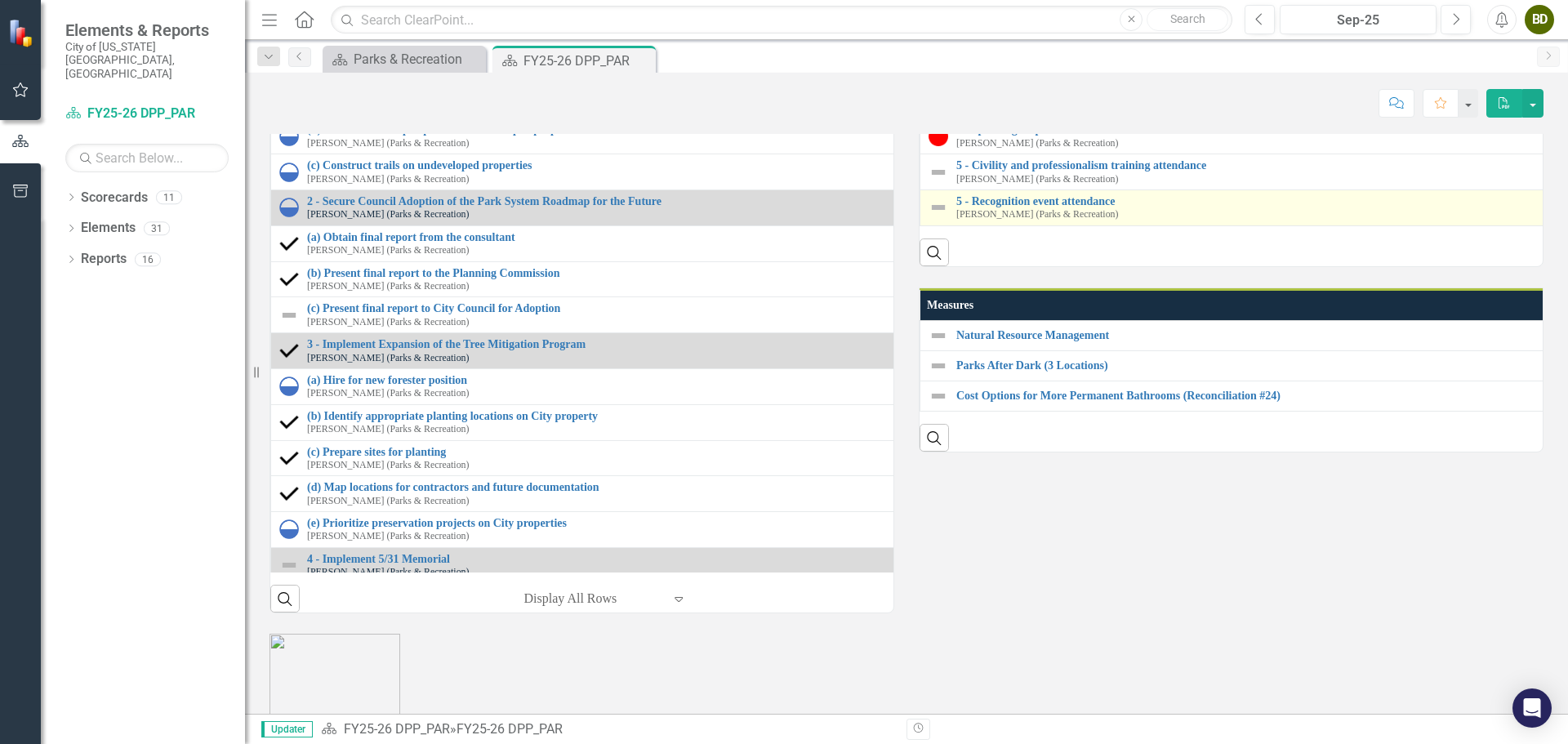
scroll to position [1796, 0]
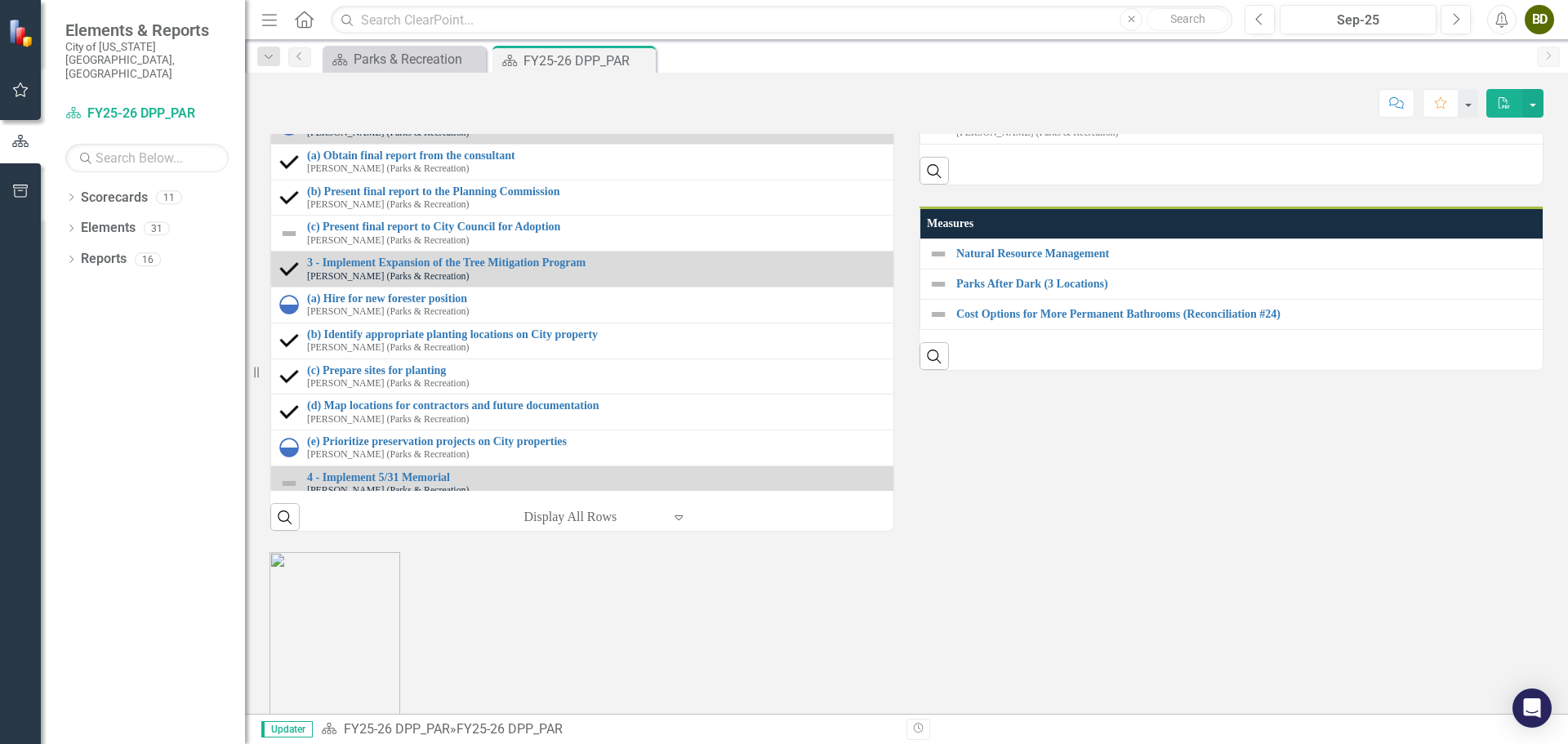
click at [1025, 90] on link "5 - Civility and professionalism training attendance" at bounding box center [1574, 83] width 1234 height 12
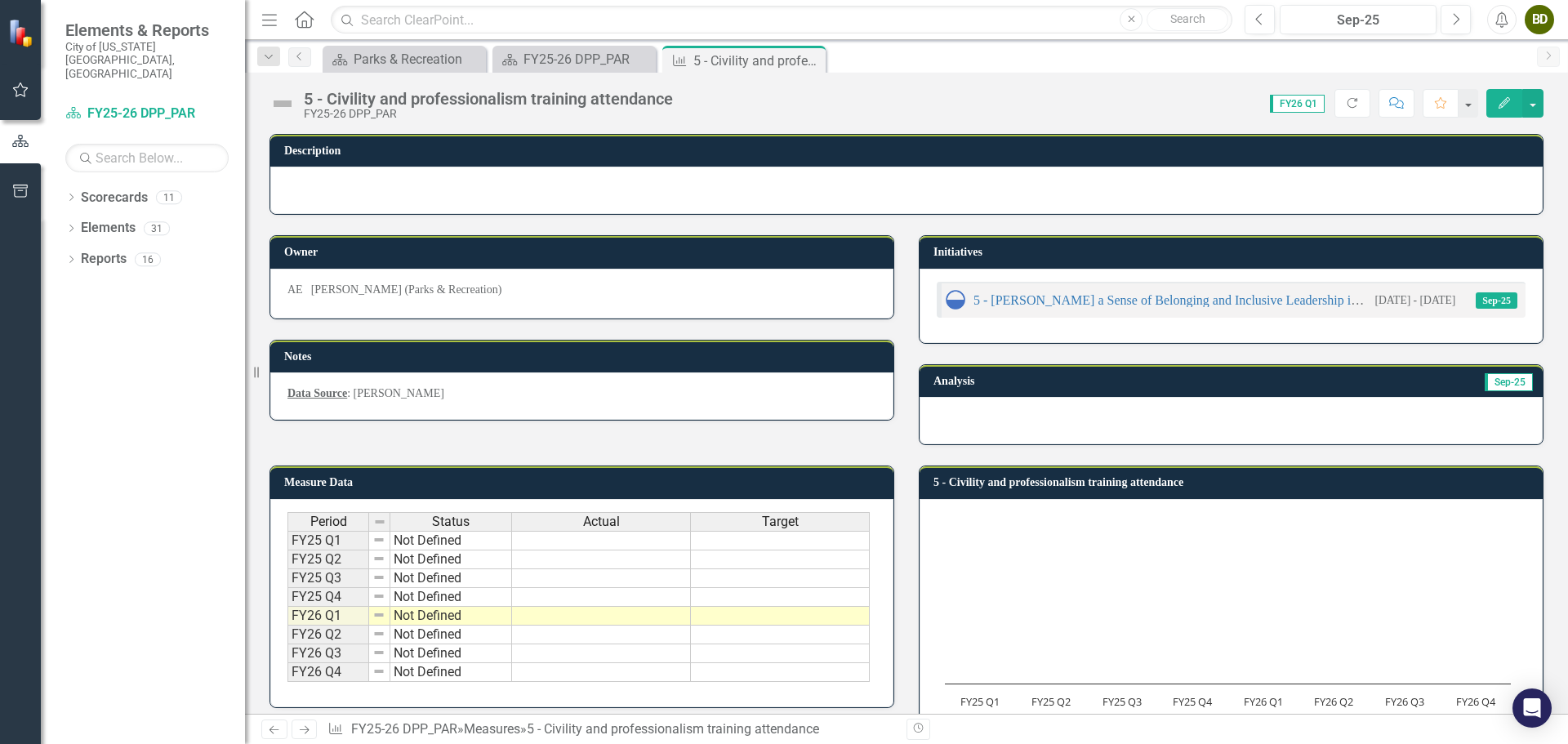
click at [542, 603] on td at bounding box center [601, 597] width 179 height 19
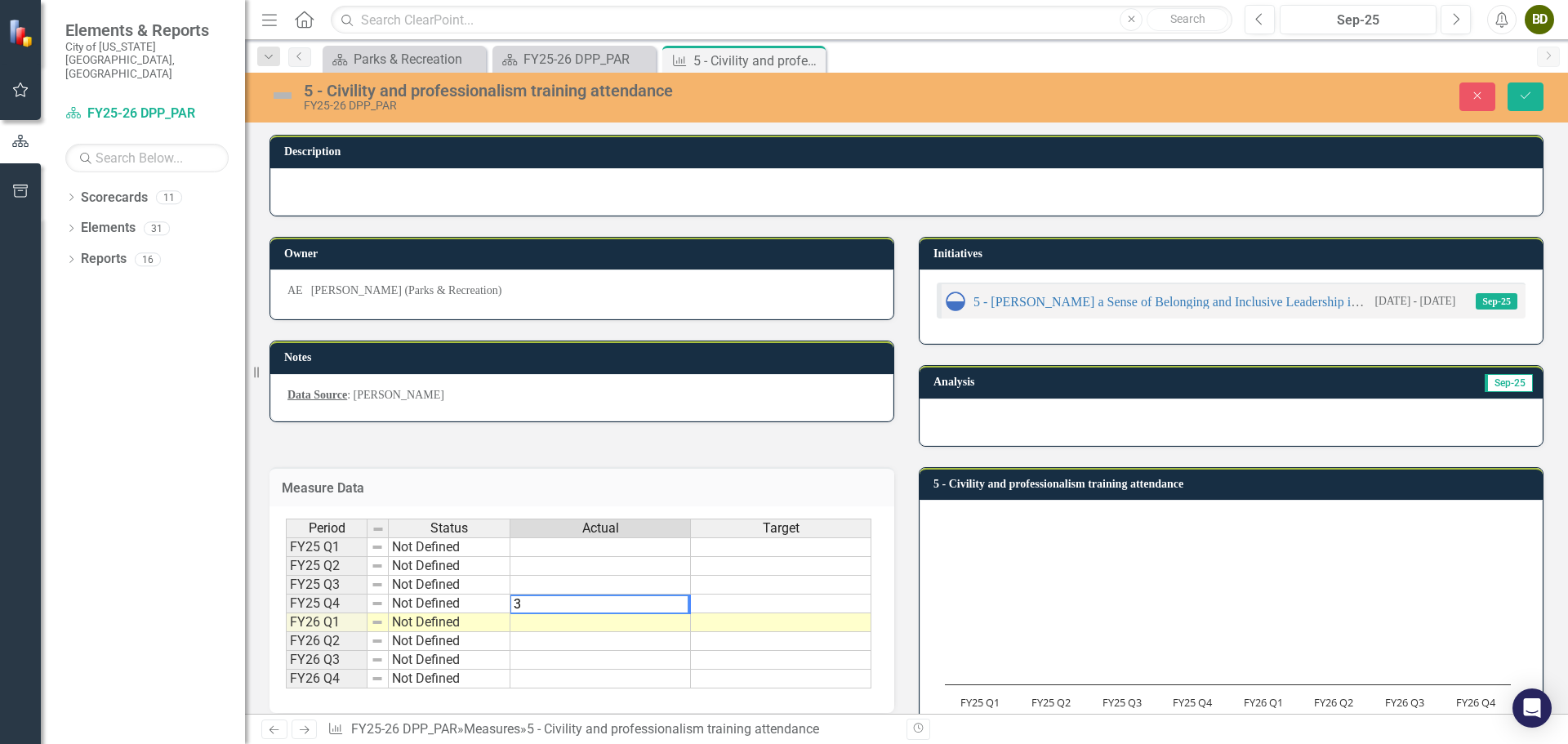
drag, startPoint x: 530, startPoint y: 603, endPoint x: 502, endPoint y: 602, distance: 28.0
click at [502, 602] on div "Period Status Actual Target FY25 Q1 Not Defined FY25 Q2 Not Defined FY25 Q3 Not…" at bounding box center [579, 604] width 586 height 170
type textarea "446"
click at [618, 649] on td at bounding box center [601, 641] width 181 height 19
click at [599, 626] on td at bounding box center [601, 622] width 181 height 19
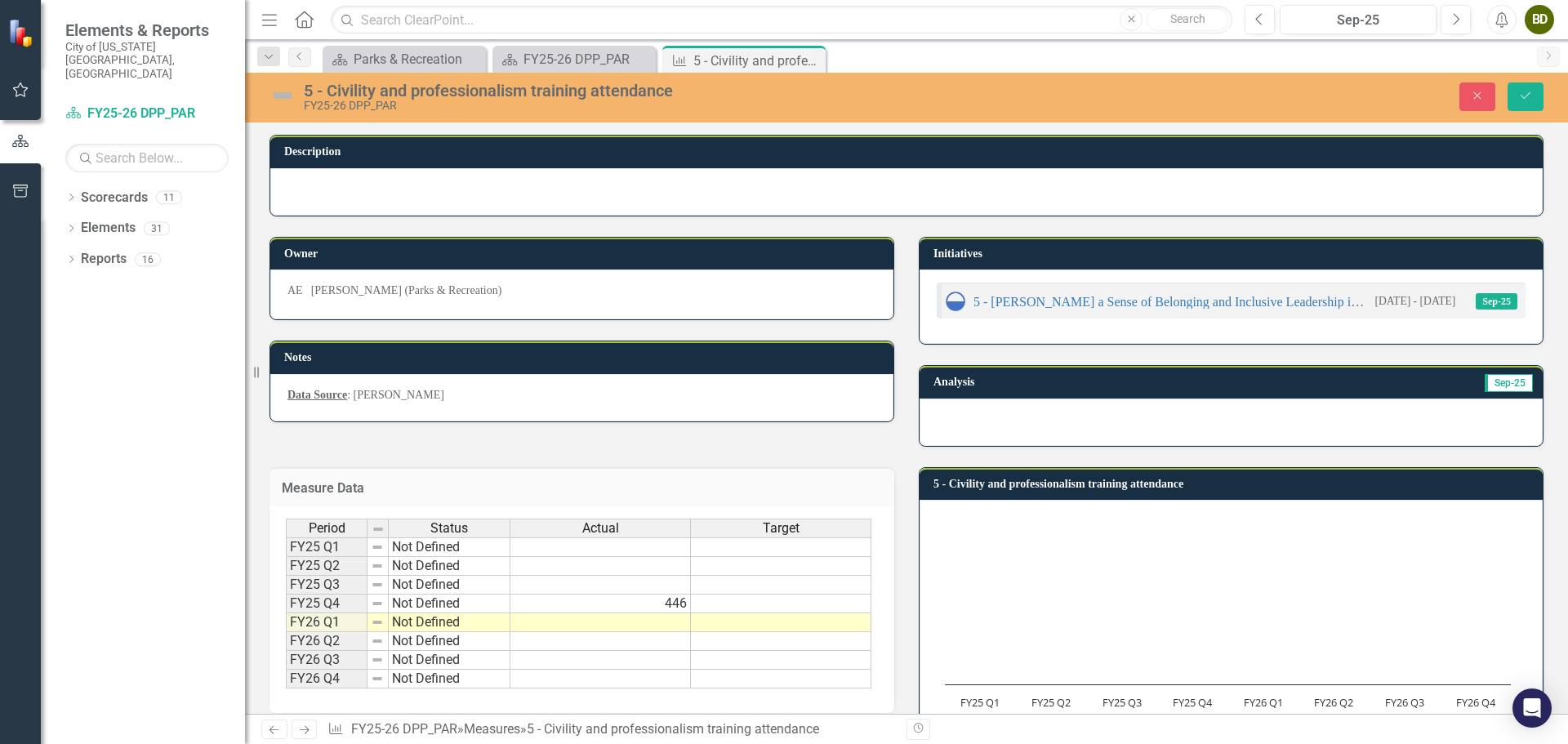
click at [803, 441] on div "Owner AE Anna Elias-Perez (Parks & Recreation) Notes Data Source : Taleo Learn …" at bounding box center [906, 331] width 1298 height 230
click at [1535, 94] on button "Save" at bounding box center [1526, 96] width 36 height 28
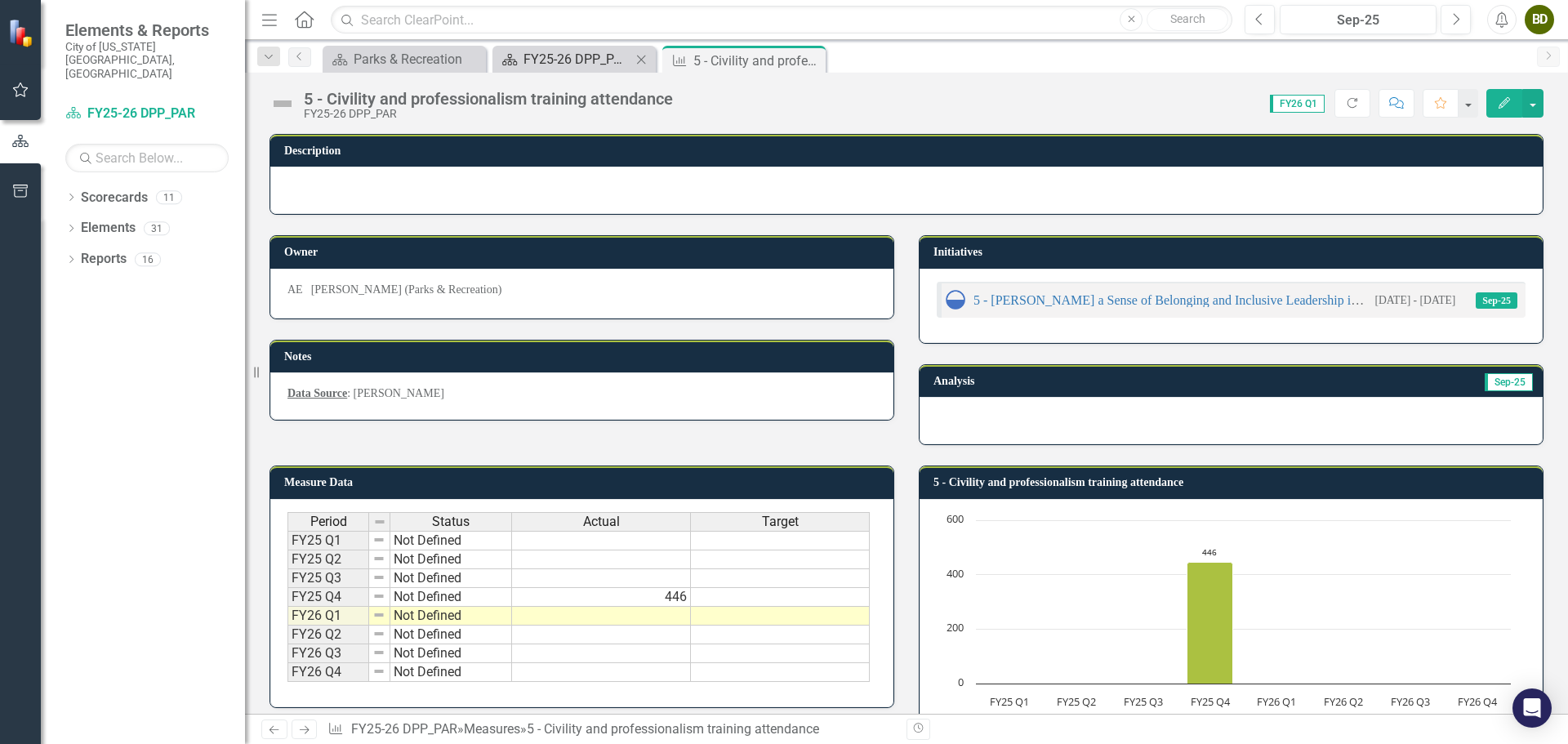
click at [578, 57] on div "FY25-26 DPP_PAR" at bounding box center [577, 59] width 108 height 21
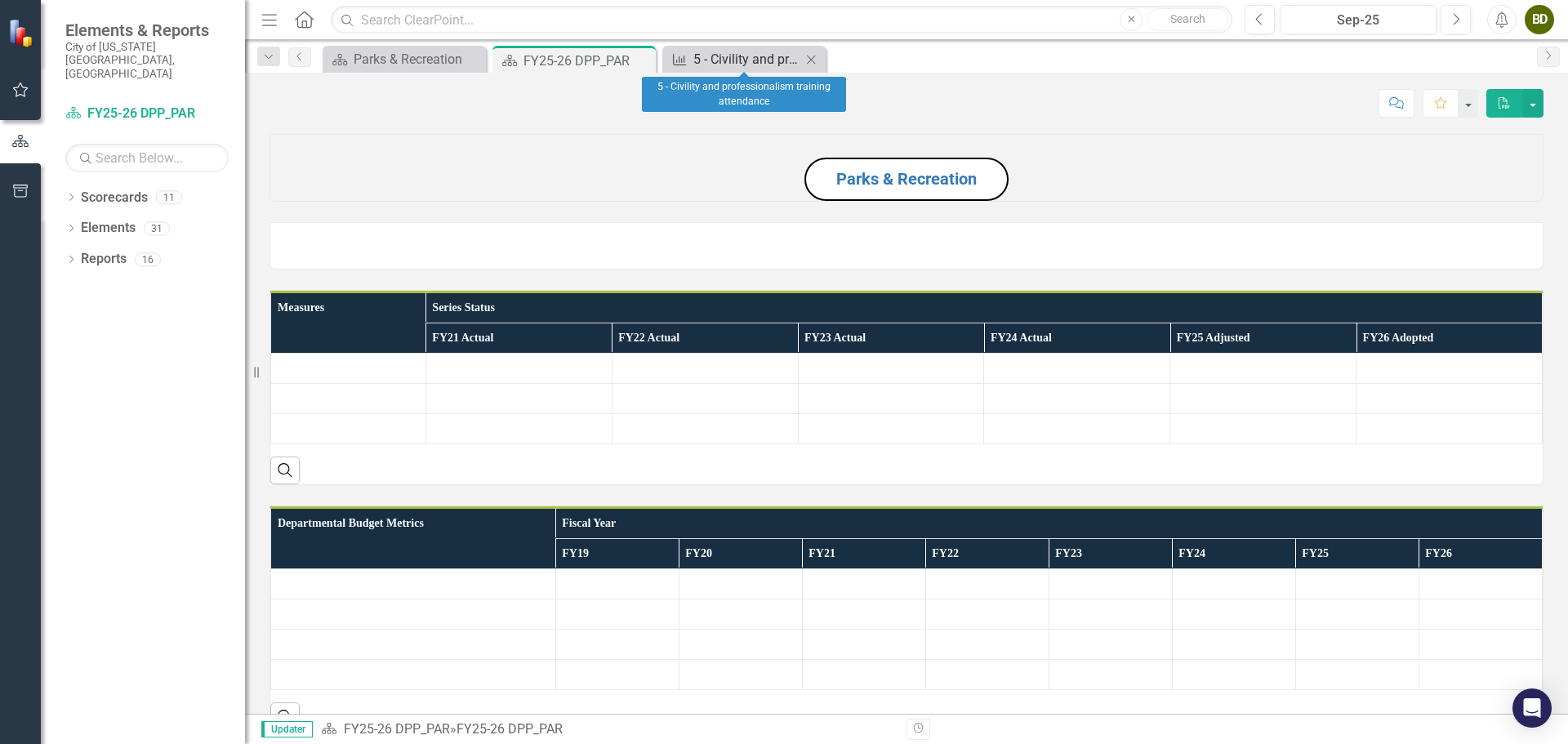
click at [749, 53] on div "5 - Civility and professionalism training attendance" at bounding box center [748, 59] width 108 height 21
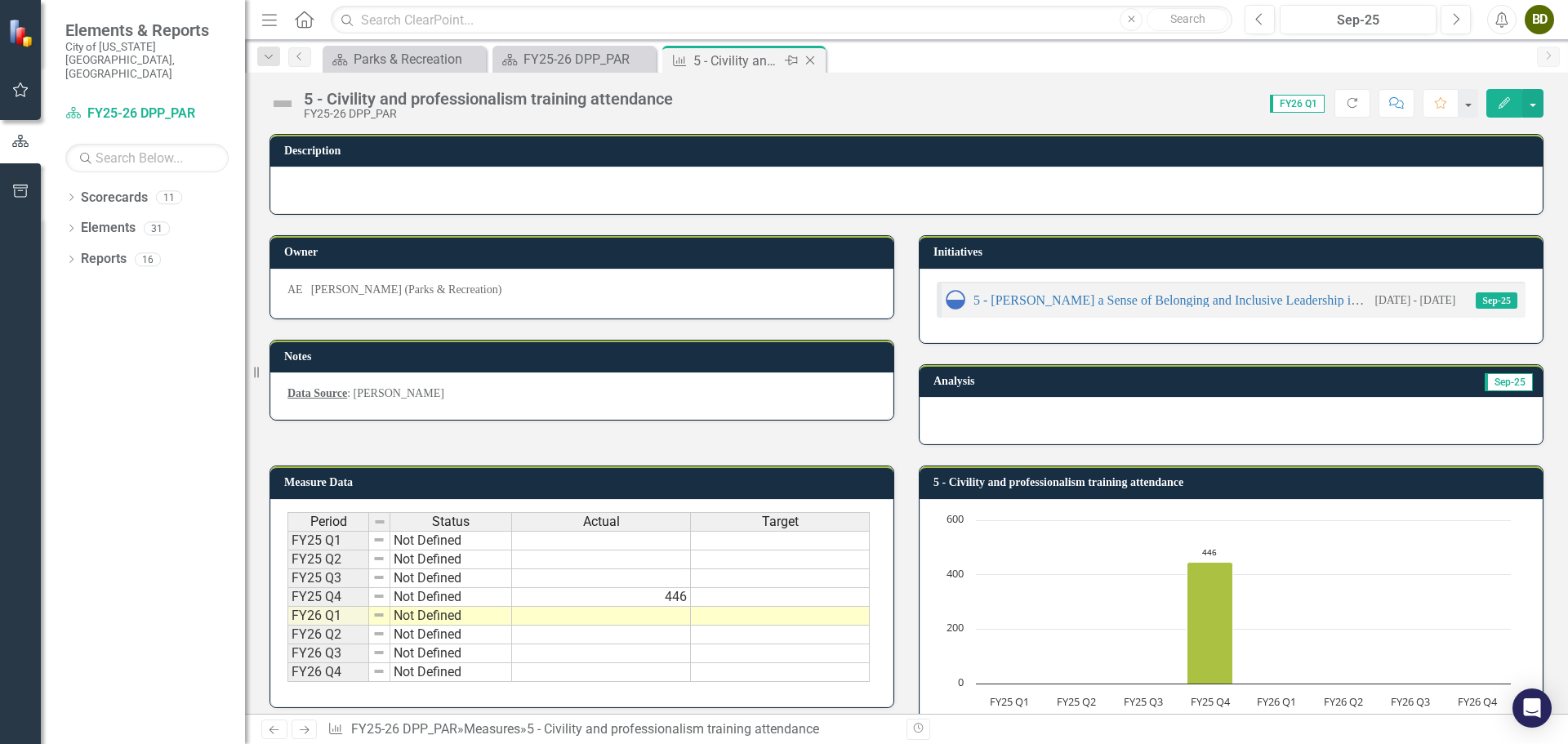
click at [808, 62] on icon "Close" at bounding box center [810, 61] width 17 height 13
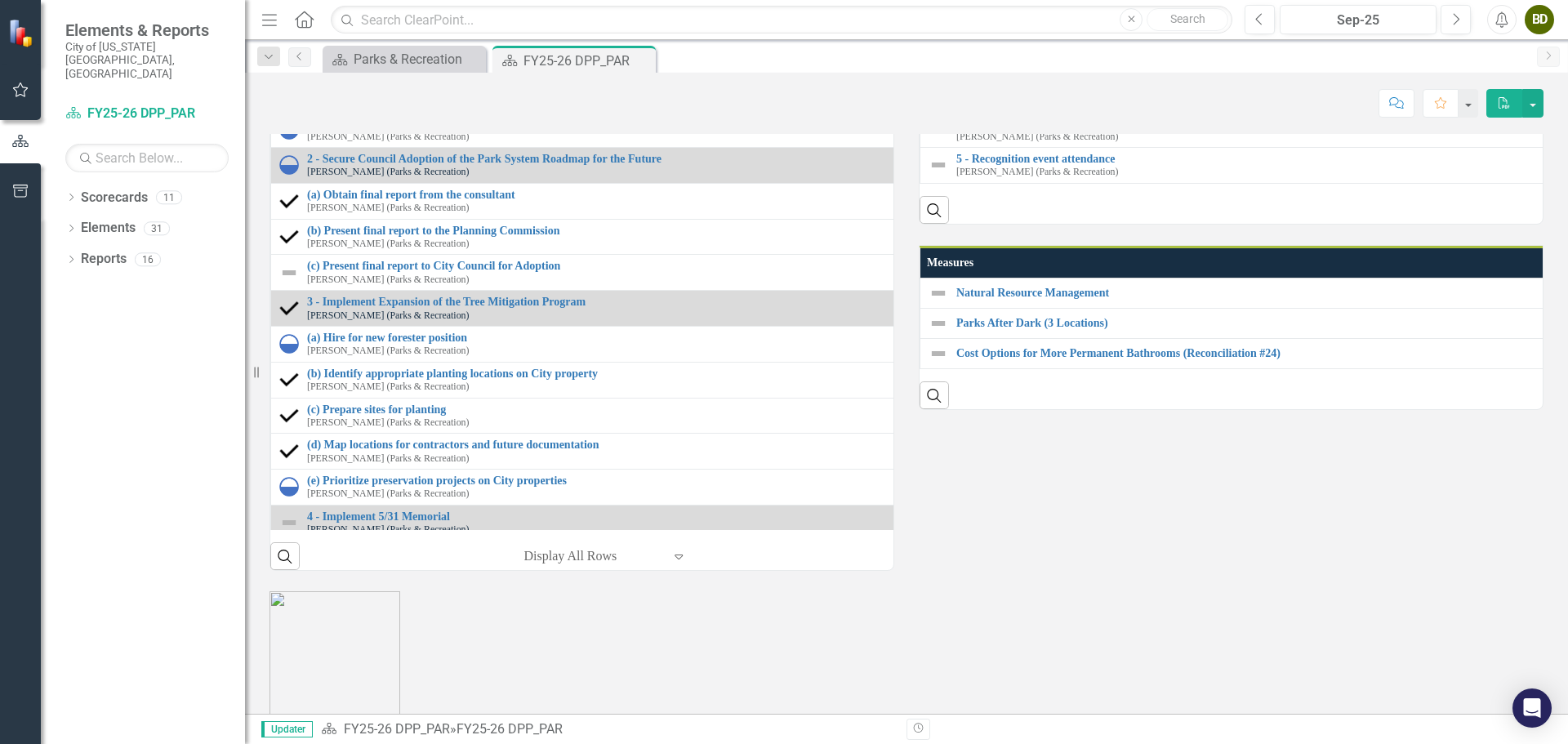
scroll to position [1959, 0]
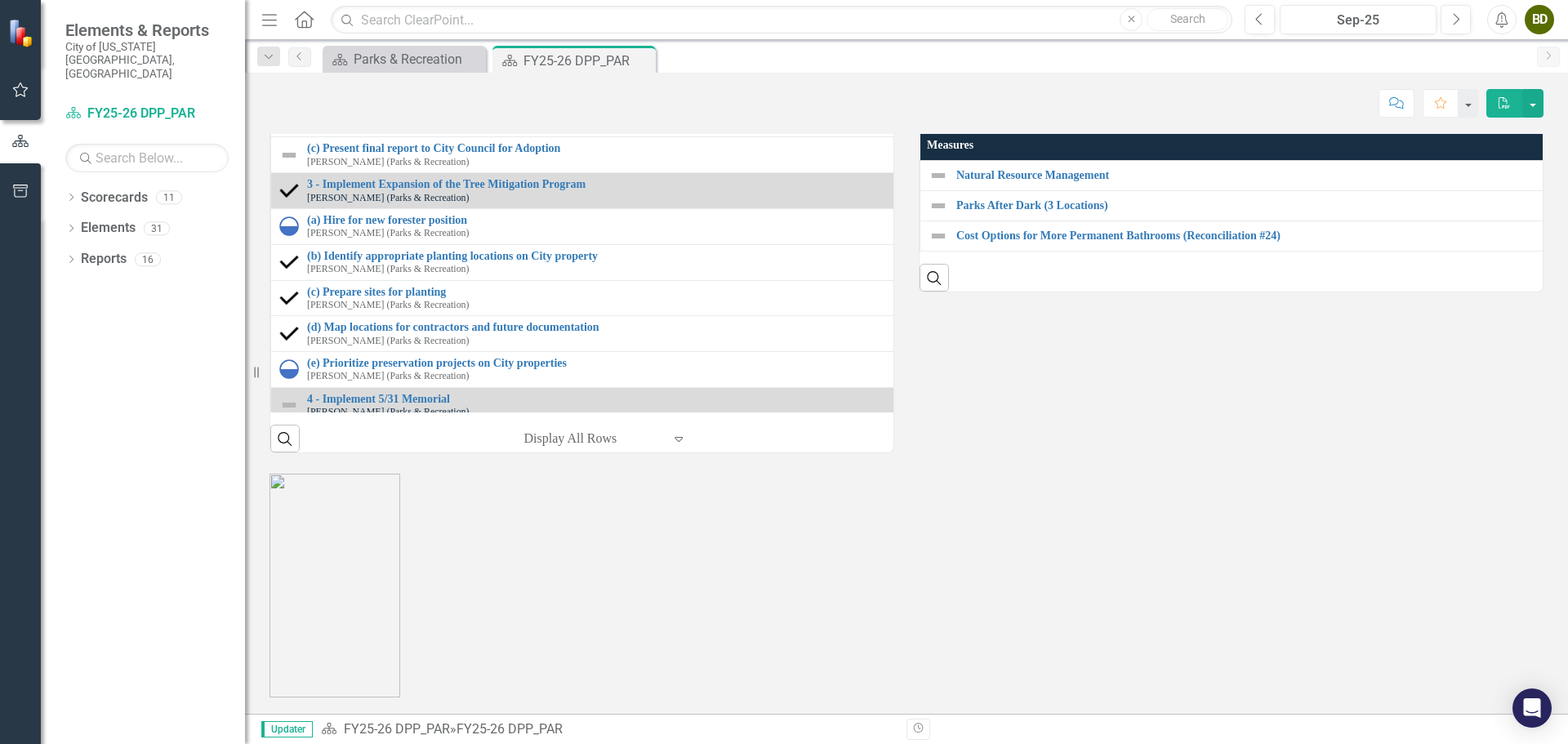
click at [1051, 12] on link "5 - Civility and professionalism training attendance" at bounding box center [1572, 5] width 1231 height 12
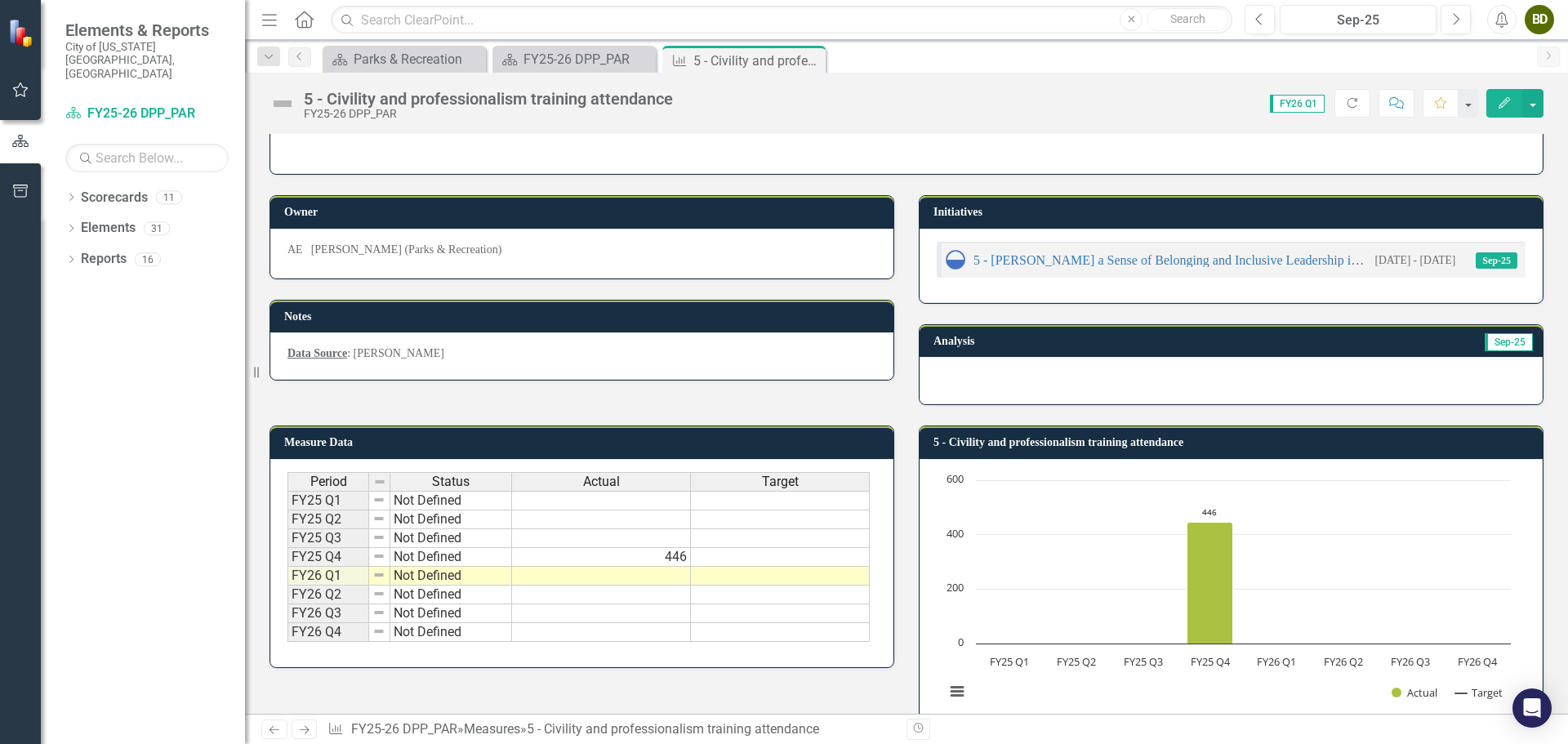
scroll to position [77, 0]
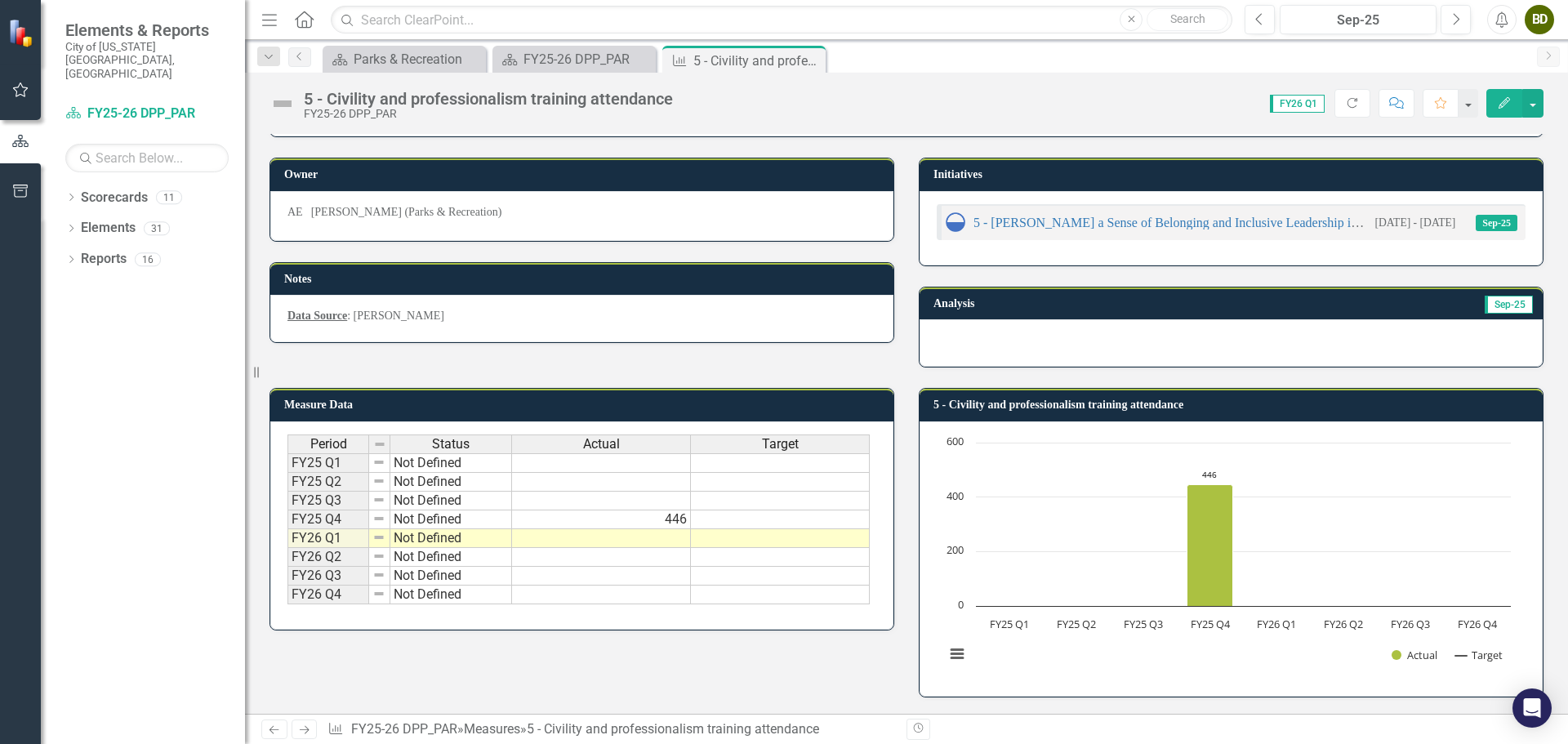
click at [949, 223] on img at bounding box center [956, 222] width 20 height 20
click at [818, 57] on icon "Close" at bounding box center [810, 61] width 17 height 13
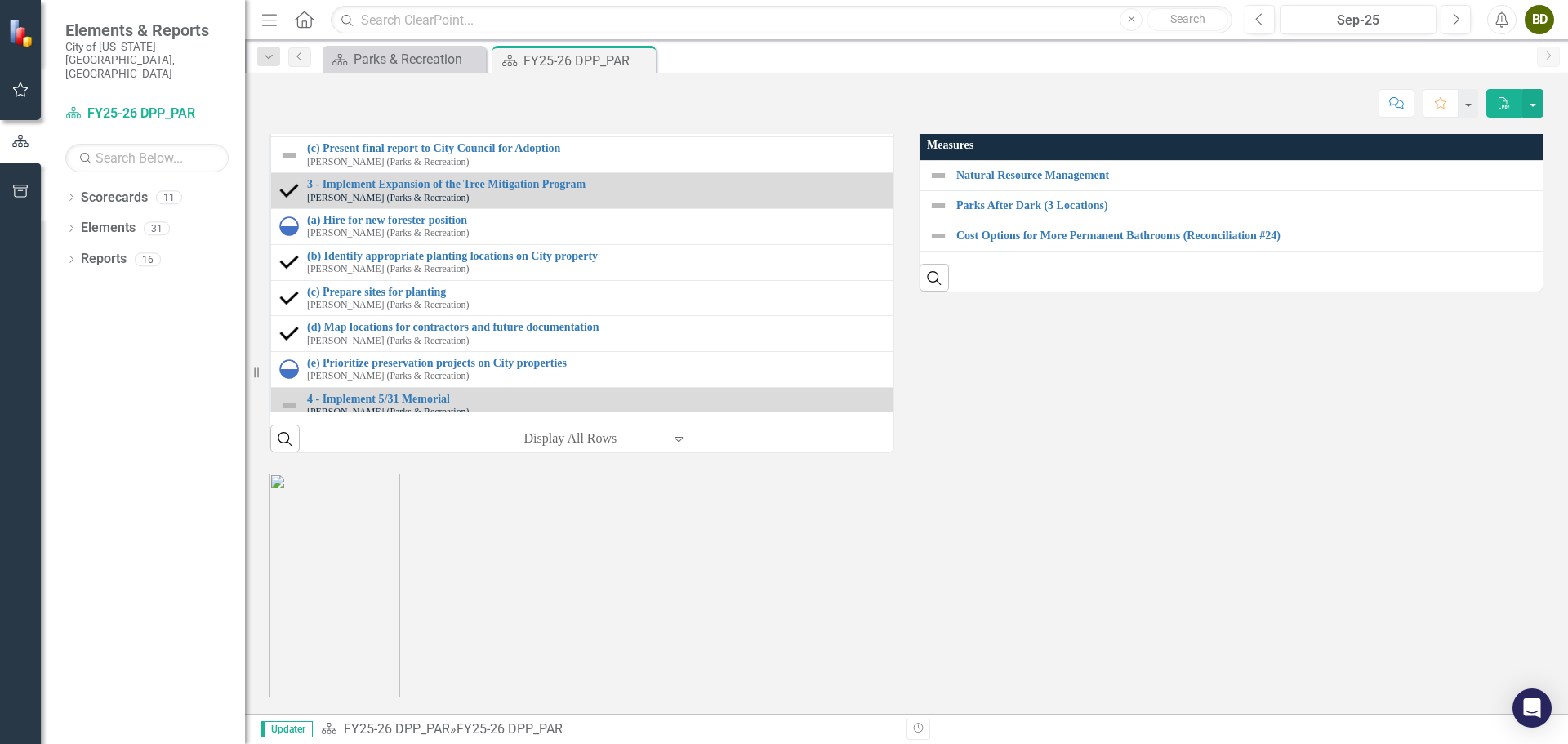
scroll to position [1877, 0]
click at [1040, 47] on link "5 - Recognition event attendance" at bounding box center [1566, 41] width 1219 height 12
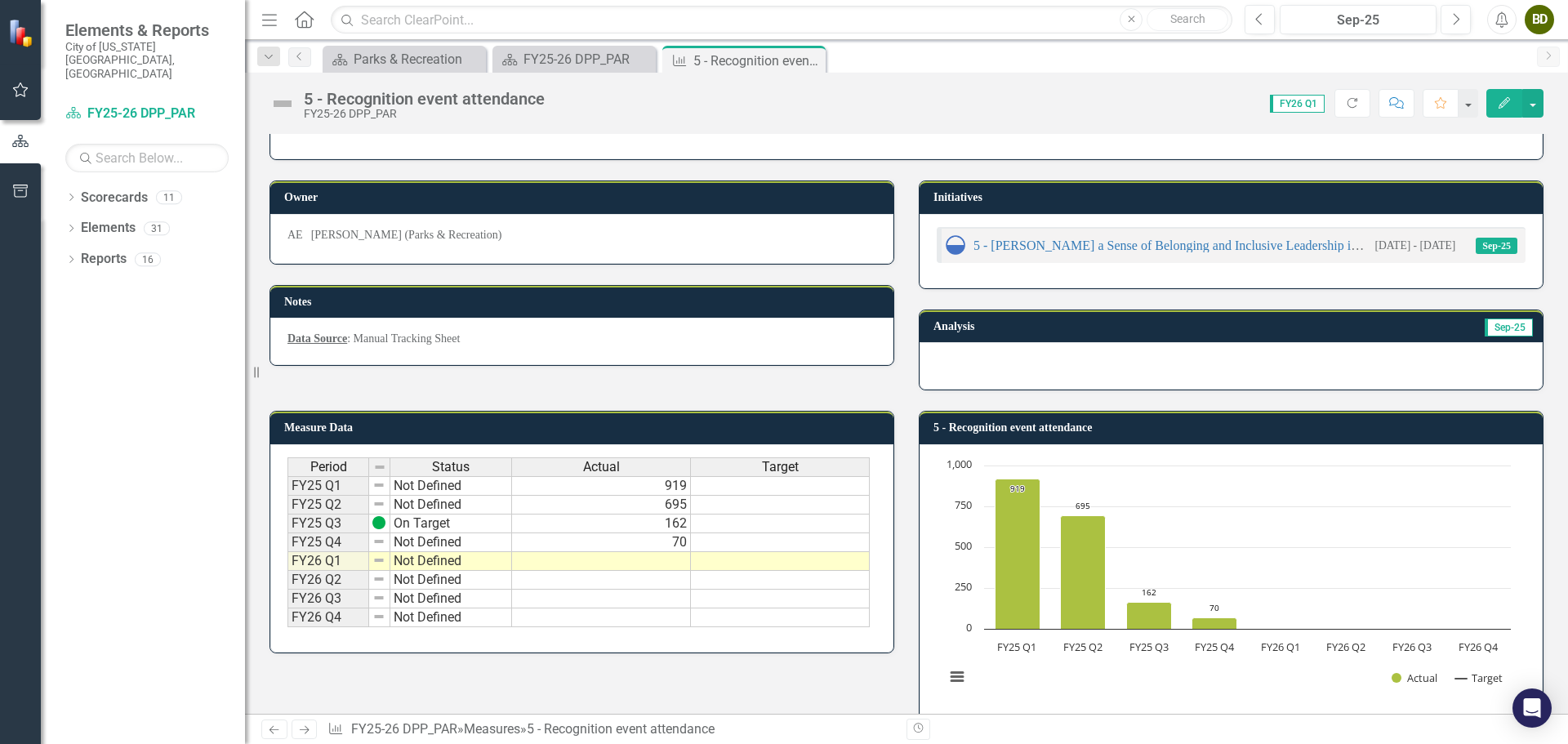
scroll to position [77, 0]
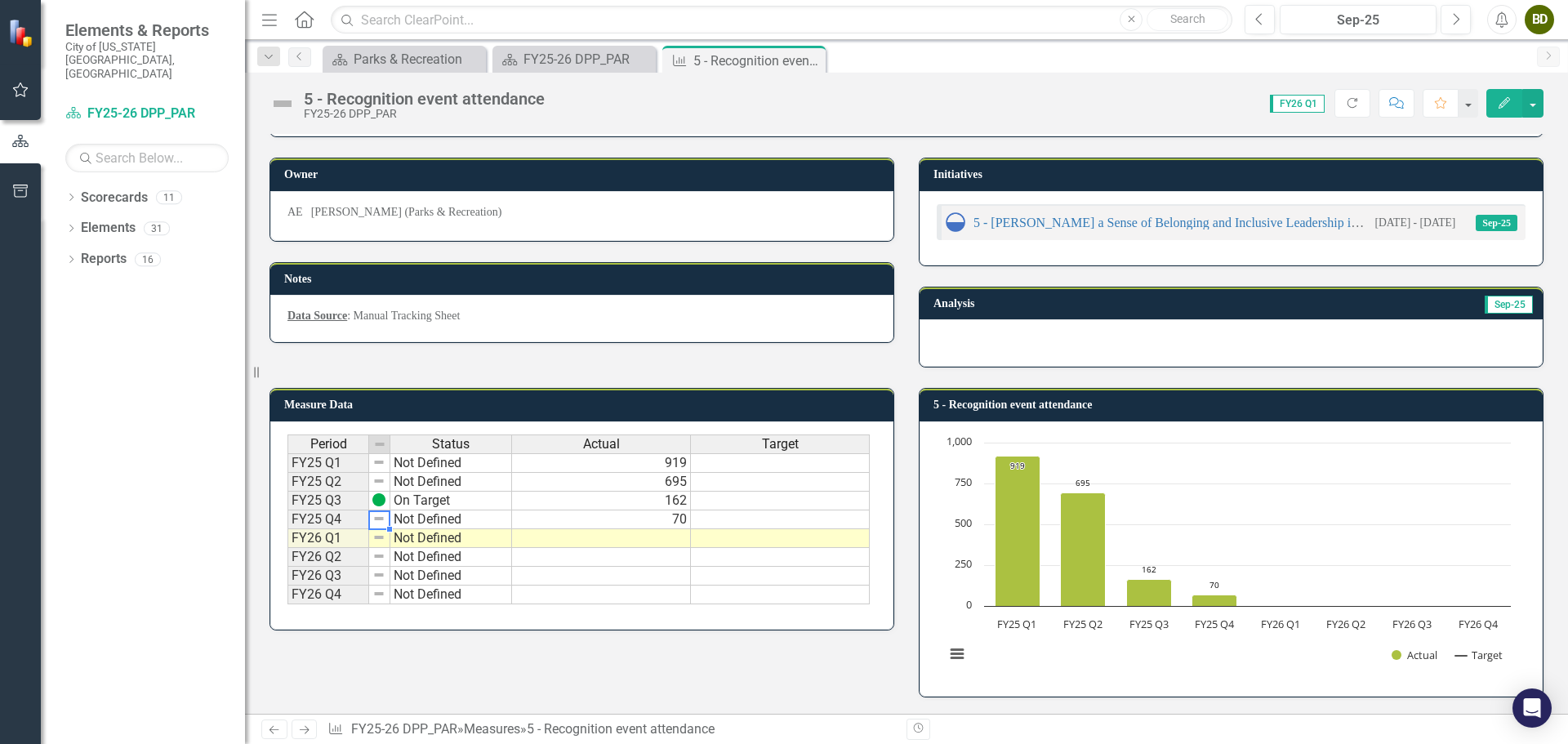
click at [383, 520] on img at bounding box center [379, 519] width 13 height 13
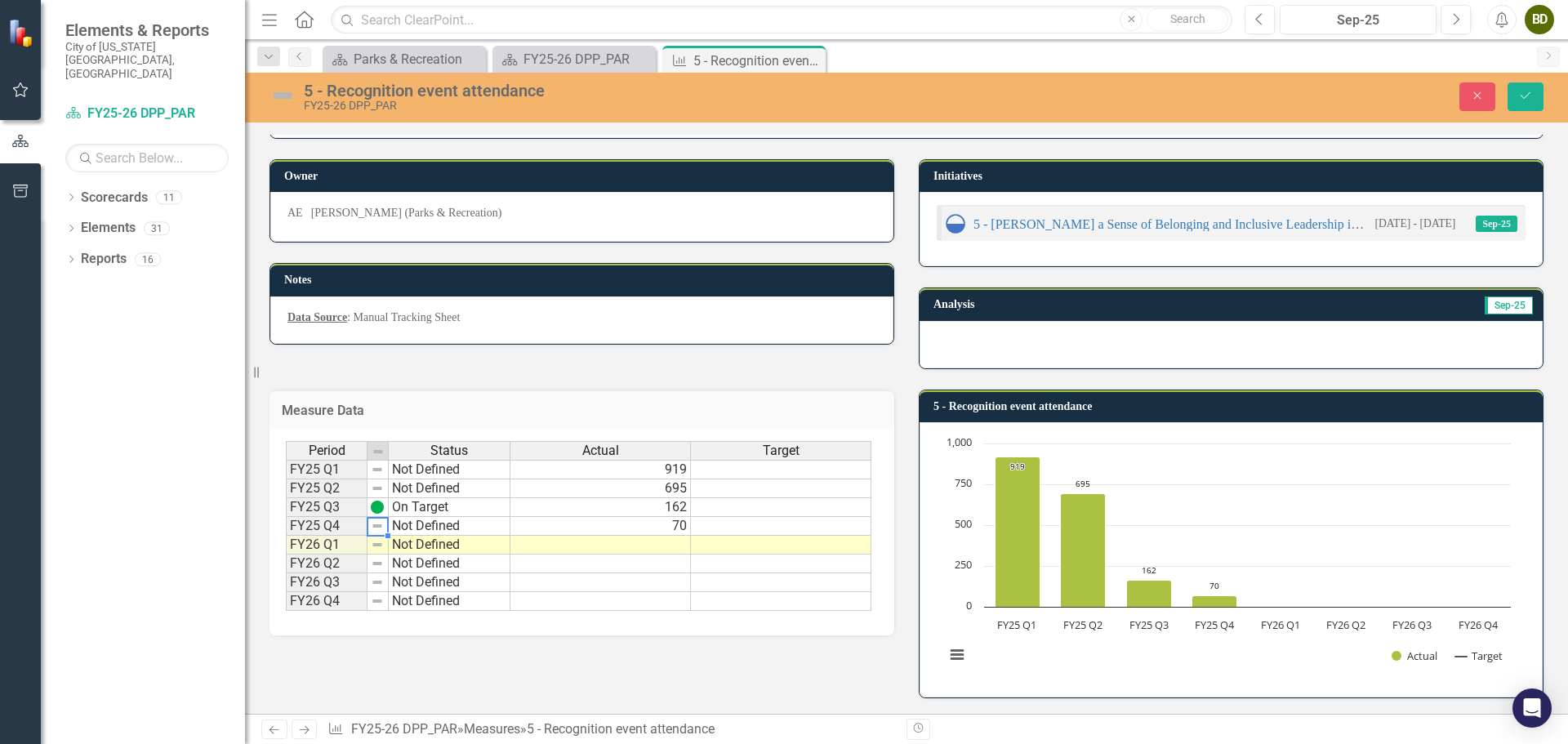
scroll to position [0, 0]
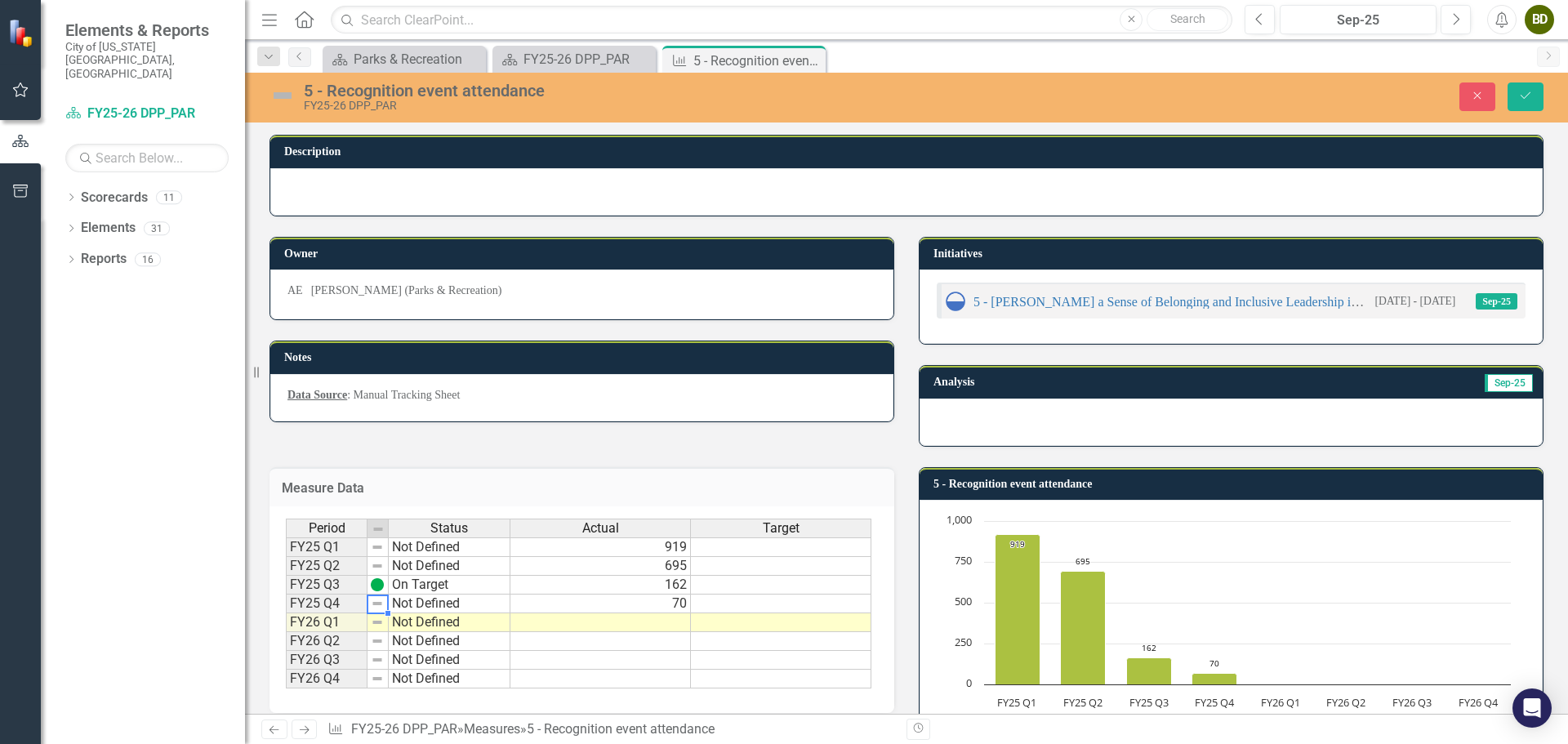
click at [375, 606] on img at bounding box center [378, 604] width 13 height 13
click at [381, 618] on img at bounding box center [378, 622] width 13 height 13
click at [434, 607] on td "Not Defined" at bounding box center [449, 604] width 121 height 19
type textarea "Not Defined"
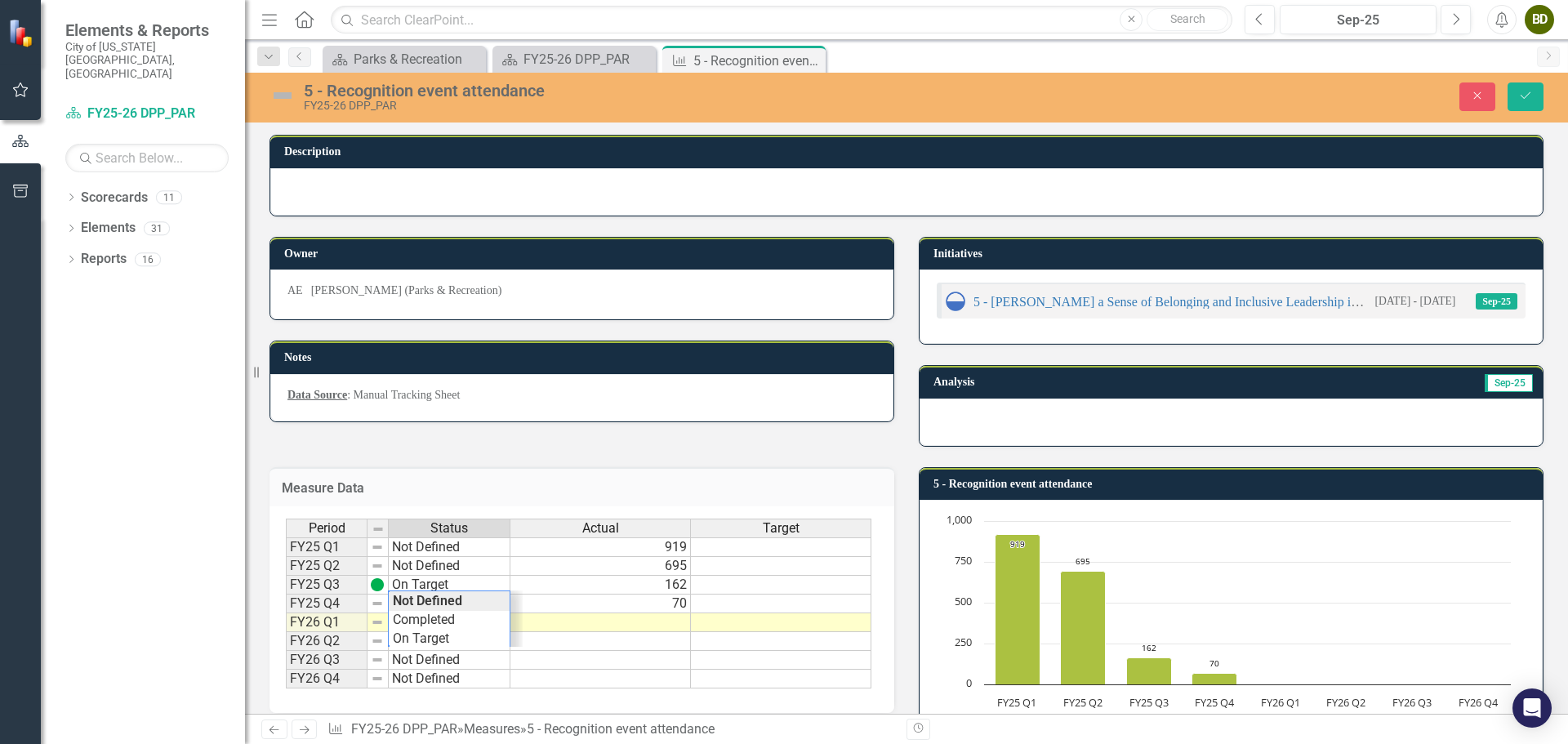
click at [545, 590] on td "162" at bounding box center [601, 584] width 181 height 19
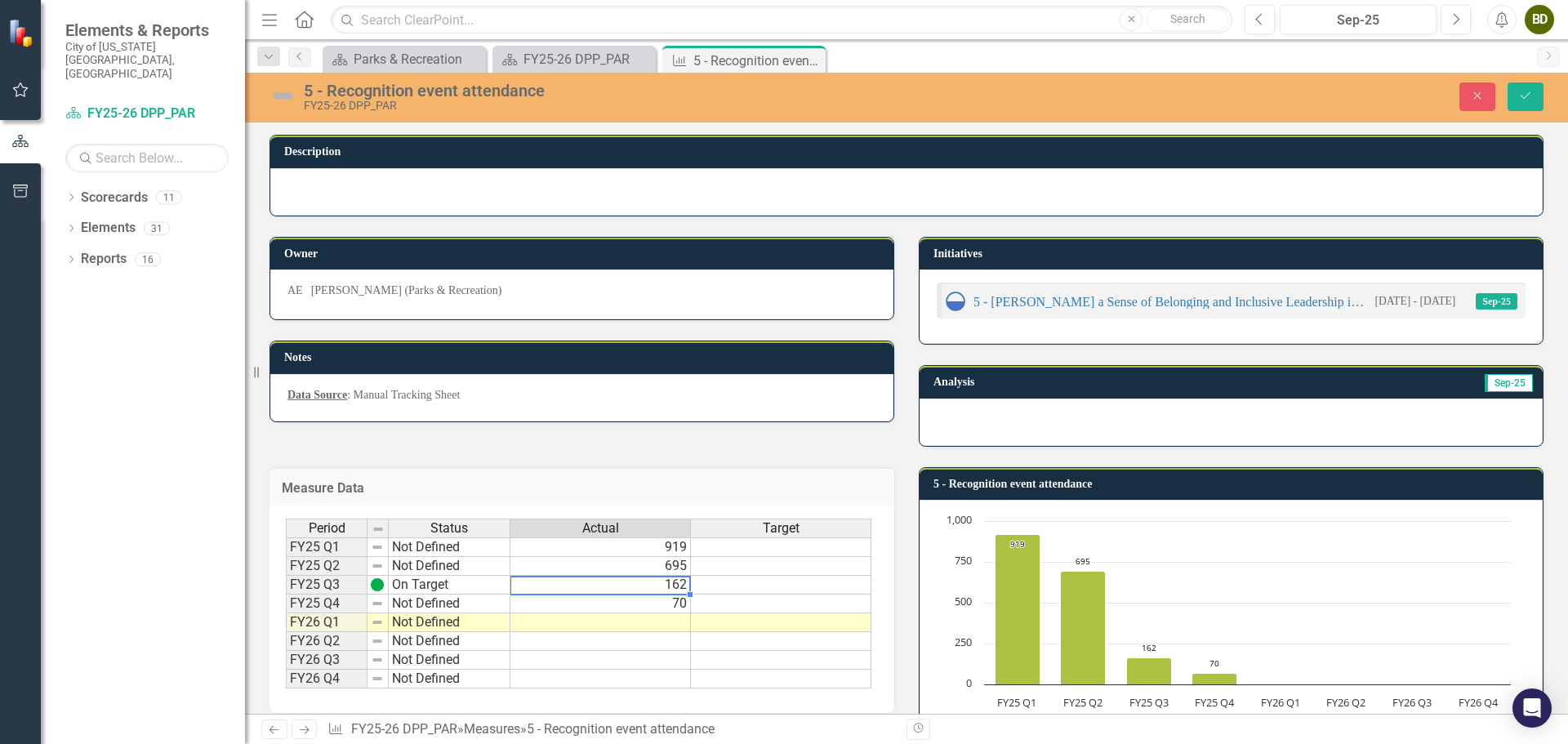
scroll to position [78, 0]
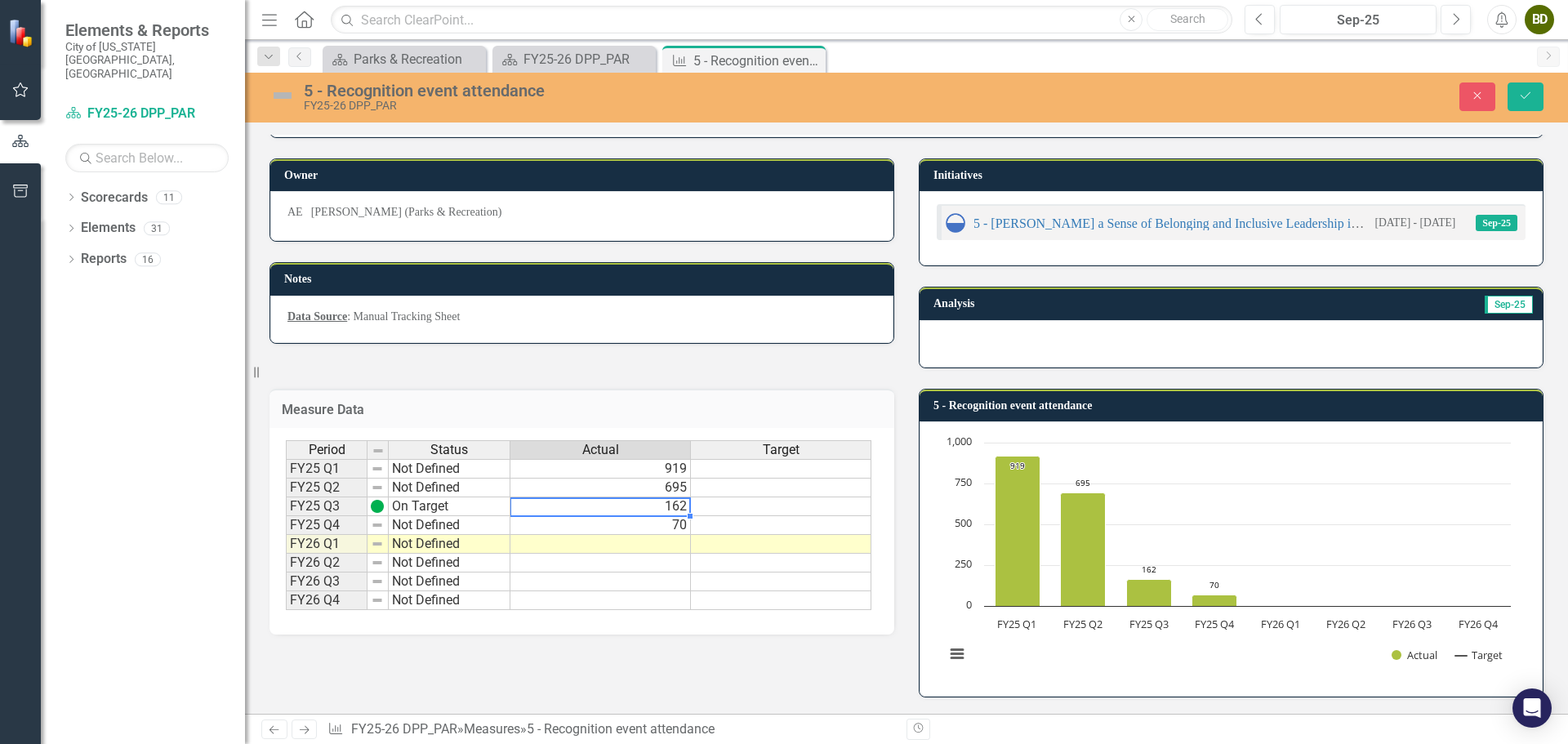
click at [662, 549] on td at bounding box center [601, 544] width 181 height 19
click at [667, 527] on td "70" at bounding box center [601, 525] width 181 height 19
click at [658, 505] on td "162" at bounding box center [601, 506] width 181 height 19
click at [661, 525] on td "70" at bounding box center [601, 525] width 181 height 19
type textarea "1000"
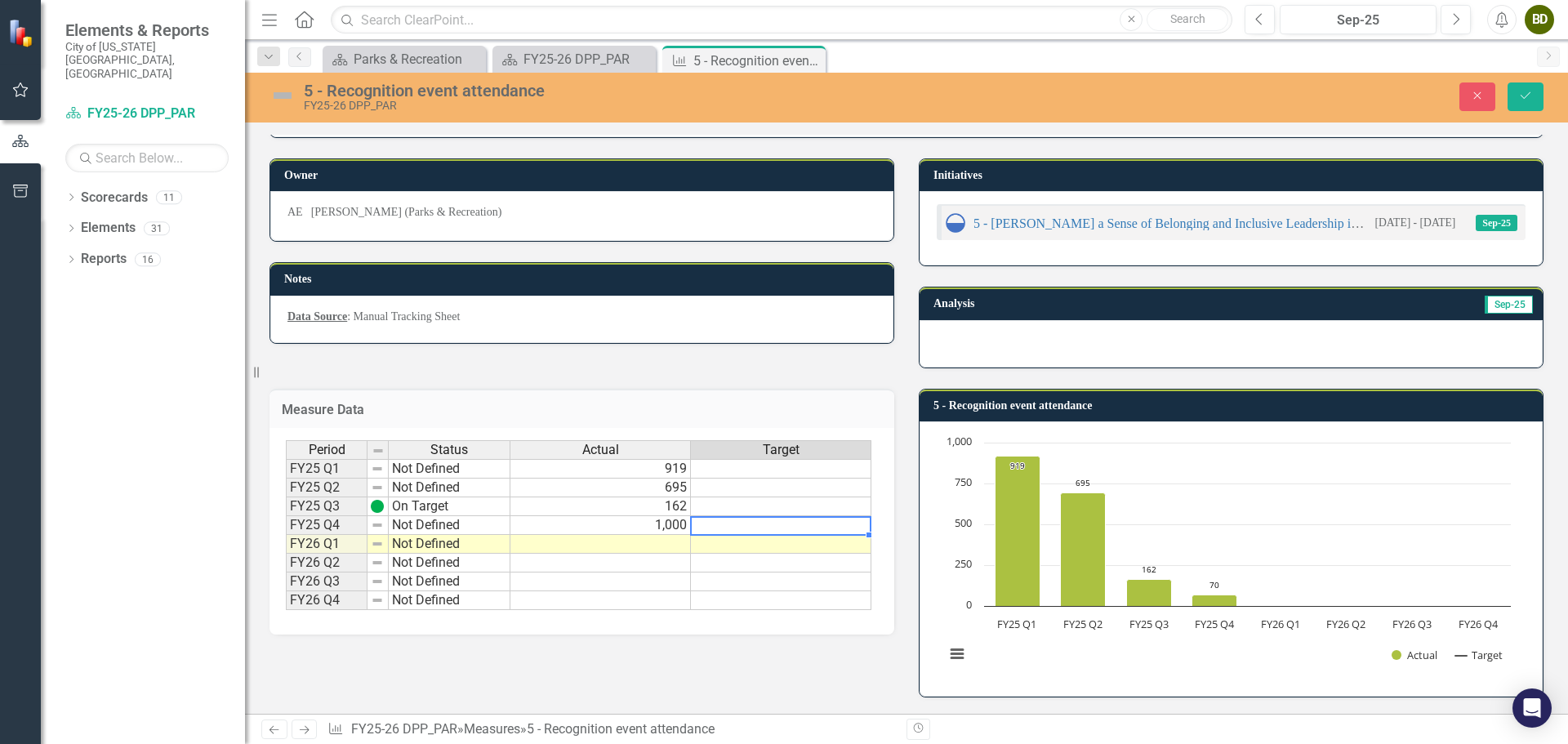
click at [665, 504] on td "162" at bounding box center [601, 506] width 181 height 19
type textarea "200"
click at [1520, 92] on icon "Save" at bounding box center [1526, 96] width 15 height 12
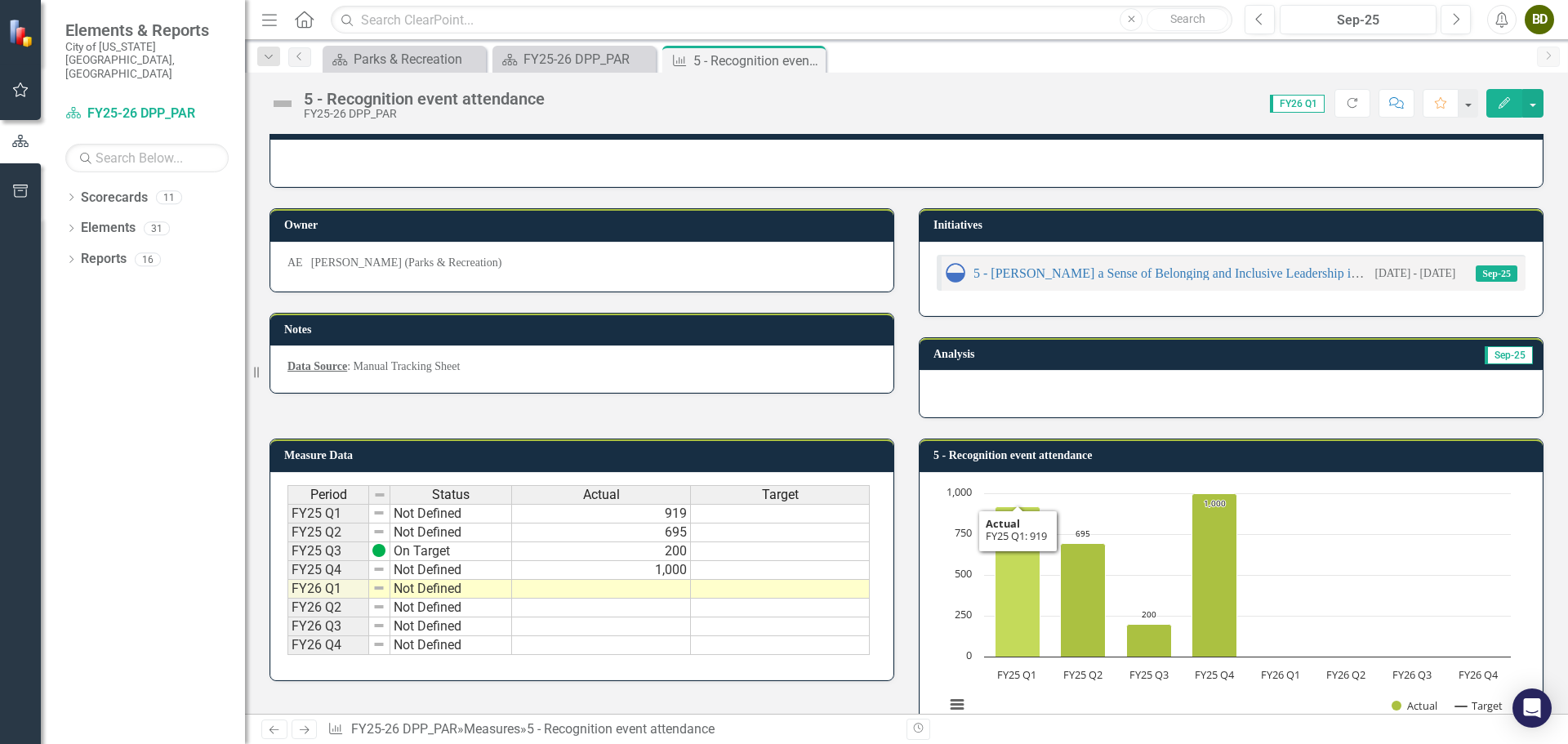
scroll to position [0, 0]
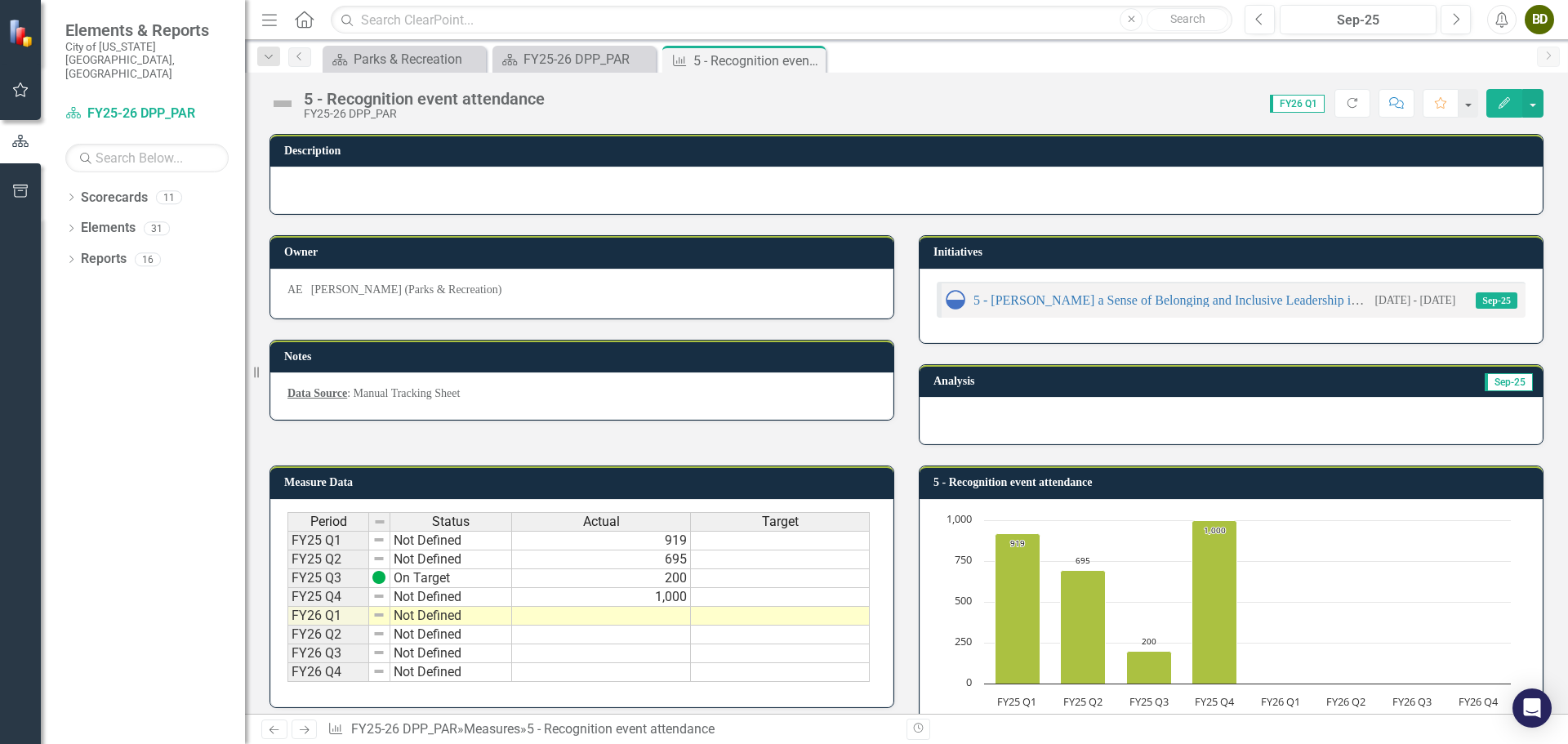
click at [660, 613] on td at bounding box center [601, 616] width 179 height 19
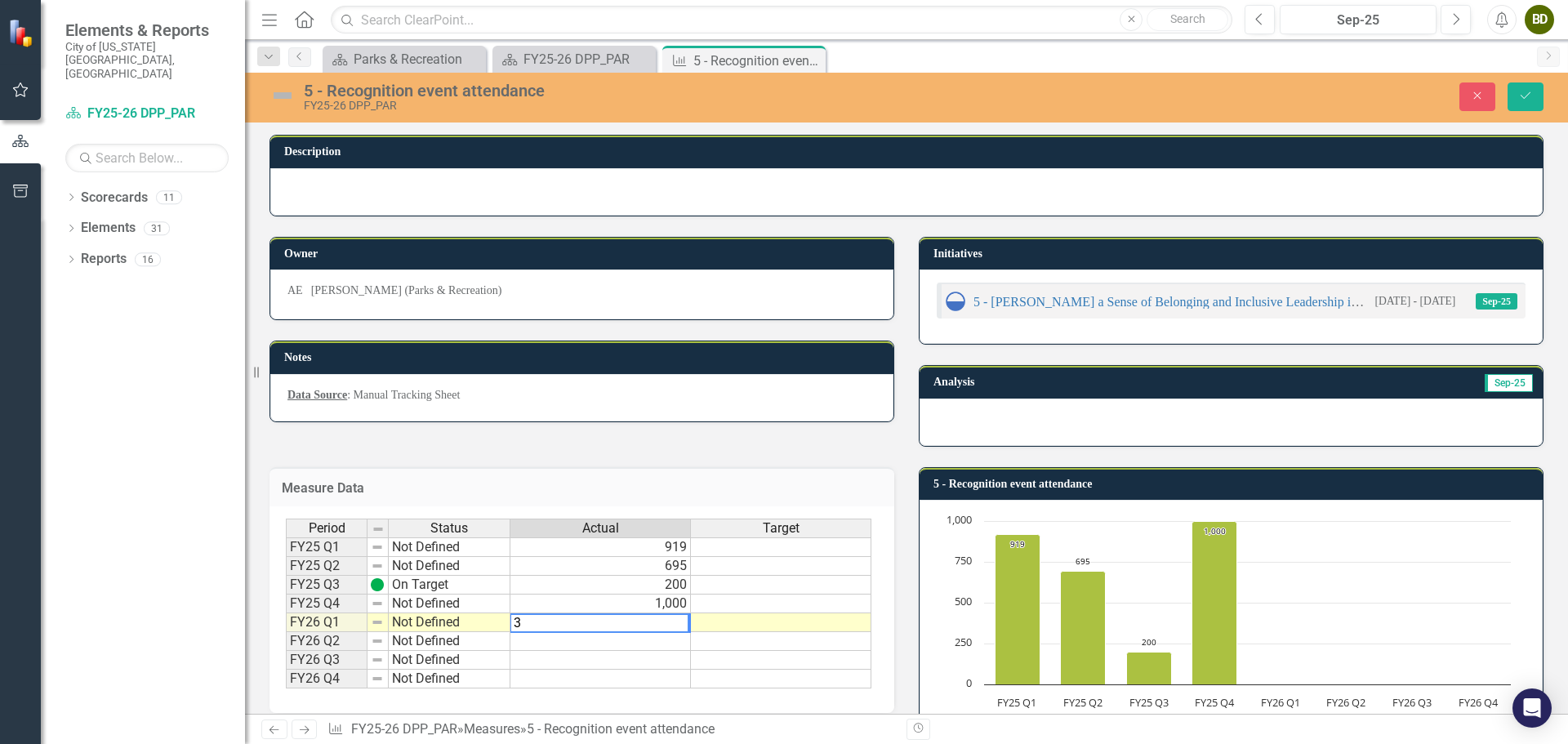
type textarea "37"
click at [675, 632] on div at bounding box center [600, 633] width 181 height 2
click at [677, 628] on td "37" at bounding box center [601, 622] width 181 height 19
click at [672, 604] on td "1,000" at bounding box center [601, 604] width 181 height 19
click at [649, 589] on td "200" at bounding box center [601, 584] width 181 height 19
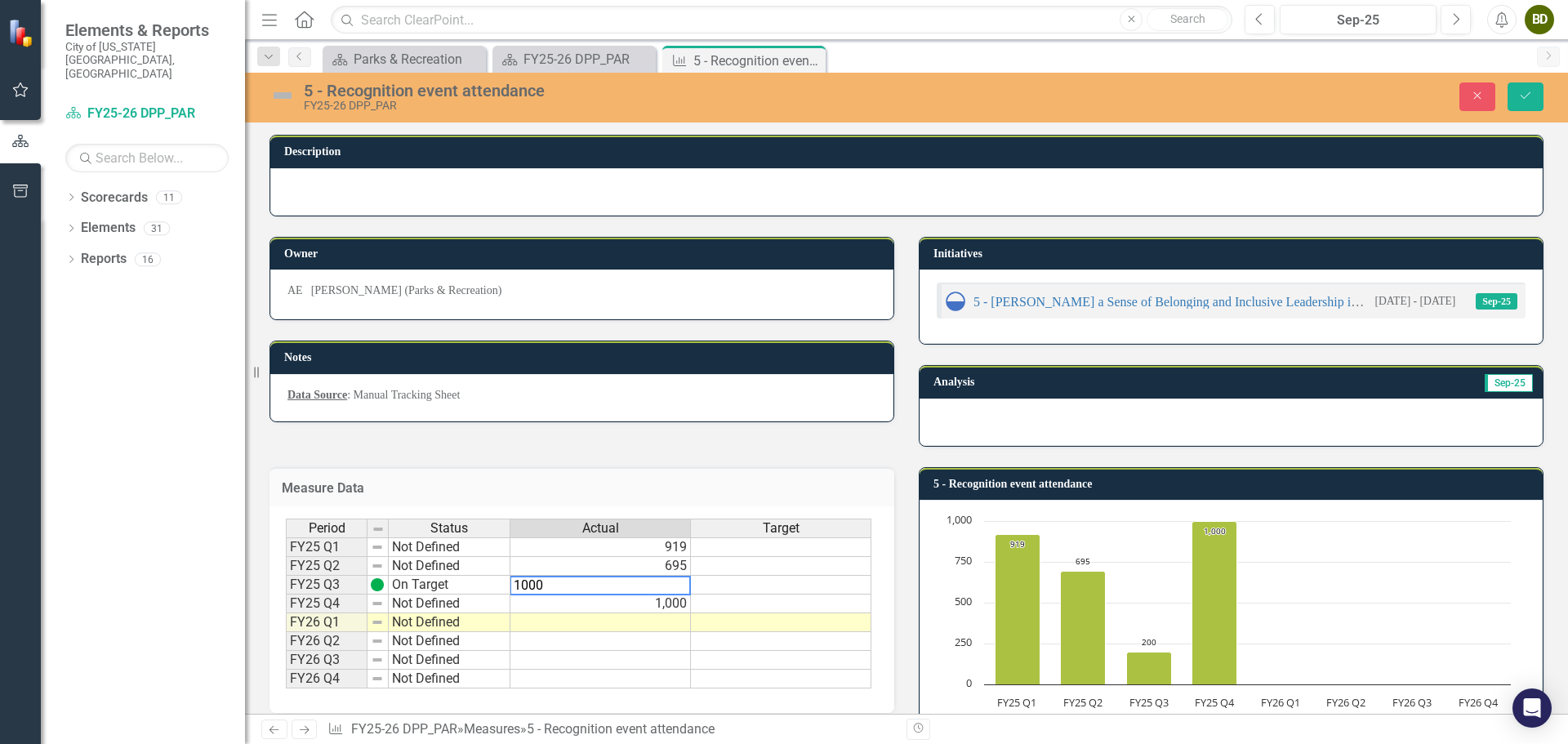
click at [673, 601] on td "1,000" at bounding box center [601, 604] width 181 height 19
type textarea "807"
click at [370, 617] on td at bounding box center [378, 622] width 22 height 19
click at [423, 602] on td "Not Defined" at bounding box center [449, 604] width 121 height 19
click at [463, 604] on td "Not Defined" at bounding box center [449, 604] width 121 height 19
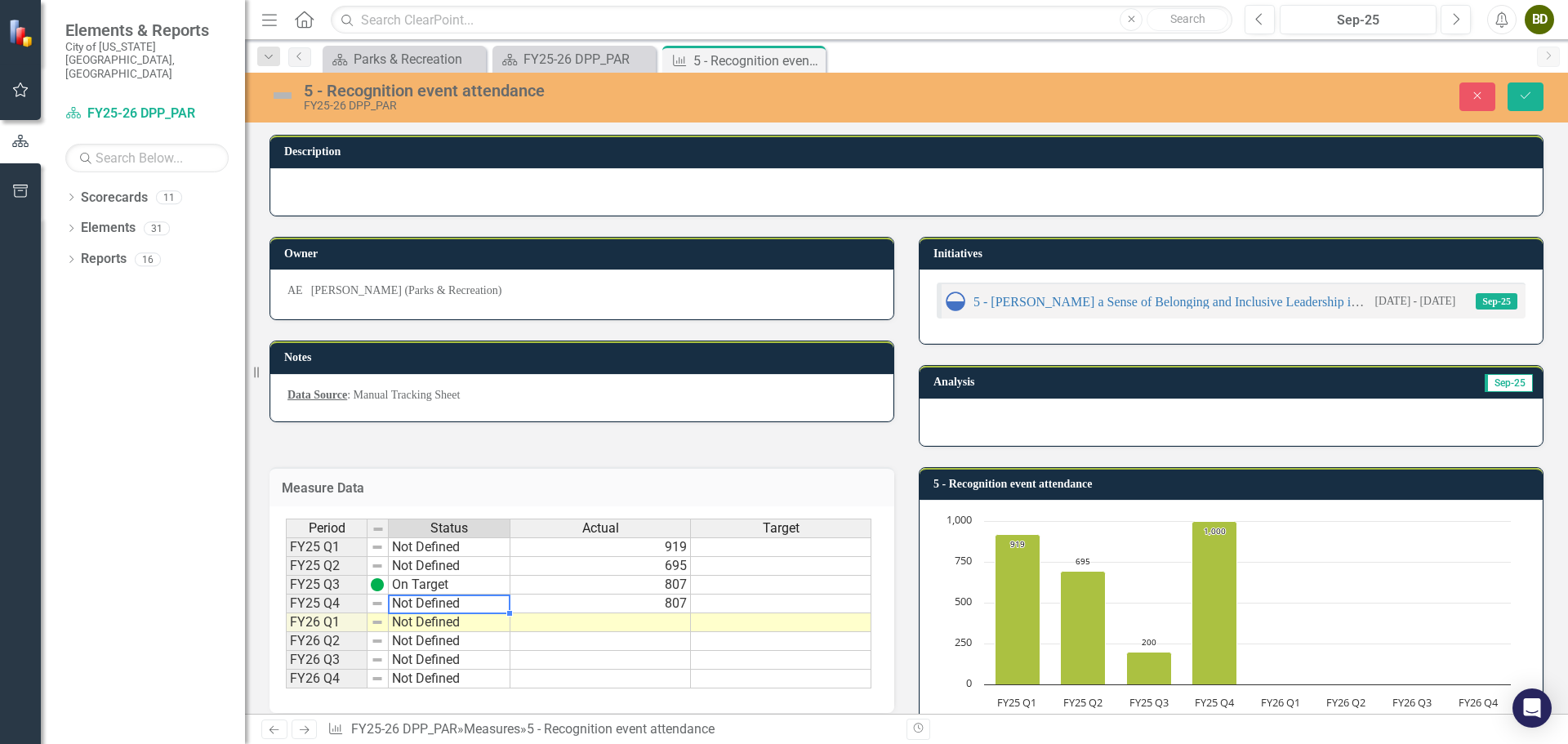
click at [463, 604] on td "Not Defined" at bounding box center [449, 604] width 121 height 19
type textarea "On Target"
click at [437, 647] on div "Period Status Actual Target FY25 Q1 Not Defined 919 FY25 Q2 Not Defined 695 FY2…" at bounding box center [579, 604] width 586 height 170
click at [1522, 92] on icon "Save" at bounding box center [1526, 96] width 15 height 12
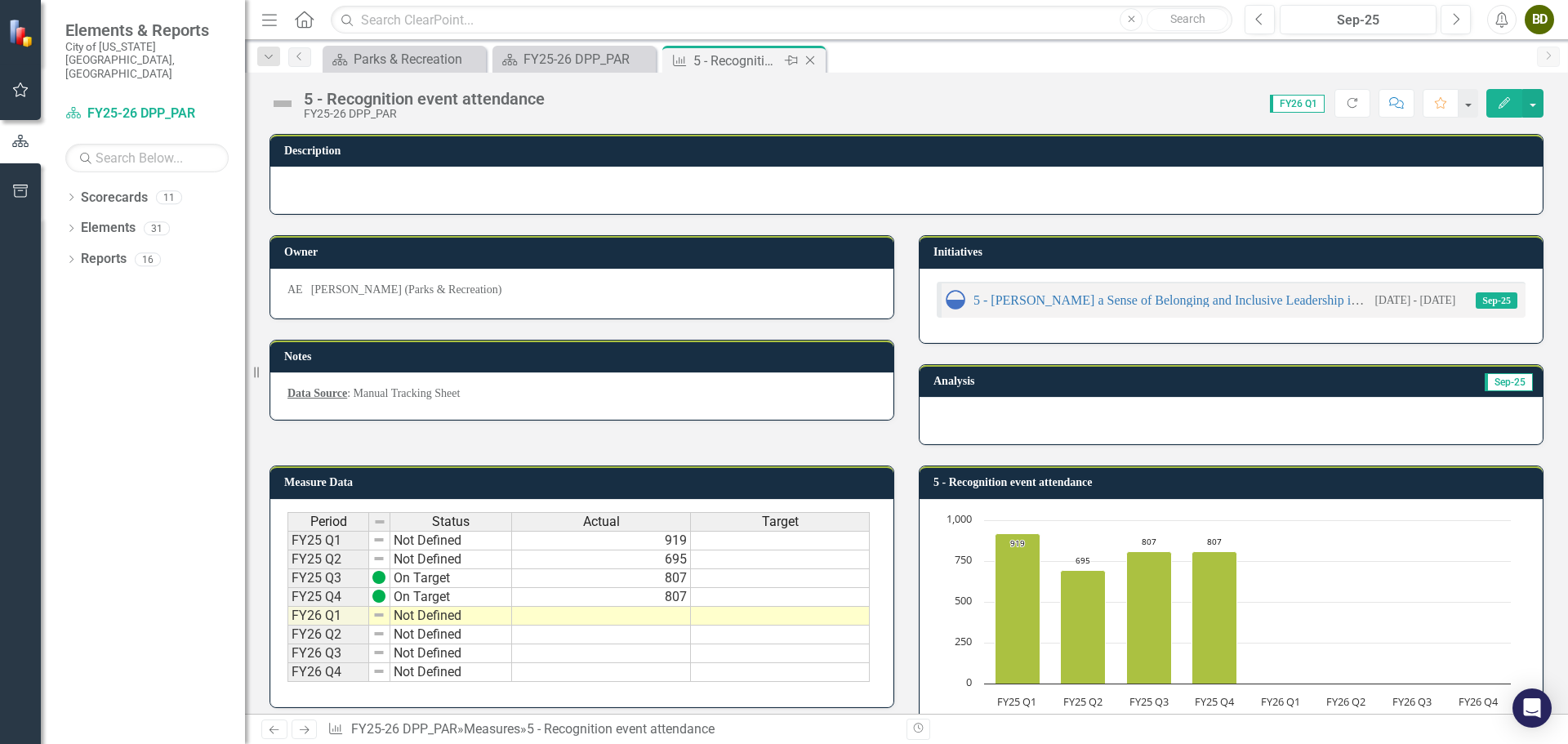
click at [814, 60] on icon "Close" at bounding box center [810, 61] width 17 height 13
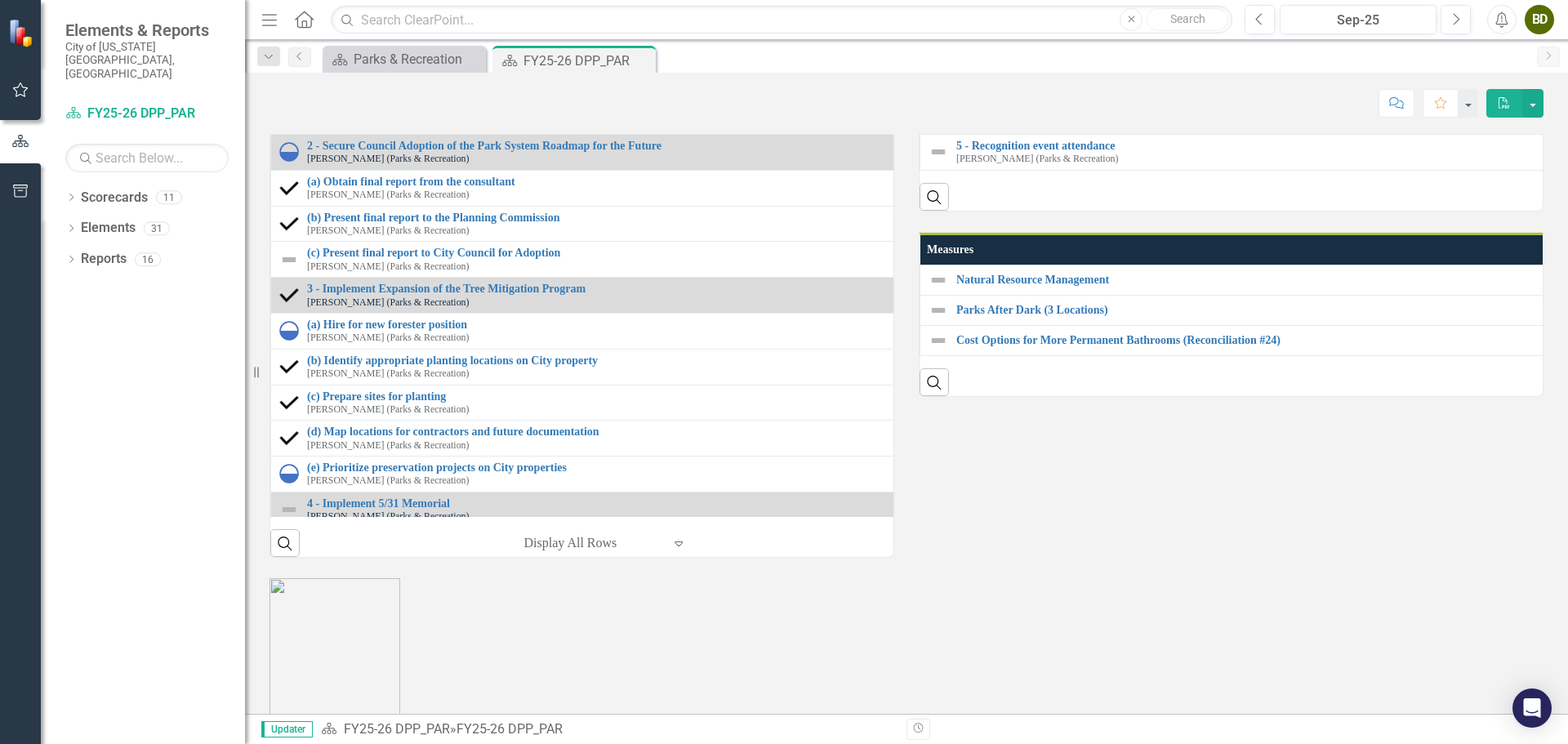
scroll to position [1796, 0]
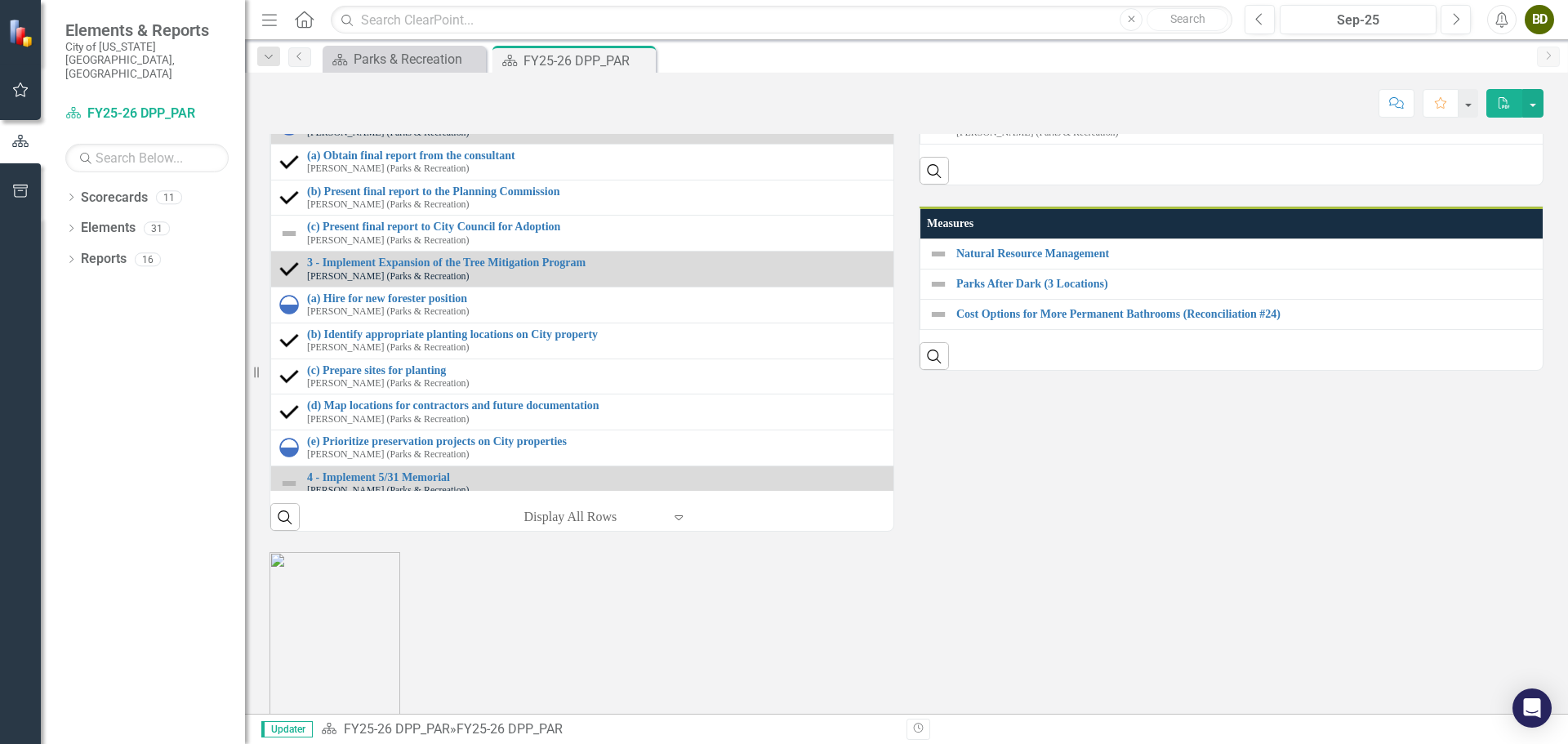
click at [992, 54] on link "3 - Spending on preservation of trees" at bounding box center [1575, 47] width 1237 height 12
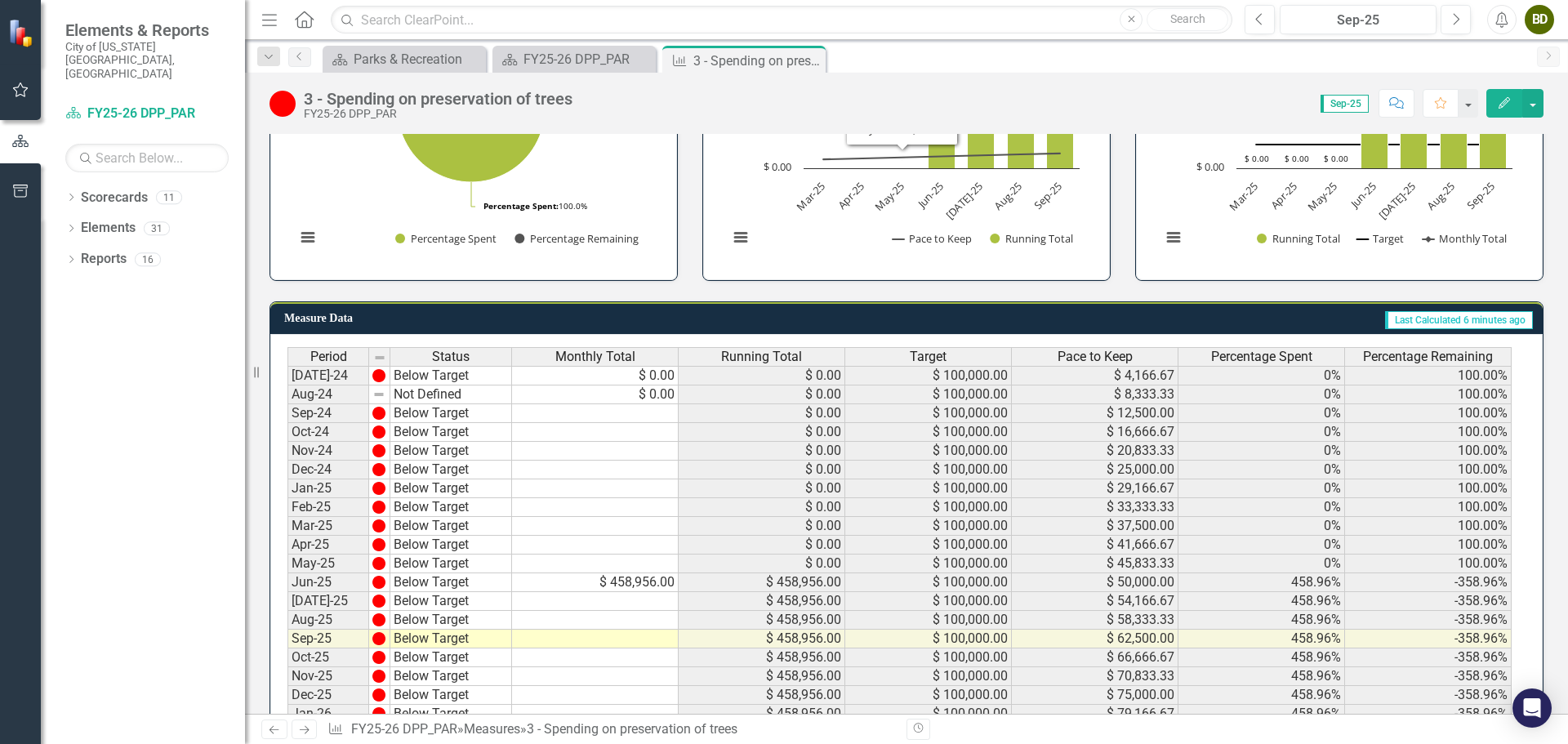
scroll to position [618, 0]
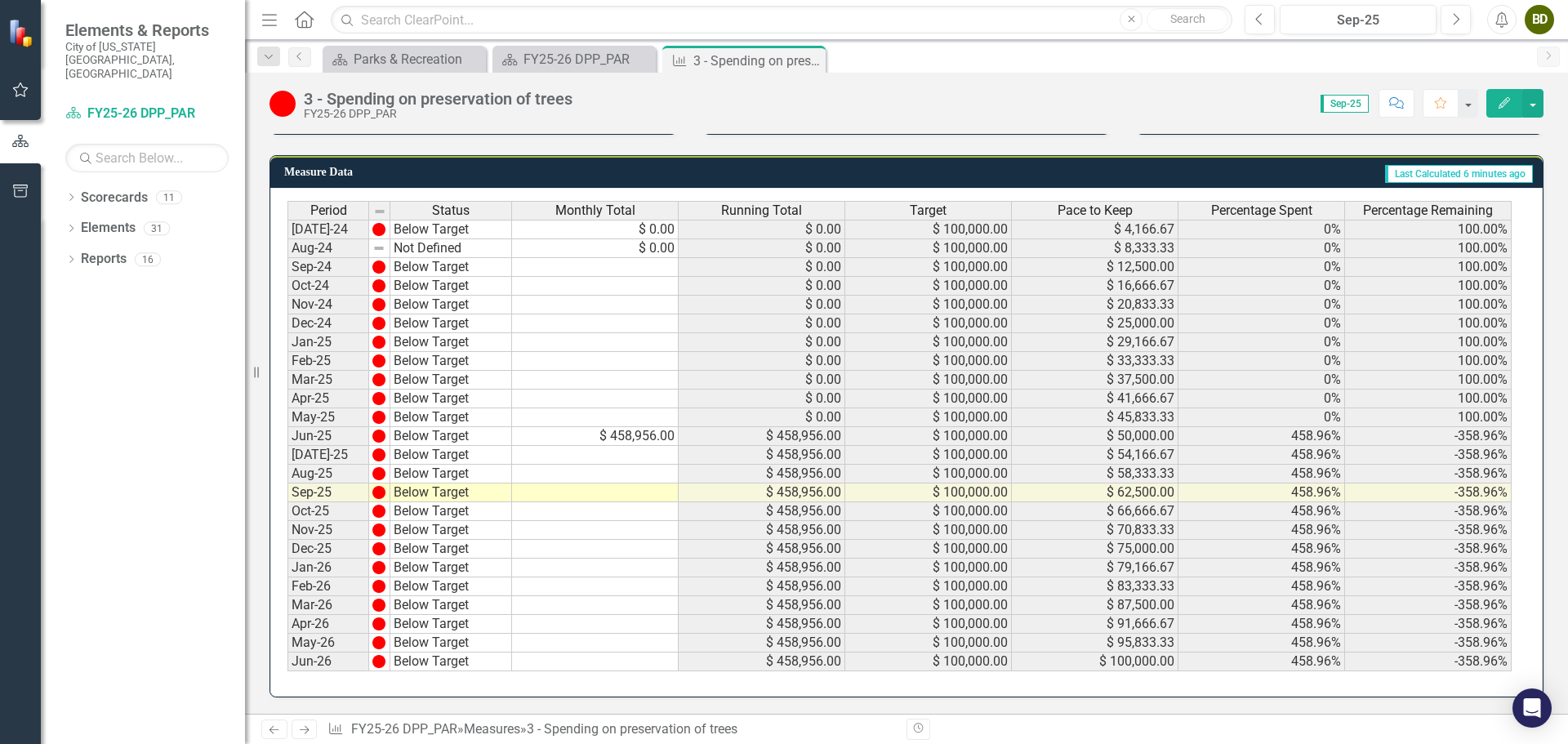
click at [418, 492] on td "Below Target" at bounding box center [451, 492] width 121 height 19
click at [440, 438] on td "Below Target" at bounding box center [451, 436] width 121 height 19
click at [440, 437] on td "Below Target" at bounding box center [451, 436] width 121 height 19
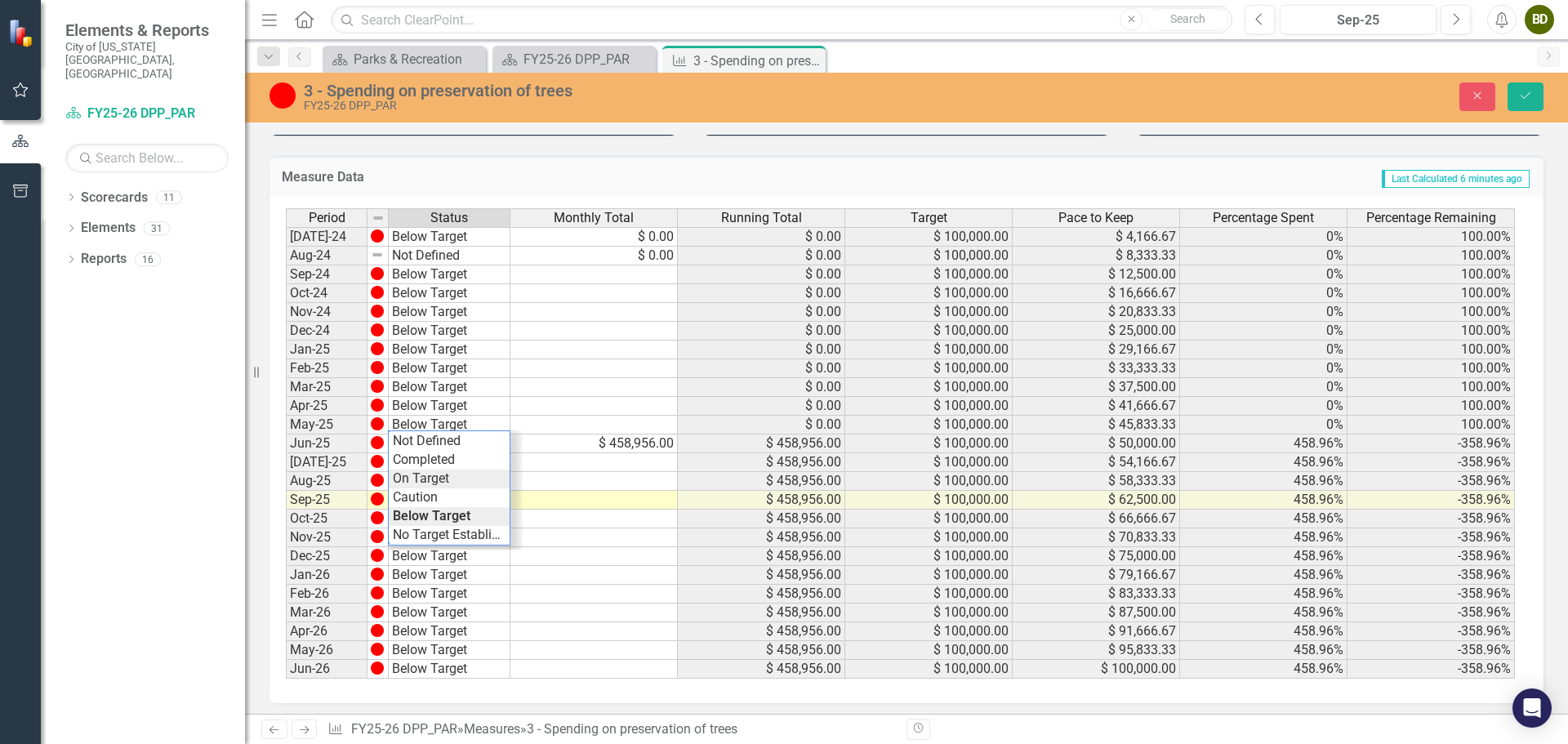
type textarea "On Target"
click at [444, 480] on div "Period Status Monthly Total Running Total Target Pace to Keep Percentage Spent …" at bounding box center [901, 443] width 1229 height 471
click at [1528, 101] on icon "Save" at bounding box center [1526, 96] width 15 height 12
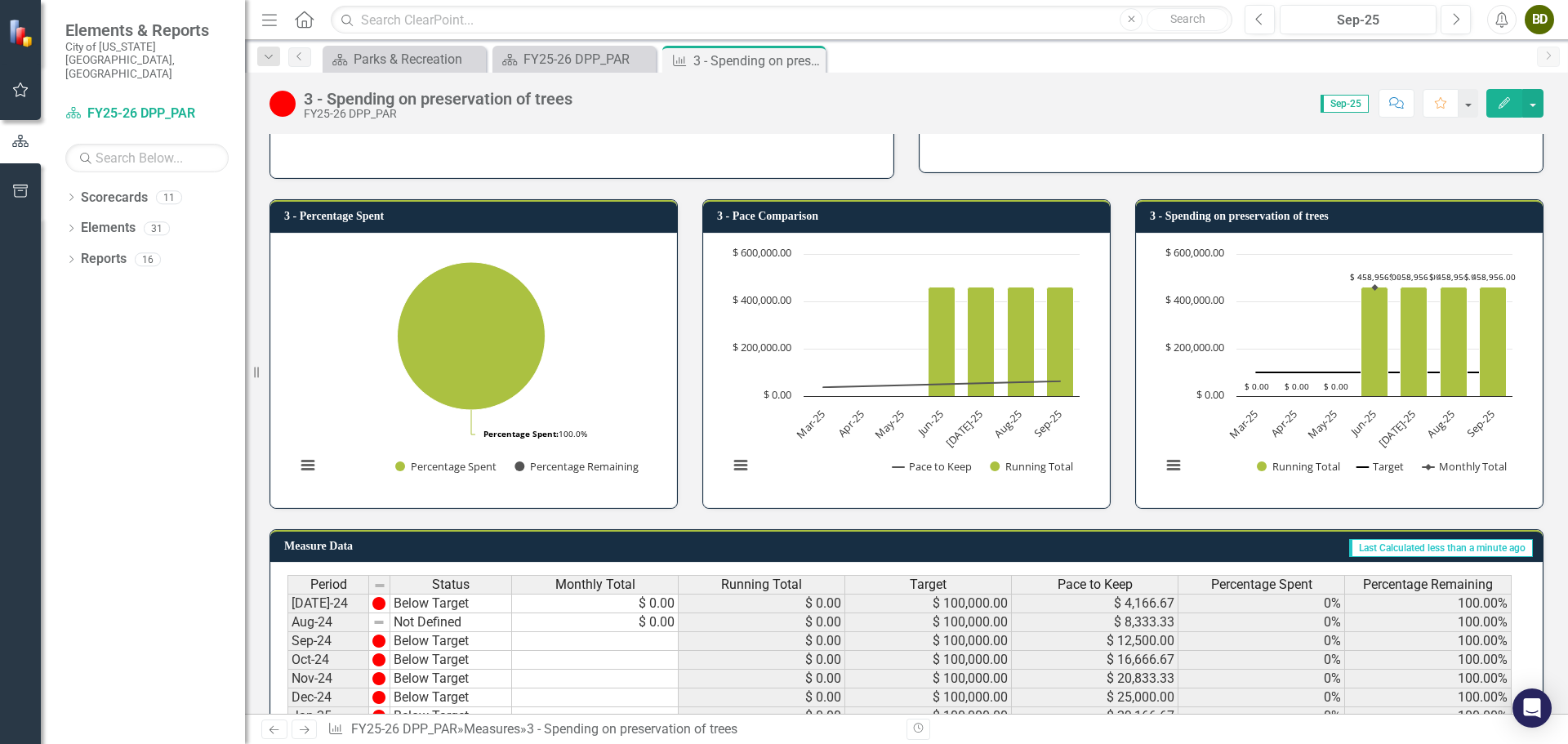
scroll to position [0, 0]
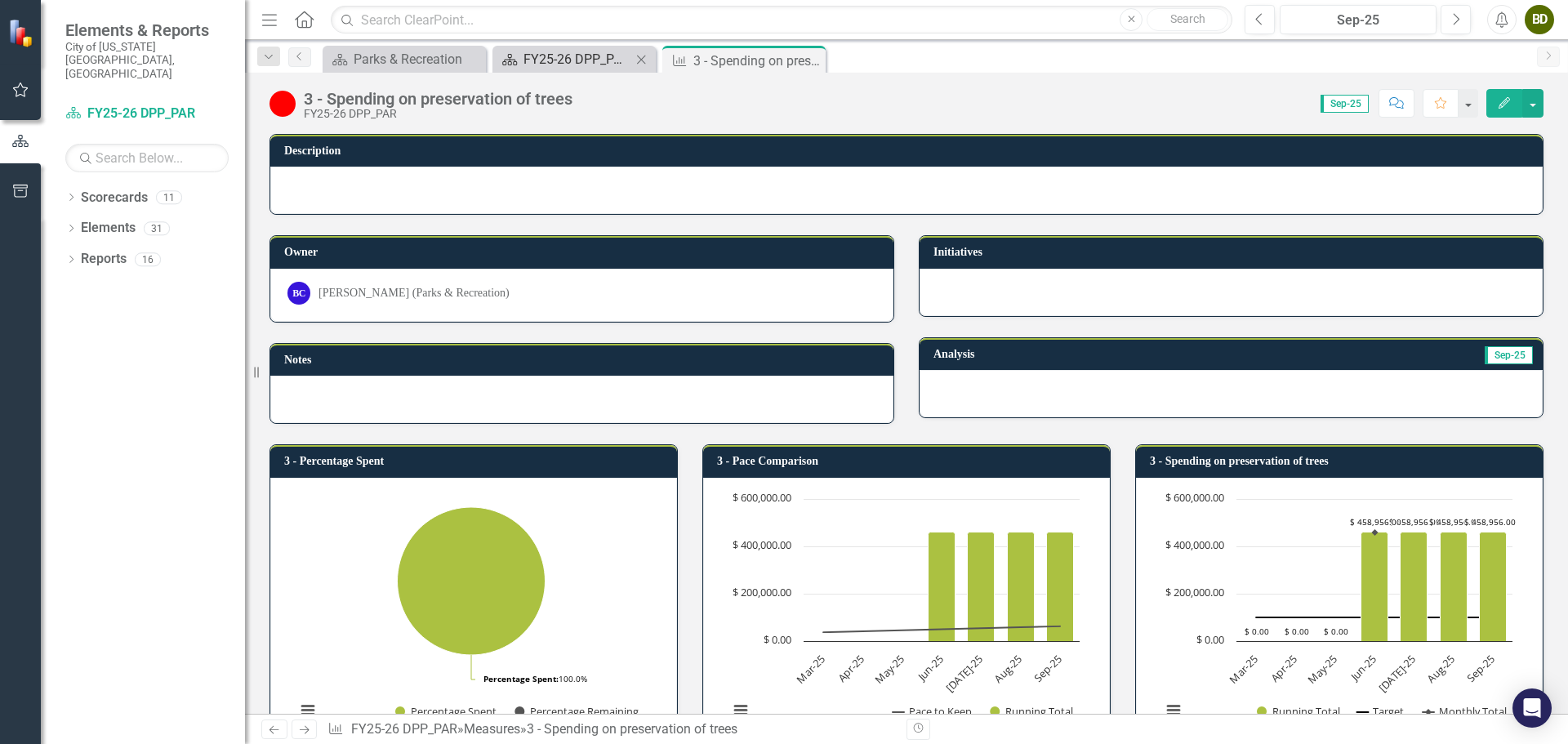
click at [589, 62] on div "FY25-26 DPP_PAR" at bounding box center [577, 59] width 108 height 21
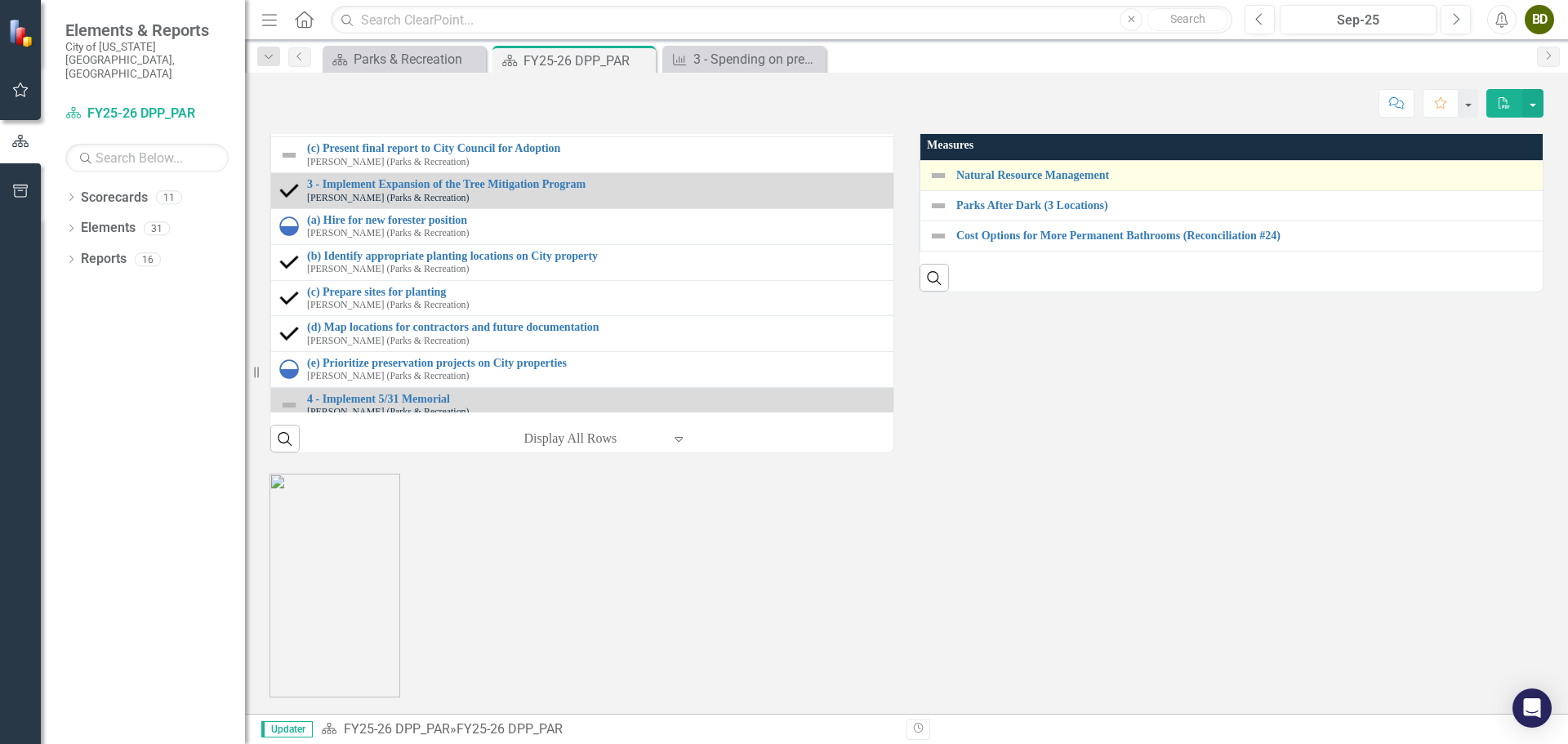
scroll to position [1877, 0]
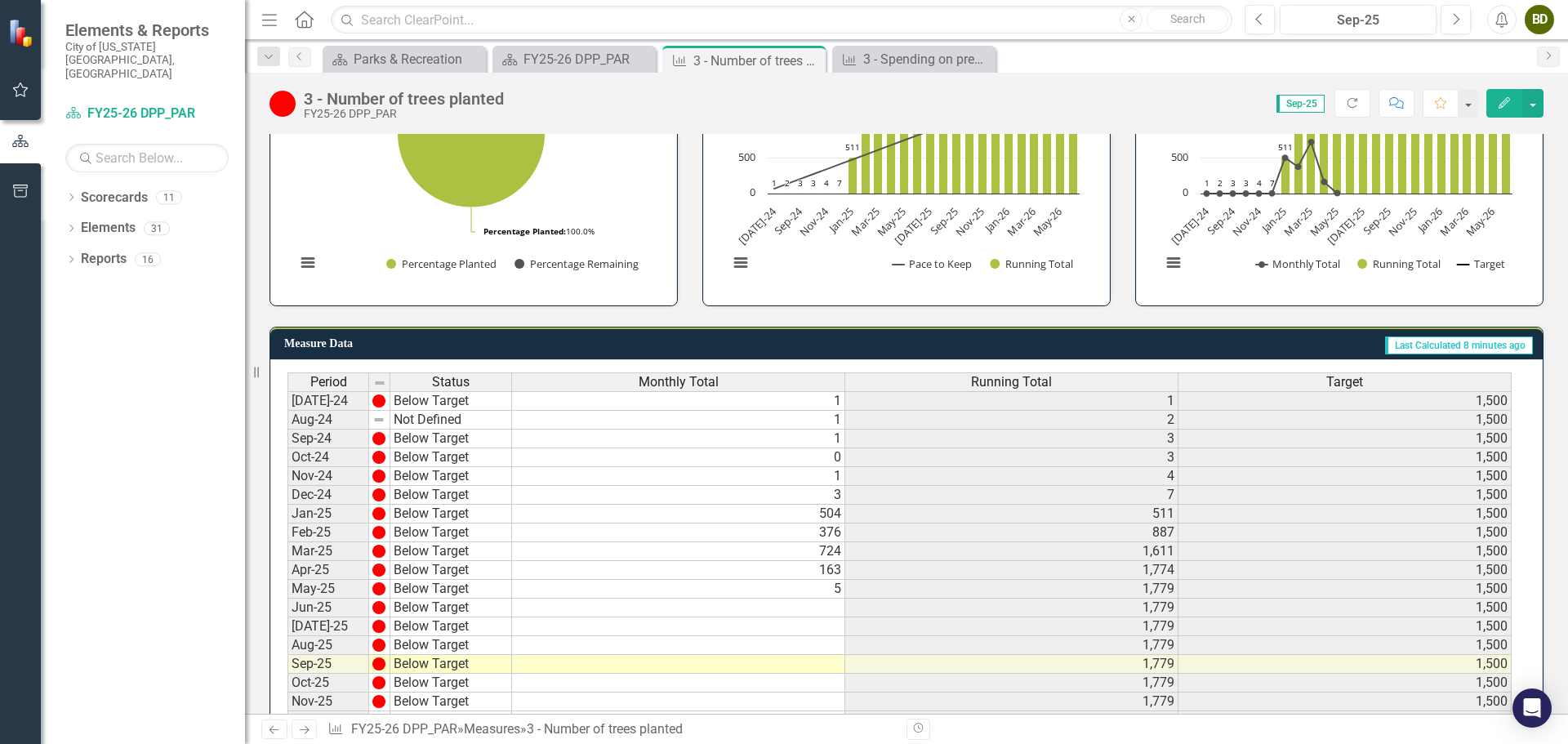
scroll to position [640, 0]
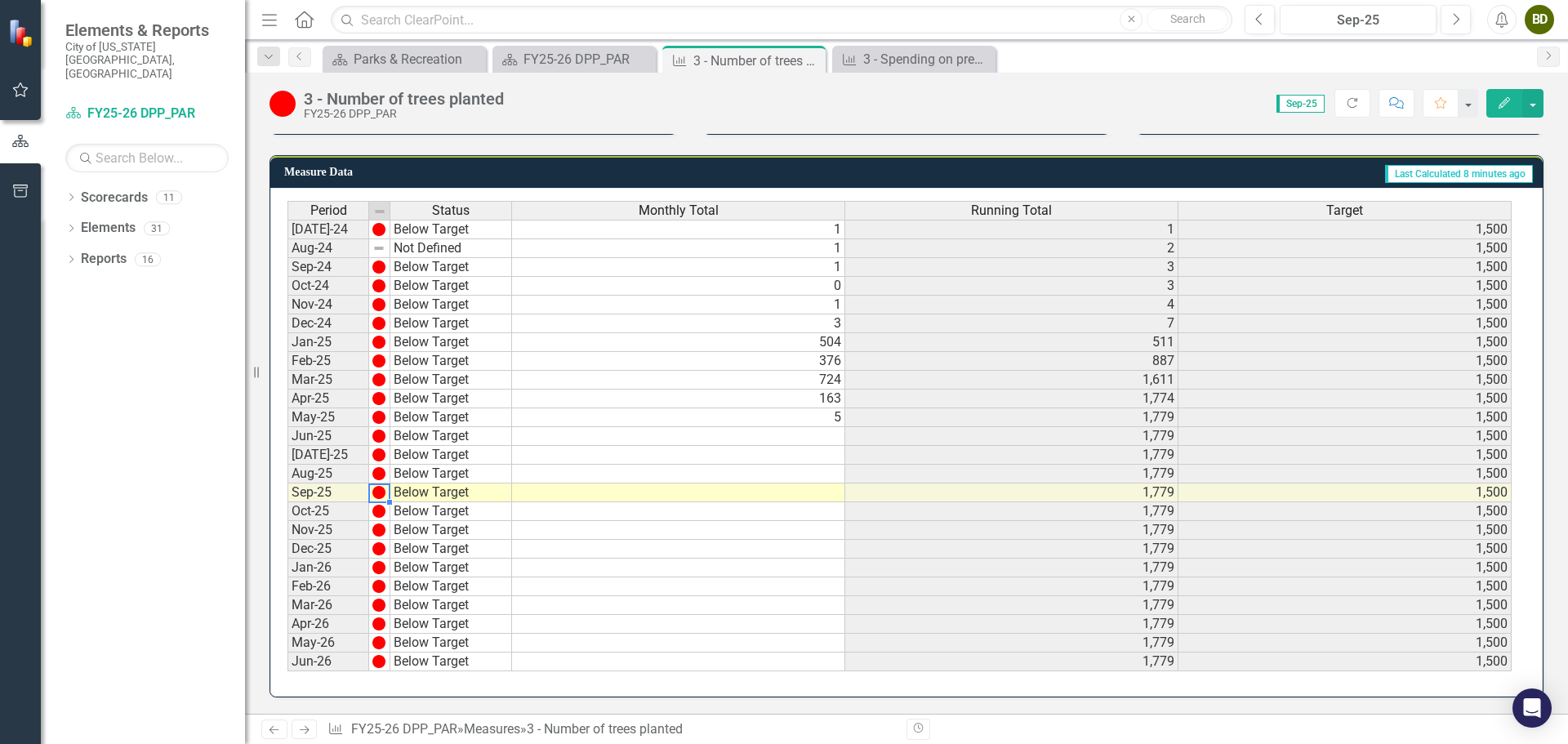
click at [381, 494] on img at bounding box center [379, 492] width 13 height 13
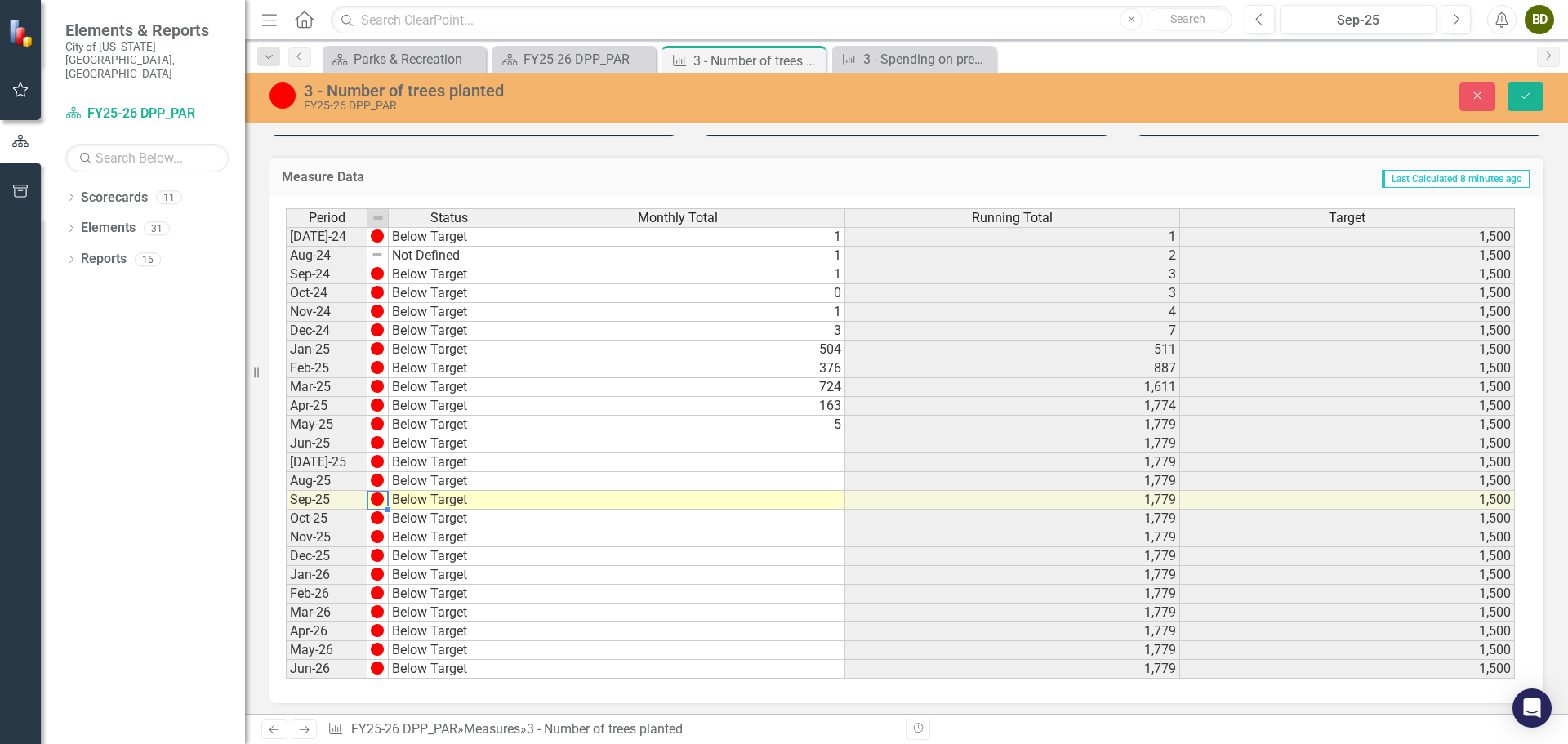
click at [413, 505] on td "Below Target" at bounding box center [449, 500] width 121 height 19
click at [432, 501] on td "Below Target" at bounding box center [449, 500] width 121 height 19
type textarea "On Target"
click at [457, 538] on div "Period Status Monthly Total Running Total Target Jul-24 Below Target 1 1 1,500 …" at bounding box center [901, 443] width 1229 height 471
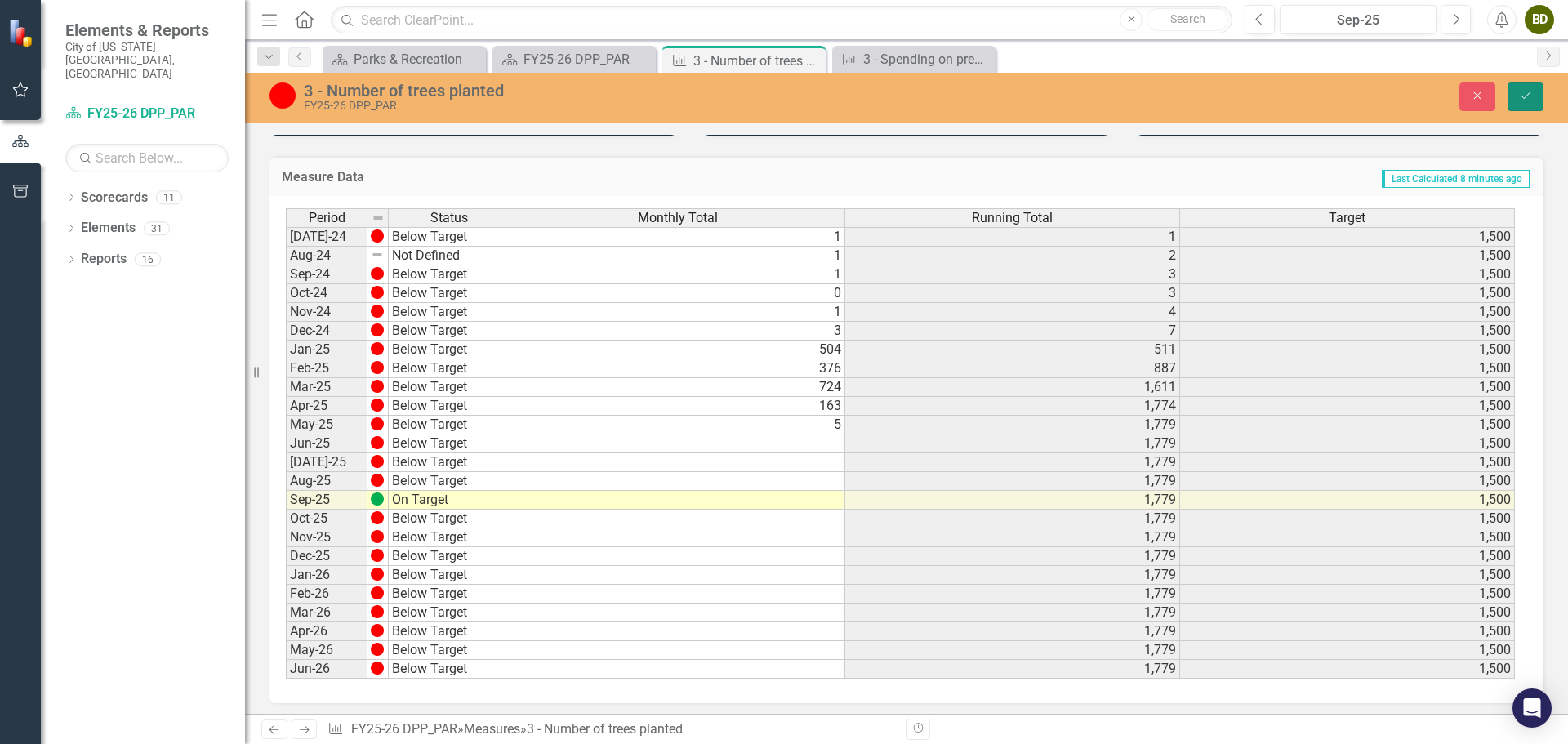
click at [1529, 98] on icon "Save" at bounding box center [1526, 96] width 15 height 12
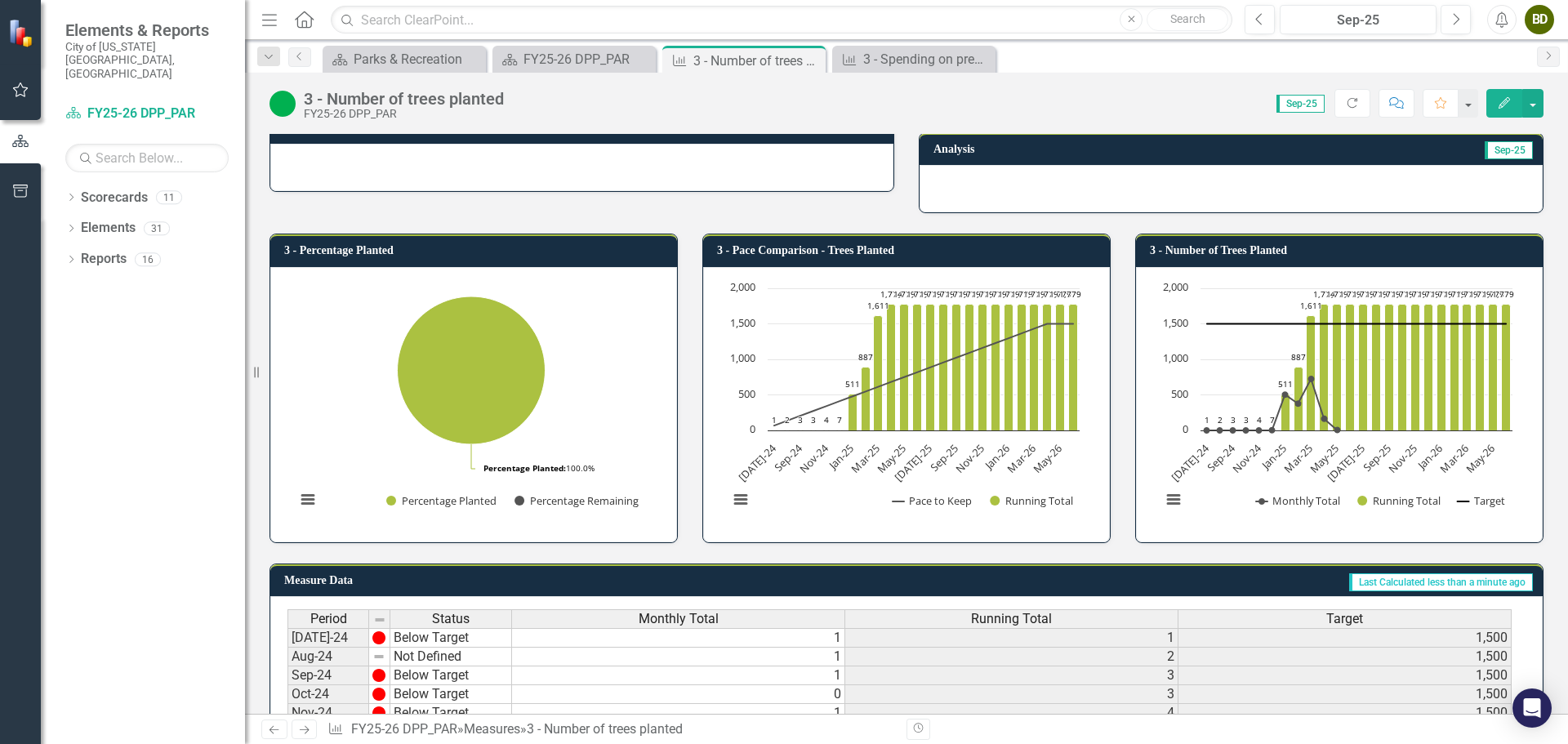
scroll to position [0, 0]
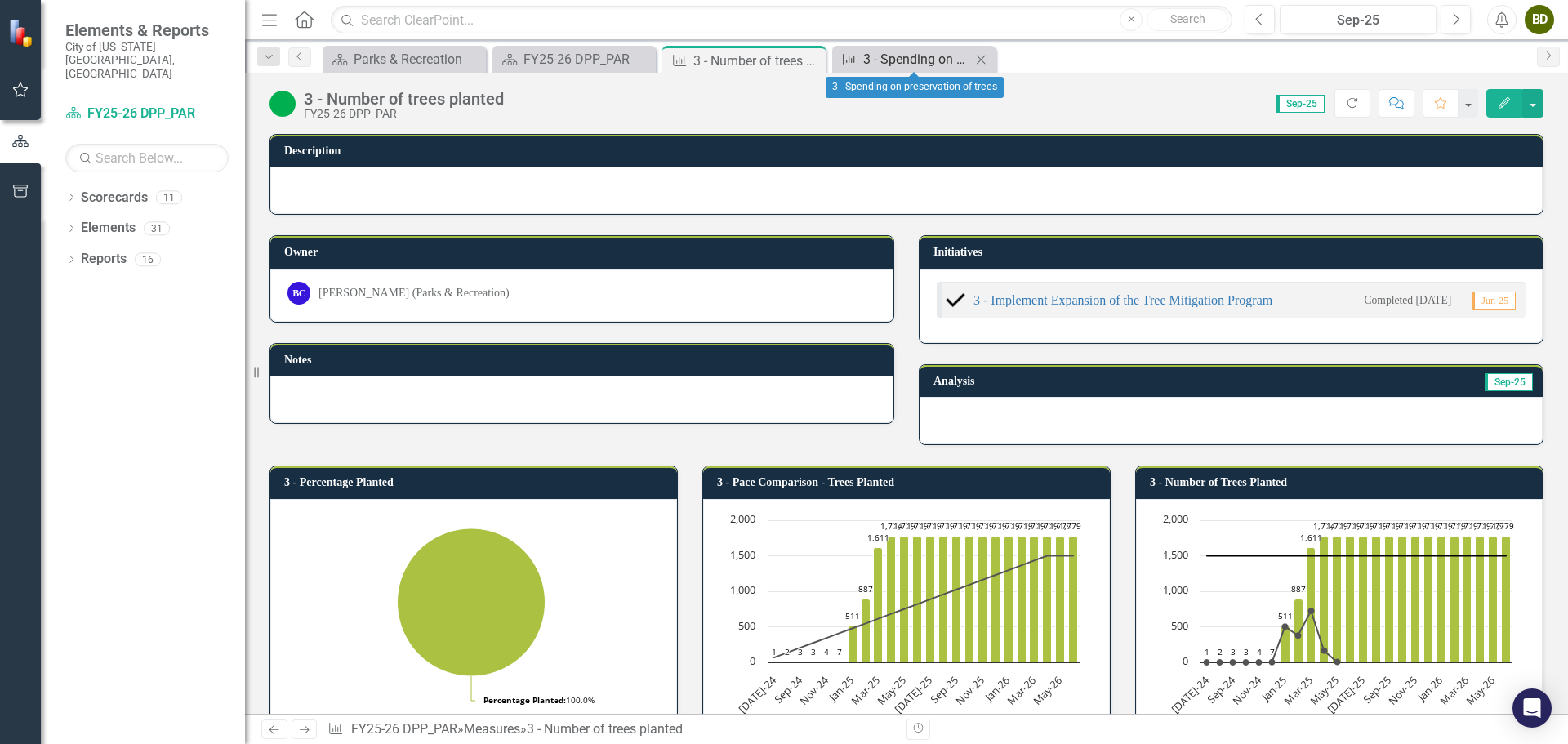
click at [922, 57] on div "3 - Spending on preservation of trees" at bounding box center [918, 59] width 108 height 21
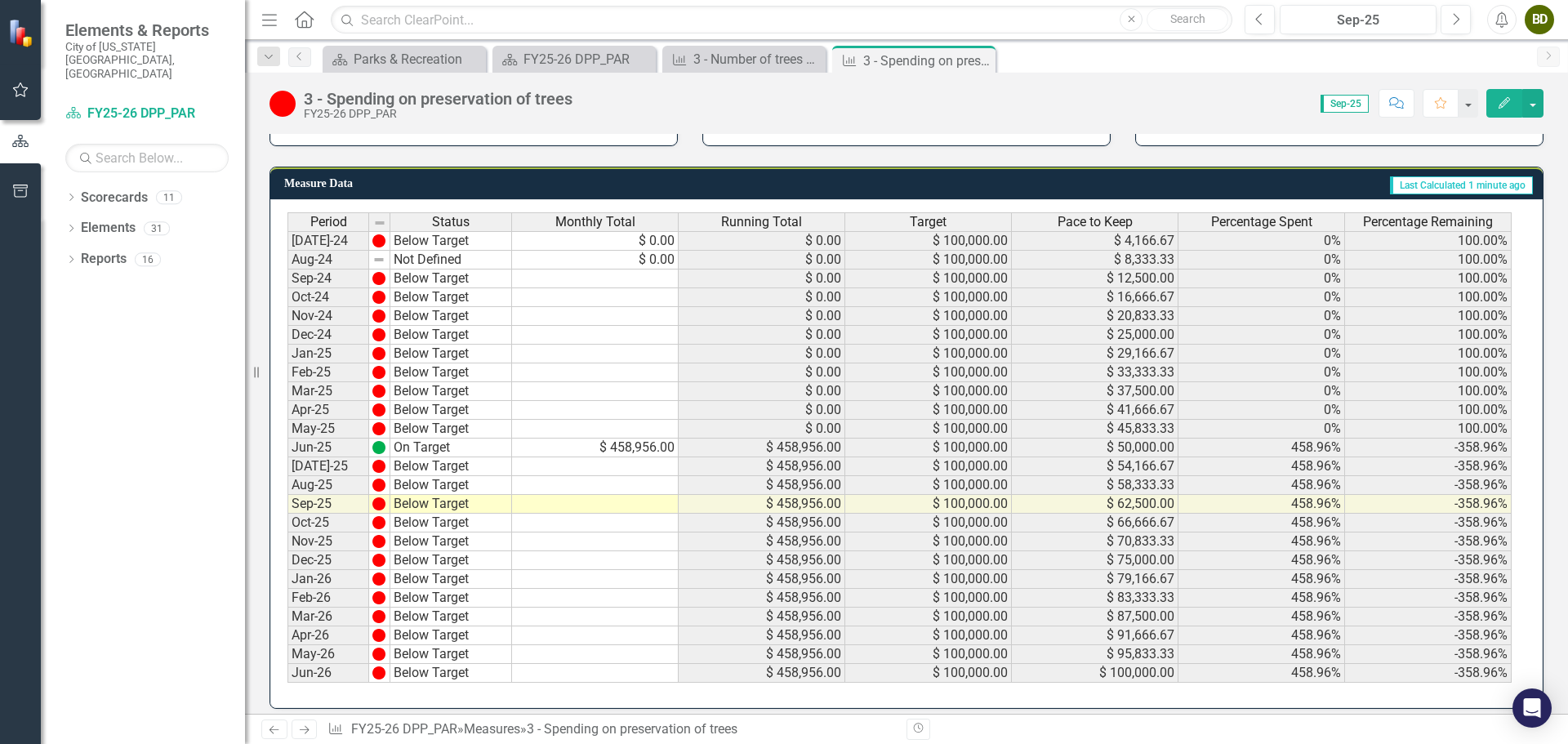
scroll to position [618, 0]
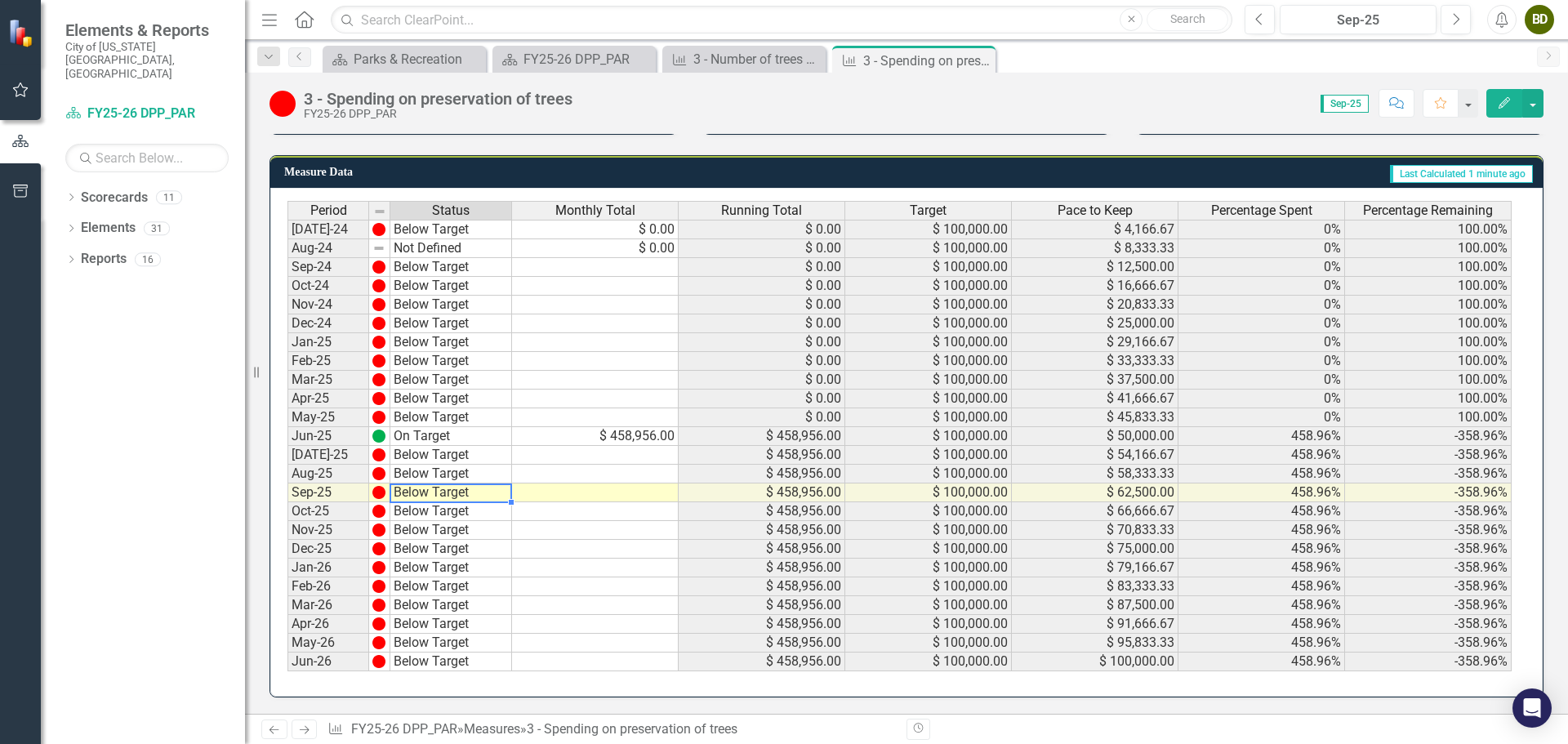
click at [421, 496] on td "Below Target" at bounding box center [451, 492] width 121 height 19
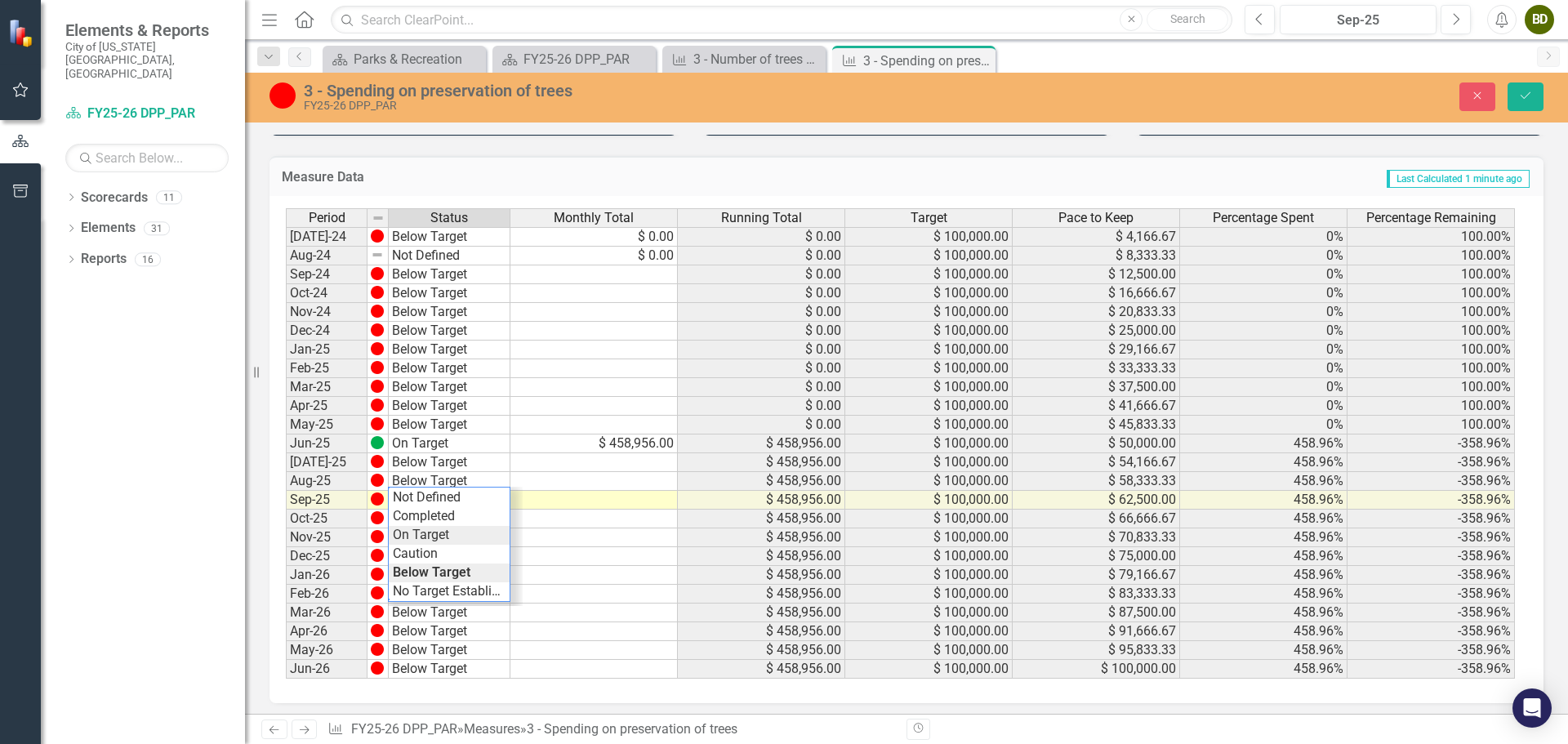
type textarea "On Target"
click at [439, 537] on div "Period Status Monthly Total Running Total Target Pace to Keep Percentage Spent …" at bounding box center [901, 443] width 1229 height 471
click at [1520, 98] on icon "Save" at bounding box center [1526, 96] width 15 height 12
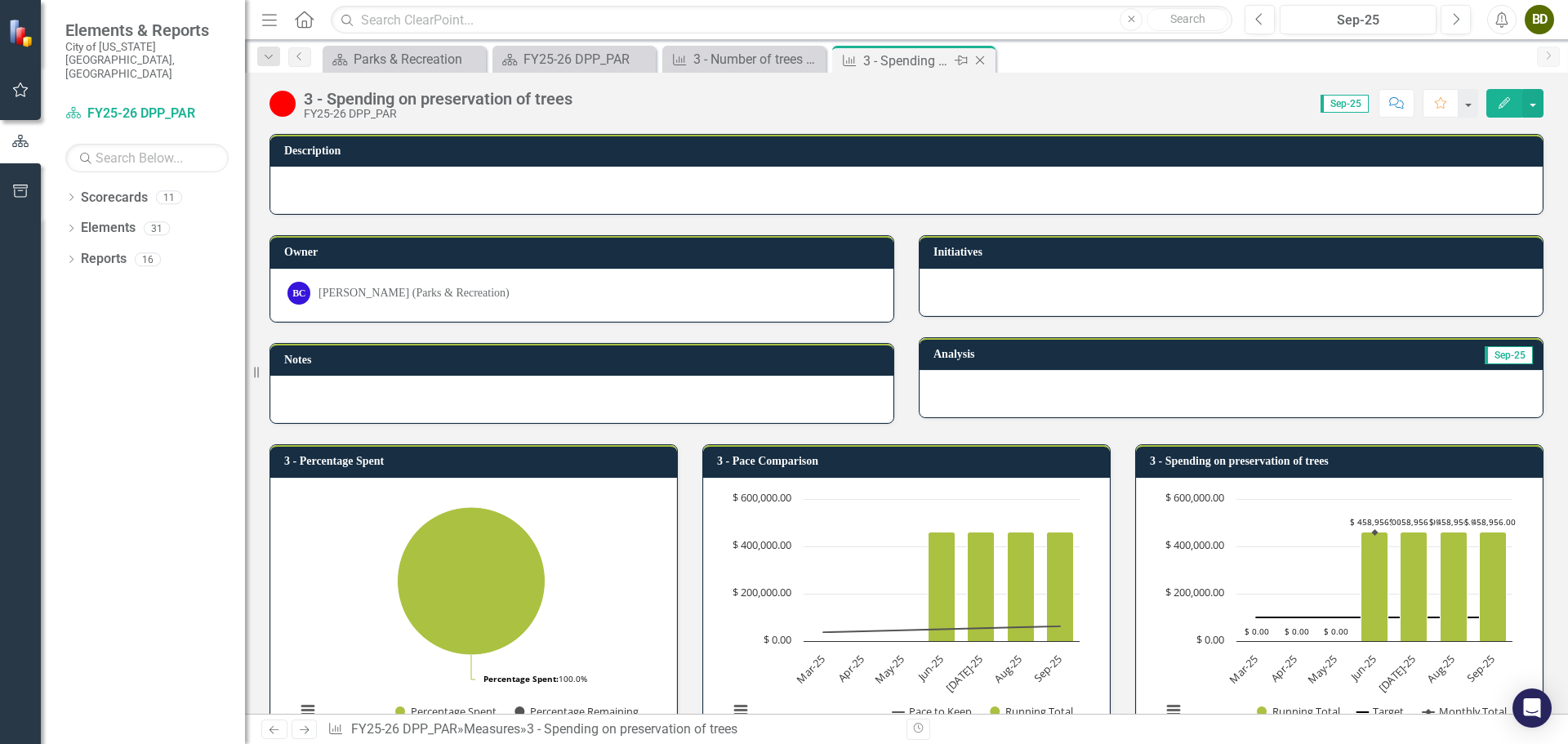
click at [981, 62] on icon "Close" at bounding box center [980, 61] width 17 height 13
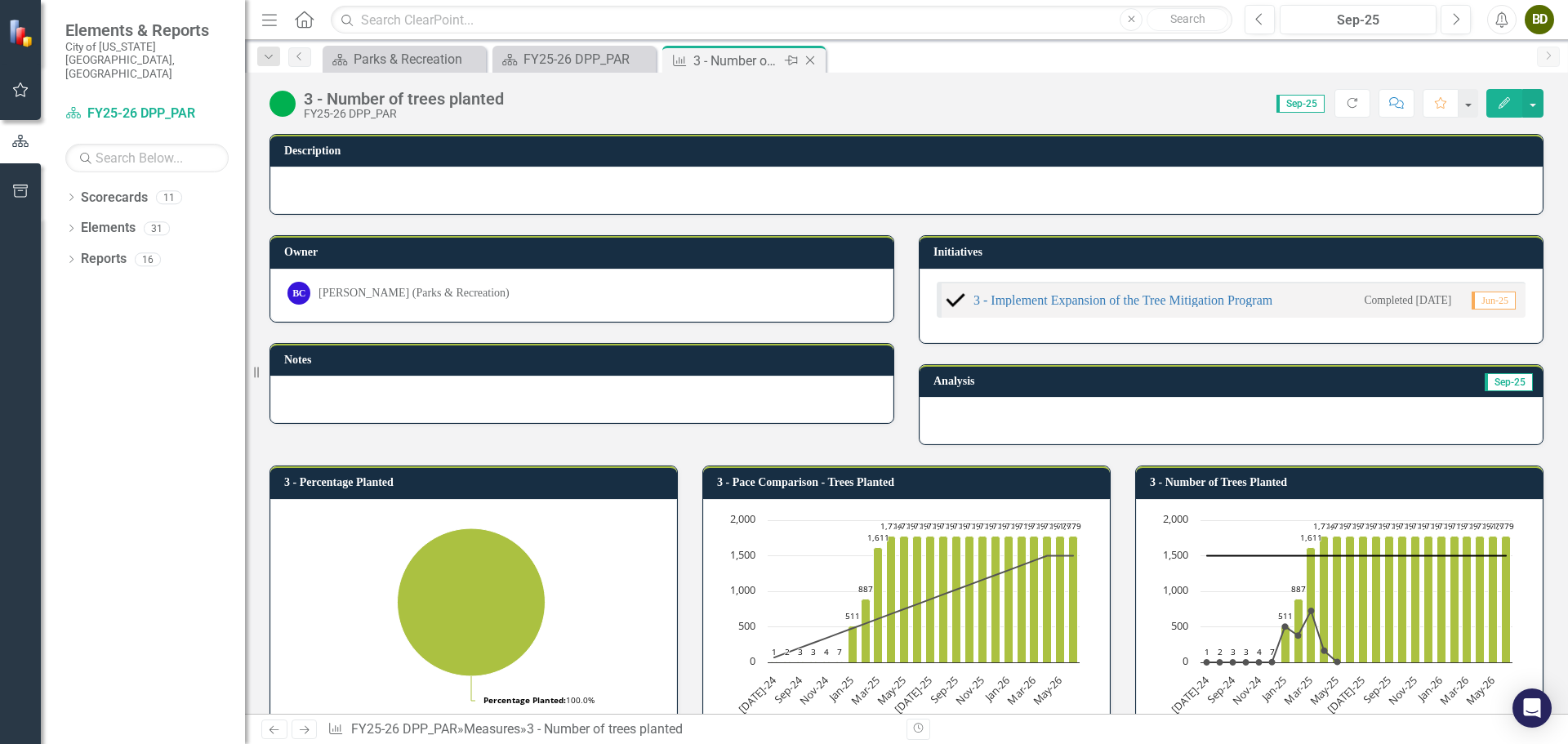
click at [811, 62] on icon at bounding box center [810, 61] width 9 height 9
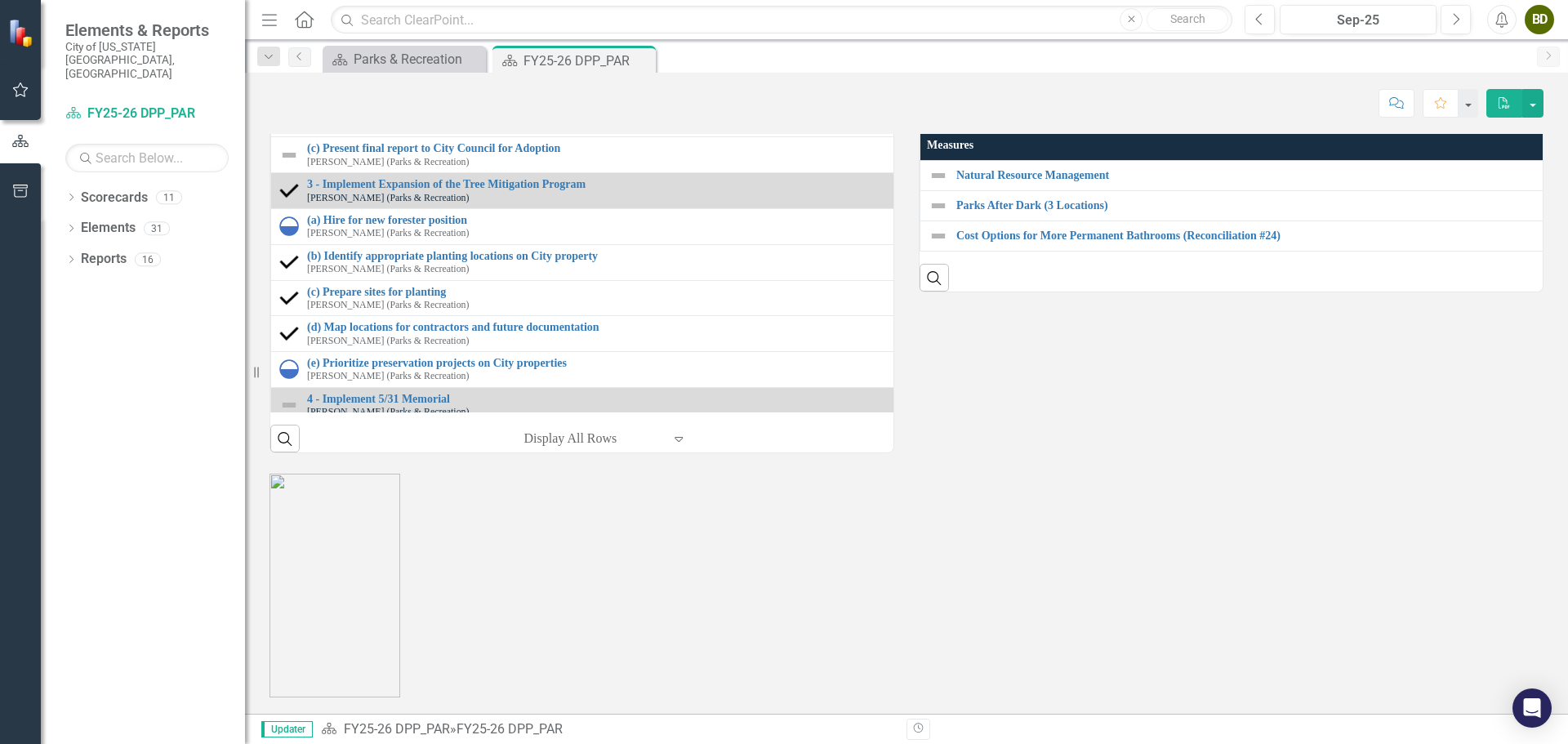
scroll to position [1959, 0]
click at [1021, 12] on link "5 - Civility and professionalism training attendance" at bounding box center [1575, 5] width 1237 height 12
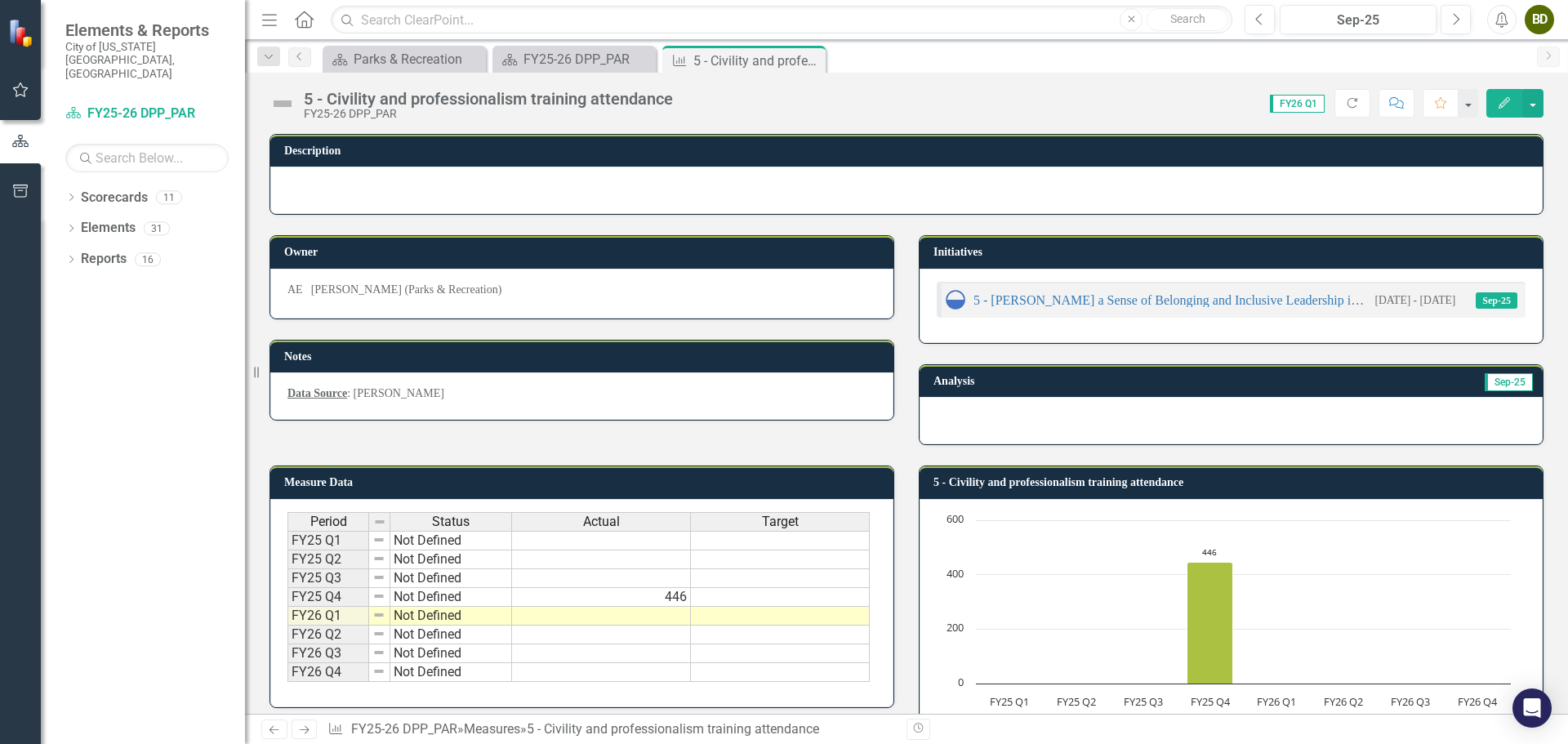
scroll to position [77, 0]
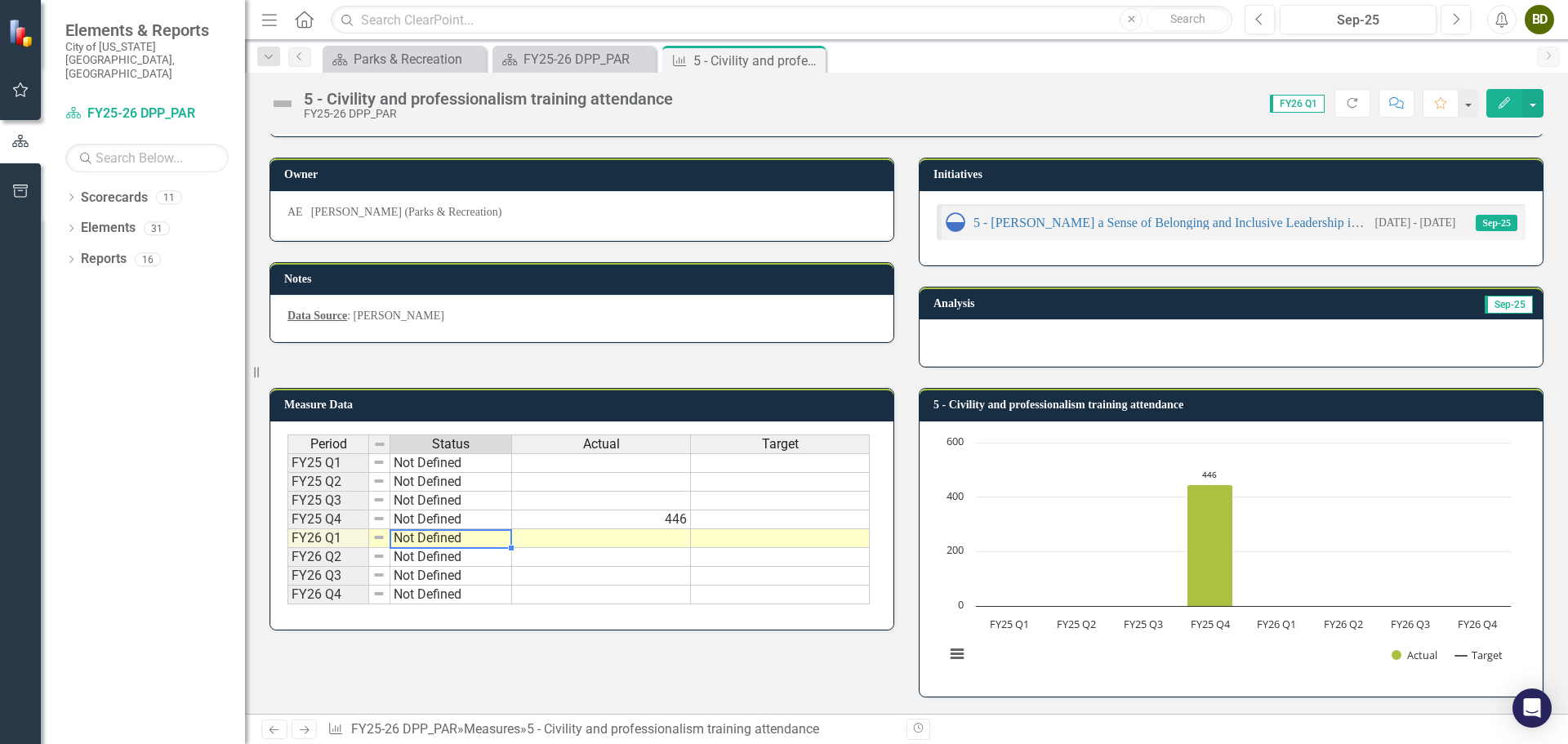
click at [423, 543] on td "Not Defined" at bounding box center [451, 538] width 121 height 19
click at [485, 539] on td "Not Defined" at bounding box center [451, 538] width 121 height 19
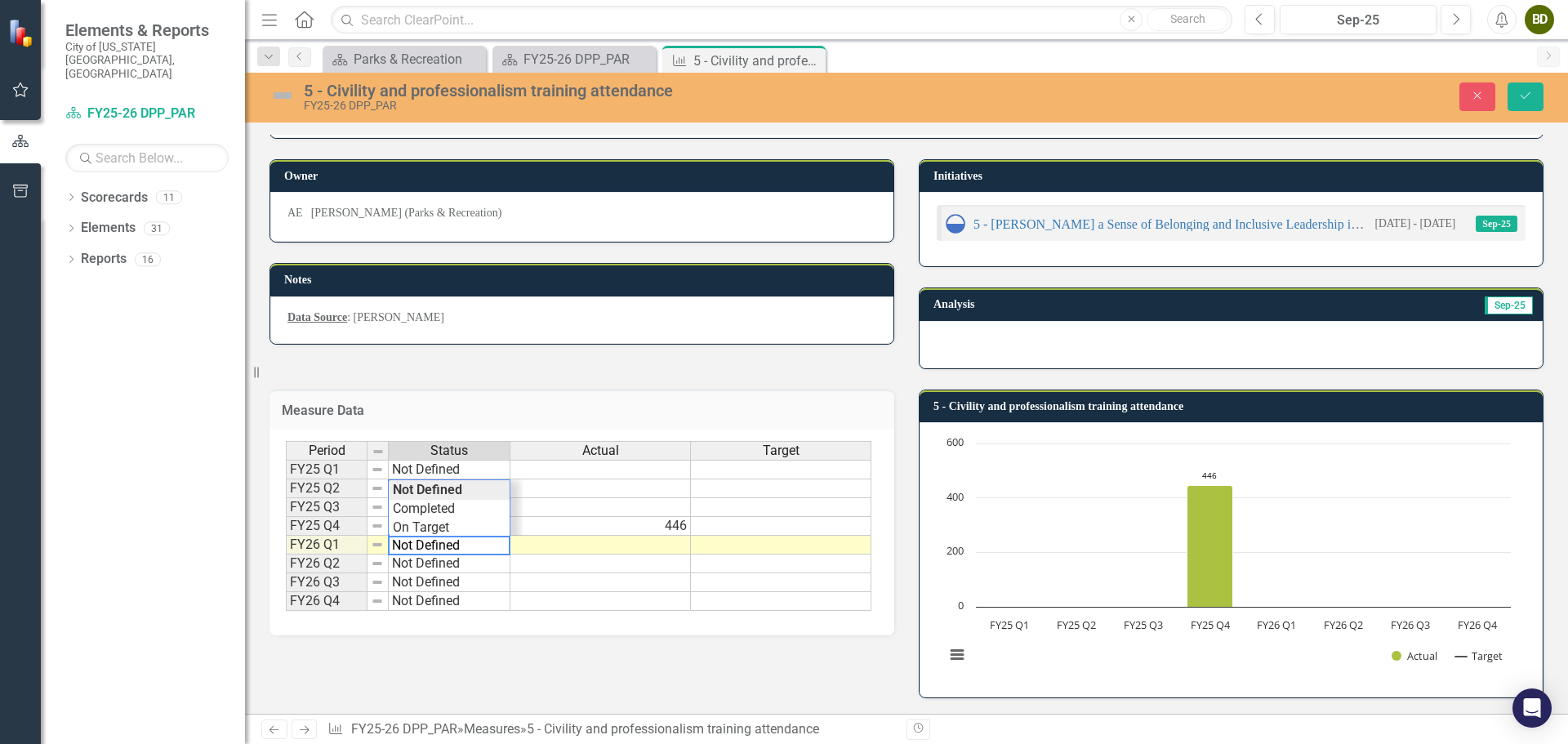
click at [448, 544] on textarea "Not Defined" at bounding box center [448, 545] width 122 height 20
type textarea "On Target"
click at [448, 525] on div "Period Status Actual Target FY25 Q1 Not Defined FY25 Q2 Not Defined FY25 Q3 Not…" at bounding box center [579, 525] width 586 height 170
click at [1533, 94] on button "Save" at bounding box center [1526, 96] width 36 height 28
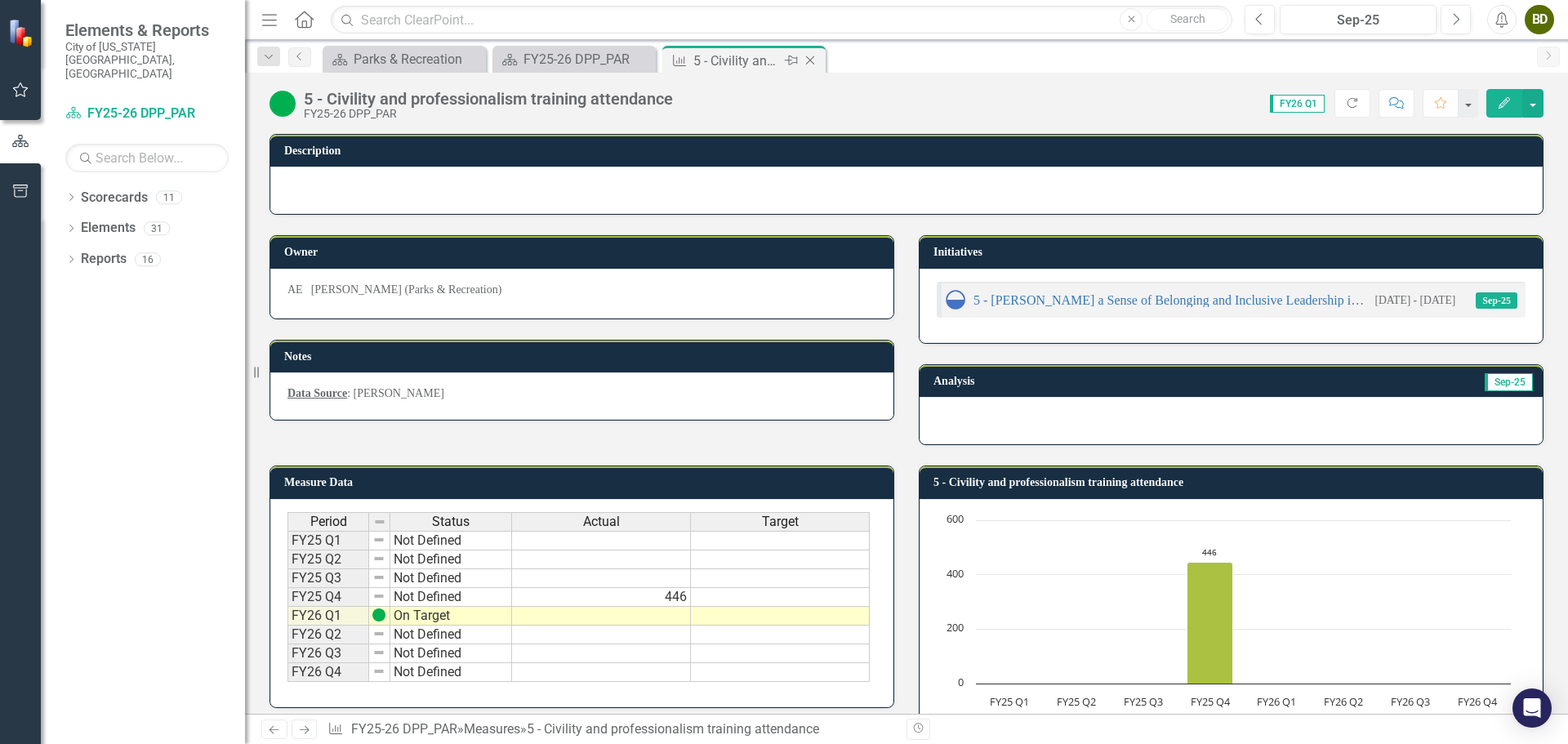
click at [815, 63] on icon "Close" at bounding box center [810, 61] width 17 height 13
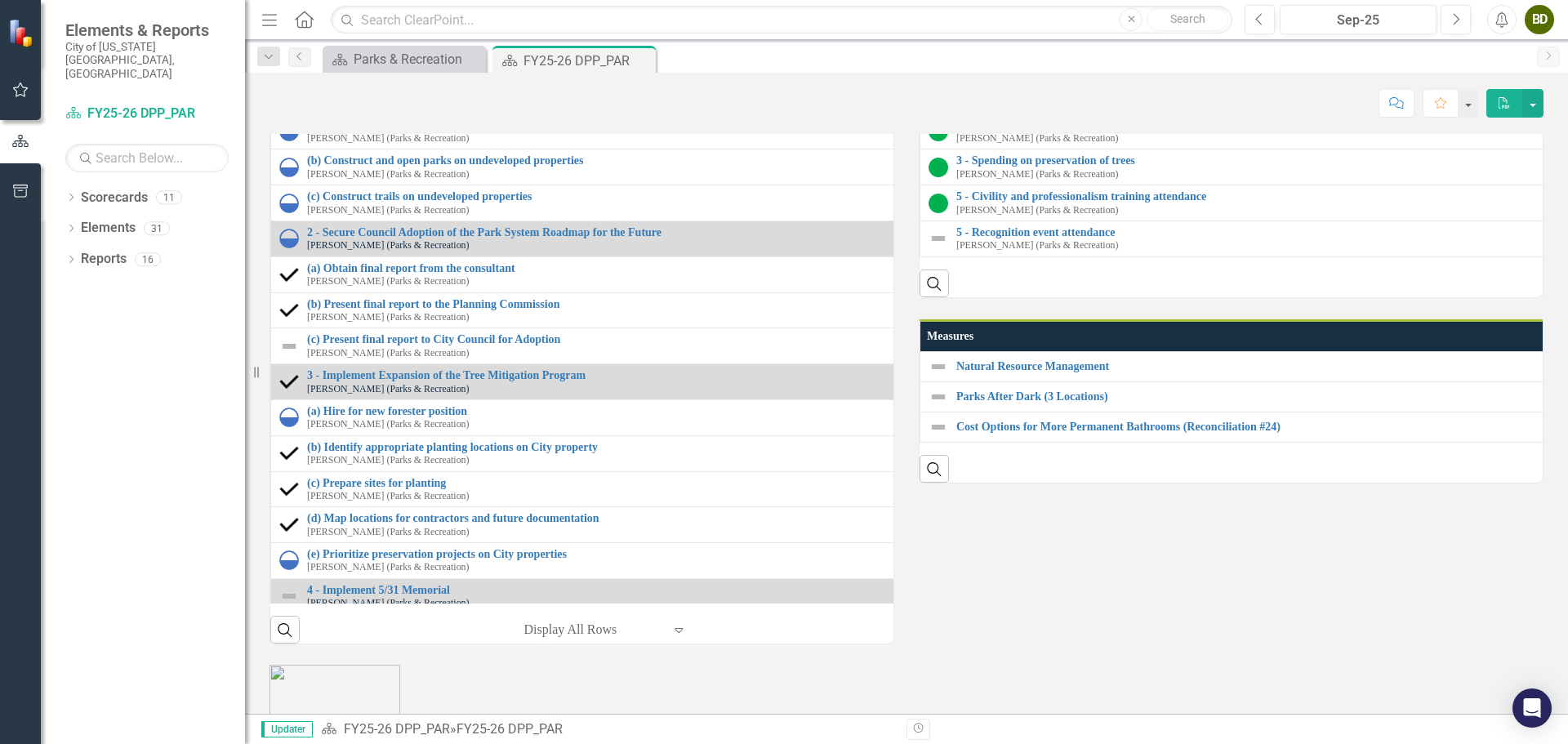
scroll to position [1796, 0]
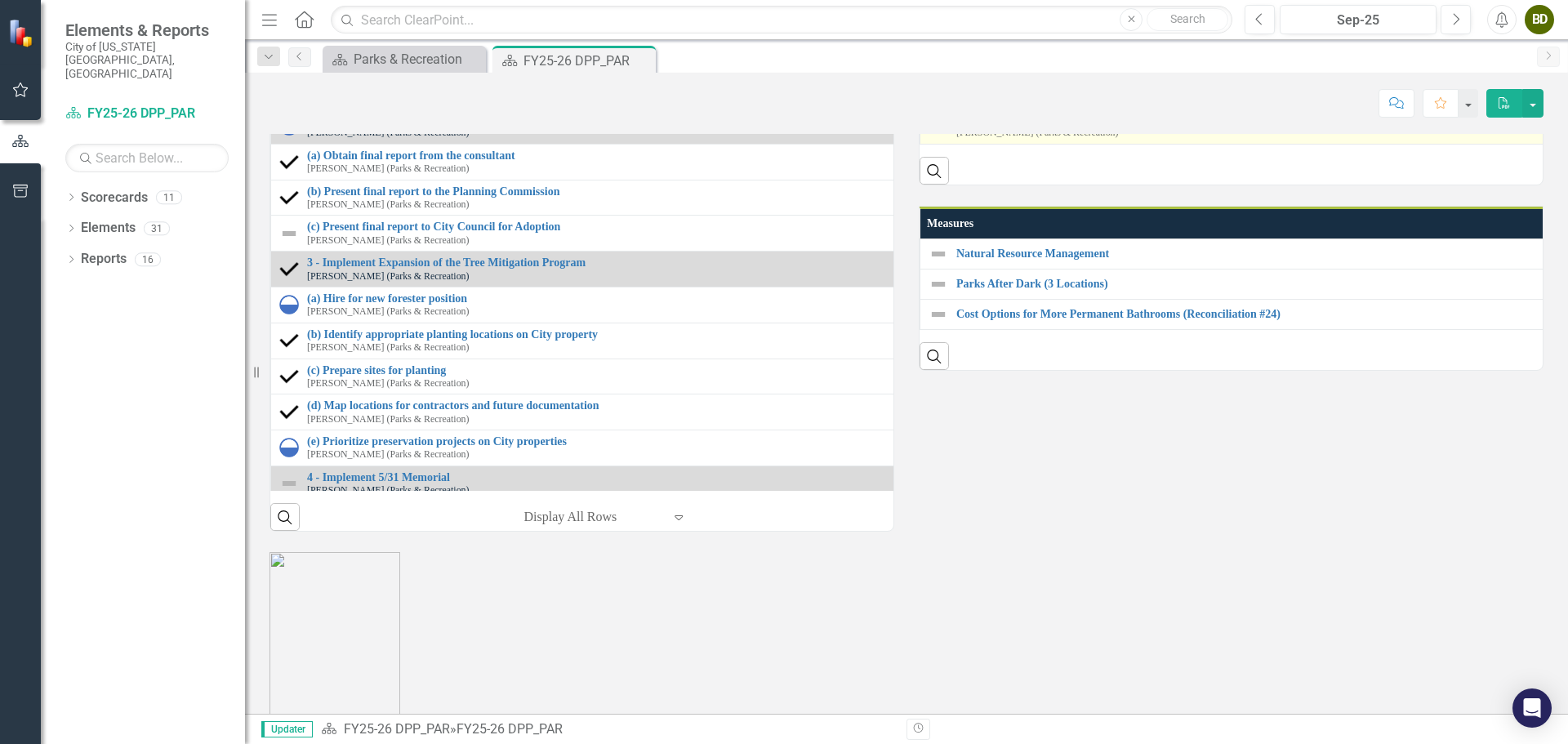
click at [1021, 126] on link "5 - Recognition event attendance" at bounding box center [1575, 119] width 1236 height 12
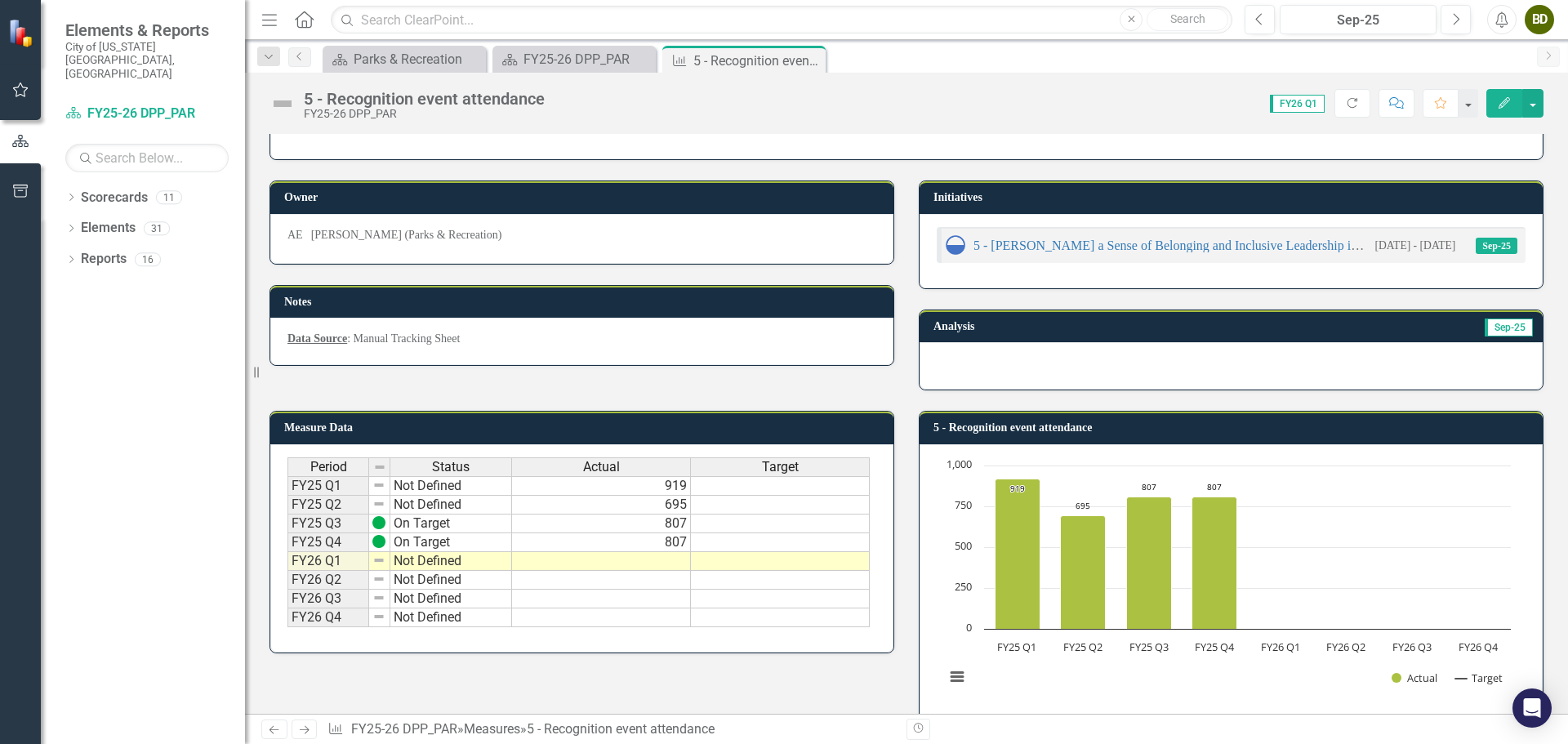
scroll to position [77, 0]
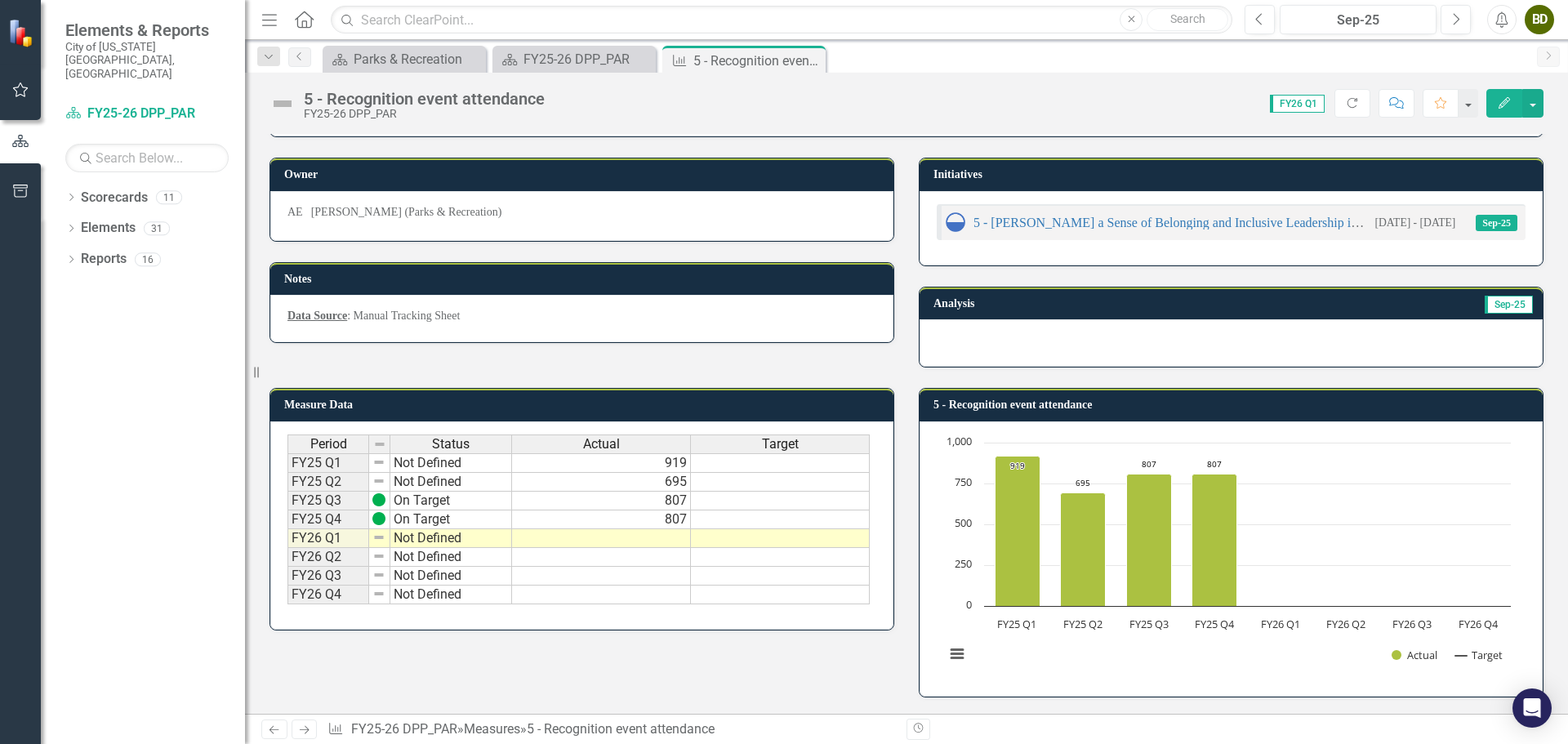
click at [434, 536] on td "Not Defined" at bounding box center [451, 538] width 121 height 19
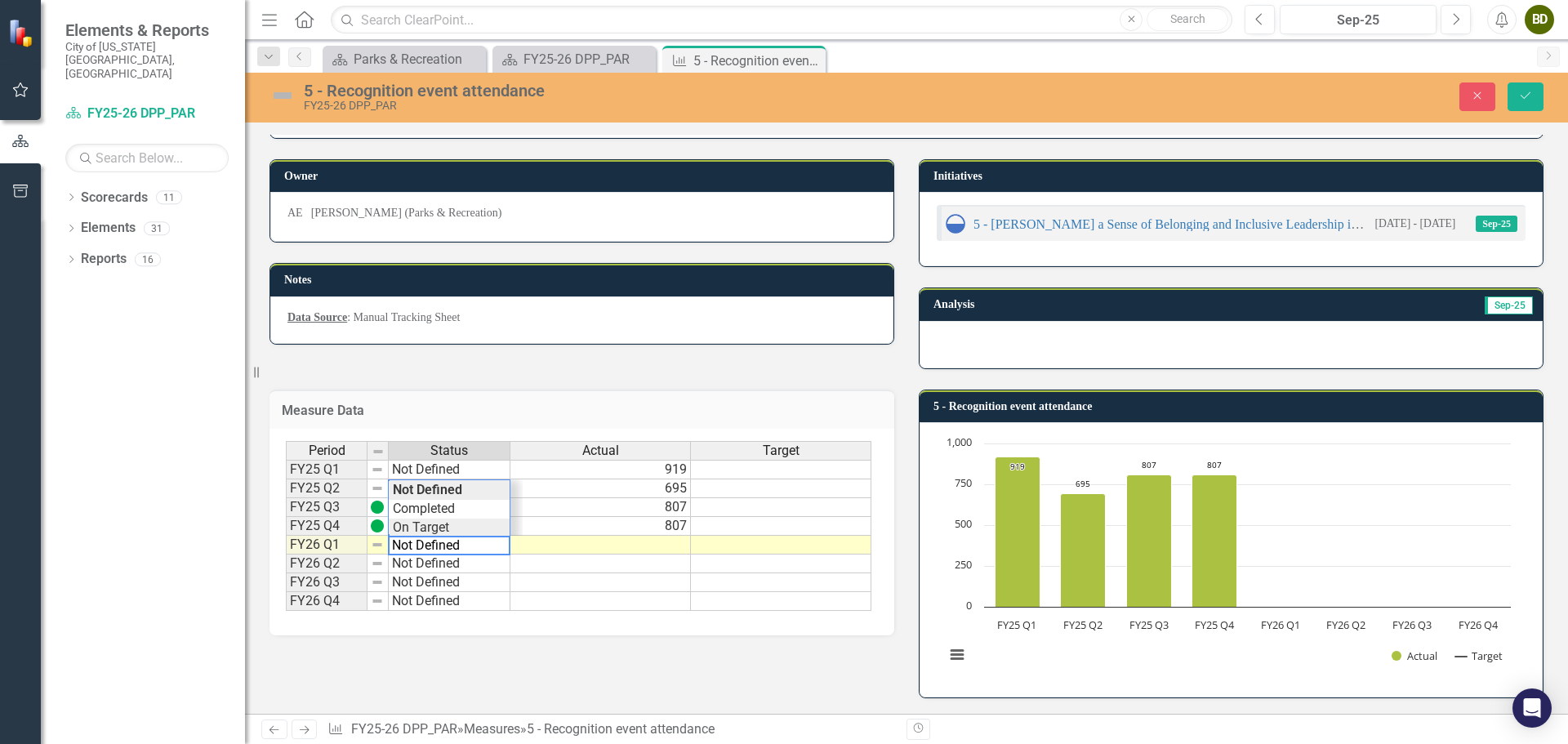
type textarea "On Target"
click at [454, 524] on div "Period Status Actual Target FY25 Q1 Not Defined 919 FY25 Q2 Not Defined 695 FY2…" at bounding box center [579, 525] width 586 height 170
click at [1533, 96] on button "Save" at bounding box center [1526, 96] width 36 height 28
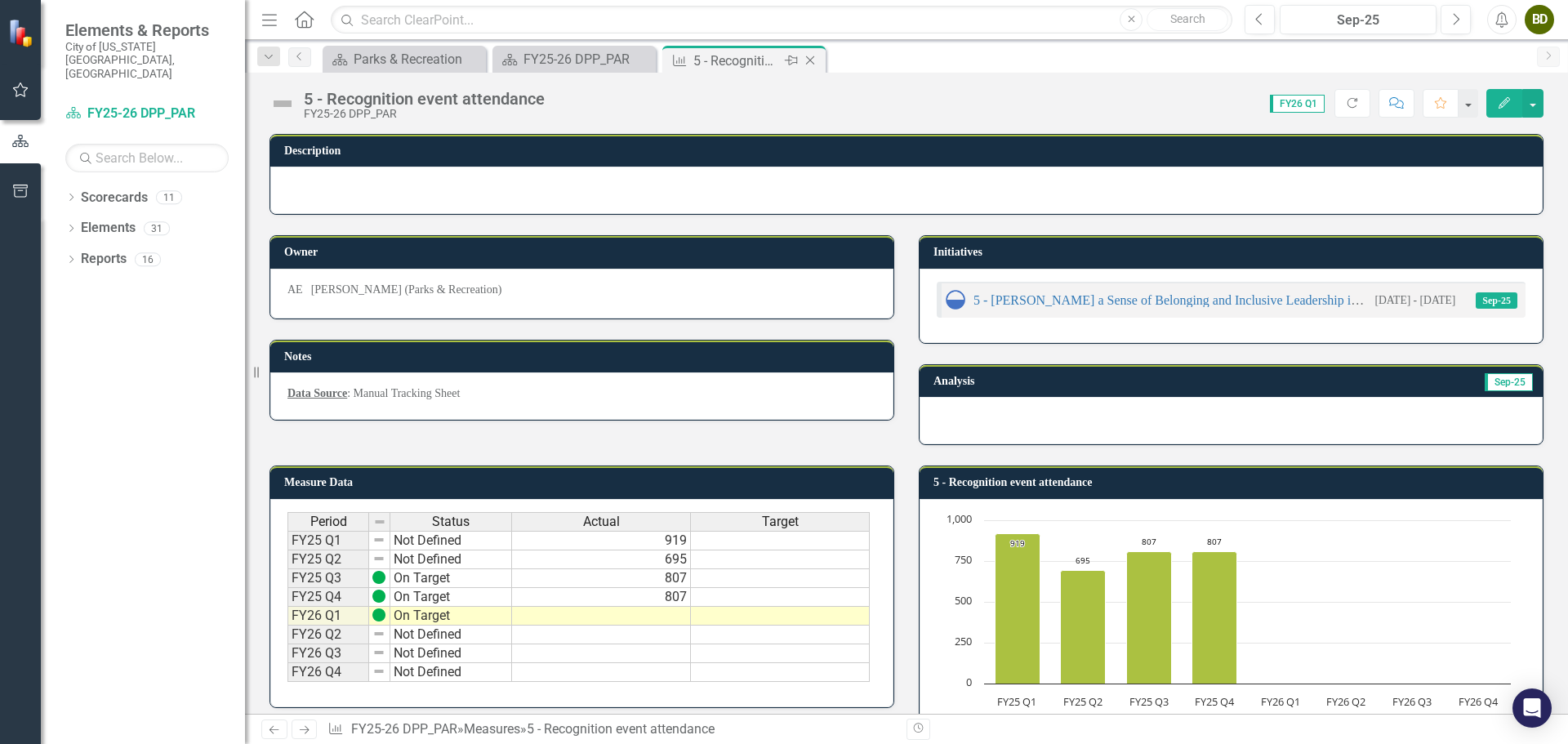
click at [808, 62] on icon "Close" at bounding box center [810, 61] width 17 height 13
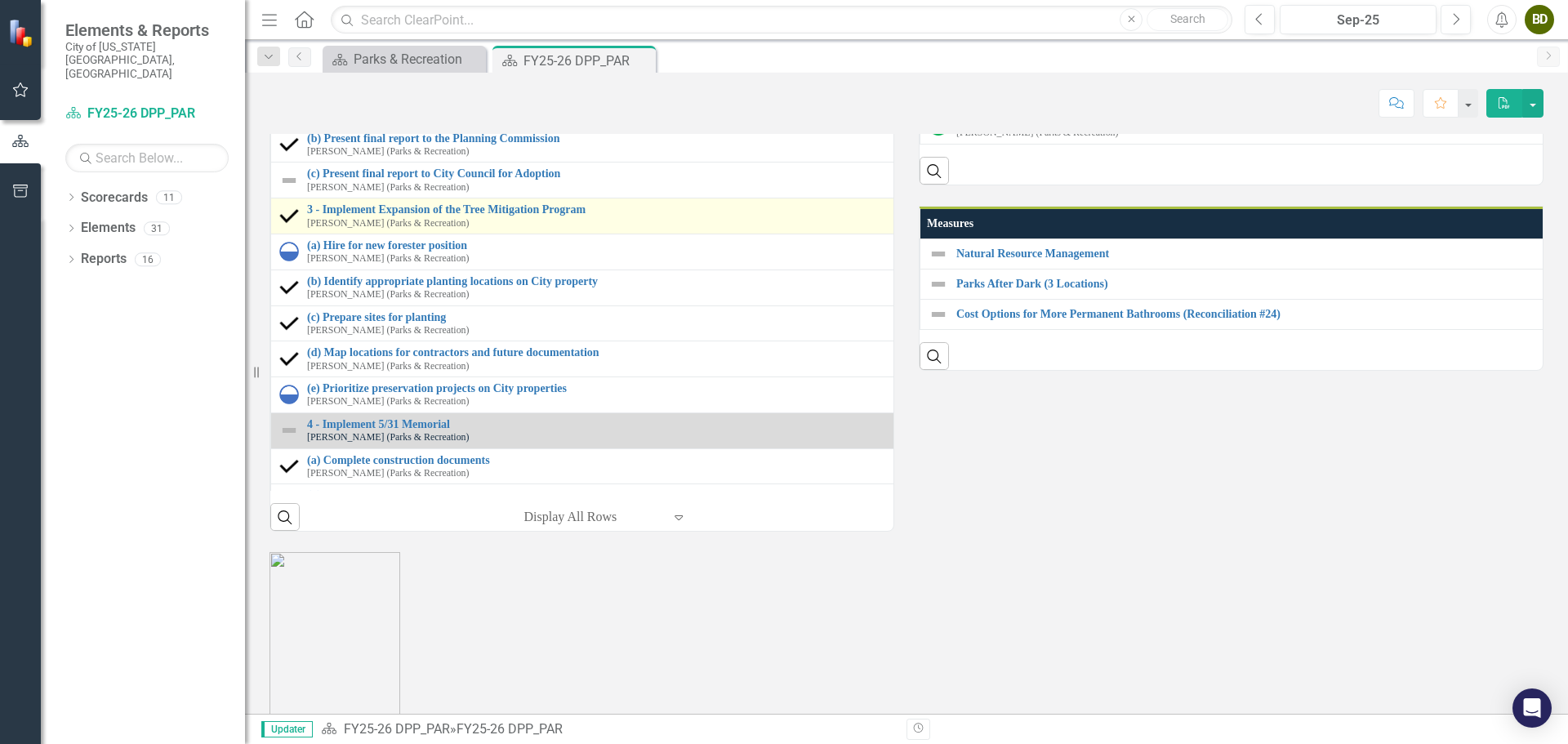
scroll to position [81, 0]
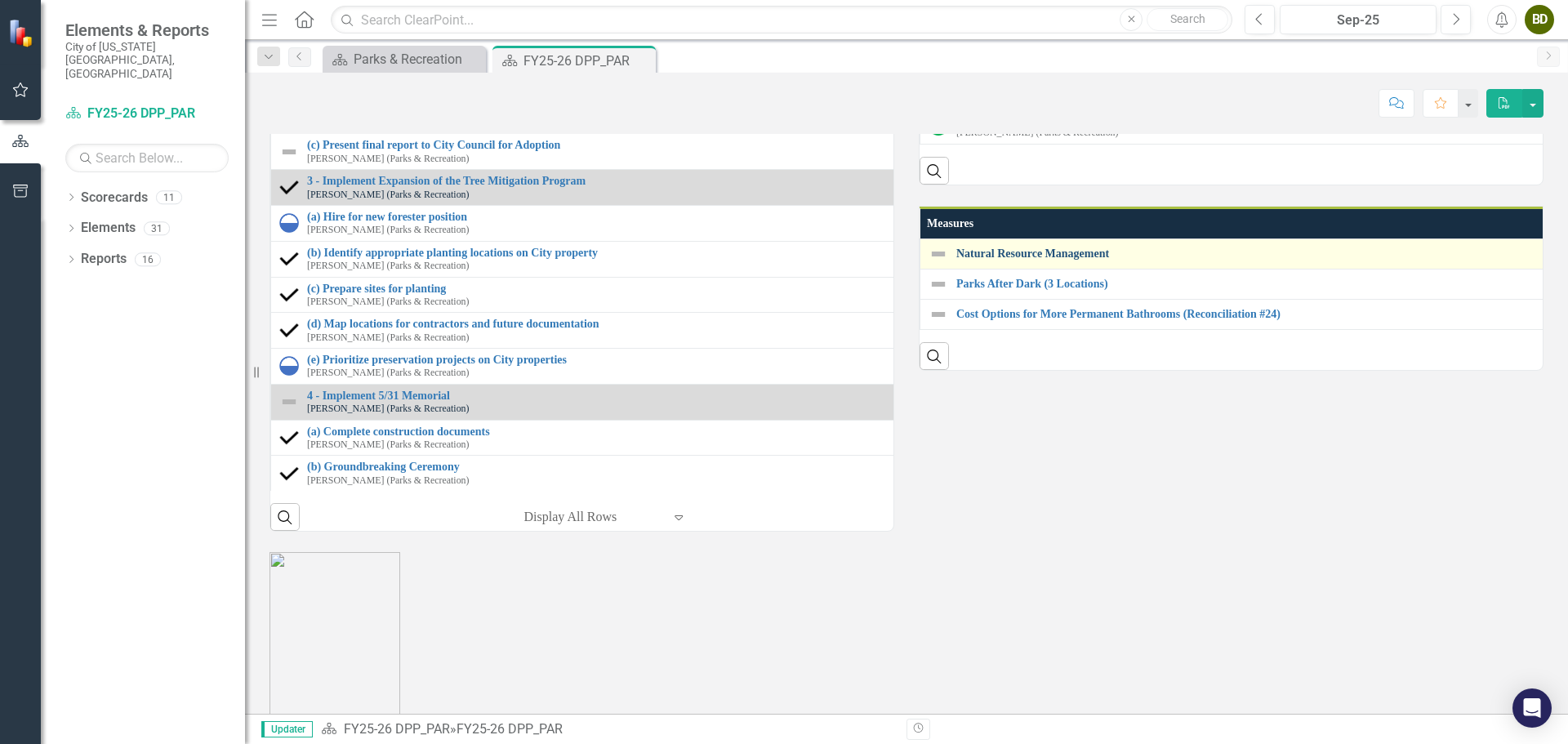
click at [1002, 259] on link "Natural Resource Management" at bounding box center [1575, 254] width 1236 height 12
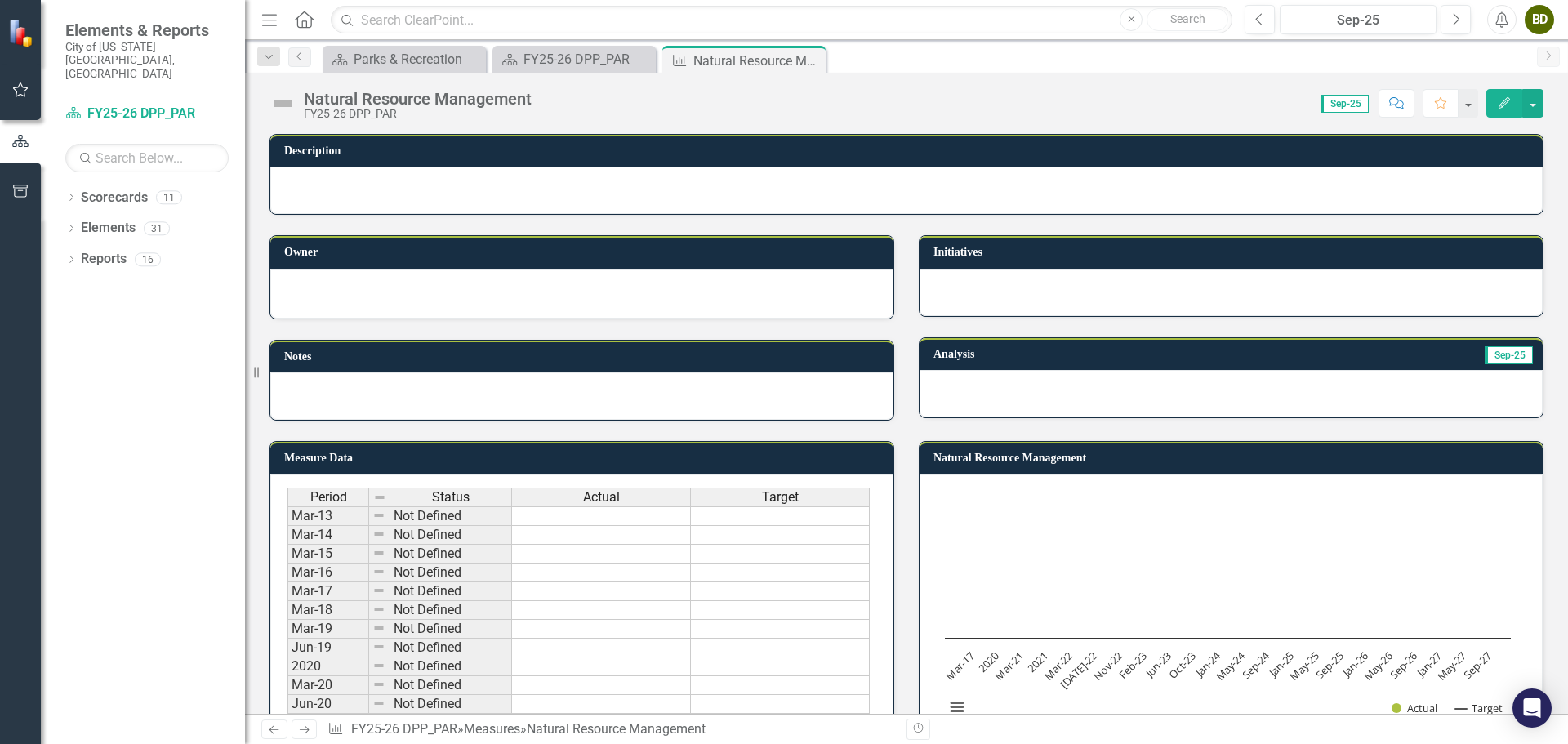
click at [557, 195] on div at bounding box center [907, 190] width 1273 height 47
click at [544, 406] on div at bounding box center [581, 396] width 623 height 47
click at [1511, 106] on icon "Edit" at bounding box center [1505, 103] width 15 height 12
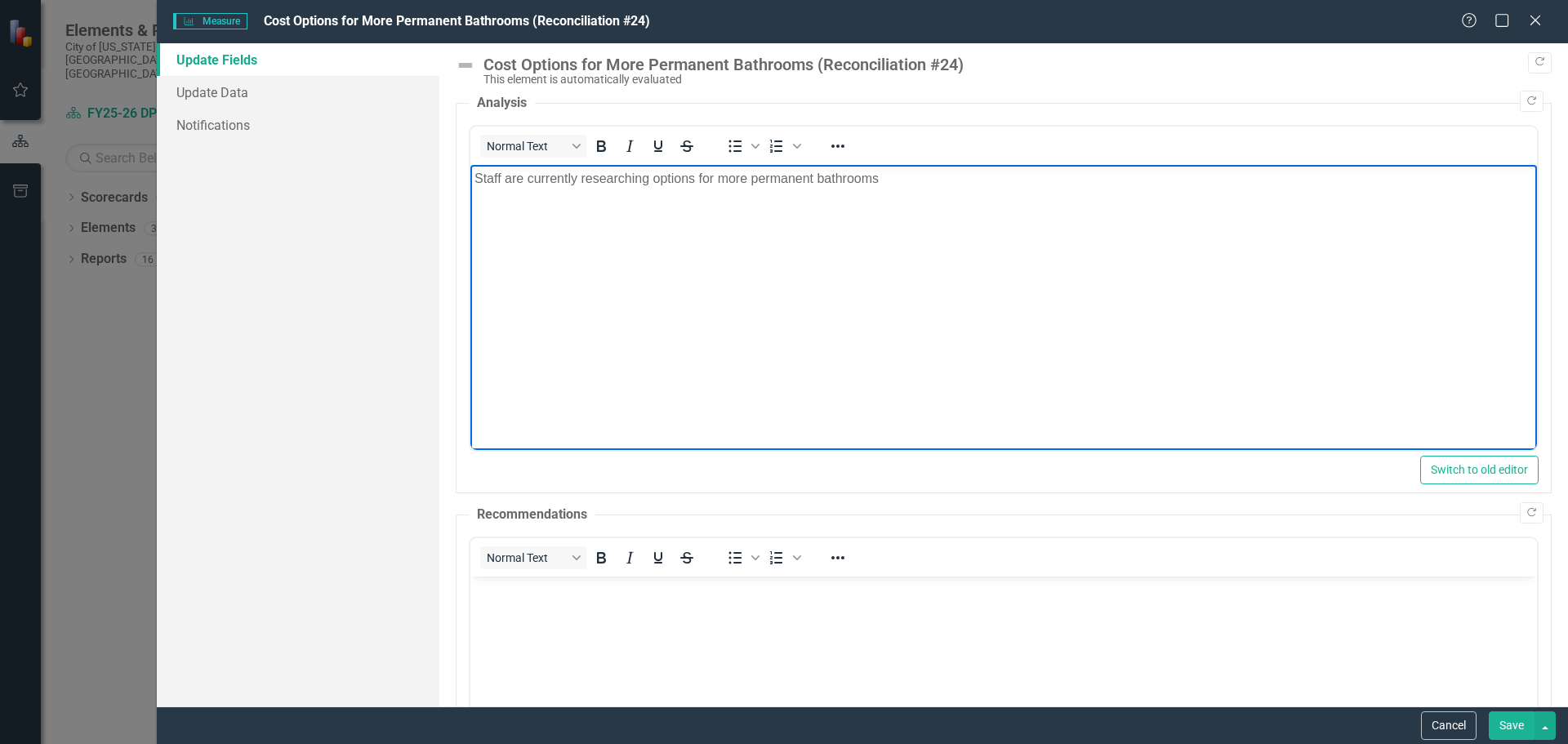
click at [904, 185] on p "Staff are currently researching options for more permanent bathrooms" at bounding box center [1003, 179] width 1059 height 20
click at [1512, 728] on button "Save" at bounding box center [1511, 725] width 46 height 28
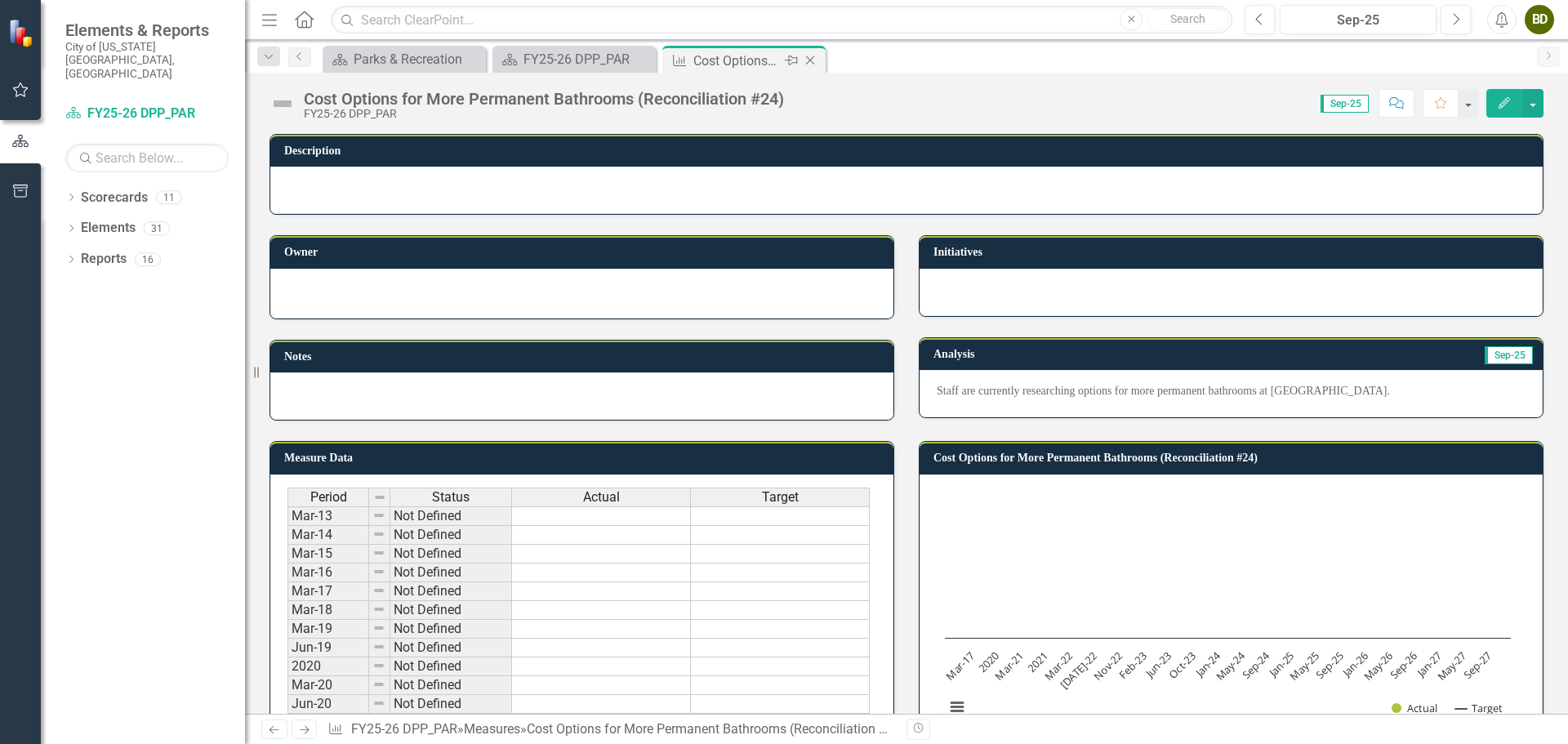
click at [813, 62] on icon "Close" at bounding box center [810, 61] width 17 height 13
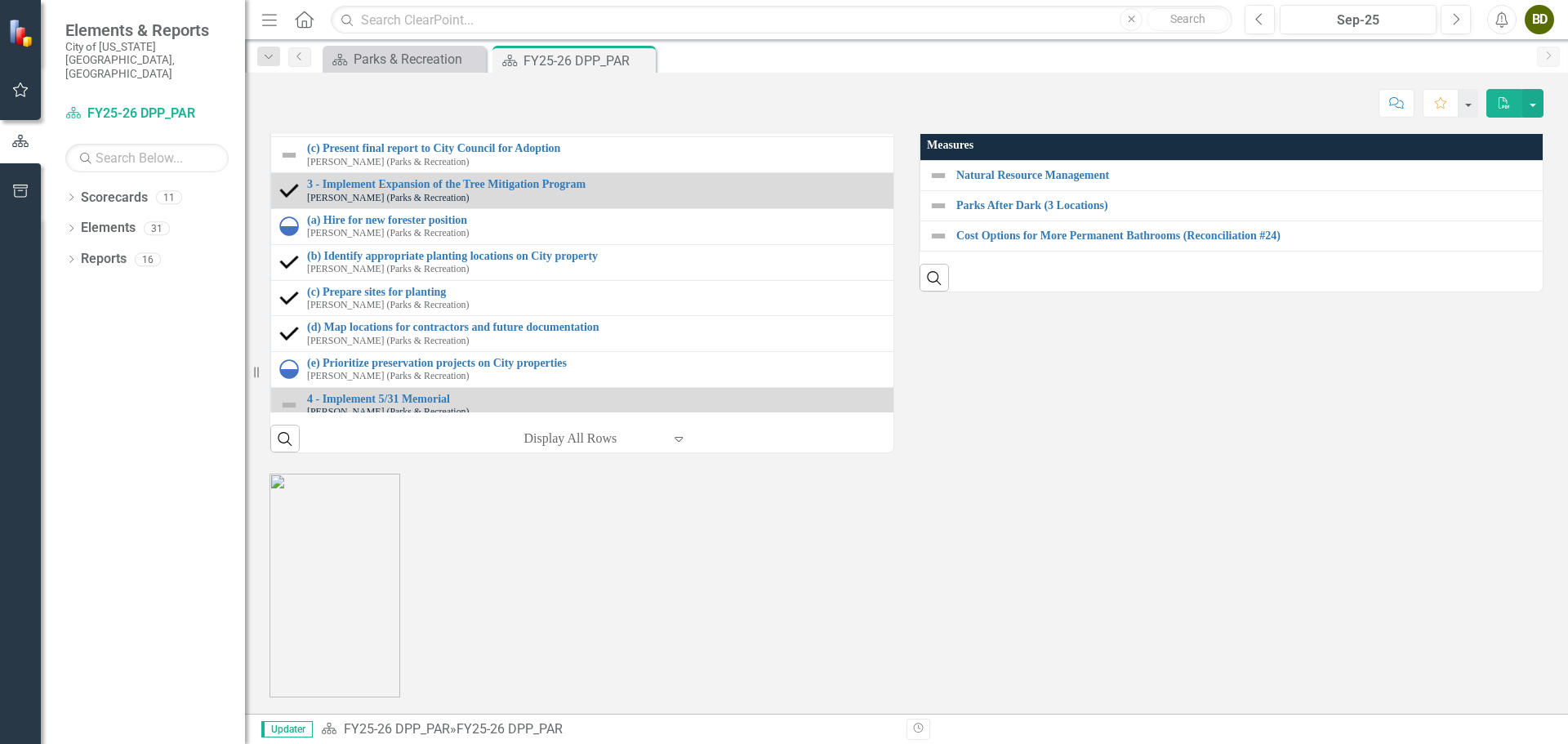
scroll to position [2122, 0]
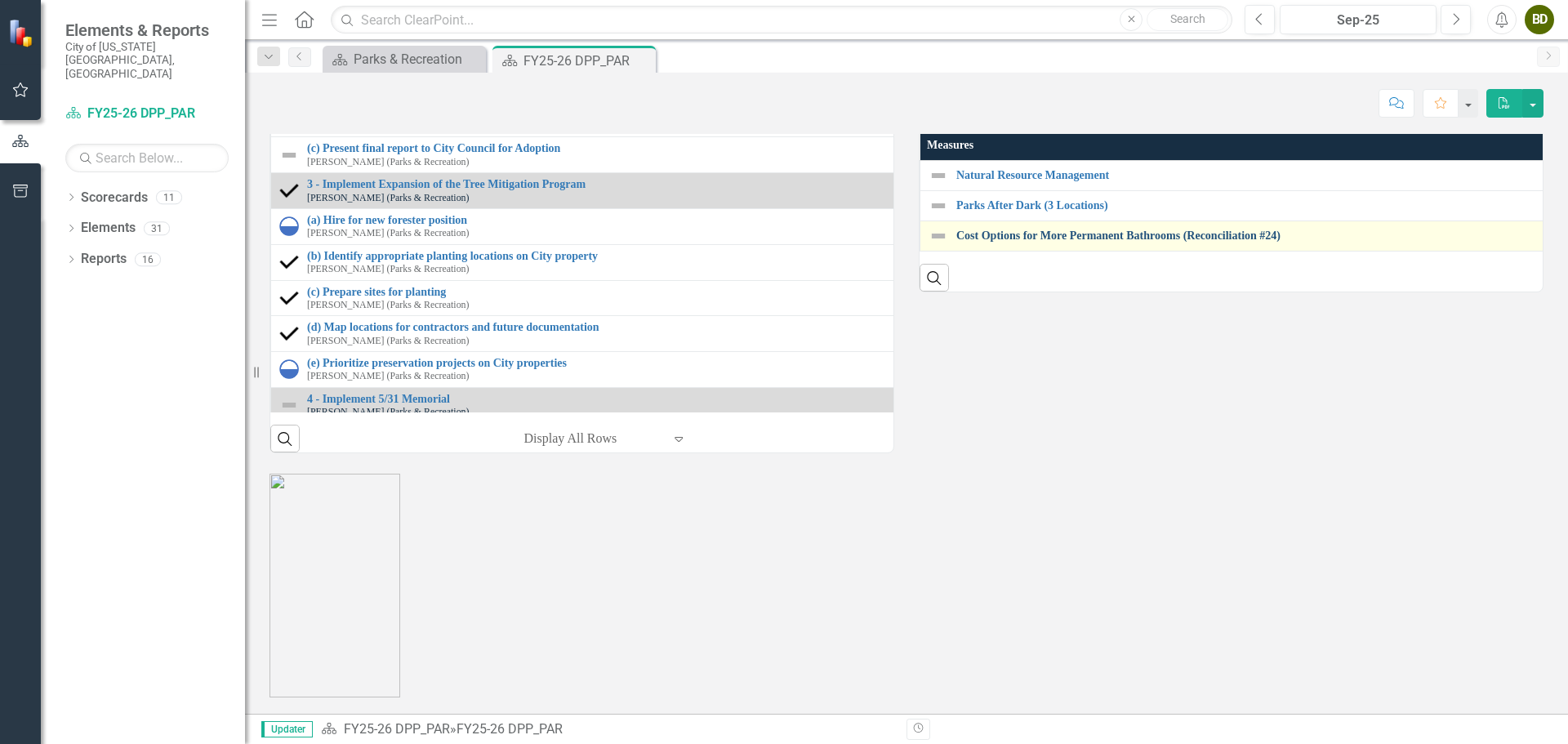
click at [984, 242] on link "Cost Options for More Permanent Bathrooms (Reconciliation #24)" at bounding box center [1575, 235] width 1239 height 12
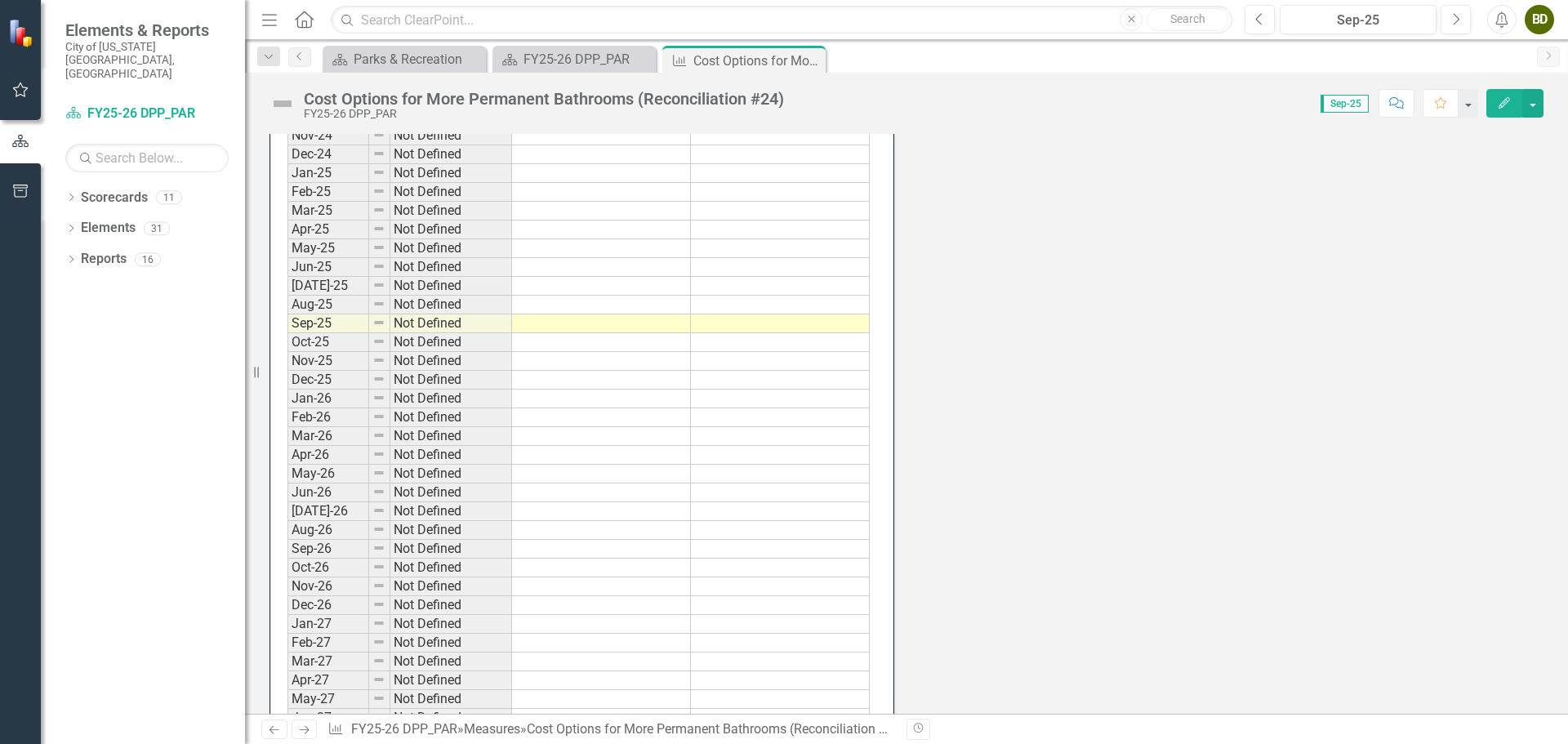
scroll to position [1306, 0]
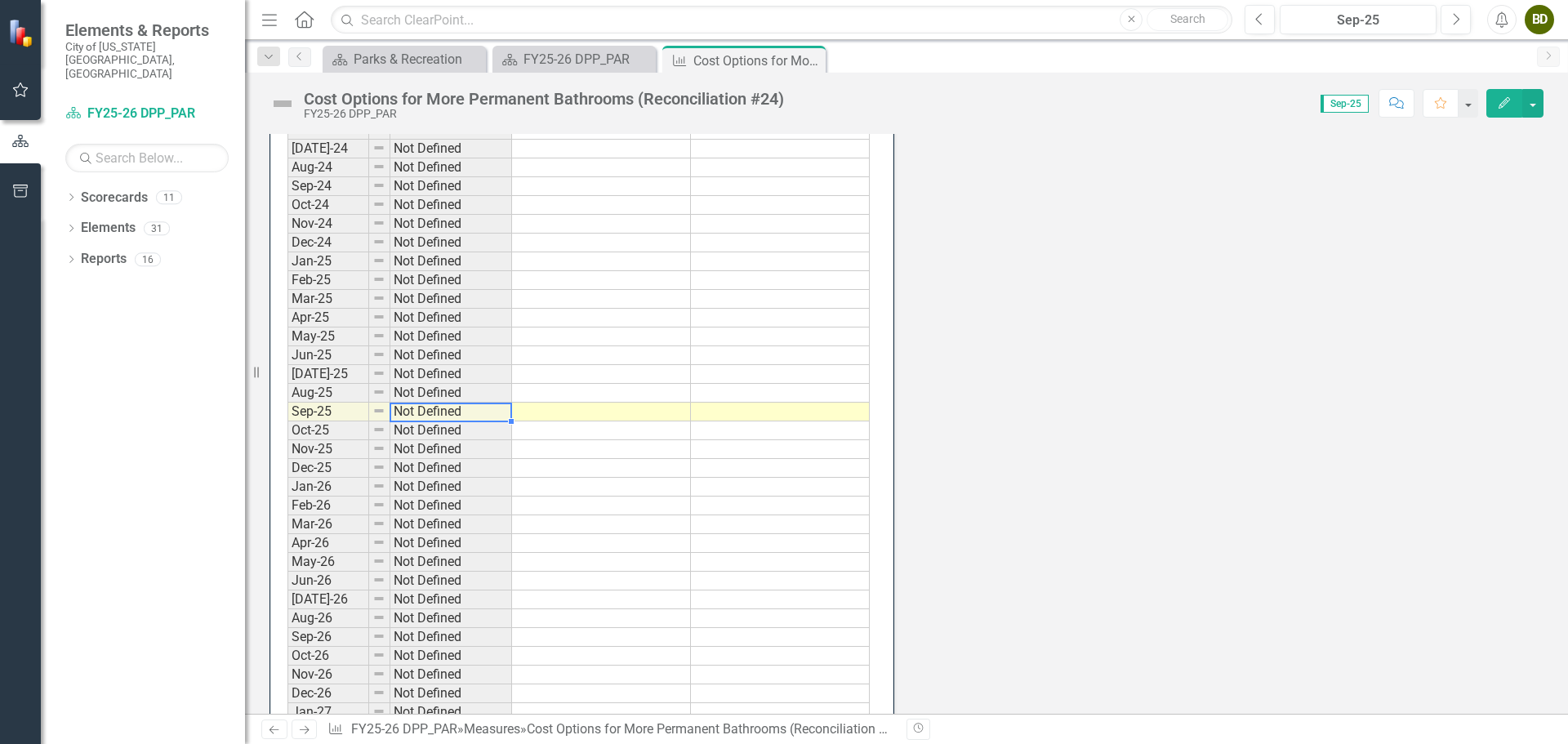
click at [428, 412] on td "Not Defined" at bounding box center [451, 411] width 121 height 19
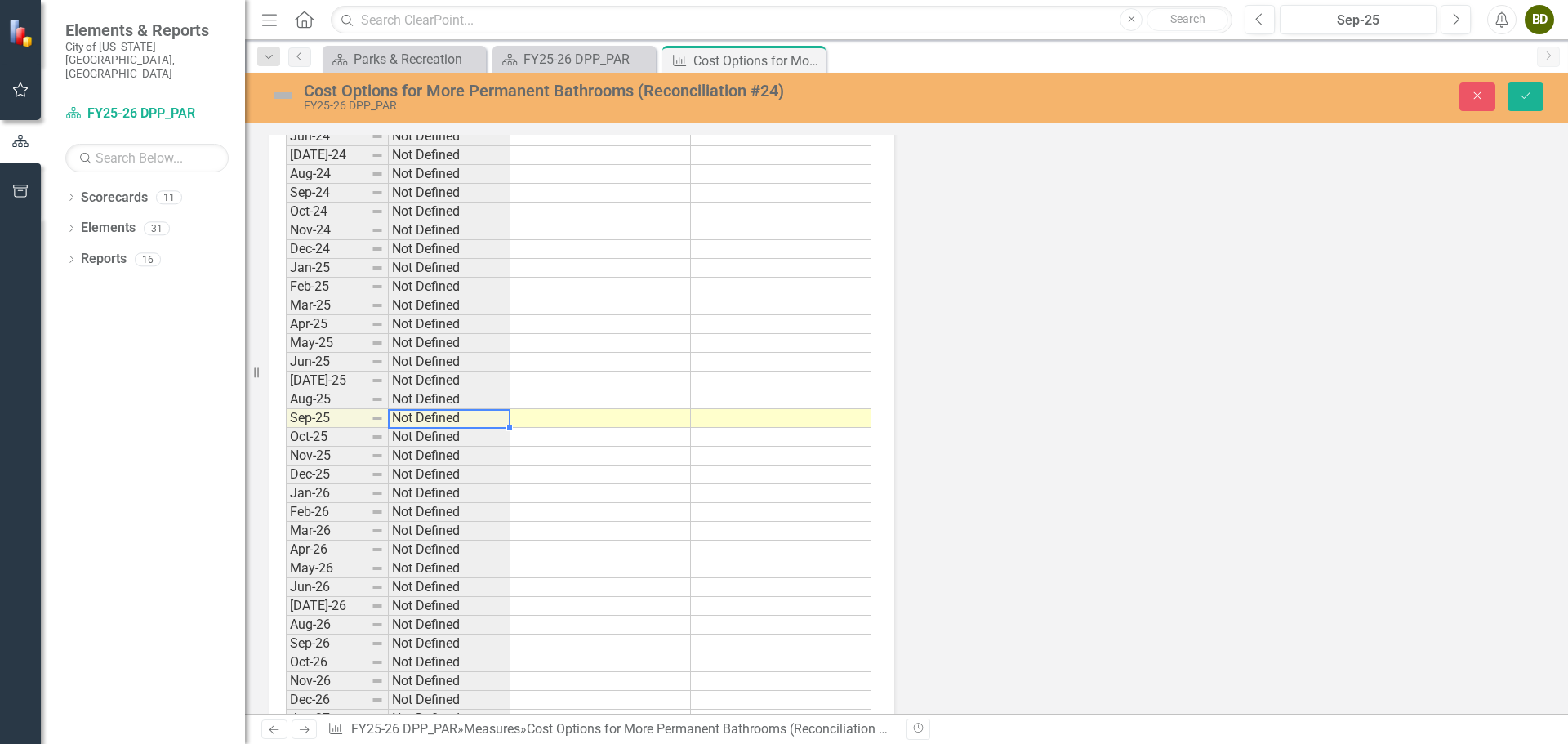
scroll to position [1312, 0]
click at [455, 414] on td "Not Defined" at bounding box center [449, 412] width 121 height 19
click at [443, 416] on td "Not Defined" at bounding box center [449, 412] width 121 height 19
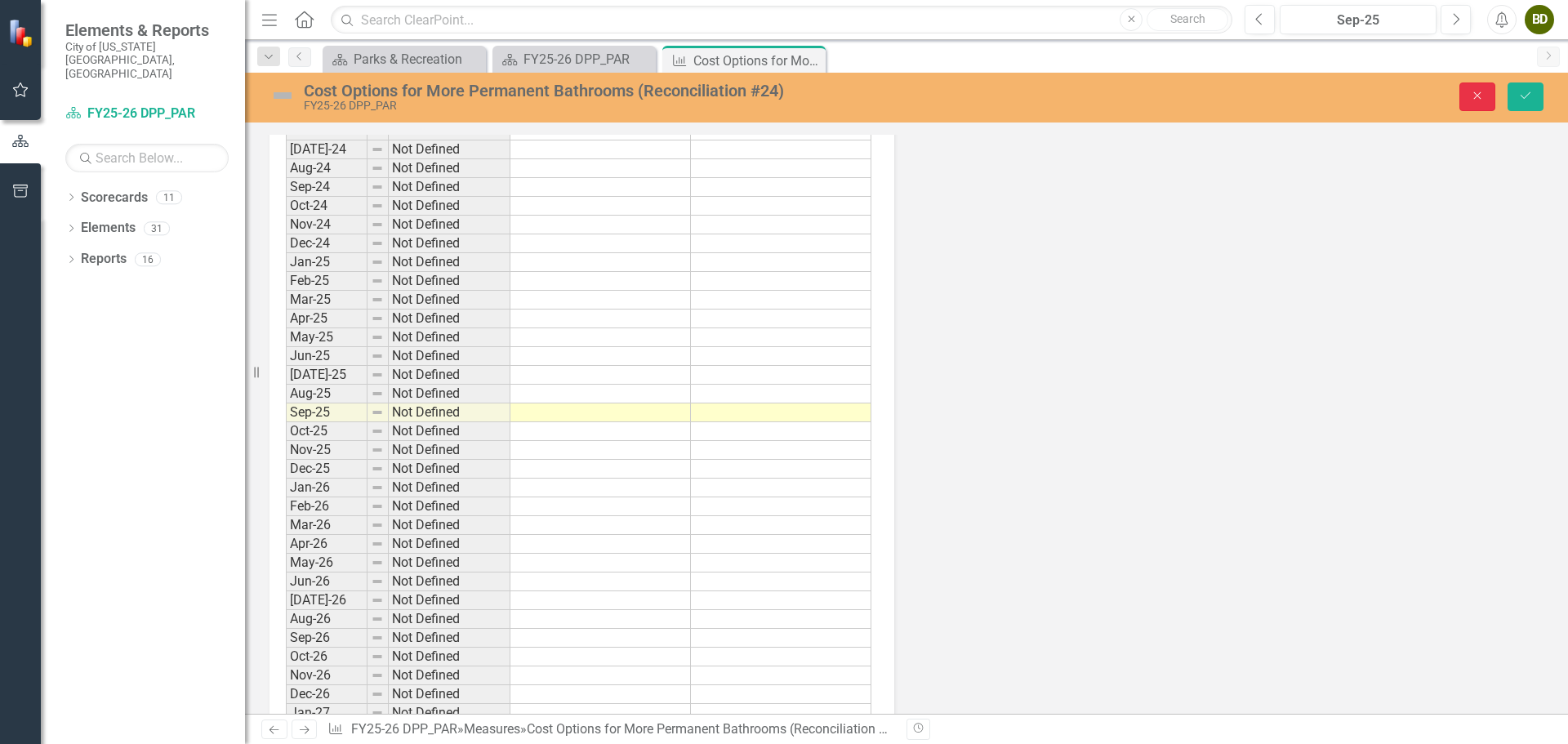
click at [1477, 91] on icon "Close" at bounding box center [1477, 96] width 15 height 12
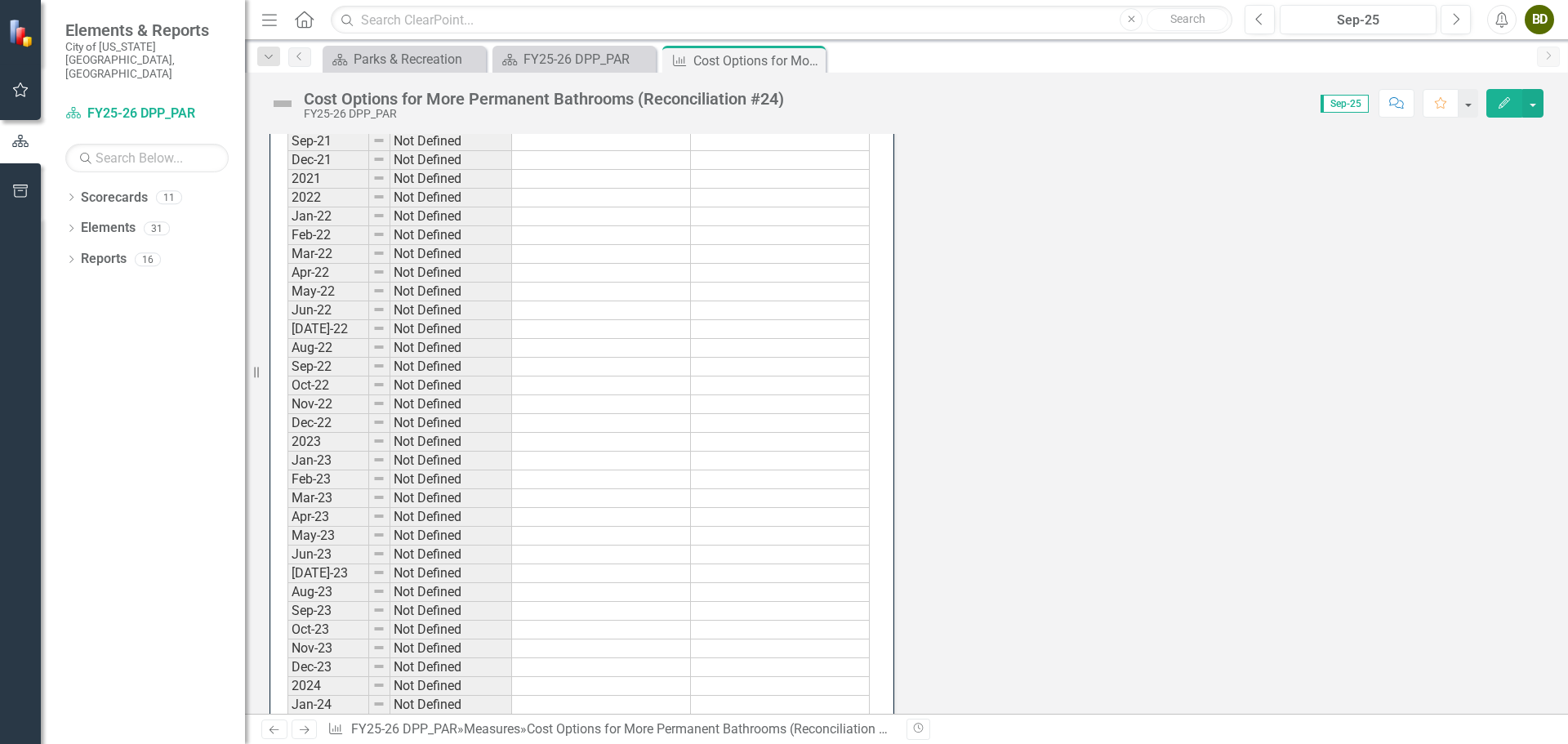
scroll to position [571, 0]
click at [814, 62] on icon "Close" at bounding box center [810, 61] width 17 height 13
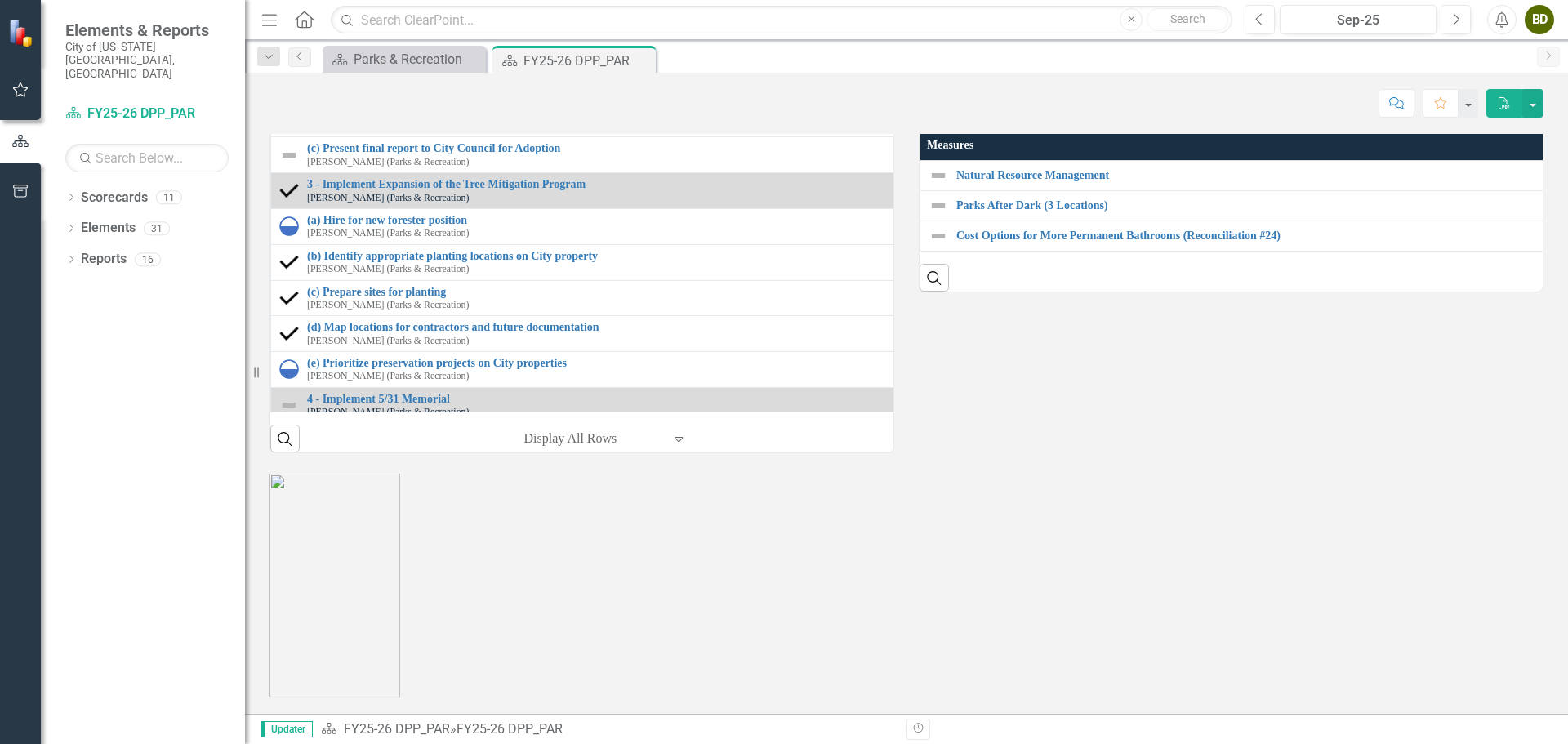
scroll to position [1959, 0]
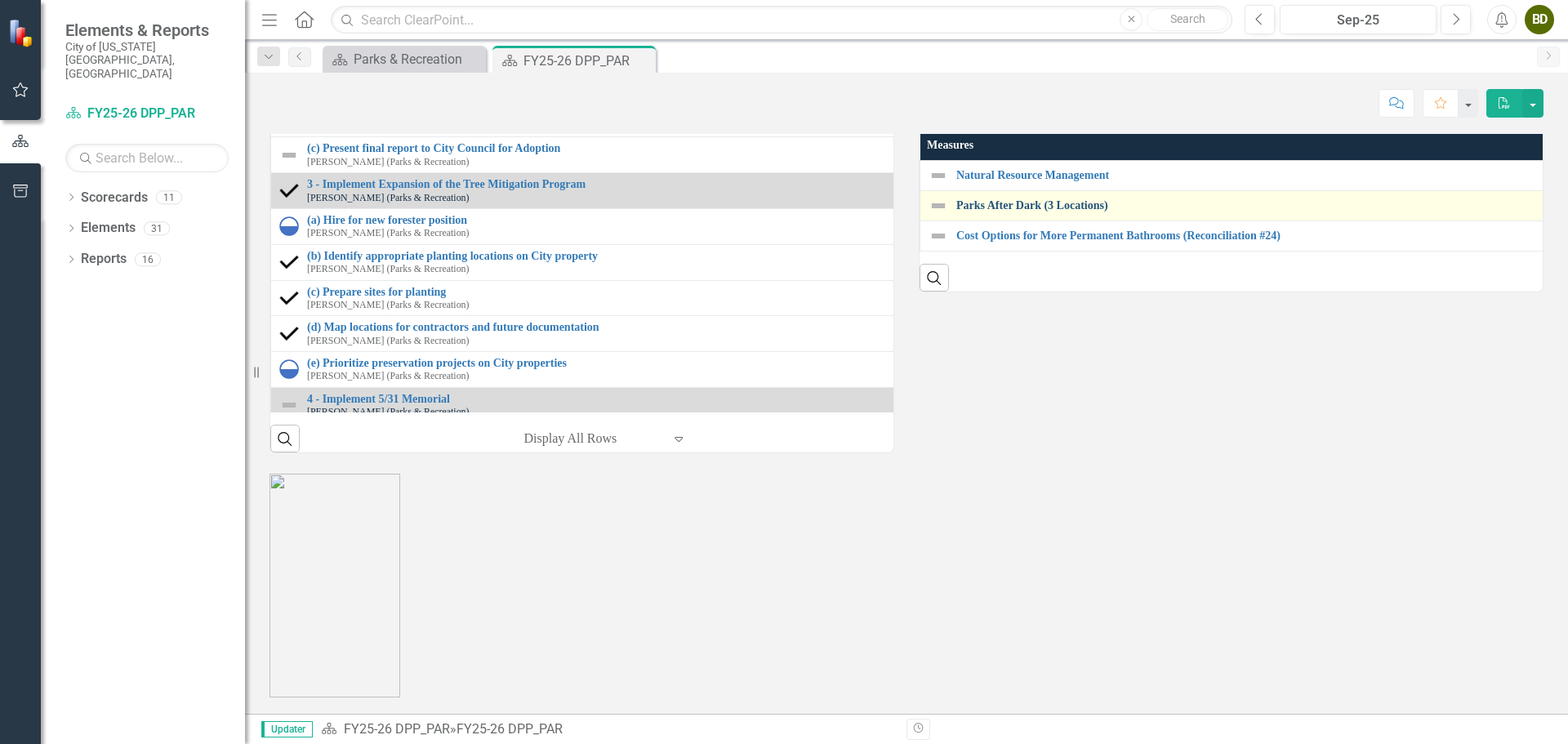
click at [1002, 211] on link "Parks After Dark (3 Locations)" at bounding box center [1566, 205] width 1219 height 12
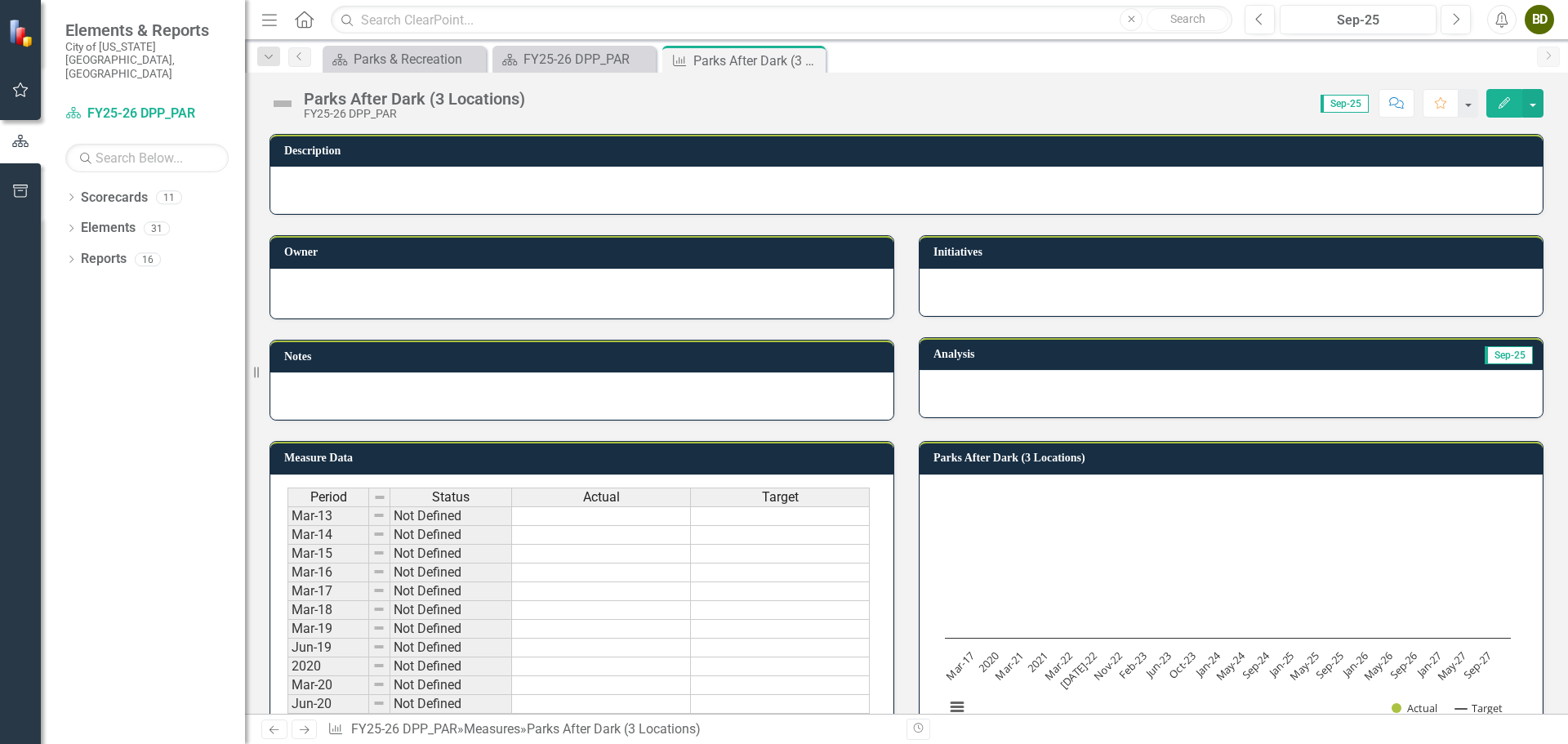
click at [1016, 381] on div at bounding box center [1231, 393] width 623 height 47
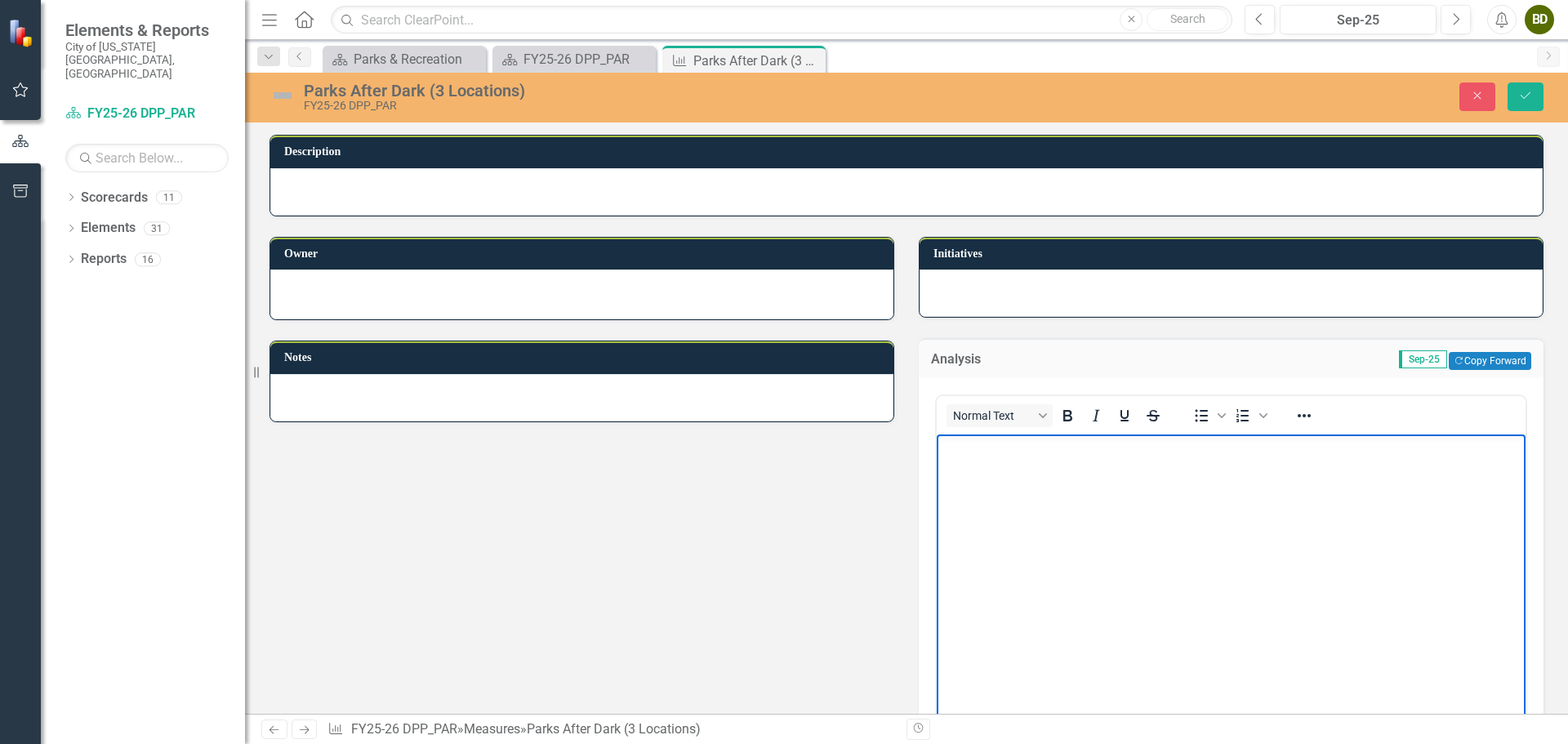
click at [1070, 465] on body "Rich Text Area. Press ALT-0 for help." at bounding box center [1231, 555] width 589 height 245
click at [1033, 446] on p "Expanded from 1 location in FY23 and FY24 to" at bounding box center [1231, 447] width 581 height 20
click at [1240, 449] on p "Expanded from one location in FY23 and FY24 to" at bounding box center [1231, 447] width 581 height 20
drag, startPoint x: 1402, startPoint y: 451, endPoint x: 1373, endPoint y: 451, distance: 29.0
click at [1373, 451] on p "Expanded from one location in FY23 and FY24 to three locations in FY25. Food ti…" at bounding box center [1231, 447] width 581 height 20
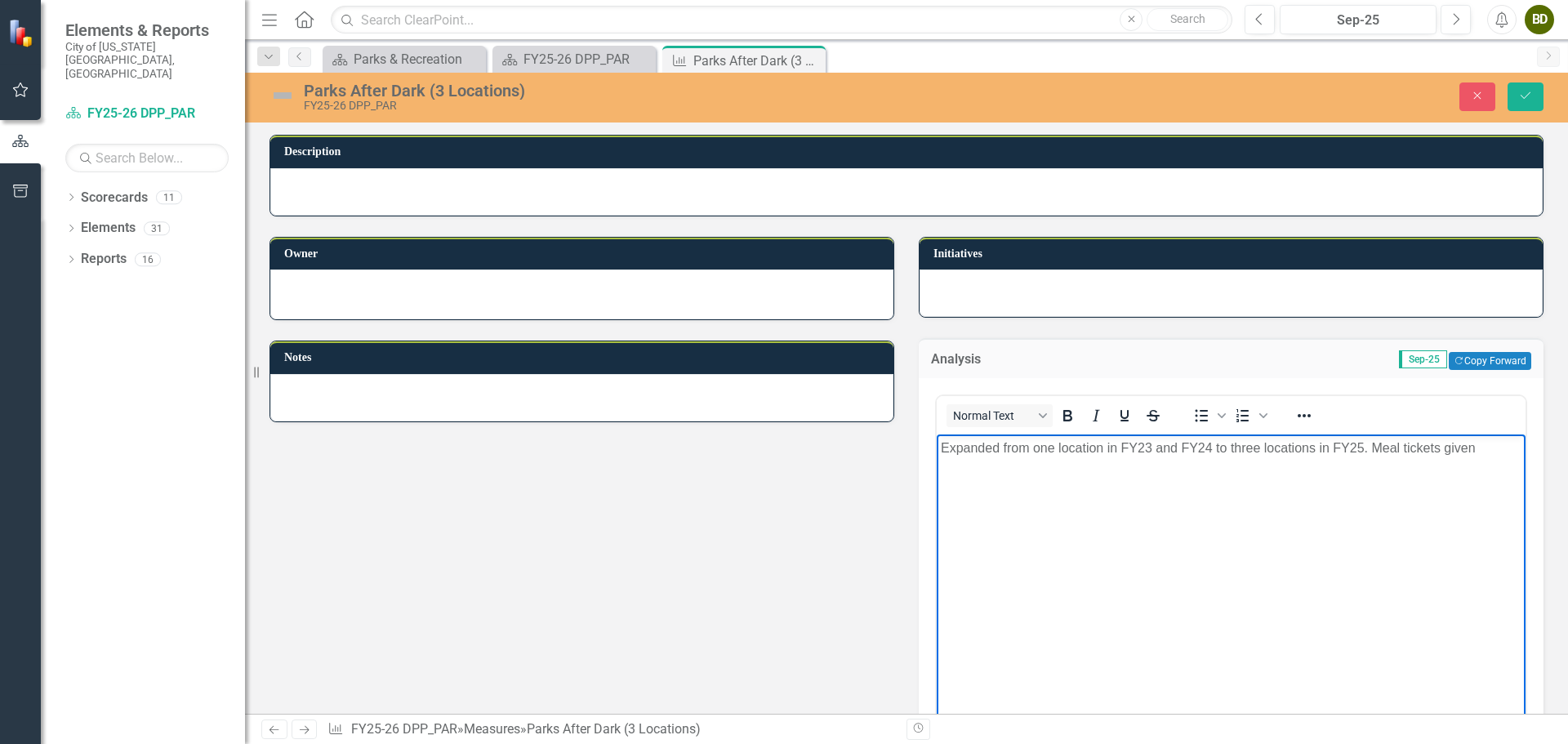
drag, startPoint x: 1482, startPoint y: 443, endPoint x: 1442, endPoint y: 446, distance: 40.1
click at [1442, 446] on p "Expanded from one location in FY23 and FY24 to three locations in FY25. Meal ti…" at bounding box center [1231, 447] width 581 height 20
drag, startPoint x: 1020, startPoint y: 469, endPoint x: 939, endPoint y: 467, distance: 81.0
click at [939, 467] on body "Expanded from one location in FY23 and FY24 to three locations in FY25. Meal ti…" at bounding box center [1231, 556] width 589 height 245
click at [1049, 470] on p "Expanded from one location in FY23 and FY24 to three locations in FY25. Meal ti…" at bounding box center [1231, 457] width 581 height 39
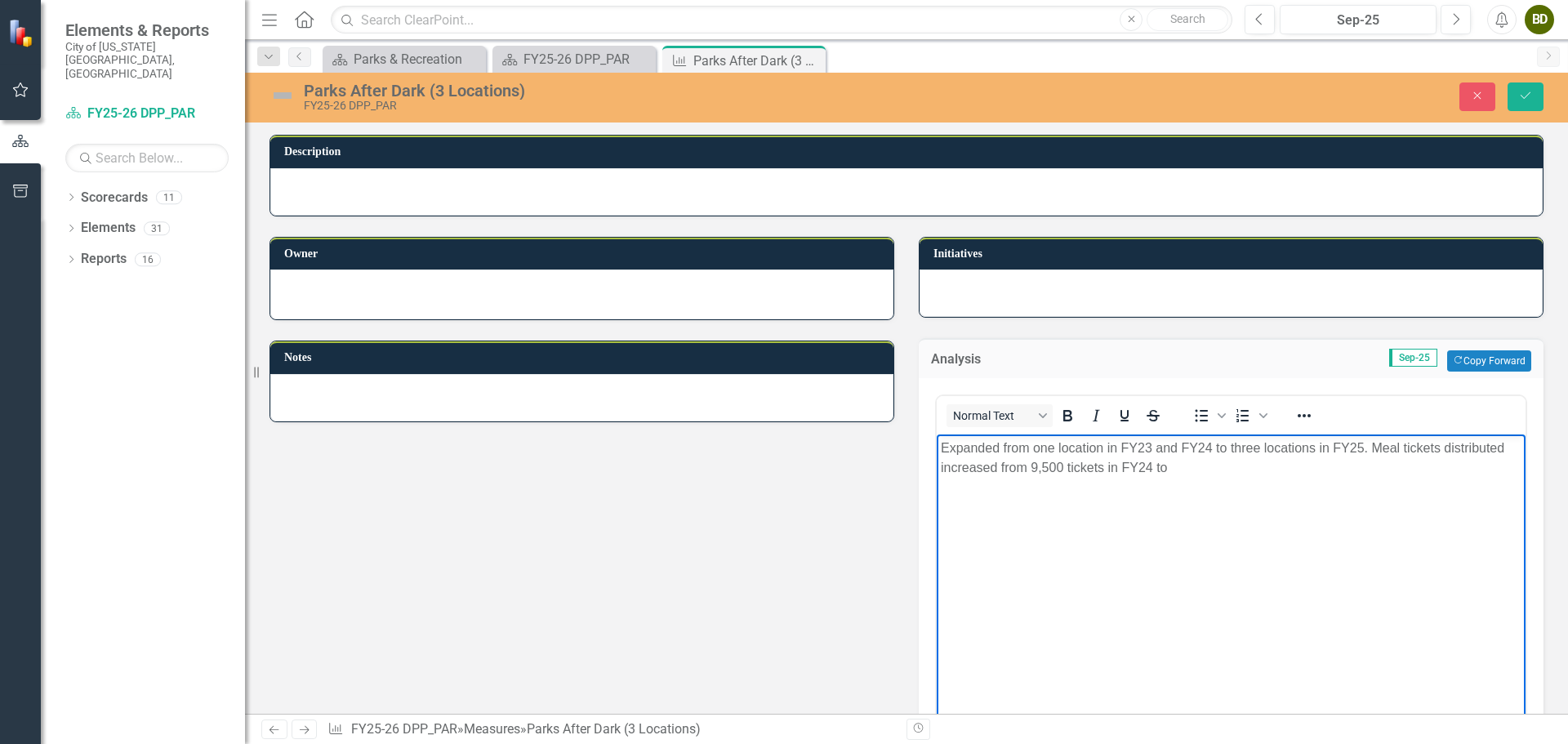
click at [1215, 465] on p "Expanded from one location in FY23 and FY24 to three locations in FY25. Meal ti…" at bounding box center [1231, 457] width 581 height 39
click at [1231, 538] on body "Expanded from one location in FY23 and FY24 to three locations in FY25. Meal ti…" at bounding box center [1231, 556] width 589 height 245
click at [1391, 462] on p "Expanded from one location in FY23 and FY24 to three locations in FY25. Meal ti…" at bounding box center [1231, 457] width 581 height 39
click at [1520, 92] on icon "Save" at bounding box center [1526, 96] width 15 height 12
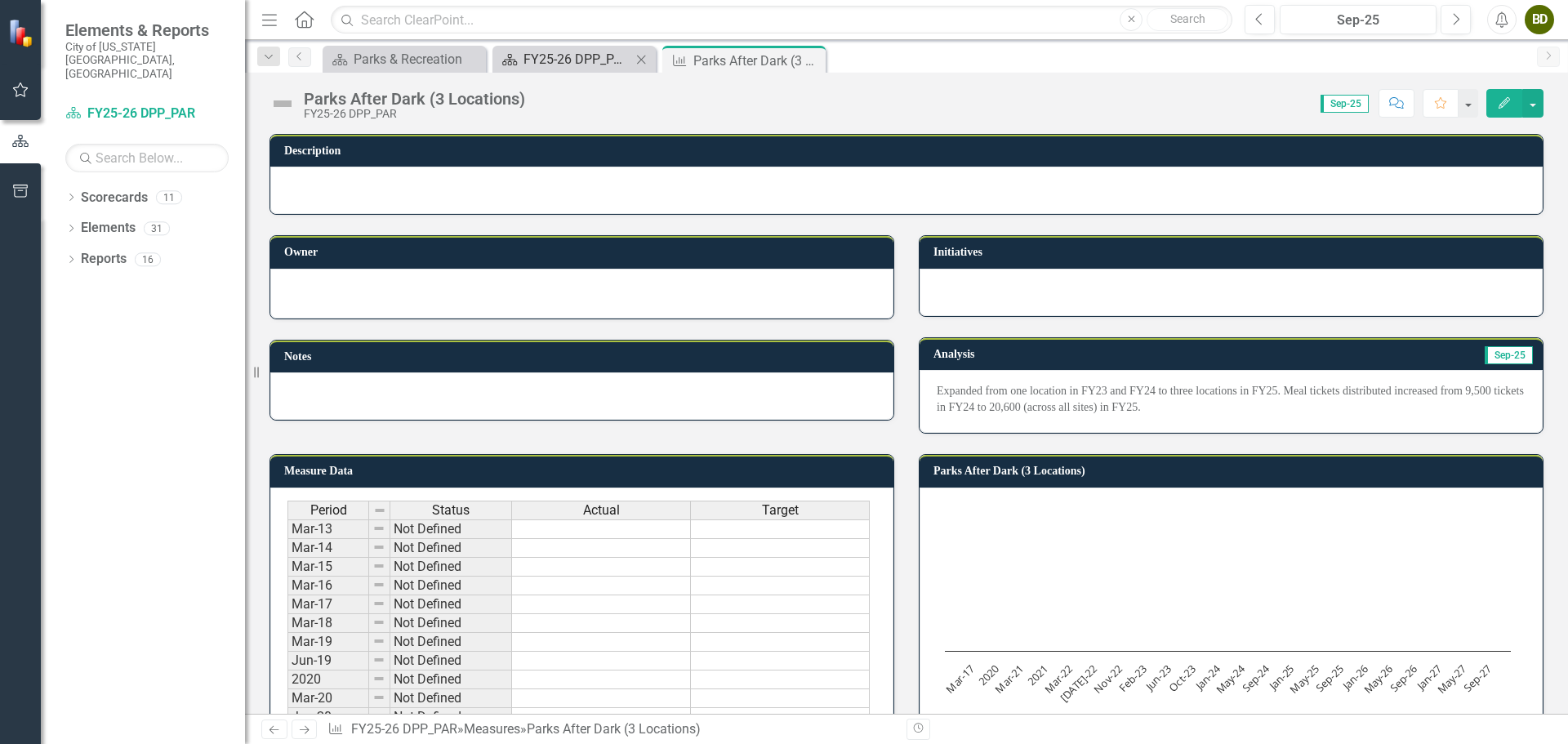
click at [567, 57] on div "FY25-26 DPP_PAR" at bounding box center [577, 59] width 108 height 21
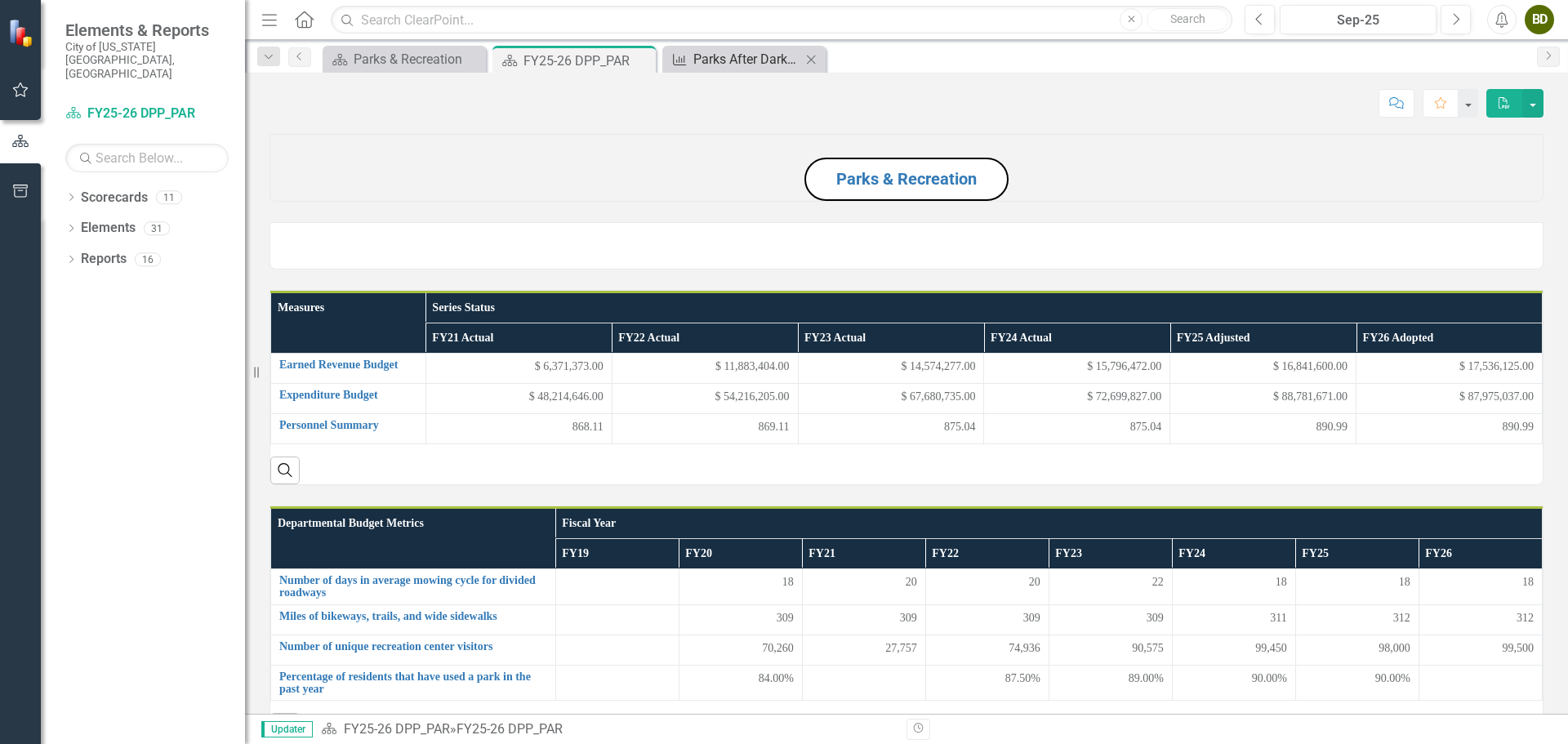
click at [749, 53] on div "Parks After Dark (3 Locations)" at bounding box center [748, 59] width 108 height 21
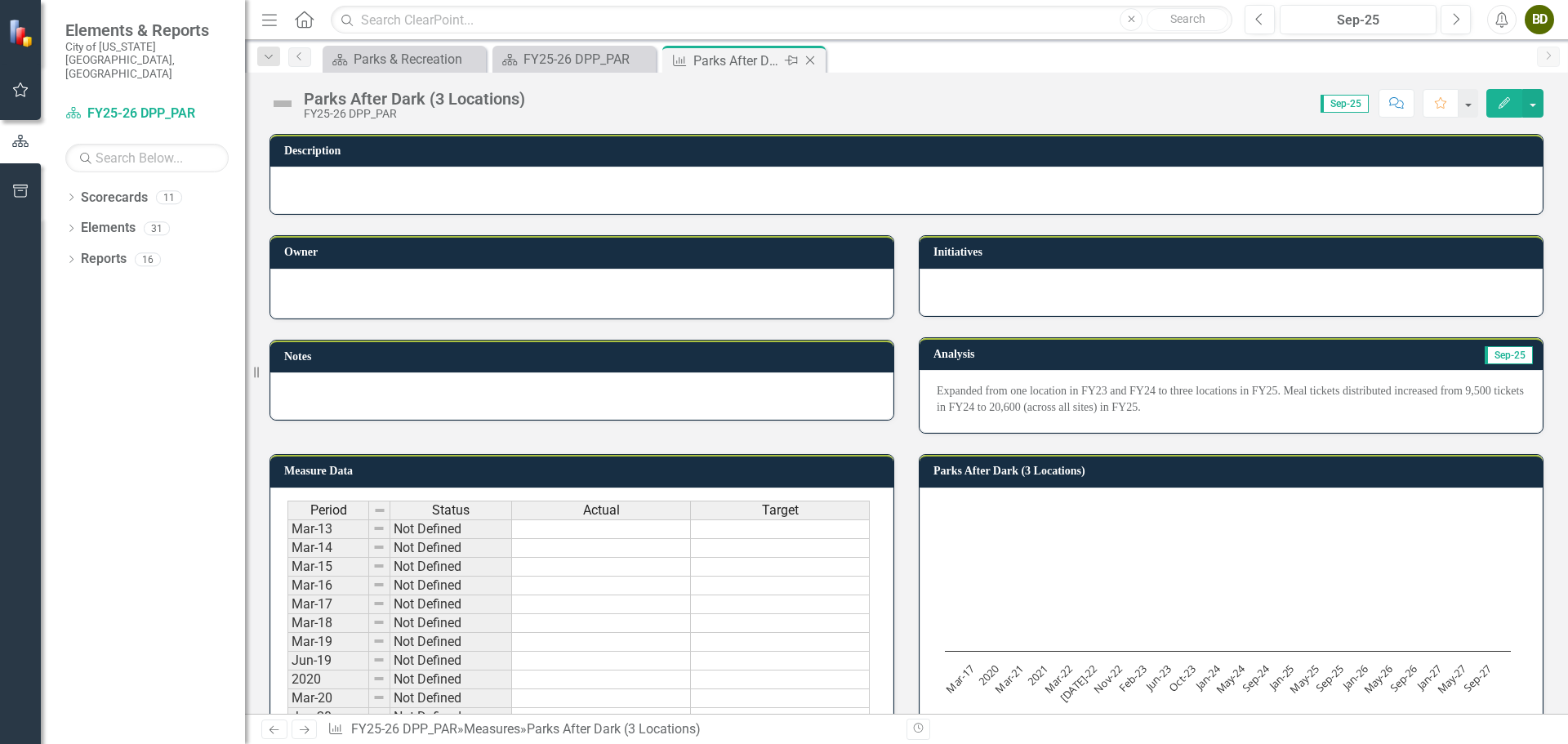
click at [810, 62] on icon "Close" at bounding box center [810, 61] width 17 height 13
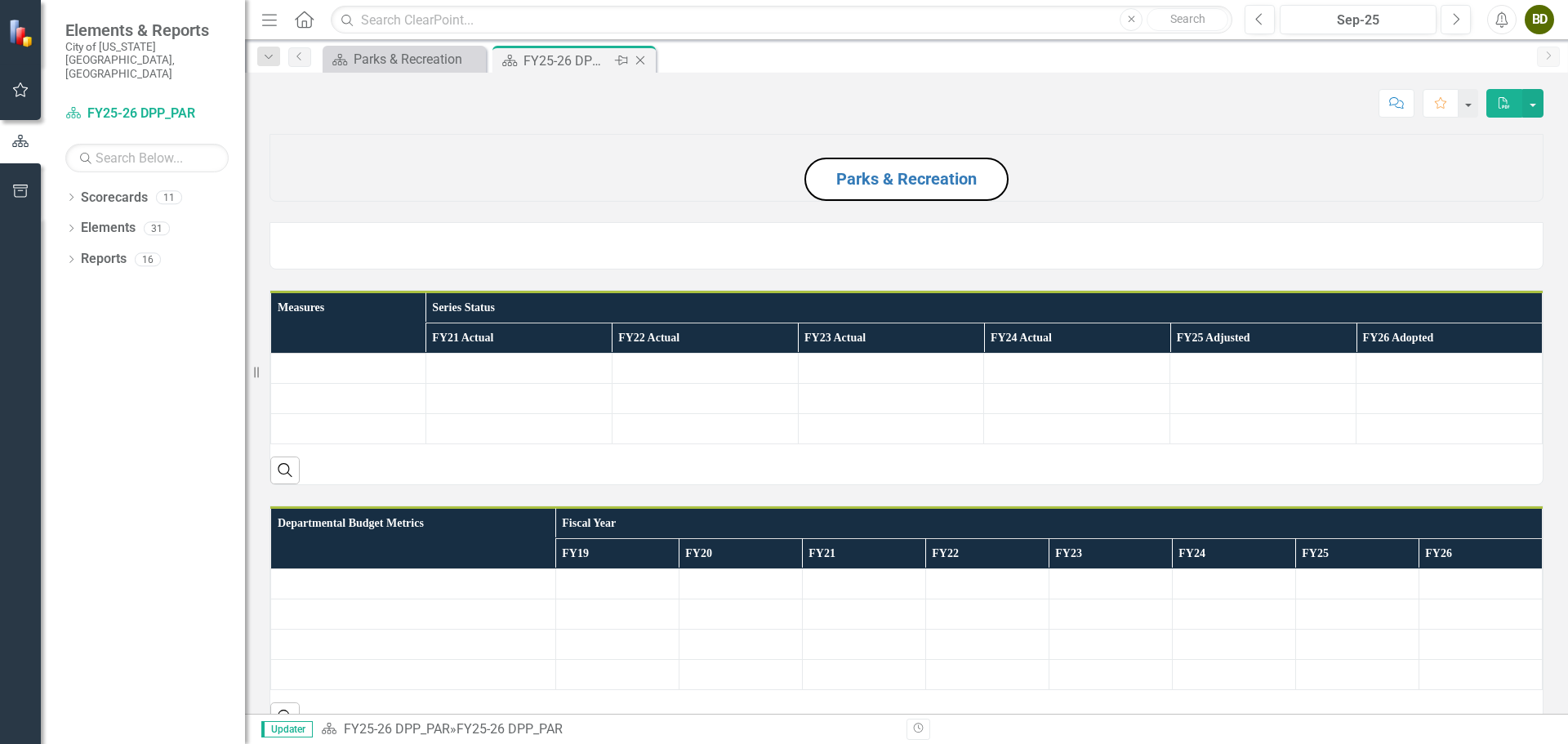
click at [641, 60] on icon at bounding box center [641, 61] width 9 height 9
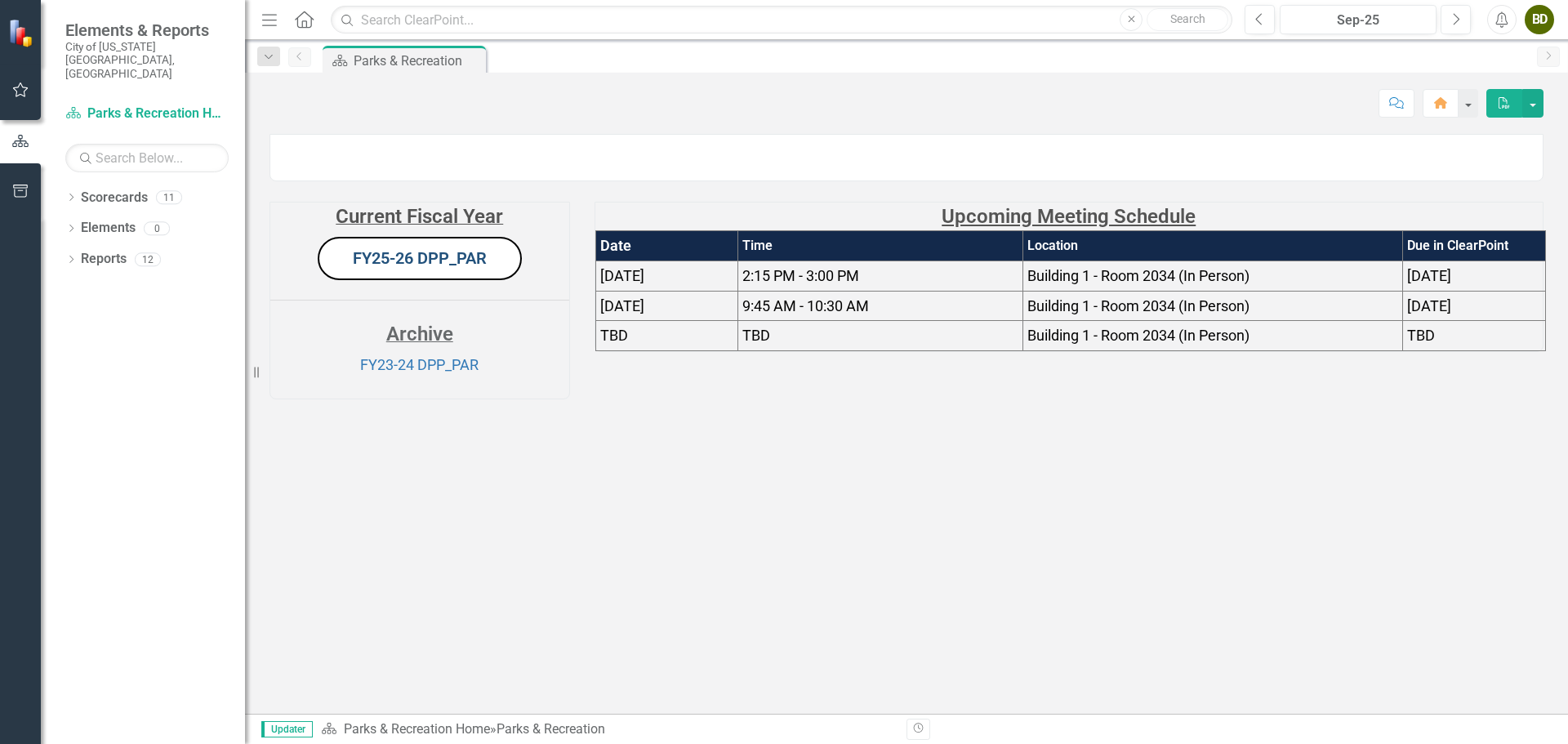
click at [430, 268] on link "FY25-26 DPP_PAR" at bounding box center [419, 258] width 134 height 20
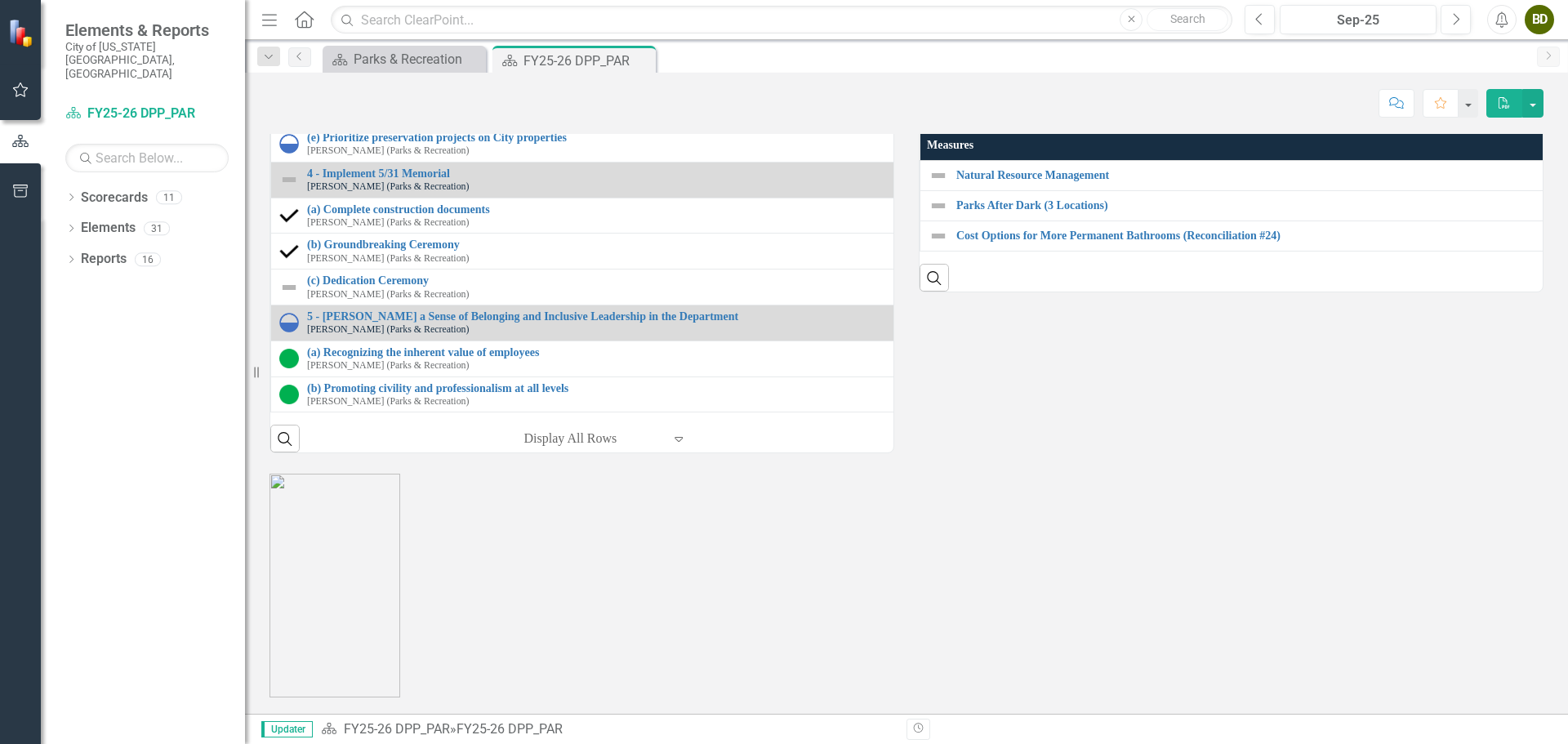
scroll to position [2041, 0]
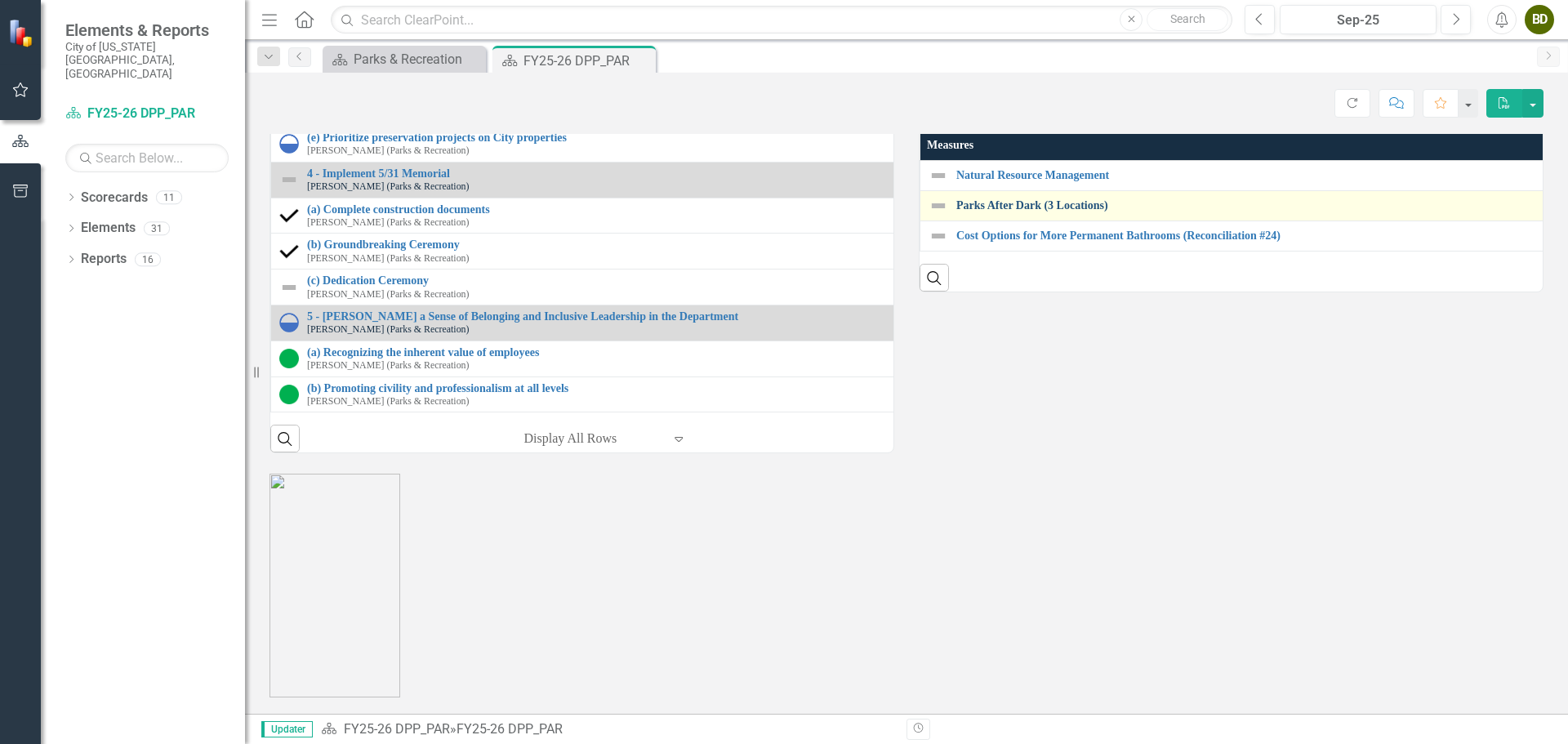
click at [1028, 211] on link "Parks After Dark (3 Locations)" at bounding box center [1583, 205] width 1253 height 12
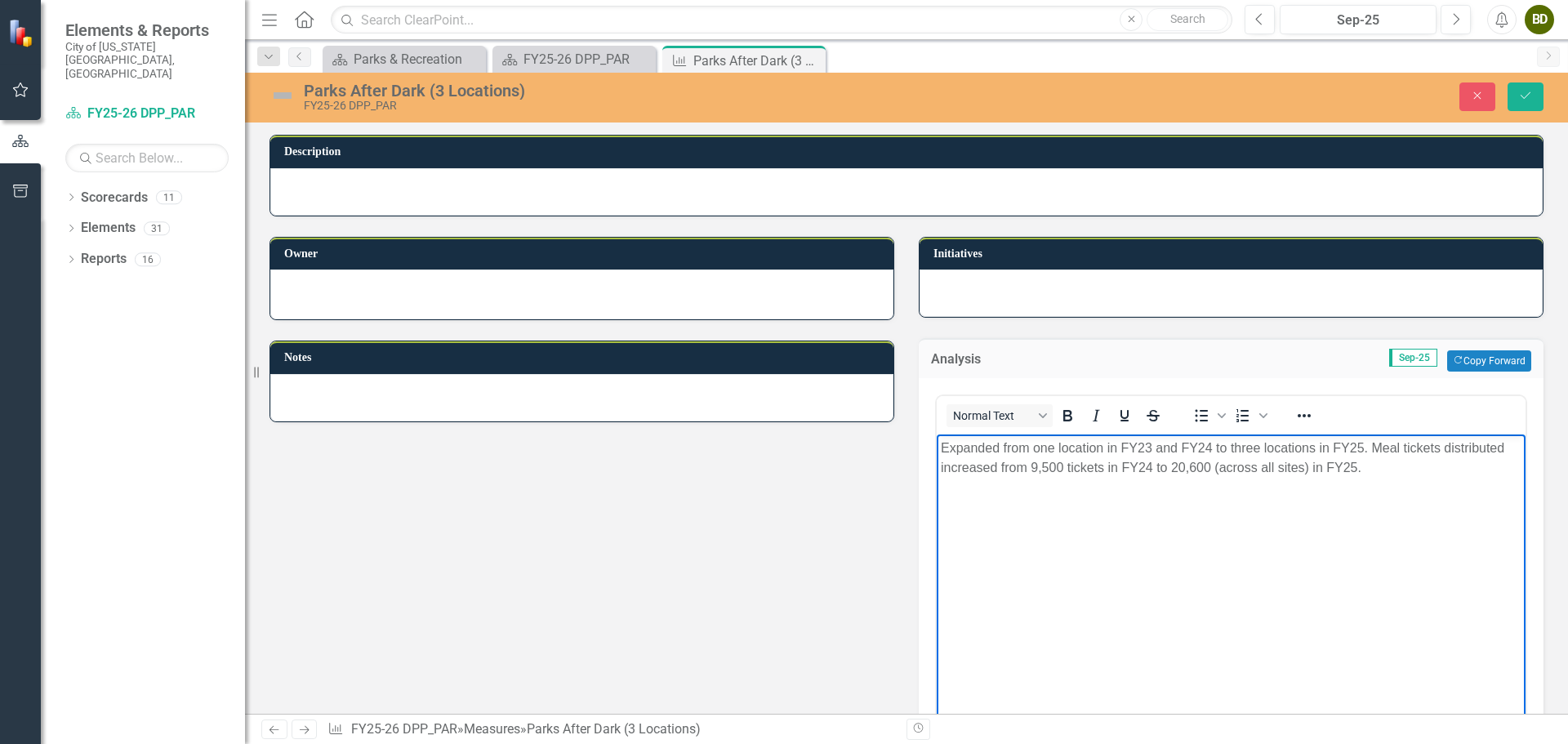
click at [1369, 469] on p "Expanded from one location in FY23 and FY24 to three locations in FY25. Meal ti…" at bounding box center [1231, 457] width 581 height 39
drag, startPoint x: 1150, startPoint y: 450, endPoint x: 1124, endPoint y: 450, distance: 26.0
click at [1124, 450] on p "Expanded from one location in FY23 and FY24 to three locations in FY25. Meal ti…" at bounding box center [1231, 457] width 581 height 39
drag, startPoint x: 1208, startPoint y: 443, endPoint x: 1180, endPoint y: 444, distance: 28.0
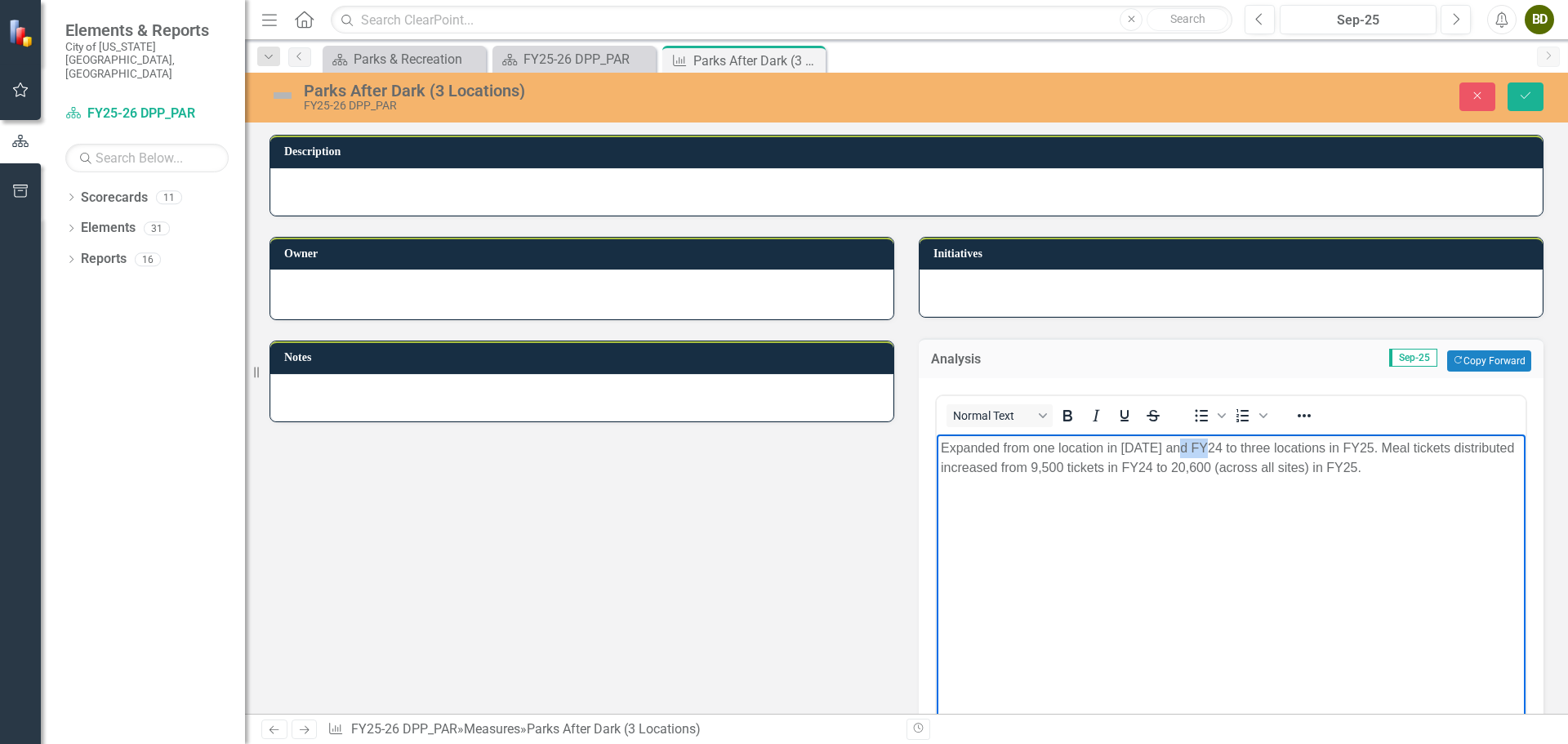
click at [1180, 444] on p "Expanded from one location in 2023 and FY24 to three locations in FY25. Meal ti…" at bounding box center [1231, 457] width 581 height 39
drag, startPoint x: 1358, startPoint y: 445, endPoint x: 1329, endPoint y: 445, distance: 29.0
click at [1329, 445] on p "Expanded from one location in 2023 and 2024 to three locations in FY25. Meal ti…" at bounding box center [1231, 457] width 581 height 39
drag, startPoint x: 1358, startPoint y: 465, endPoint x: 1325, endPoint y: 466, distance: 33.0
click at [1325, 466] on p "Expanded from one location in 2023 and 2024 to three locations in 2025. Meal ti…" at bounding box center [1231, 457] width 581 height 39
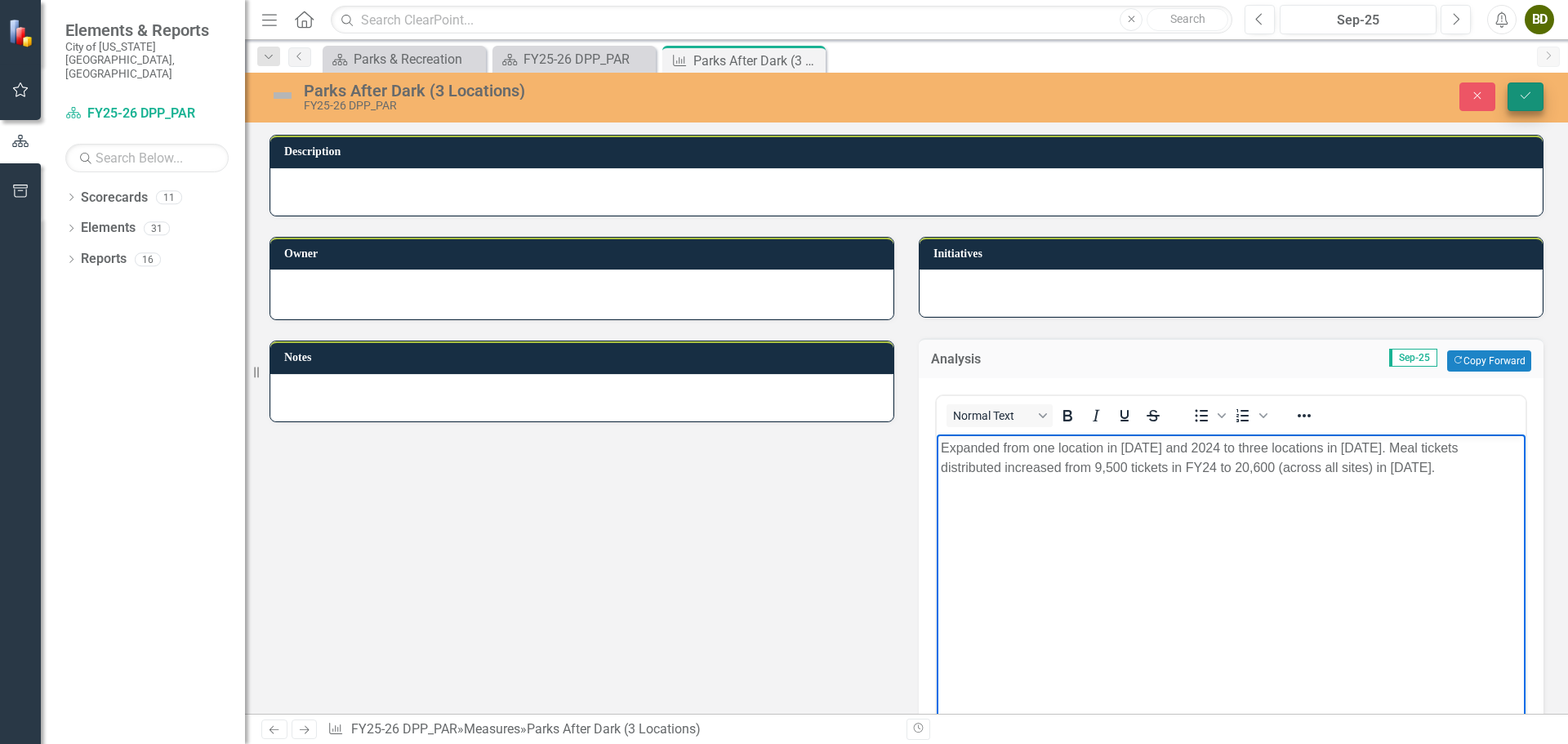
click at [1514, 94] on button "Save" at bounding box center [1526, 96] width 36 height 28
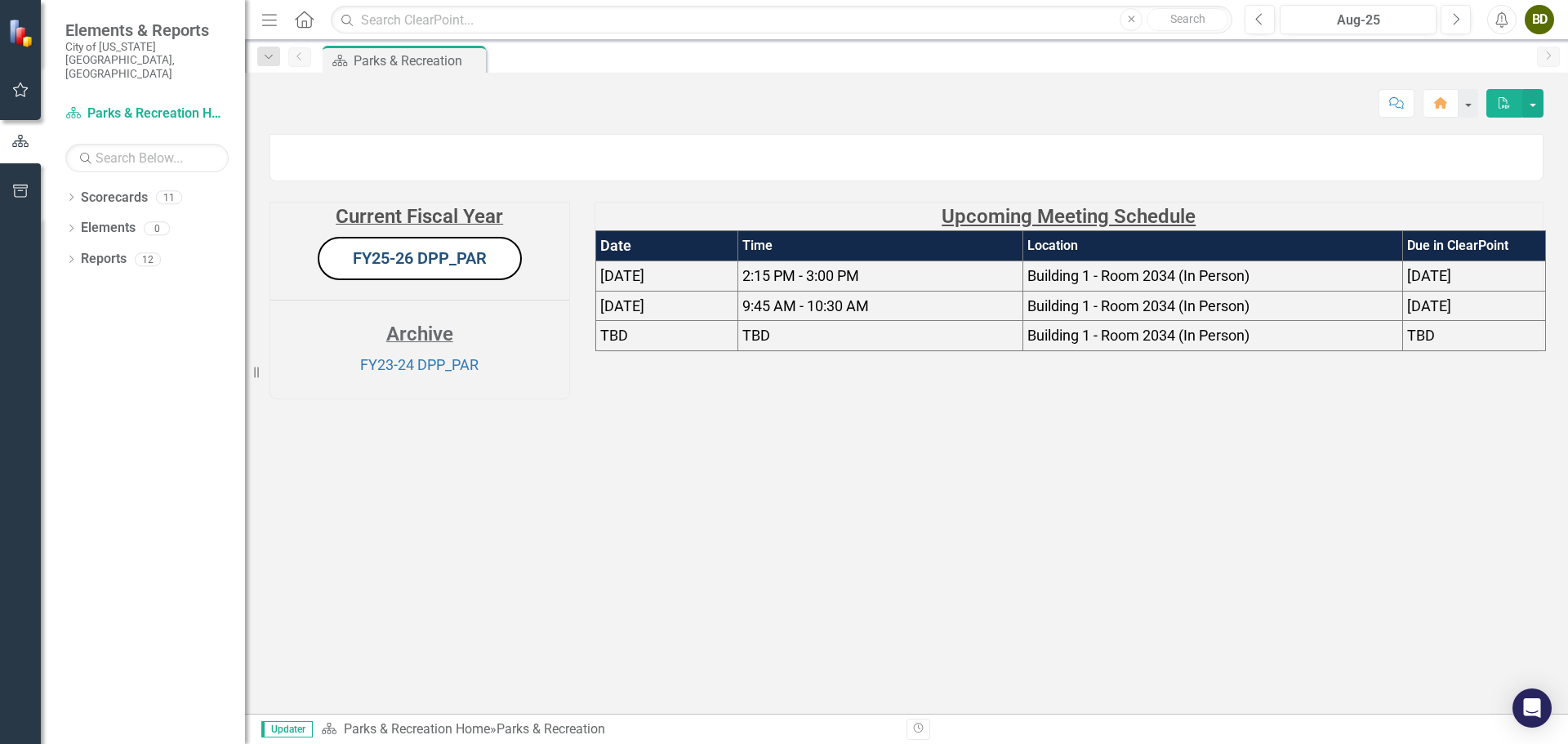
click at [424, 268] on link "FY25-26 DPP_PAR" at bounding box center [419, 258] width 134 height 20
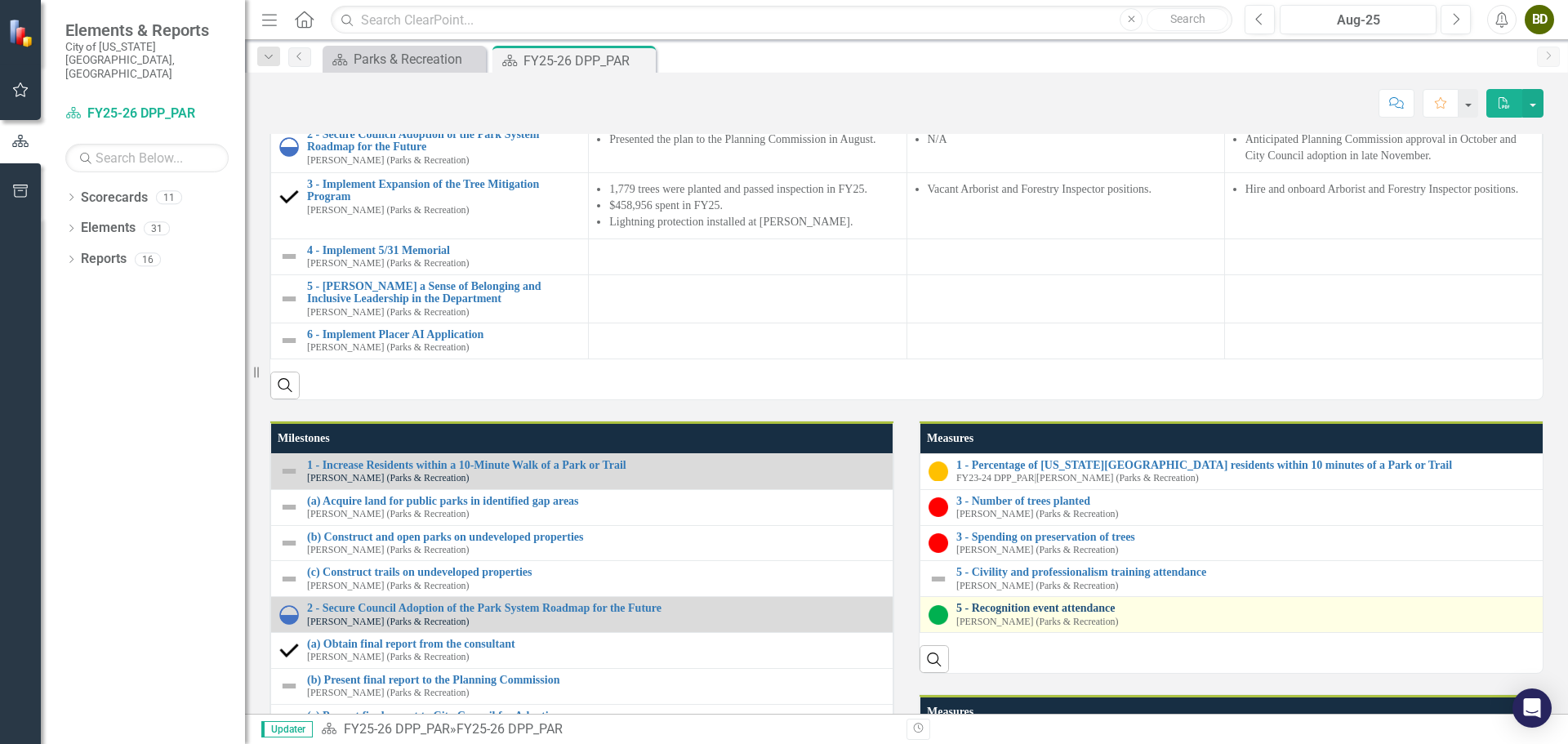
scroll to position [1670, 0]
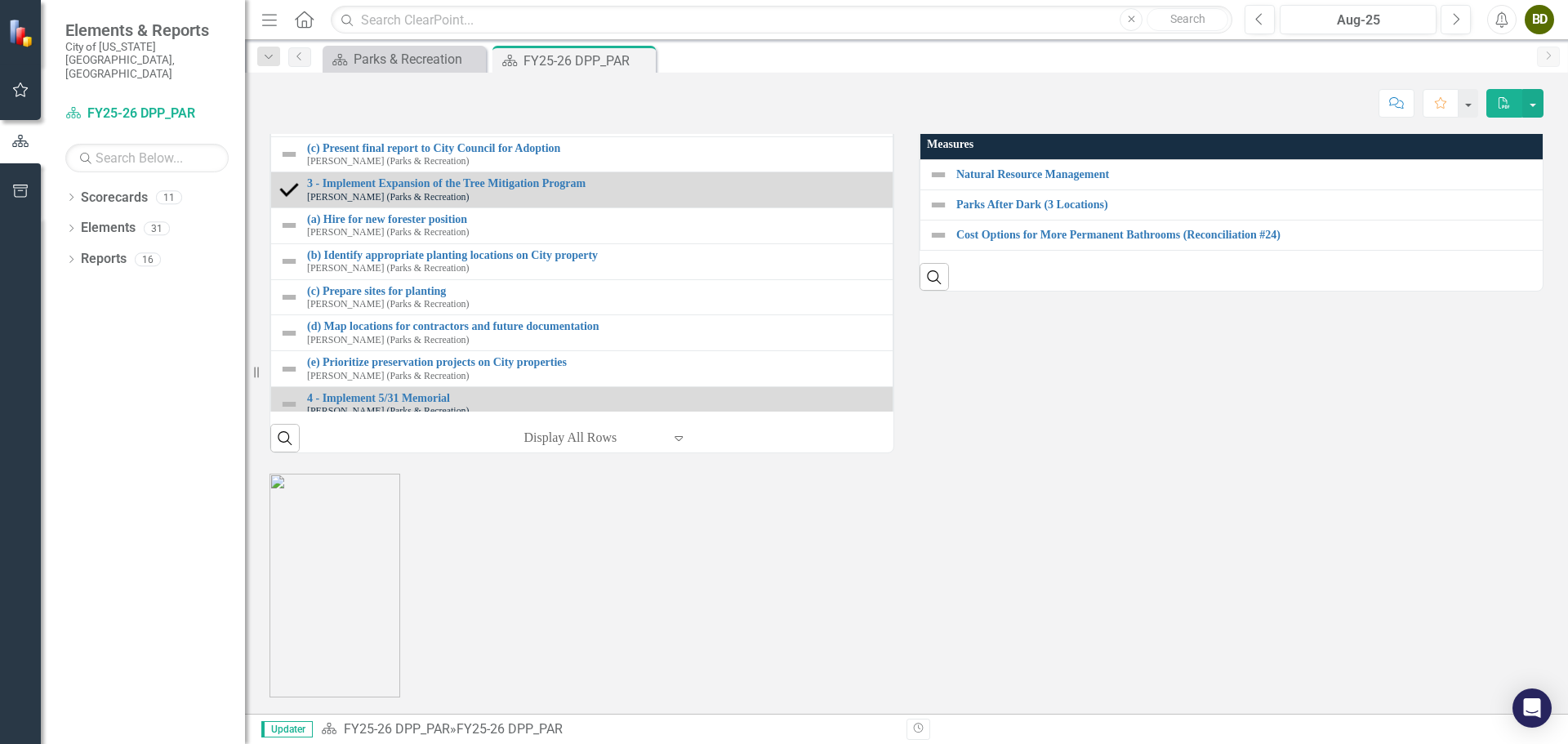
click at [1045, 47] on link "5 - Recognition event attendance" at bounding box center [1248, 40] width 582 height 12
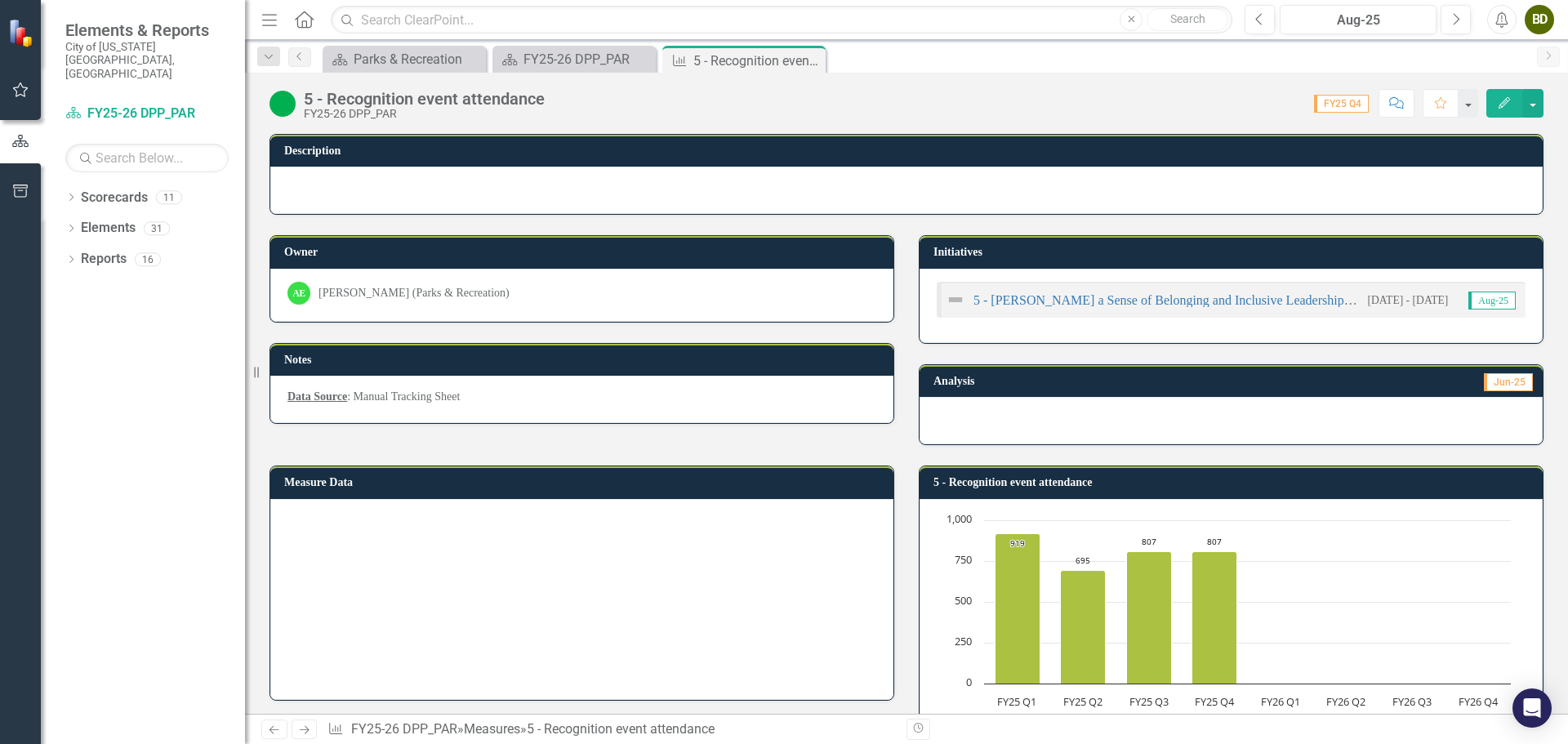
scroll to position [77, 0]
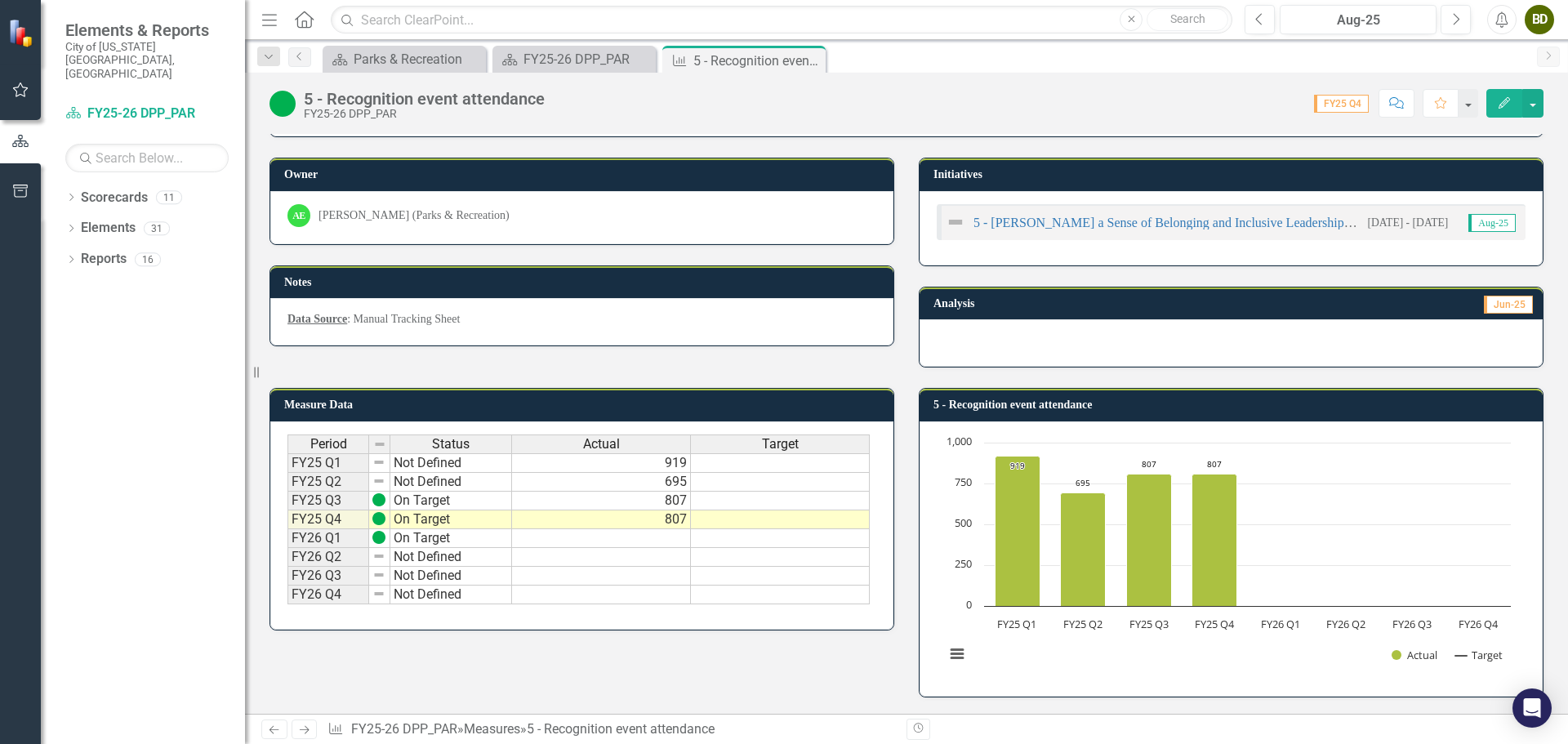
click at [585, 463] on td "919" at bounding box center [601, 463] width 179 height 20
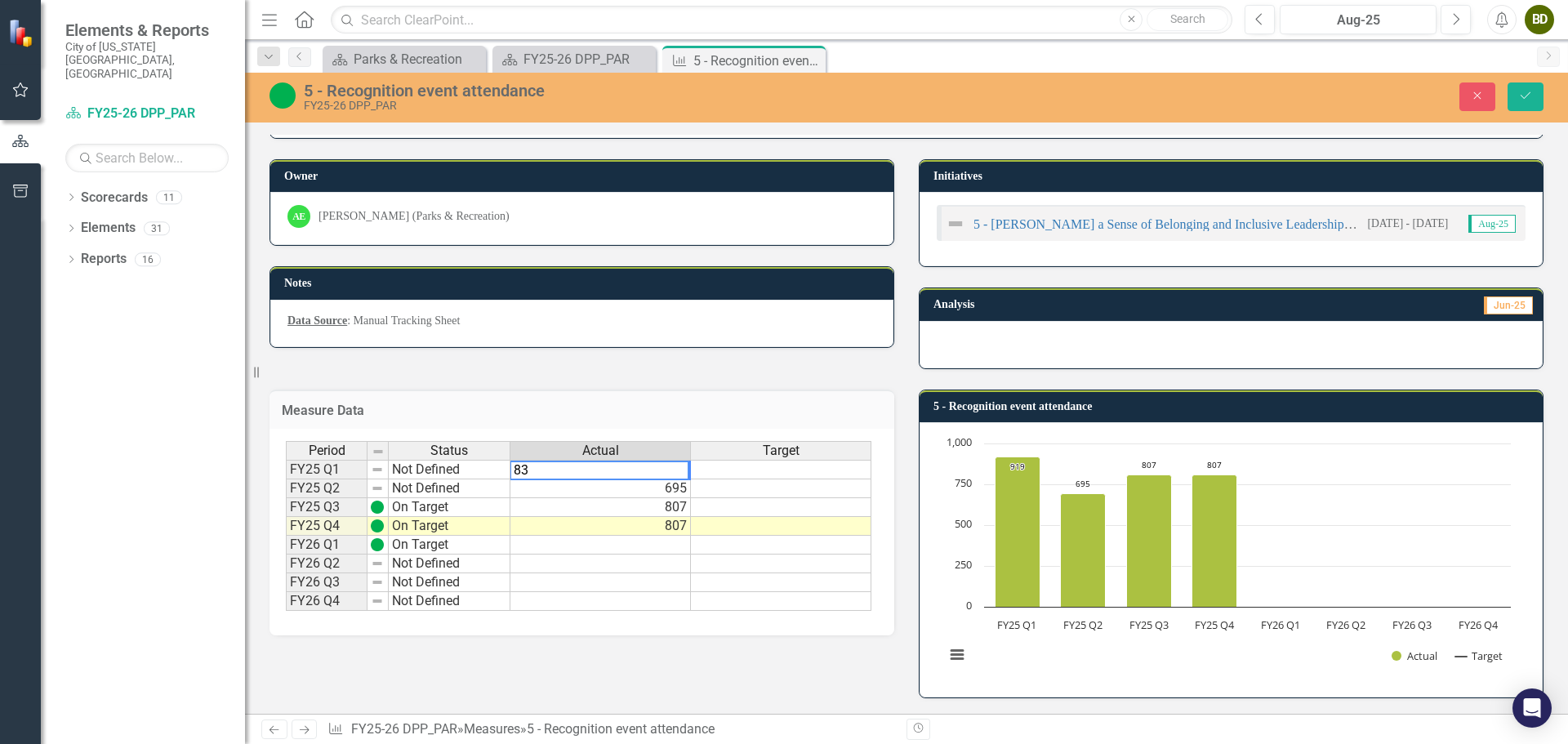
type textarea "830"
click at [655, 490] on td "695" at bounding box center [601, 488] width 181 height 19
type textarea "606"
type textarea "203"
type textarea "2262"
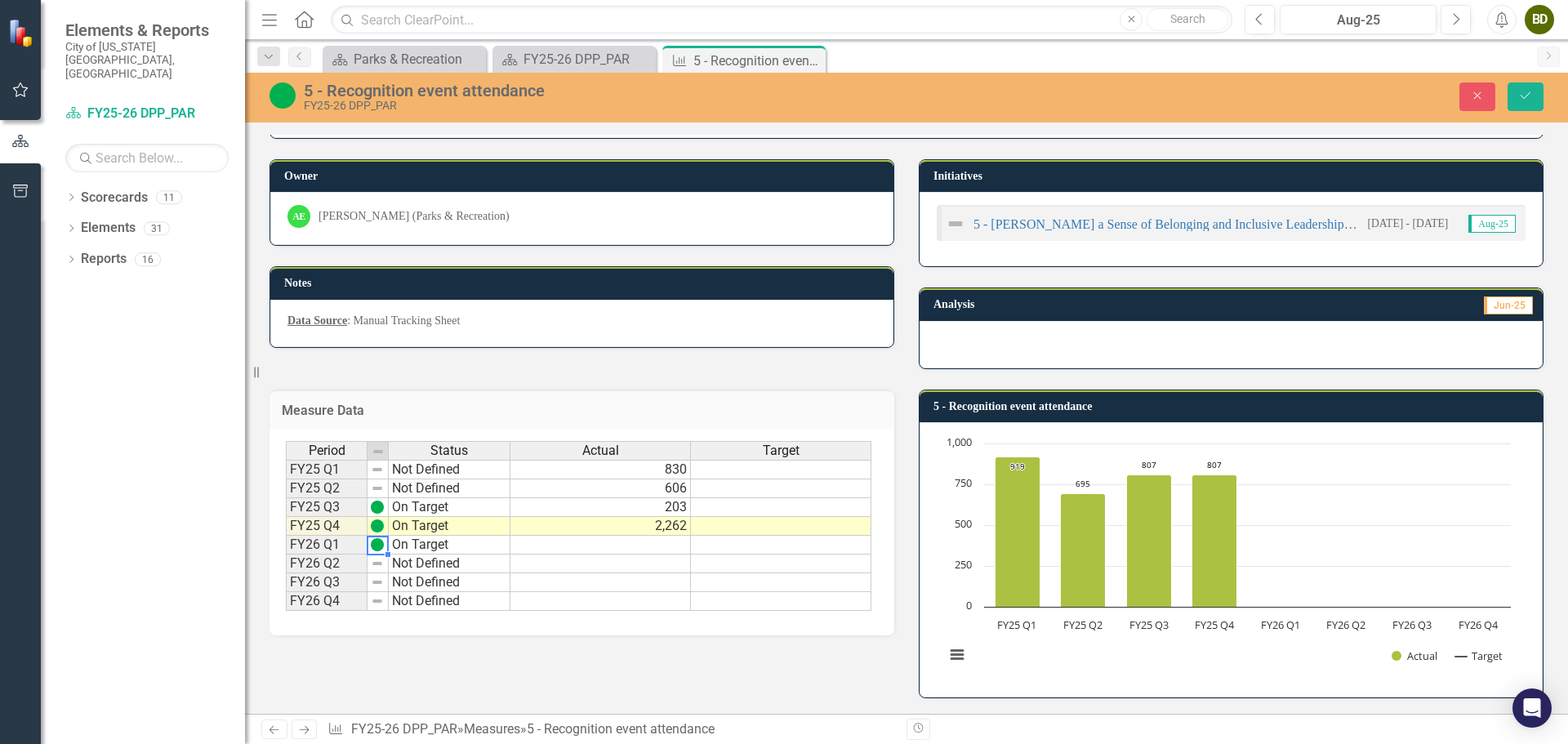
click at [416, 544] on td "On Target" at bounding box center [449, 544] width 121 height 19
click at [434, 544] on td "On Target" at bounding box center [449, 544] width 121 height 19
type textarea "Not Defined"
click at [441, 486] on div "Period Status Actual Target FY25 Q1 Not Defined 830 FY25 Q2 Not Defined 606 FY2…" at bounding box center [579, 525] width 586 height 170
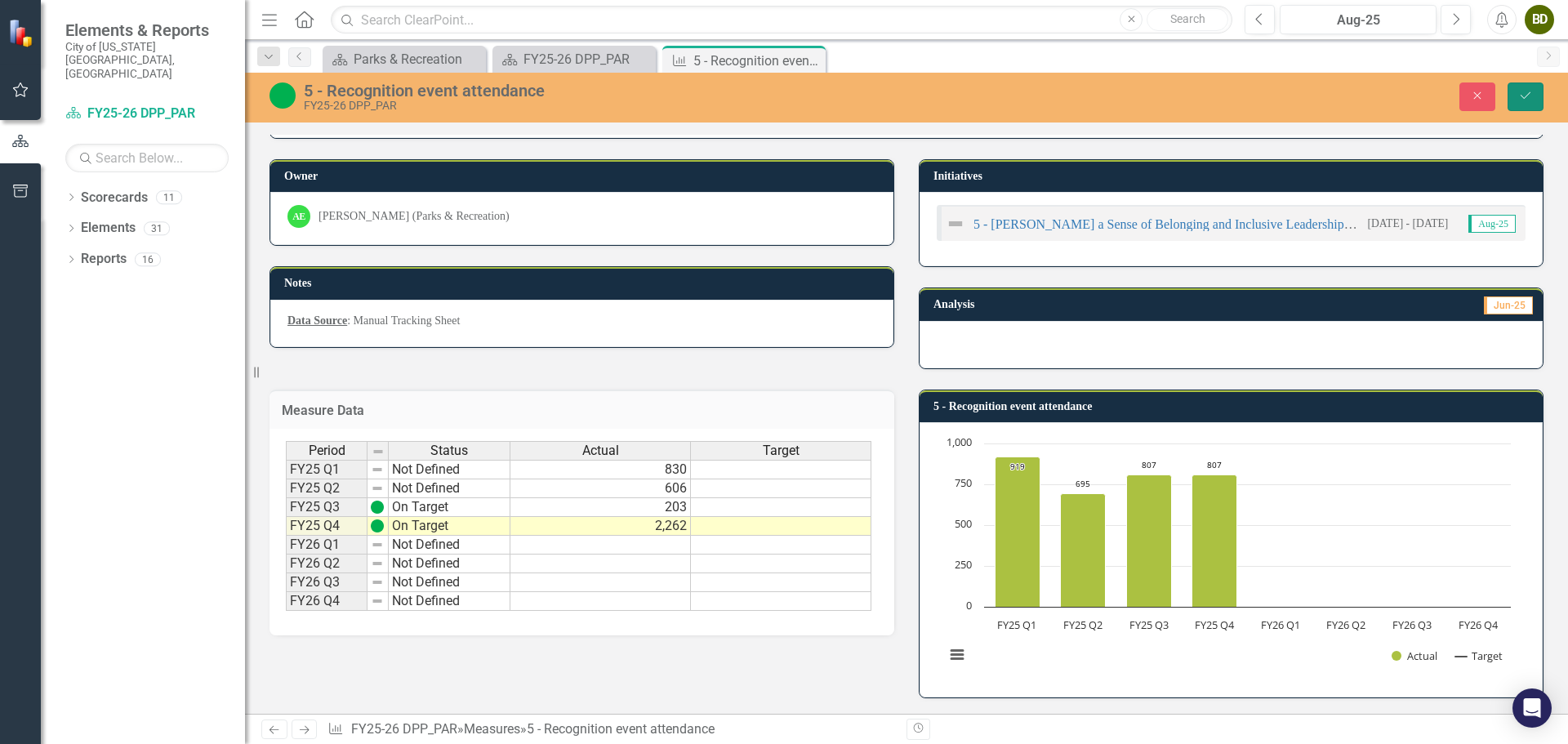
click at [1523, 91] on icon "Save" at bounding box center [1526, 96] width 15 height 12
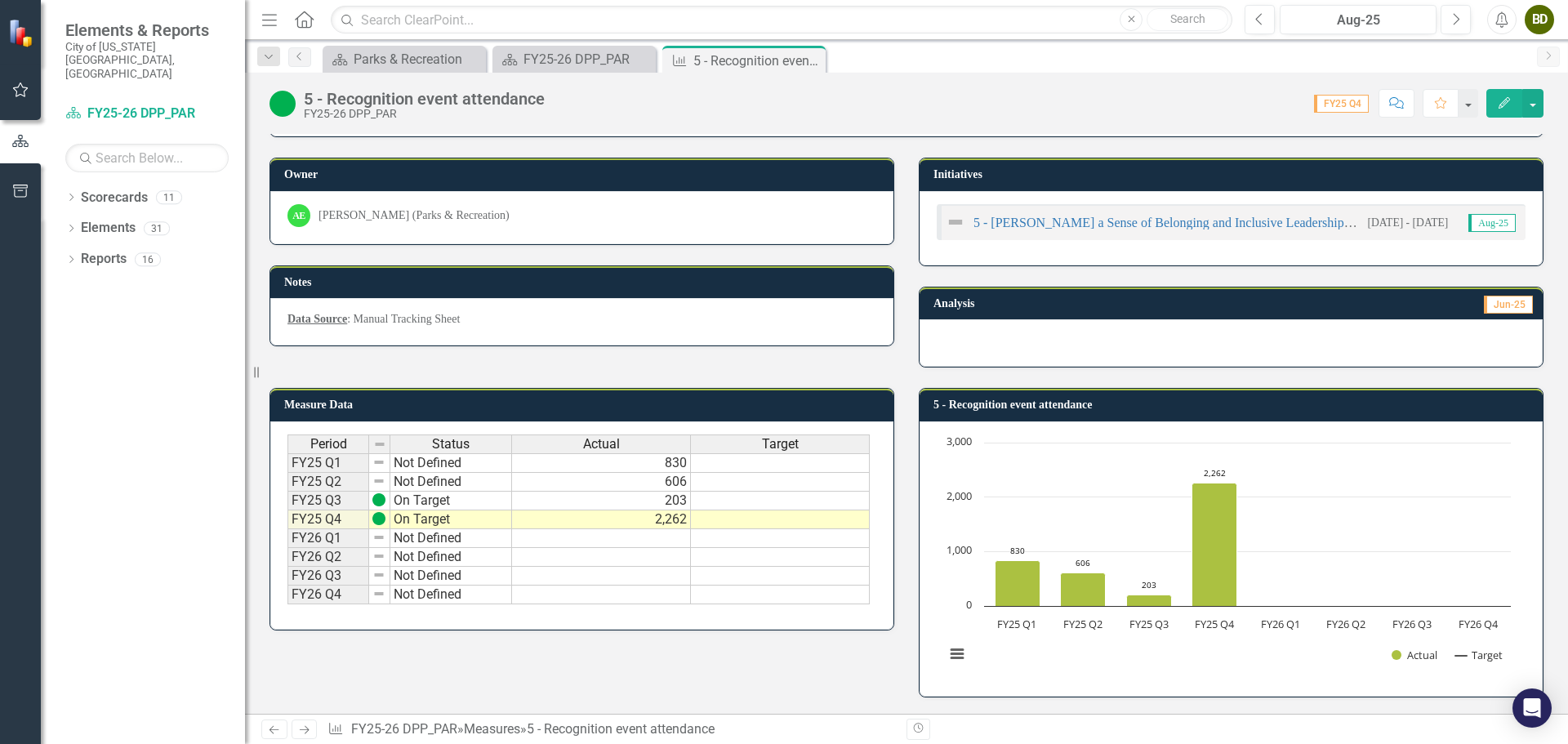
scroll to position [0, 0]
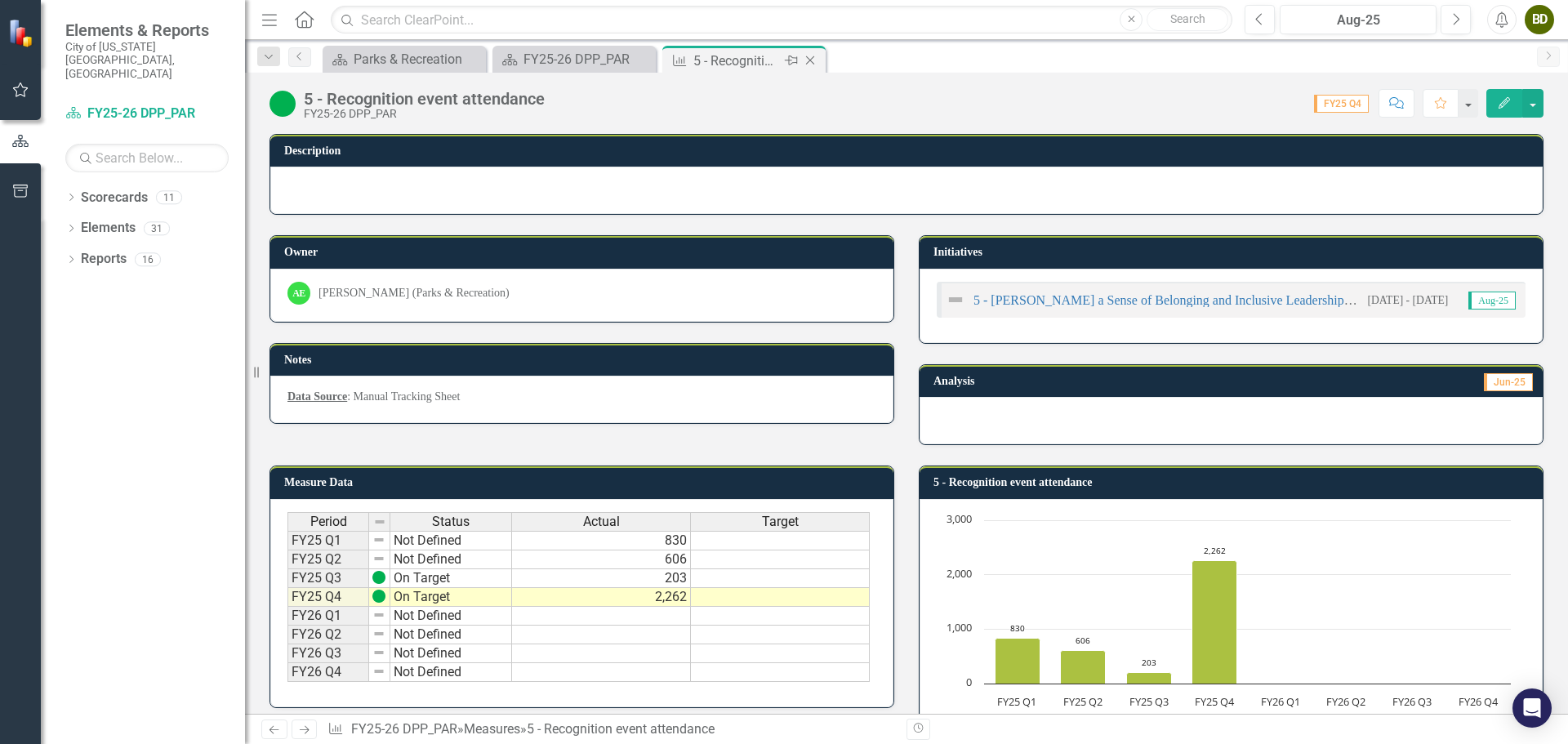
click at [810, 61] on icon at bounding box center [810, 61] width 9 height 9
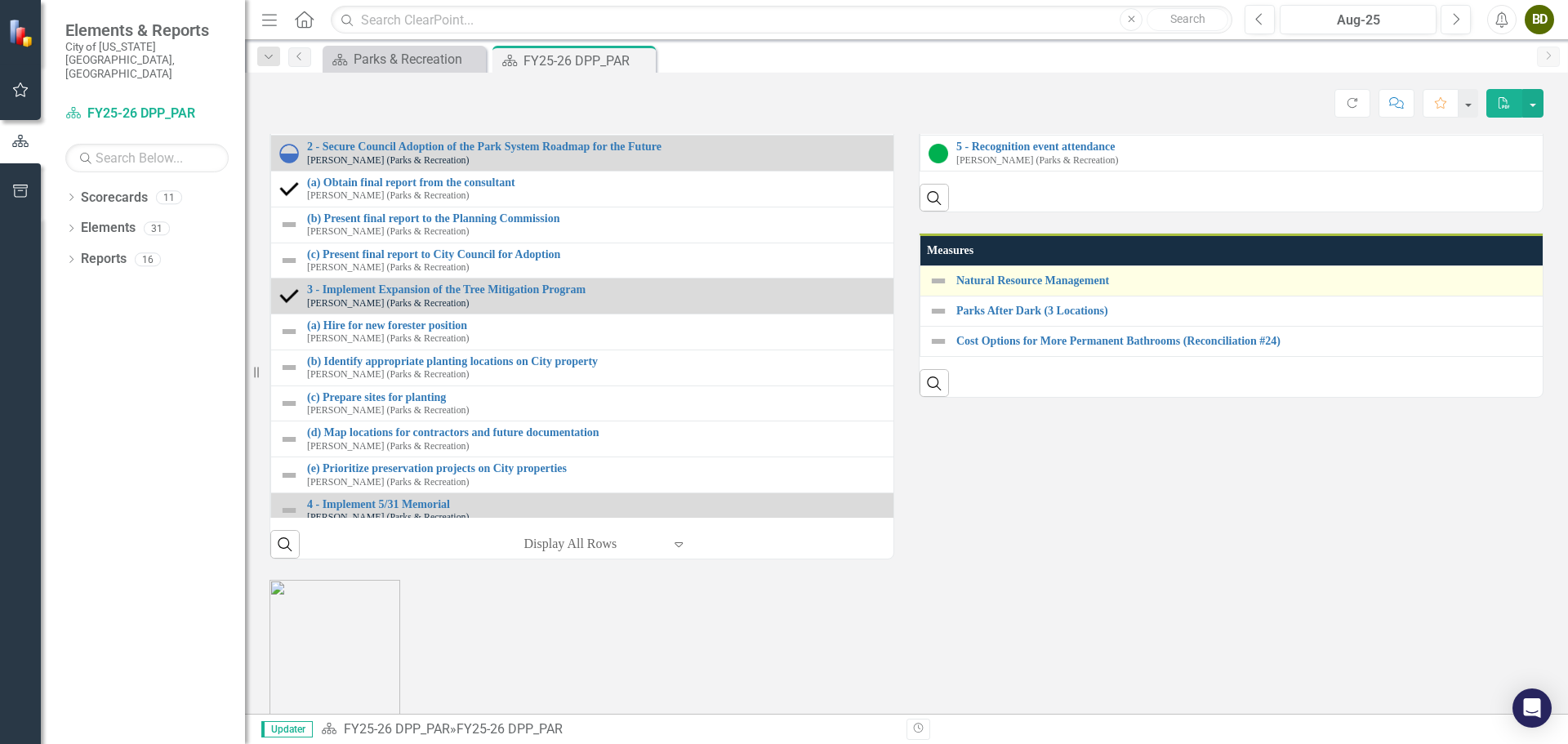
scroll to position [1643, 0]
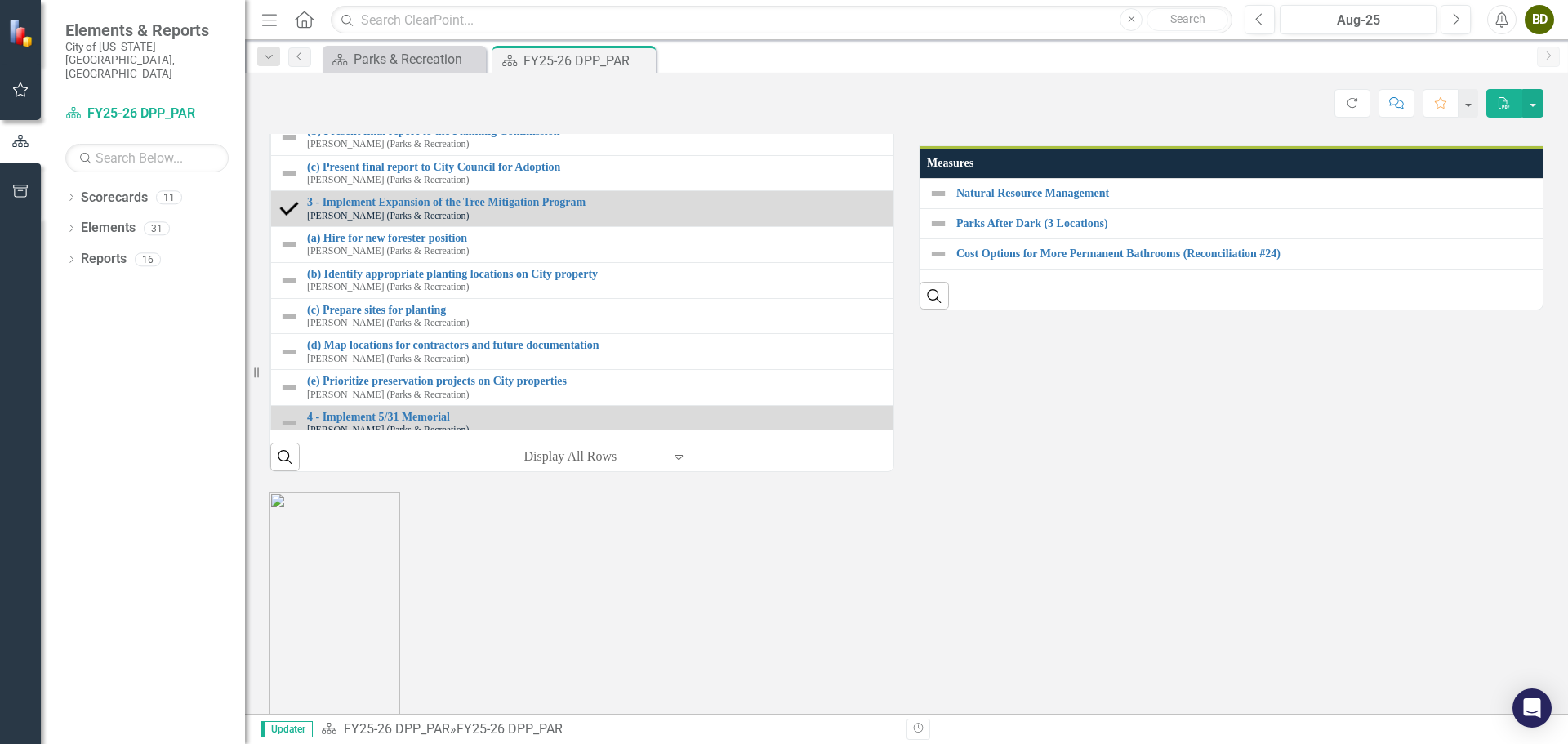
click at [1065, 29] on link "5 - Civility and professionalism training attendance" at bounding box center [1574, 23] width 1235 height 12
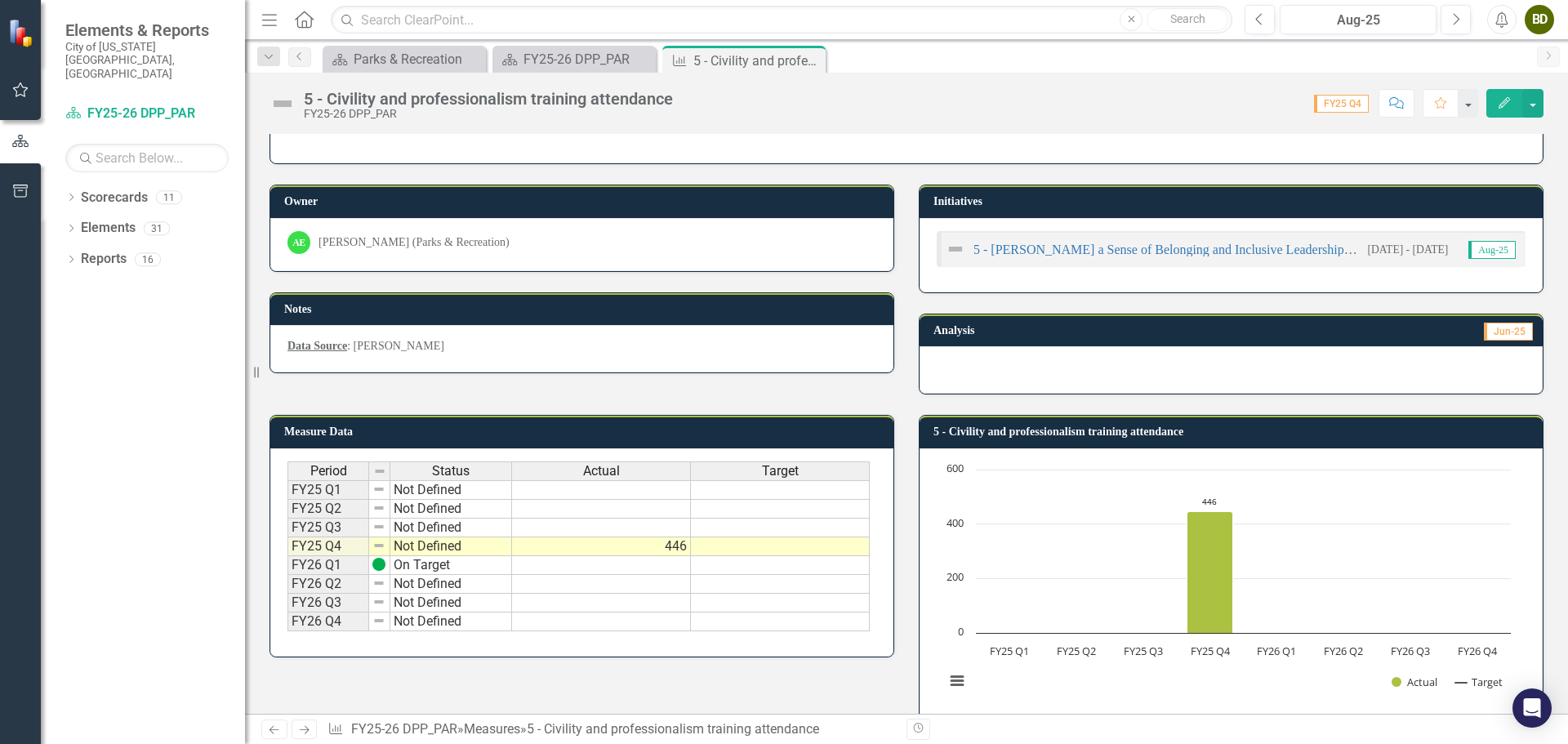
scroll to position [77, 0]
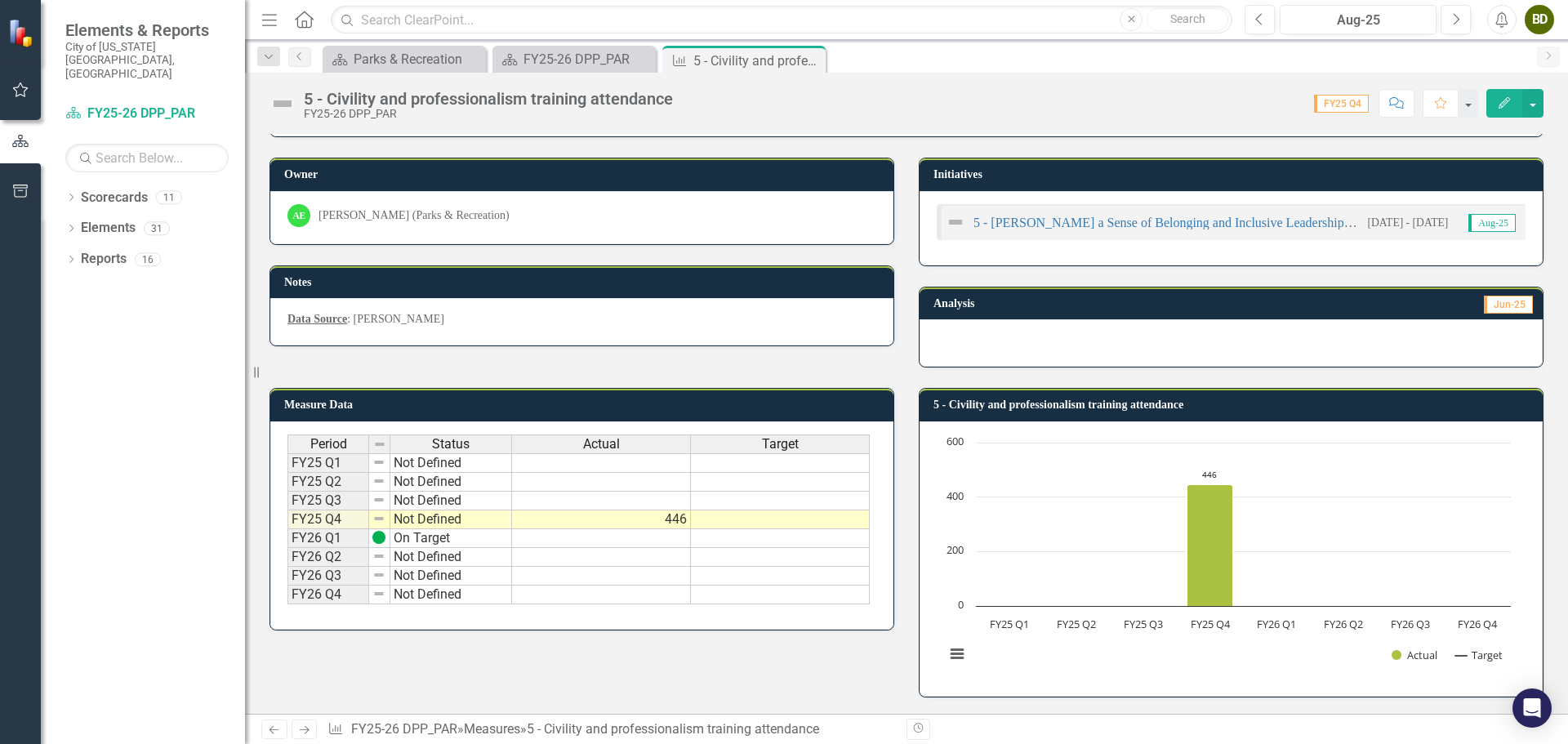
click at [408, 520] on td "Not Defined" at bounding box center [451, 520] width 121 height 19
type textarea "Not Defined"
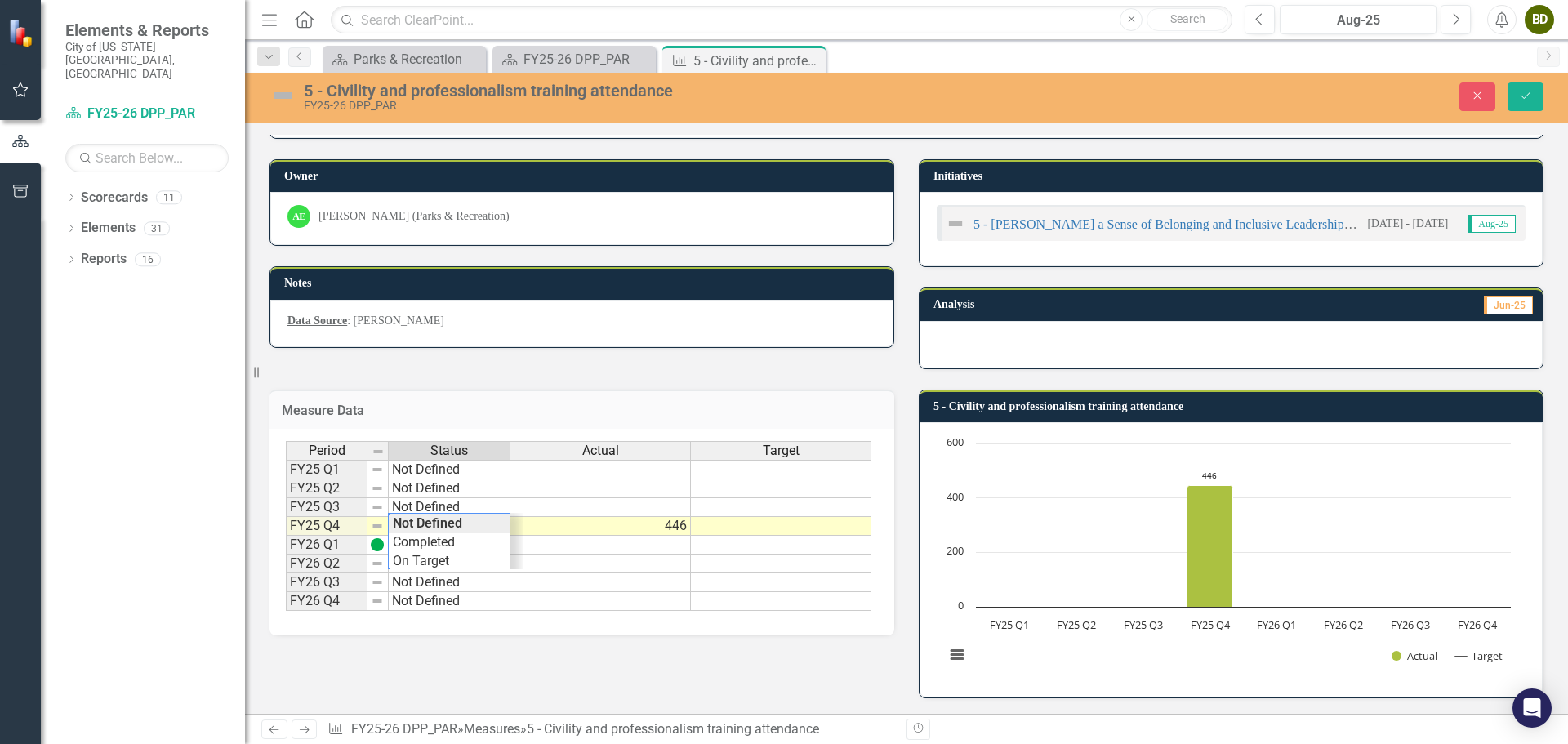
click at [629, 367] on div "Description Owner AE [PERSON_NAME] (Parks & Recreation) Notes Data Source : Tal…" at bounding box center [907, 367] width 1274 height 661
click at [1490, 99] on button "Close" at bounding box center [1477, 96] width 36 height 28
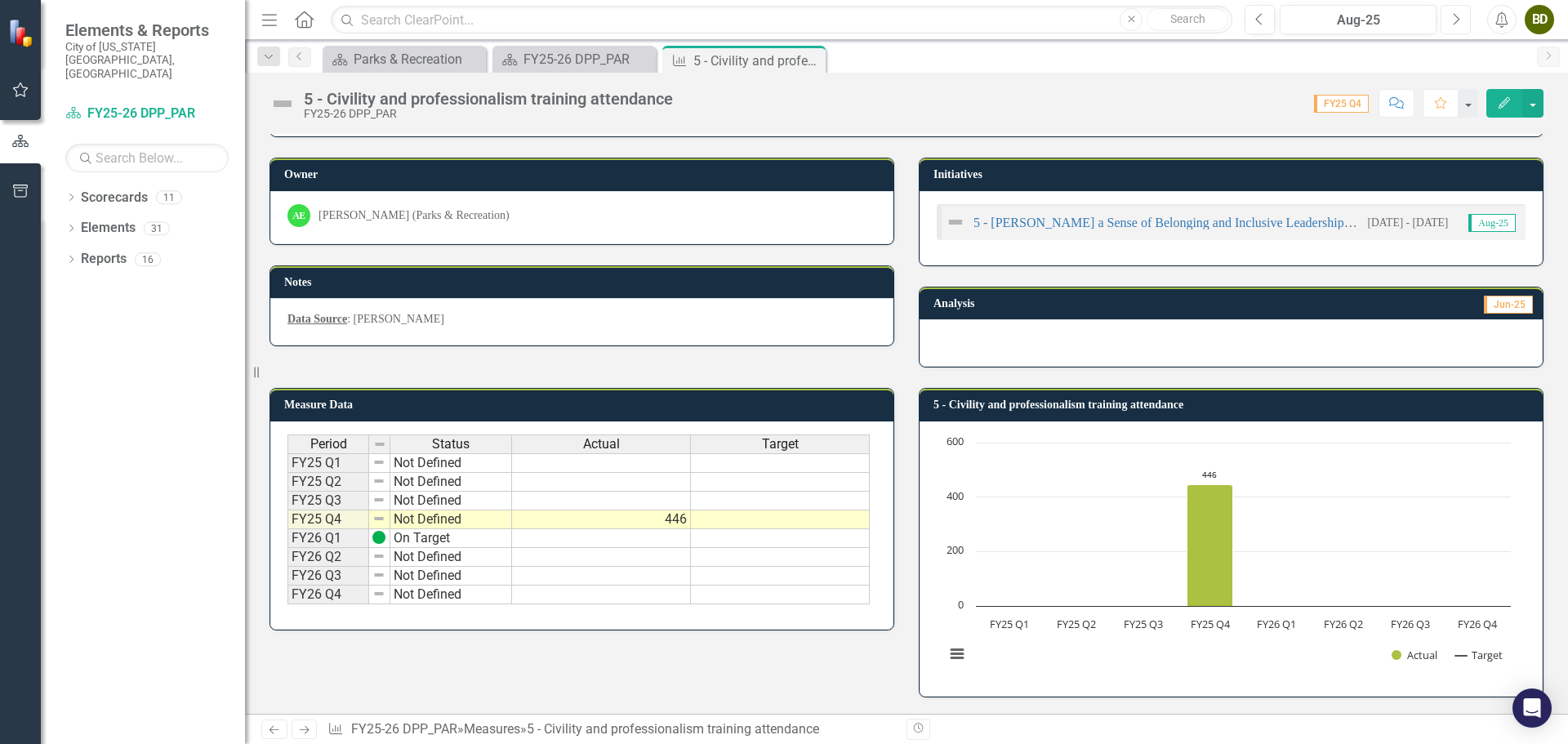
click at [1457, 22] on icon "button" at bounding box center [1457, 19] width 7 height 12
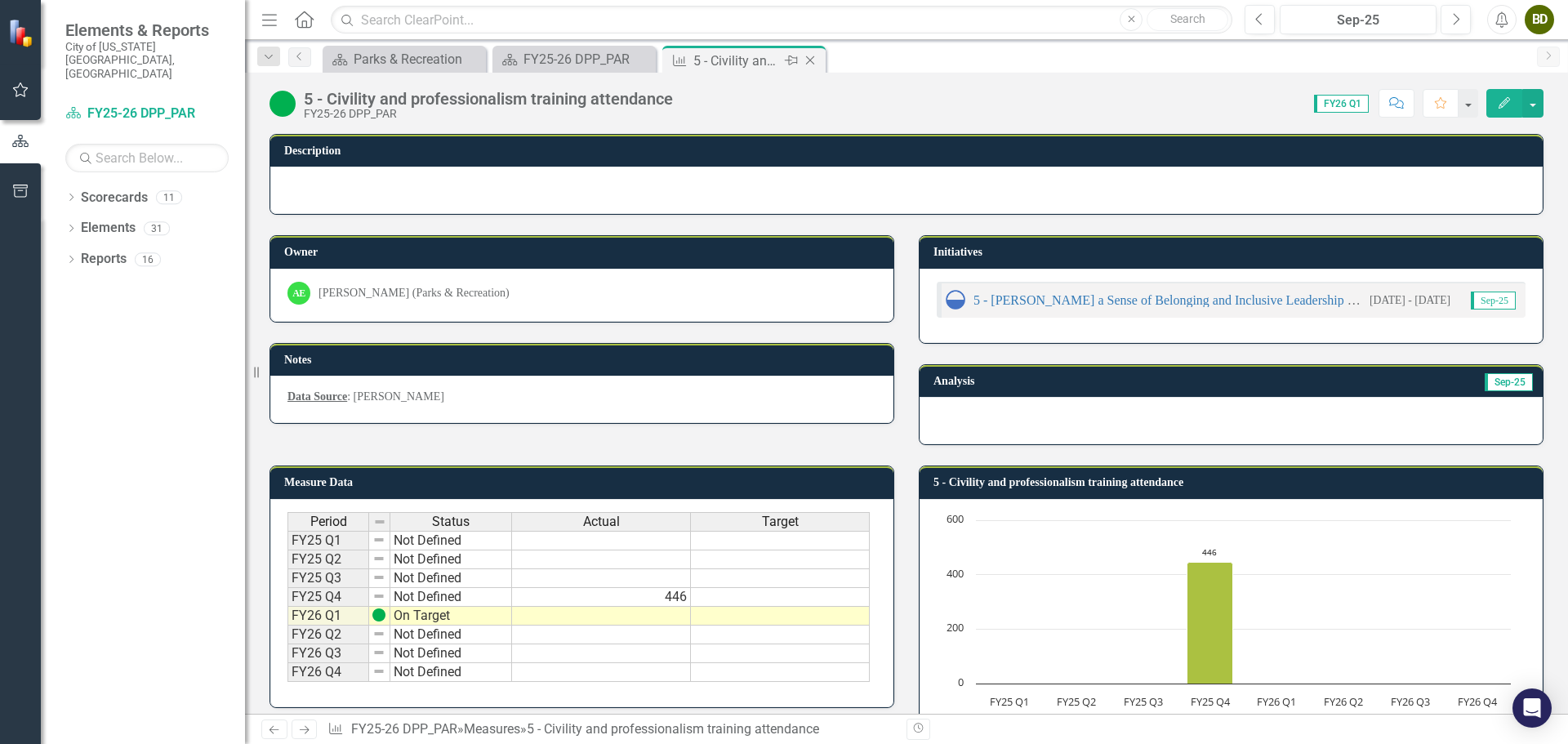
click at [811, 58] on icon "Close" at bounding box center [810, 61] width 17 height 13
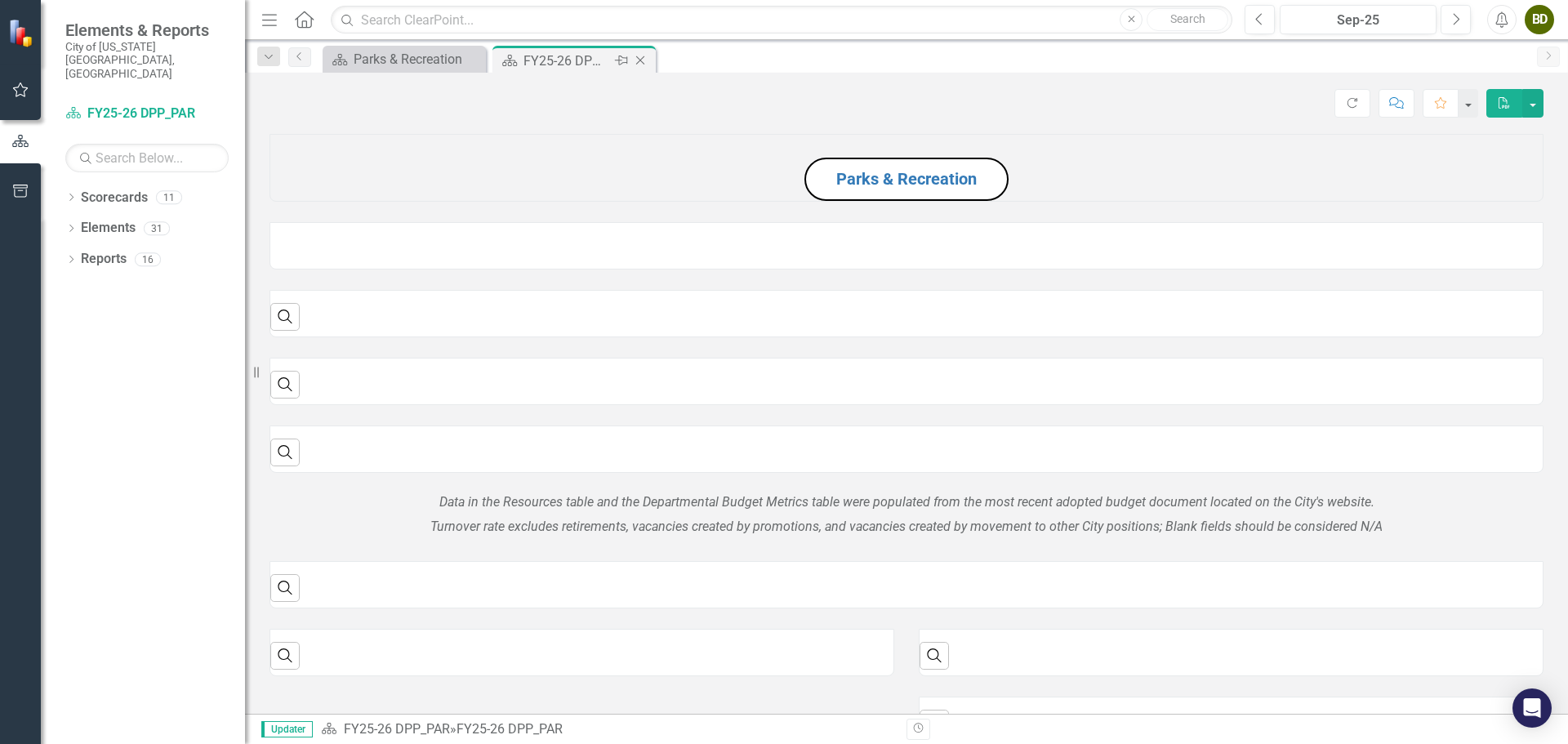
click at [588, 61] on div "FY25-26 DPP_PAR" at bounding box center [566, 61] width 87 height 21
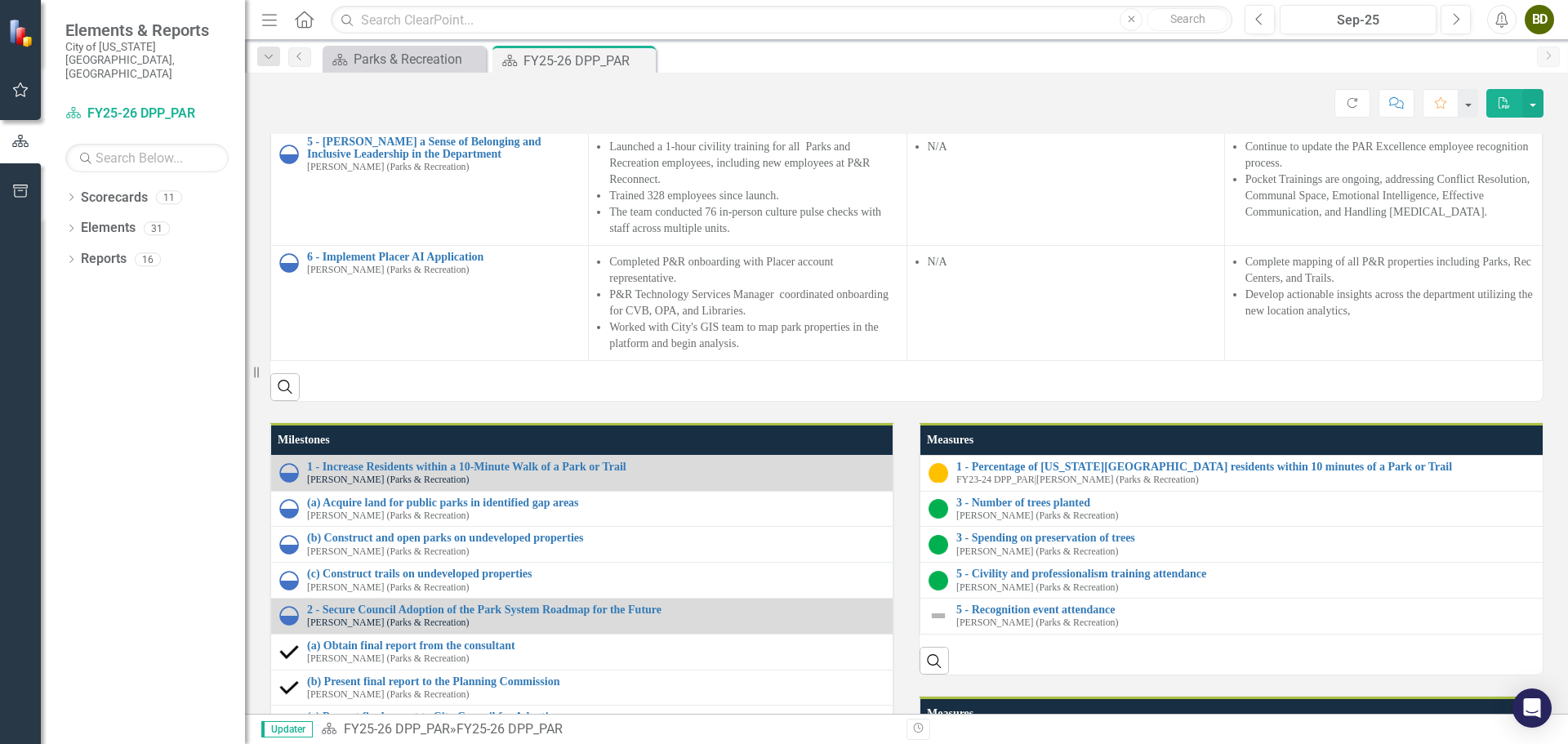
scroll to position [1881, 0]
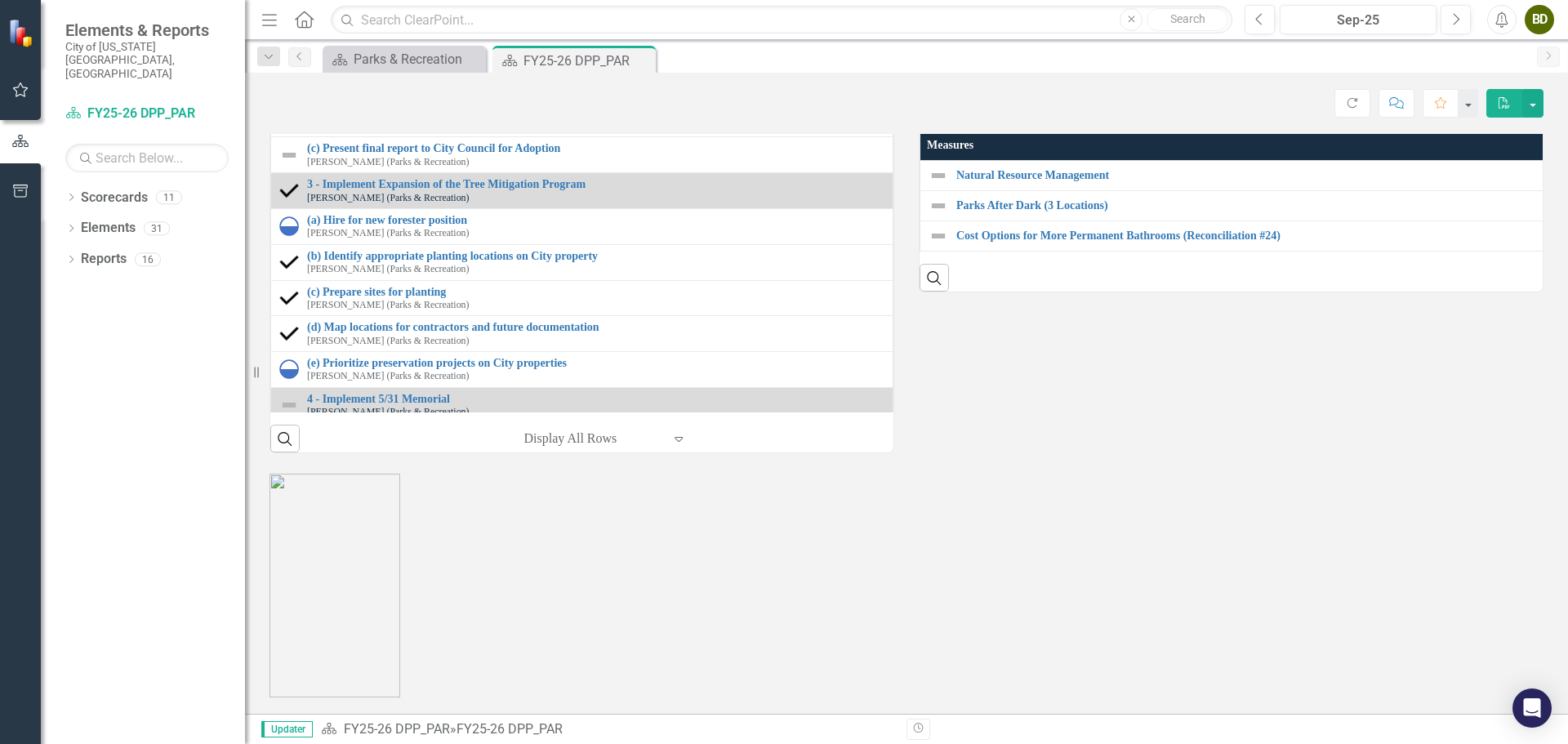
click at [1016, 47] on link "5 - Recognition event attendance" at bounding box center [1248, 41] width 582 height 12
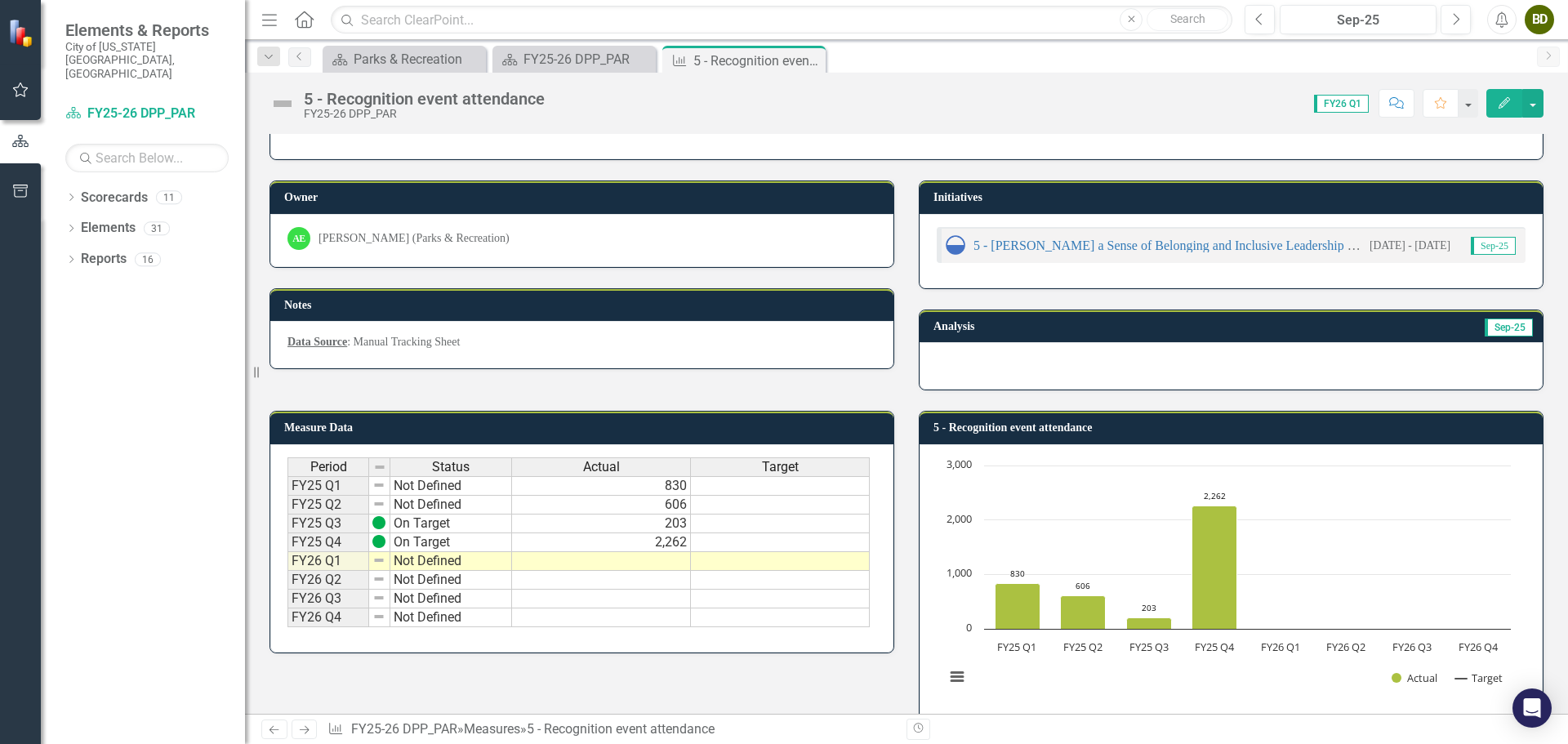
scroll to position [77, 0]
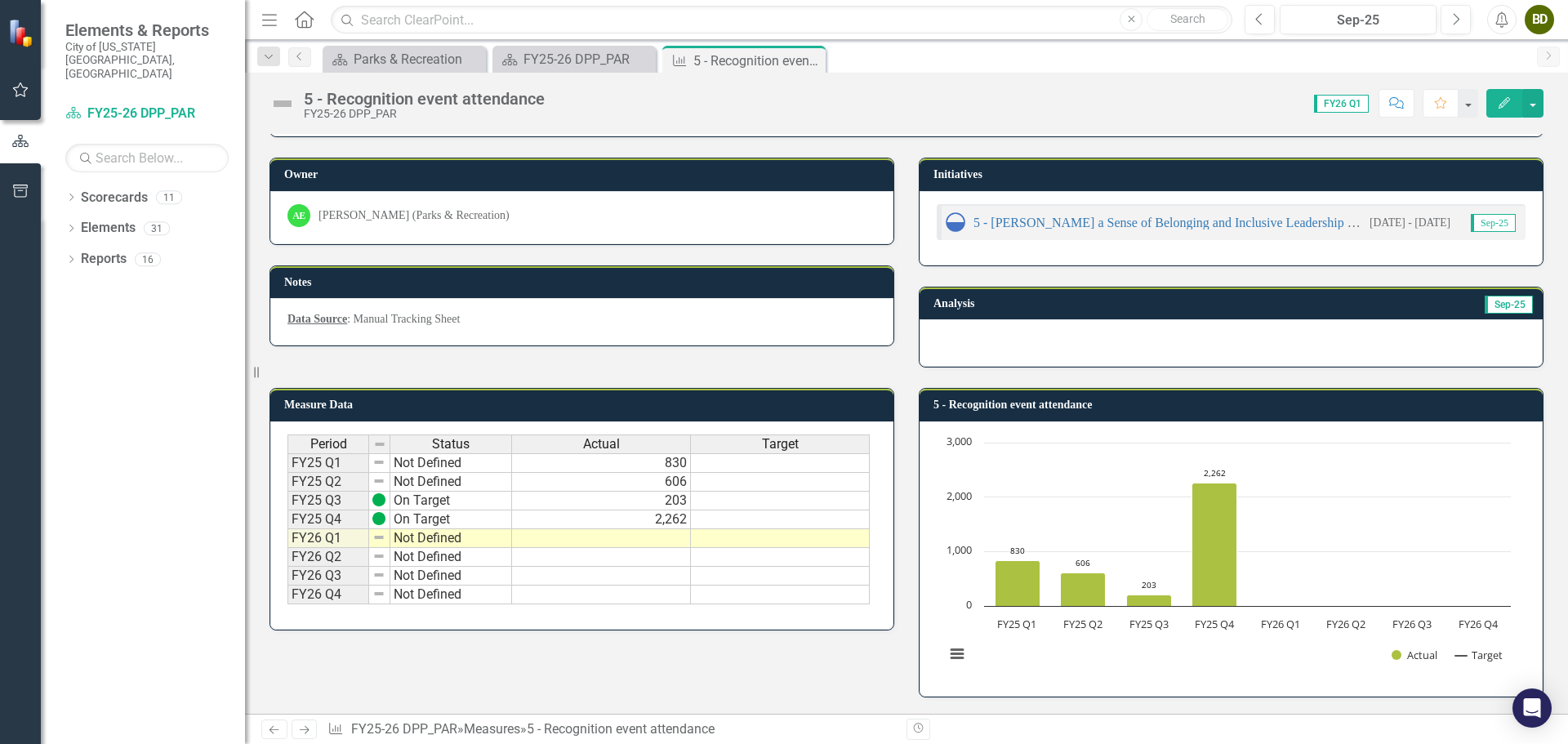
click at [409, 543] on td "Not Defined" at bounding box center [451, 538] width 121 height 19
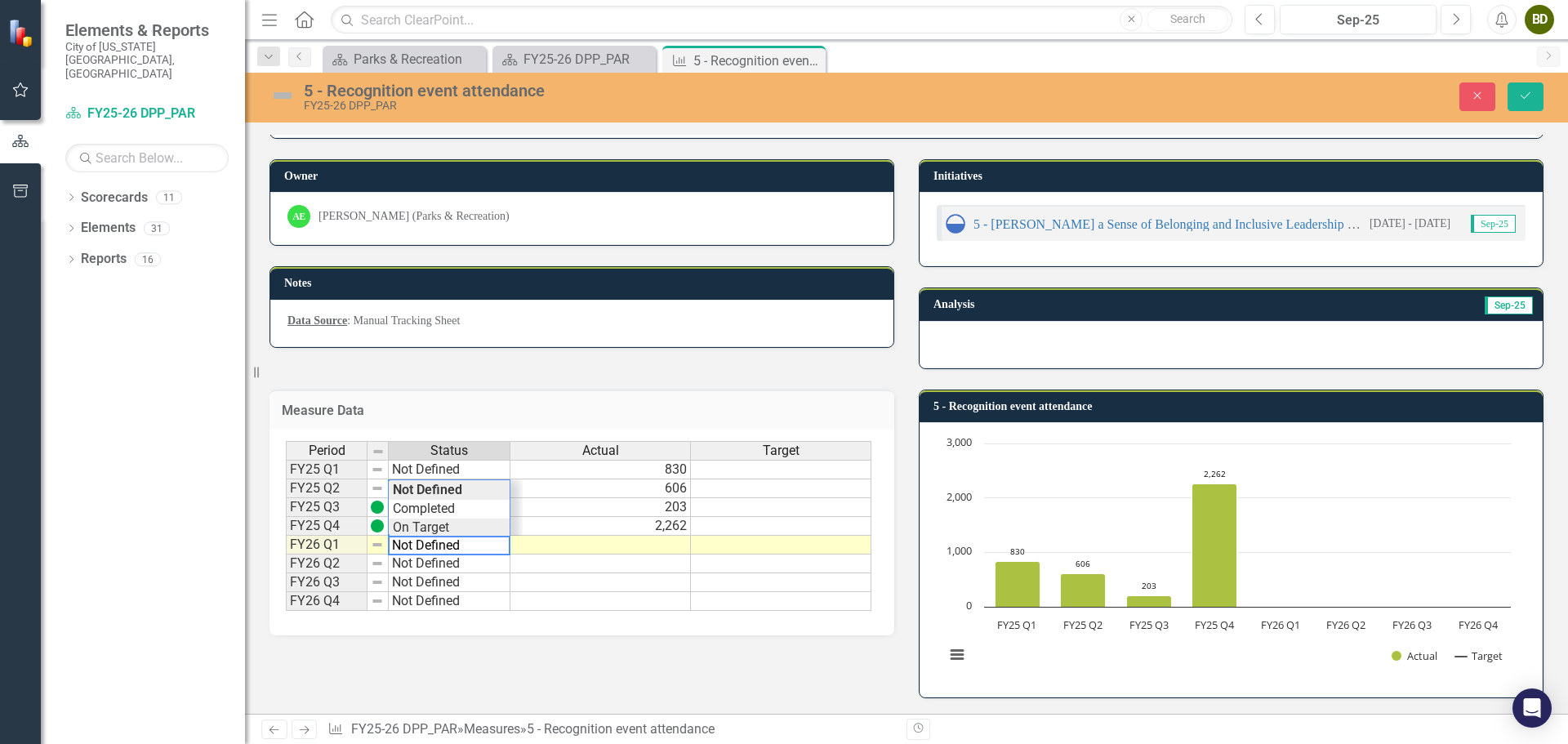
type textarea "On Target"
click at [445, 527] on div "Period Status Actual Target FY25 Q1 Not Defined 830 FY25 Q2 Not Defined 606 FY2…" at bounding box center [579, 525] width 586 height 170
click at [1527, 96] on icon "Save" at bounding box center [1526, 96] width 15 height 12
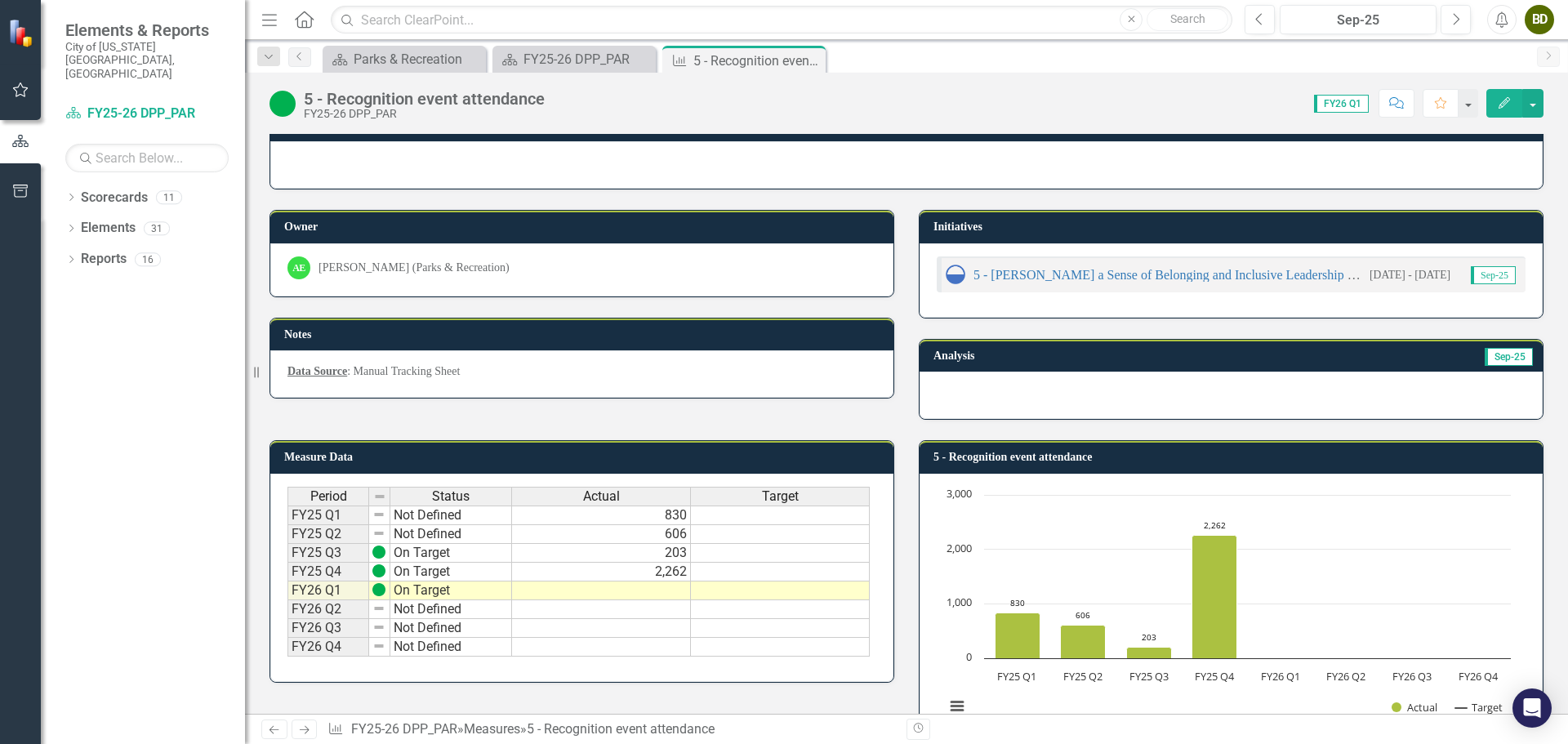
scroll to position [0, 0]
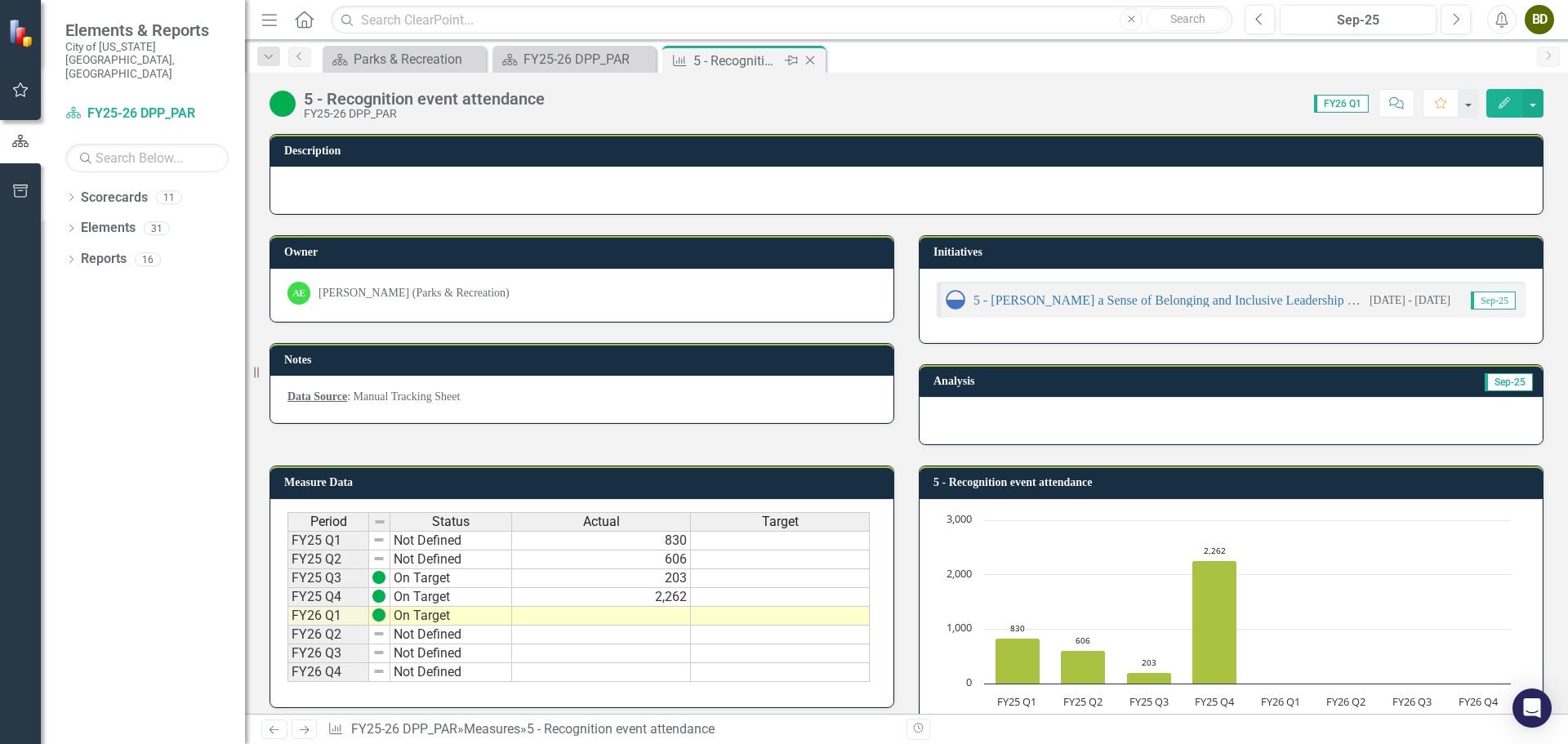
click at [809, 62] on icon at bounding box center [810, 61] width 9 height 9
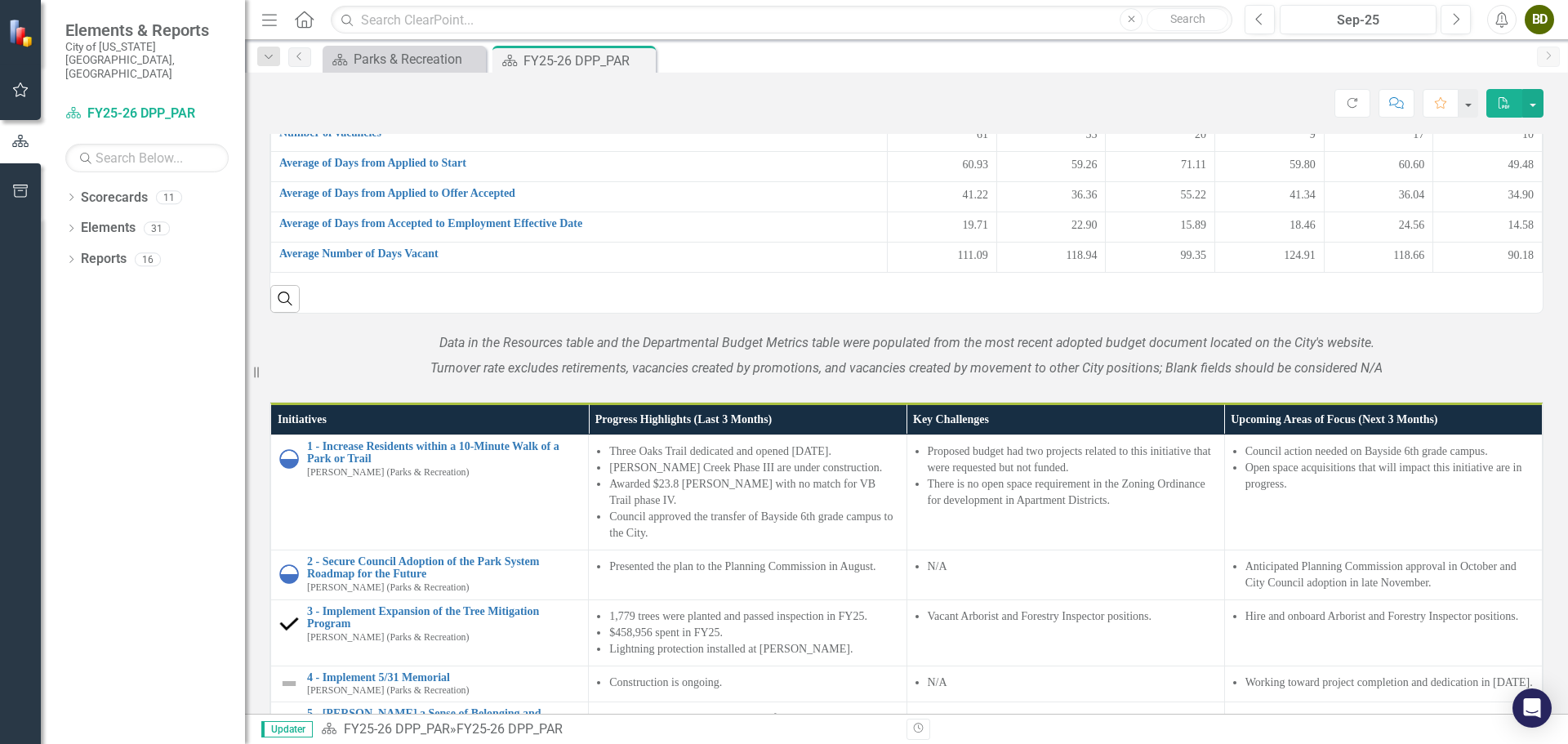
scroll to position [898, 0]
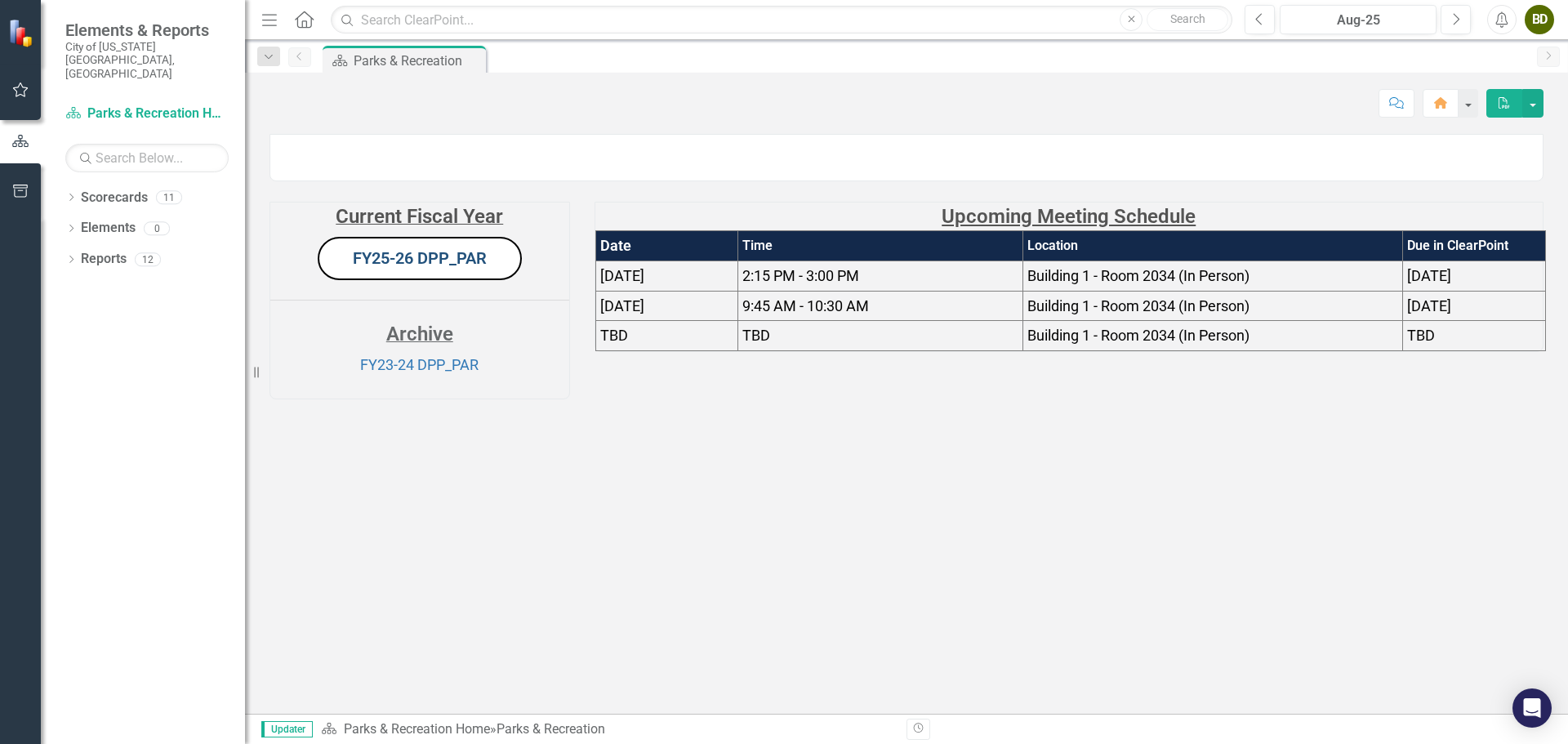
click at [397, 268] on link "FY25-26 DPP_PAR" at bounding box center [419, 258] width 134 height 20
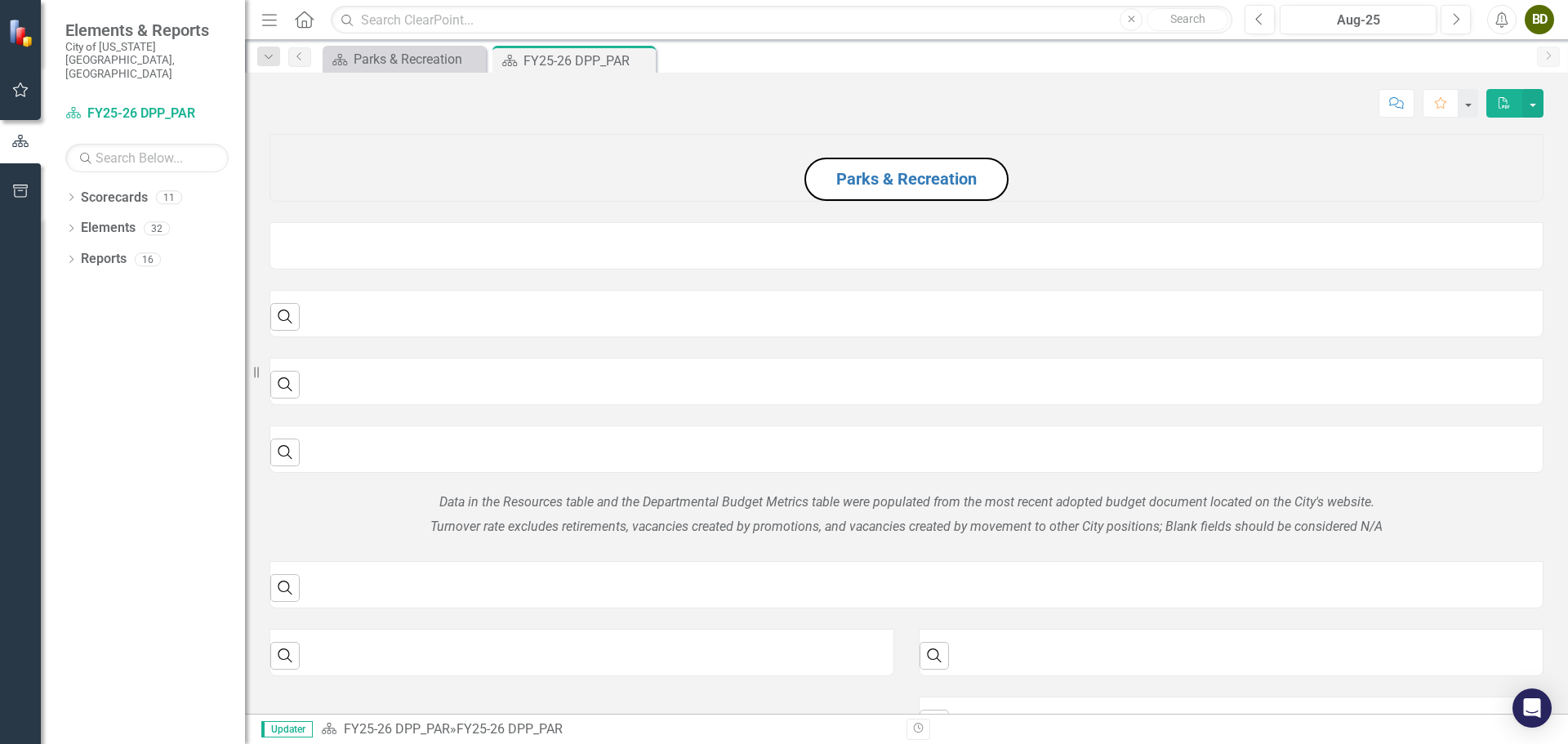
scroll to position [408, 0]
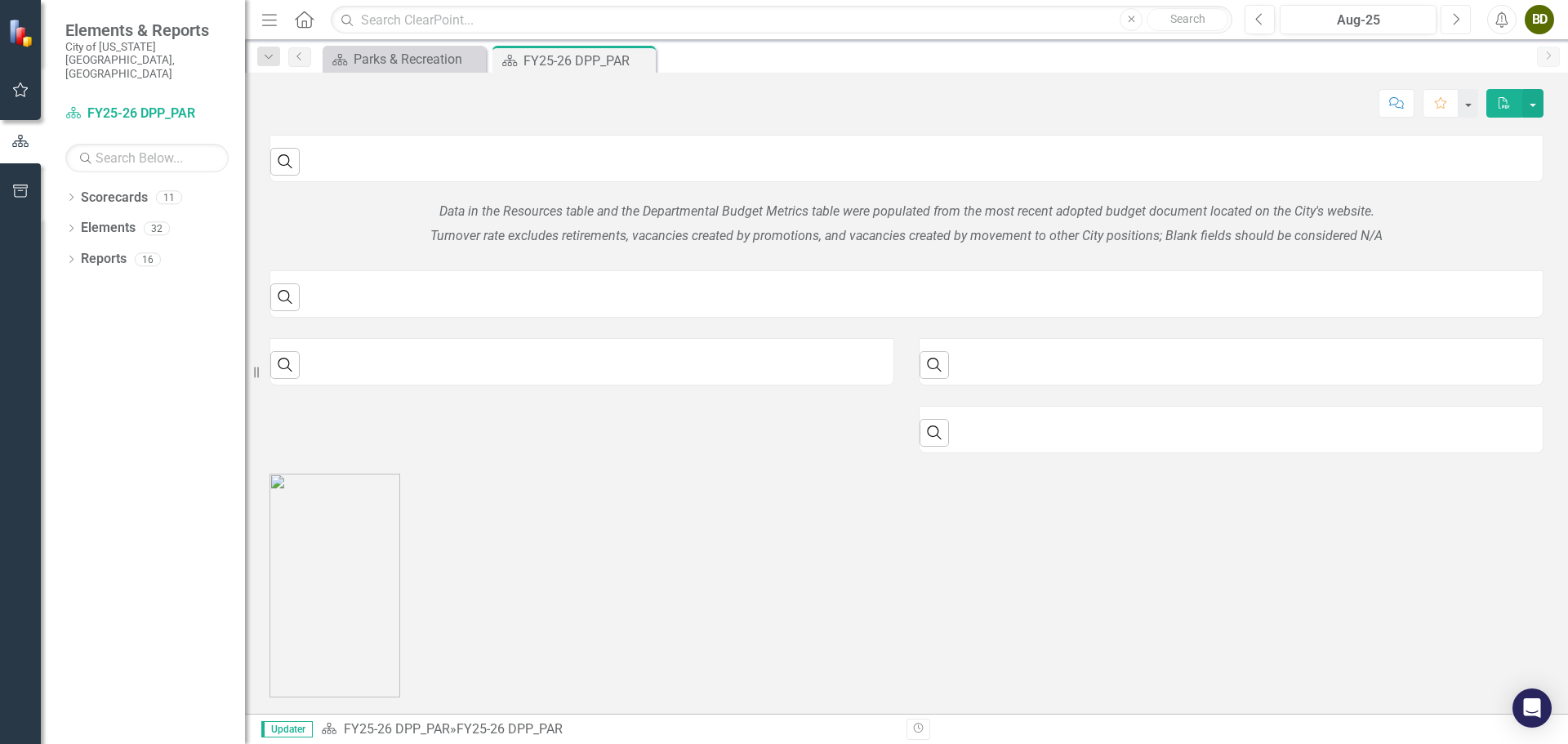
click at [1459, 17] on icon "Next" at bounding box center [1456, 20] width 9 height 15
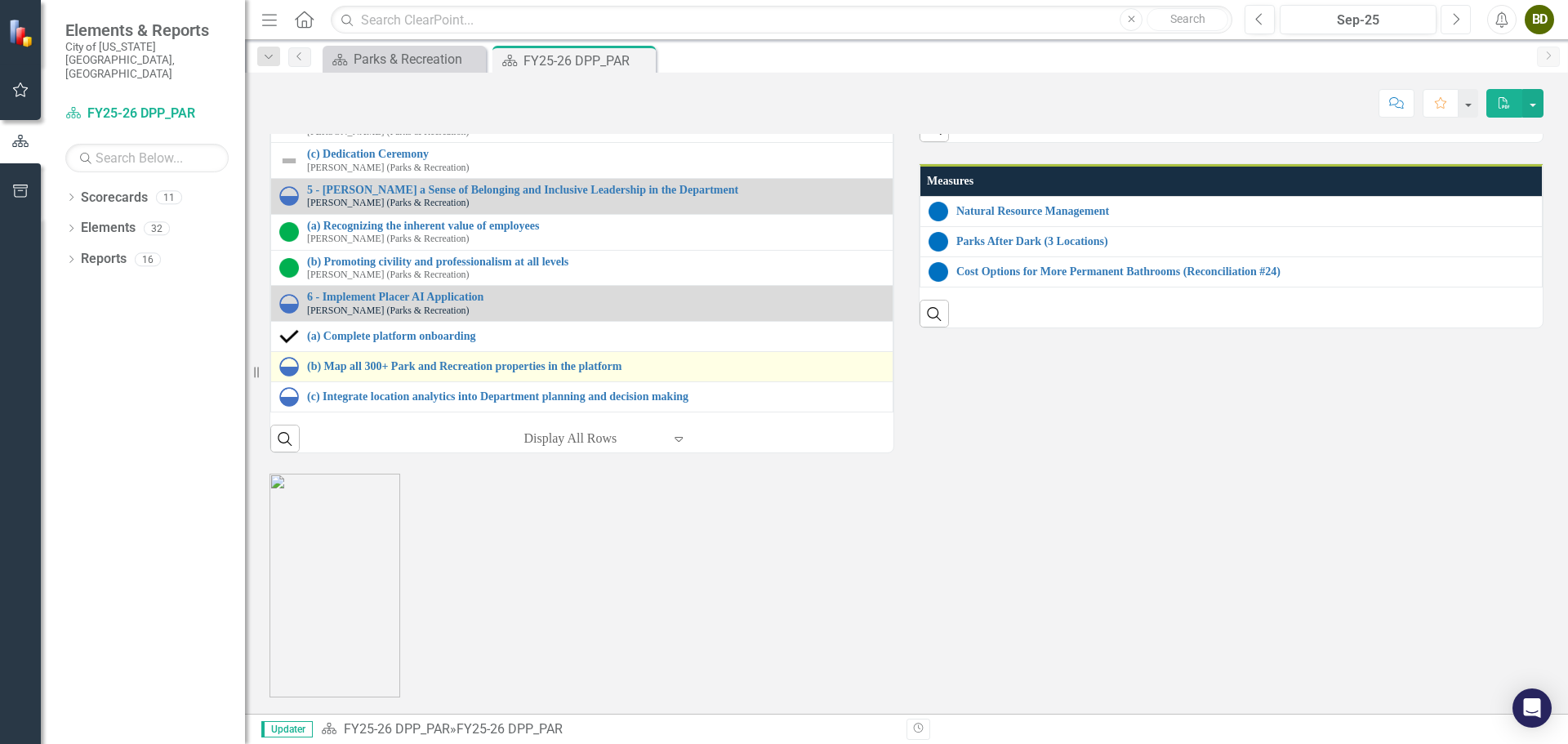
scroll to position [2175, 0]
click at [424, 372] on link "(b) Map all 300+ Park and Recreation properties in the platform" at bounding box center [596, 366] width 577 height 12
